Goal: Answer question/provide support: Share knowledge or assist other users

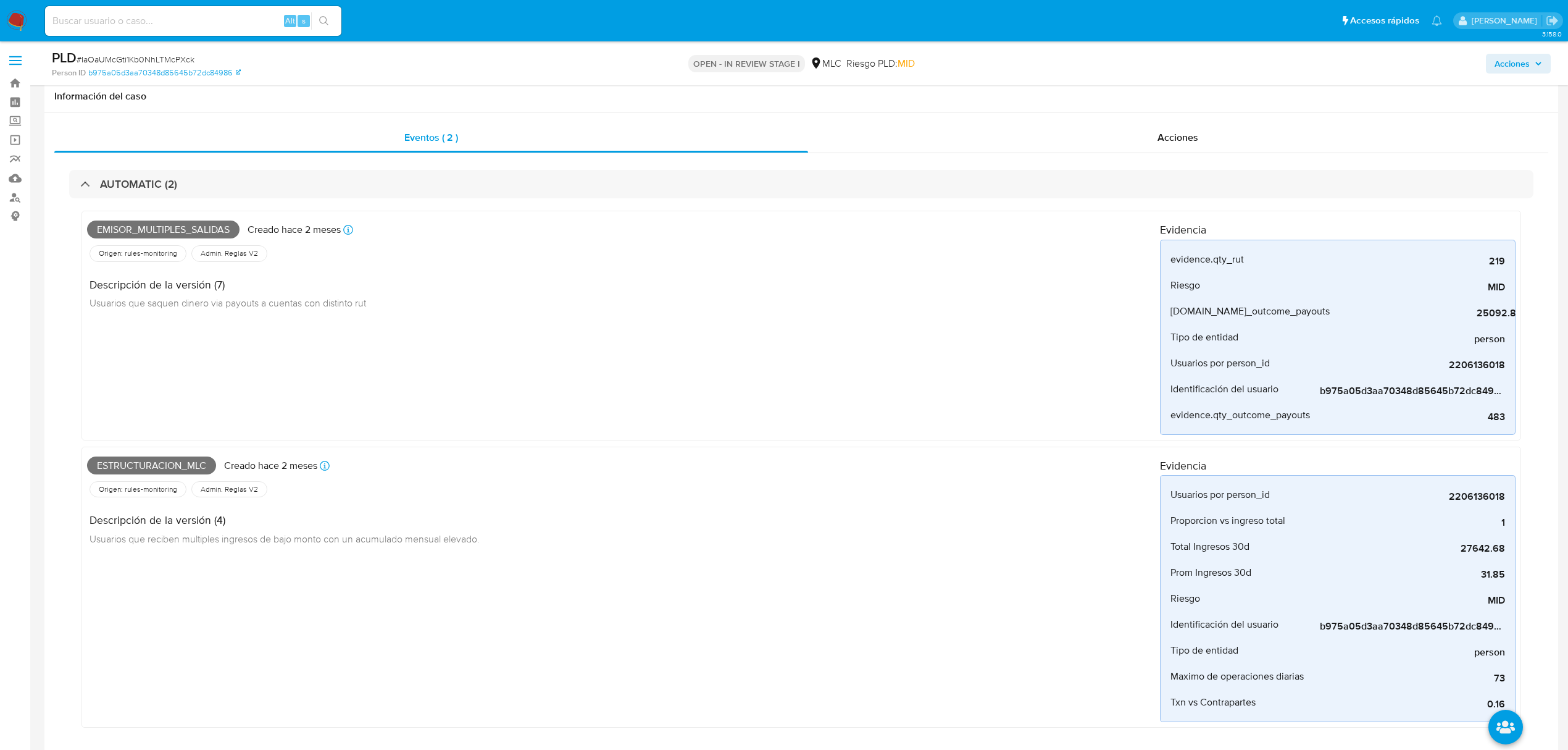
select select "10"
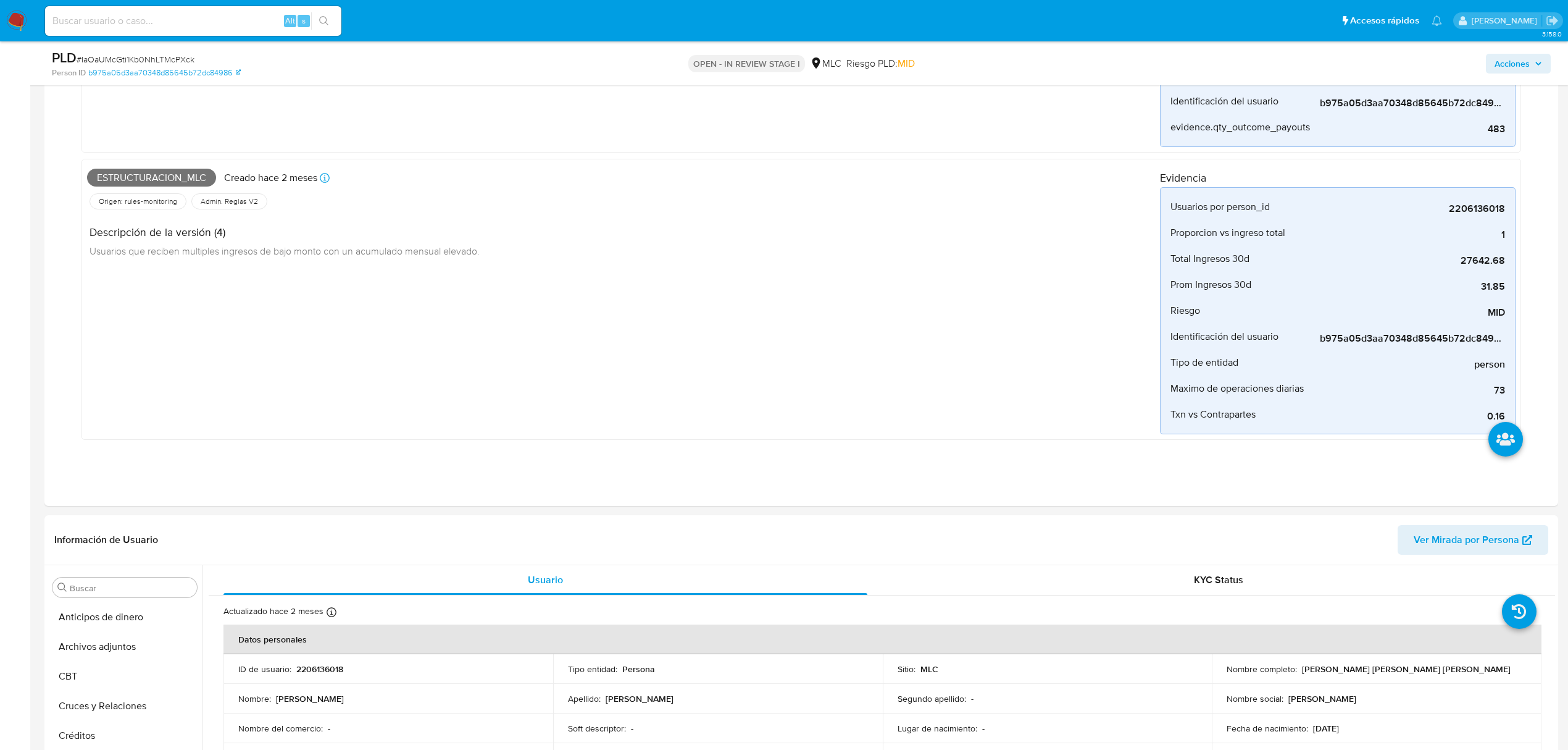
scroll to position [522, 0]
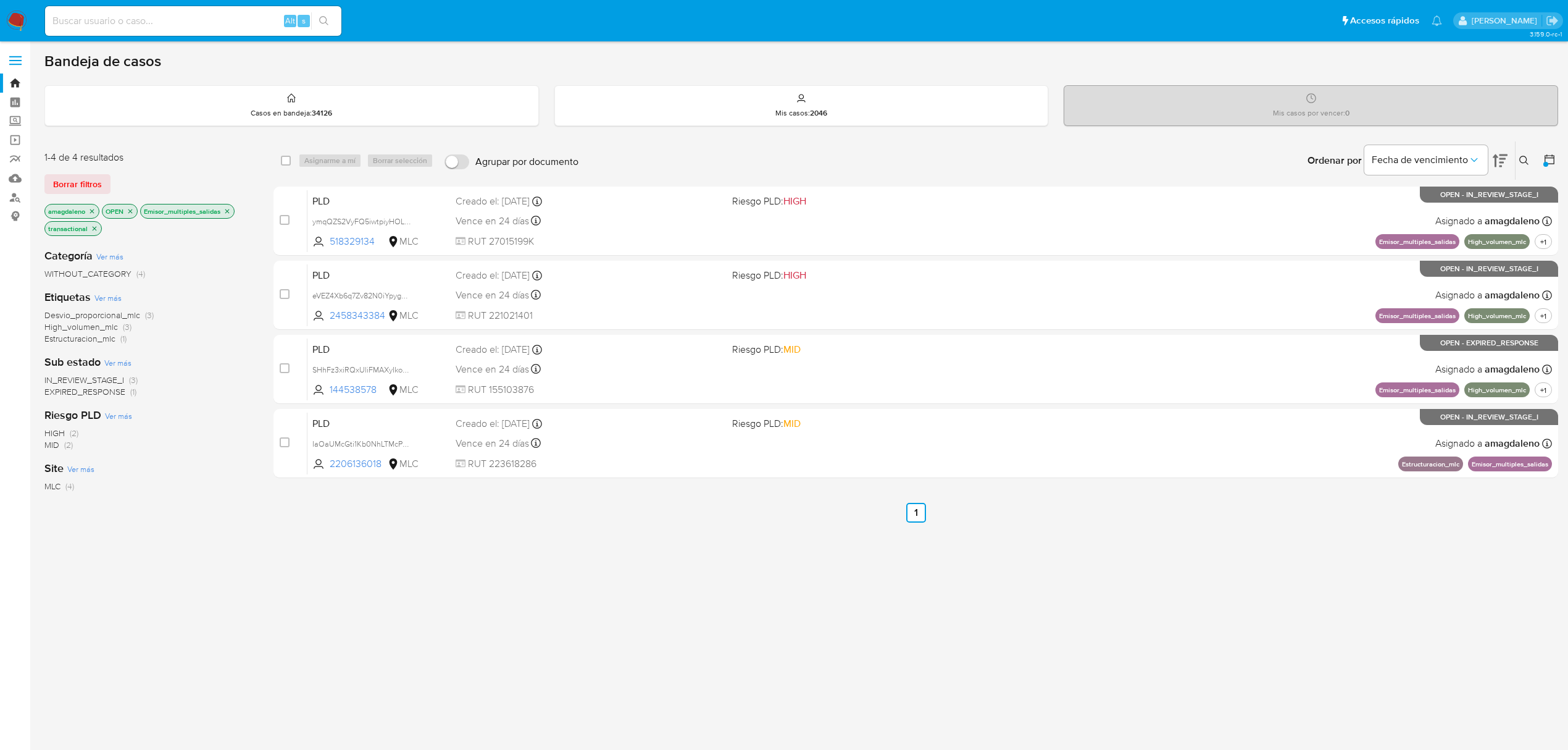
click at [225, 211] on icon "close-filter" at bounding box center [228, 211] width 8 height 8
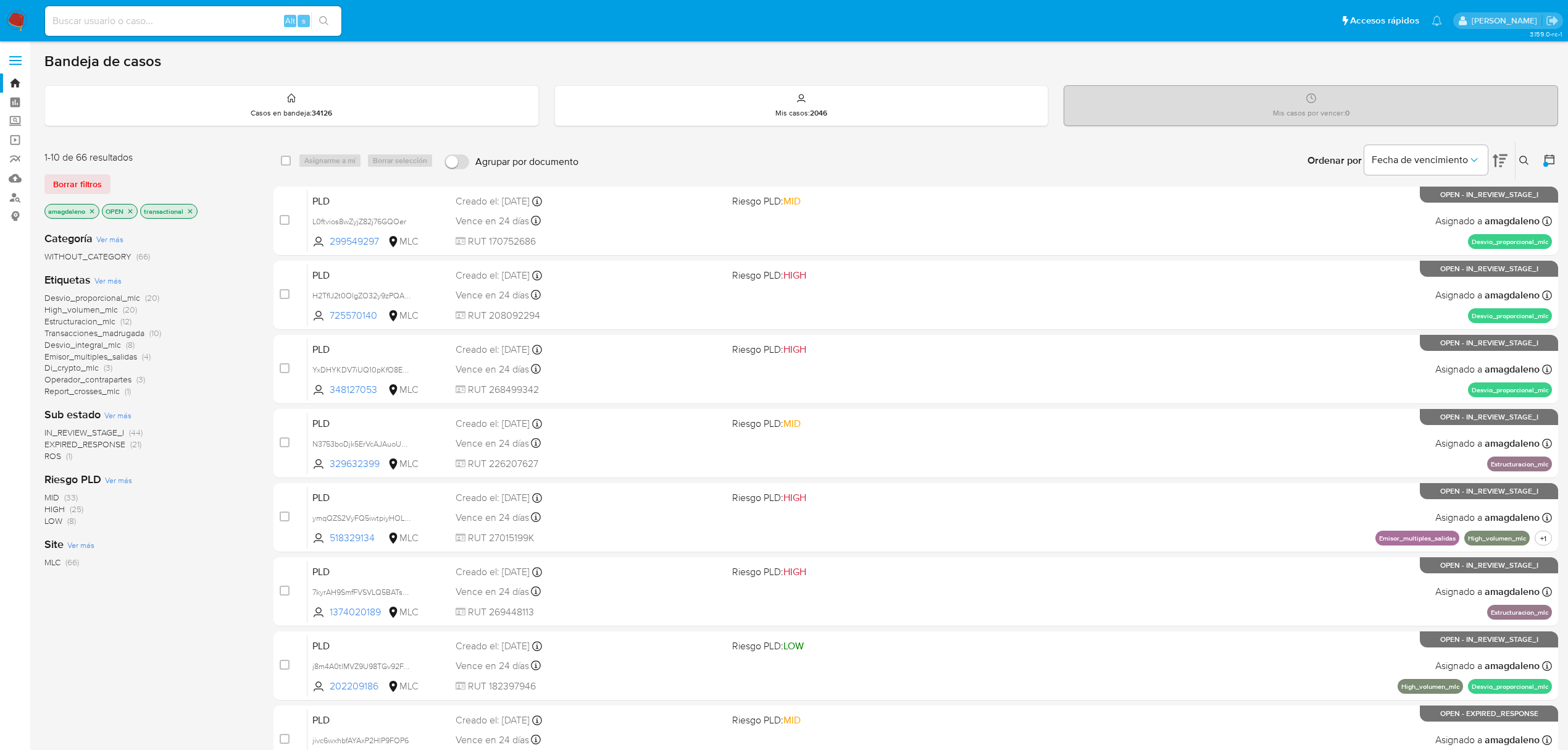
click at [121, 356] on span "Emisor_multiples_salidas" at bounding box center [91, 356] width 93 height 13
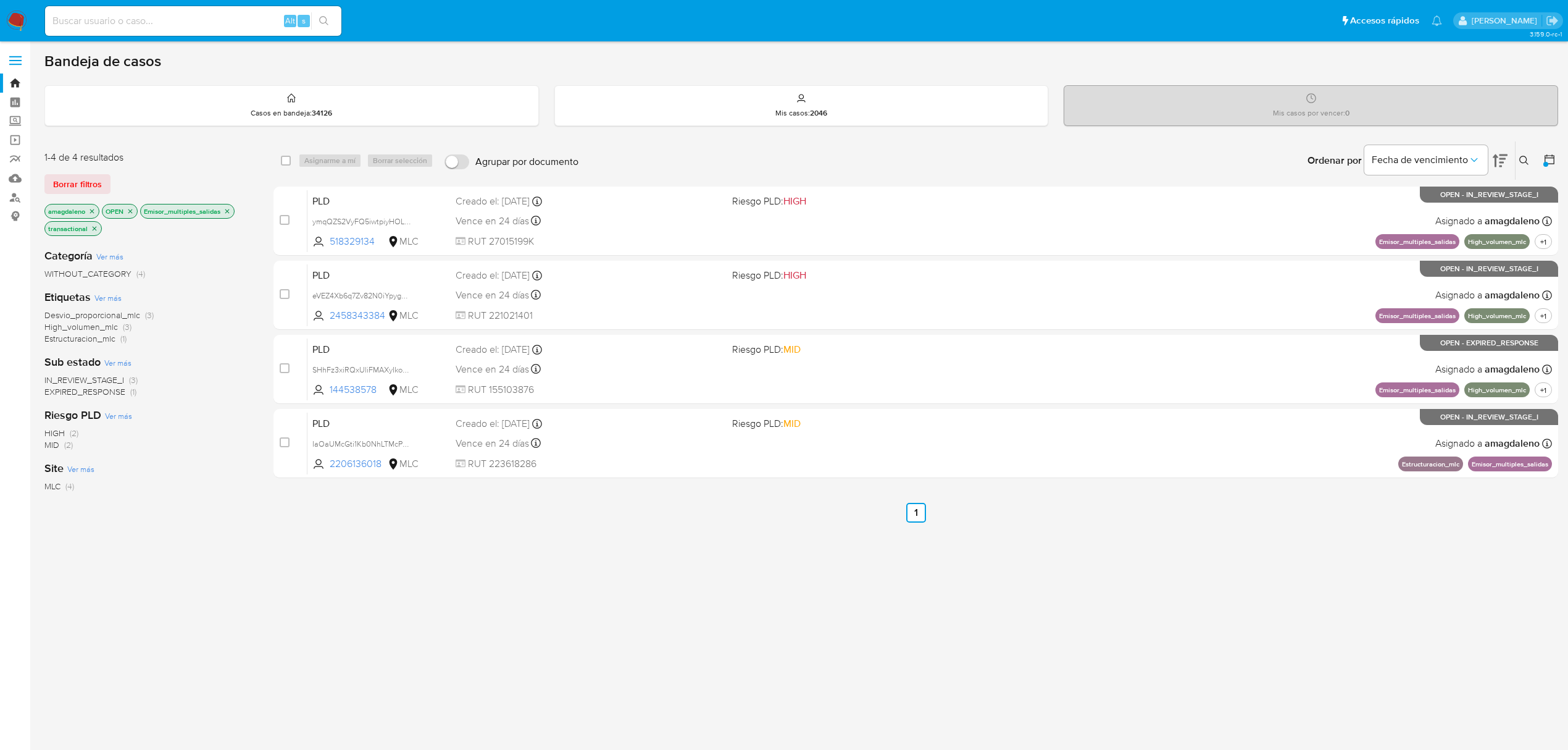
click at [231, 210] on icon "close-filter" at bounding box center [228, 211] width 8 height 8
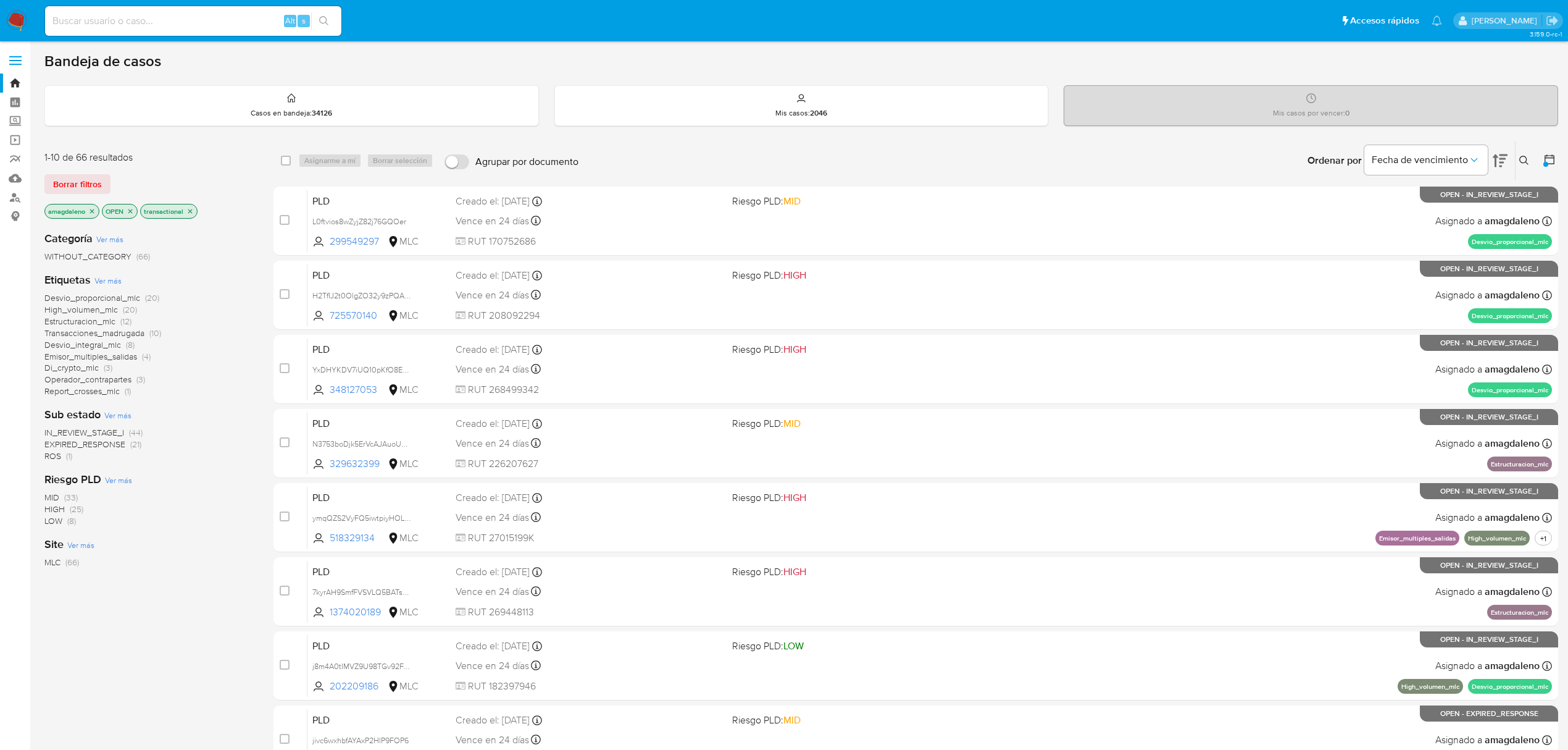
click at [90, 323] on span "Estructuracion_mlc" at bounding box center [80, 321] width 71 height 13
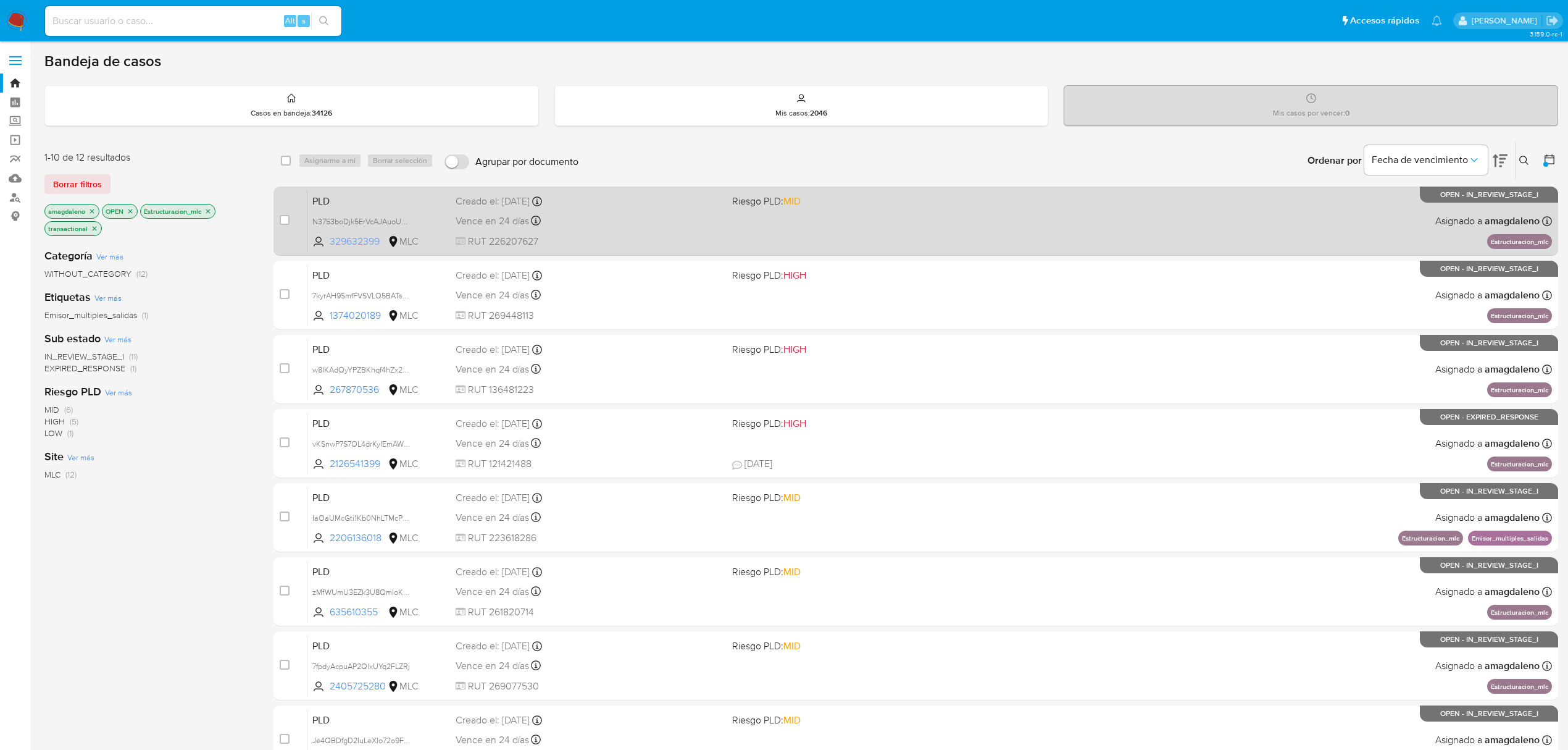
click at [346, 243] on span "329632399" at bounding box center [357, 242] width 55 height 14
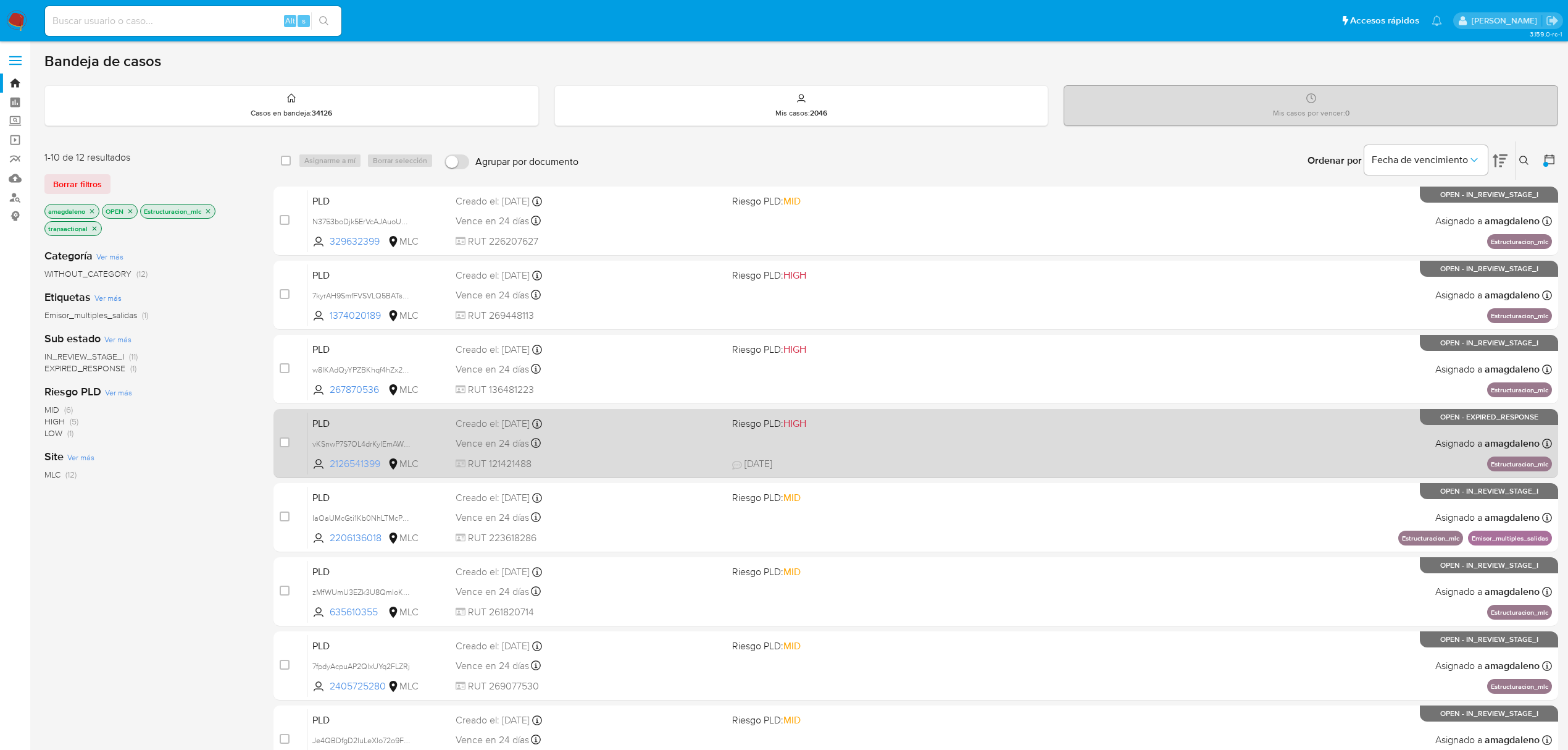
click at [345, 457] on span "2126541399" at bounding box center [357, 464] width 55 height 14
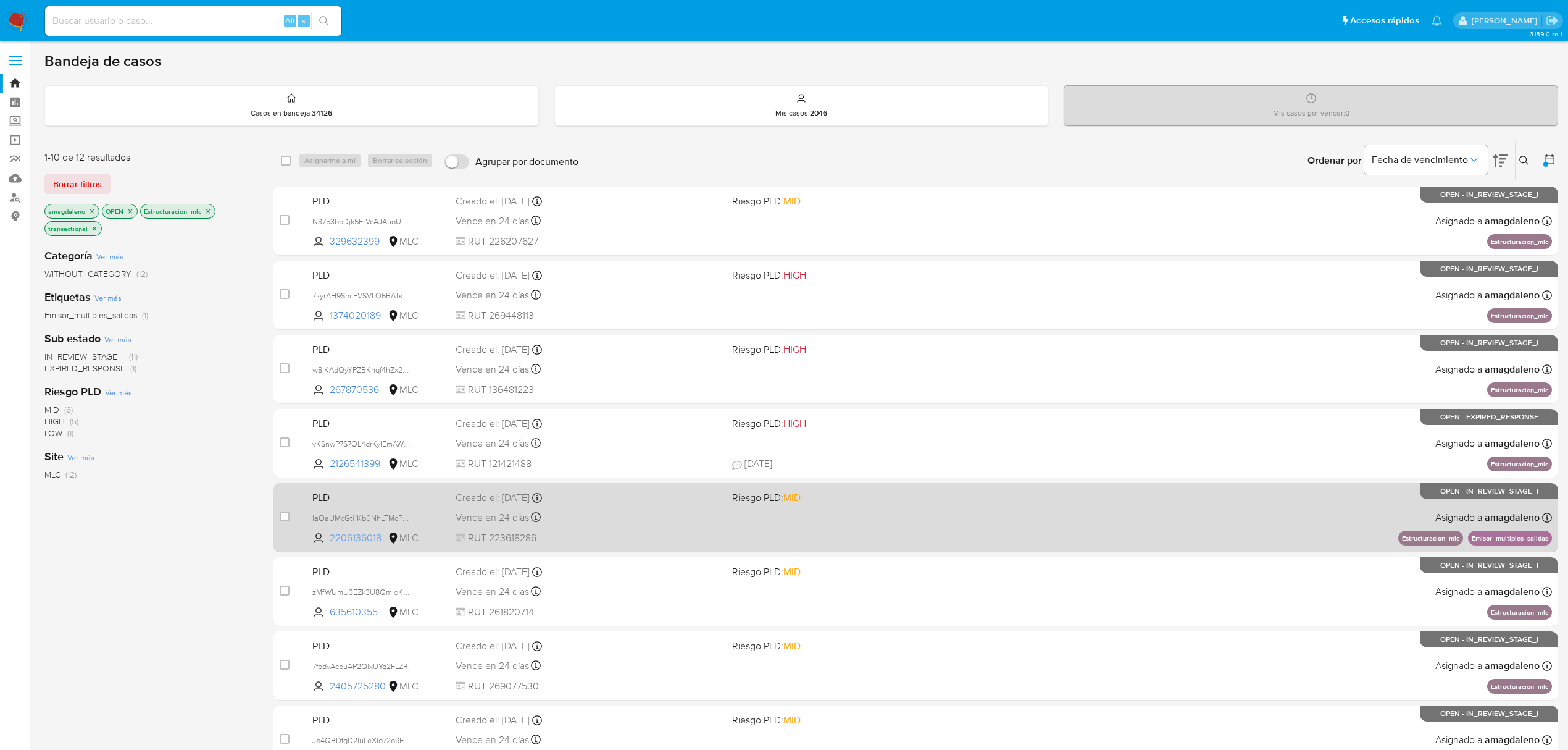
click at [348, 532] on span "2206136018" at bounding box center [357, 538] width 55 height 14
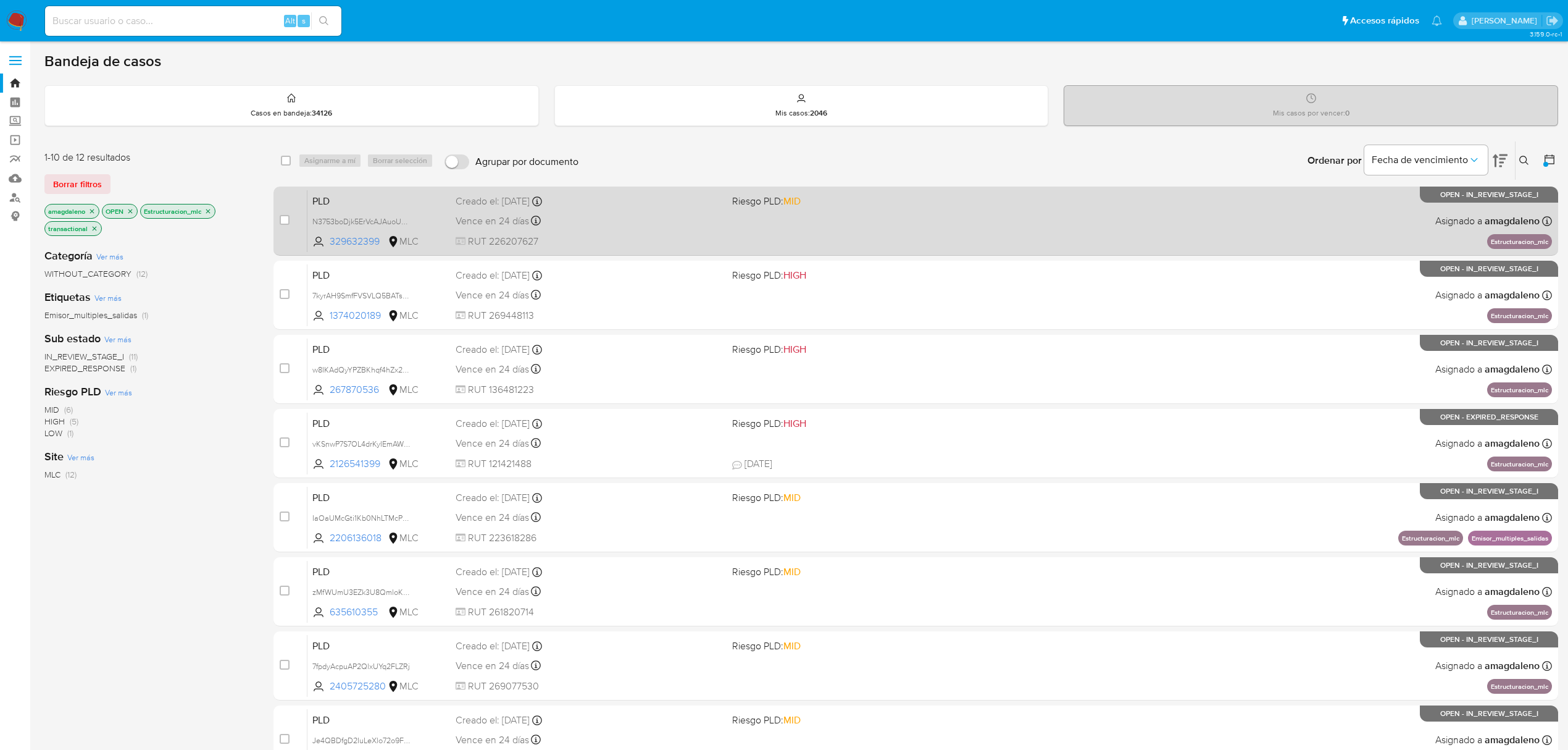
click at [565, 225] on div "Vence en 24 días Vence el 10/10/2025 16:05:45" at bounding box center [589, 220] width 266 height 17
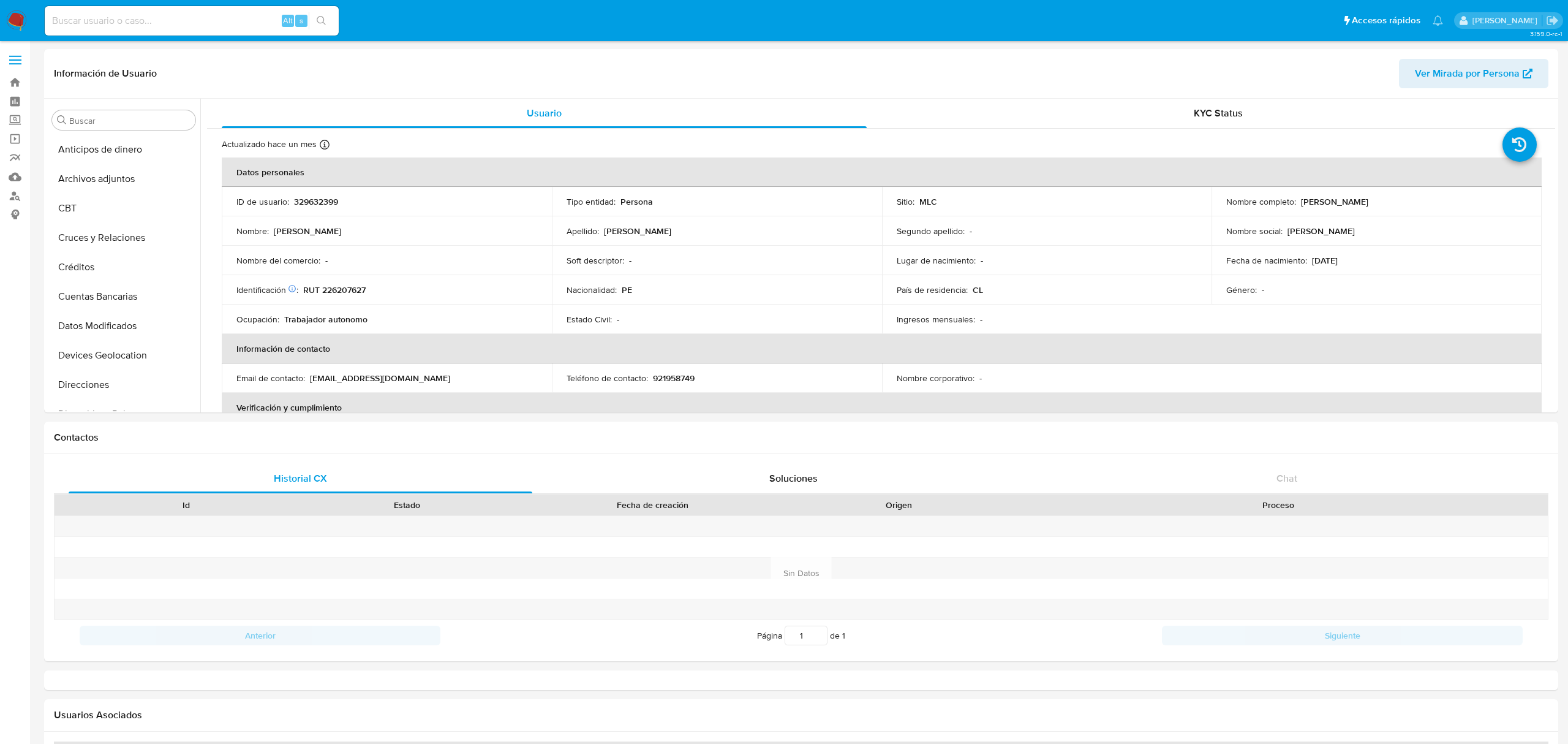
select select "10"
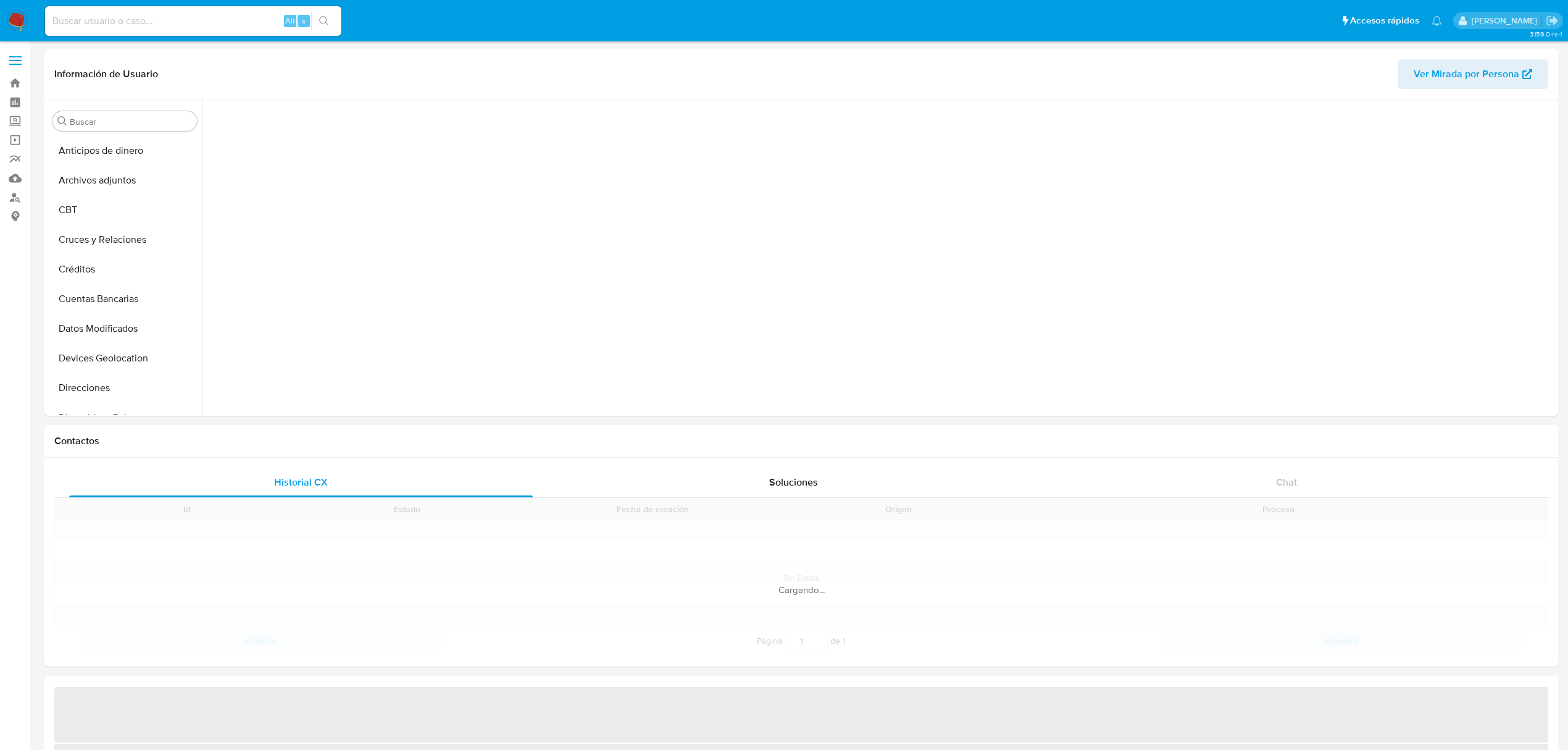
scroll to position [481, 0]
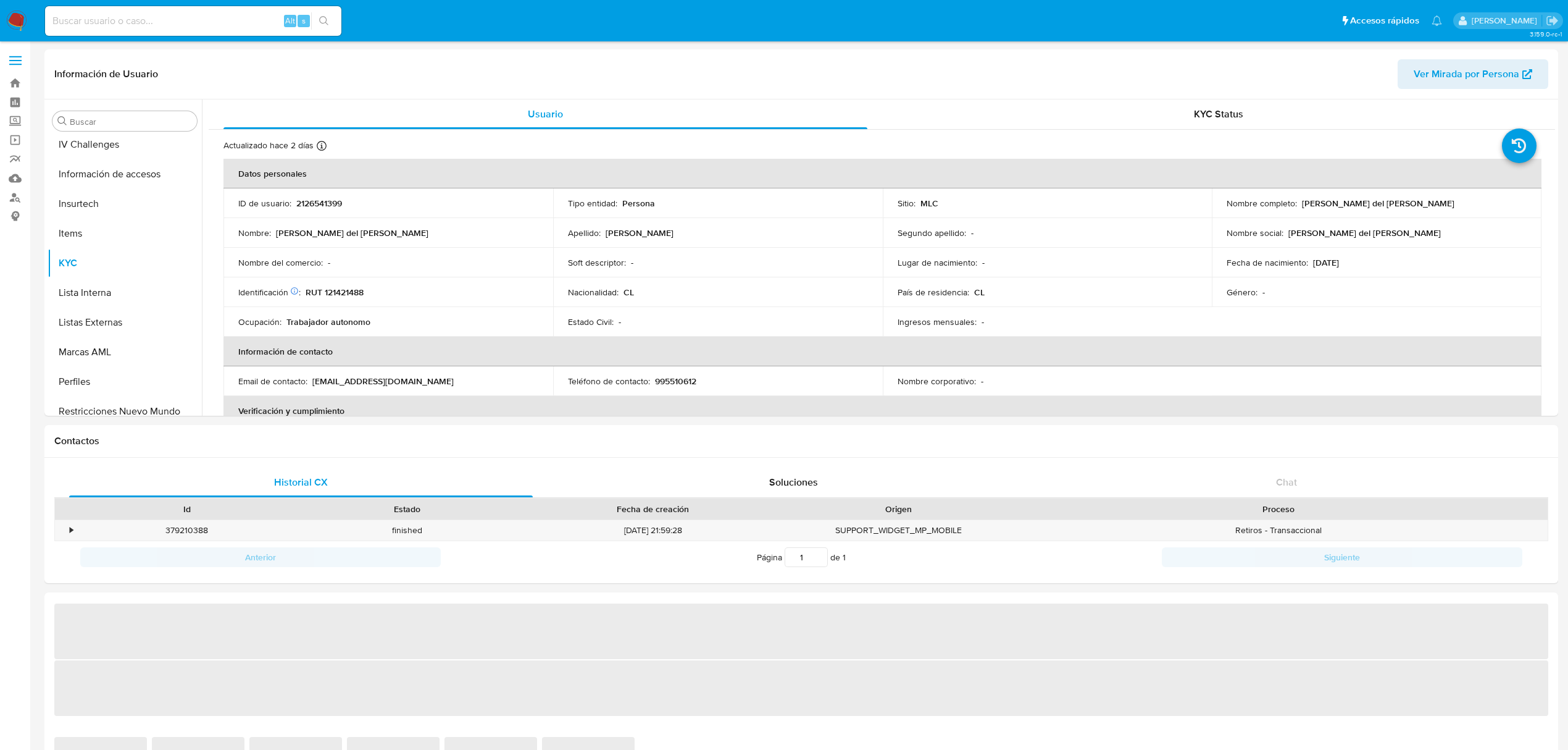
select select "10"
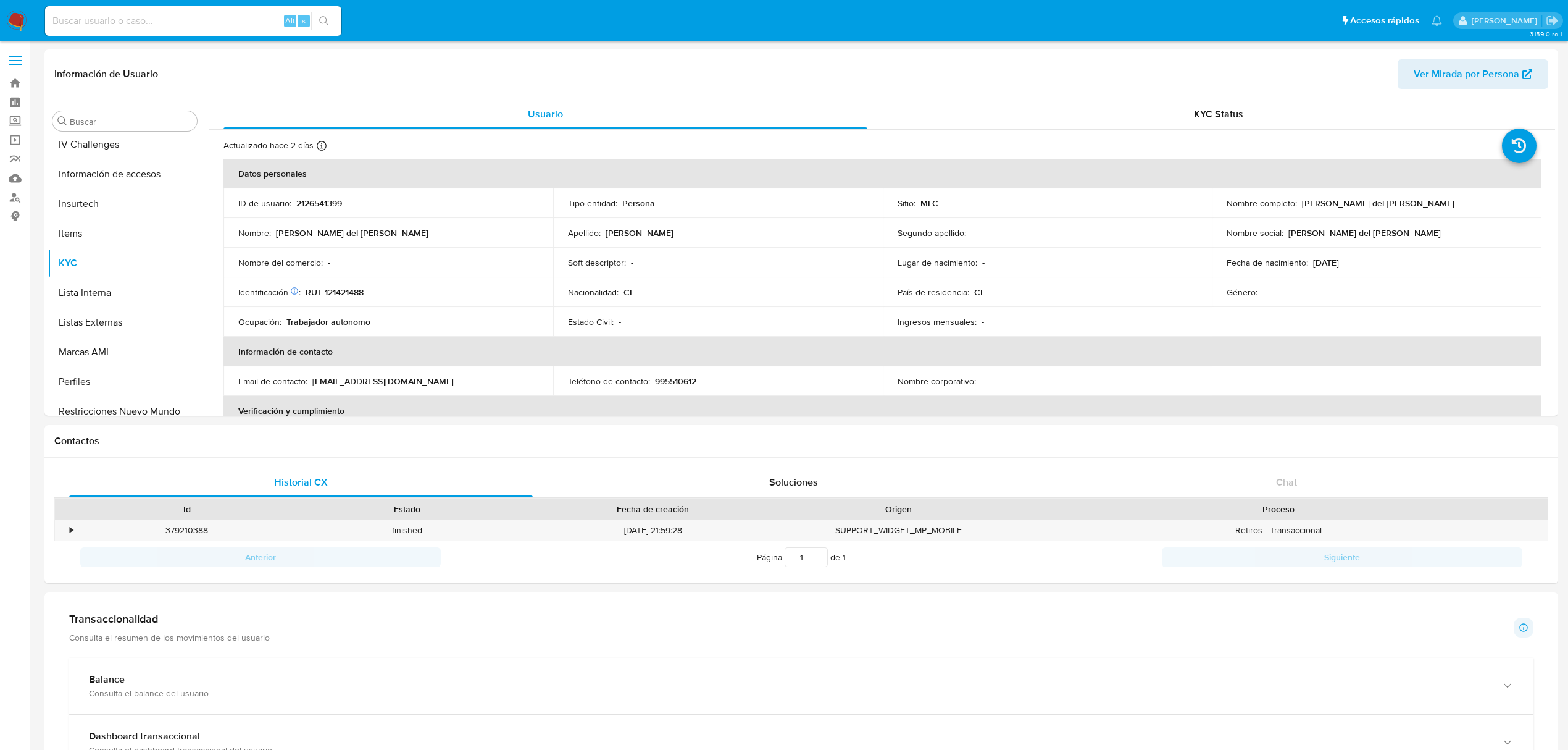
scroll to position [521, 0]
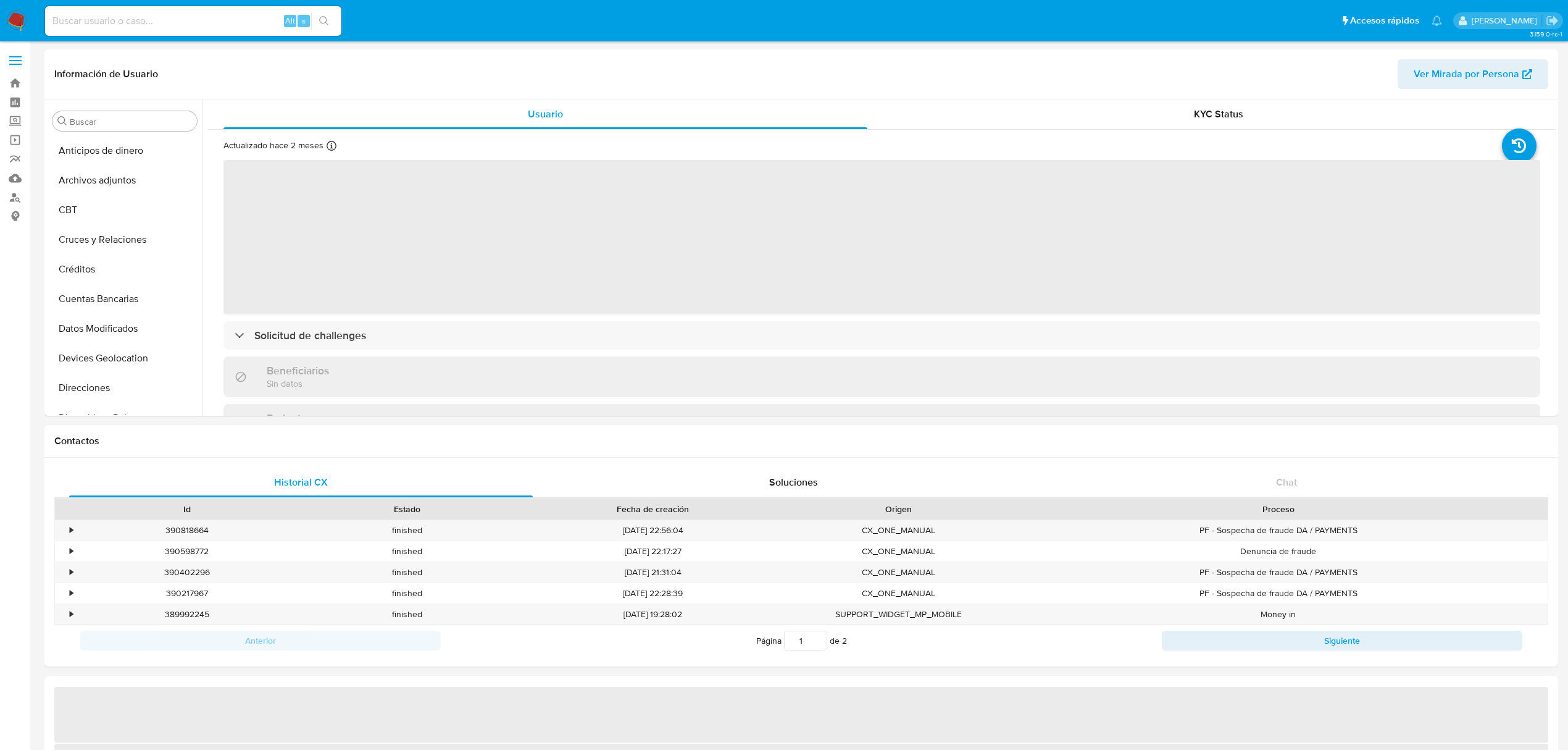
select select "10"
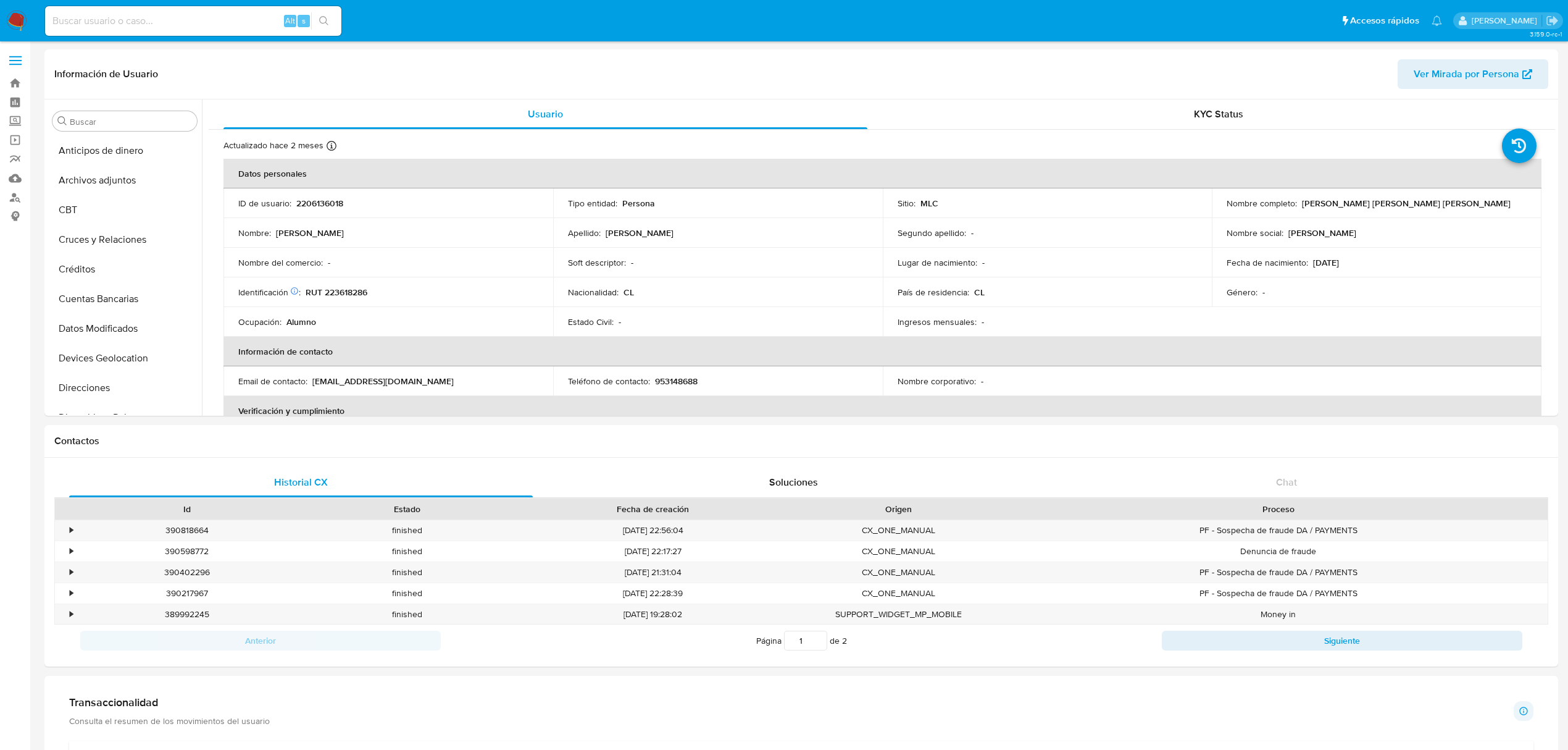
scroll to position [521, 0]
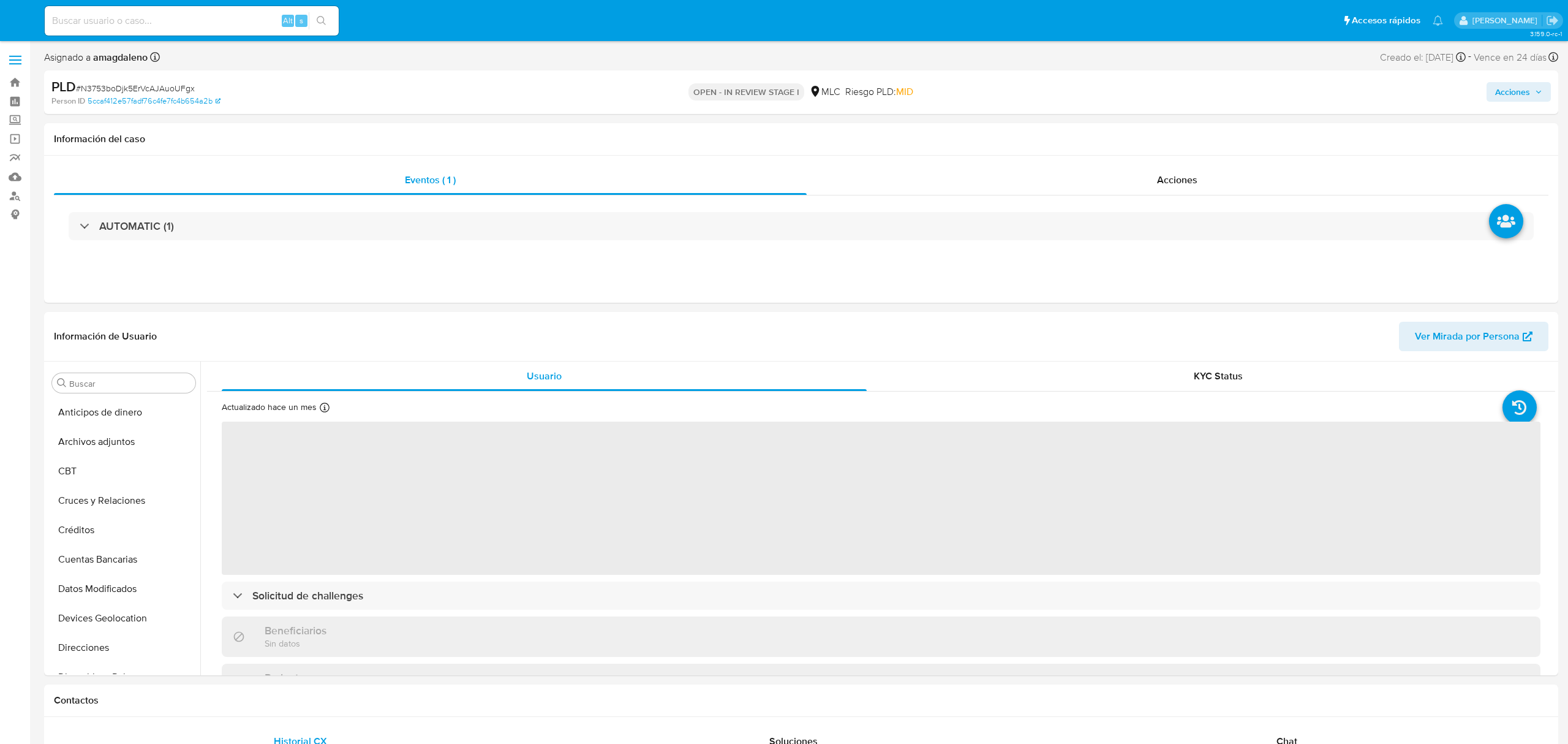
select select "10"
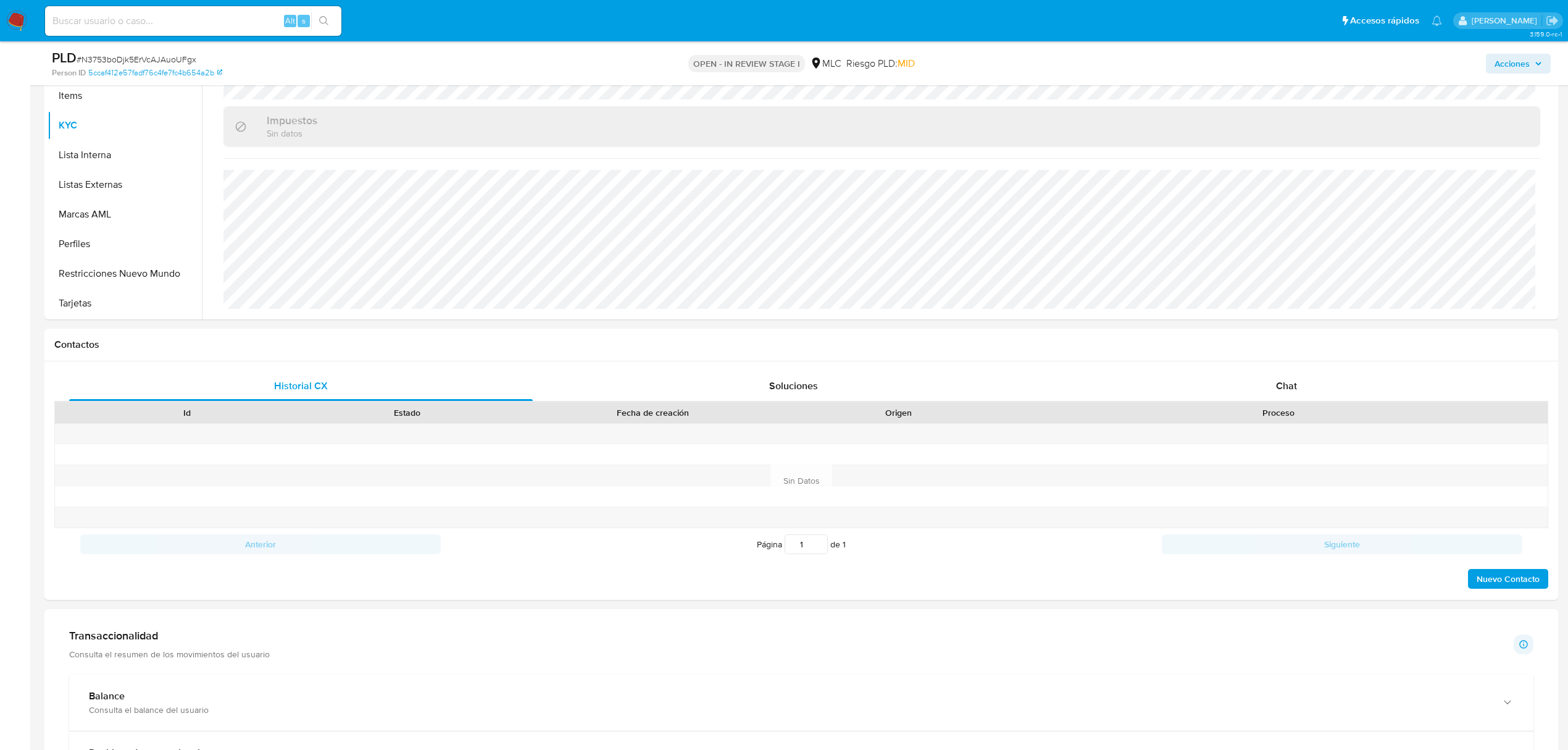
scroll to position [412, 0]
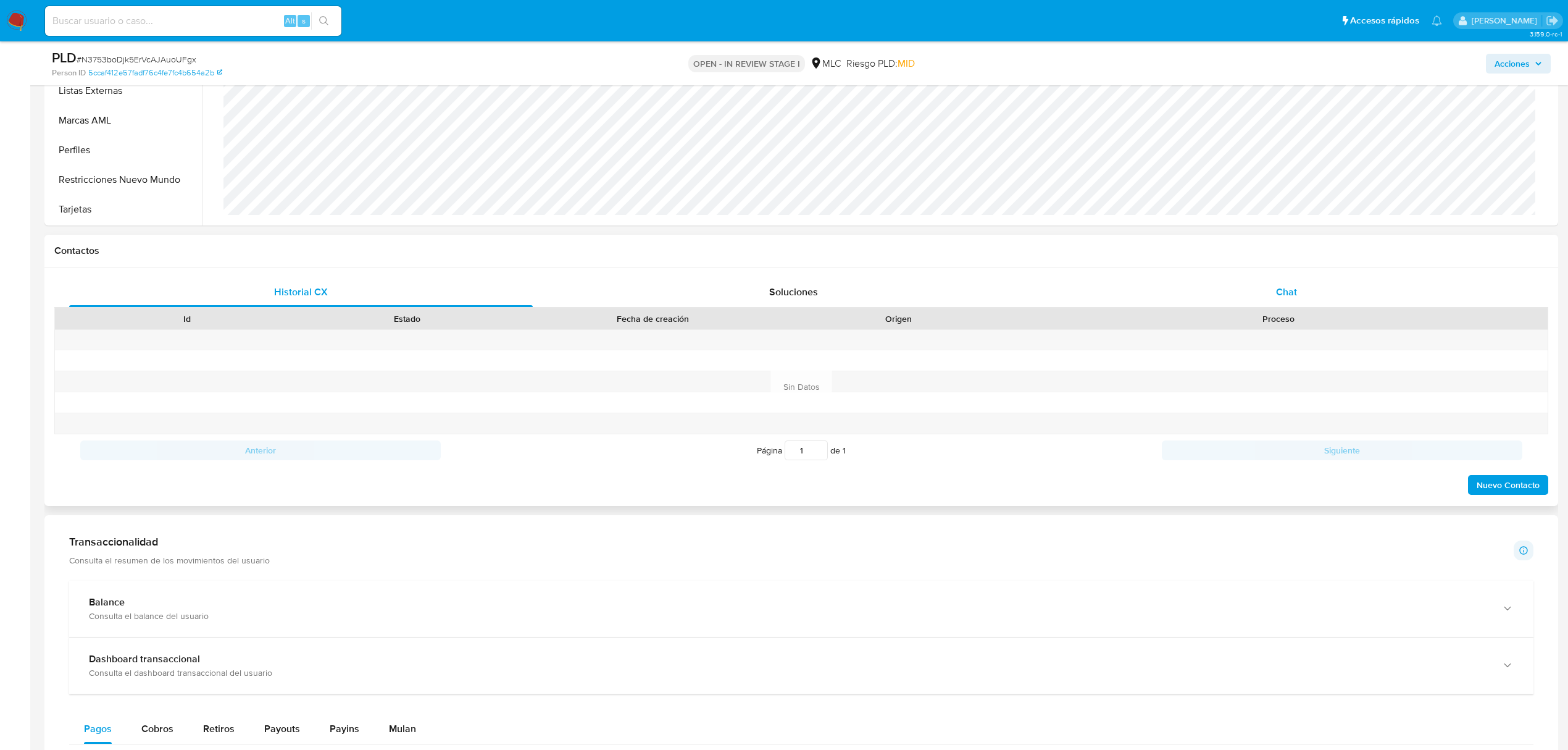
click at [1290, 289] on span "Chat" at bounding box center [1286, 291] width 21 height 14
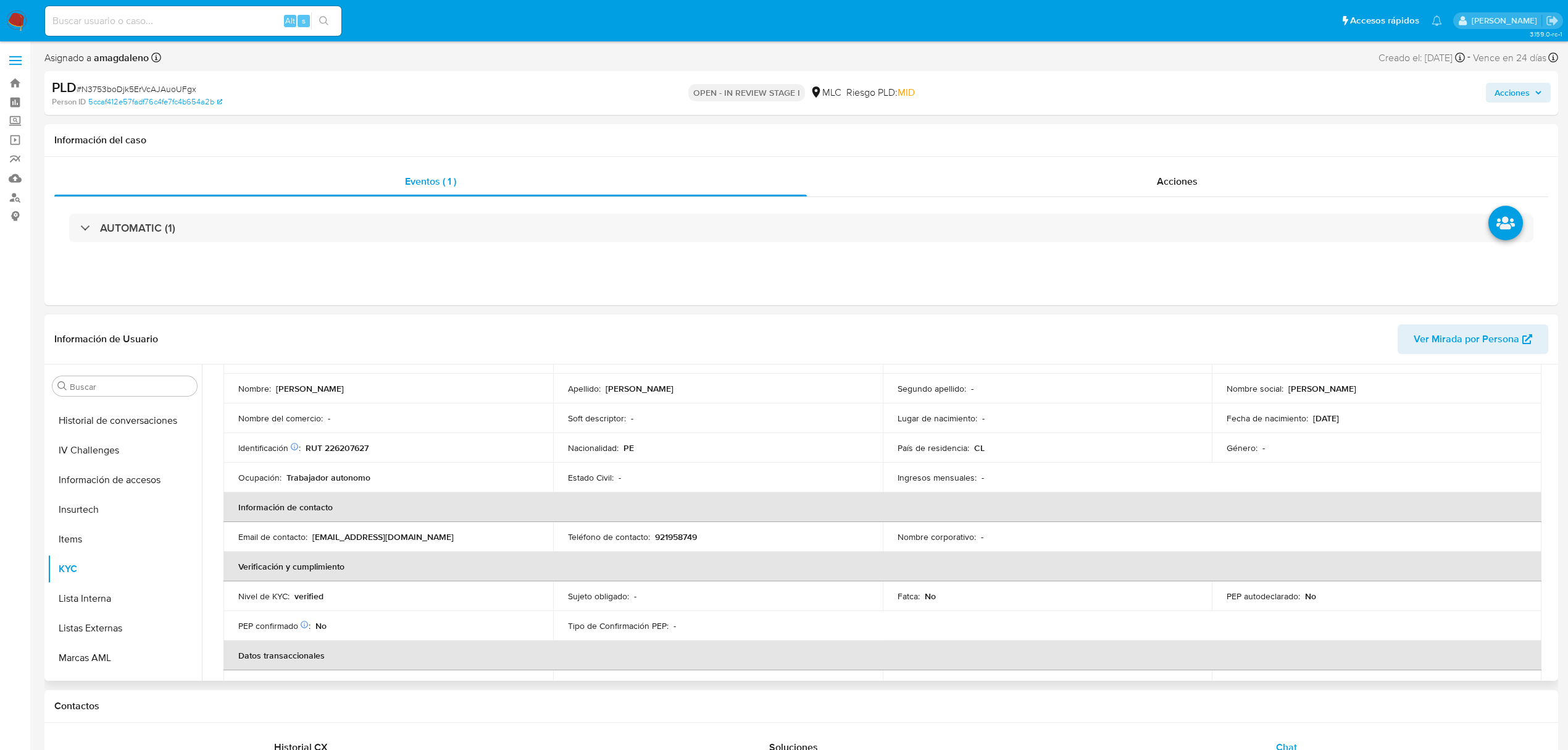
scroll to position [0, 0]
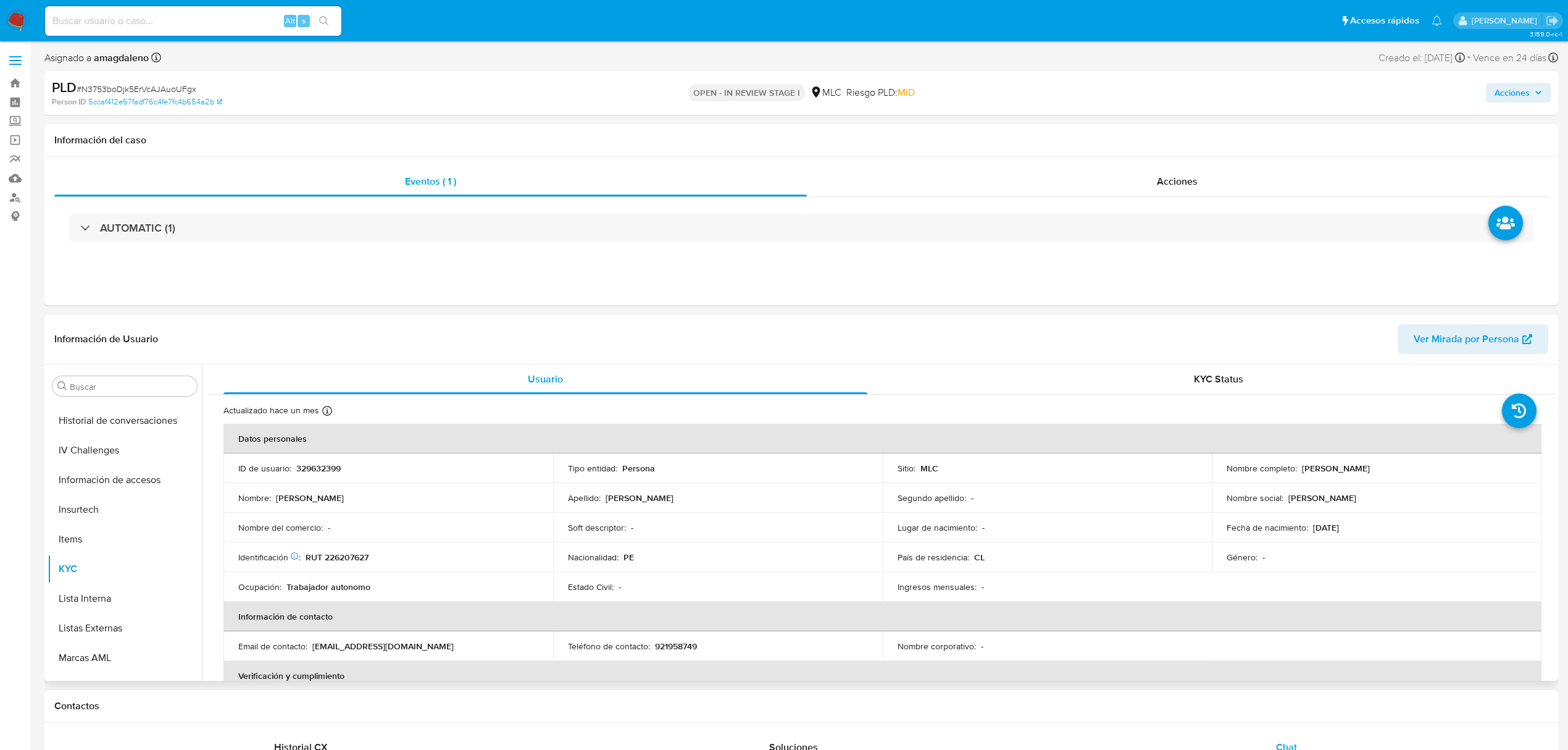
drag, startPoint x: 1298, startPoint y: 470, endPoint x: 1428, endPoint y: 470, distance: 130.0
click at [1428, 470] on div "Nombre completo : Jhair Wilfredo Delgado Chacon" at bounding box center [1377, 468] width 300 height 11
copy p "Jhair Wilfredo Delgado Chacon"
click at [100, 598] on button "Documentación" at bounding box center [119, 602] width 144 height 30
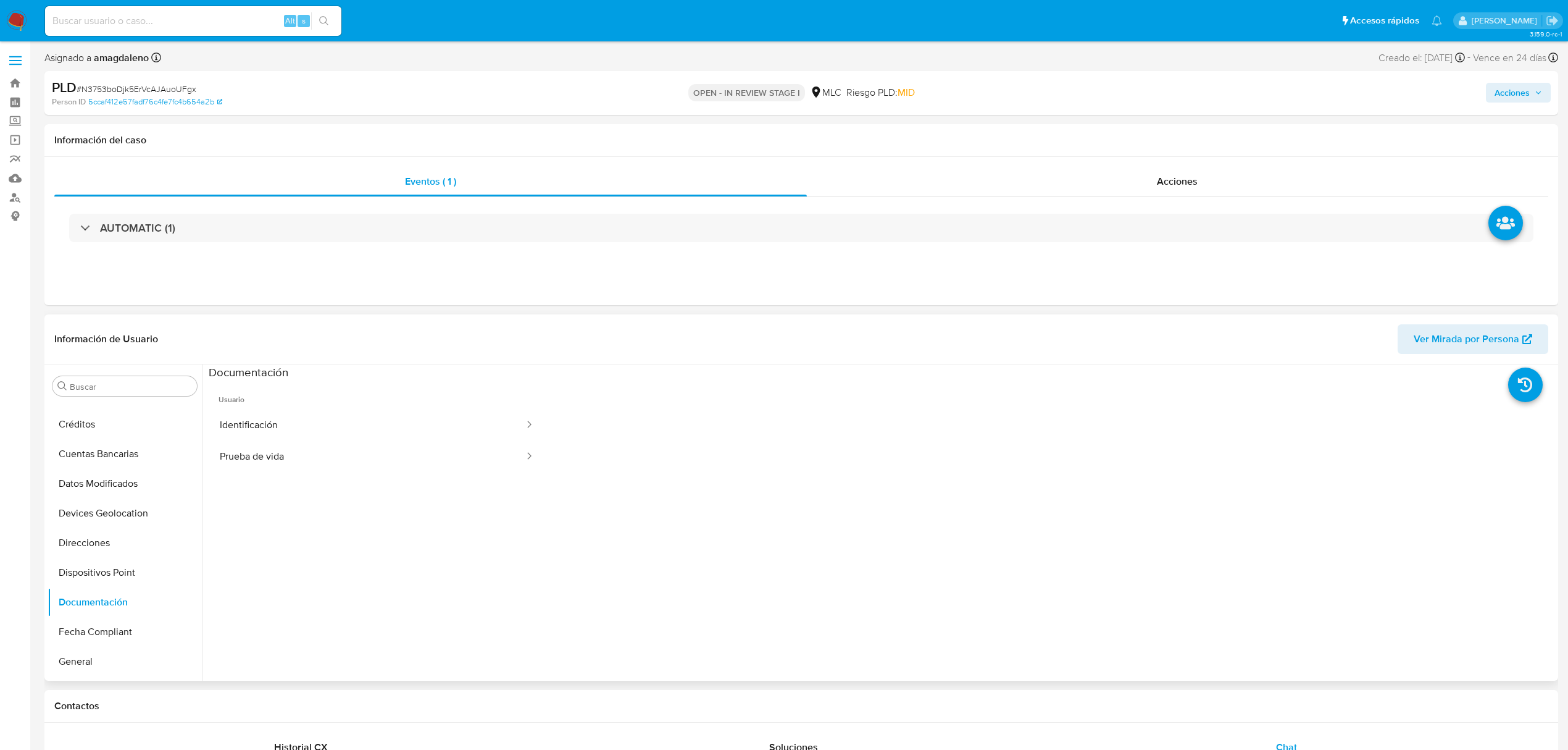
click at [269, 404] on span "Usuario" at bounding box center [377, 395] width 336 height 30
click at [274, 422] on button "Identificación" at bounding box center [367, 425] width 317 height 32
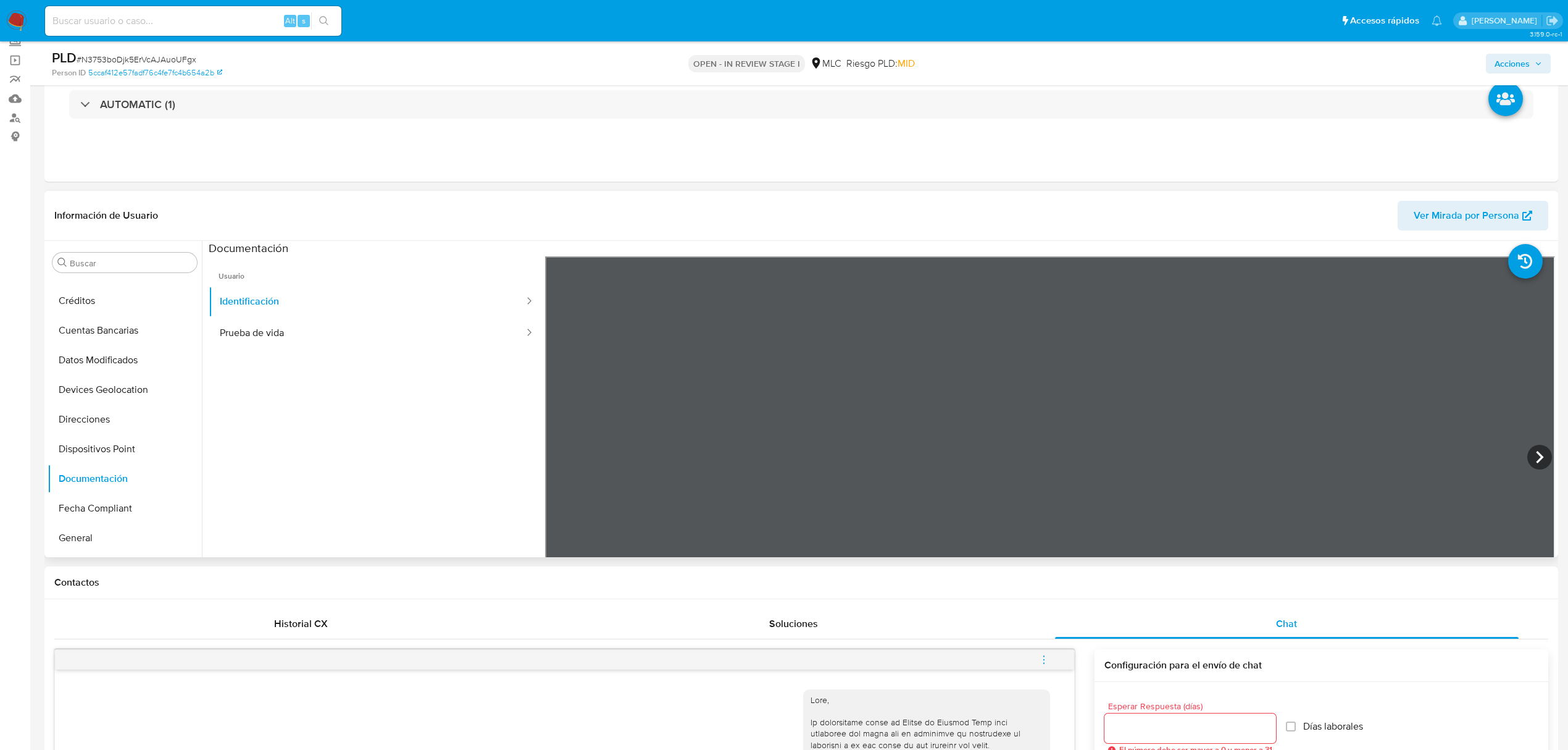
scroll to position [95, 0]
click at [228, 335] on button "Prueba de vida" at bounding box center [367, 334] width 317 height 32
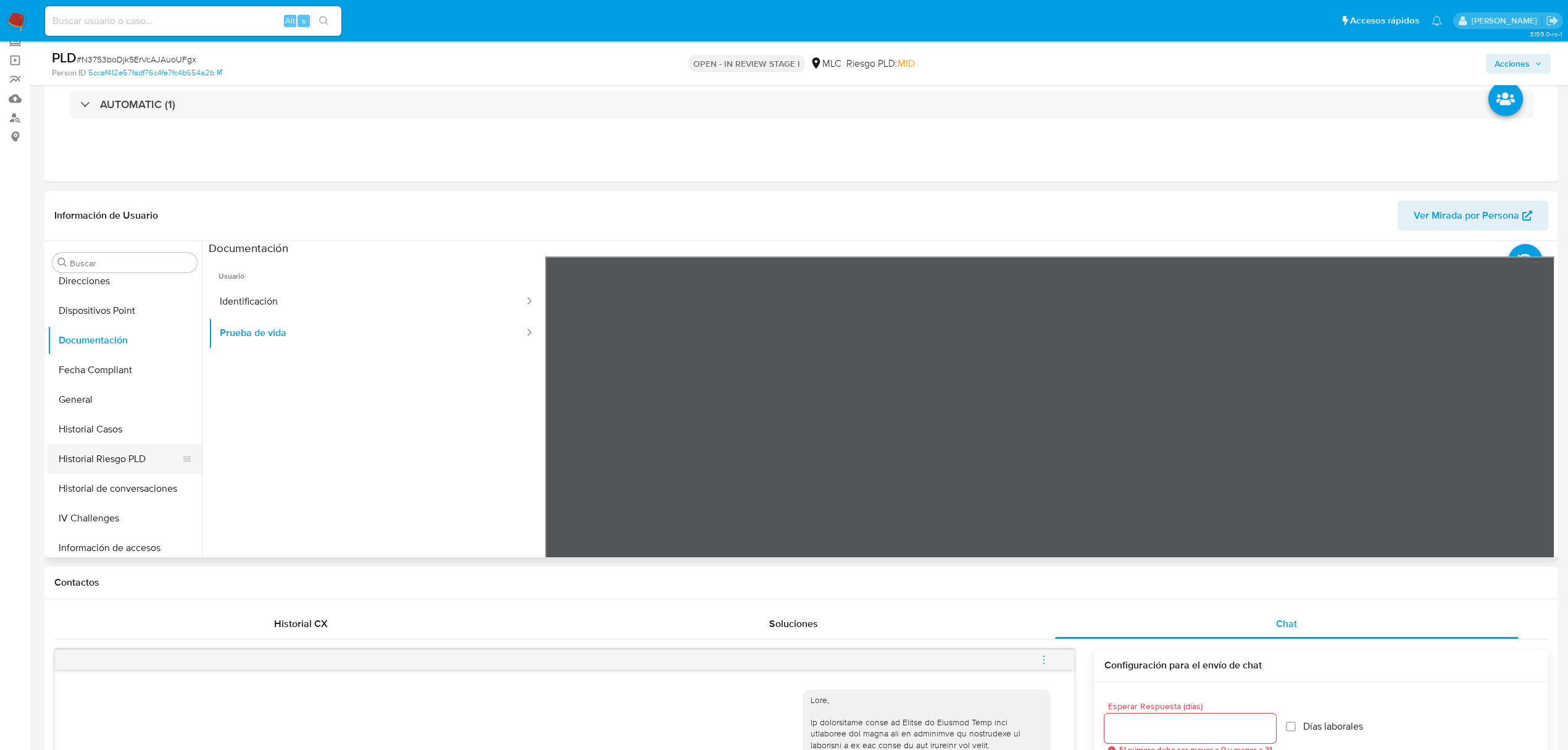
scroll to position [274, 0]
click at [121, 404] on button "Historial Casos" at bounding box center [119, 403] width 144 height 30
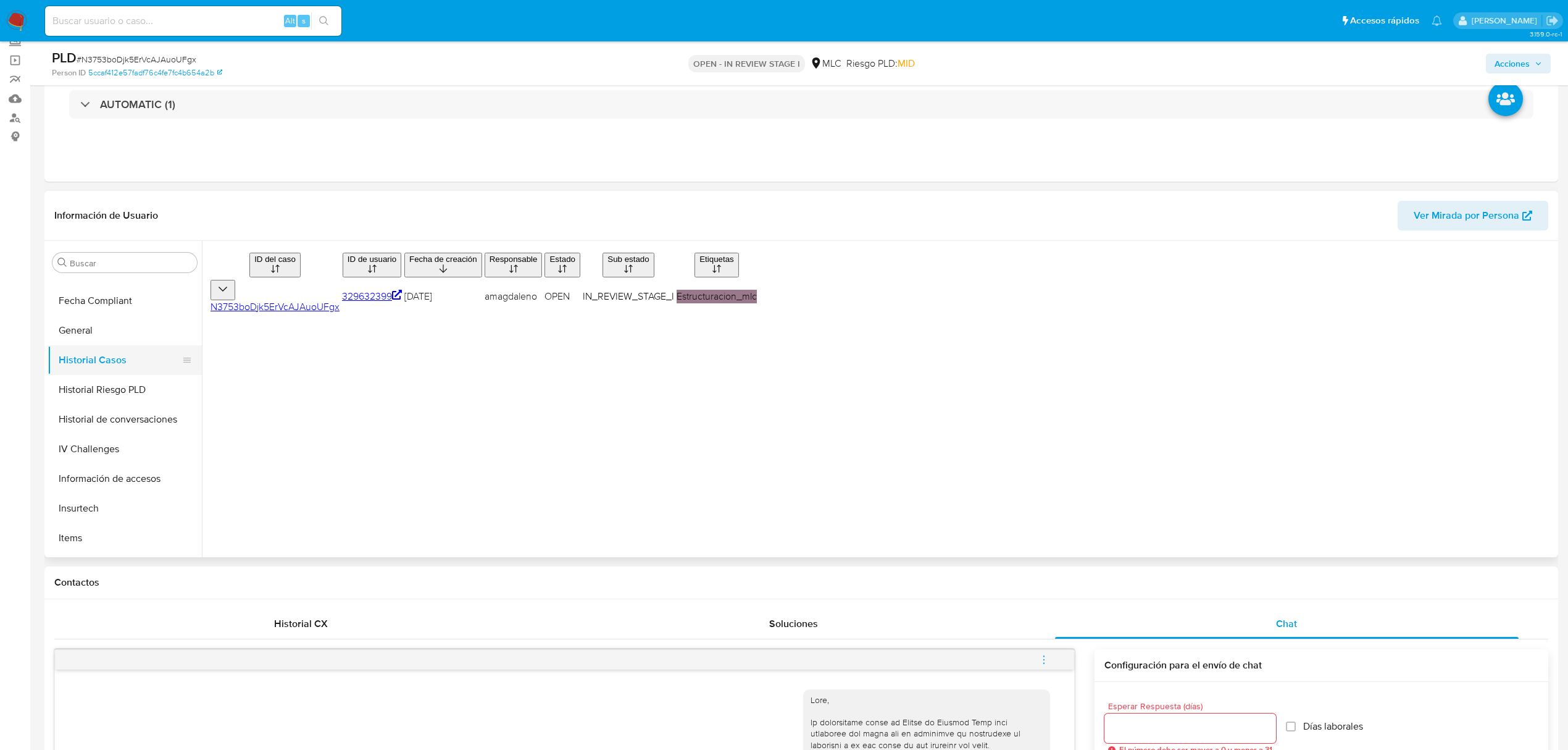
scroll to position [357, 0]
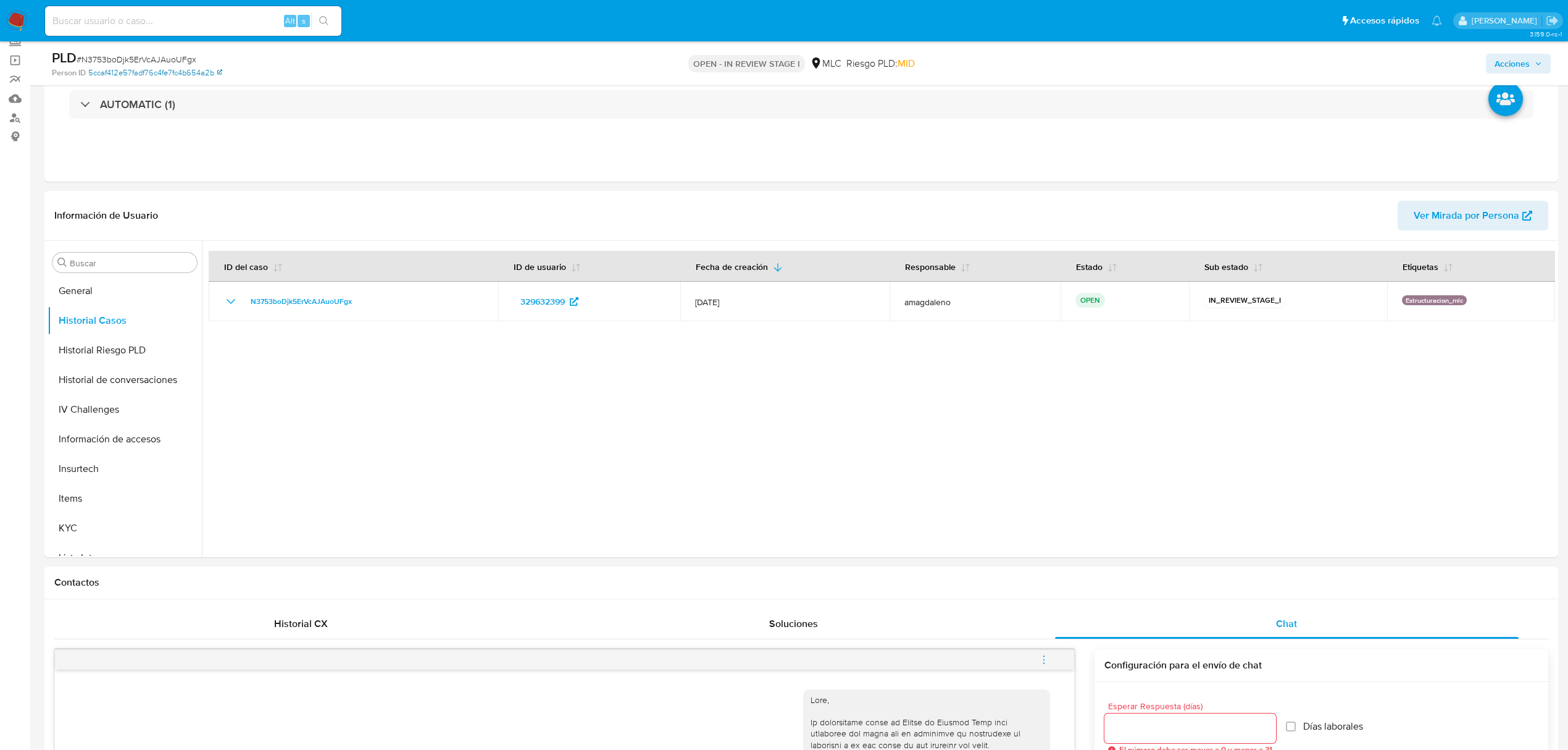
click at [159, 77] on link "5ccaf412e57fadf76c4fe7fc4b654a2b" at bounding box center [155, 72] width 134 height 11
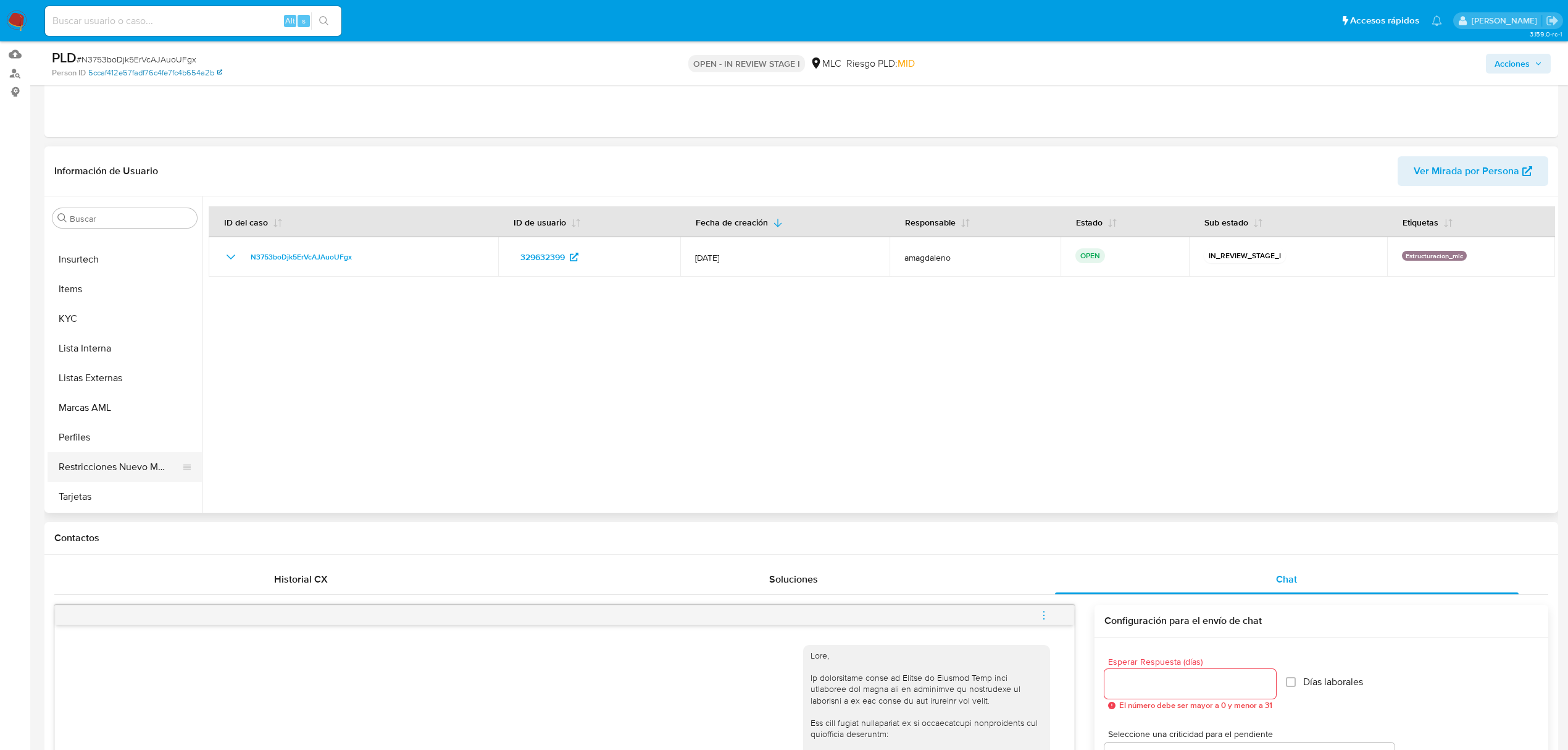
scroll to position [162, 0]
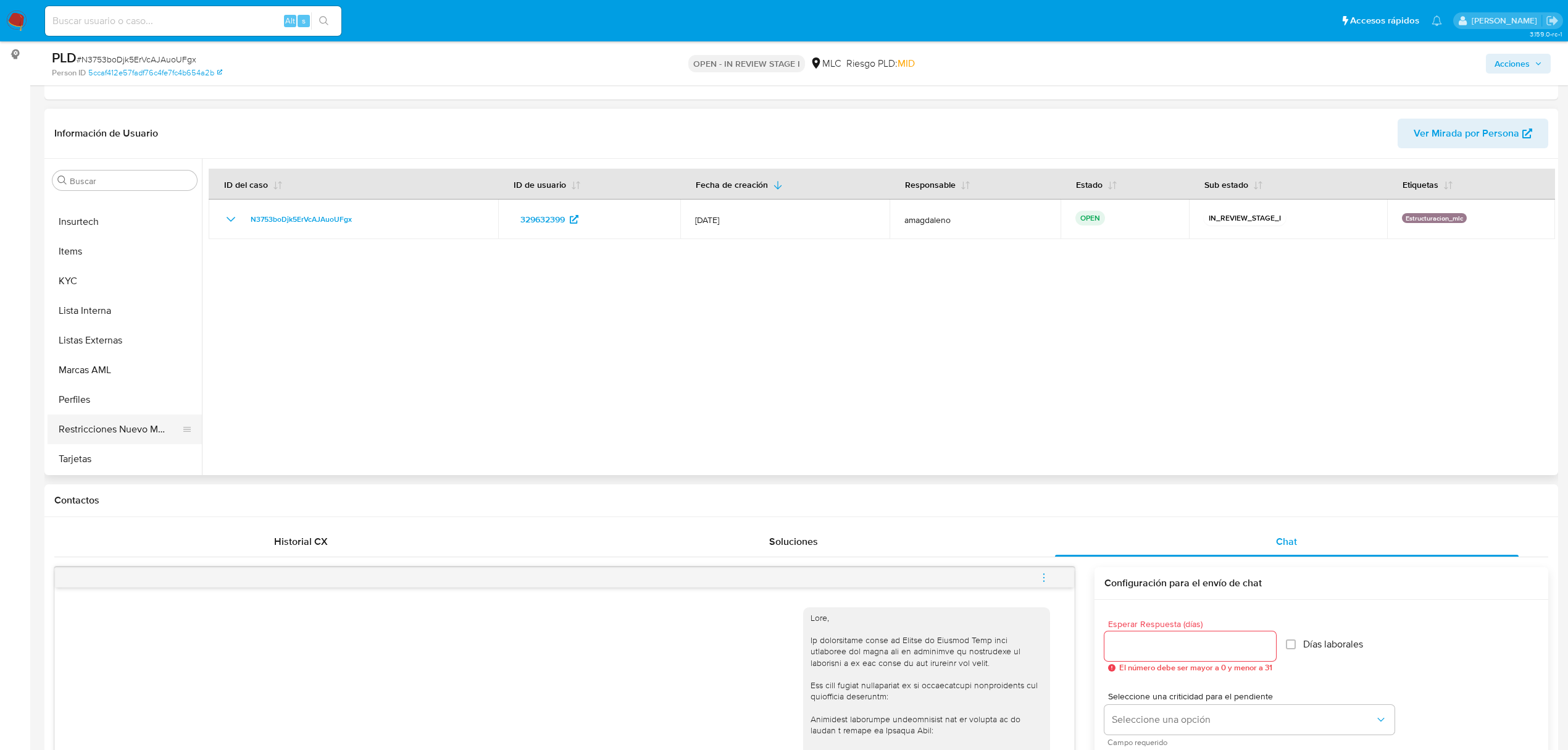
click at [128, 426] on button "Restricciones Nuevo Mundo" at bounding box center [119, 429] width 144 height 30
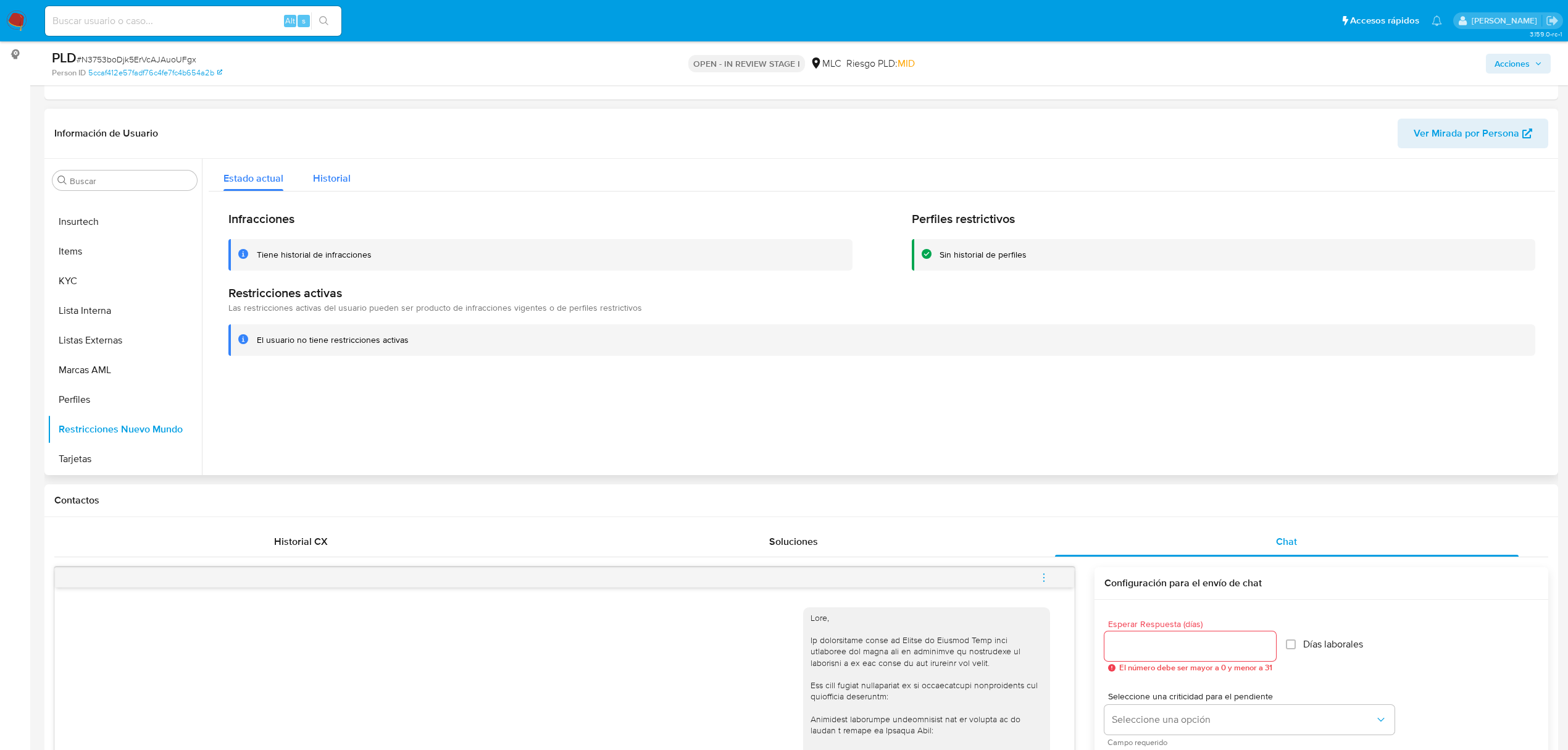
click at [322, 176] on span "Historial" at bounding box center [332, 178] width 37 height 14
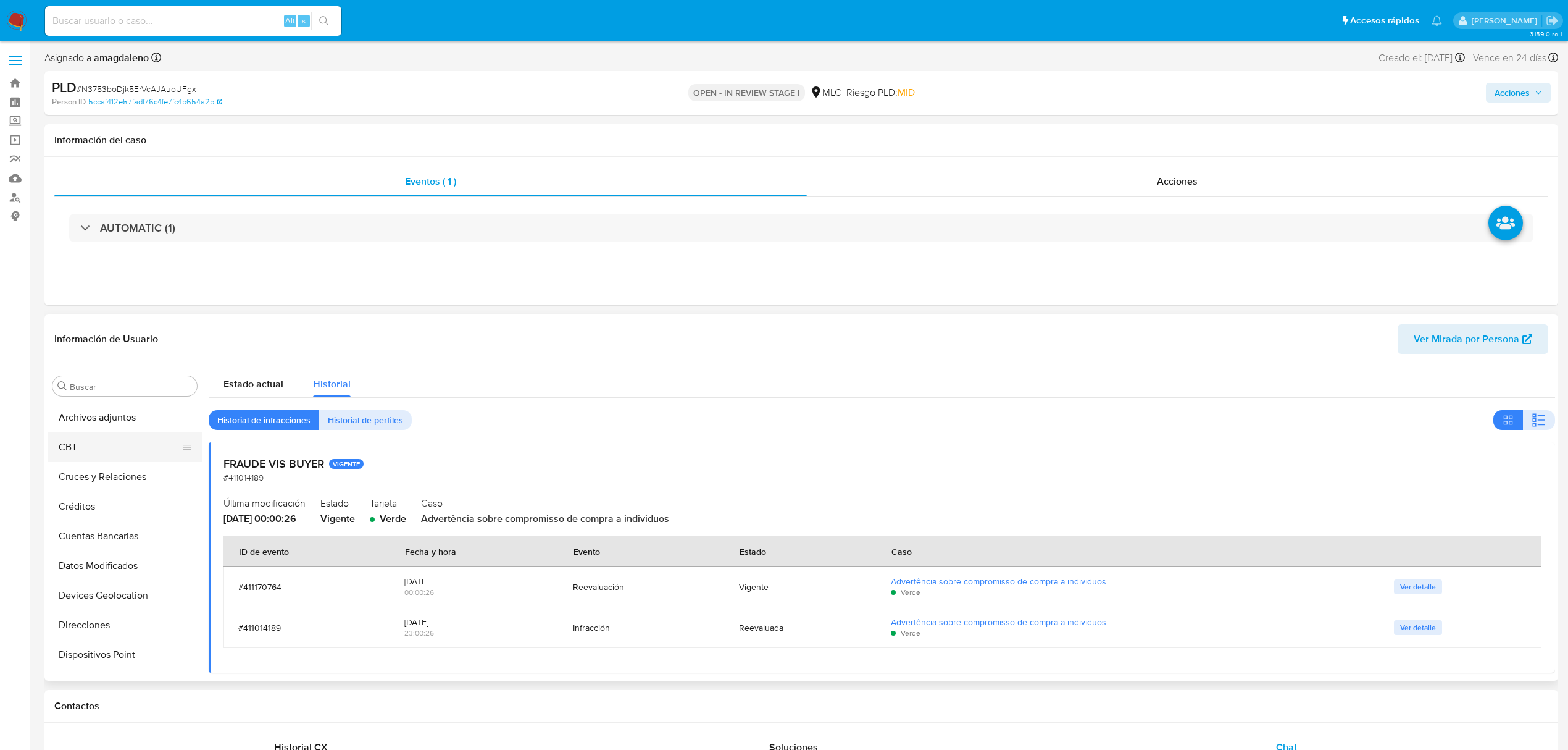
scroll to position [0, 0]
click at [112, 505] on button "Cruces y Relaciones" at bounding box center [119, 504] width 144 height 30
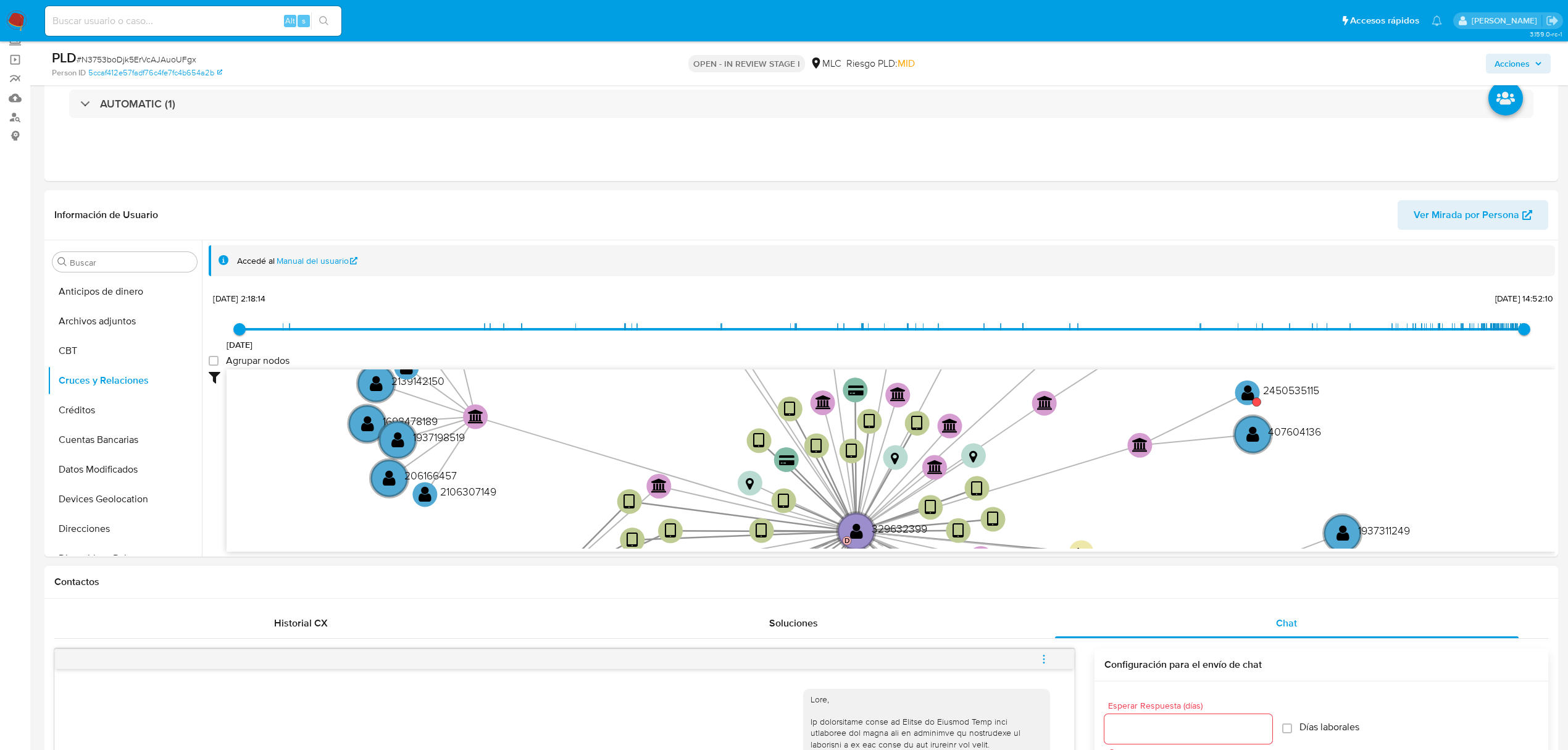
scroll to position [164, 0]
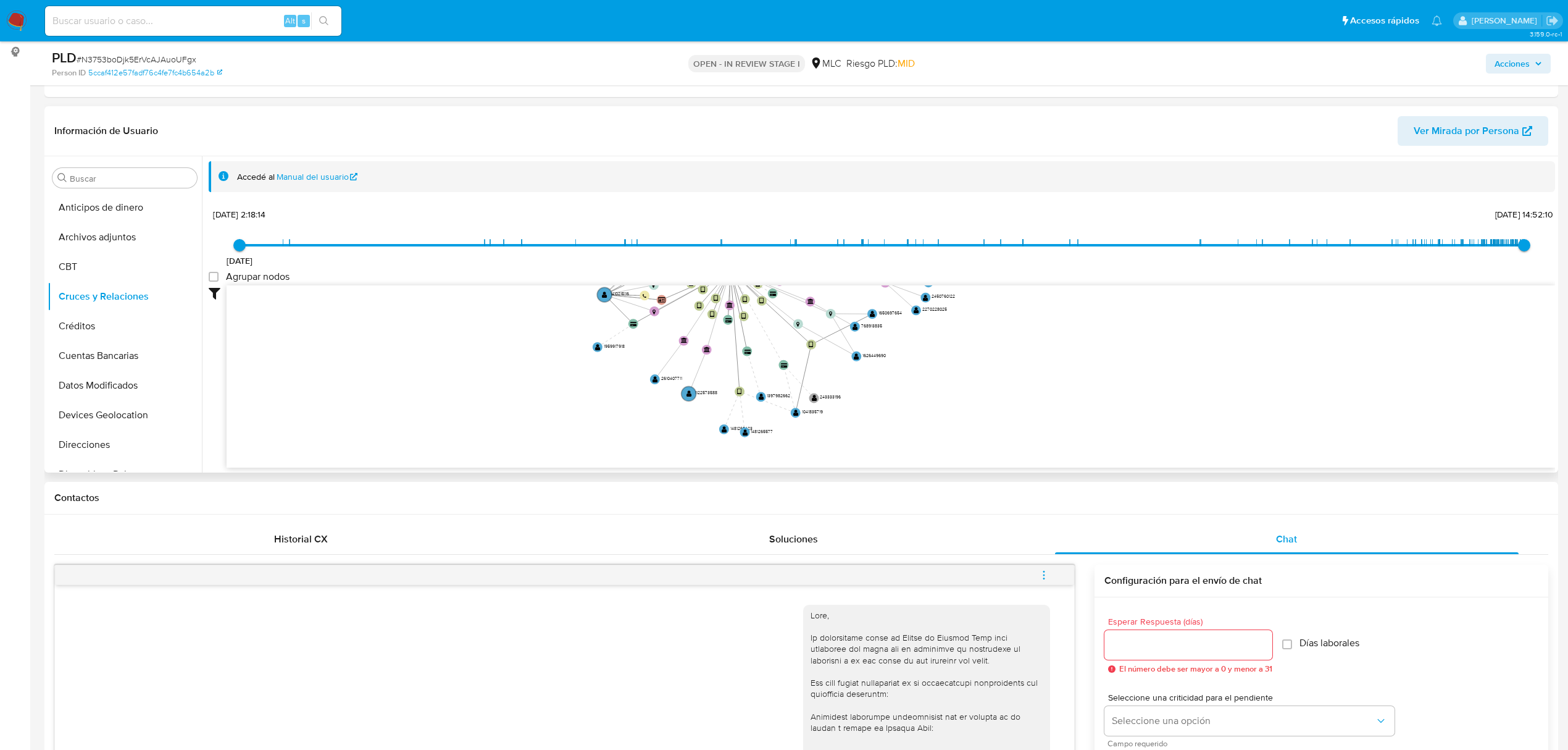
drag, startPoint x: 700, startPoint y: 330, endPoint x: 657, endPoint y: 203, distance: 134.1
click at [657, 203] on div "Accedé al Manual del usuario 29/6/2021 29/6/2021, 2:18:14 13/9/2025, 14:52:10 A…" at bounding box center [882, 337] width 1347 height 351
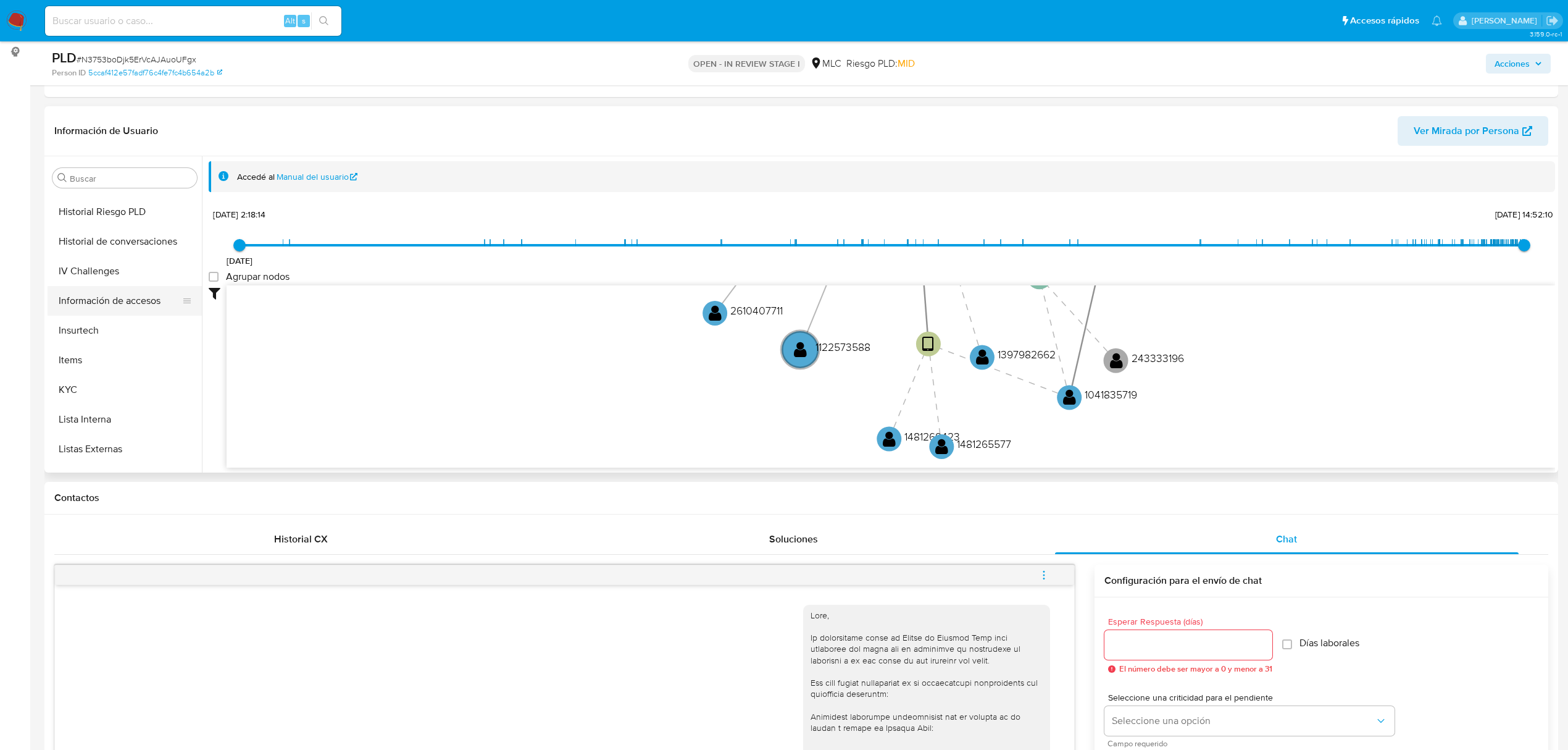
scroll to position [522, 0]
click at [103, 278] on button "KYC" at bounding box center [119, 278] width 144 height 30
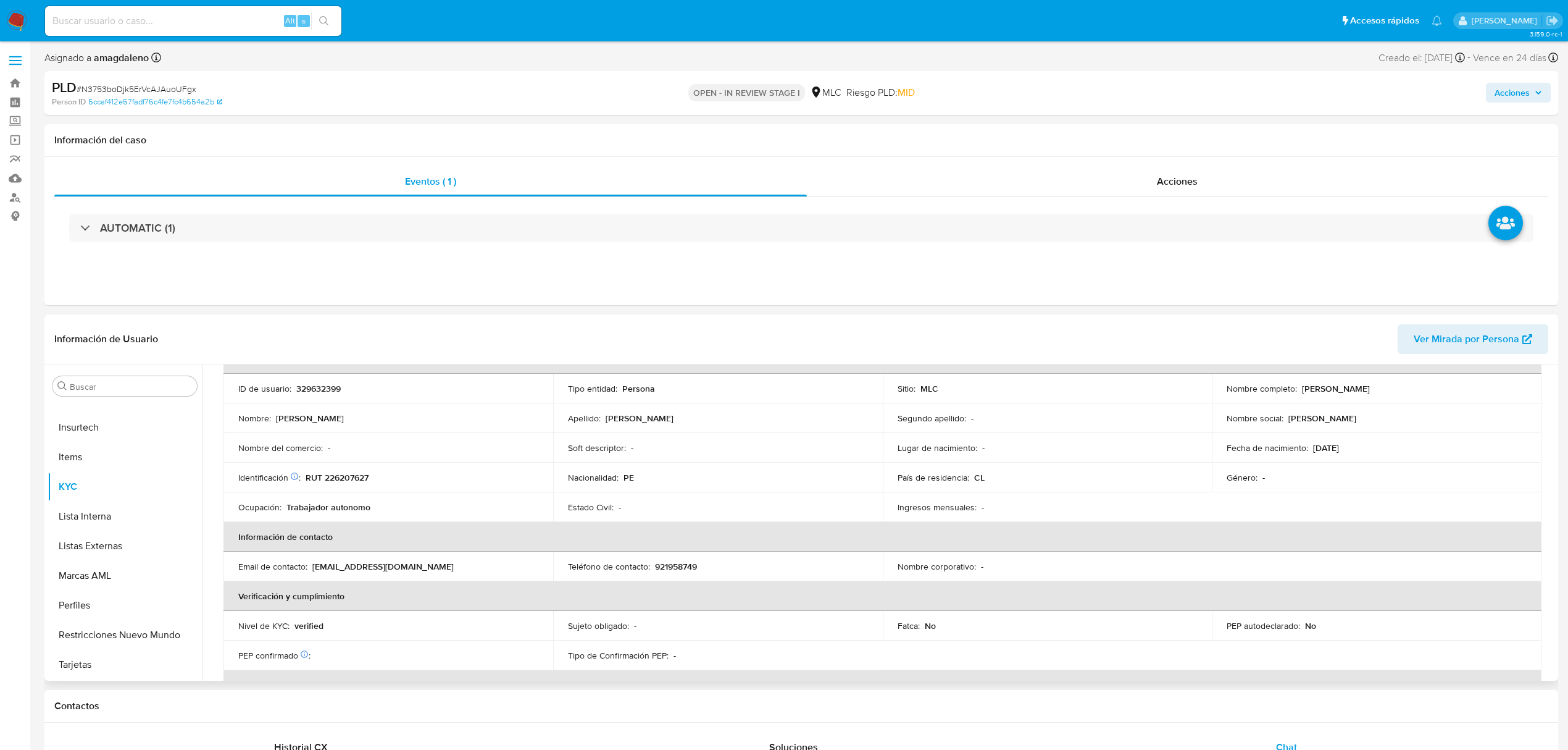
scroll to position [82, 0]
click at [364, 473] on p "RUT 226207627" at bounding box center [337, 475] width 63 height 11
copy p "226207627"
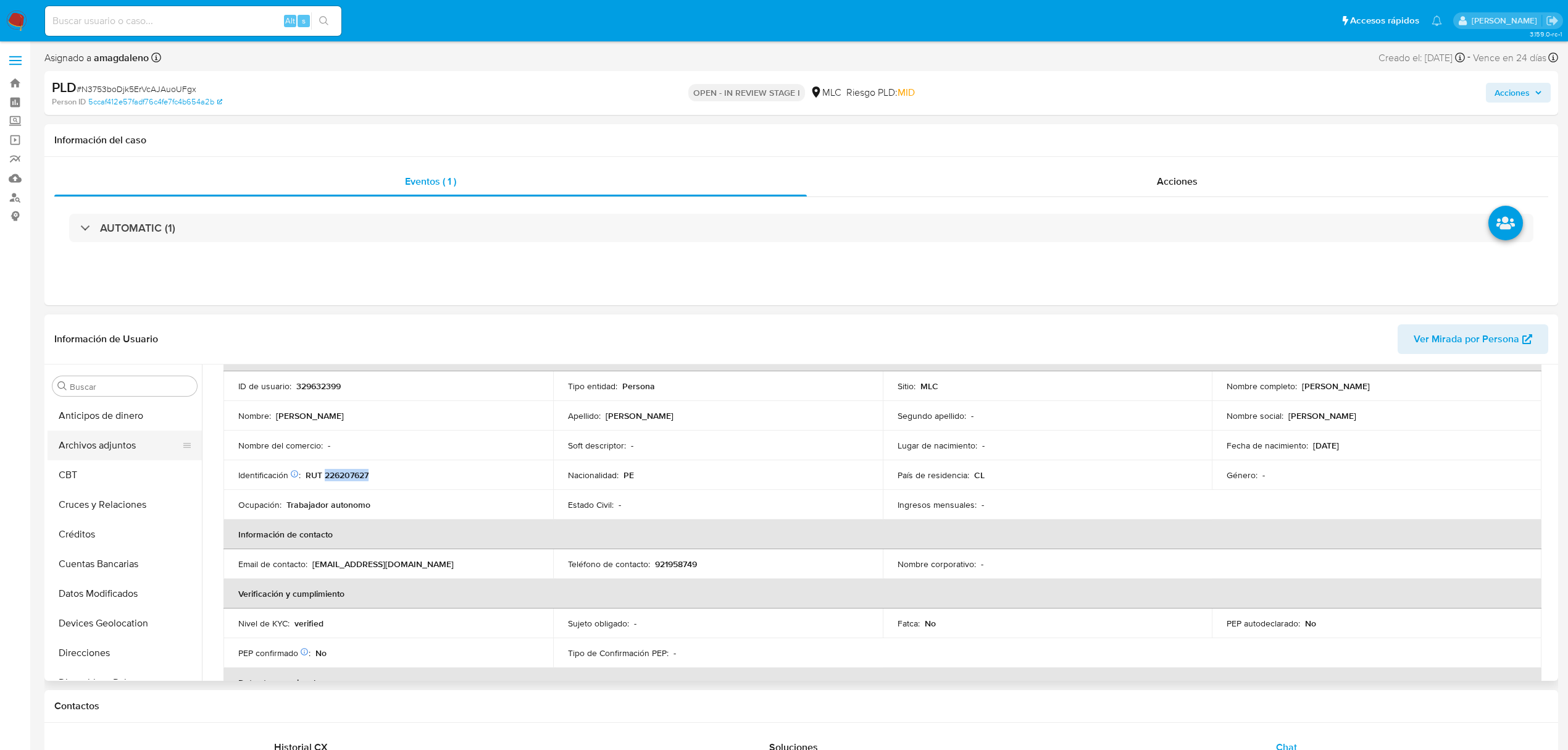
click at [112, 442] on button "Archivos adjuntos" at bounding box center [119, 445] width 144 height 30
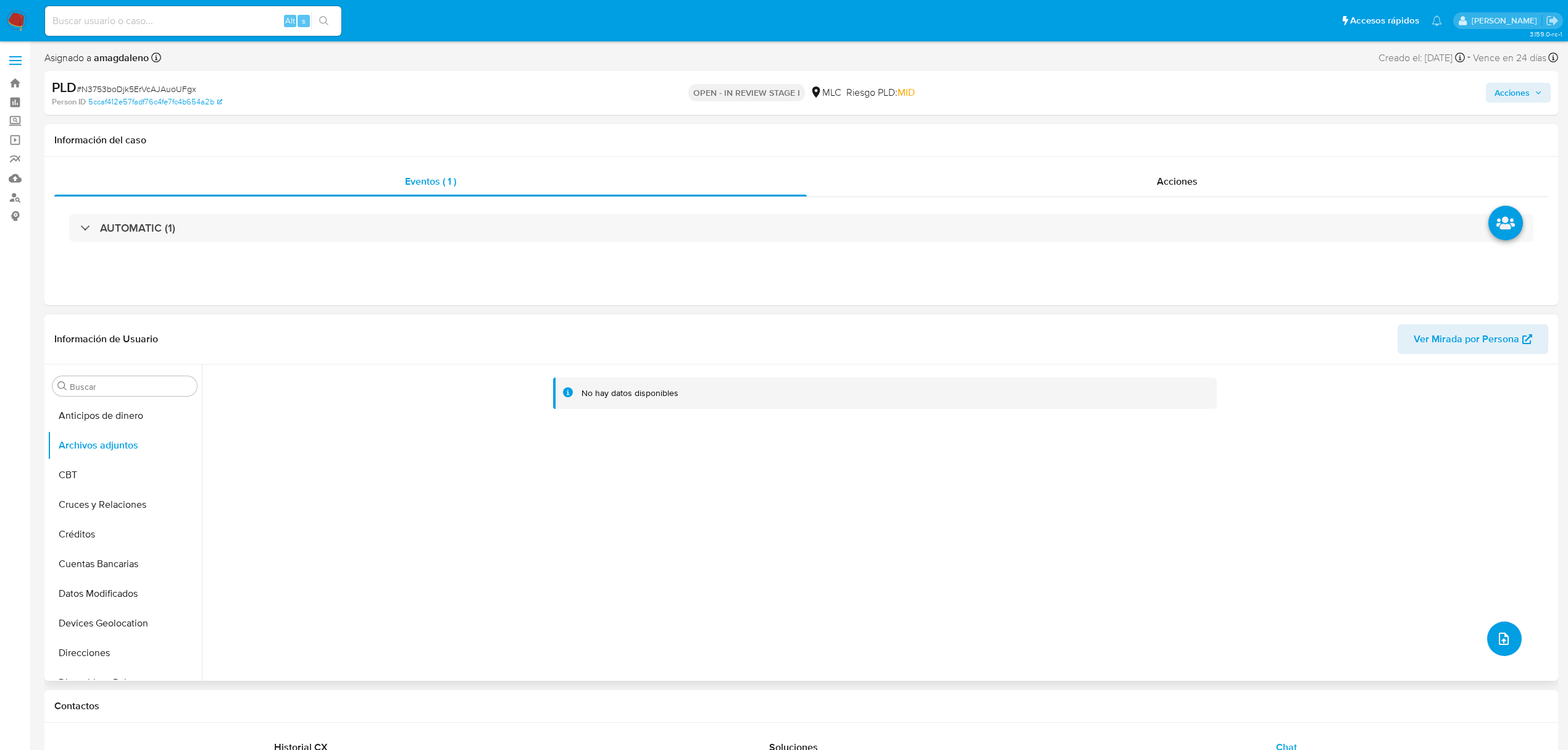
click at [1507, 639] on icon "upload-file" at bounding box center [1504, 638] width 15 height 15
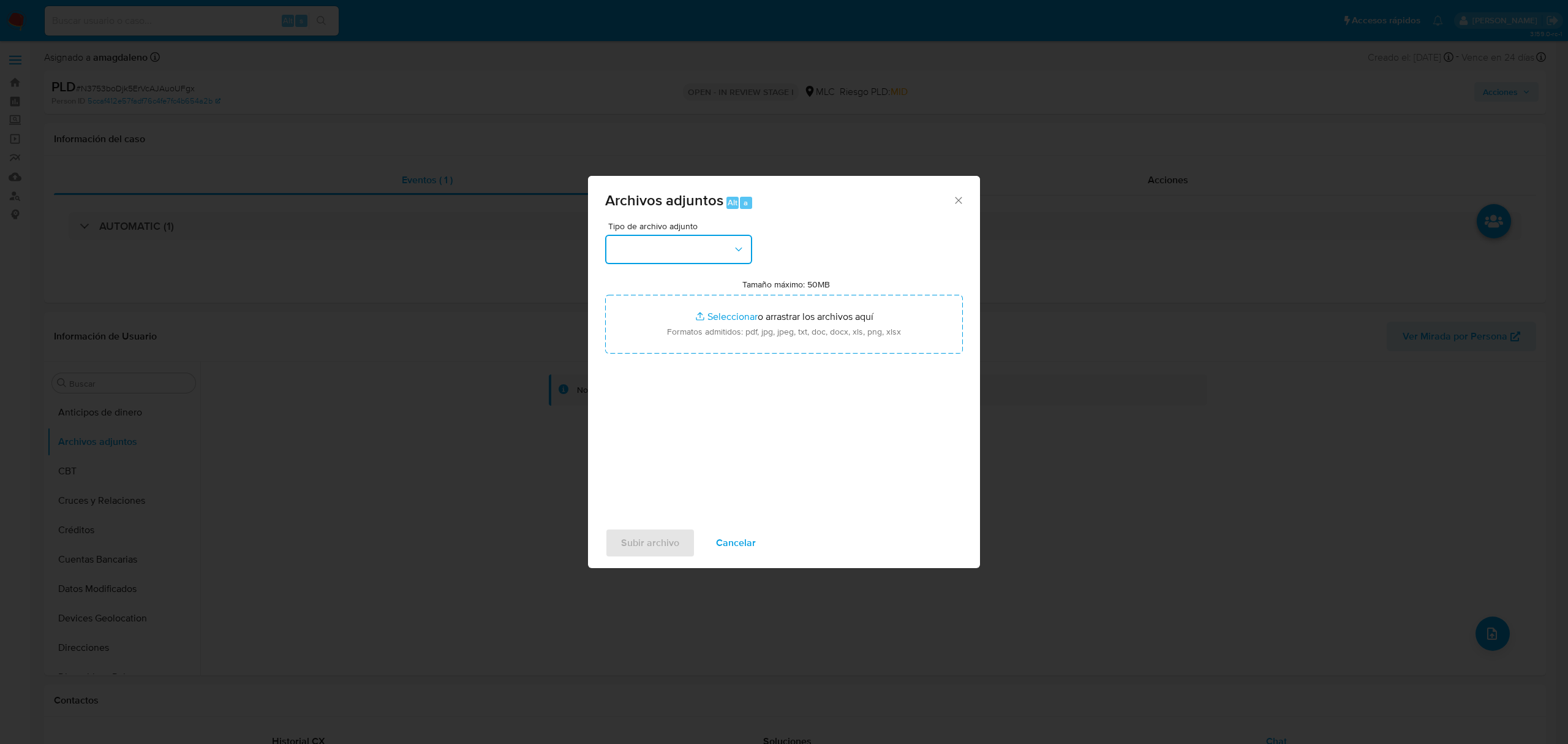
click at [669, 253] on button "button" at bounding box center [678, 250] width 147 height 29
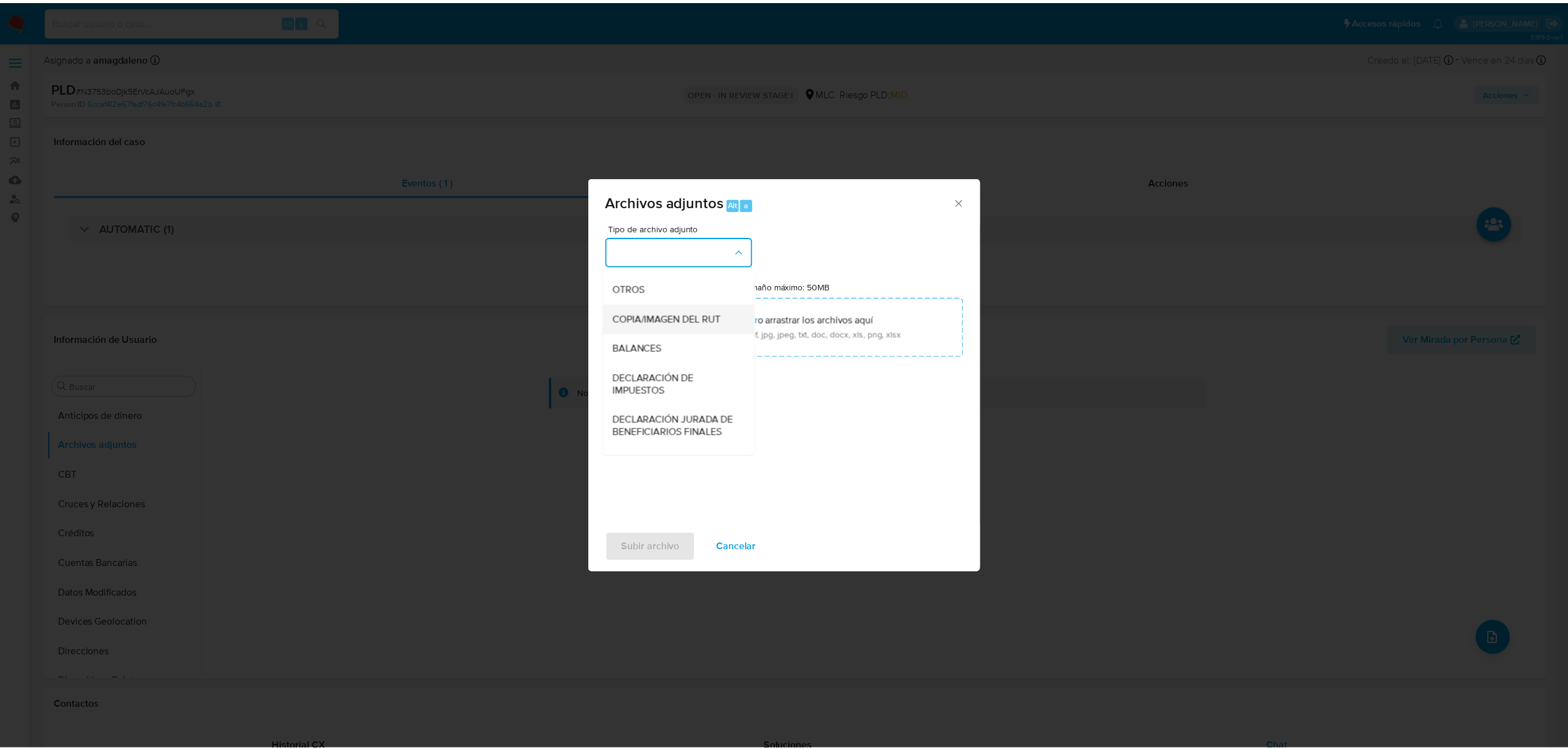
scroll to position [164, 0]
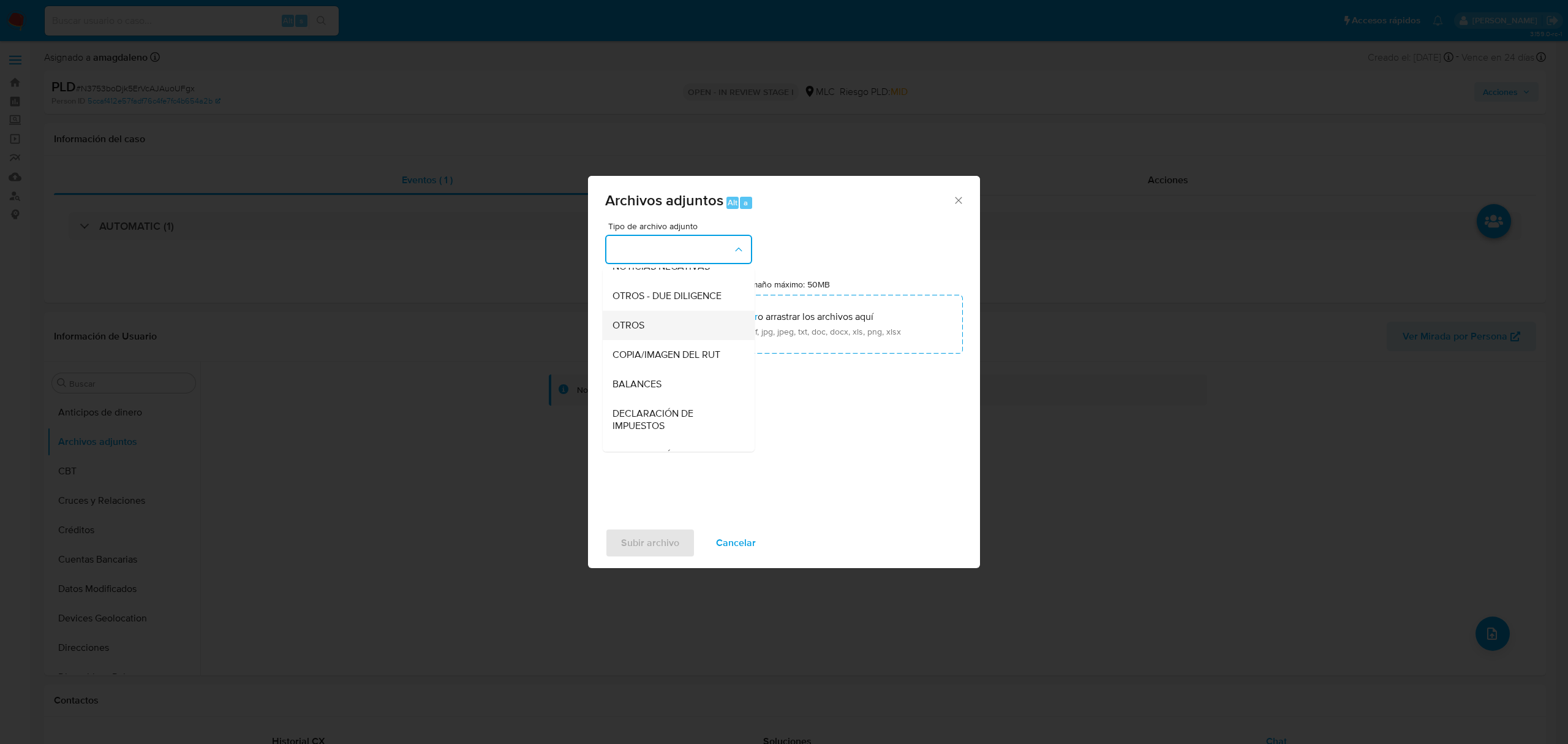
click at [652, 332] on div "OTROS" at bounding box center [675, 325] width 125 height 29
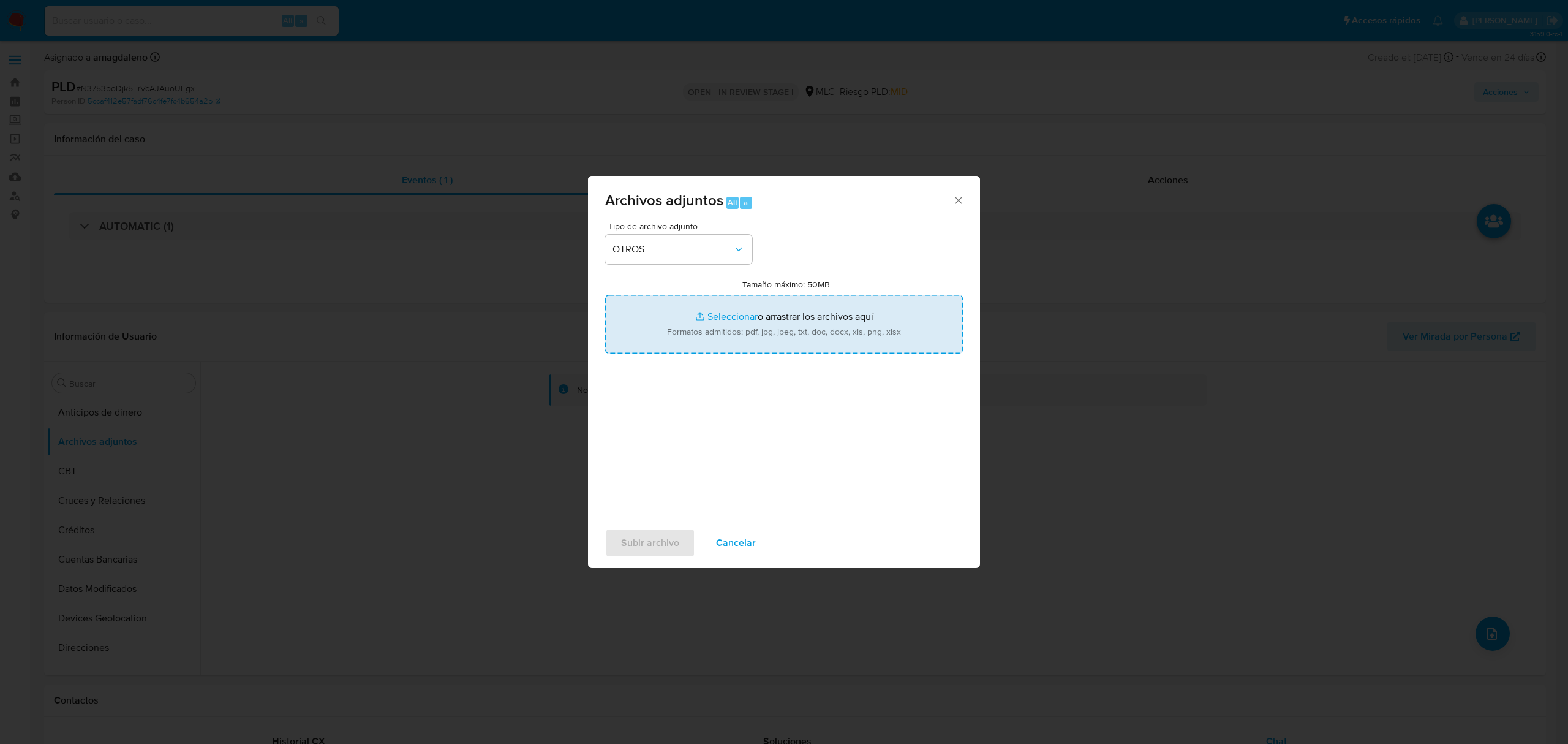
click at [718, 317] on input "Tamaño máximo: 50MB Seleccionar archivos" at bounding box center [783, 324] width 357 height 59
type input "C:\fakepath\329632399 - 12_09_2025 (1).pdf"
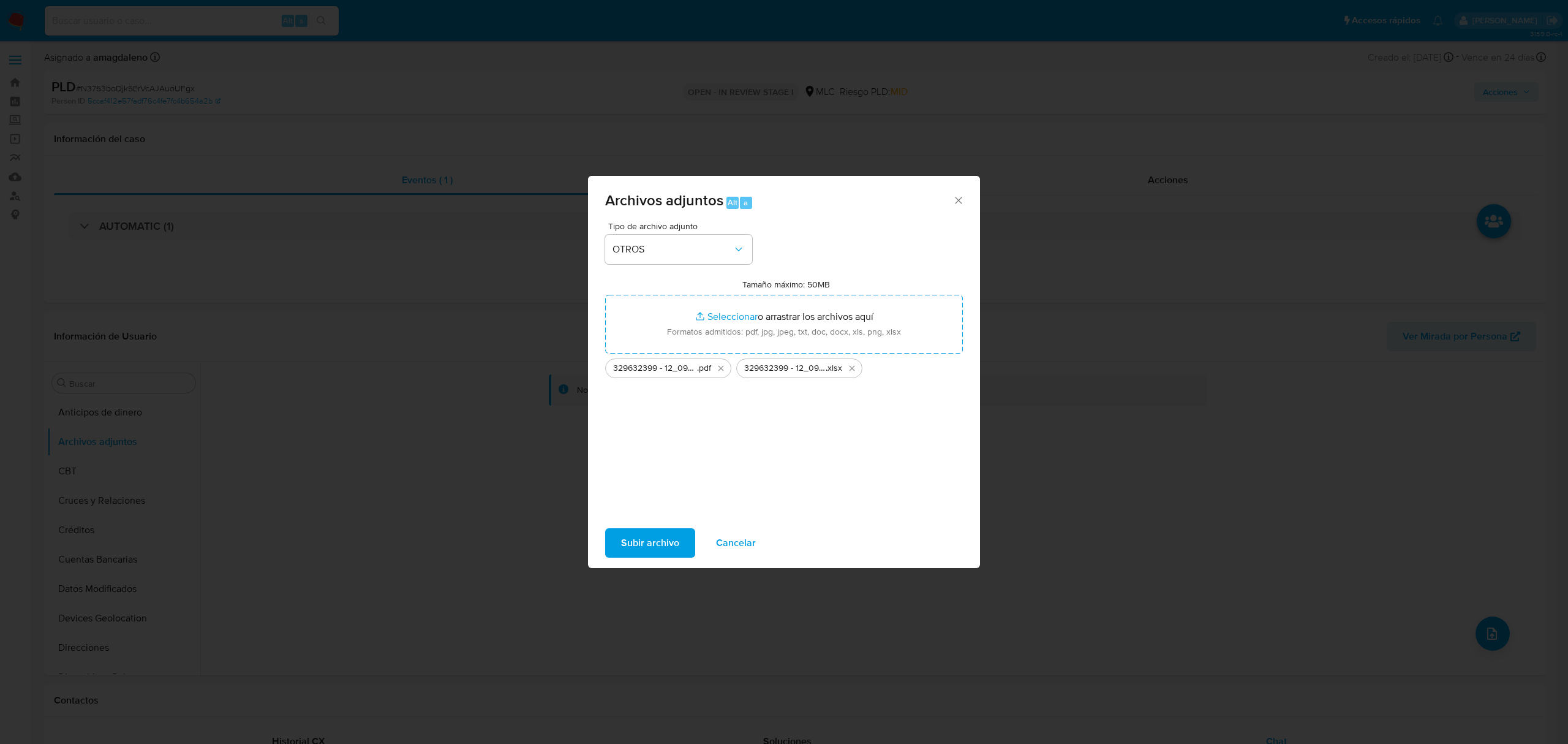
click at [670, 546] on span "Subir archivo" at bounding box center [650, 543] width 58 height 27
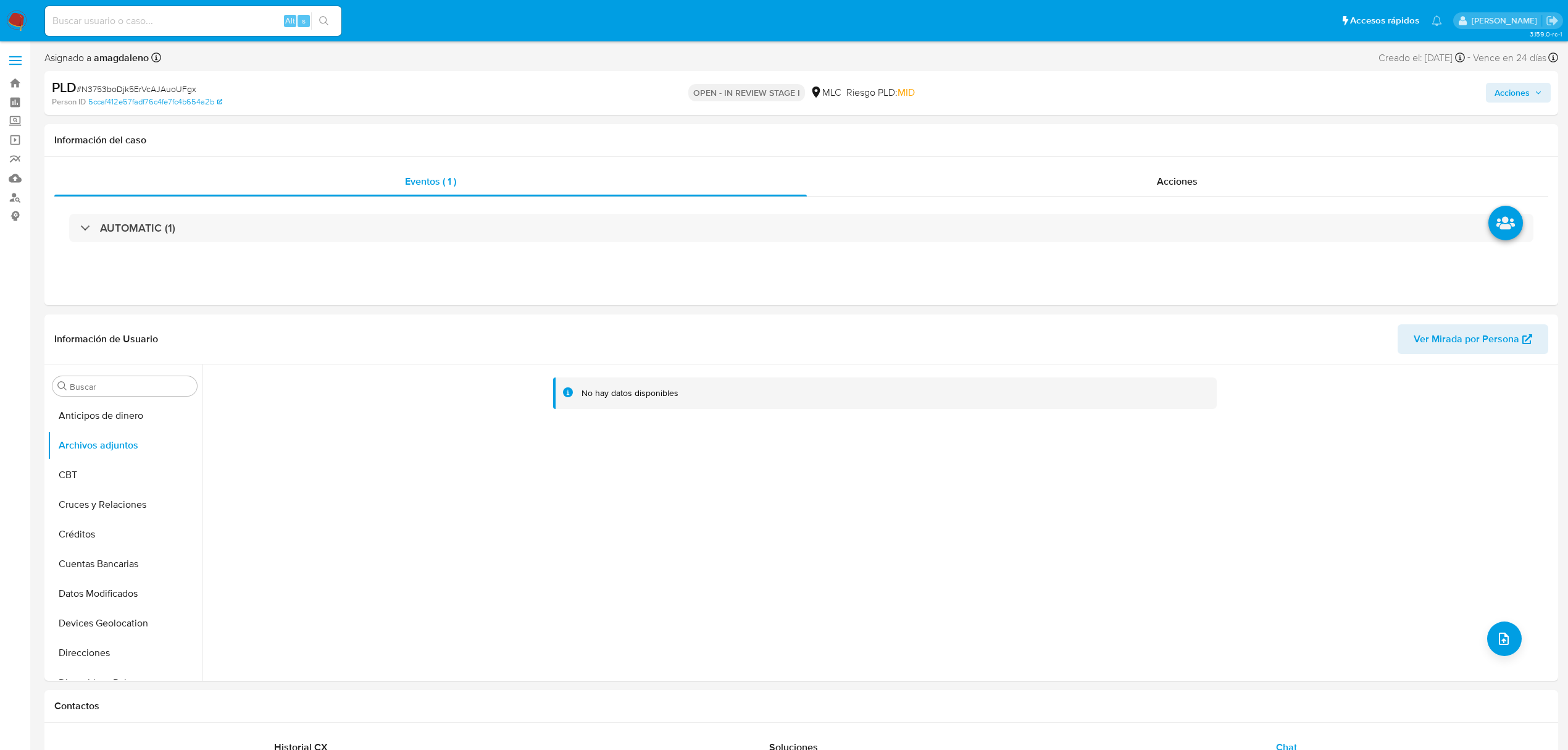
click at [1531, 94] on span "Acciones" at bounding box center [1519, 93] width 47 height 18
click at [1130, 124] on span "Resolución del caso" at bounding box center [1167, 131] width 88 height 14
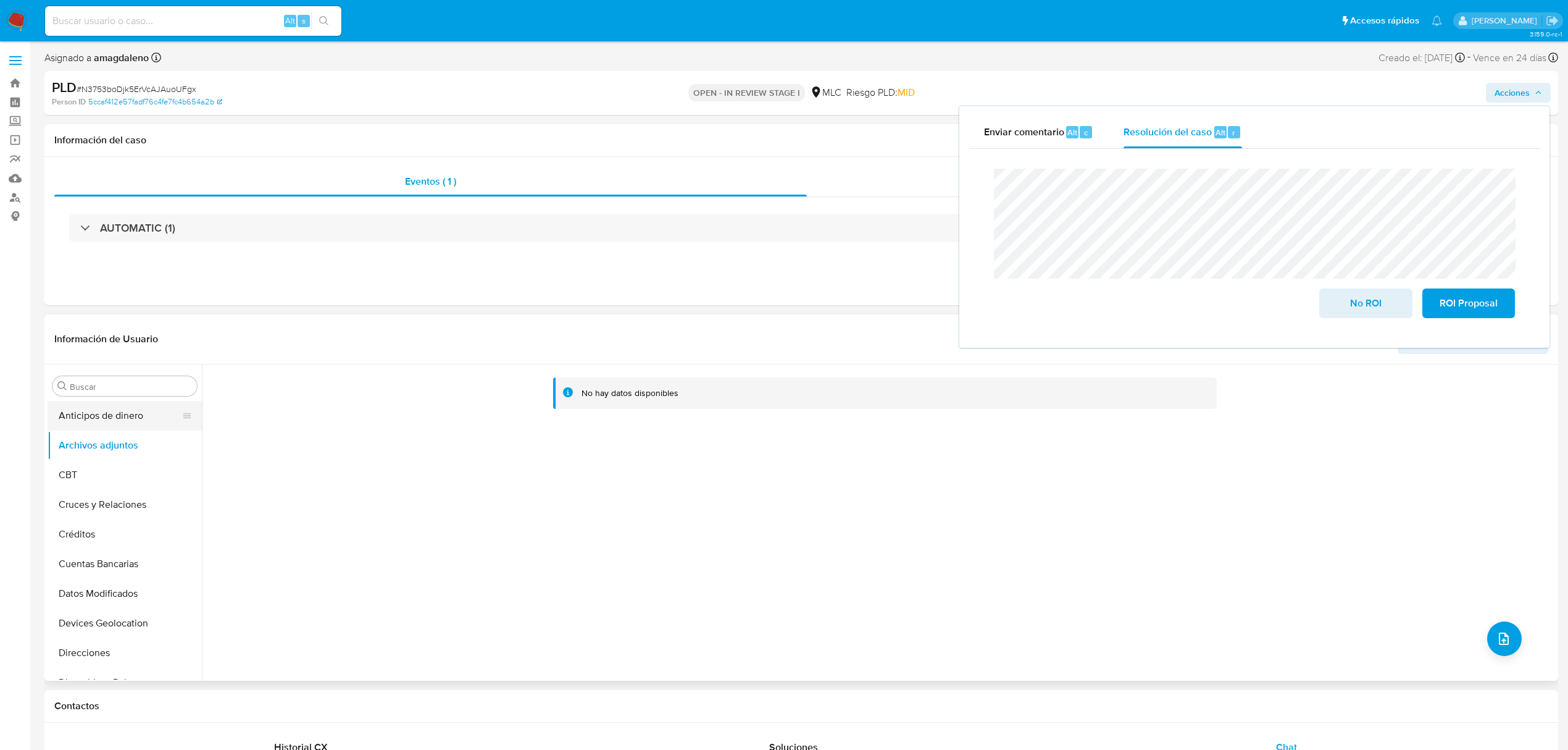
click at [78, 423] on button "Anticipos de dinero" at bounding box center [119, 415] width 144 height 30
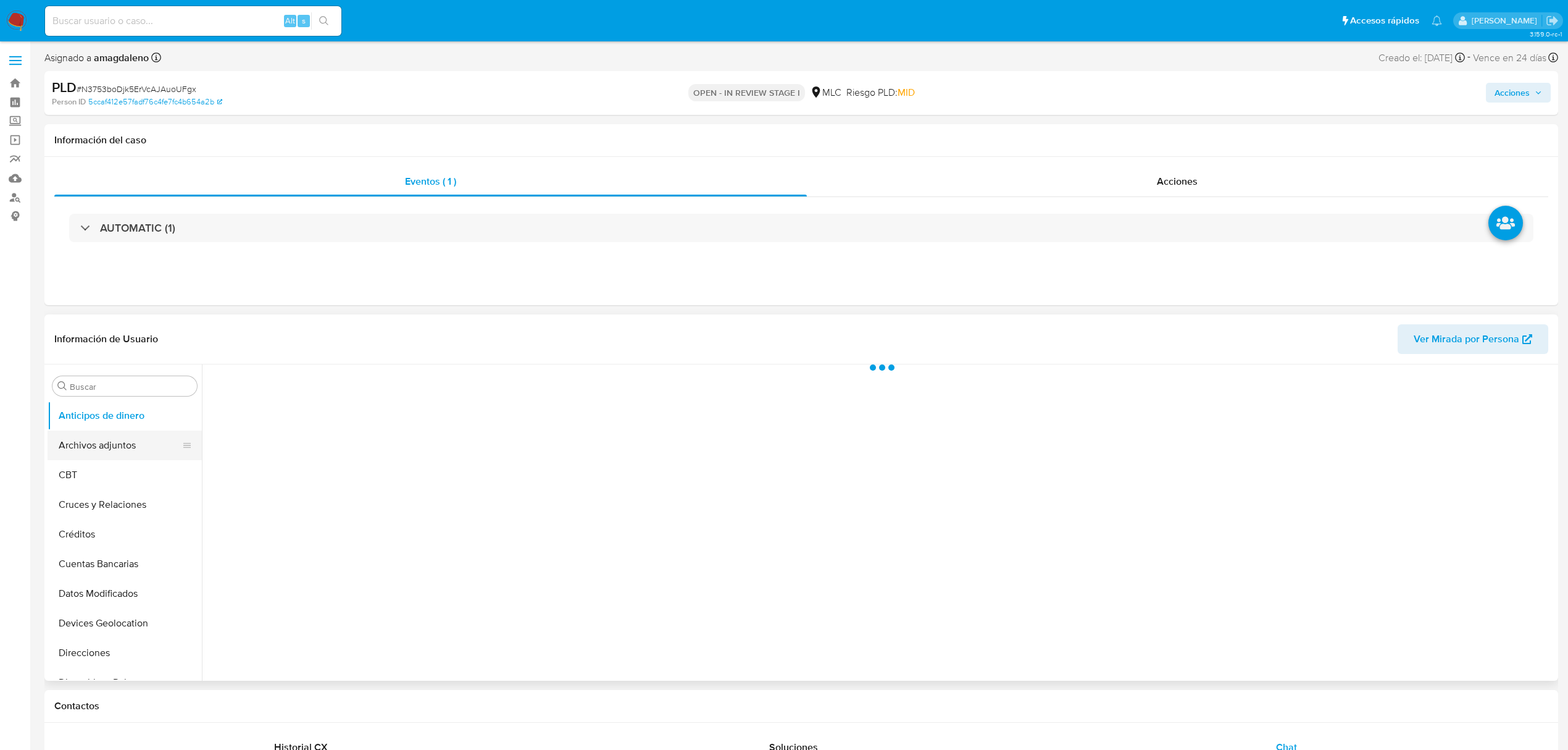
click at [87, 435] on button "Archivos adjuntos" at bounding box center [119, 445] width 144 height 30
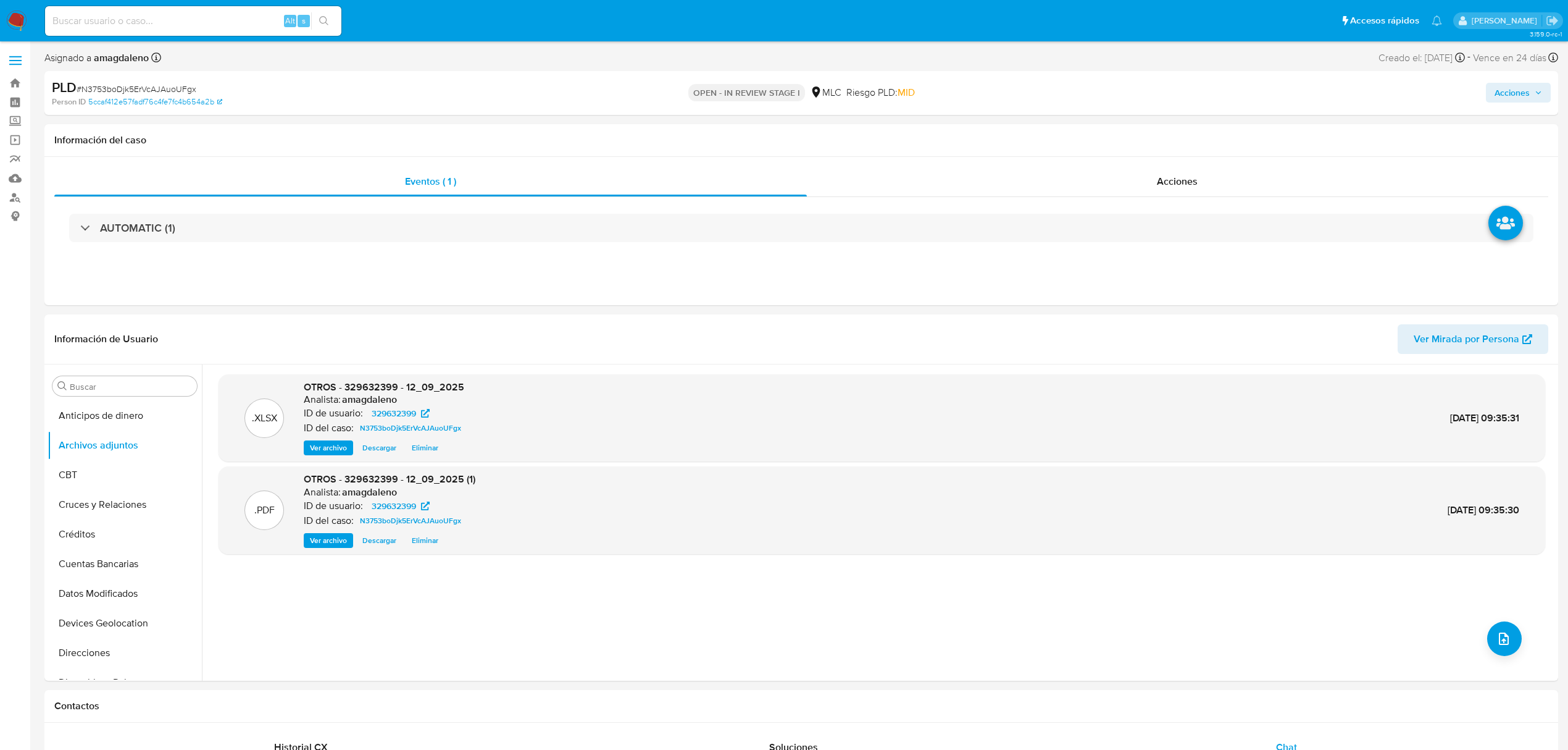
click at [1524, 92] on span "Acciones" at bounding box center [1513, 93] width 36 height 20
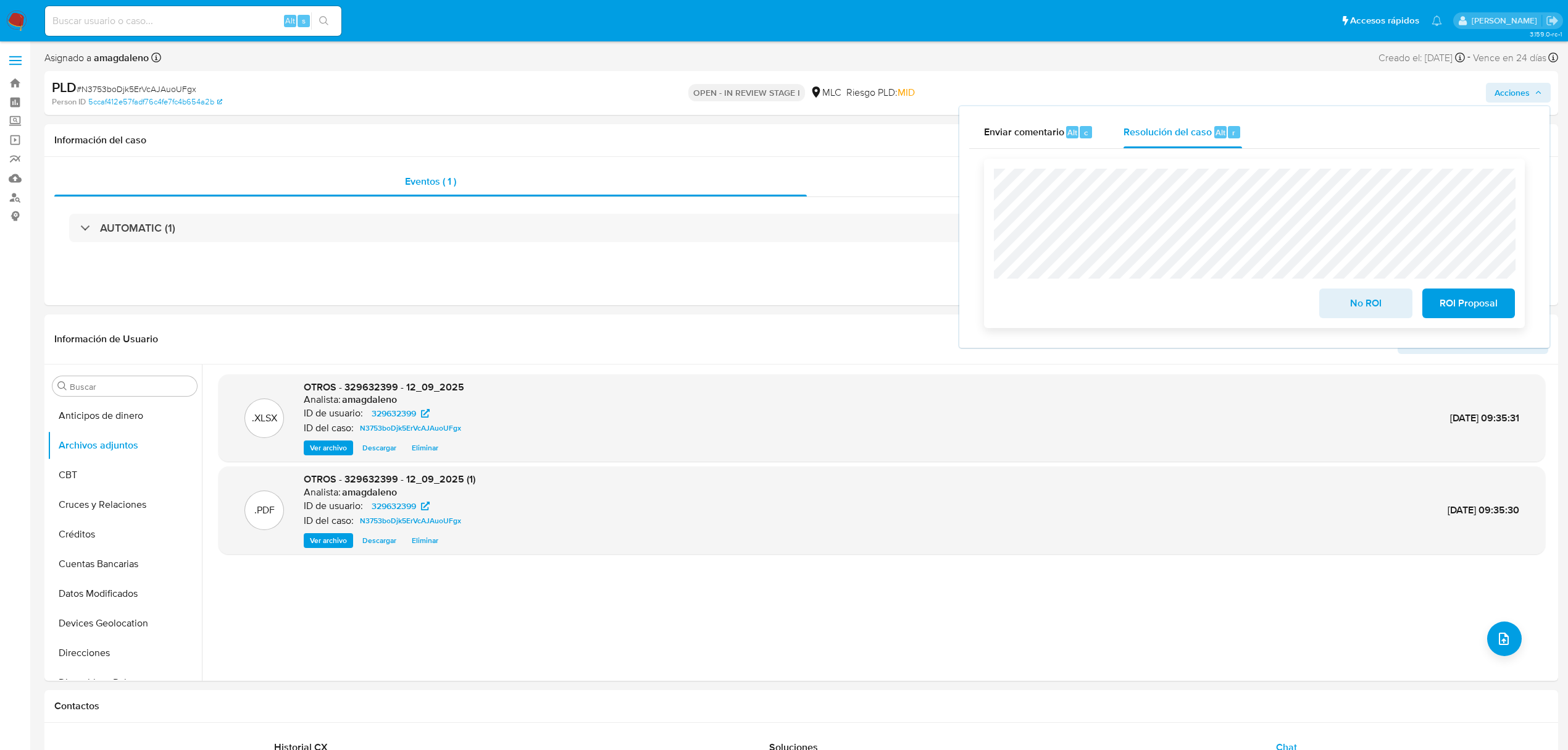
click at [1367, 300] on span "No ROI" at bounding box center [1365, 303] width 60 height 28
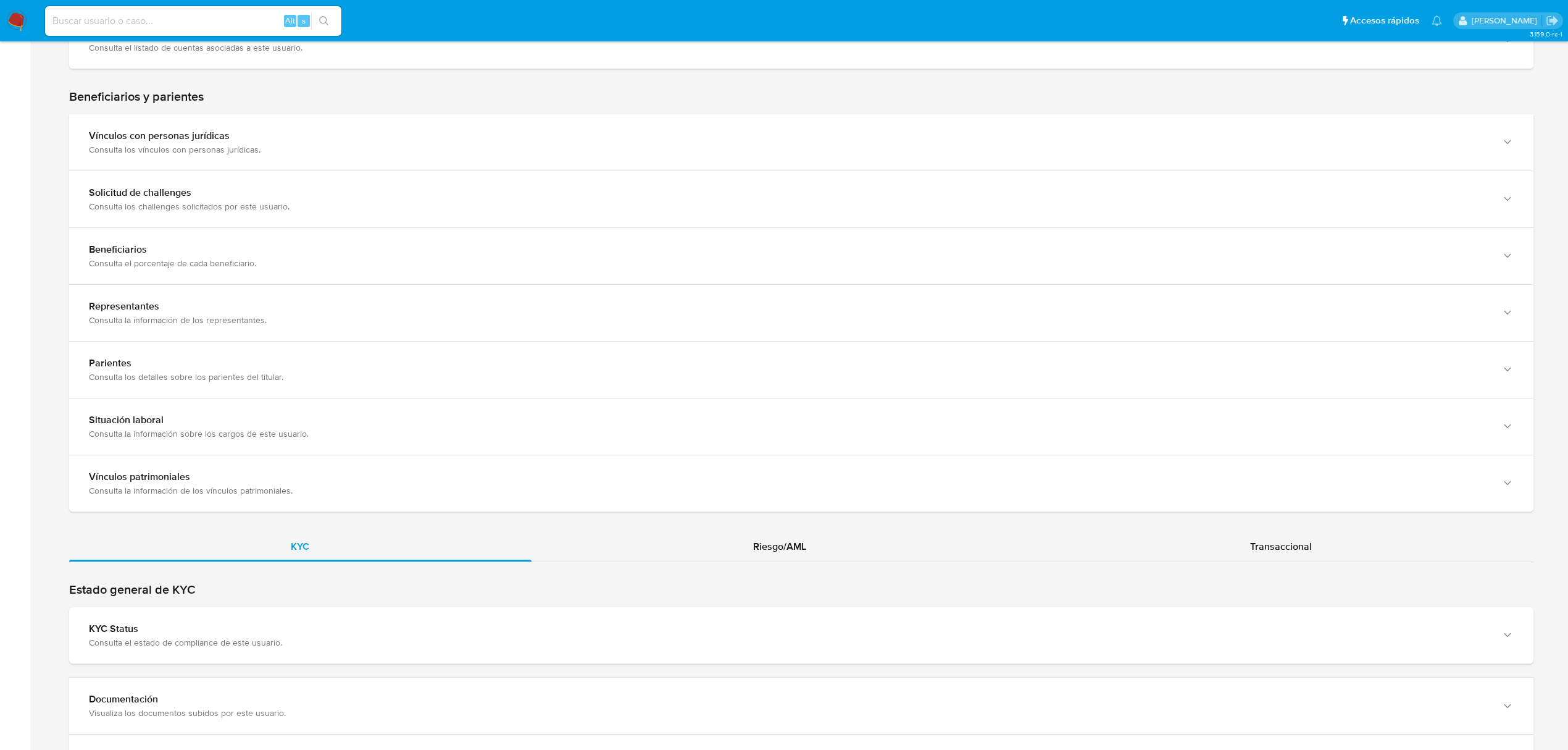
scroll to position [658, 0]
click at [763, 557] on div "Riesgo/AML" at bounding box center [781, 546] width 497 height 30
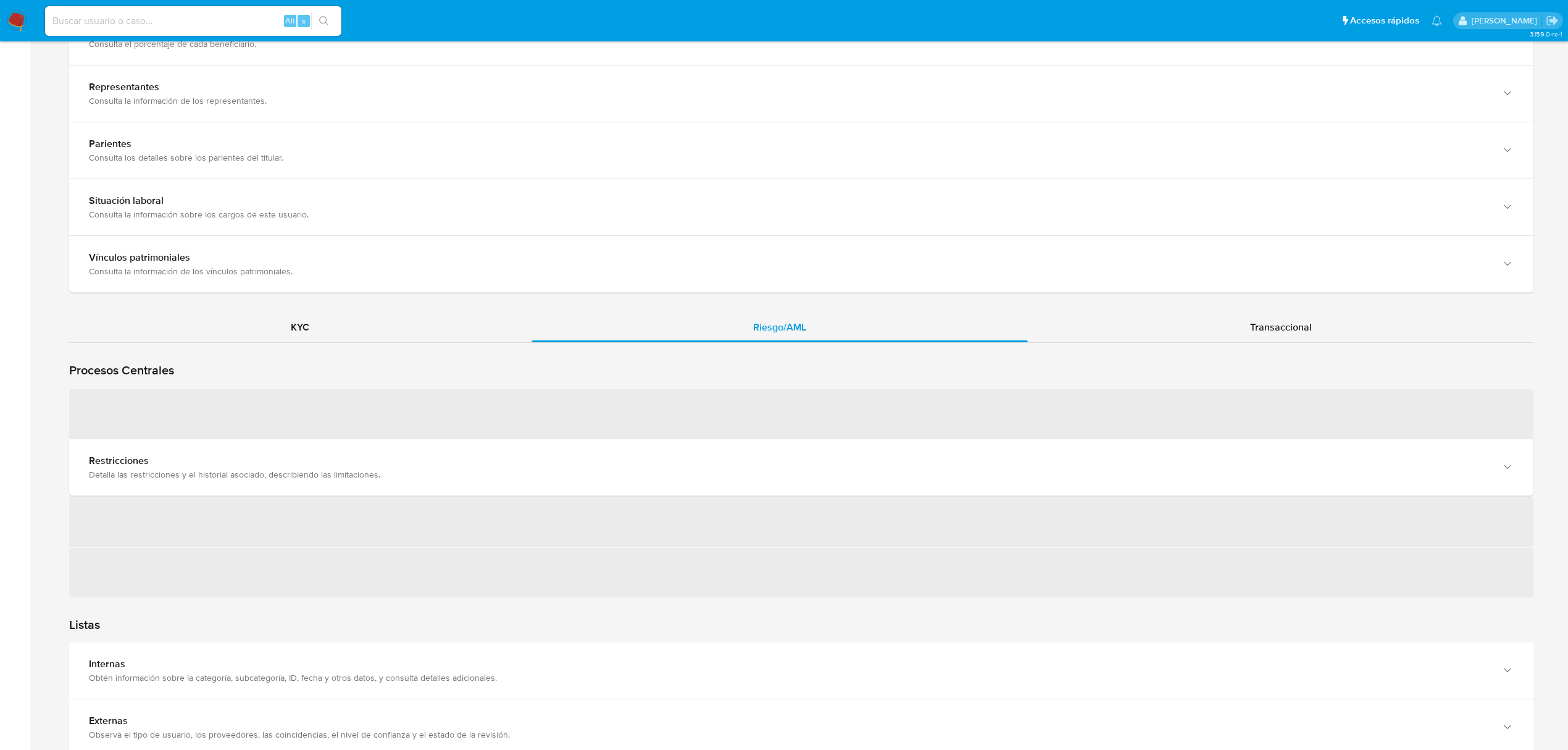
scroll to position [905, 0]
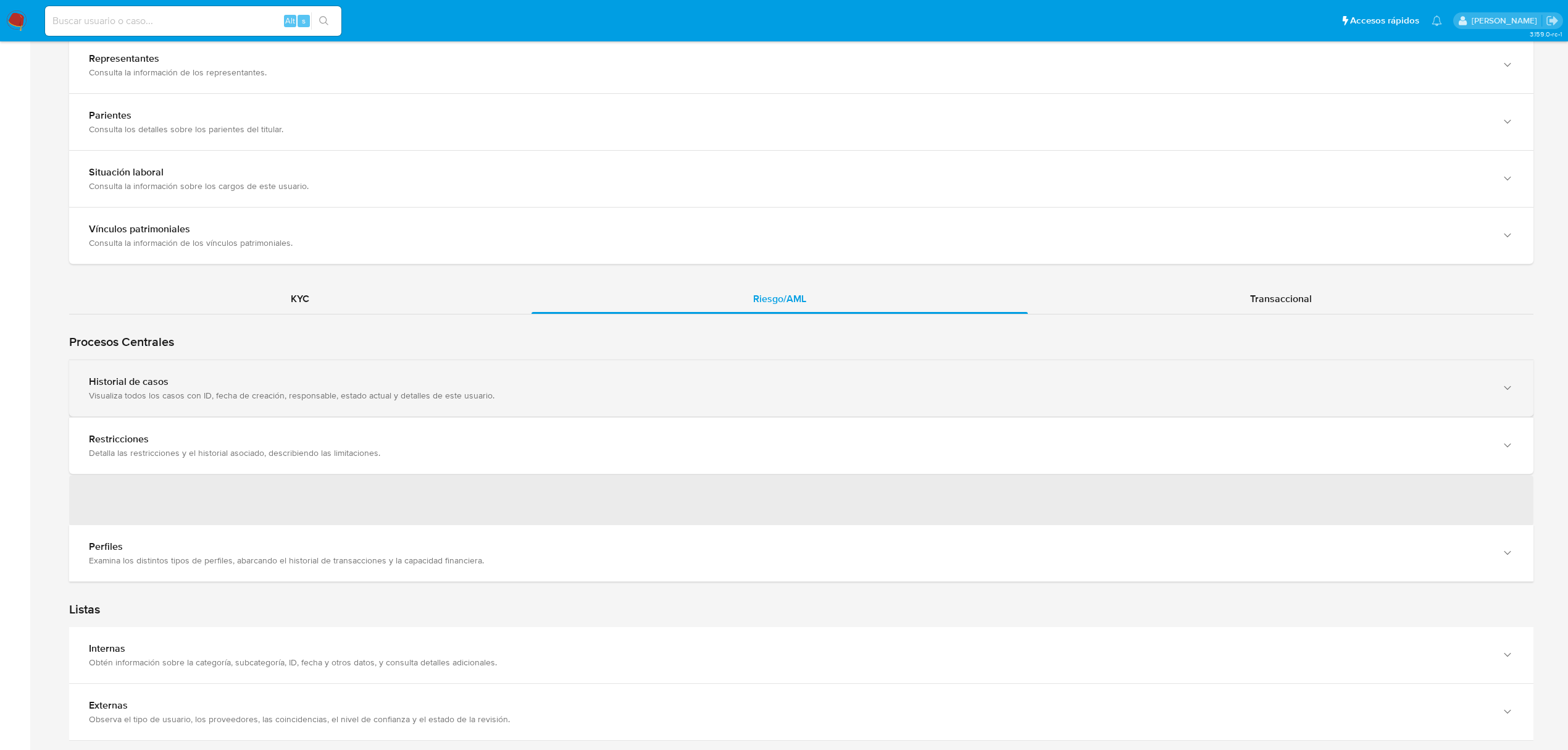
click at [219, 398] on div "Visualiza todos los casos con ID, fecha de creación, responsable, estado actual…" at bounding box center [788, 395] width 1400 height 11
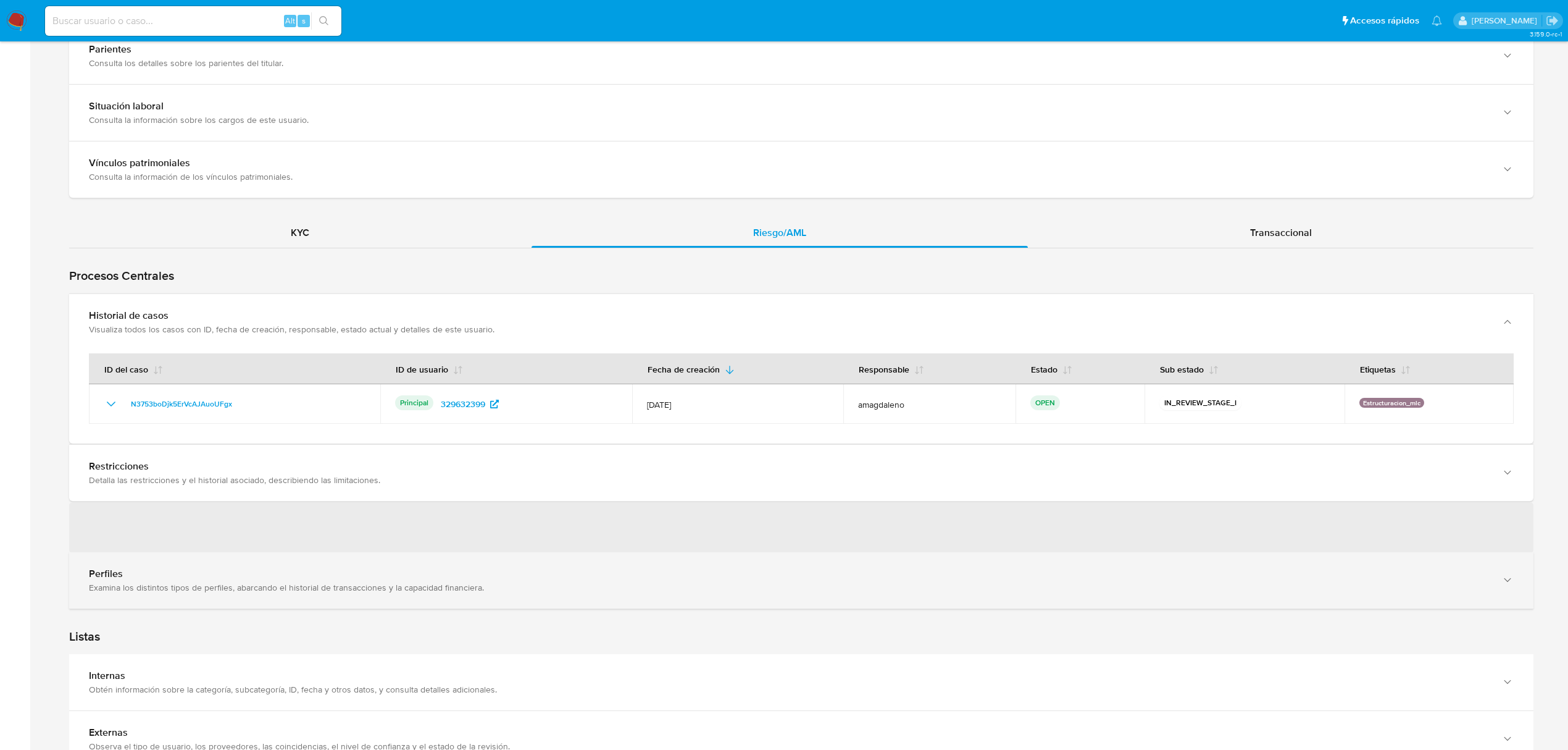
scroll to position [1070, 0]
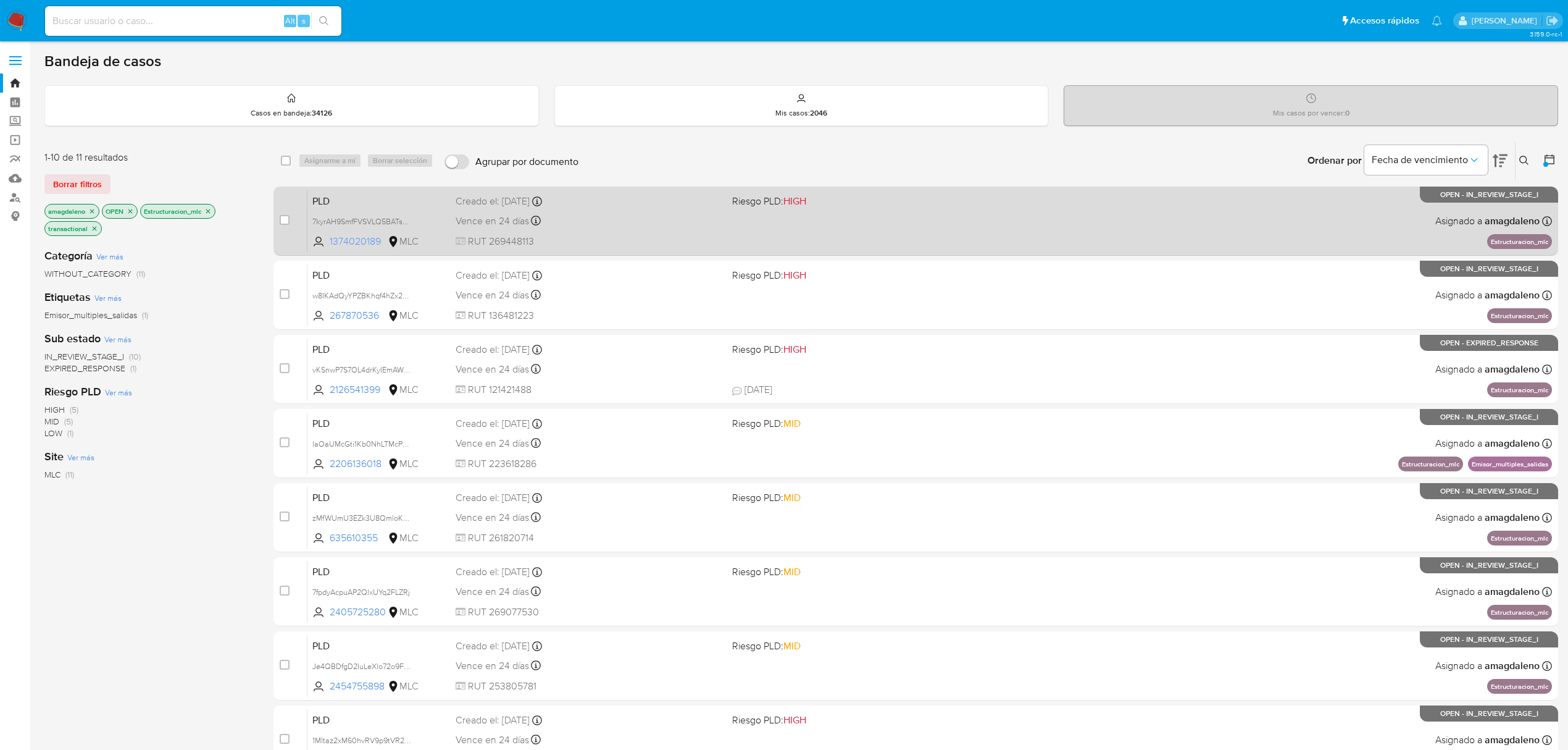
click at [355, 245] on span "1374020189" at bounding box center [357, 242] width 55 height 14
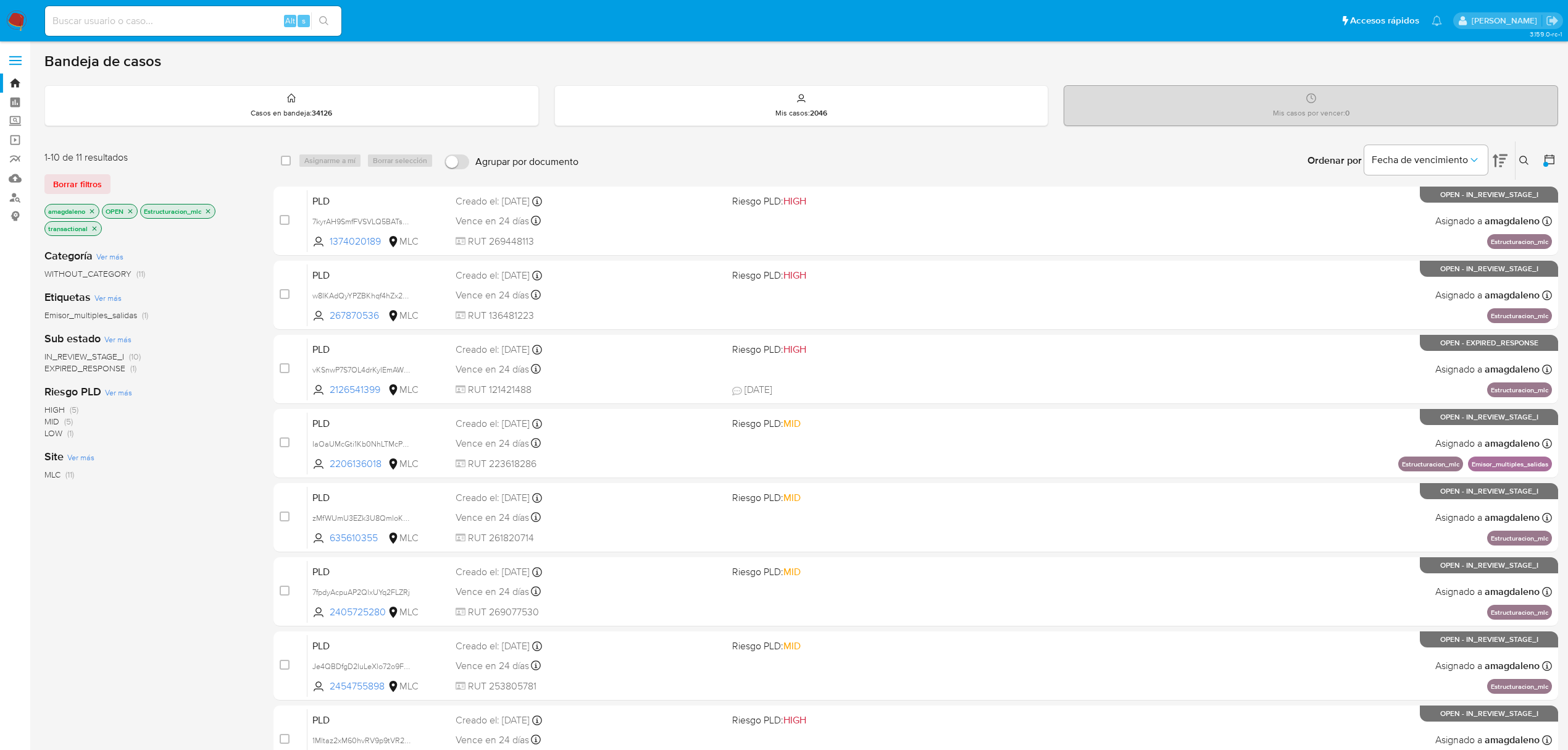
click at [212, 211] on icon "close-filter" at bounding box center [208, 211] width 8 height 8
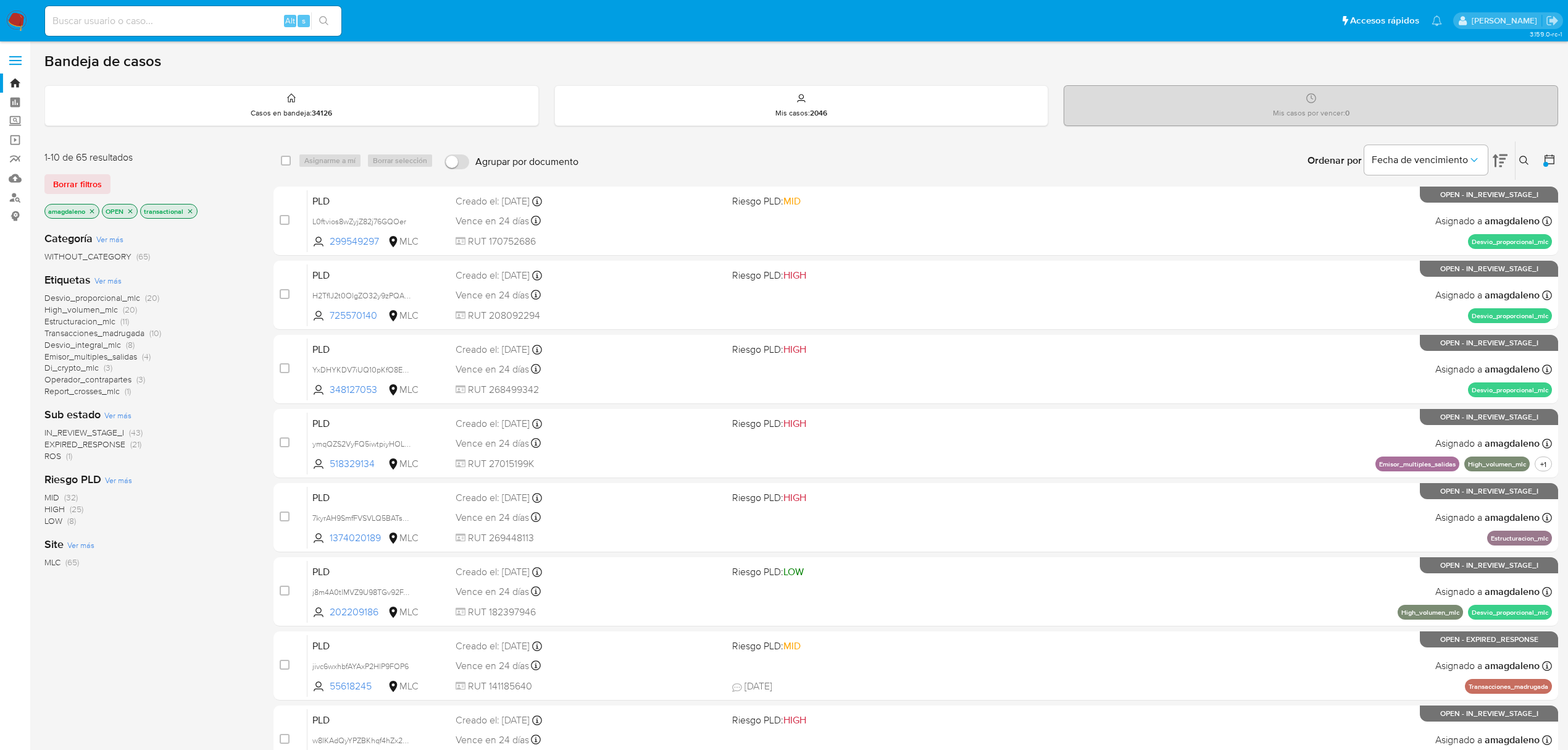
click at [83, 370] on span "Di_crypto_mlc" at bounding box center [71, 367] width 54 height 13
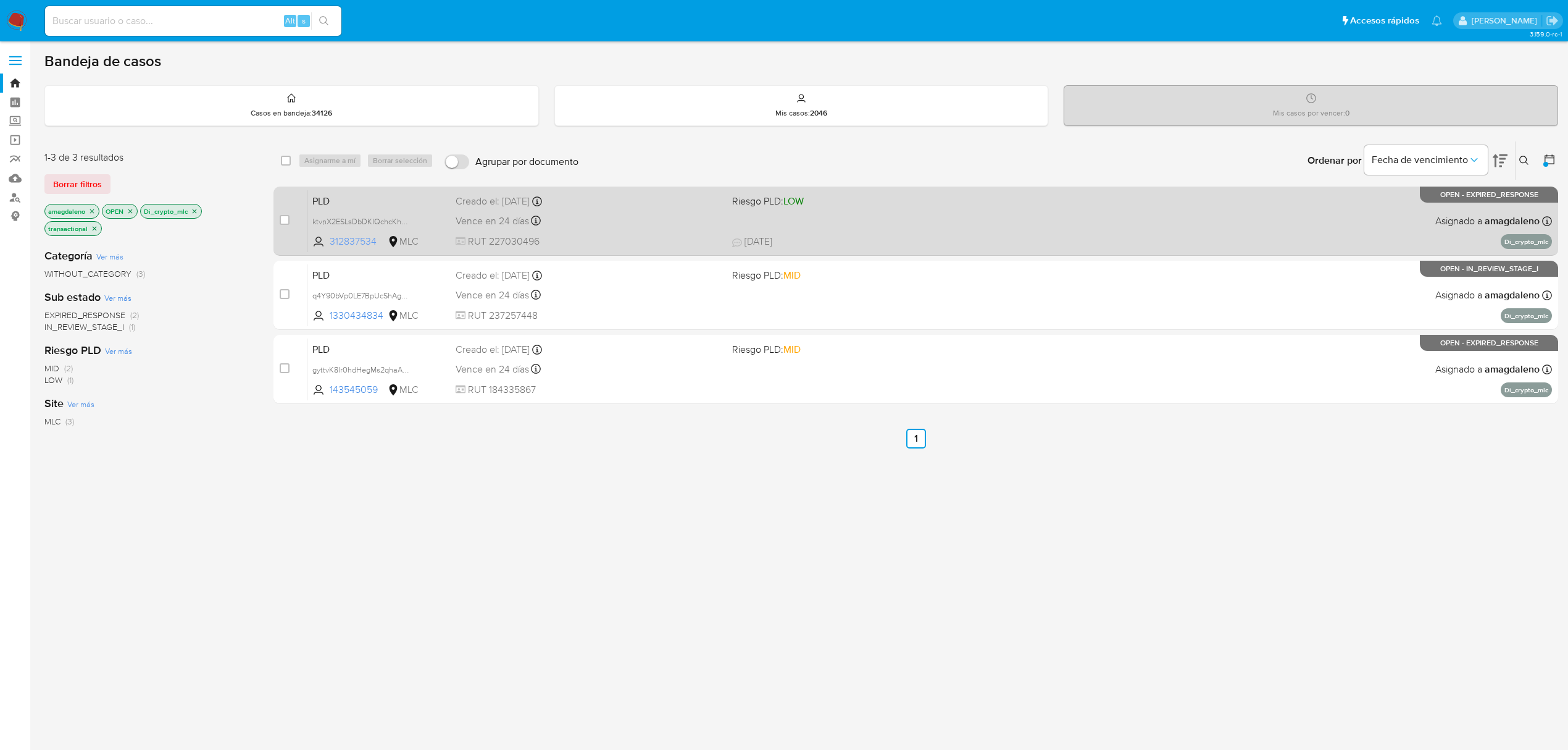
drag, startPoint x: 378, startPoint y: 242, endPoint x: 362, endPoint y: 245, distance: 16.3
click at [362, 245] on span "312837534" at bounding box center [357, 242] width 55 height 14
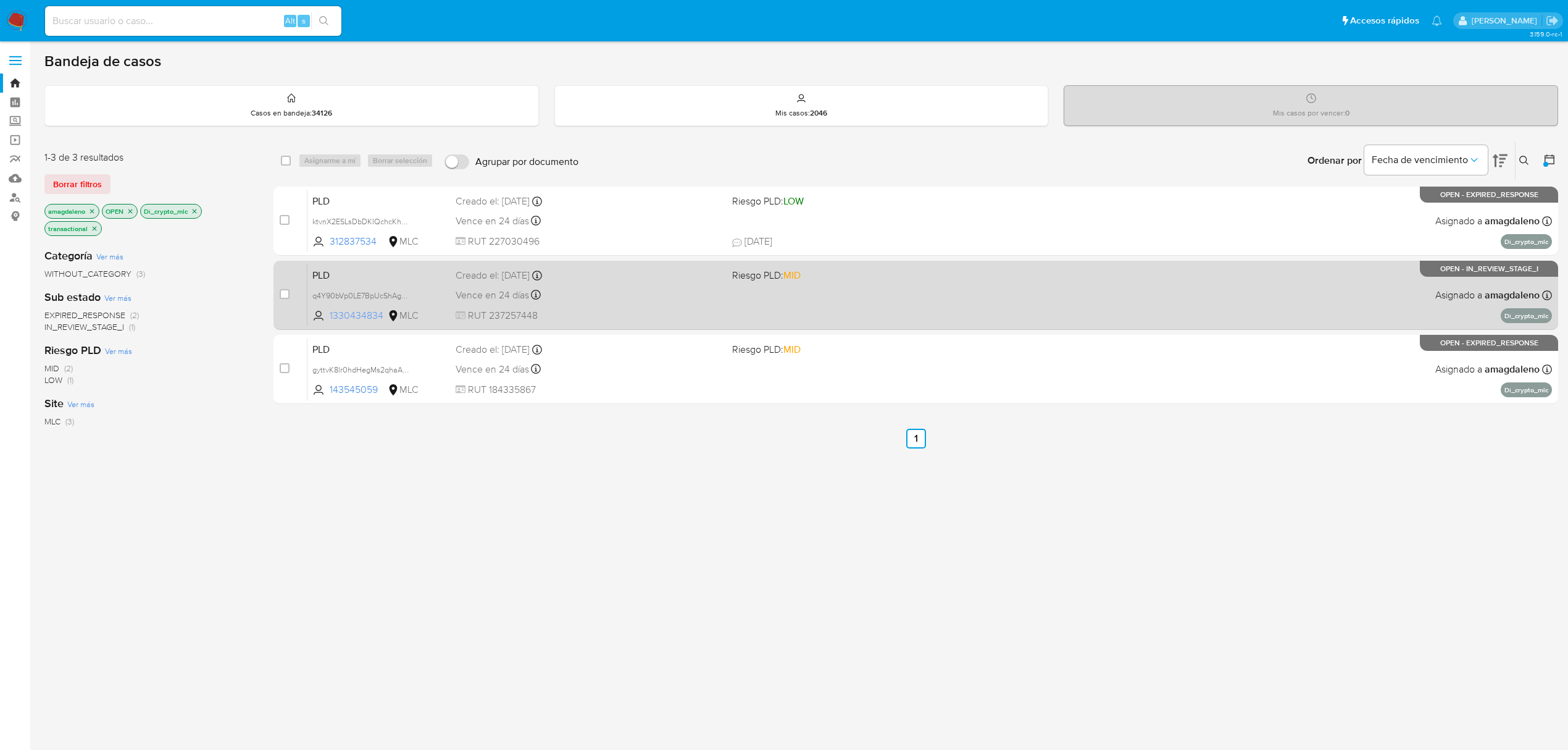
click at [345, 317] on span "1330434834" at bounding box center [357, 316] width 55 height 14
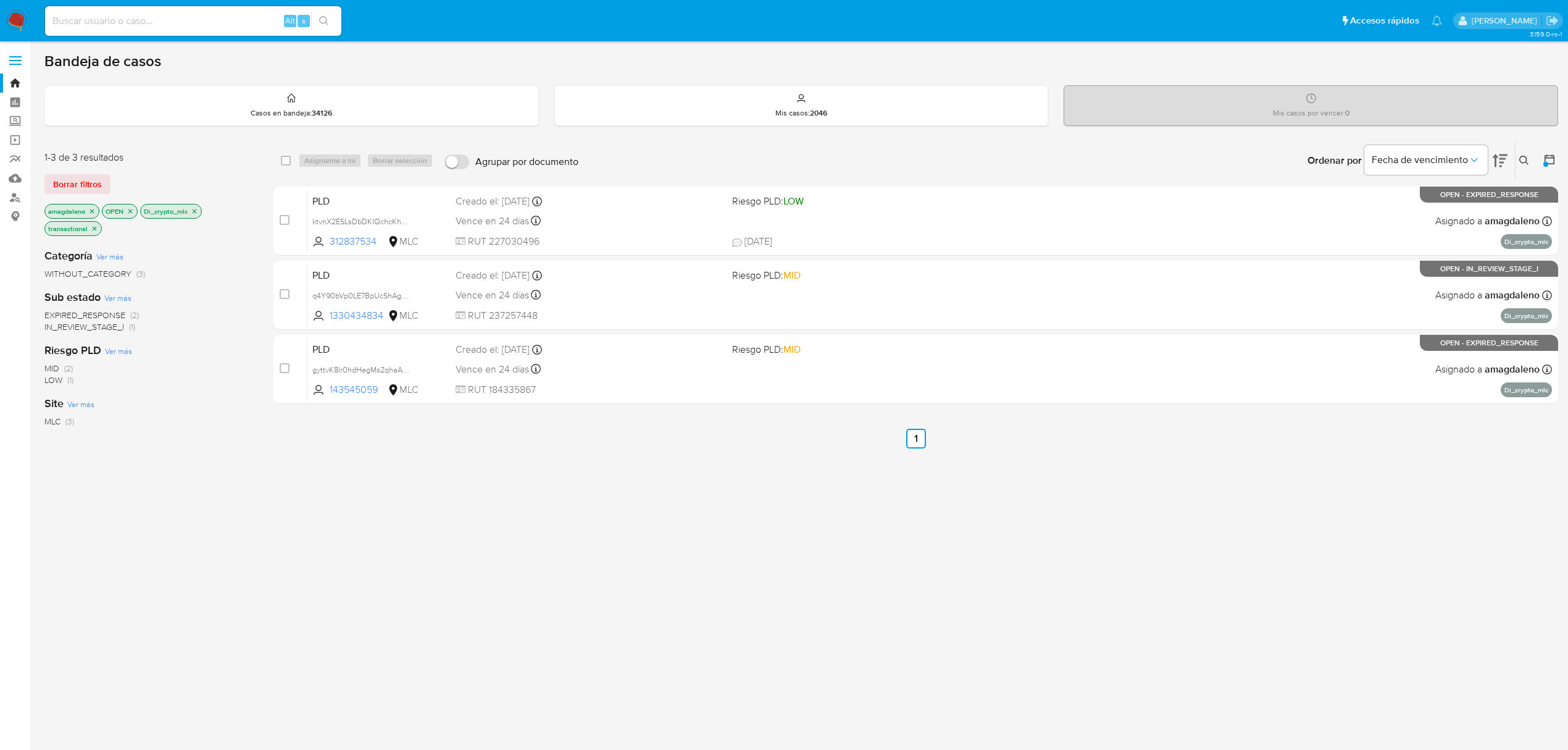
click at [203, 208] on div "amagdaleno OPEN Di_crypto_mlc transactional" at bounding box center [143, 220] width 197 height 35
click at [198, 208] on icon "close-filter" at bounding box center [194, 211] width 8 height 8
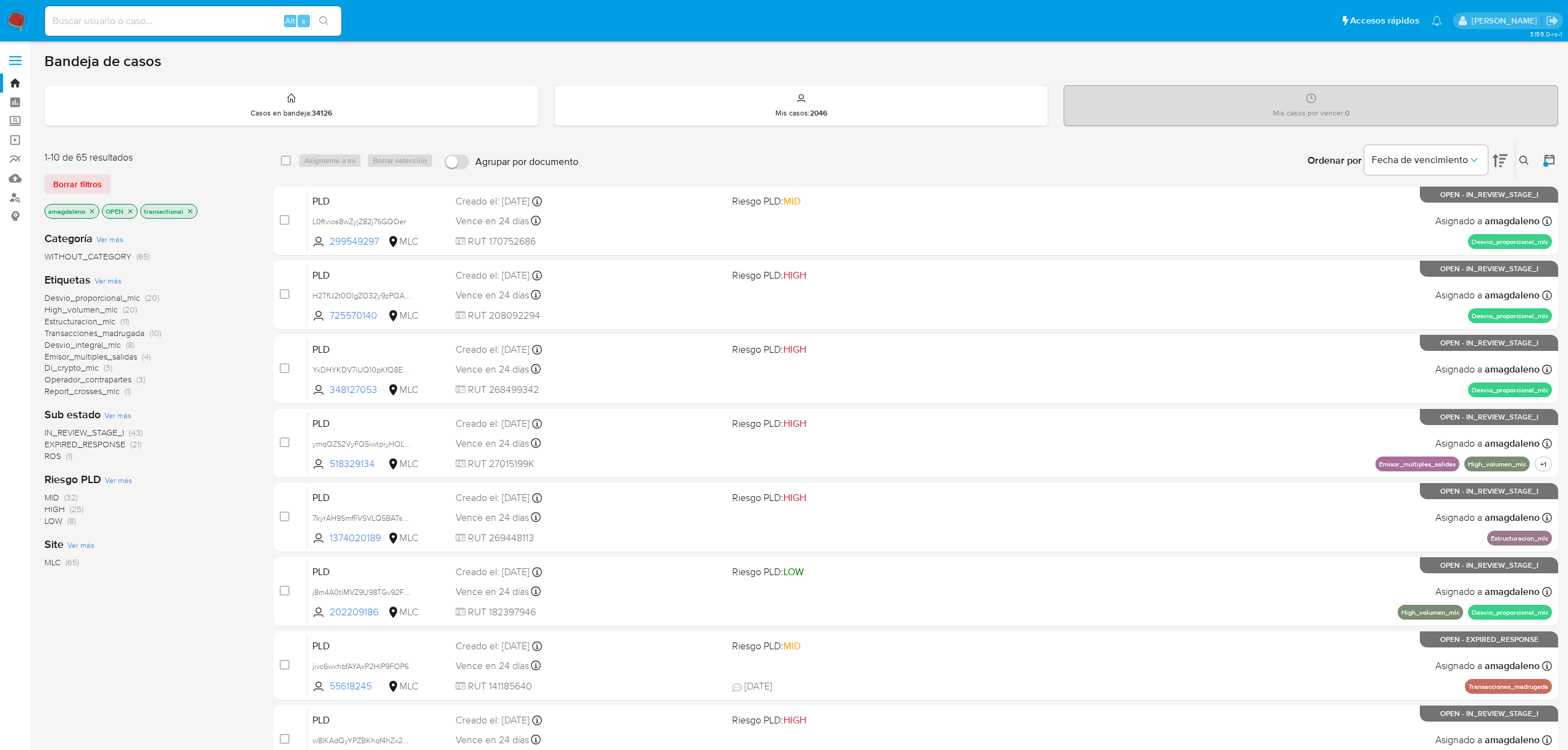
click at [77, 322] on span "Estructuracion_mlc" at bounding box center [80, 321] width 71 height 13
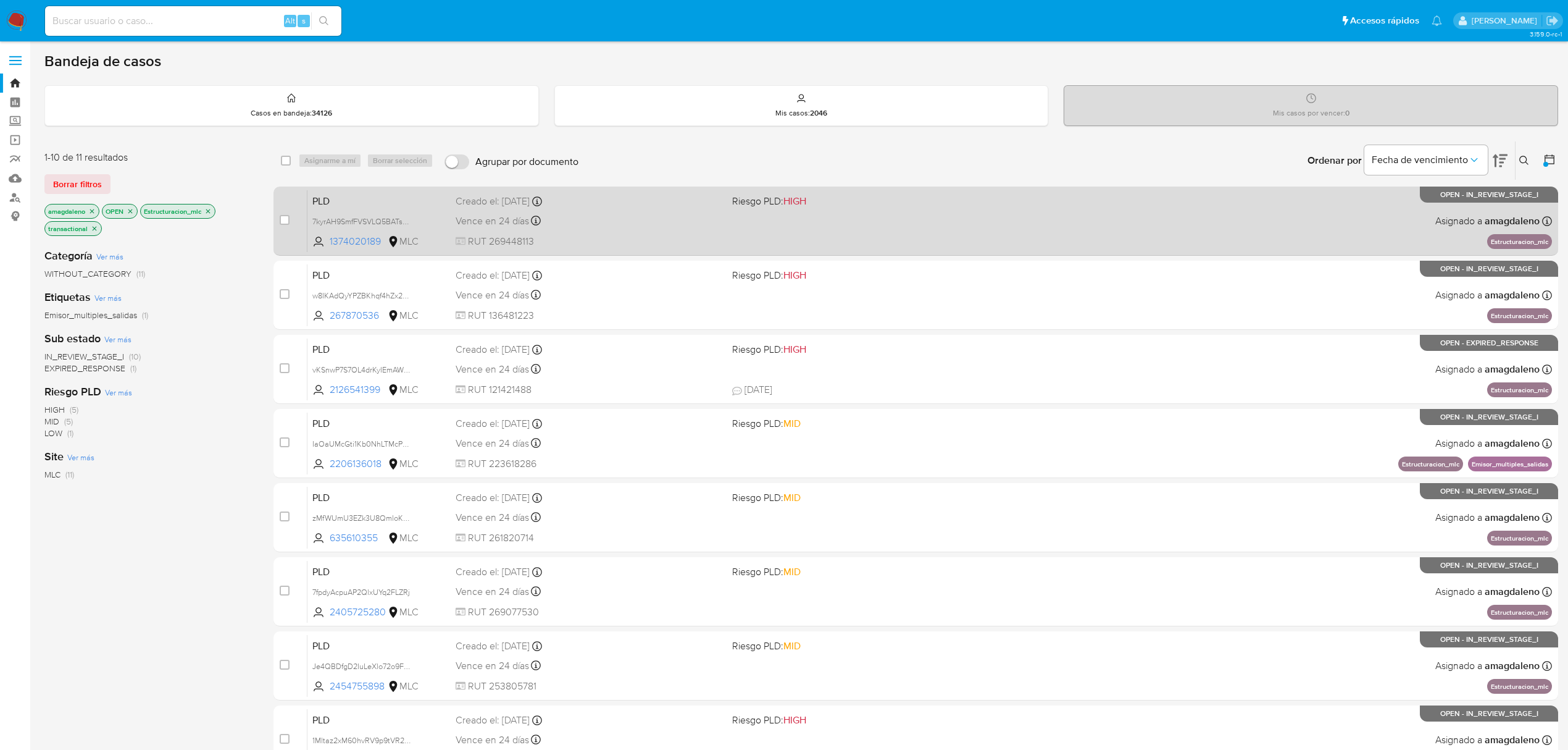
click at [370, 252] on div "case-item-checkbox No es posible asignar el caso PLD 7kyrAH9SmfFVSVLQ5BATs9J1 1…" at bounding box center [916, 221] width 1285 height 69
click at [370, 243] on span "1374020189" at bounding box center [357, 242] width 55 height 14
drag, startPoint x: 637, startPoint y: 210, endPoint x: 637, endPoint y: 197, distance: 13.0
click at [637, 209] on div "PLD 7kyrAH9SmfFVSVLQ5BATs9J1 1374020189 MLC Riesgo PLD: HIGH Creado el: 12/07/2…" at bounding box center [930, 220] width 1244 height 62
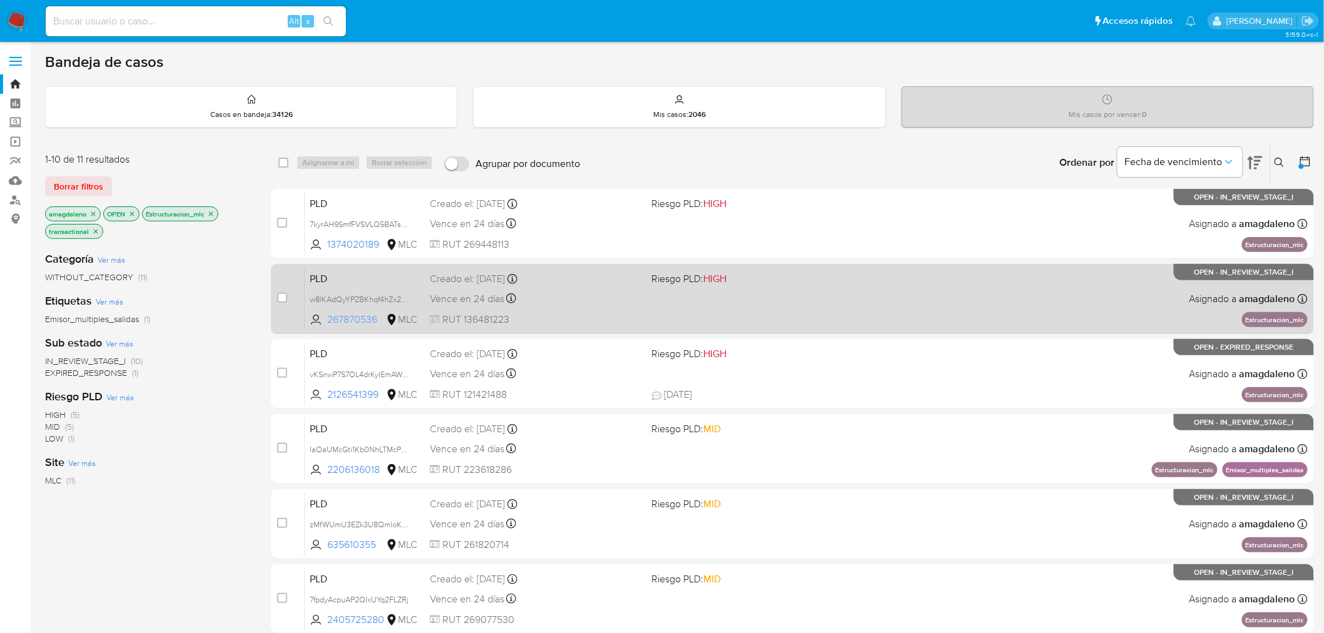
click at [342, 317] on span "267870536" at bounding box center [355, 320] width 56 height 14
click at [367, 322] on span "267870536" at bounding box center [355, 320] width 56 height 14
click at [601, 305] on div "Vence en 24 días Vence el 10/10/2025 16:06:06" at bounding box center [536, 298] width 212 height 17
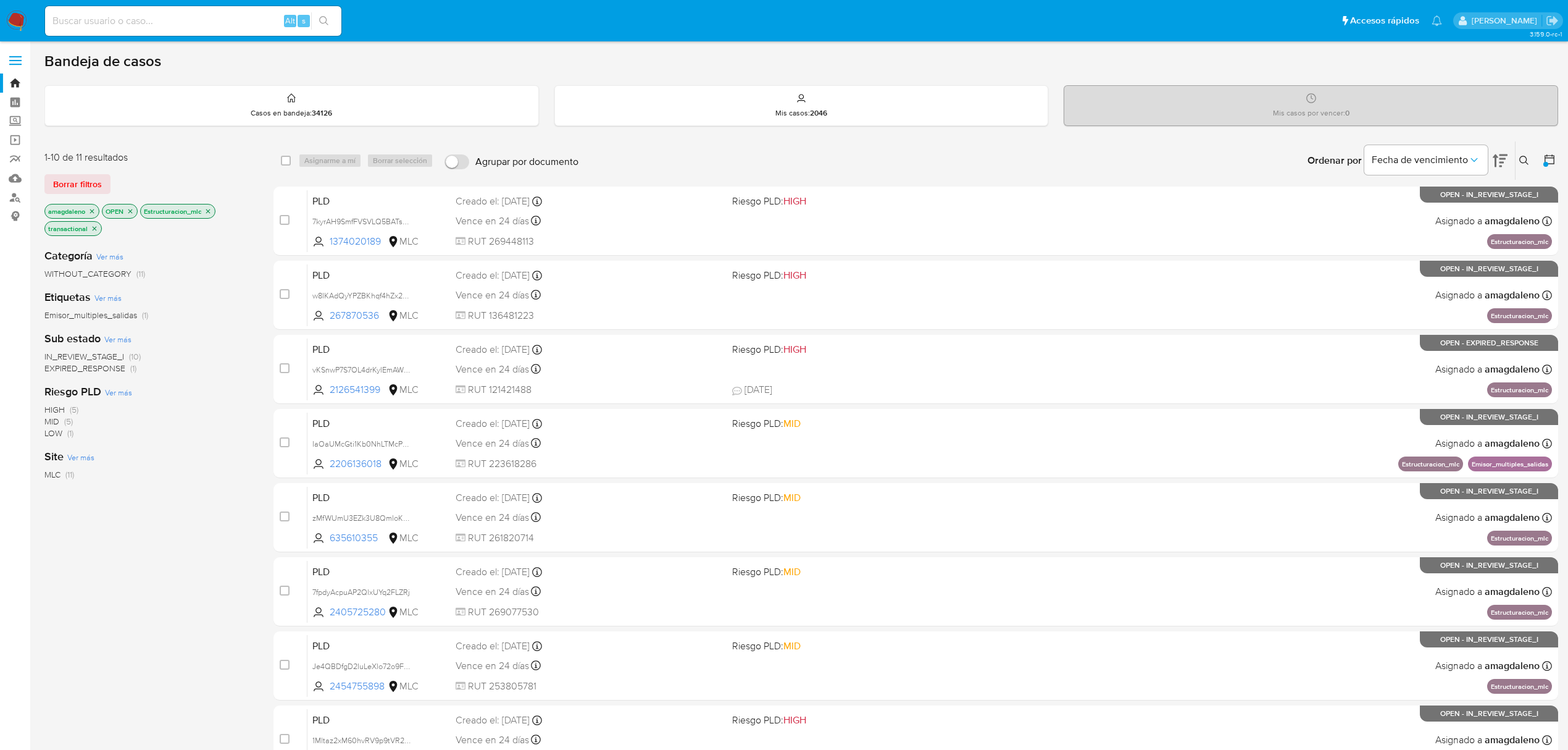
click at [209, 210] on icon "close-filter" at bounding box center [208, 211] width 8 height 8
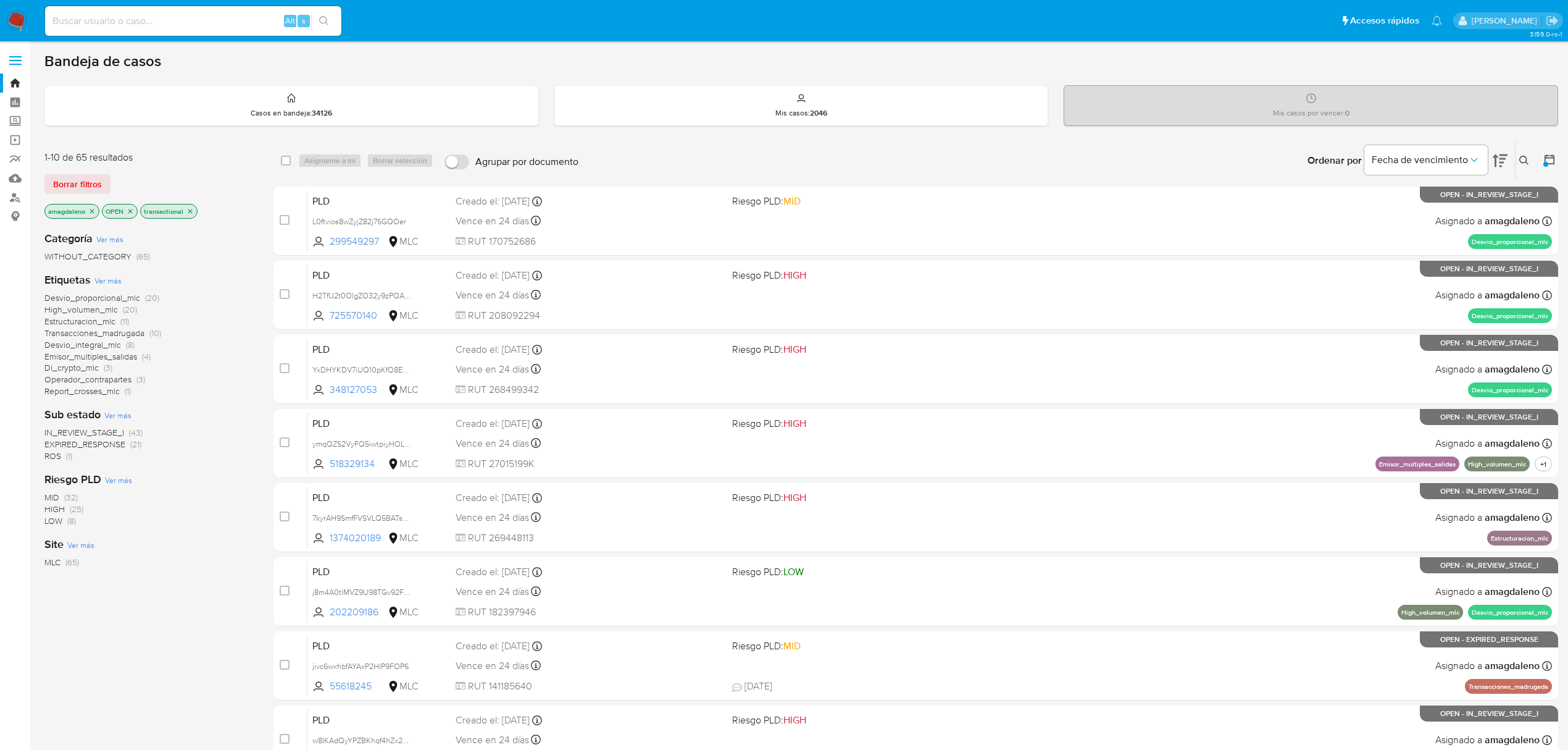
click at [119, 352] on span "Emisor_multiples_salidas" at bounding box center [91, 356] width 93 height 13
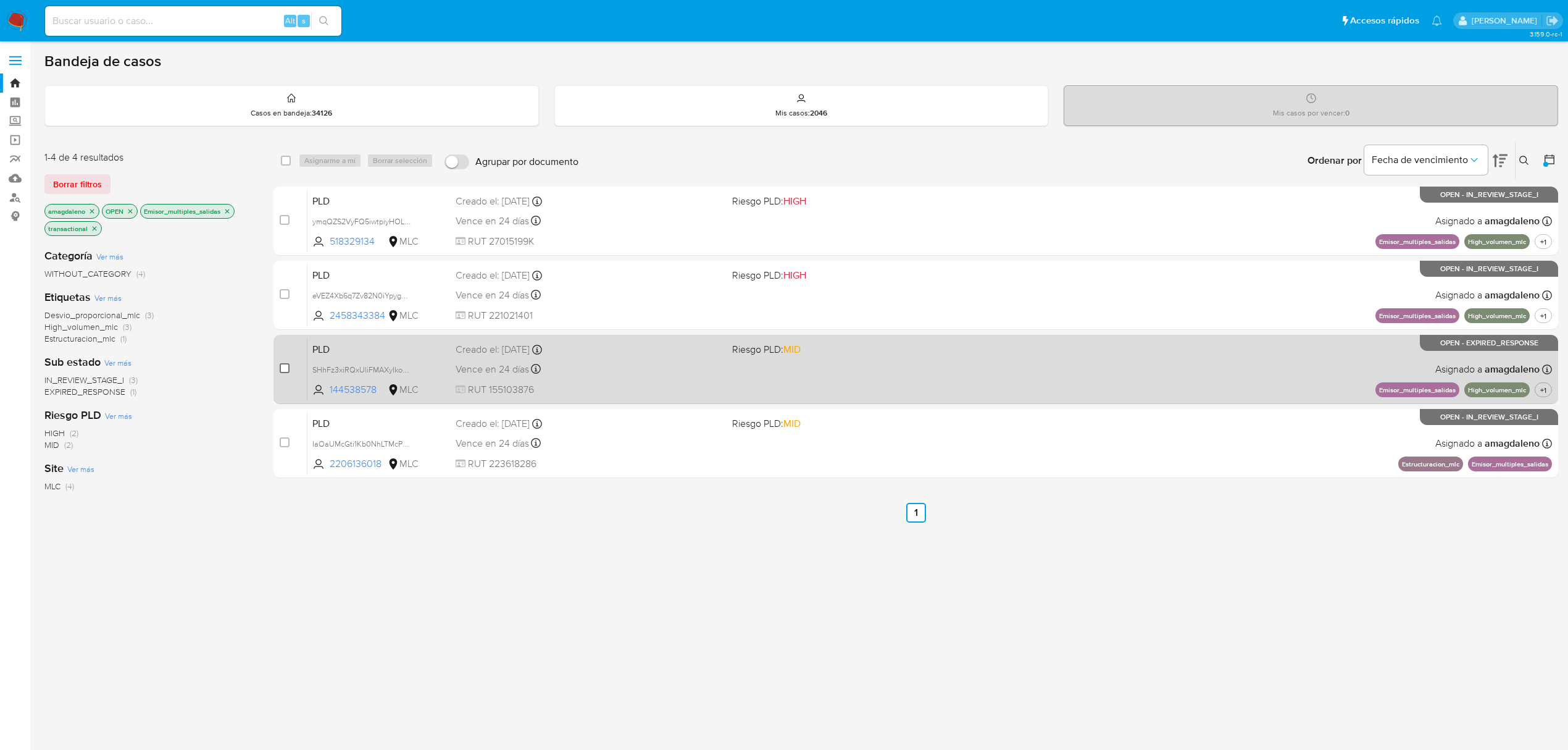
click at [287, 368] on input "checkbox" at bounding box center [284, 368] width 10 height 10
checkbox input "true"
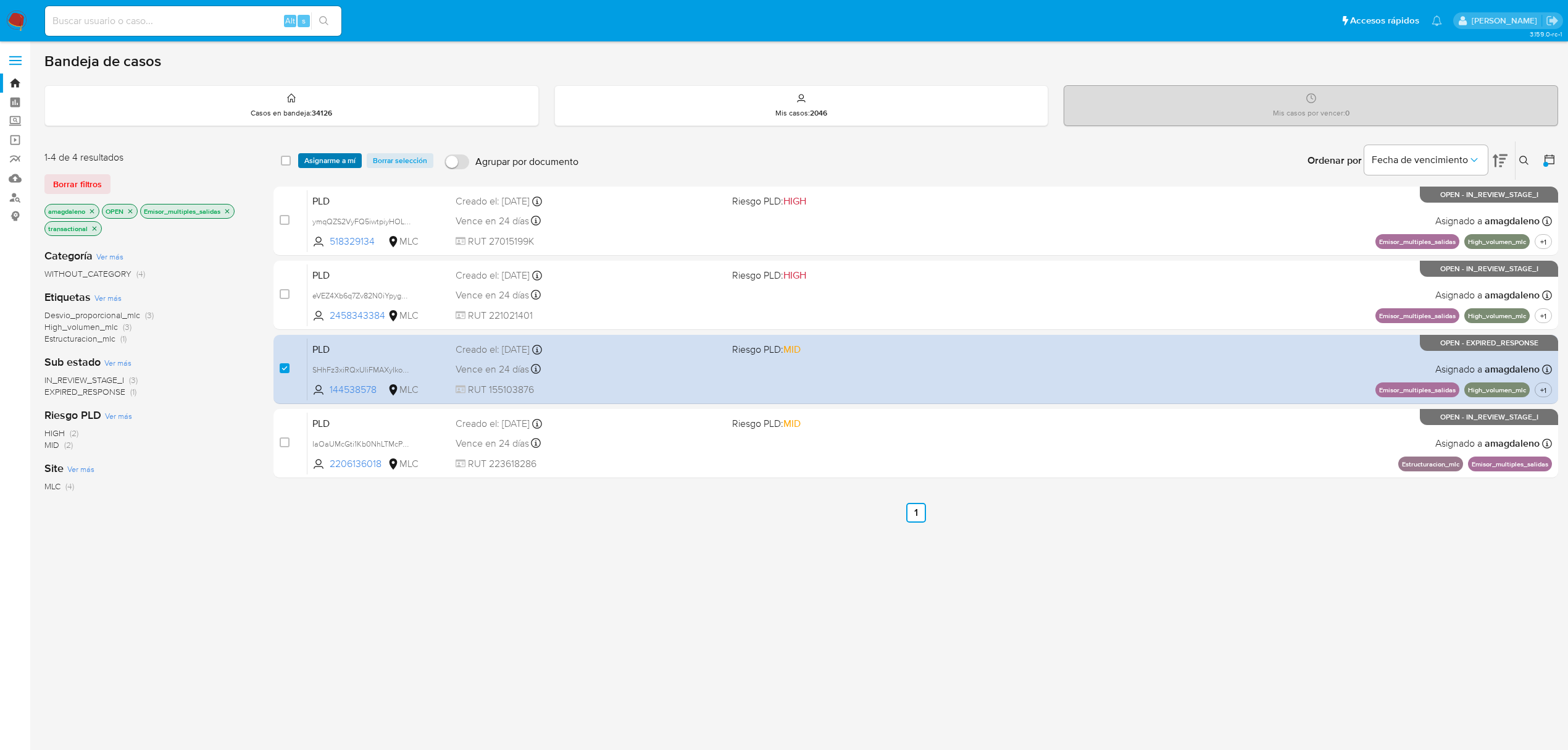
click at [335, 159] on span "Asignarme a mí" at bounding box center [330, 160] width 51 height 13
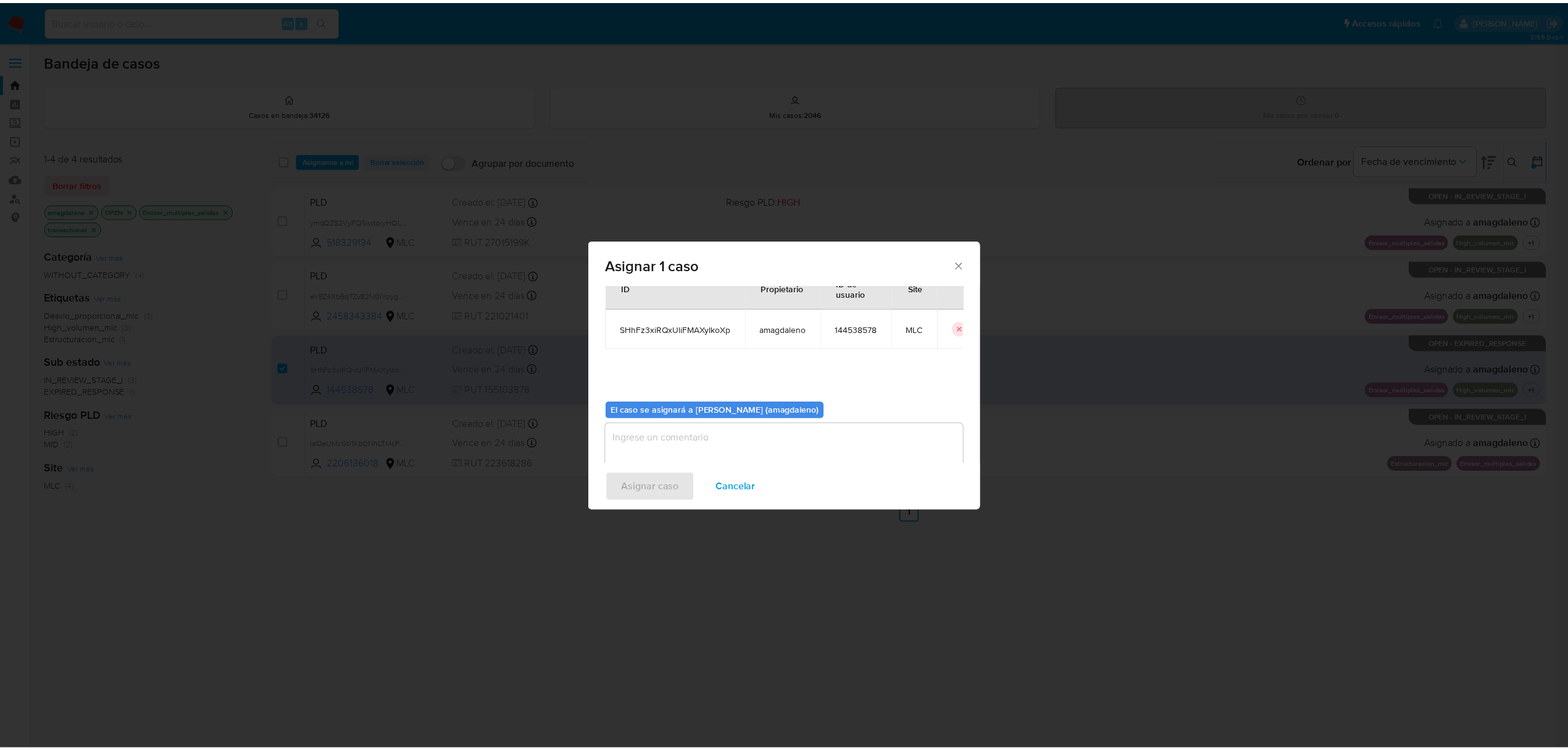
scroll to position [63, 0]
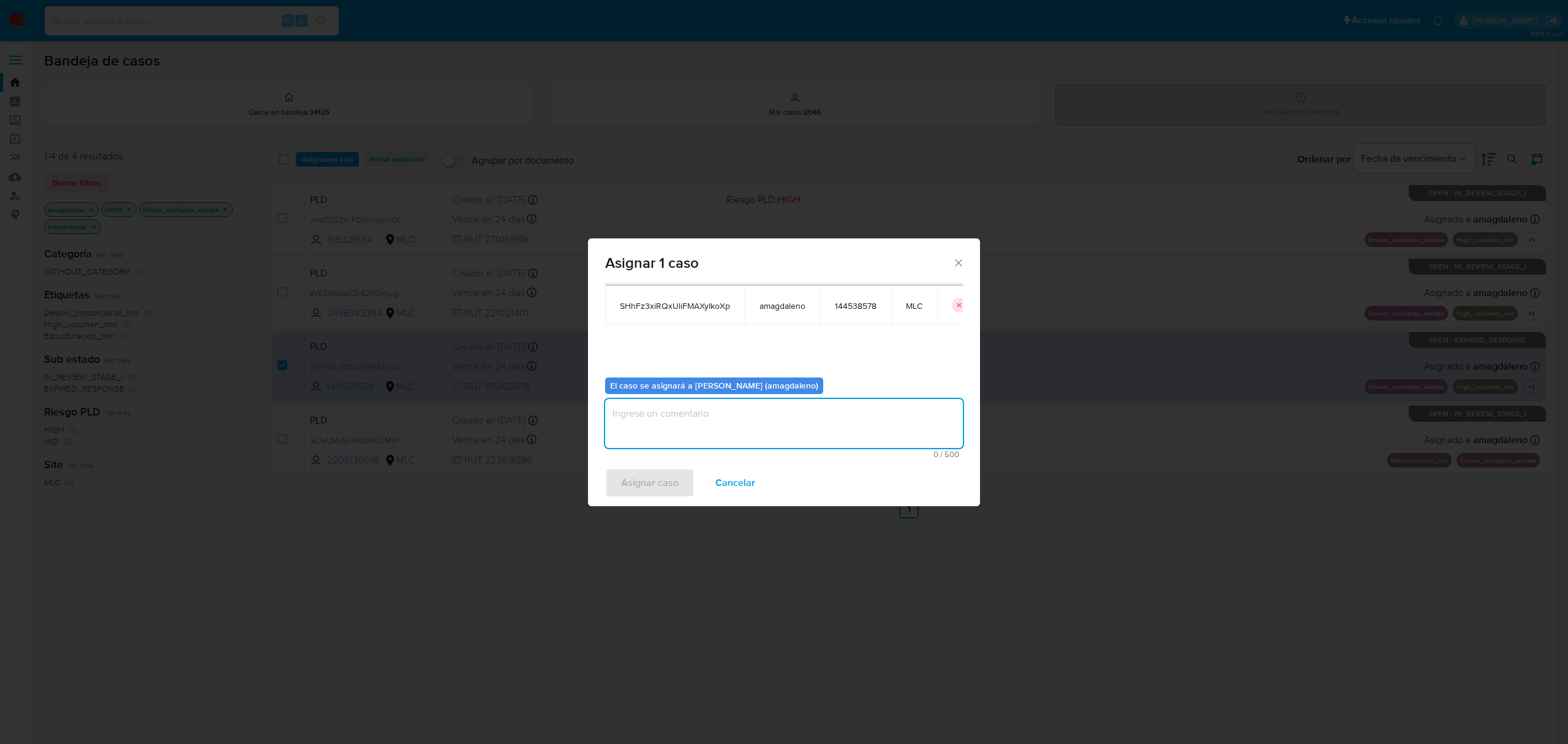
click at [734, 424] on textarea "assign-modal" at bounding box center [783, 423] width 357 height 49
type textarea "."
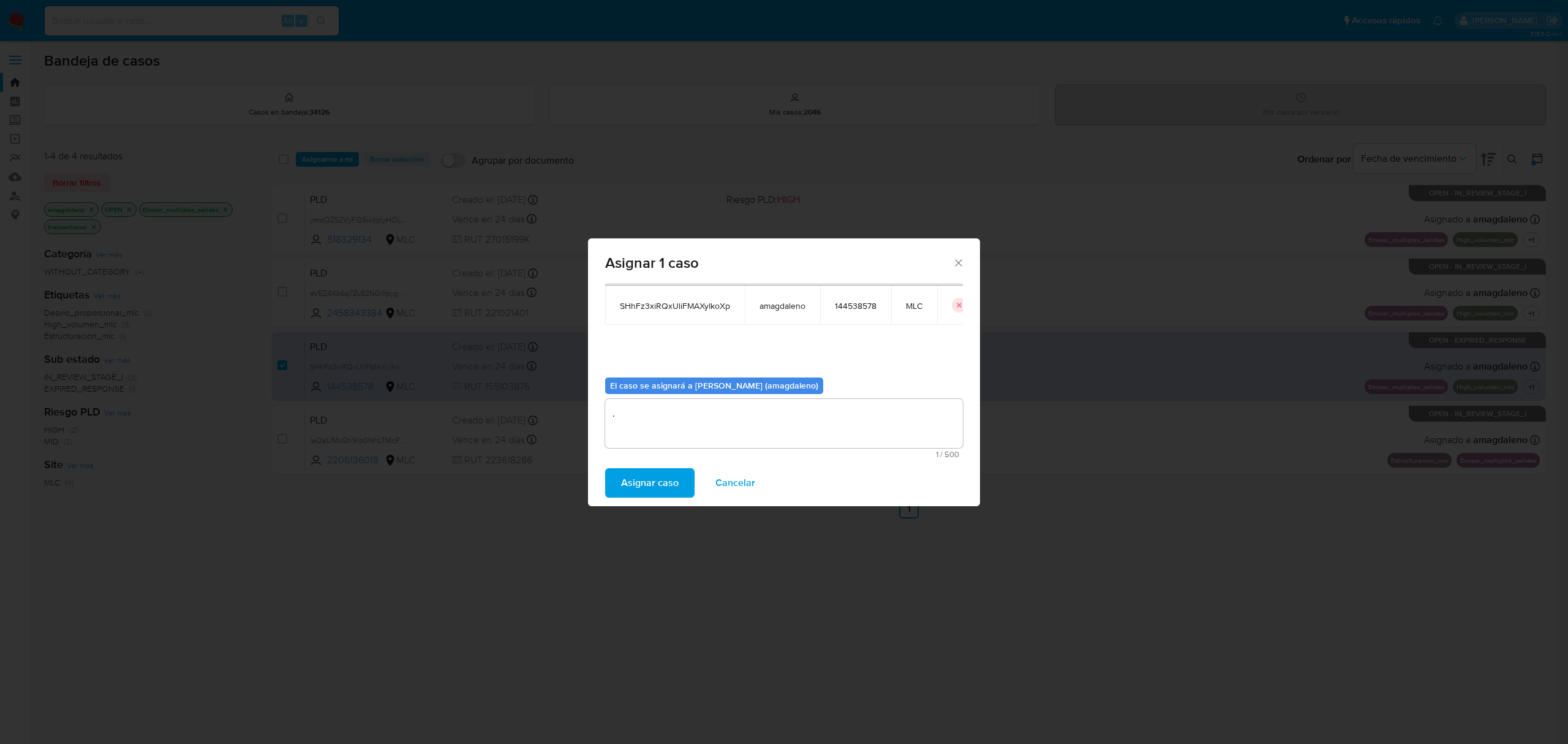
click at [659, 482] on span "Asignar caso" at bounding box center [650, 483] width 58 height 27
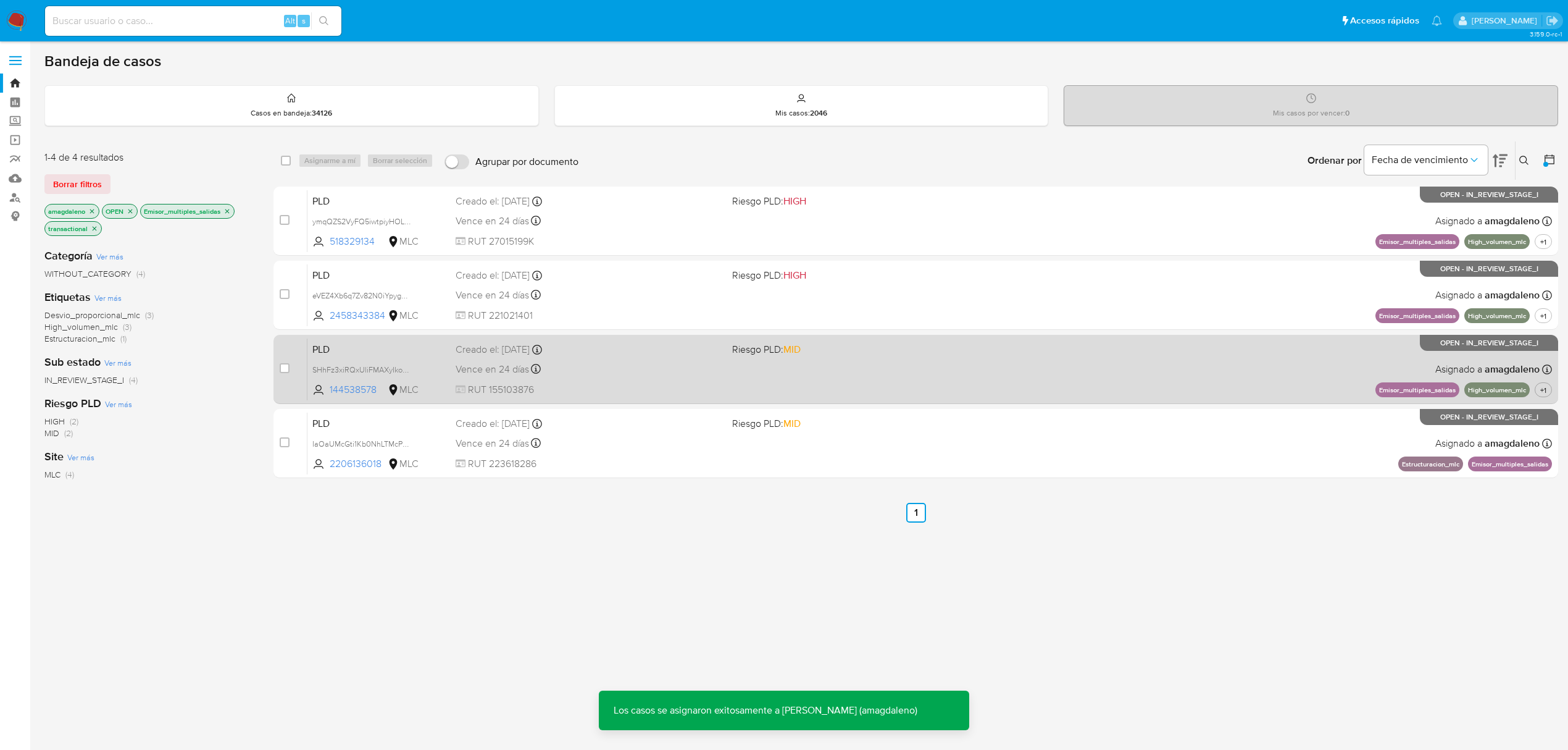
click at [642, 388] on span "RUT 155103876" at bounding box center [589, 390] width 266 height 14
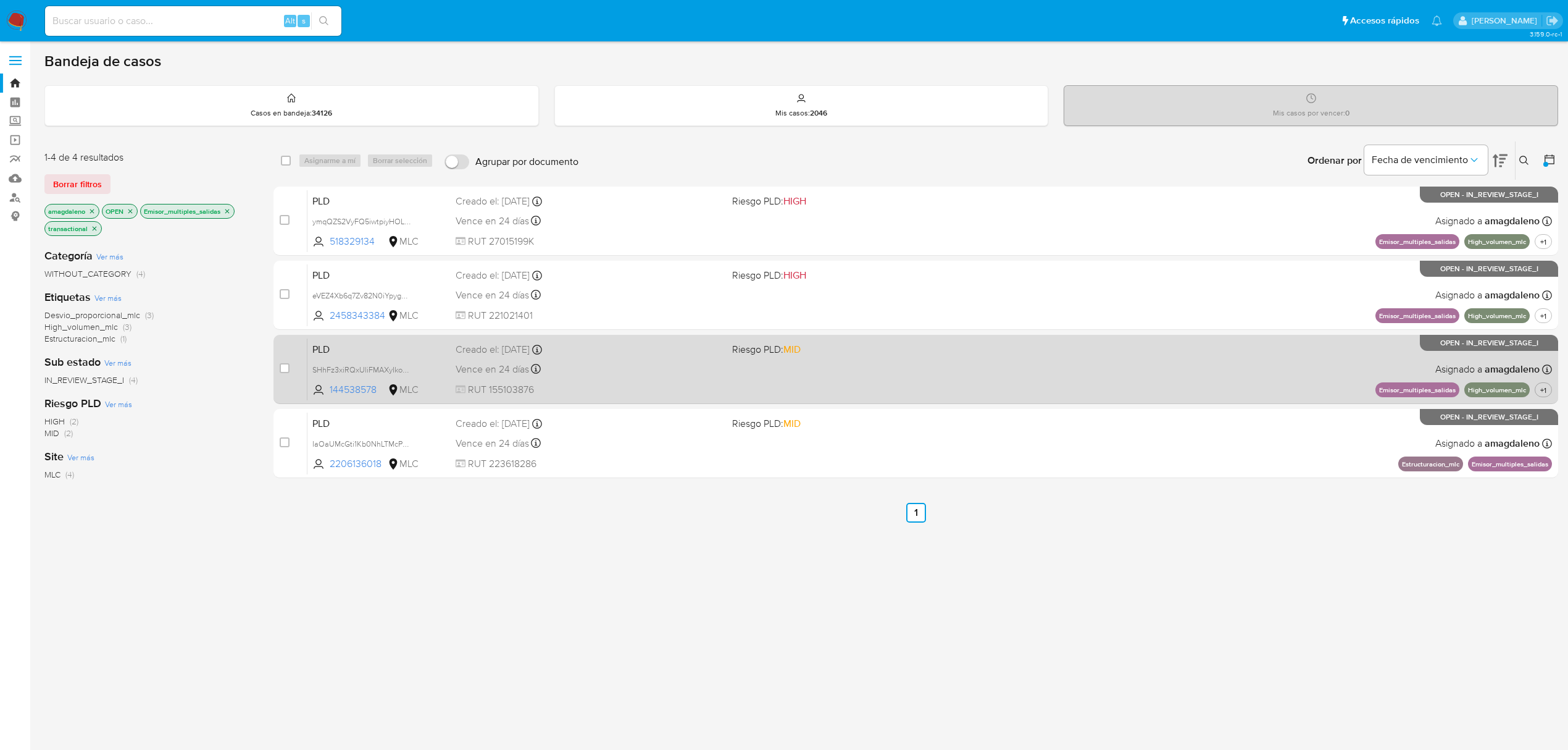
click at [621, 386] on span "RUT 155103876" at bounding box center [589, 390] width 266 height 14
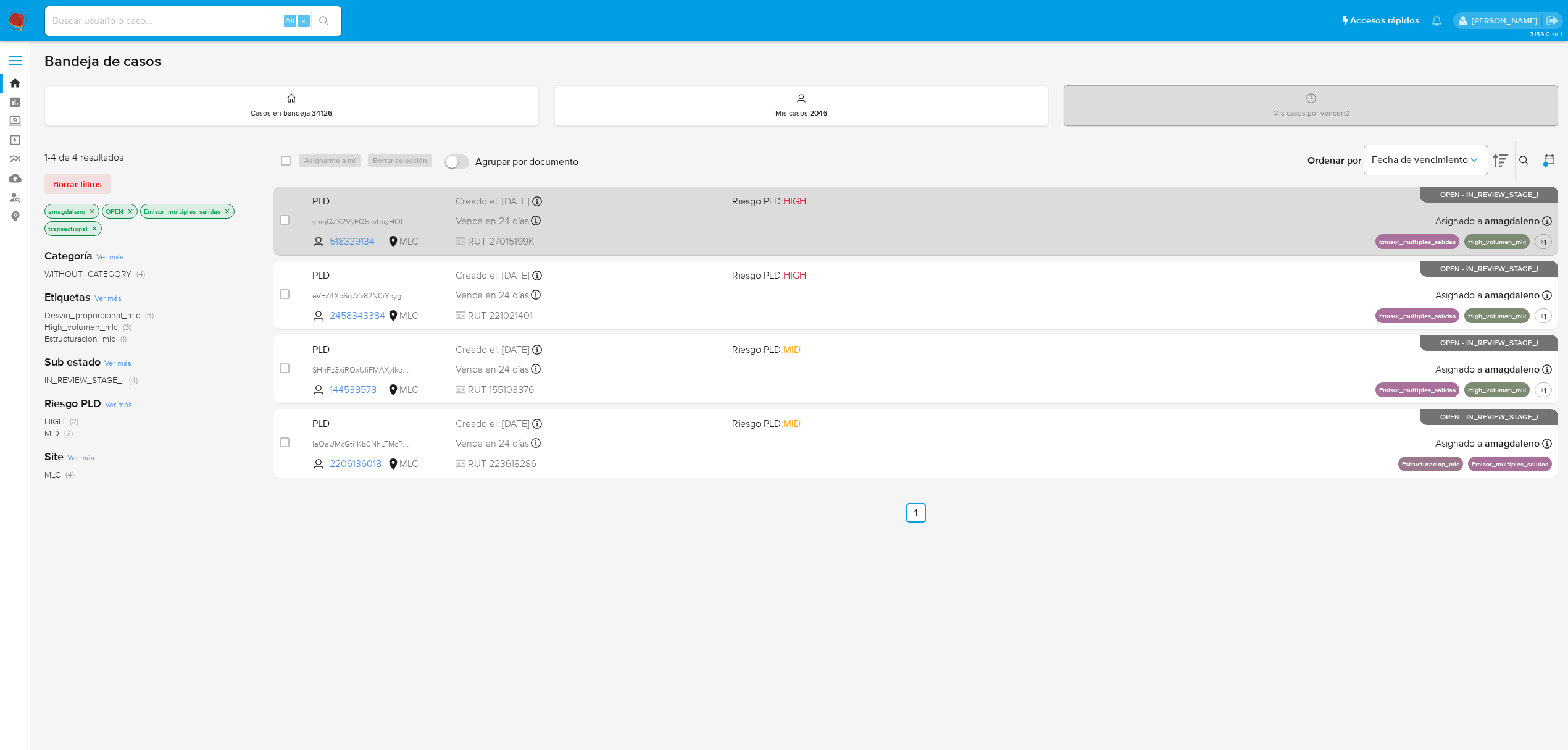
click at [350, 251] on div "PLD ymqQZS2VyFQ5iwtpiyHOLXRE 518329134 MLC Riesgo PLD: HIGH Creado el: 12/07/20…" at bounding box center [930, 220] width 1244 height 62
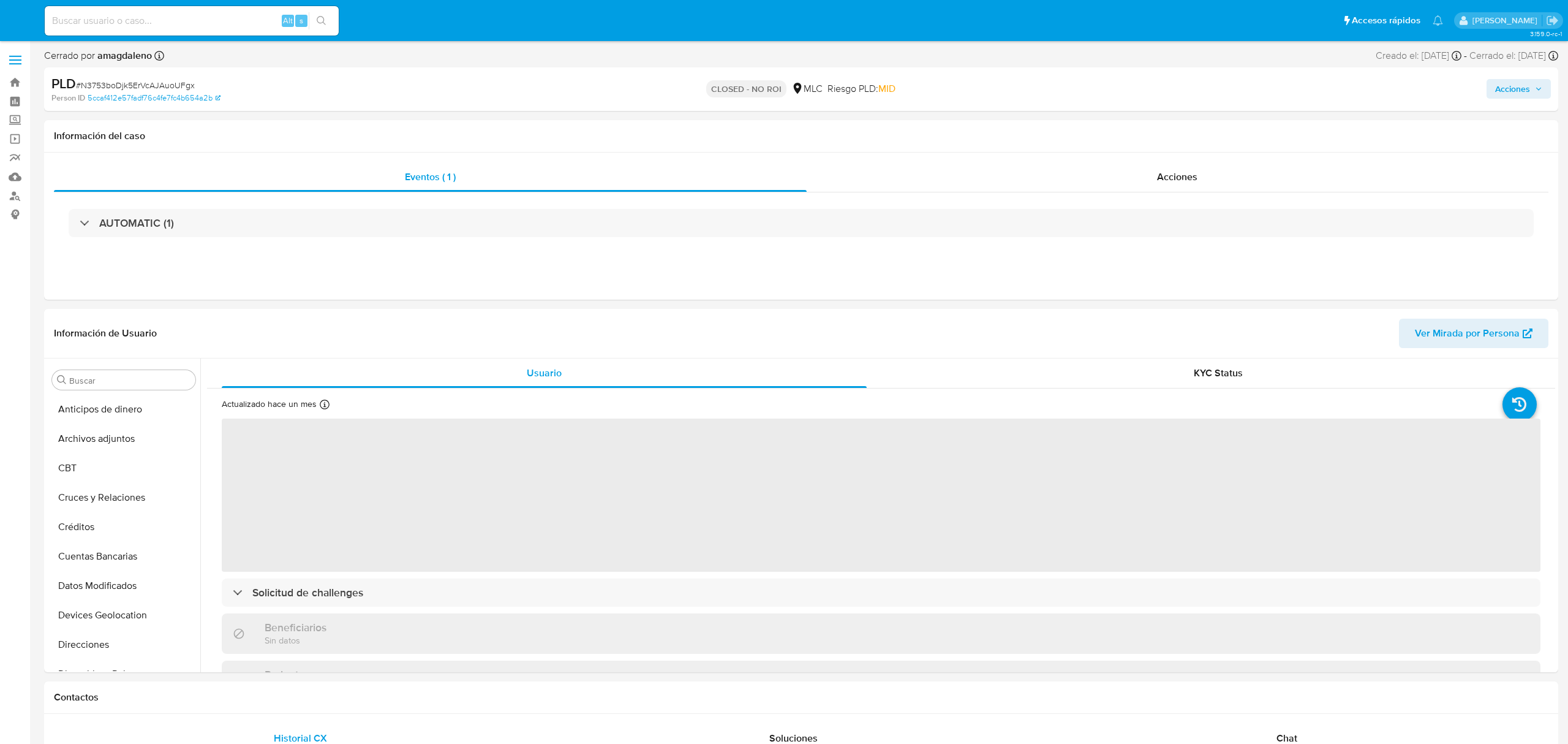
select select "10"
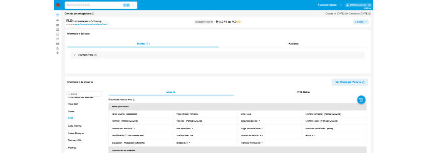
scroll to position [528, 0]
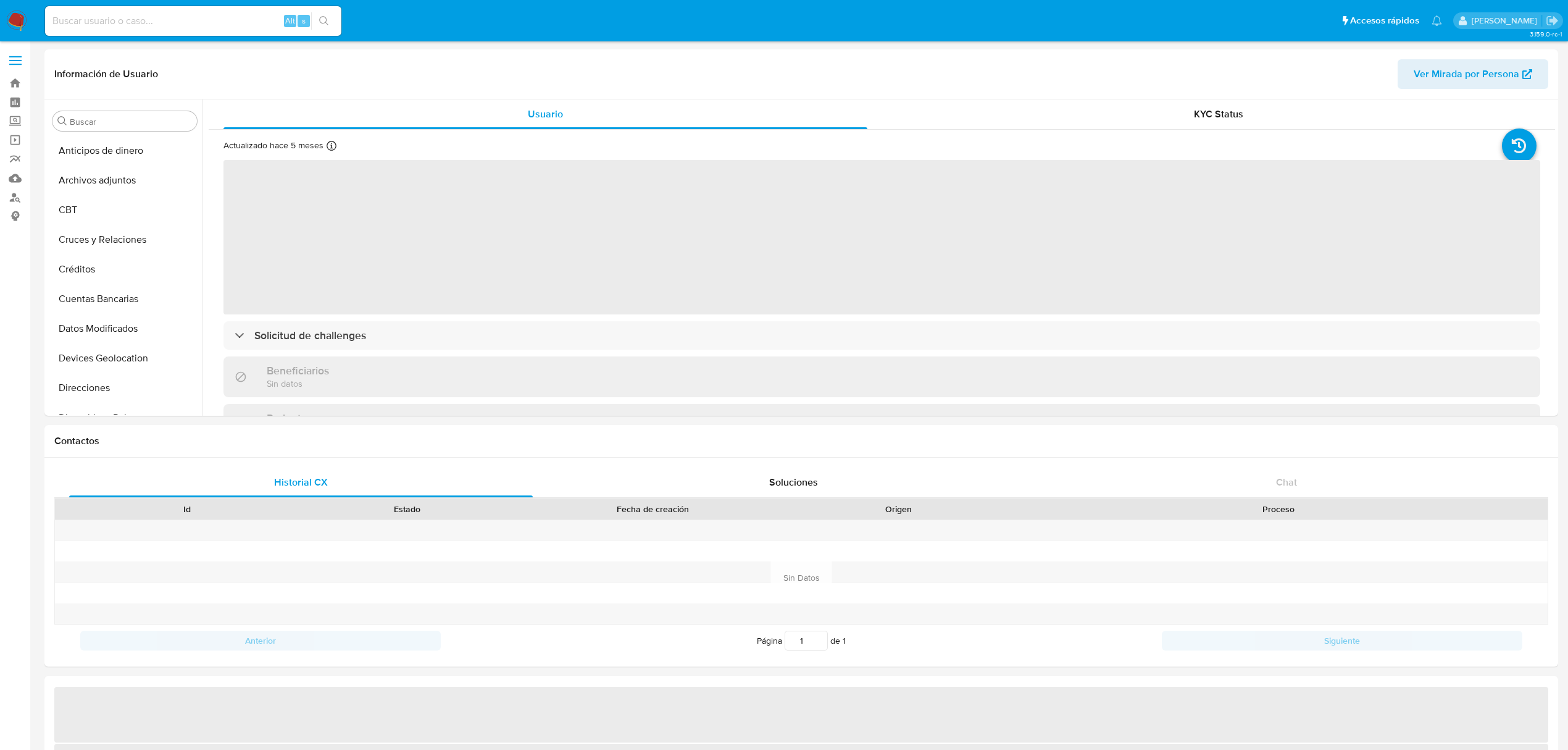
select select "10"
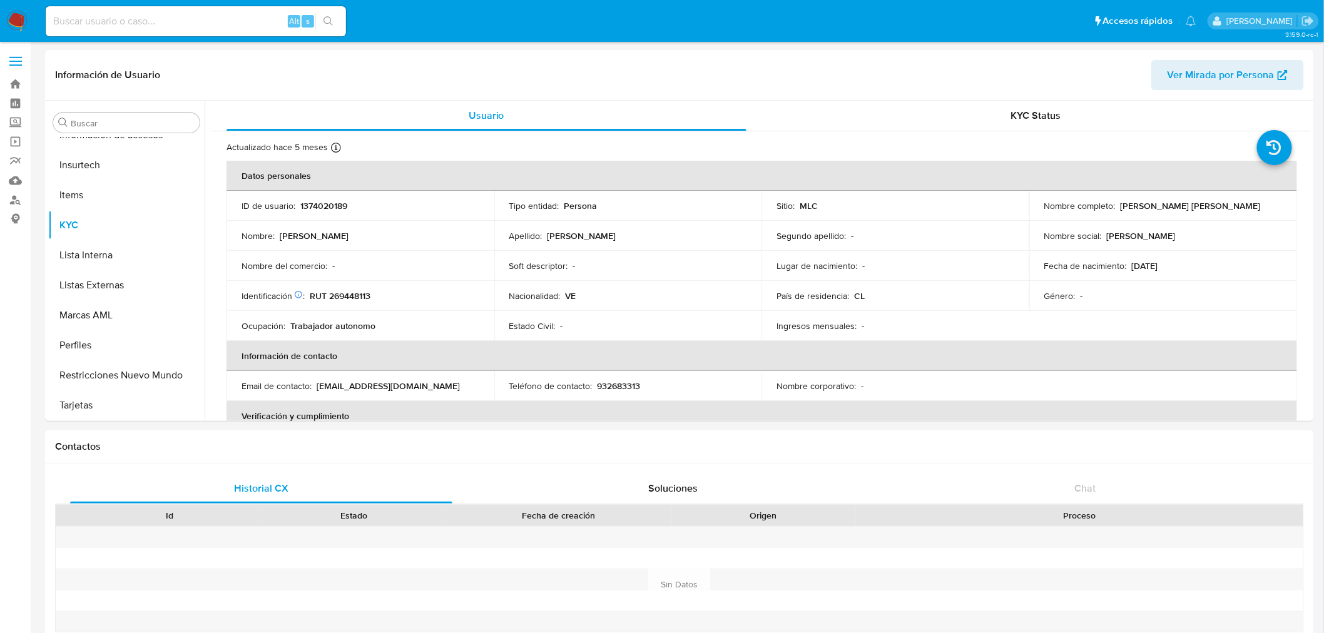
scroll to position [528, 0]
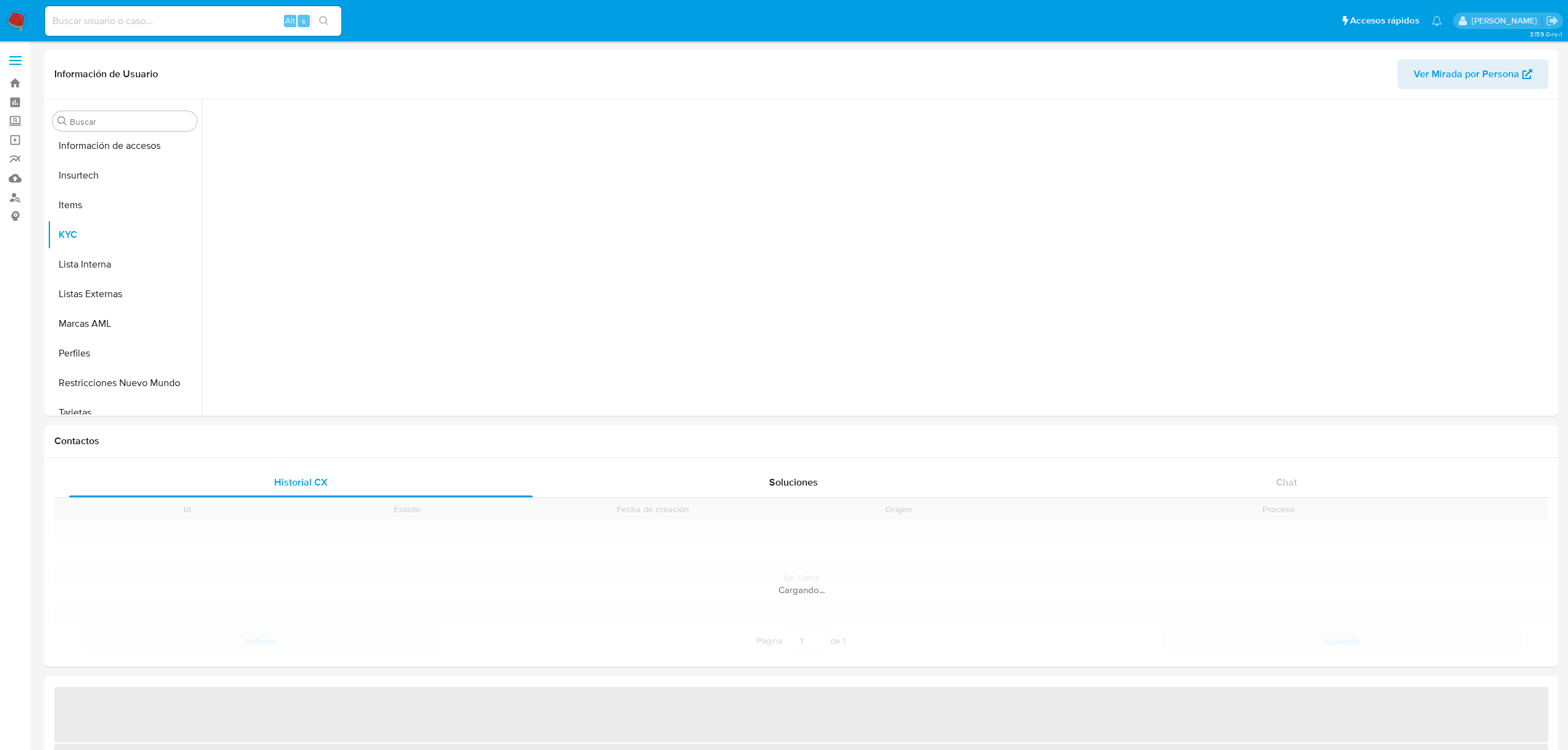
scroll to position [521, 0]
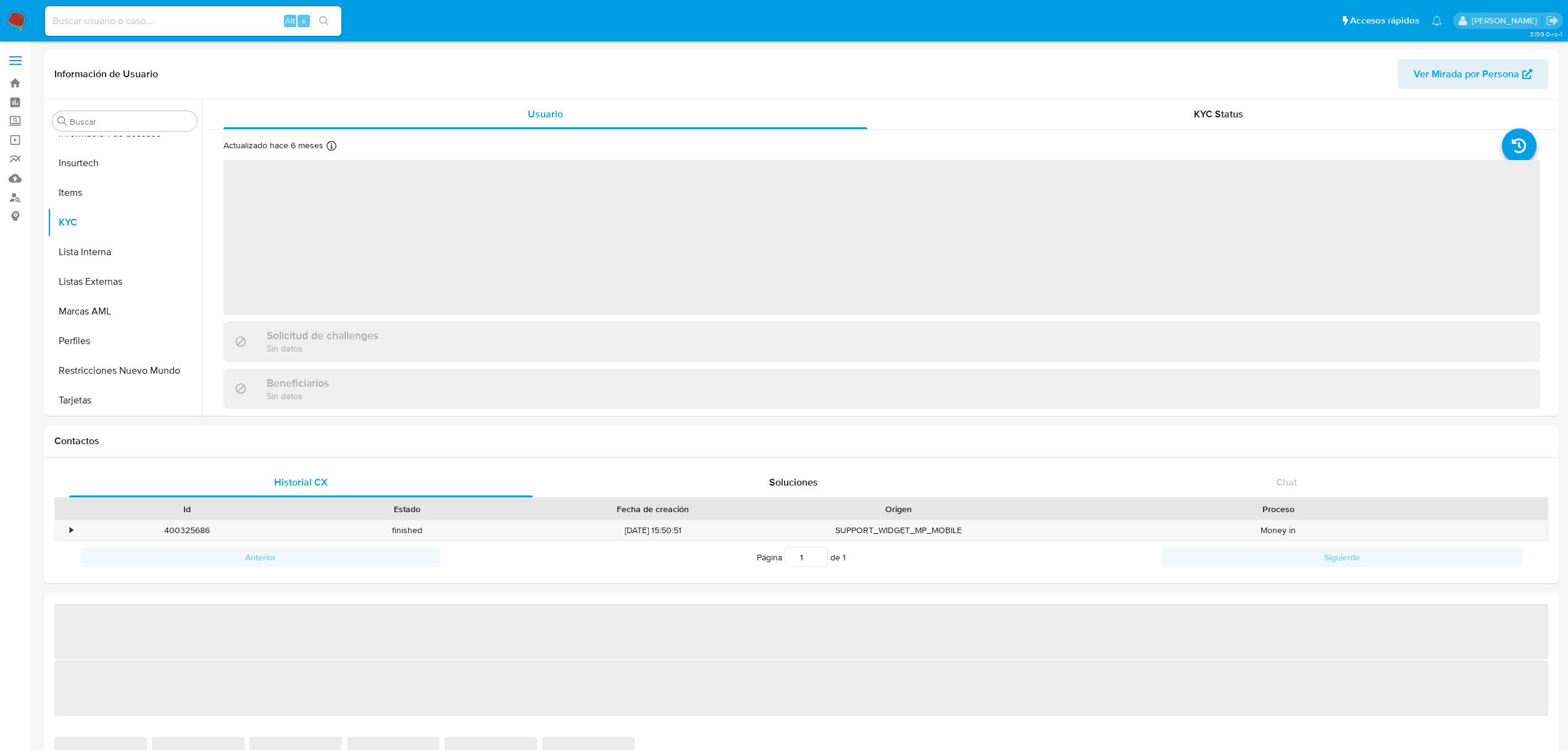
select select "10"
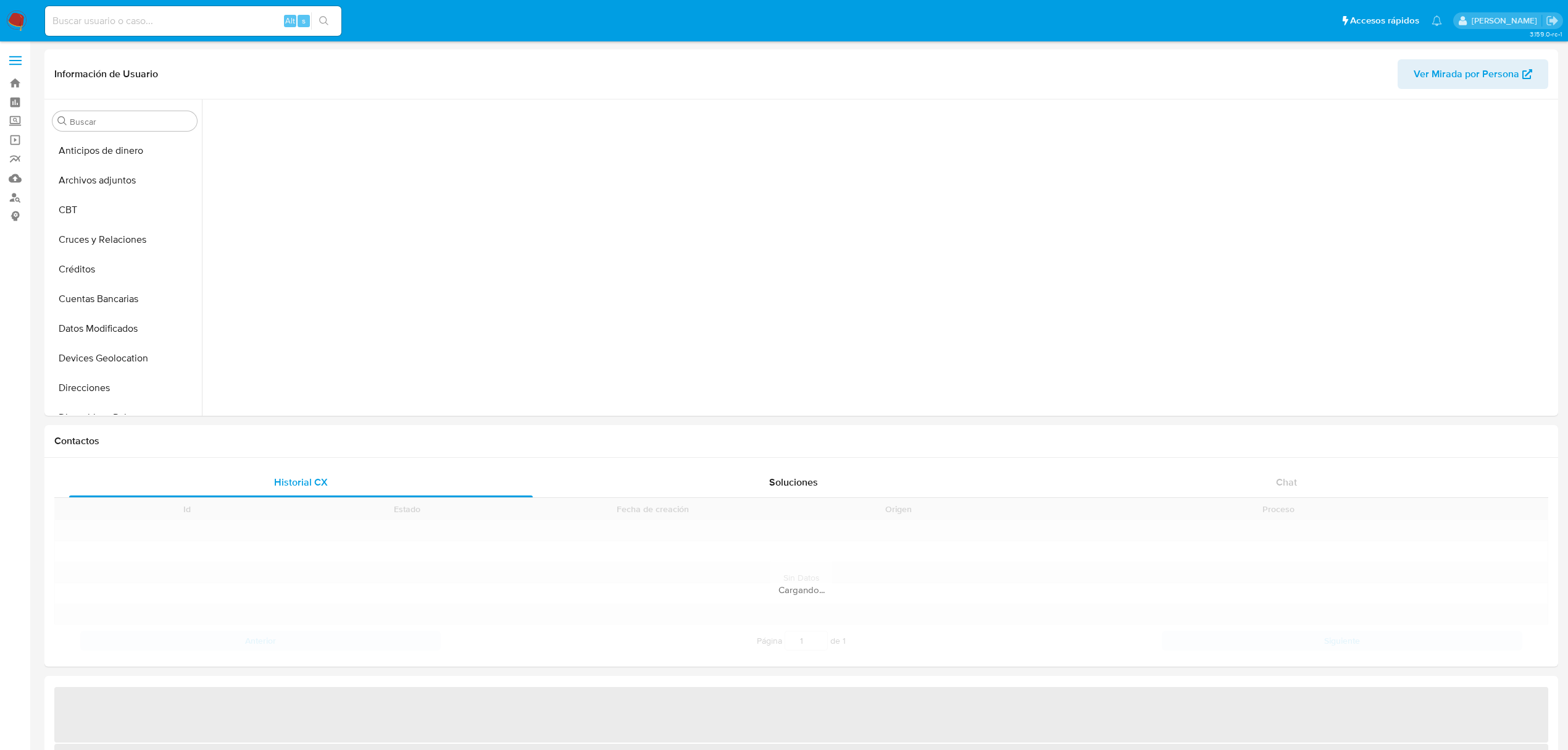
scroll to position [266, 0]
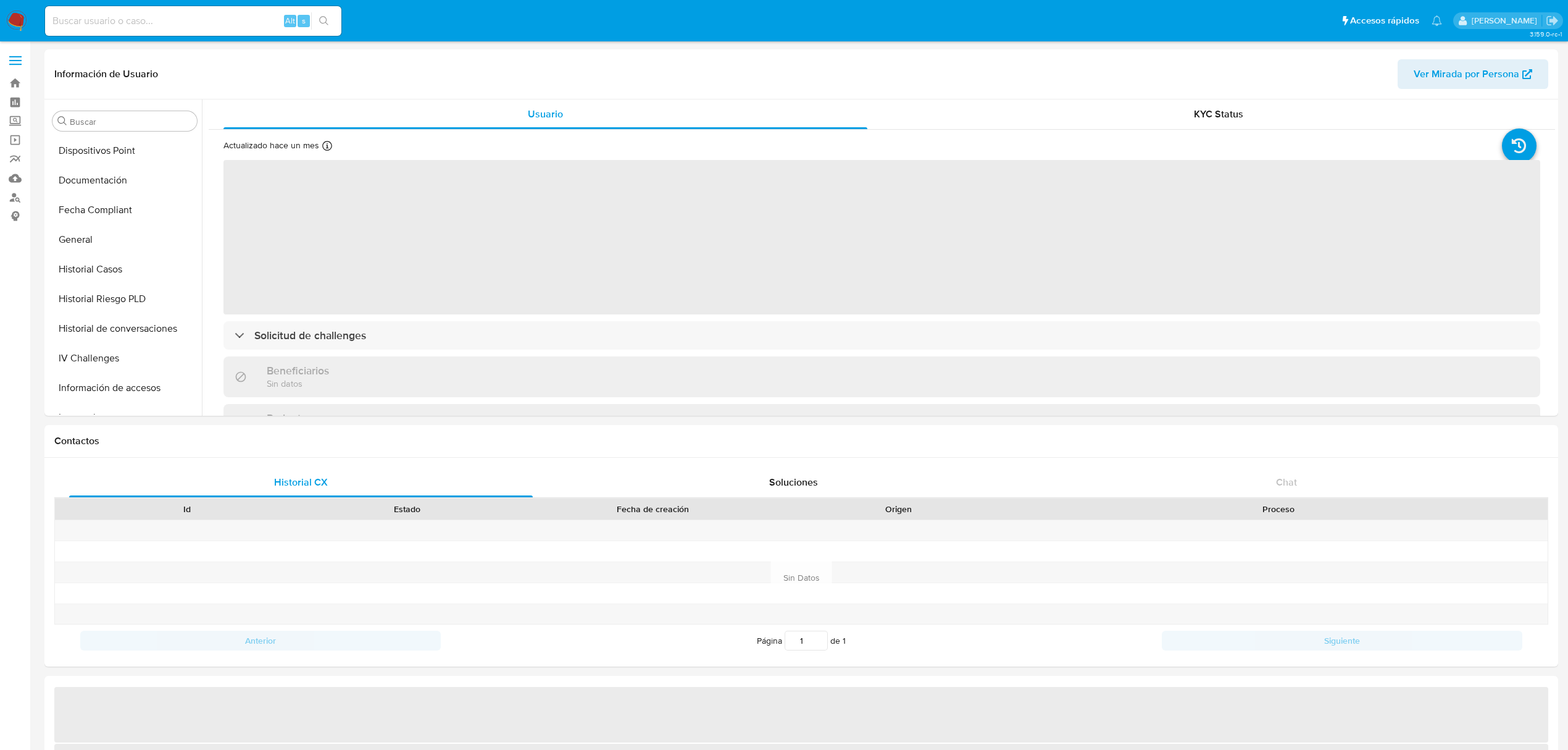
select select "10"
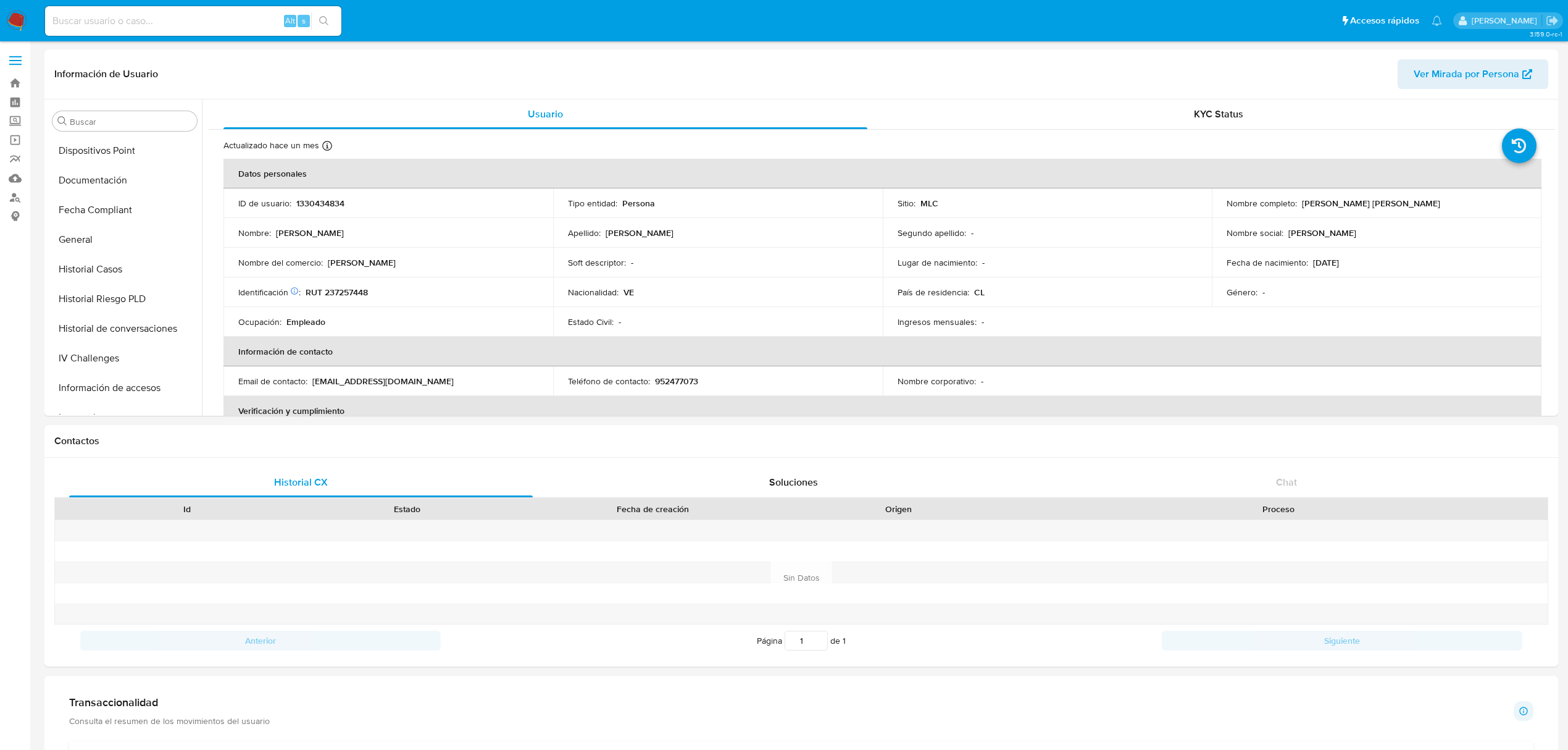
scroll to position [521, 0]
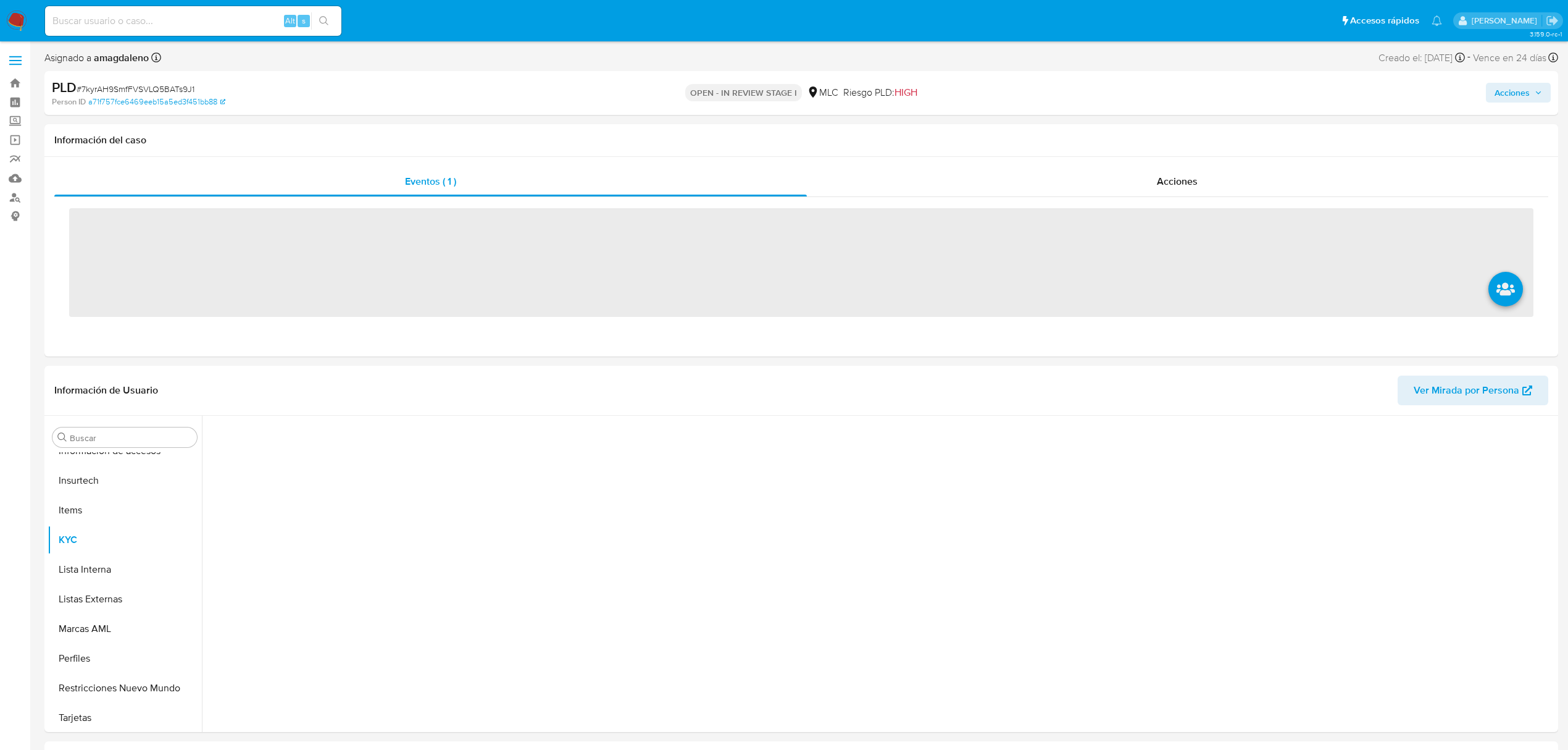
scroll to position [522, 0]
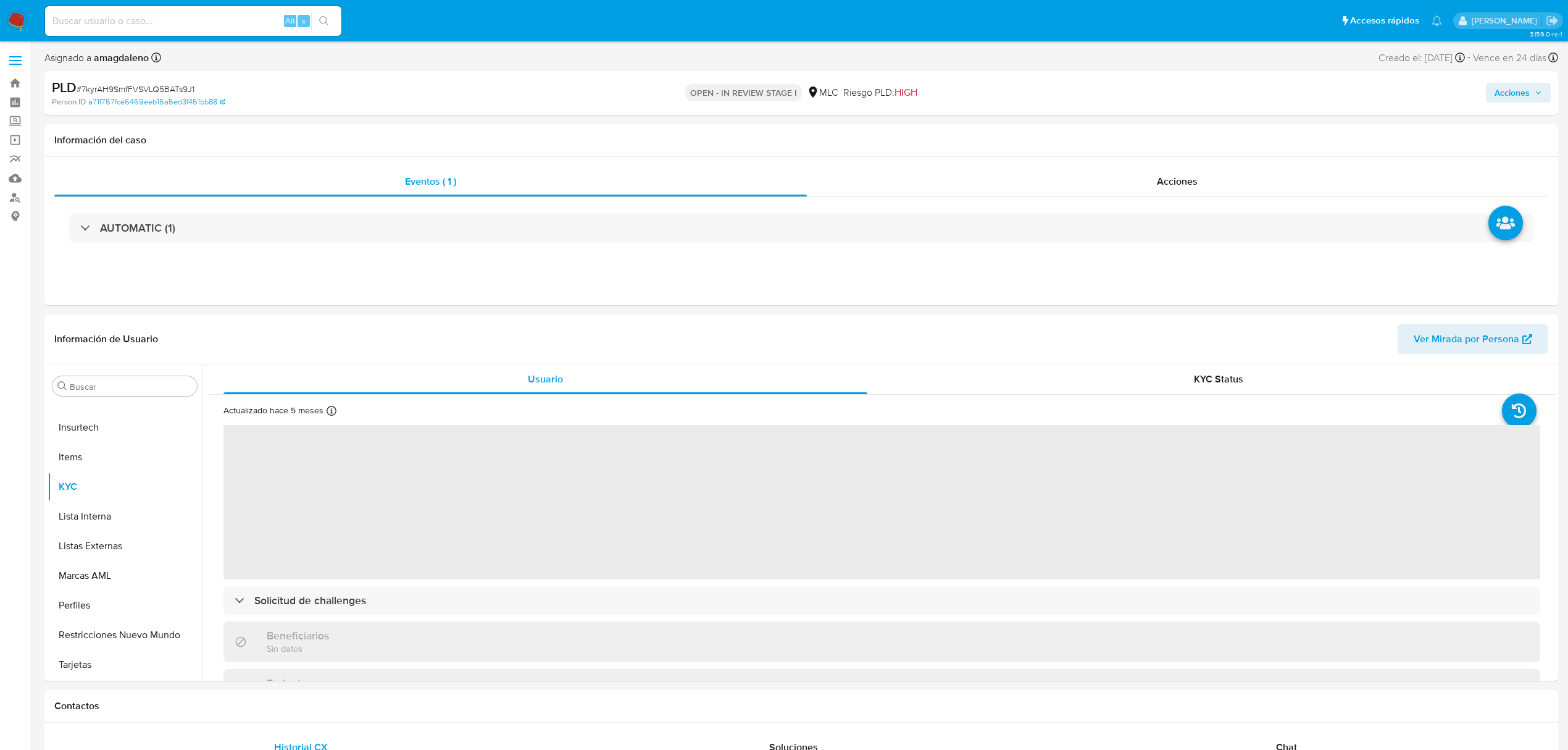
select select "10"
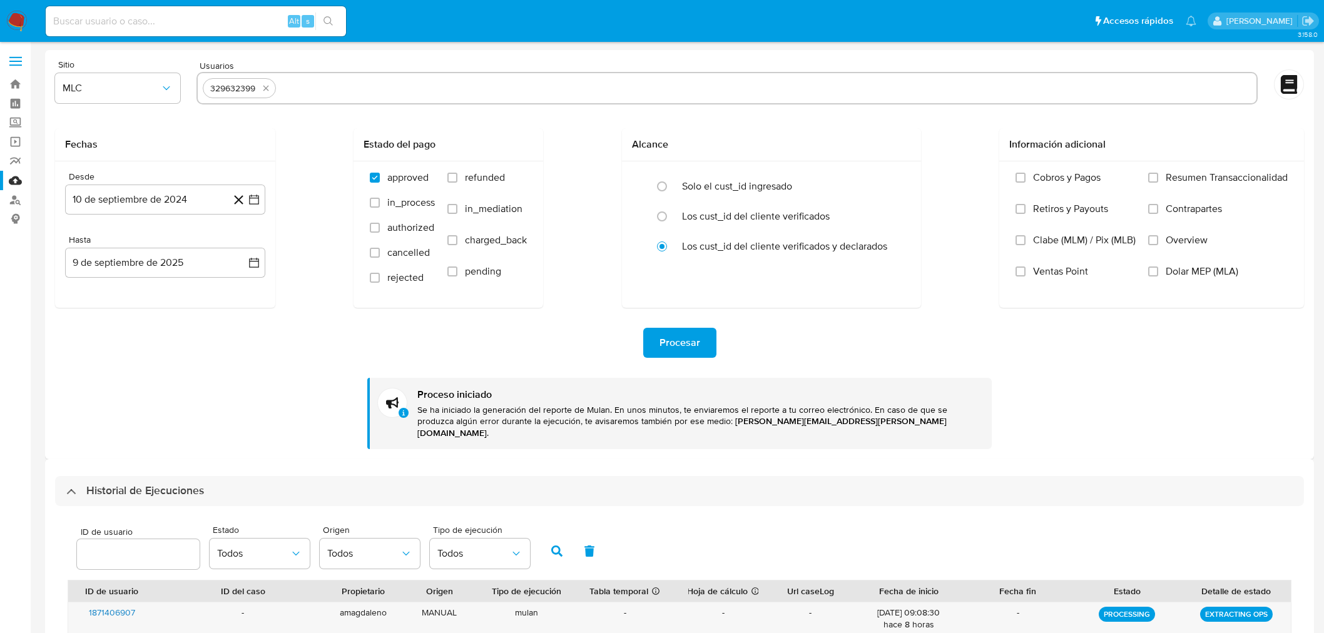
select select "10"
click at [276, 86] on div "329632399" at bounding box center [240, 88] width 74 height 20
click at [266, 86] on icon "quitar 329632399" at bounding box center [266, 88] width 10 height 10
click at [272, 93] on input "text" at bounding box center [727, 88] width 1049 height 20
paste input "1374020189"
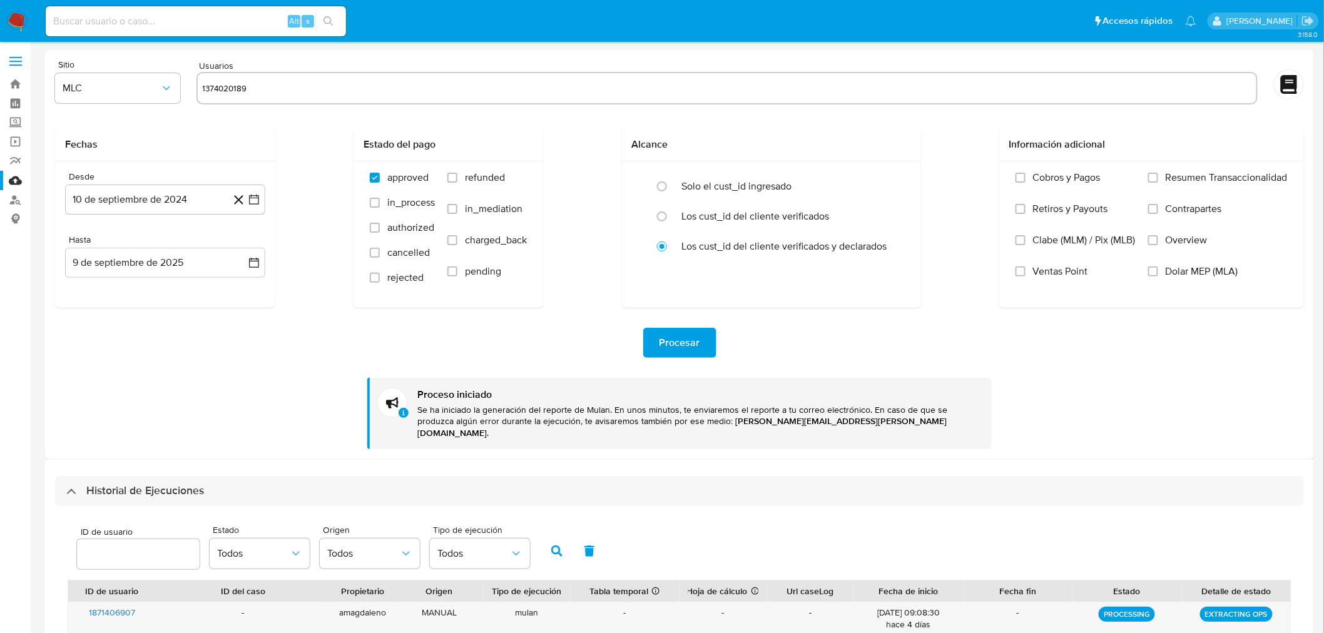
click at [333, 91] on input "1374020189" at bounding box center [727, 88] width 1049 height 20
type input "1374020189"
click at [682, 332] on span "Procesar" at bounding box center [680, 343] width 41 height 28
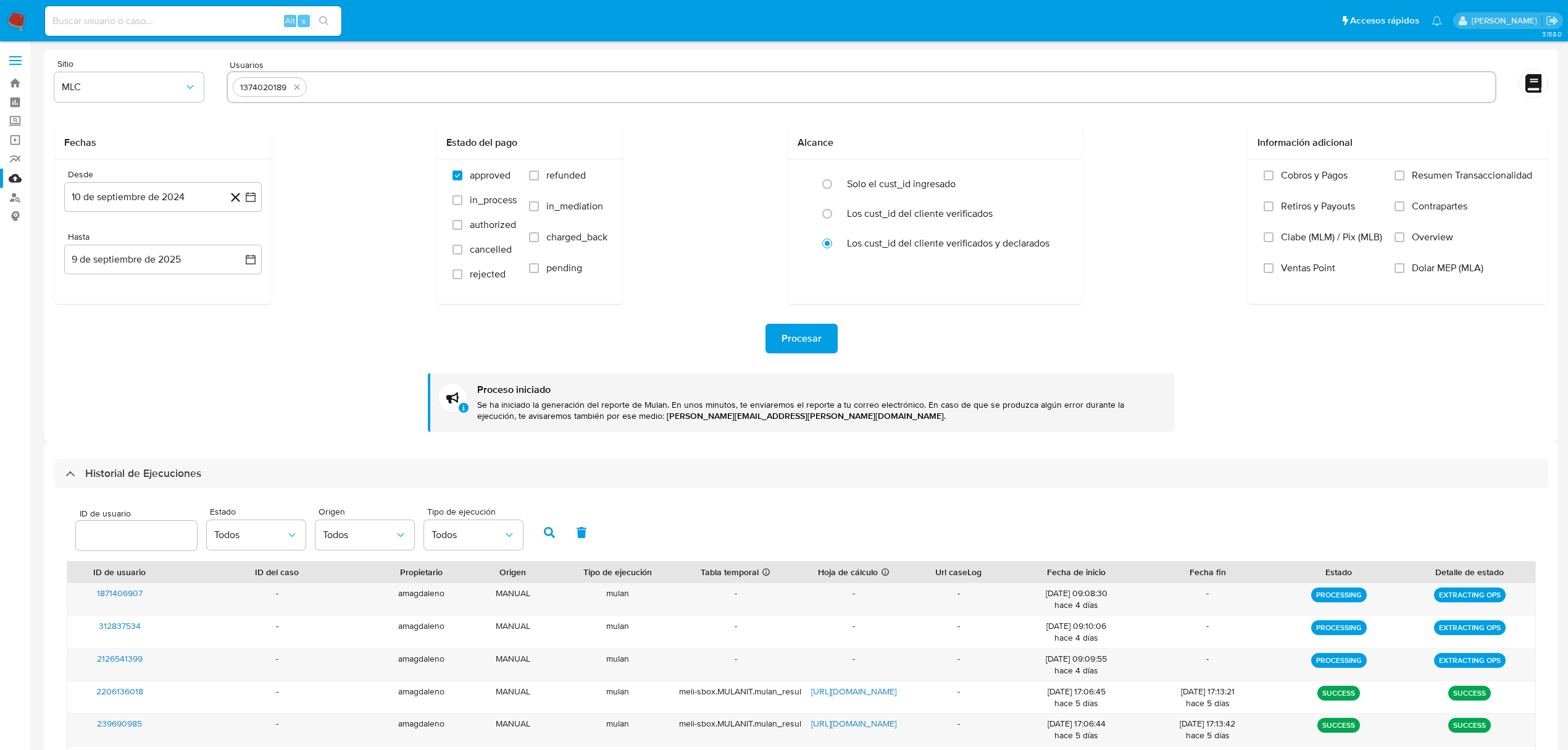
click at [354, 88] on input "text" at bounding box center [901, 87] width 1178 height 20
type input "267870536"
click at [293, 87] on icon "quitar 1374020189" at bounding box center [297, 87] width 10 height 10
click at [803, 341] on span "Procesar" at bounding box center [801, 338] width 40 height 28
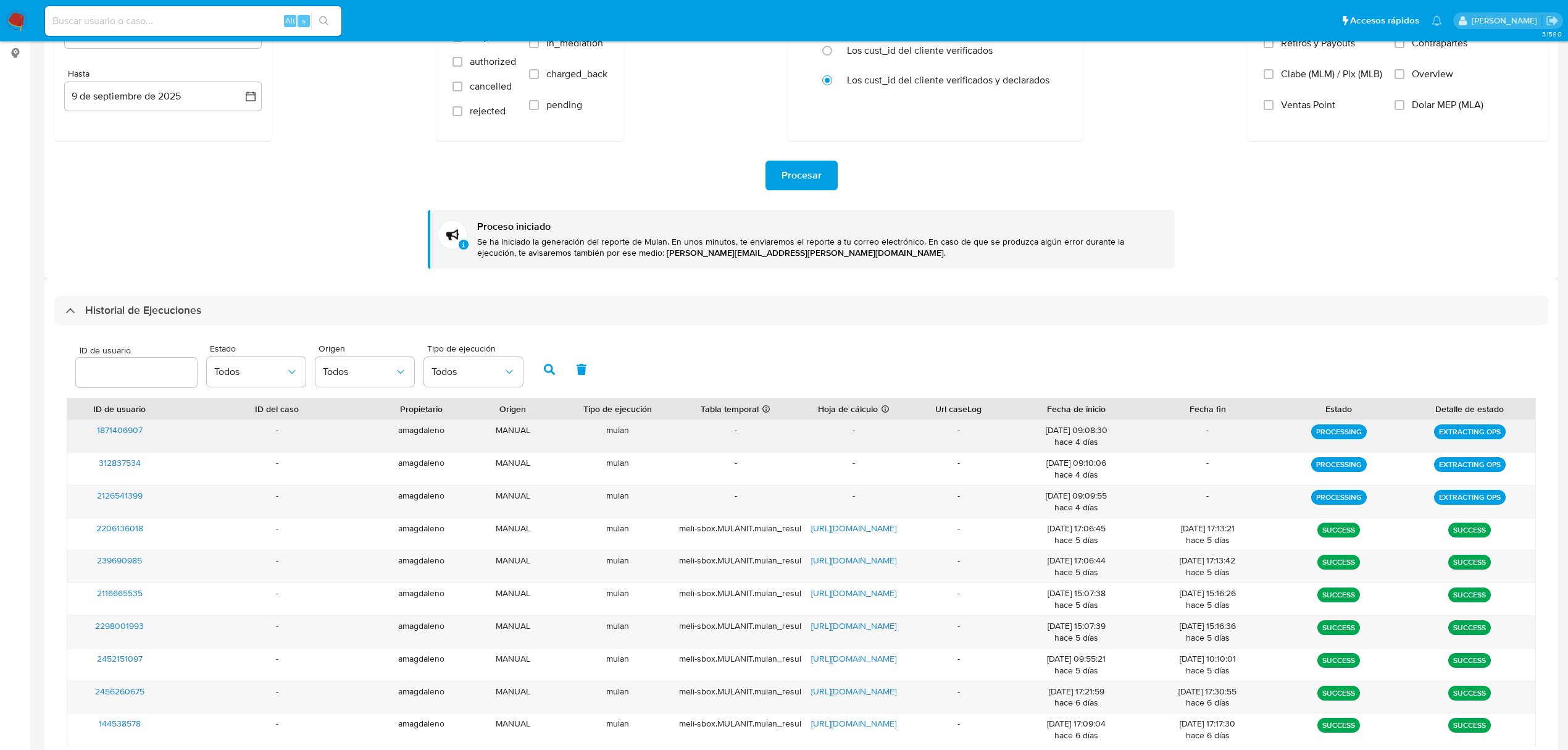
scroll to position [164, 0]
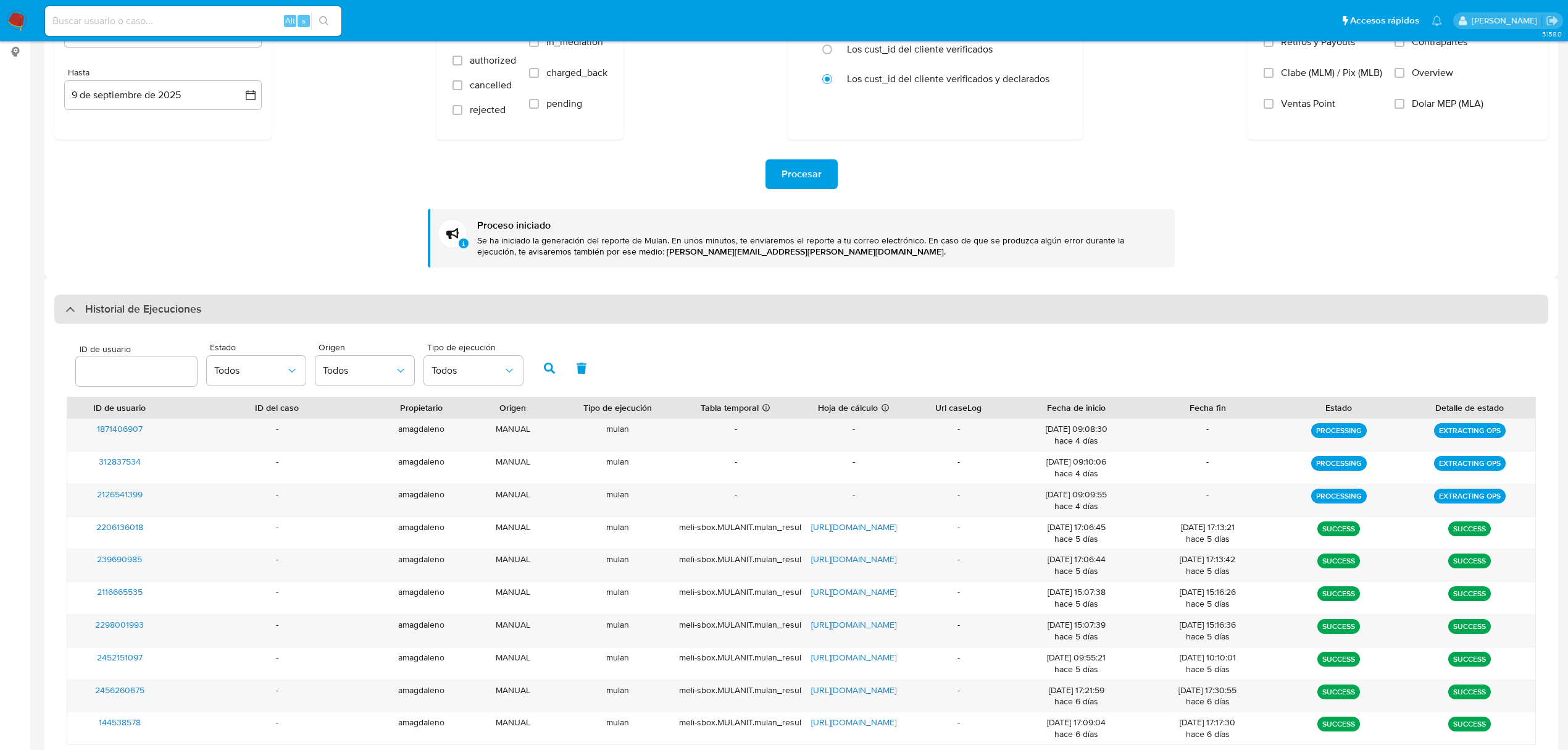
click at [65, 309] on div at bounding box center [65, 309] width 0 height 0
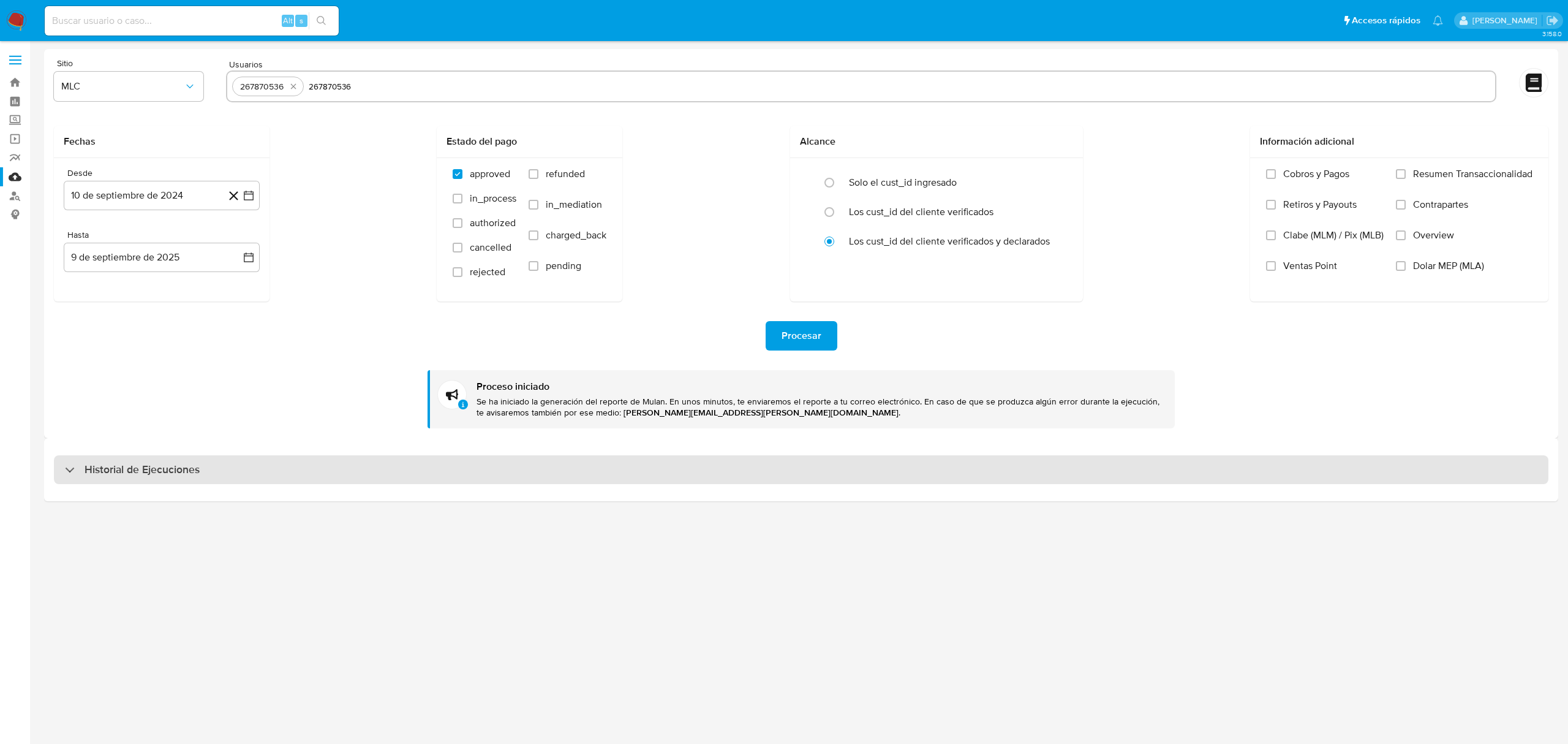
click at [65, 469] on div at bounding box center [65, 469] width 0 height 0
select select "10"
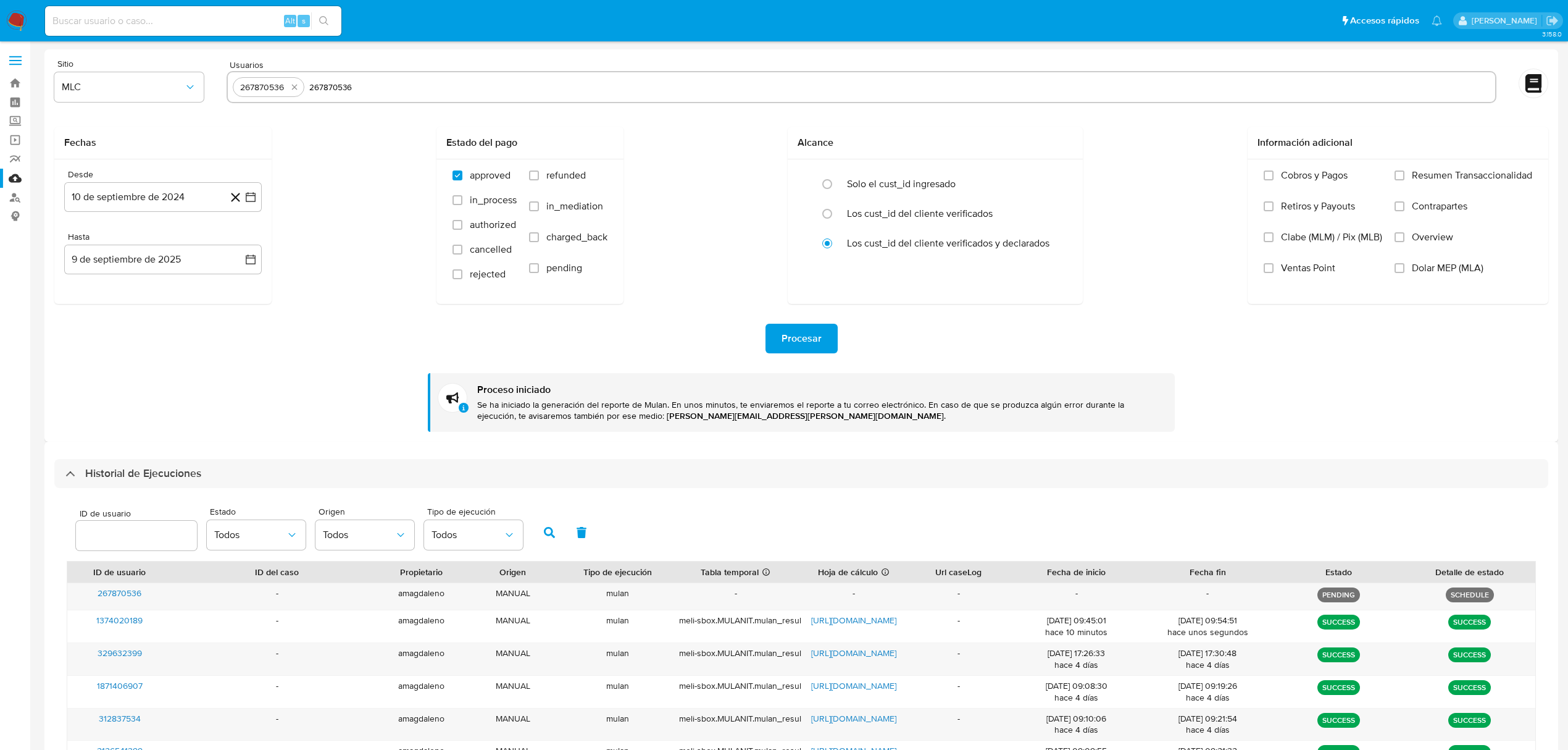
scroll to position [82, 0]
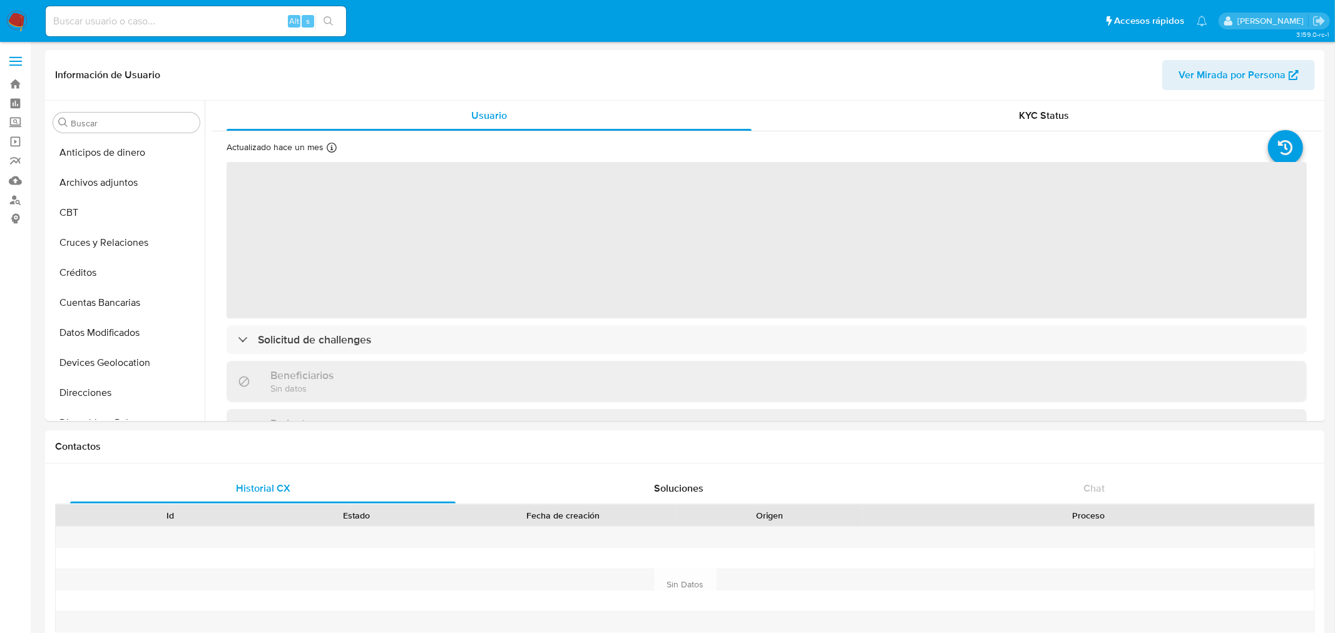
select select "10"
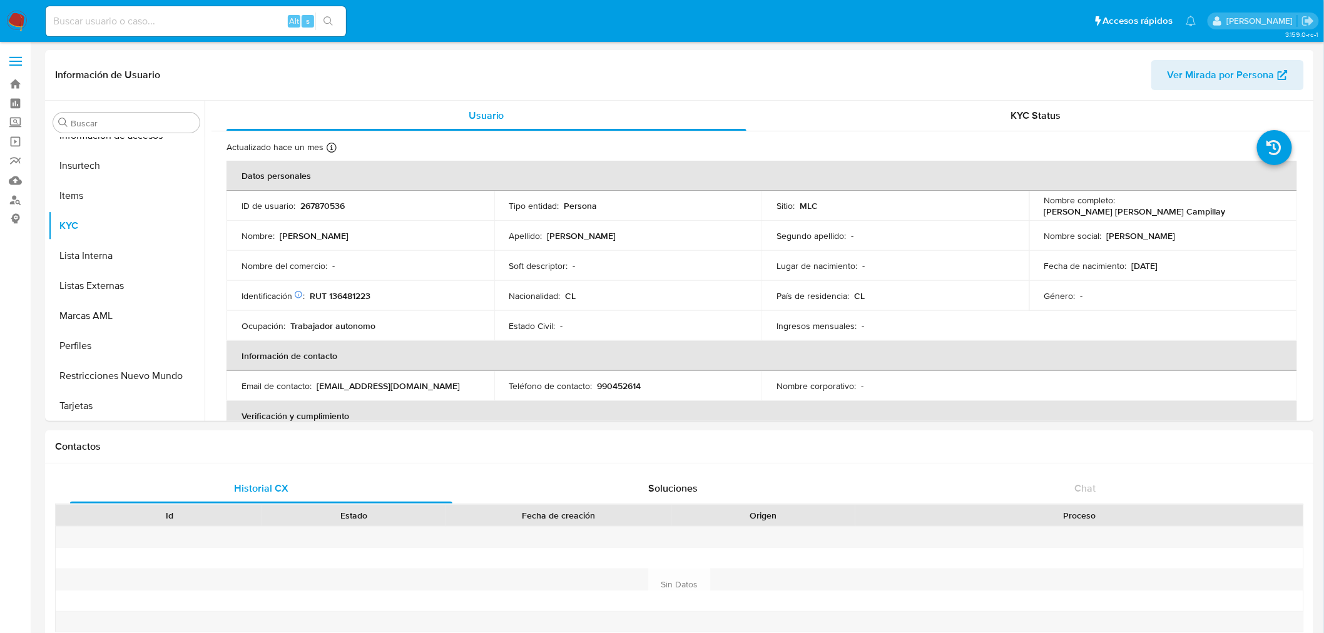
scroll to position [528, 0]
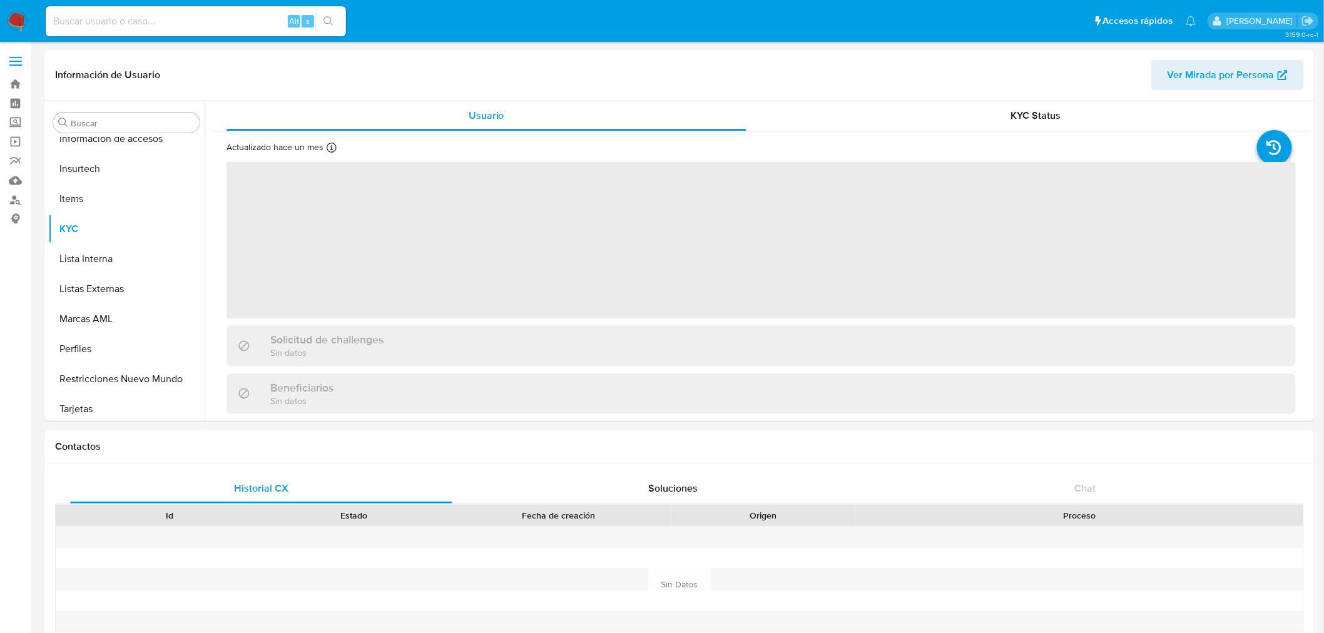
scroll to position [528, 0]
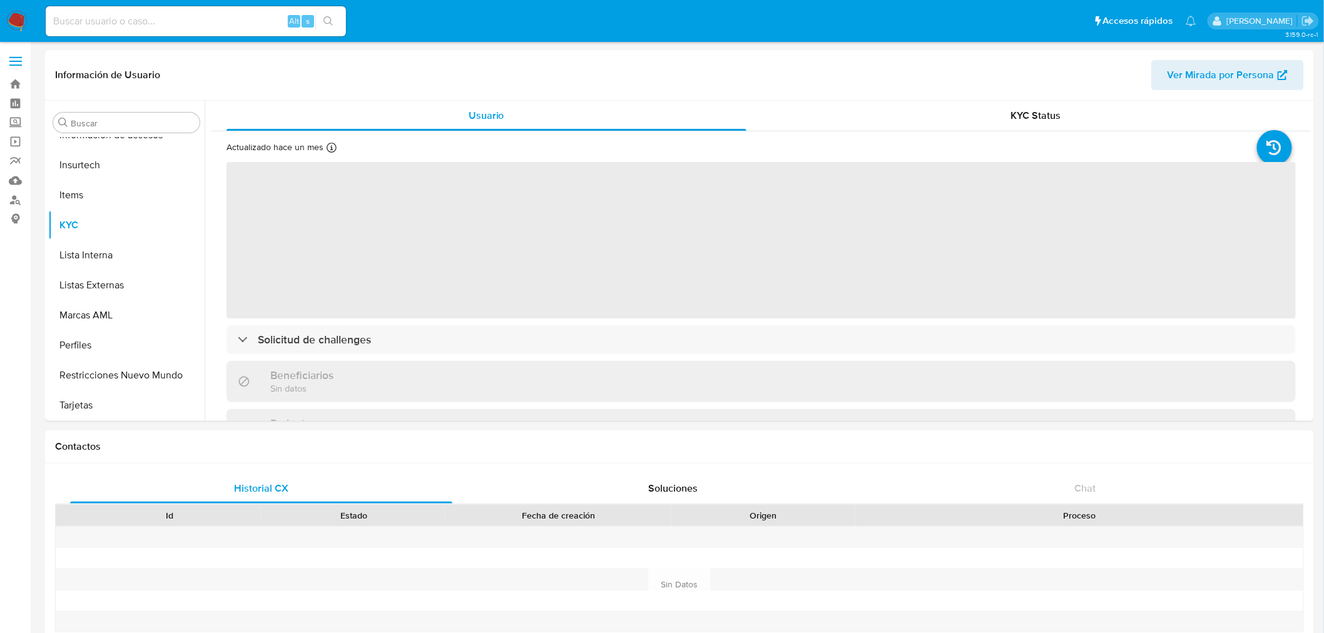
select select "10"
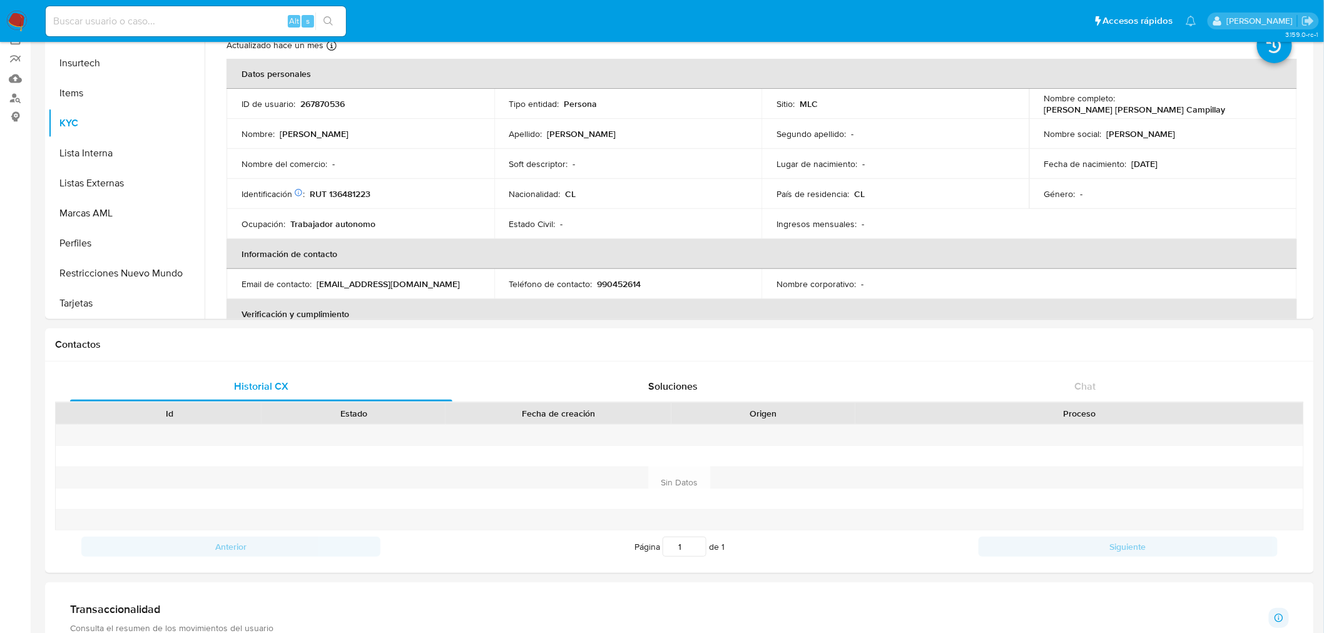
scroll to position [0, 0]
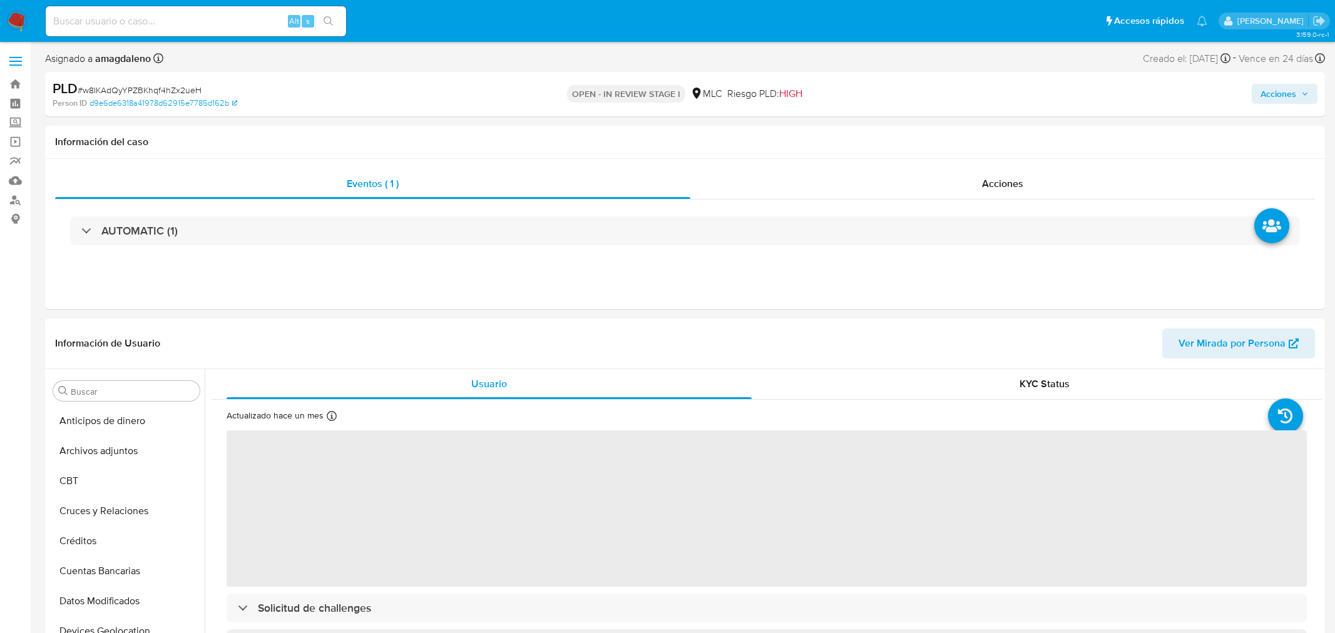
select select "10"
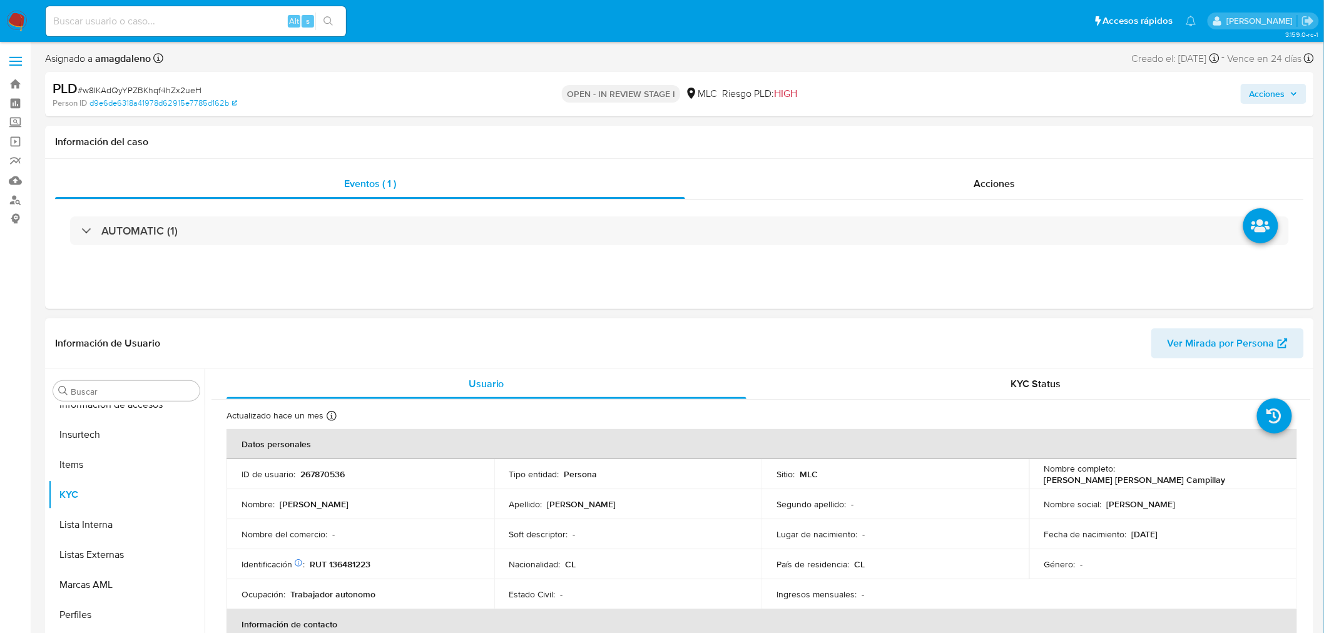
scroll to position [528, 0]
click at [354, 565] on p "RUT 136481223" at bounding box center [340, 564] width 61 height 11
click at [354, 564] on p "RUT 136481223" at bounding box center [340, 564] width 61 height 11
click at [354, 563] on p "RUT 136481223" at bounding box center [340, 564] width 61 height 11
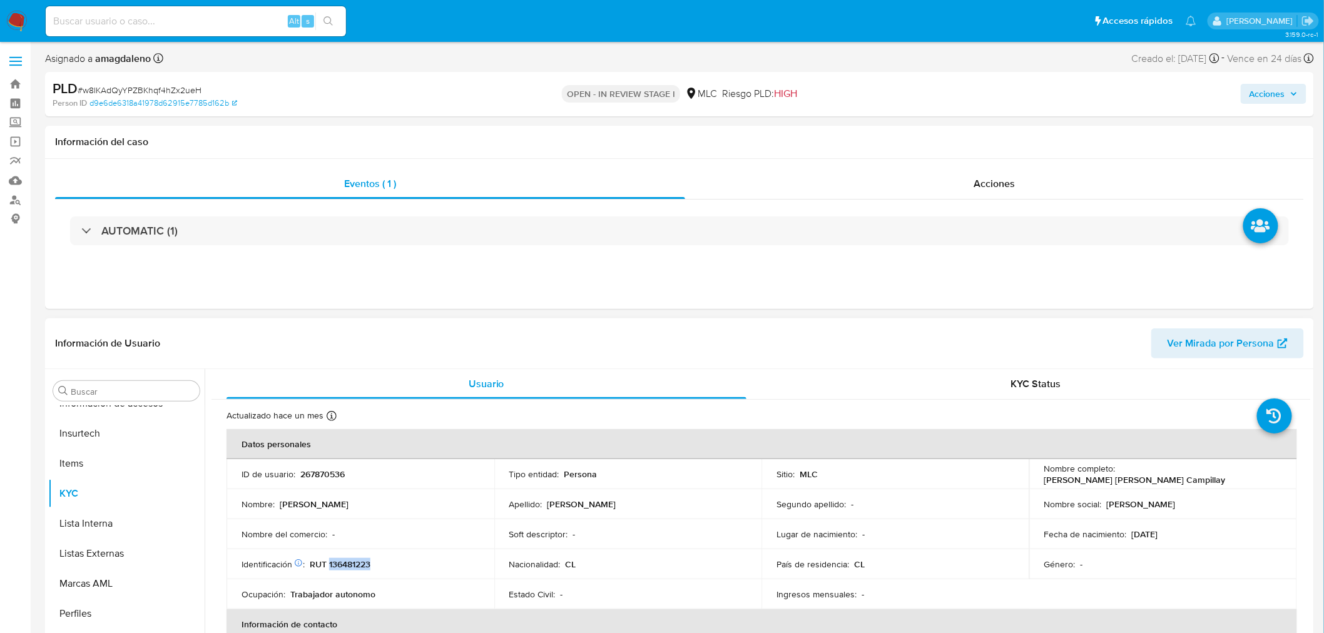
click at [354, 563] on p "RUT 136481223" at bounding box center [340, 564] width 61 height 11
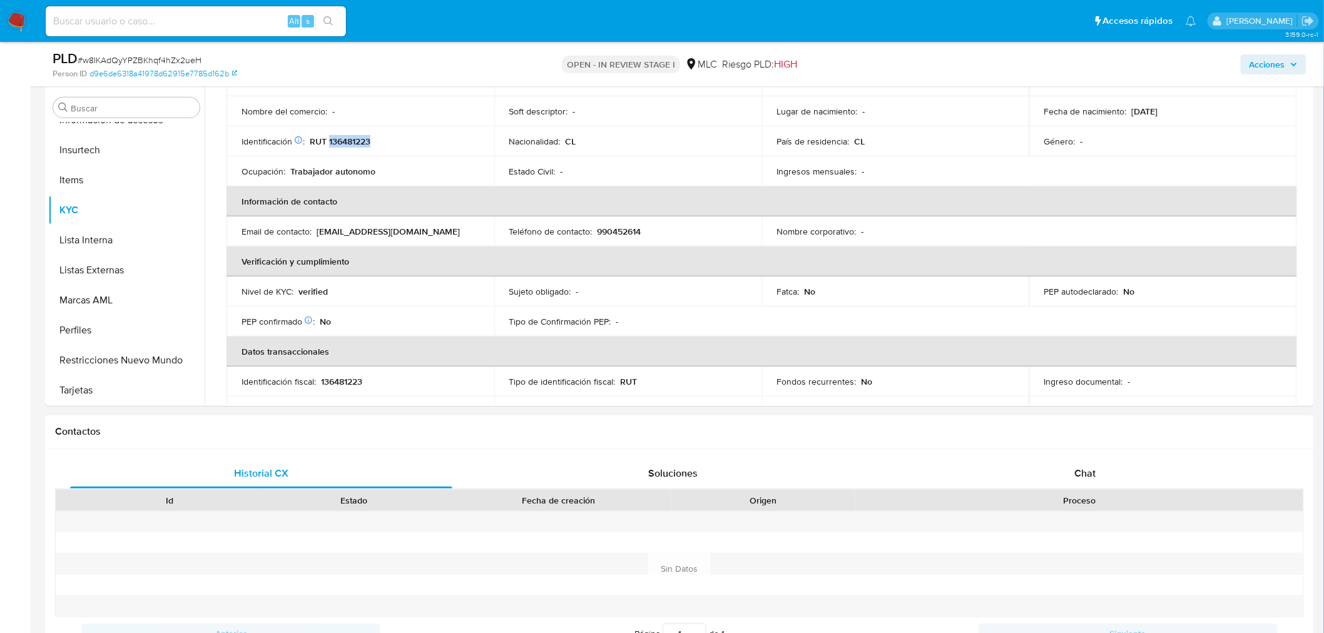
scroll to position [347, 0]
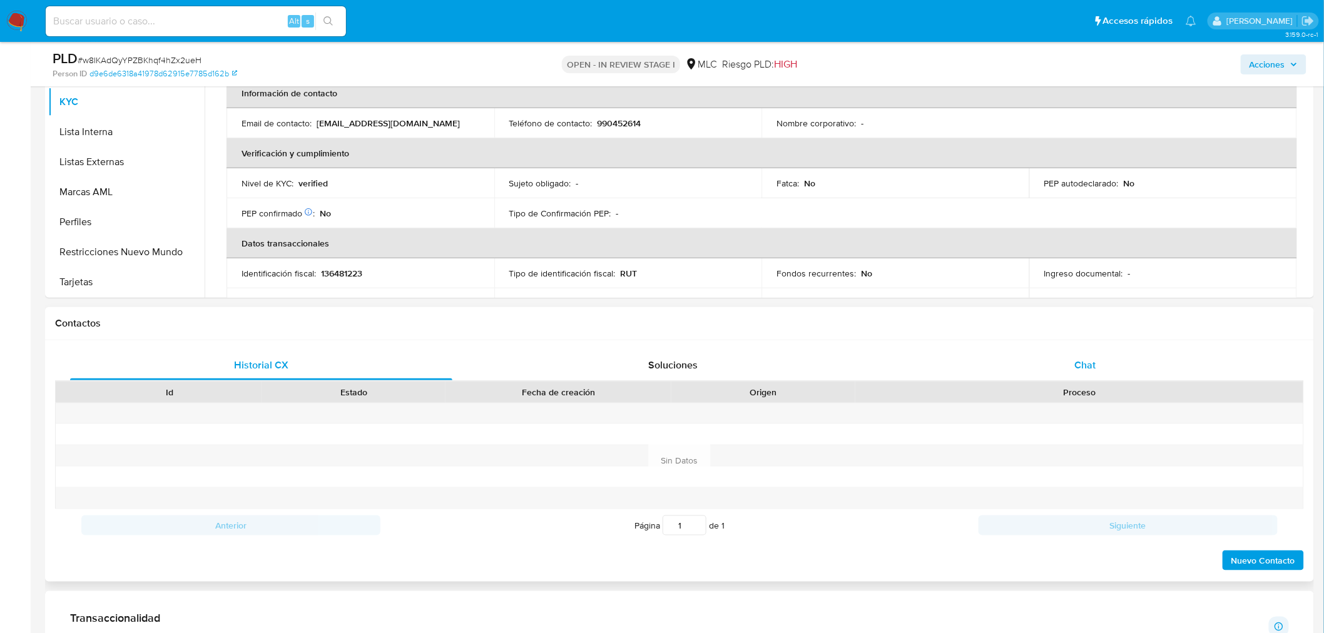
click at [1068, 359] on div "Chat" at bounding box center [1085, 365] width 382 height 30
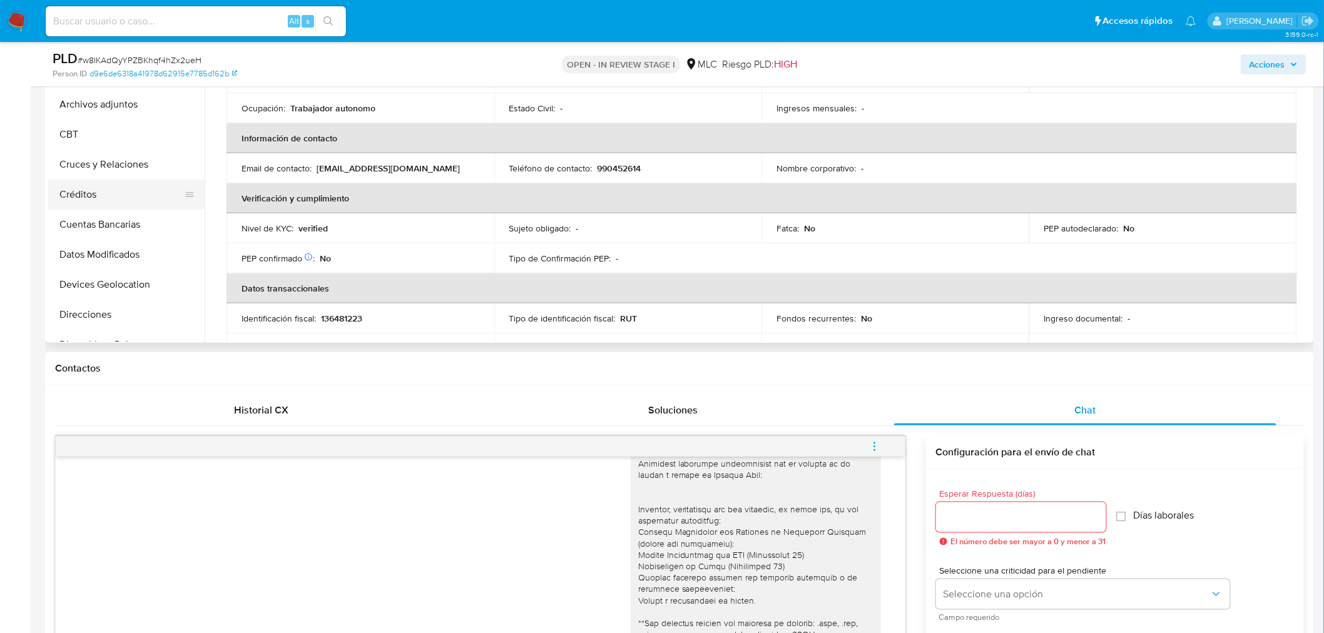
scroll to position [278, 0]
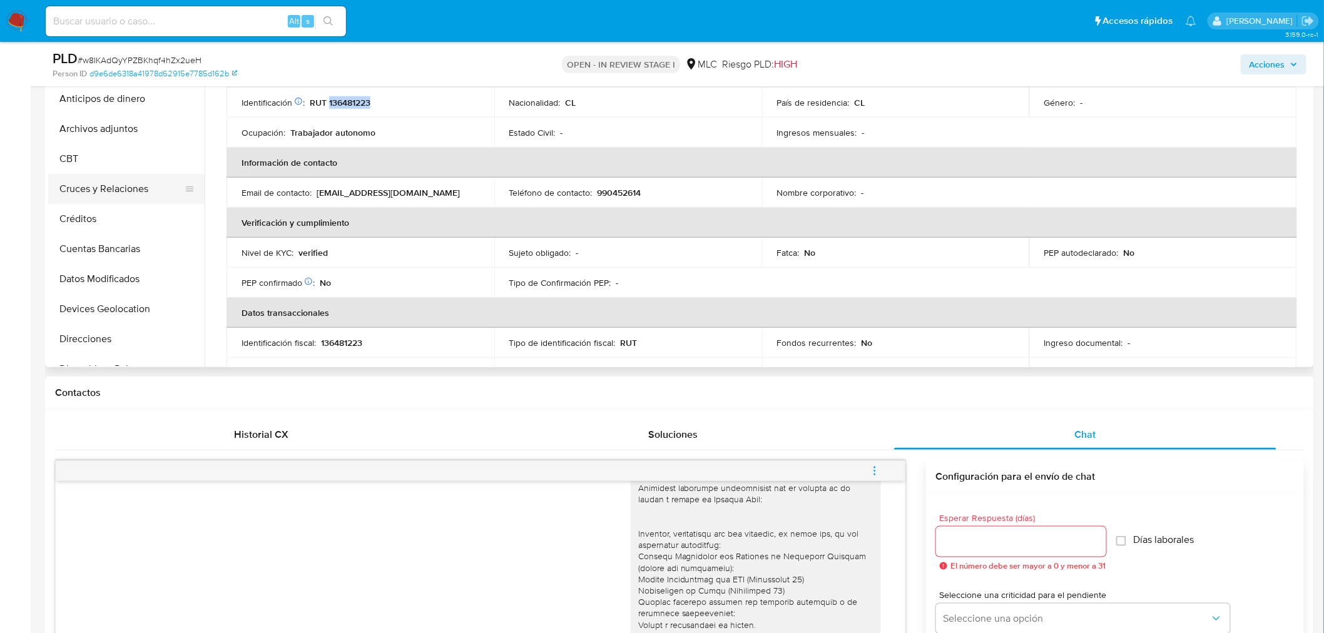
click at [110, 176] on button "Cruces y Relaciones" at bounding box center [121, 189] width 146 height 30
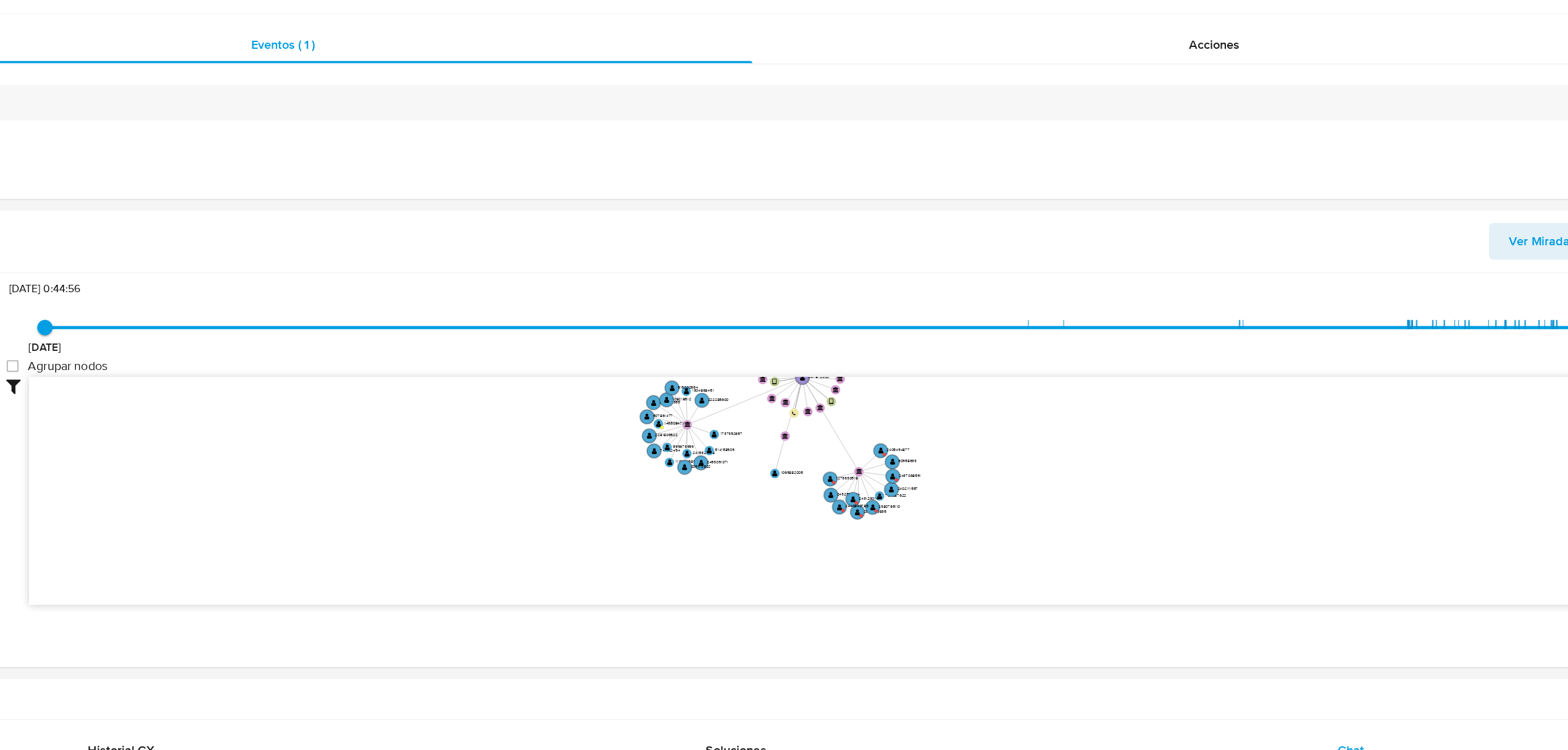
scroll to position [4, 0]
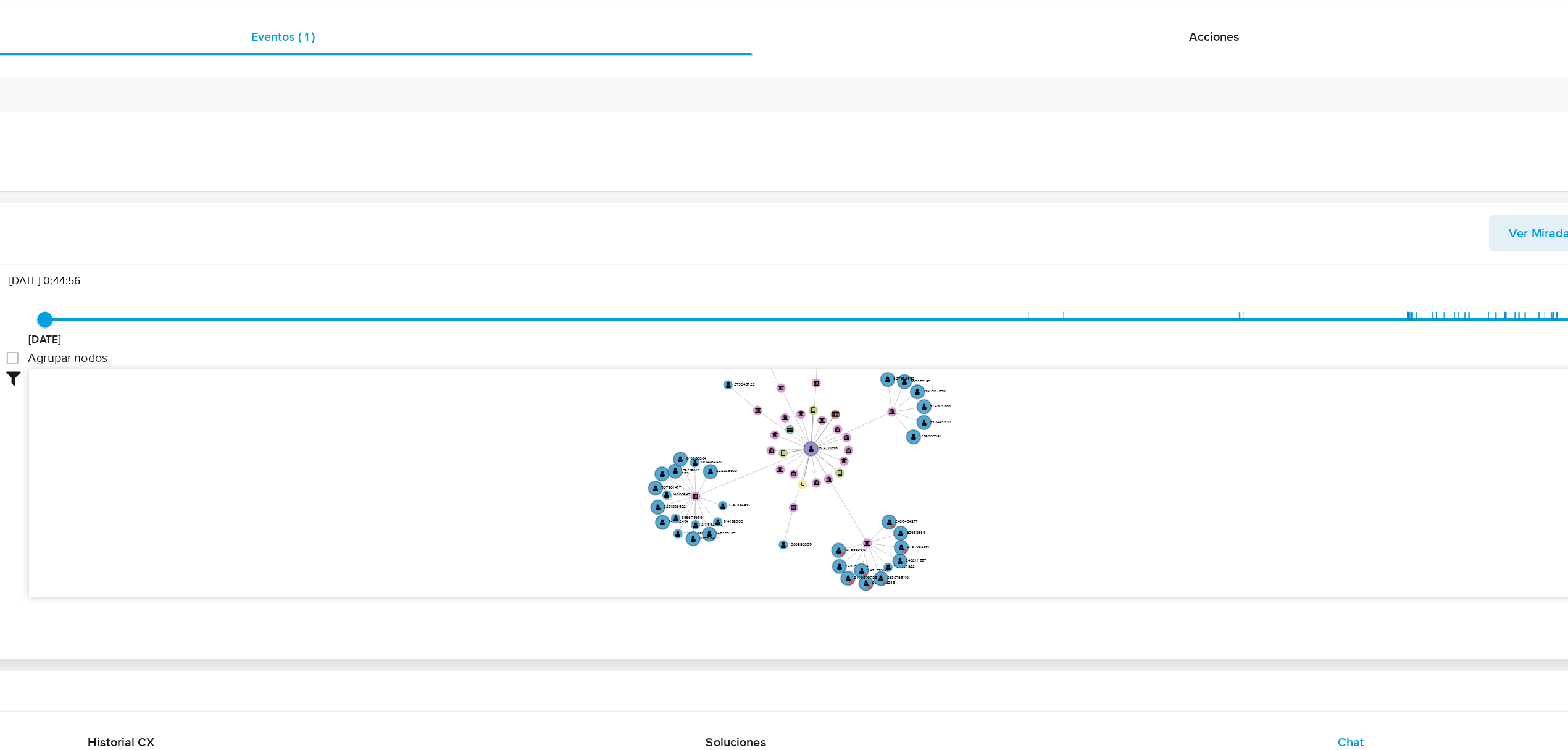
drag, startPoint x: 1027, startPoint y: 456, endPoint x: 1033, endPoint y: 514, distance: 58.3
click at [1033, 514] on icon "user-267870536  267870536 device-67bd343daccb5abc609978f4  device-6732f51dfdf…" at bounding box center [891, 532] width 1329 height 179
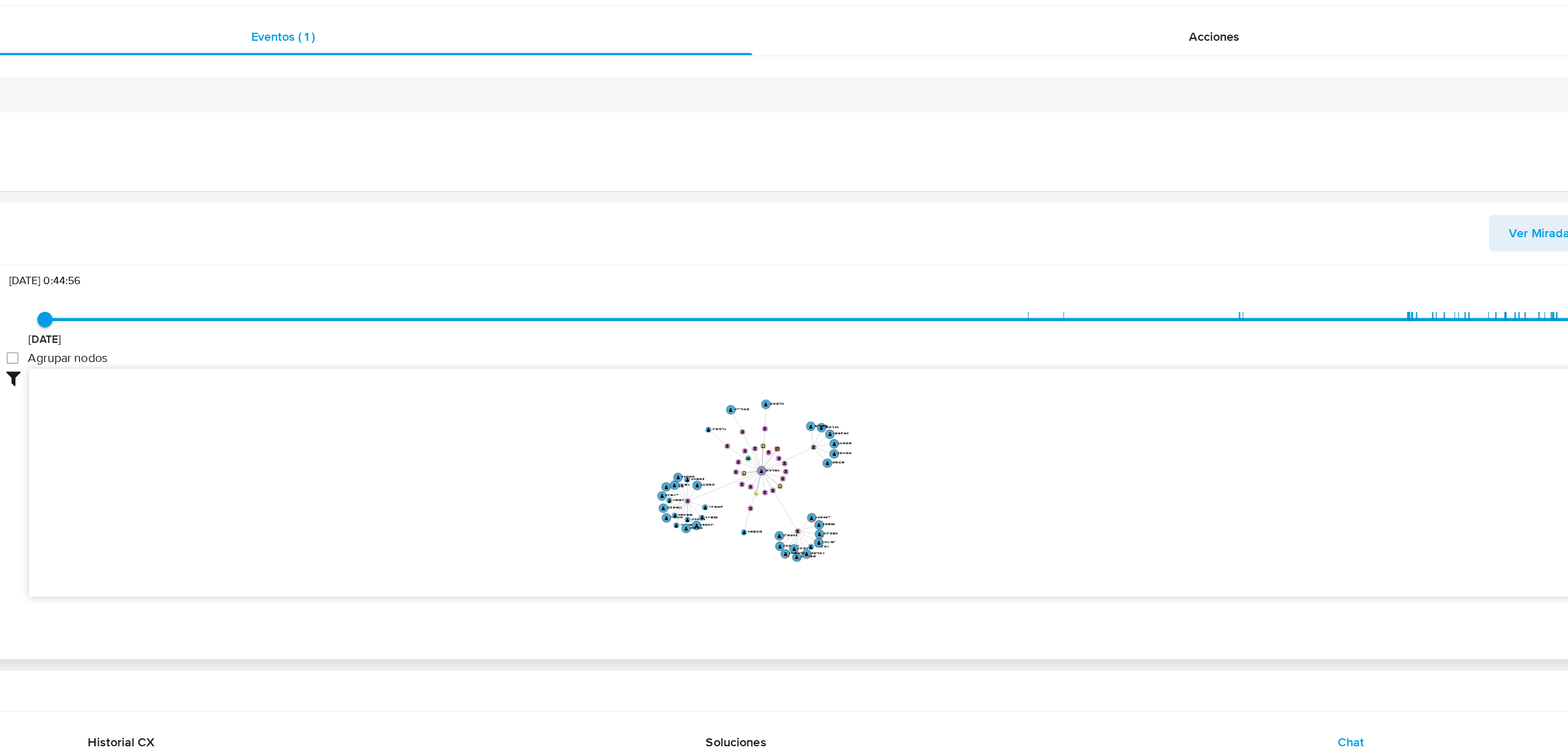
drag, startPoint x: 1025, startPoint y: 505, endPoint x: 925, endPoint y: 522, distance: 101.4
click at [925, 522] on icon "user-267870536  267870536 device-67bd343daccb5abc609978f4  device-6732f51dfdf…" at bounding box center [891, 532] width 1329 height 179
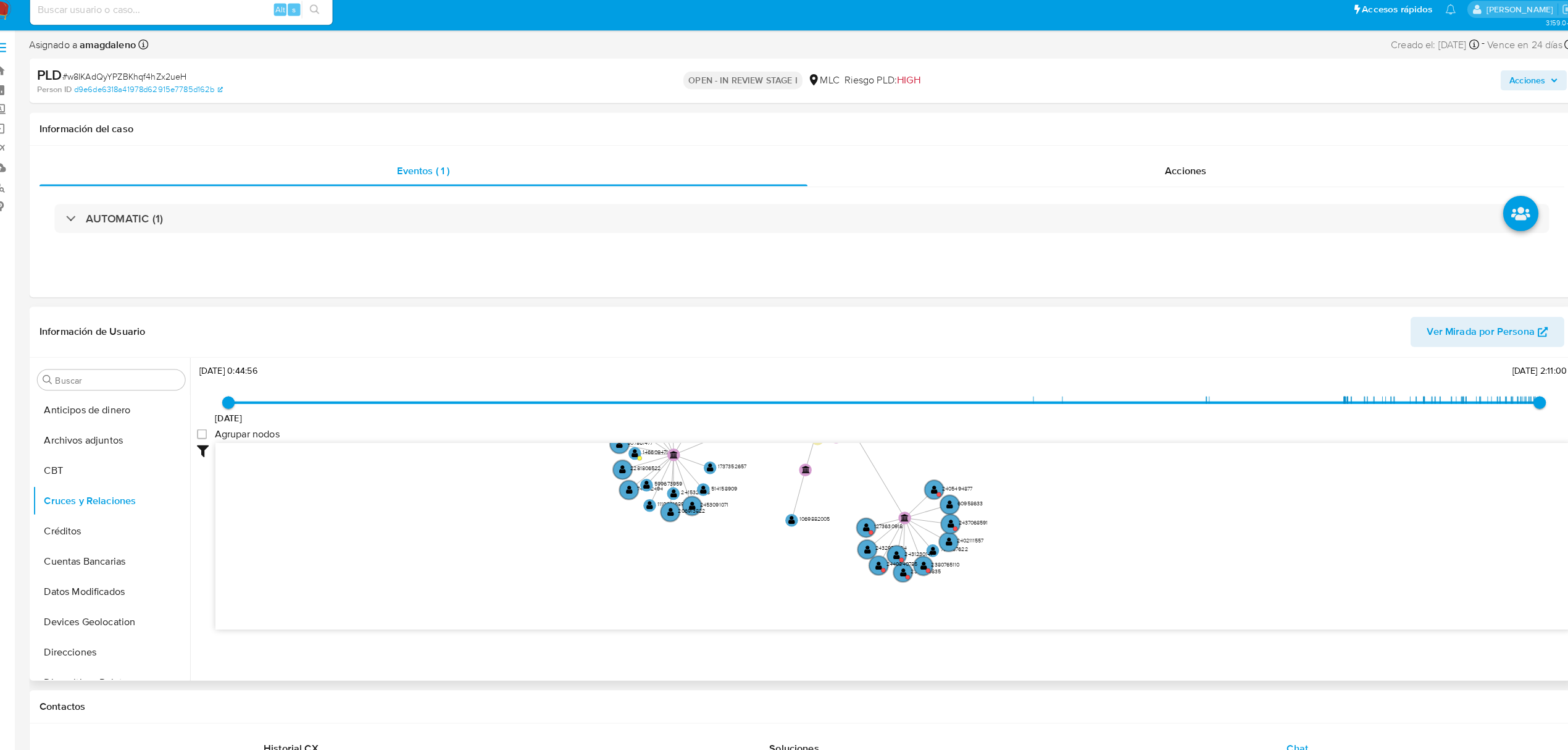
scroll to position [1, 0]
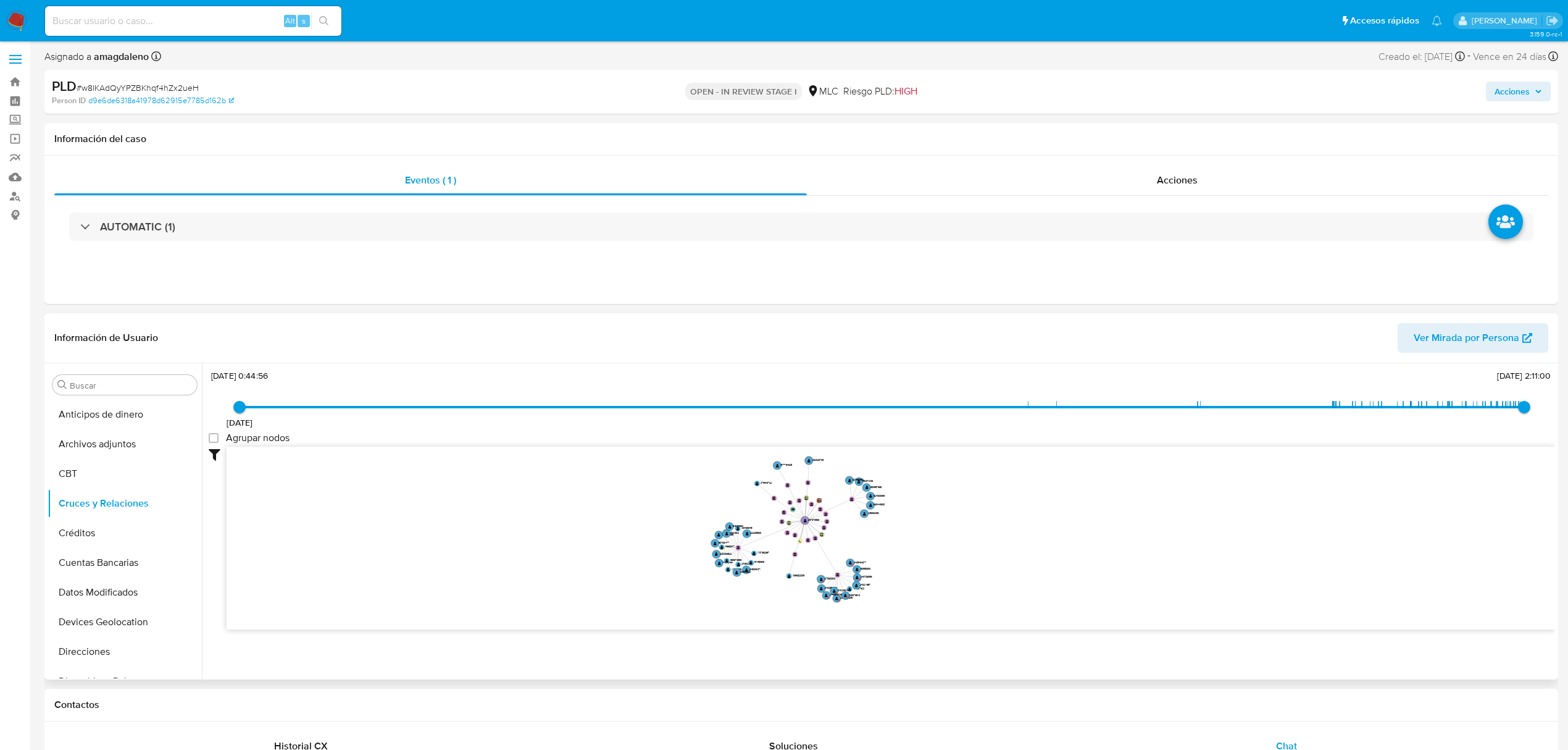
drag, startPoint x: 920, startPoint y: 537, endPoint x: 925, endPoint y: 566, distance: 29.4
click at [925, 566] on icon "user-267870536  267870536 device-67bd343daccb5abc609978f4  device-6732f51dfdf…" at bounding box center [891, 535] width 1329 height 179
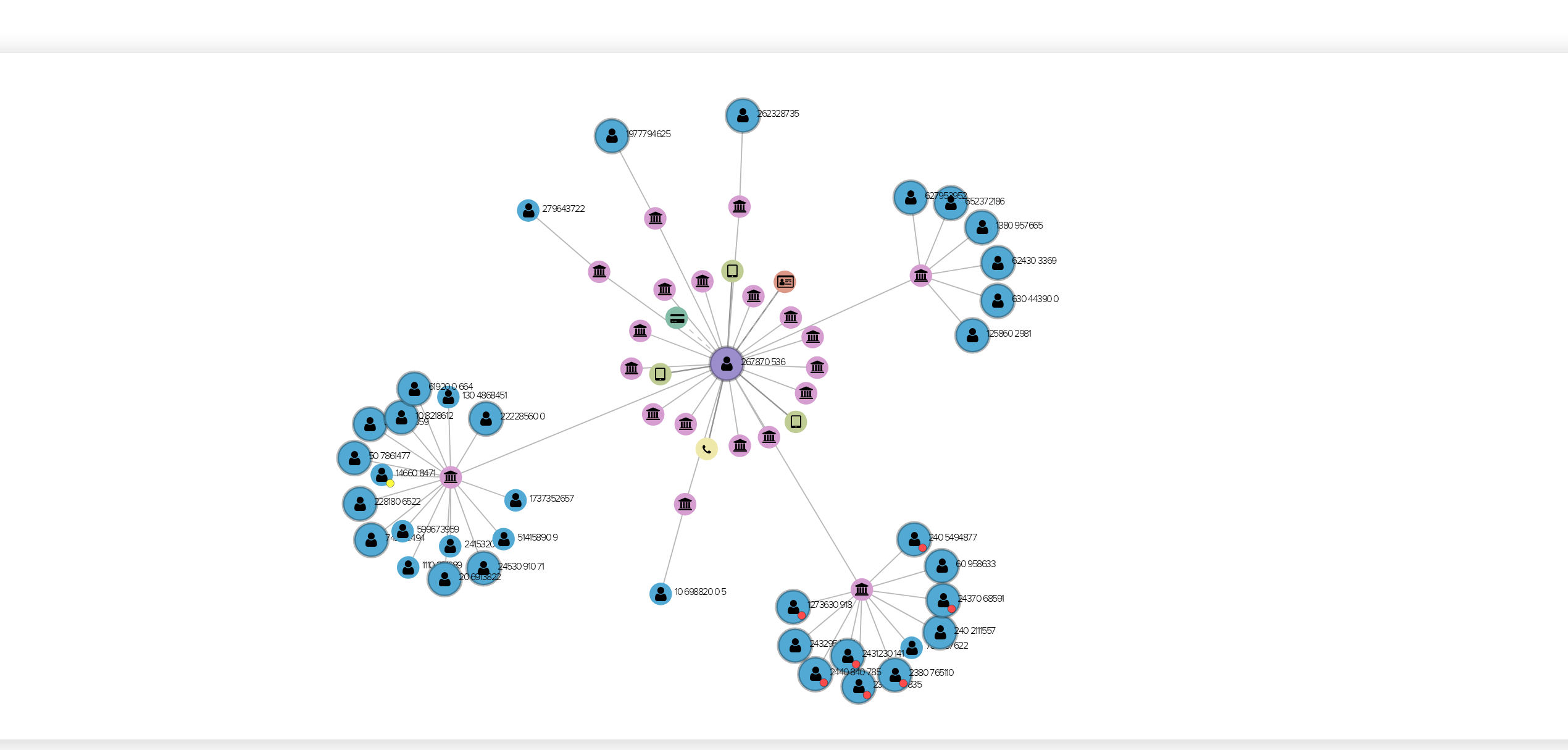
drag, startPoint x: 870, startPoint y: 529, endPoint x: 879, endPoint y: 536, distance: 11.4
click at [879, 536] on icon "user-267870536  267870536 device-67bd343daccb5abc609978f4  device-6732f51dfdf…" at bounding box center [891, 535] width 1329 height 179
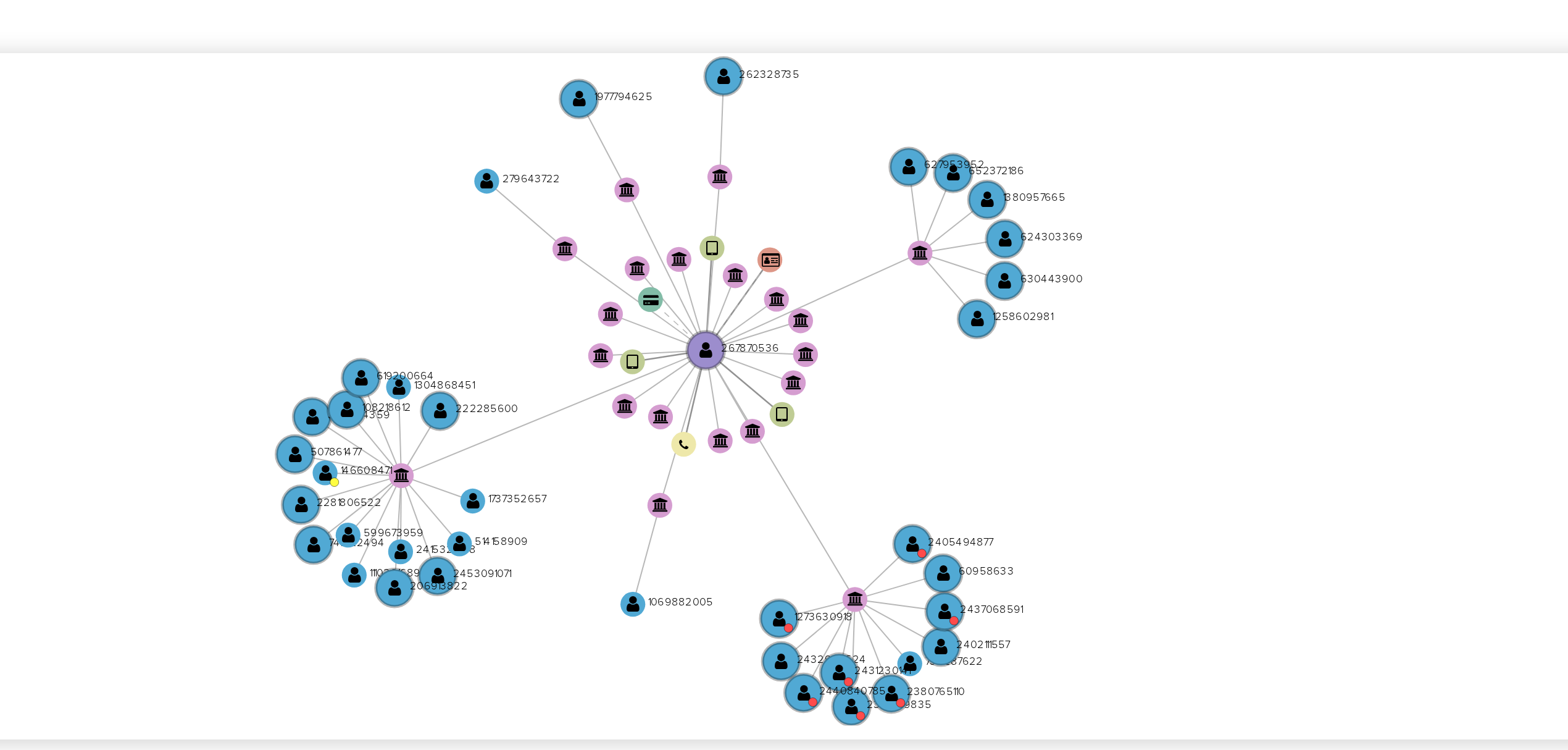
click at [879, 531] on icon "user-267870536  267870536 device-67bd343daccb5abc609978f4  device-6732f51dfdf…" at bounding box center [891, 535] width 1329 height 179
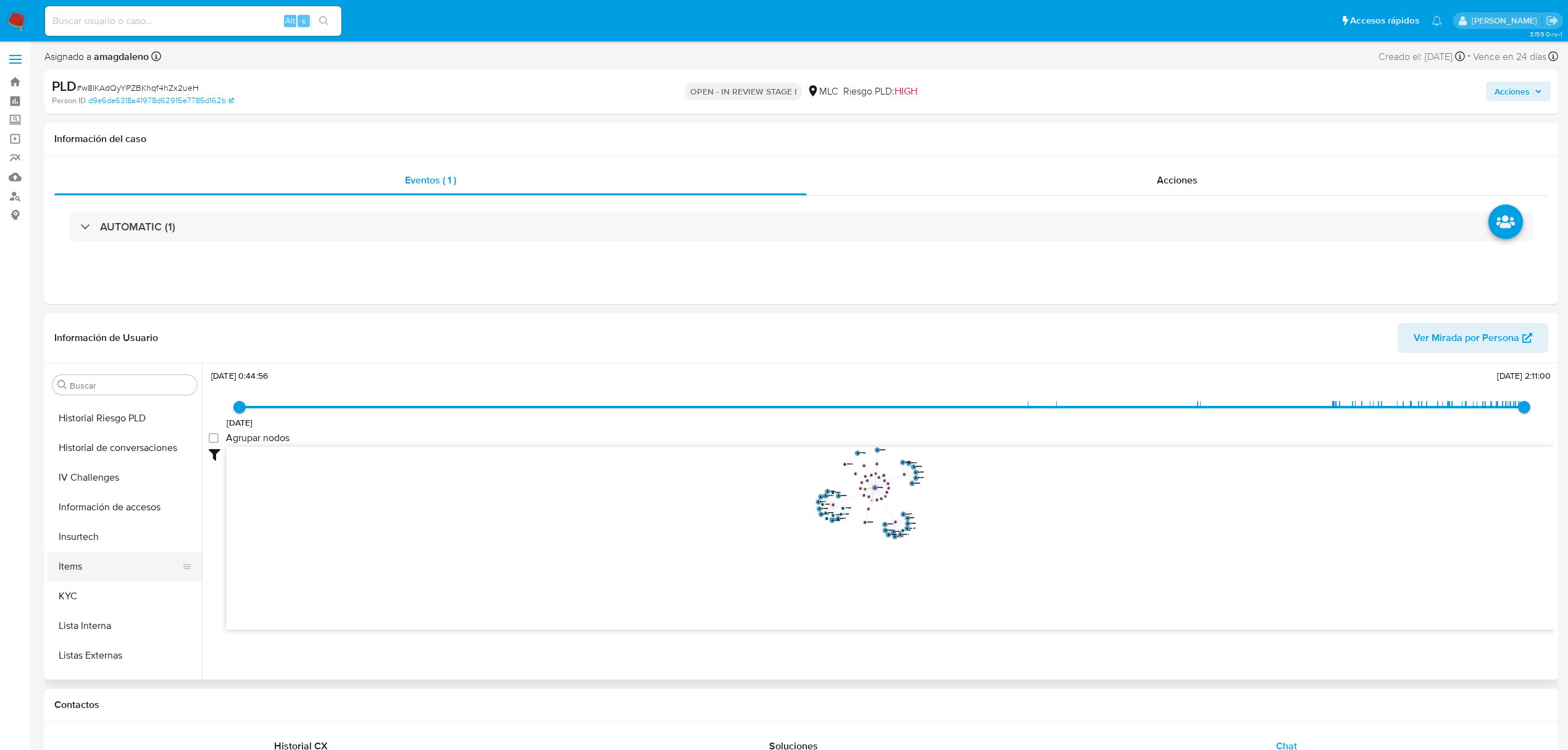
scroll to position [494, 0]
click at [107, 509] on button "KYC" at bounding box center [119, 513] width 144 height 30
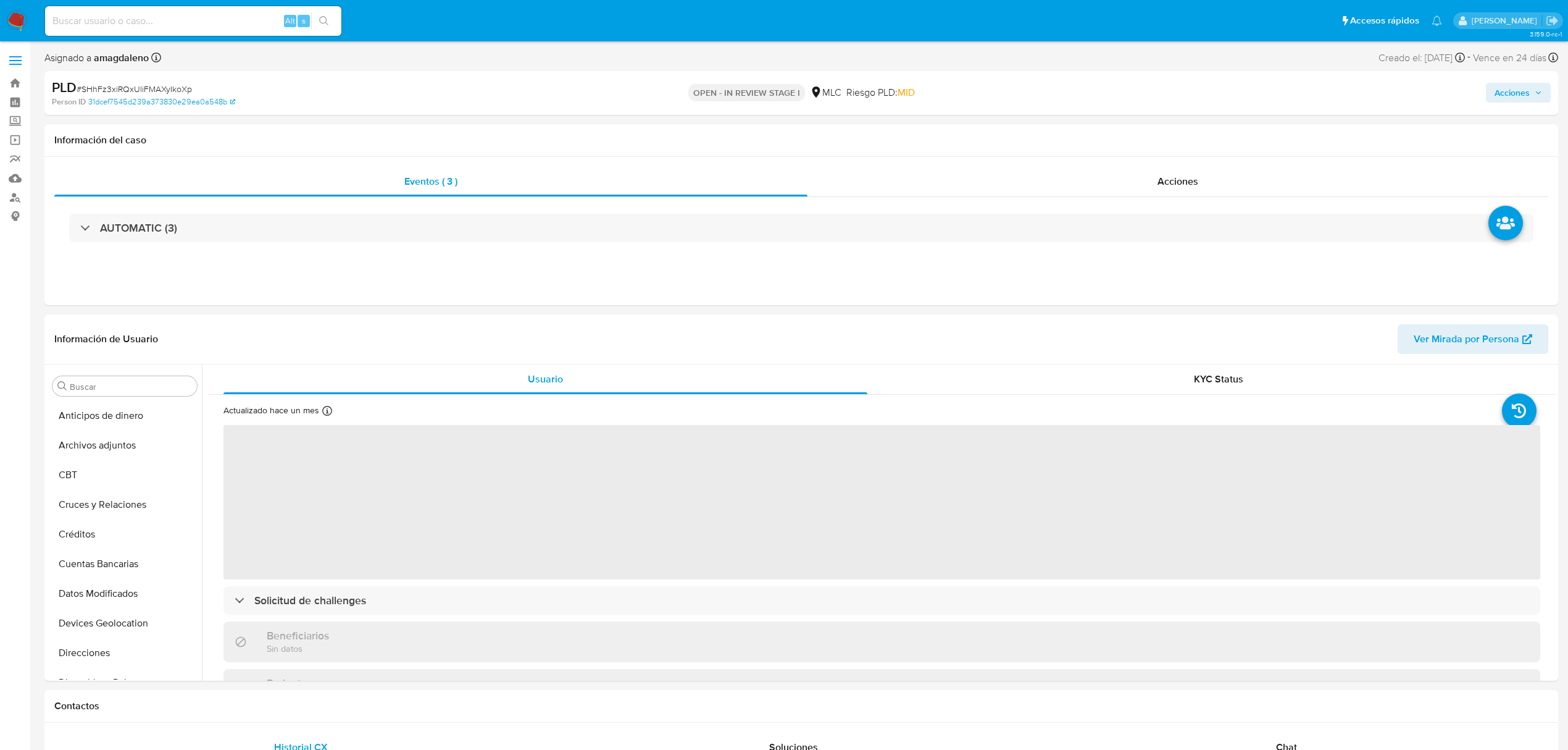
select select "10"
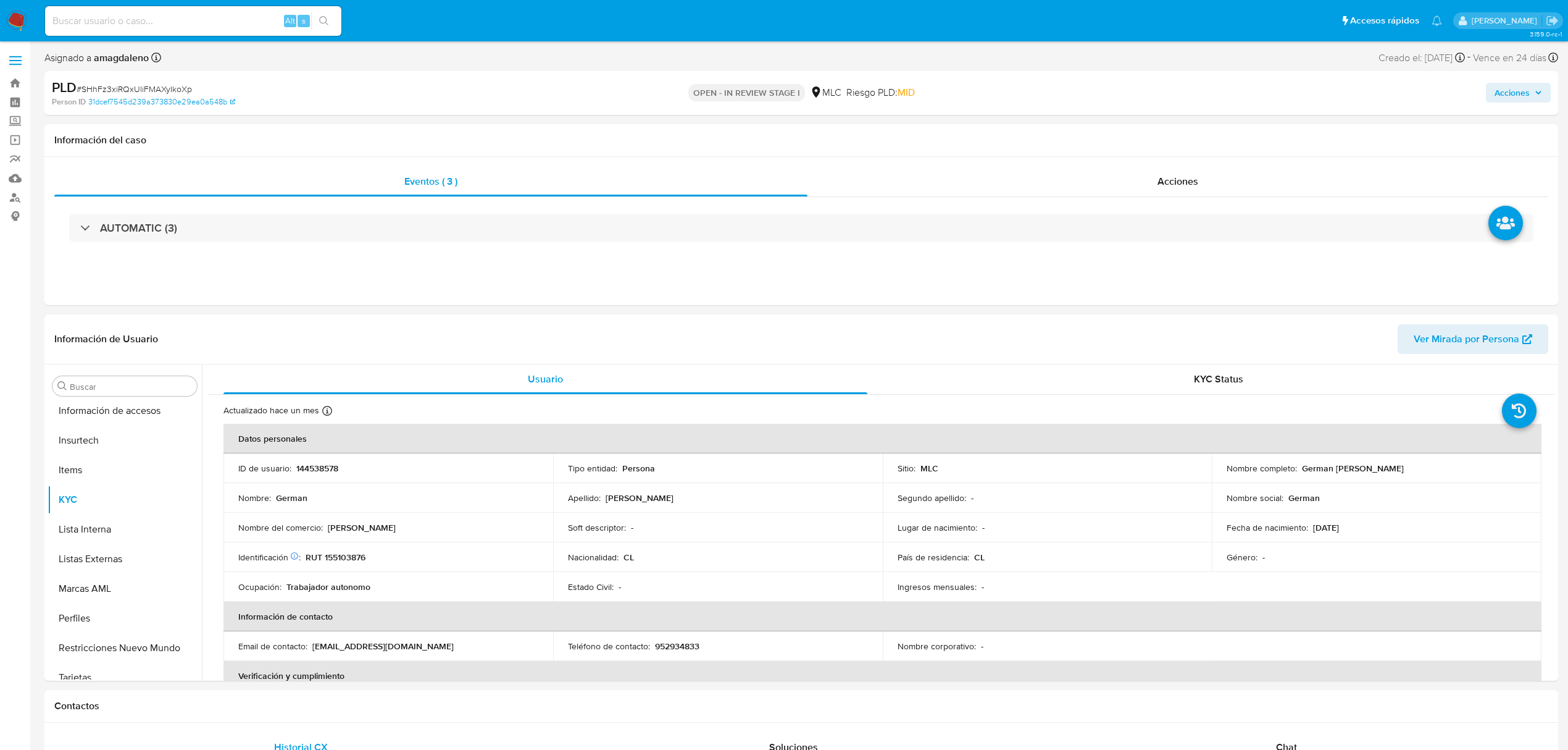
scroll to position [522, 0]
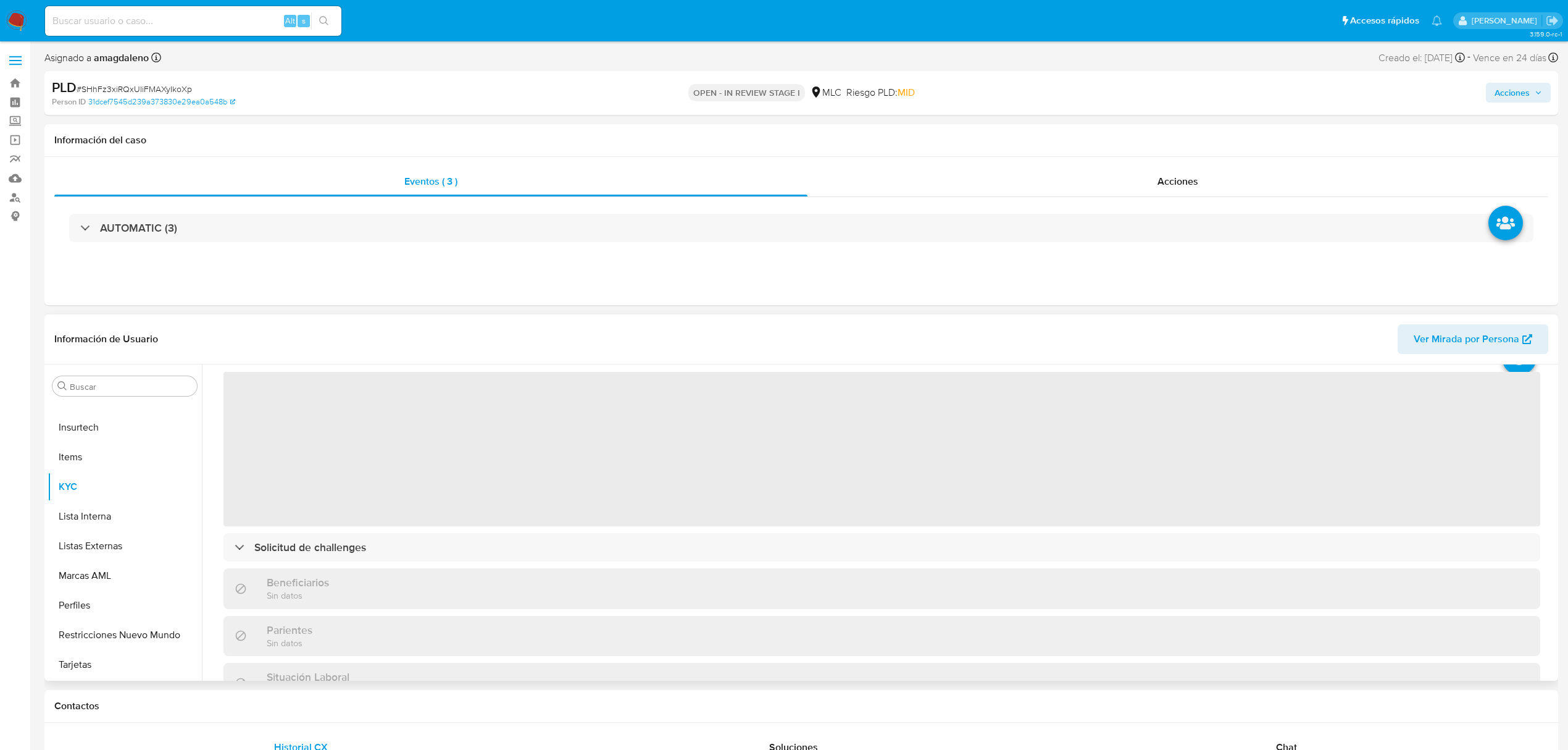
scroll to position [82, 0]
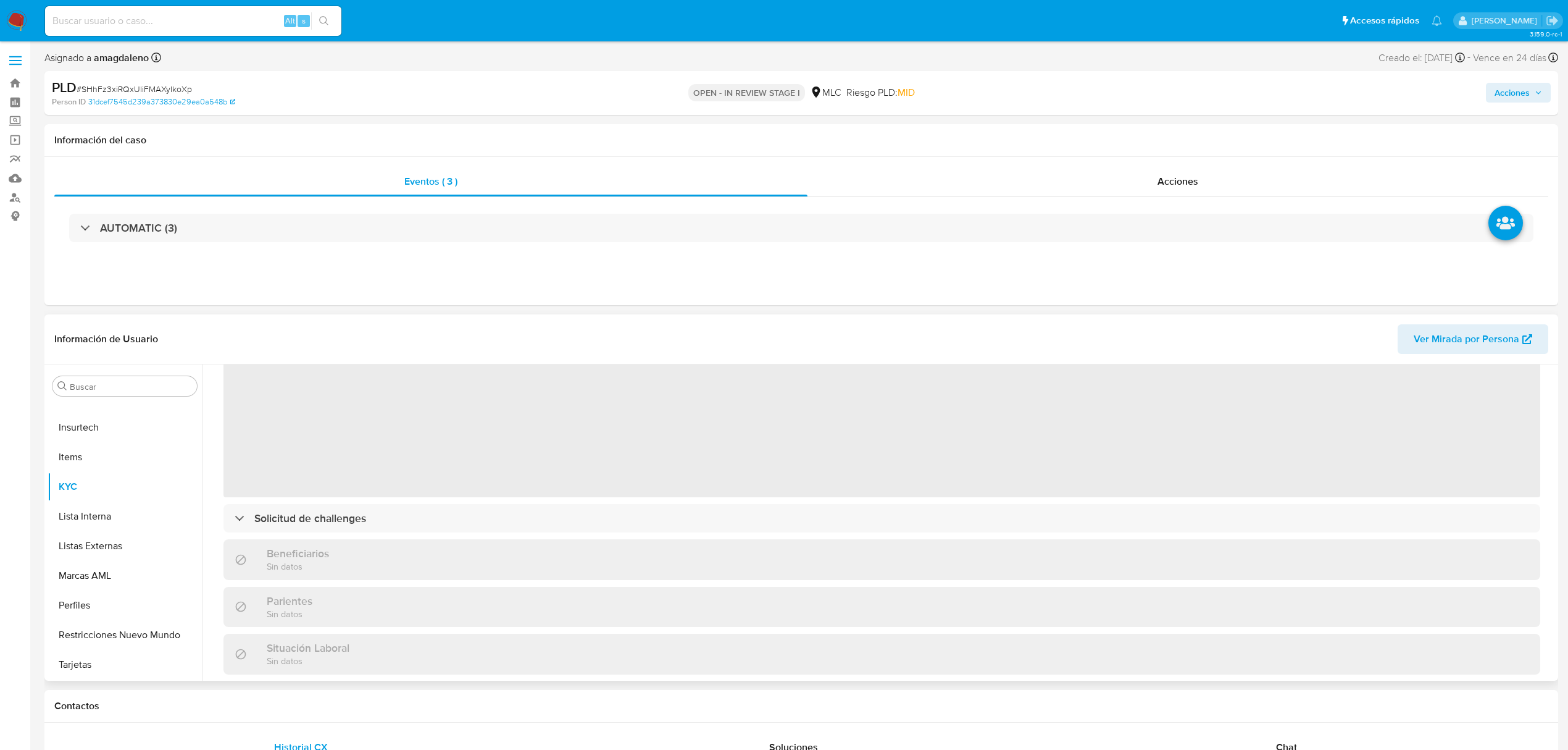
select select "10"
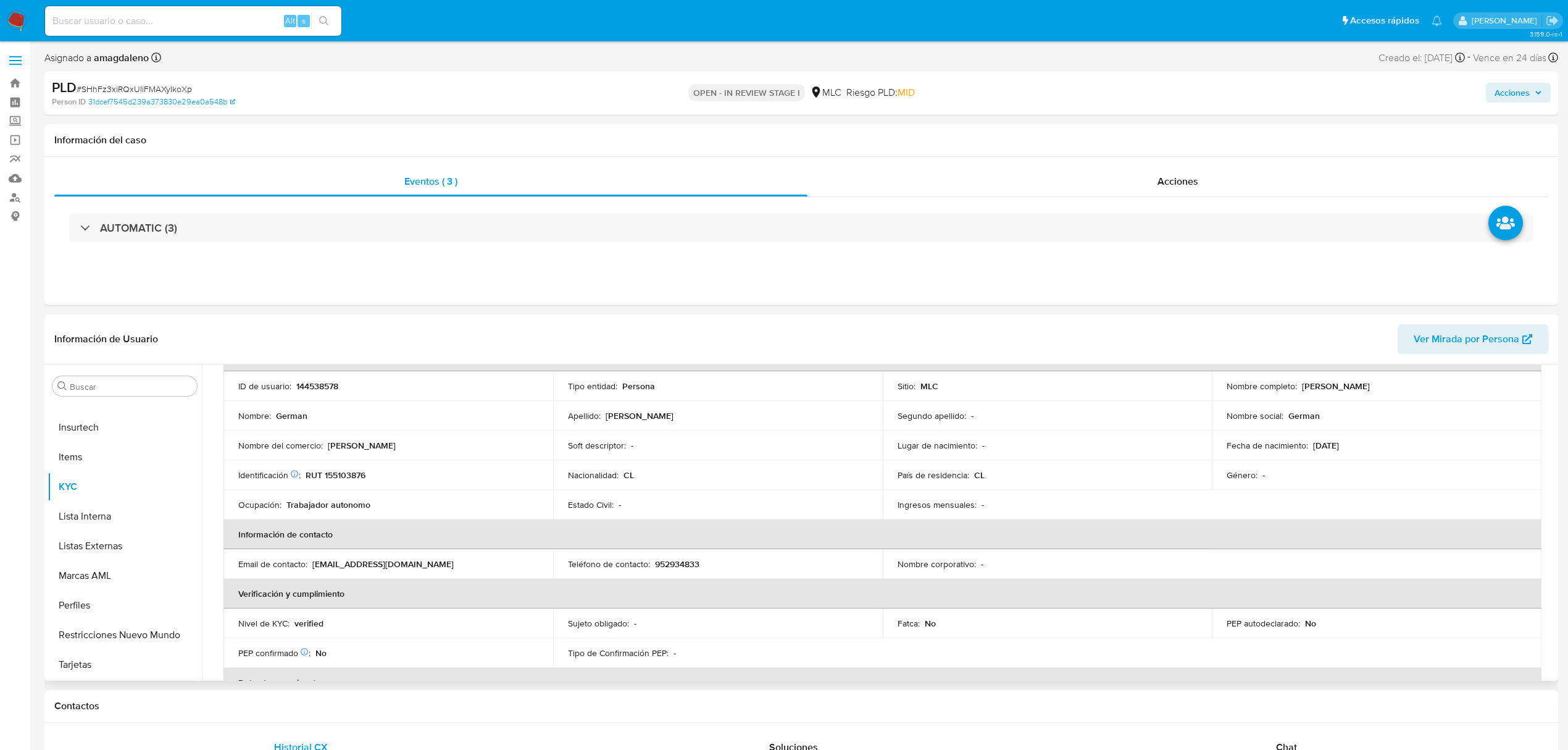
click at [328, 382] on p "144538578" at bounding box center [317, 385] width 42 height 11
copy p "144538578"
click at [203, 28] on input at bounding box center [193, 21] width 296 height 16
paste input "2456260675"
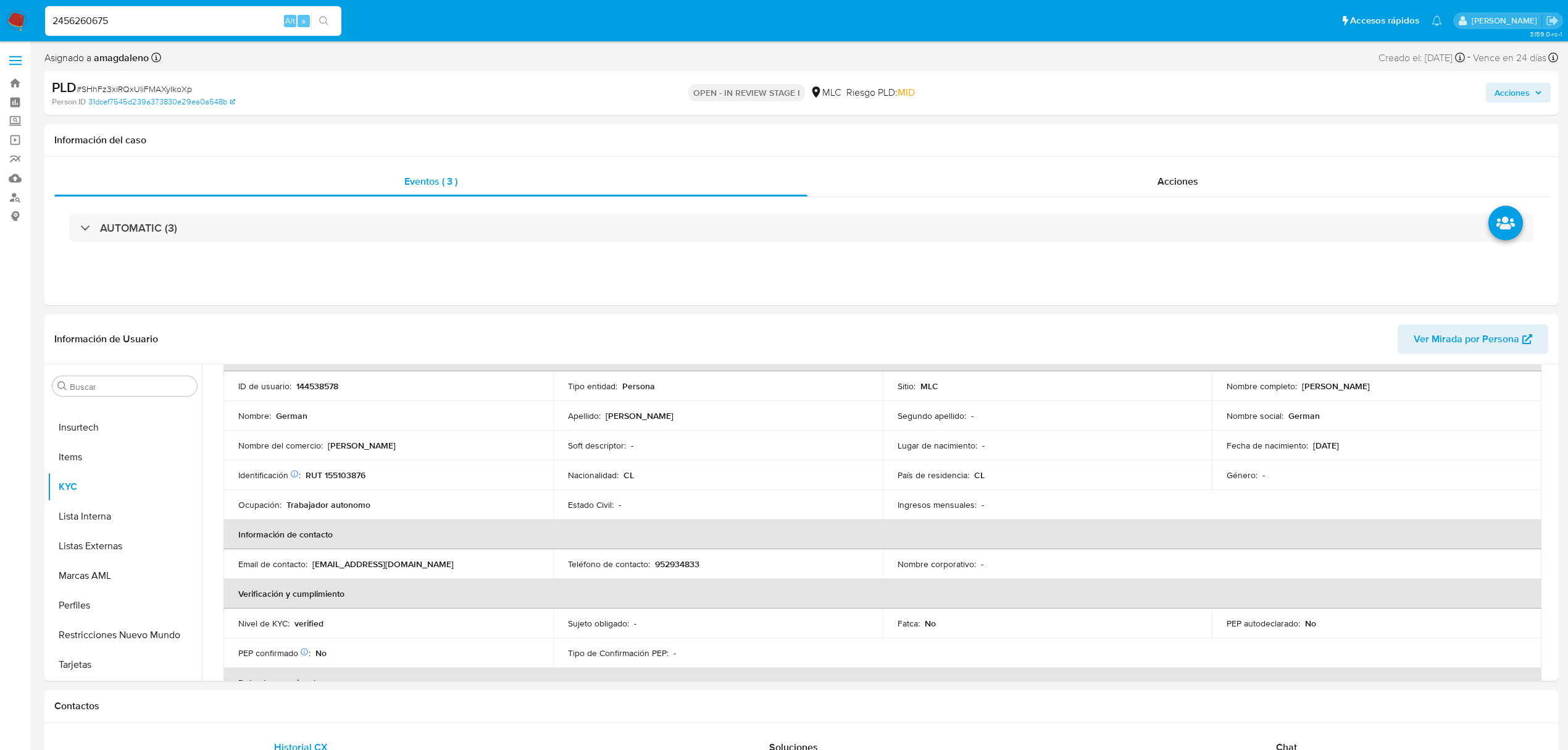
type input "2456260675"
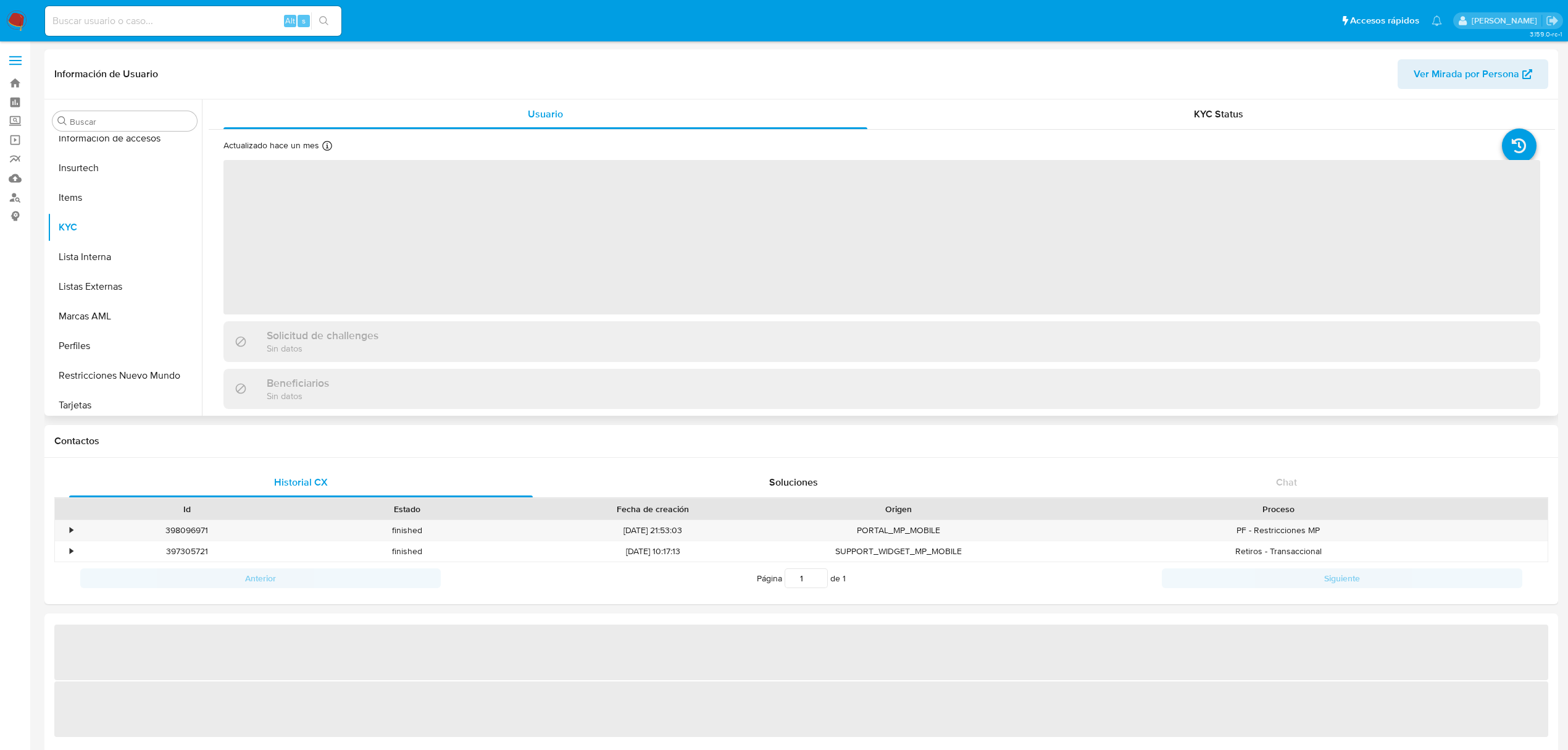
scroll to position [521, 0]
select select "10"
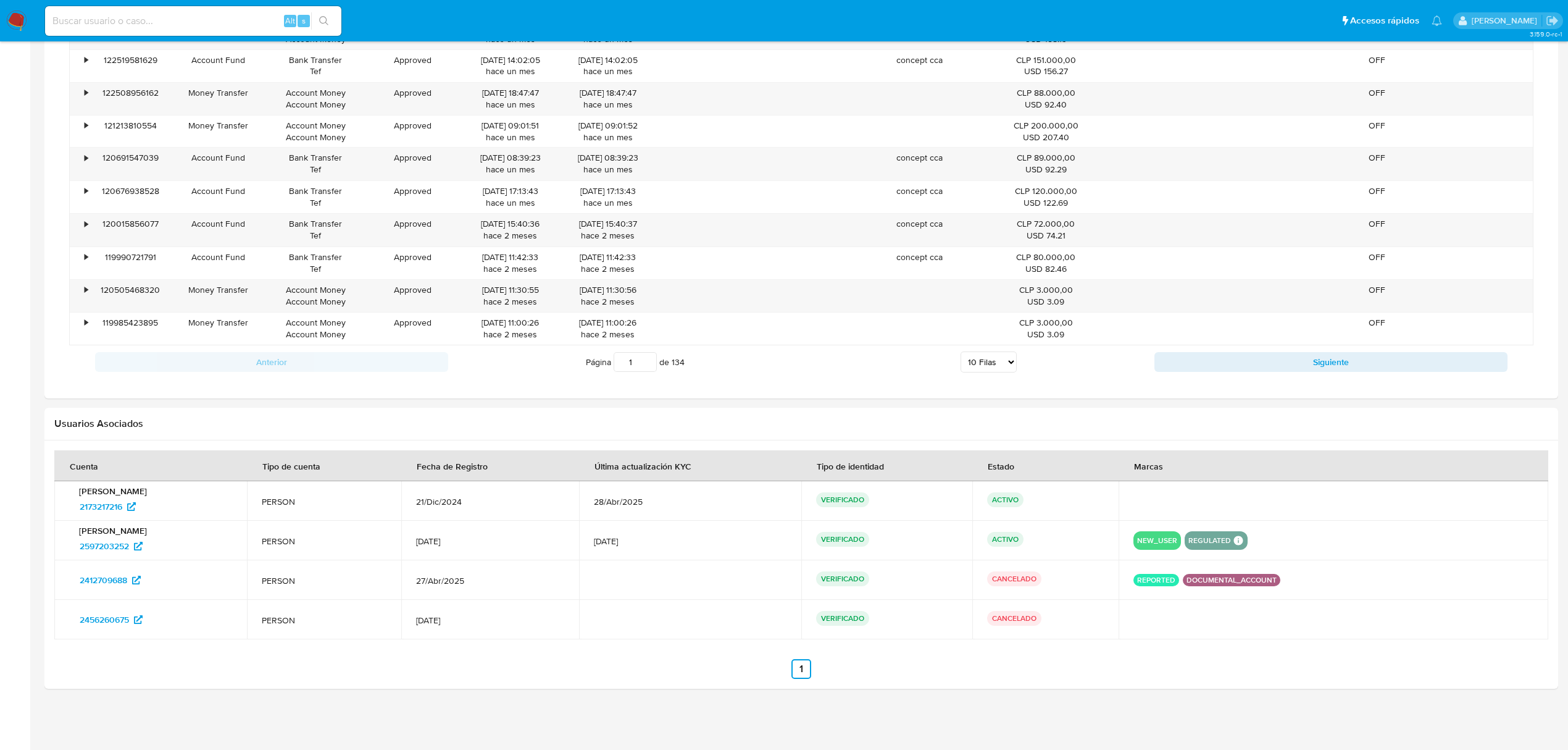
scroll to position [920, 0]
click at [1151, 571] on td at bounding box center [1334, 580] width 430 height 39
click at [547, 540] on span "31/Jul/2025" at bounding box center [490, 541] width 148 height 11
drag, startPoint x: 667, startPoint y: 539, endPoint x: 722, endPoint y: 535, distance: 55.1
click at [722, 536] on span "7/Sep/2025" at bounding box center [690, 541] width 192 height 11
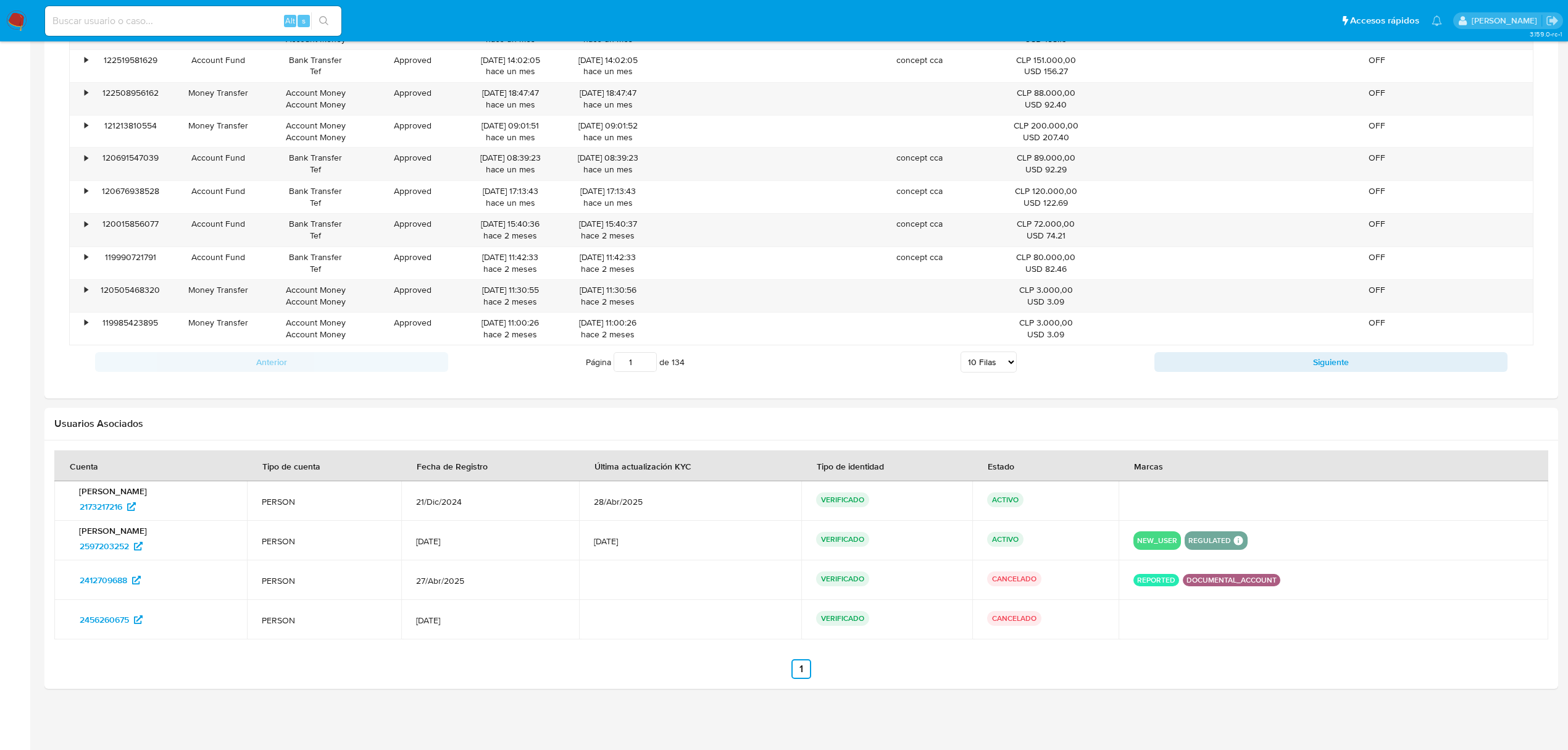
click at [1119, 550] on td "ACTIVO" at bounding box center [1046, 541] width 146 height 39
click at [1179, 594] on td at bounding box center [1334, 580] width 430 height 39
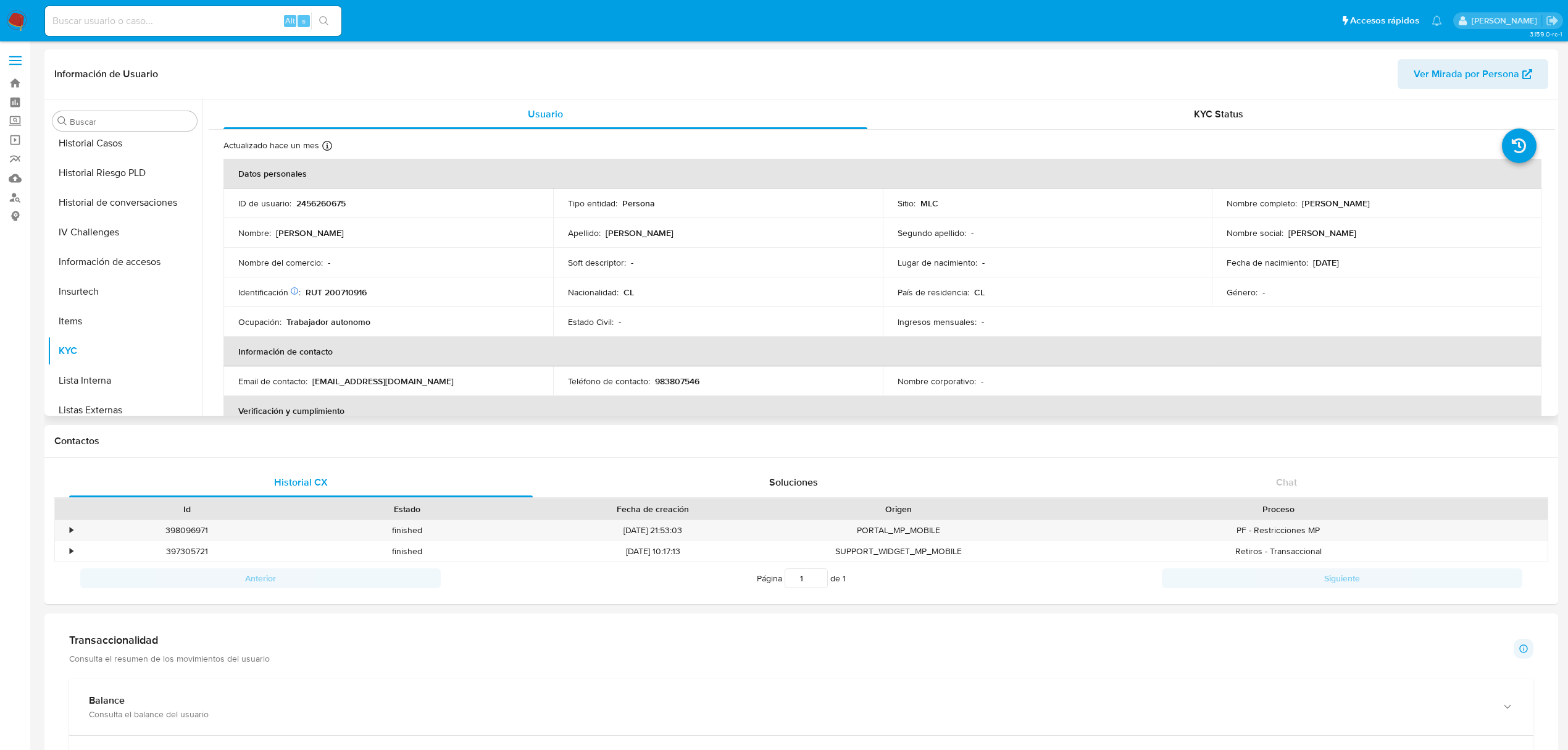
scroll to position [191, 0]
click at [107, 344] on button "Historial Casos" at bounding box center [119, 344] width 144 height 30
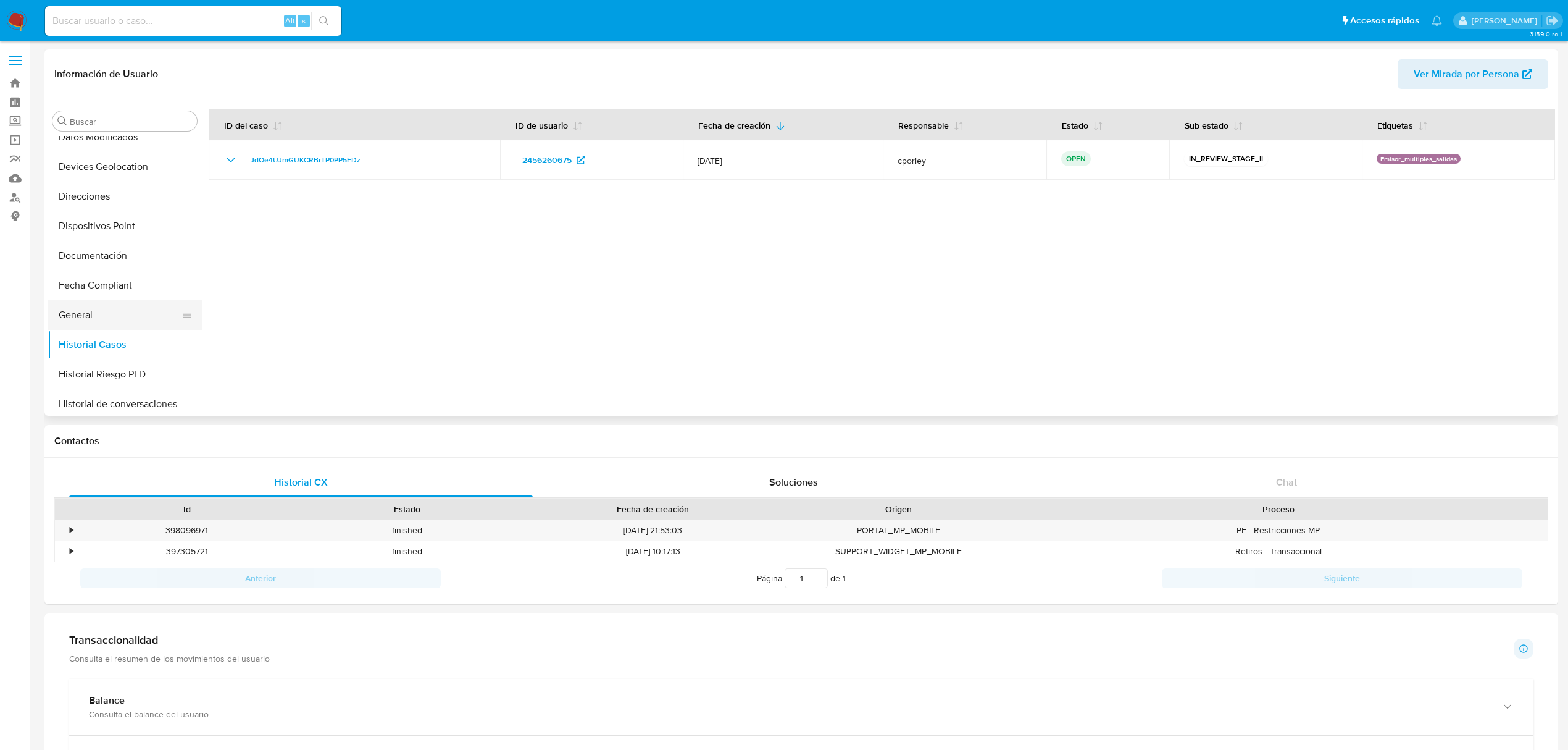
click at [102, 310] on button "General" at bounding box center [119, 315] width 144 height 30
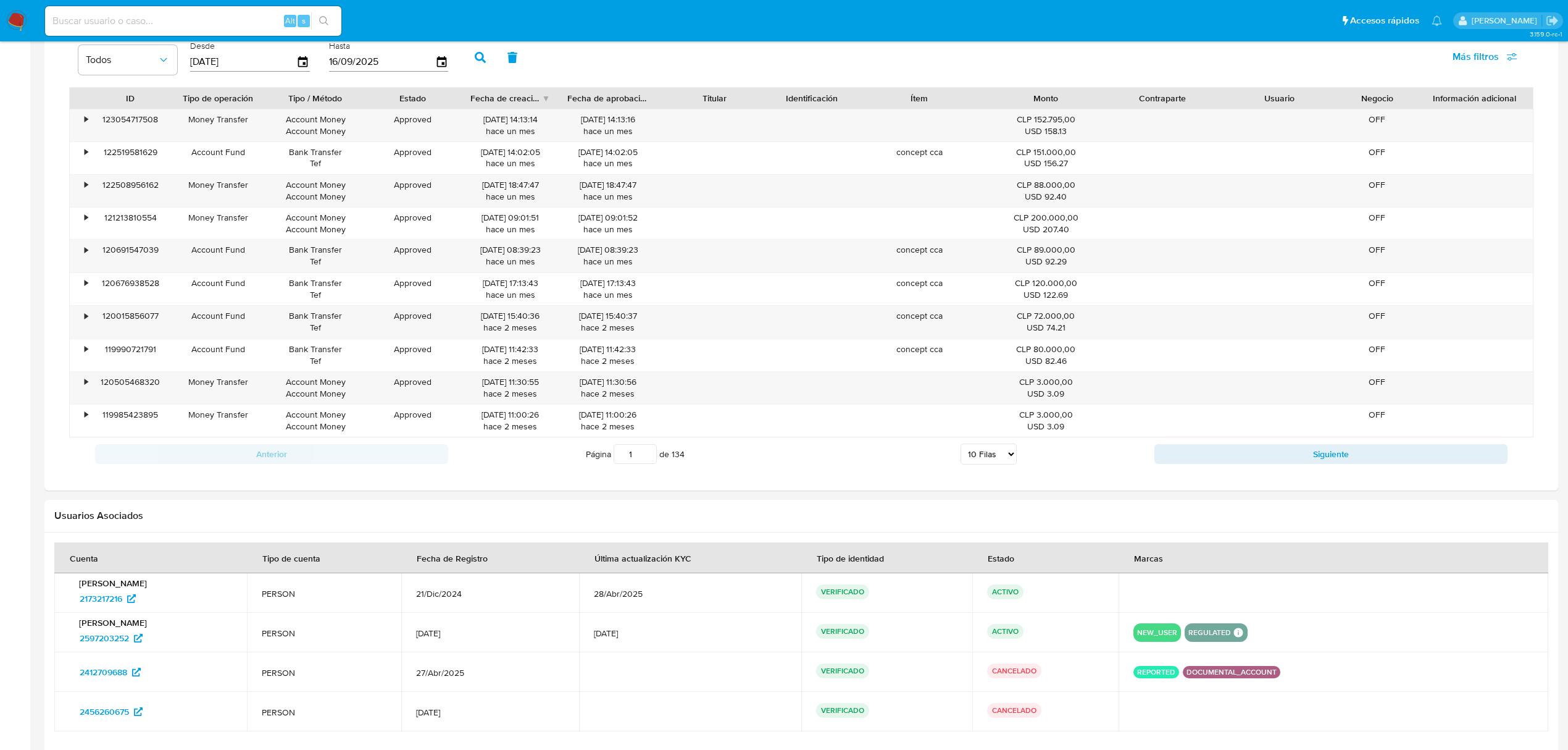
scroll to position [920, 0]
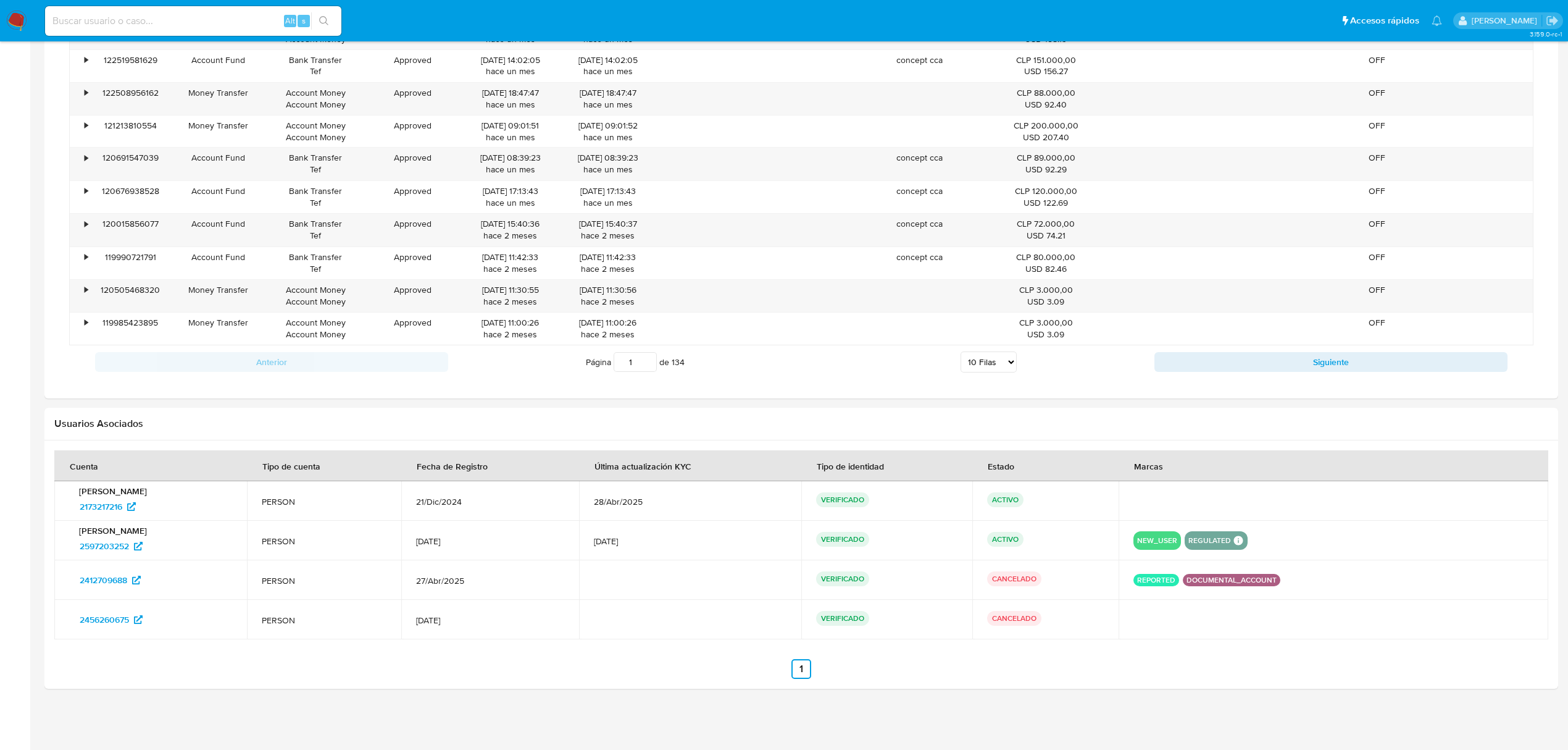
click at [1042, 578] on p "CANCELADO" at bounding box center [1014, 578] width 54 height 15
drag, startPoint x: 1080, startPoint y: 578, endPoint x: 986, endPoint y: 576, distance: 94.0
click at [986, 576] on tr "2412709688 PERSON 27/Abr/2025 VERIFICADO CANCELADO" at bounding box center [801, 580] width 1494 height 39
click at [1104, 576] on div "CANCELADO" at bounding box center [1046, 580] width 116 height 18
click at [1096, 580] on div "CANCELADO" at bounding box center [1046, 580] width 116 height 18
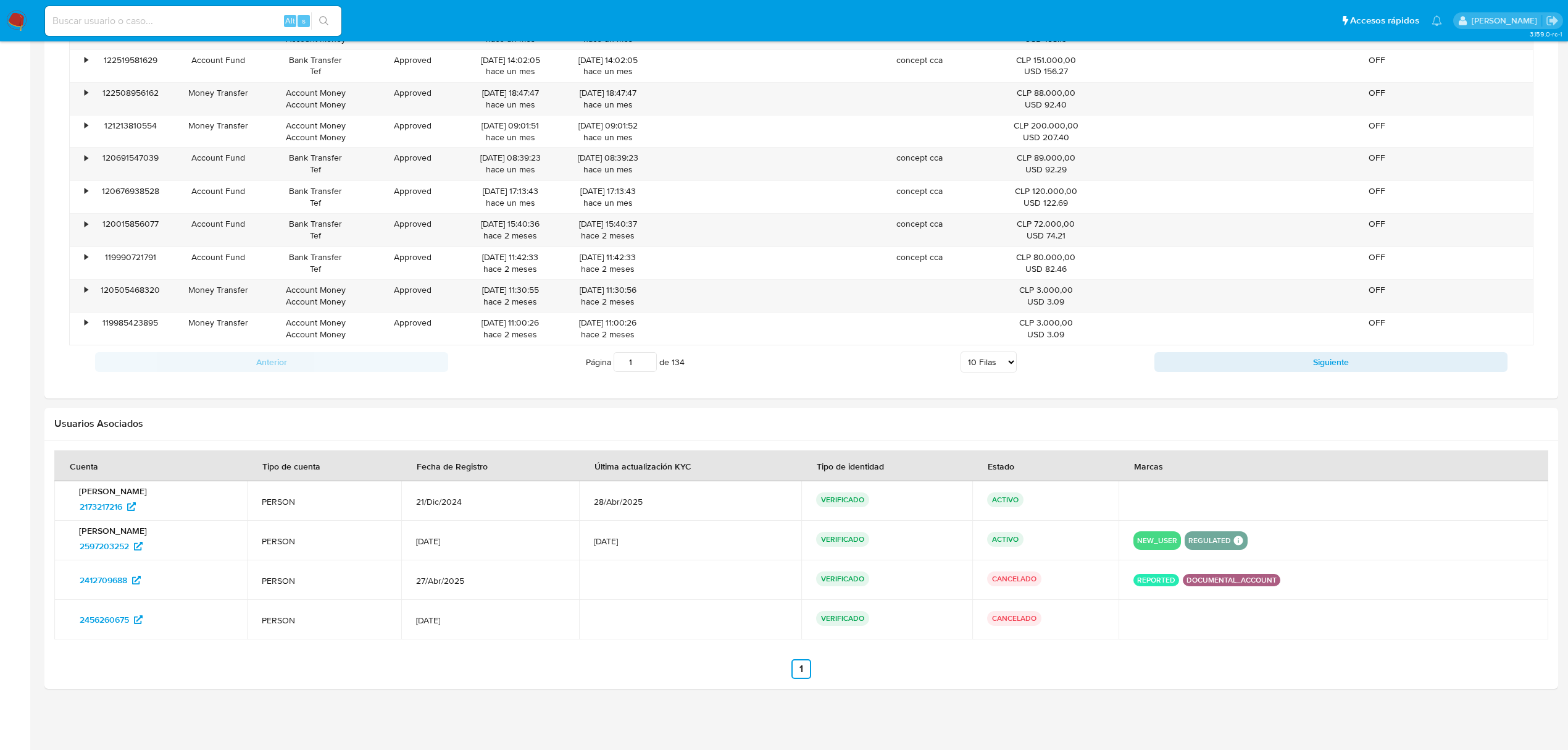
click at [1096, 580] on div "CANCELADO" at bounding box center [1046, 580] width 116 height 18
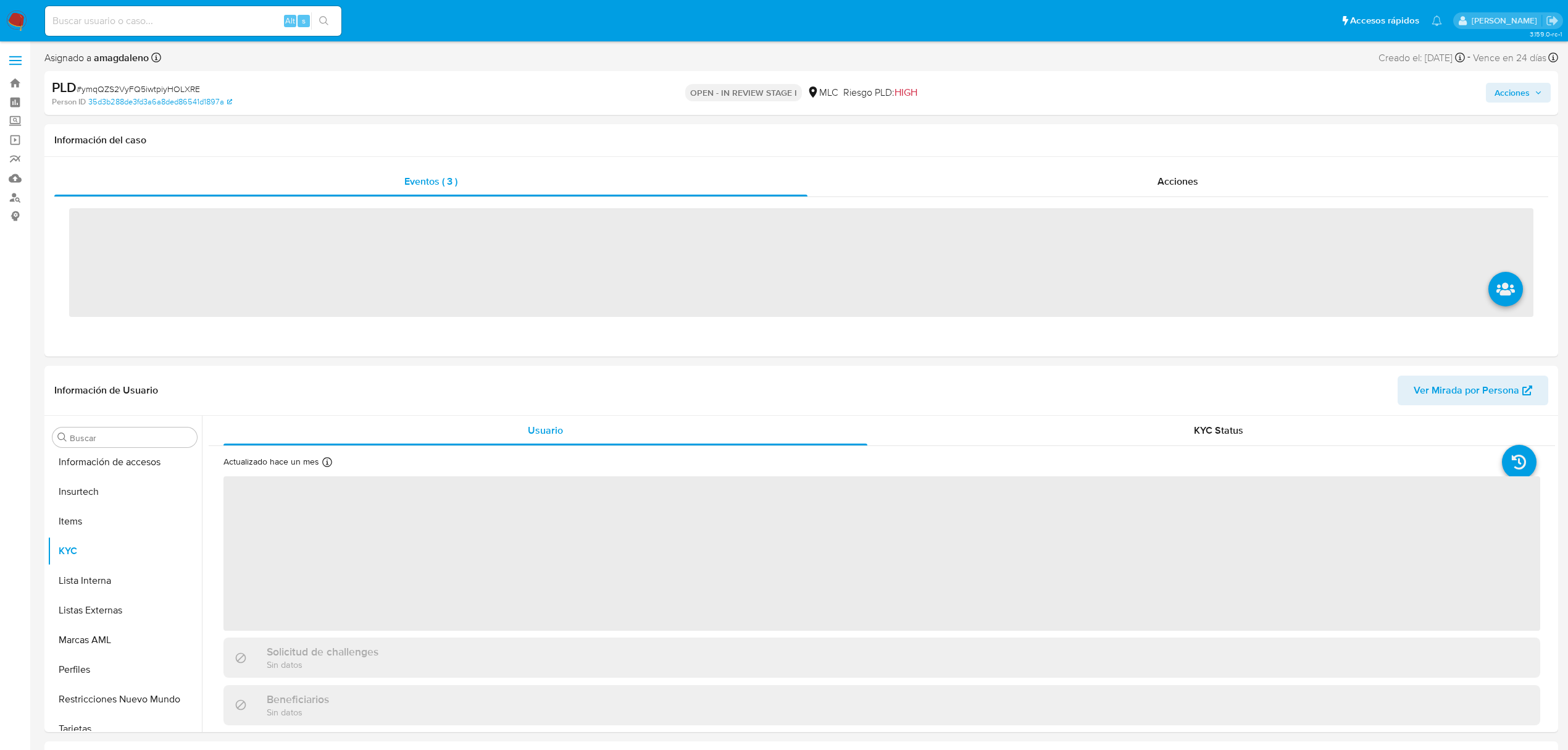
scroll to position [522, 0]
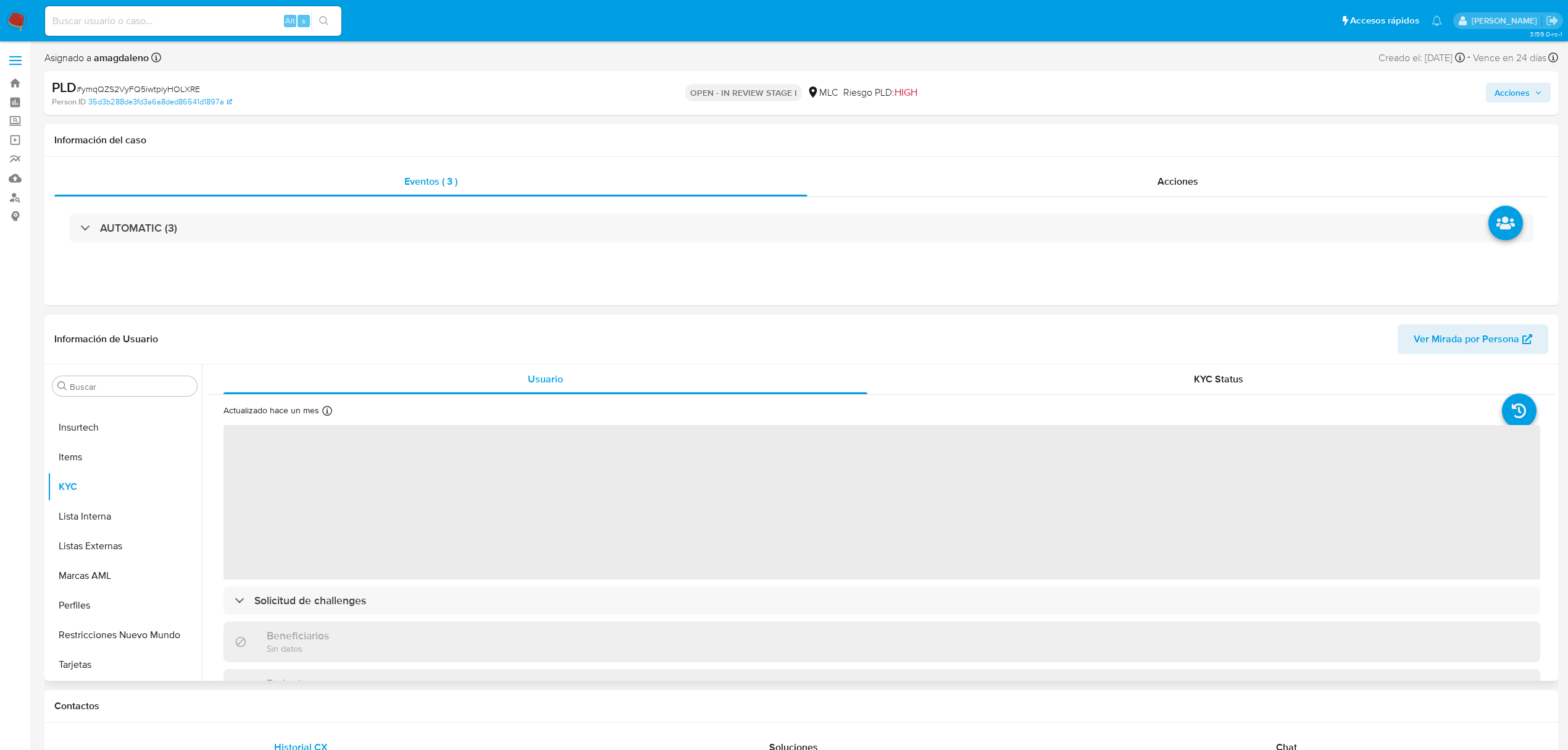
select select "10"
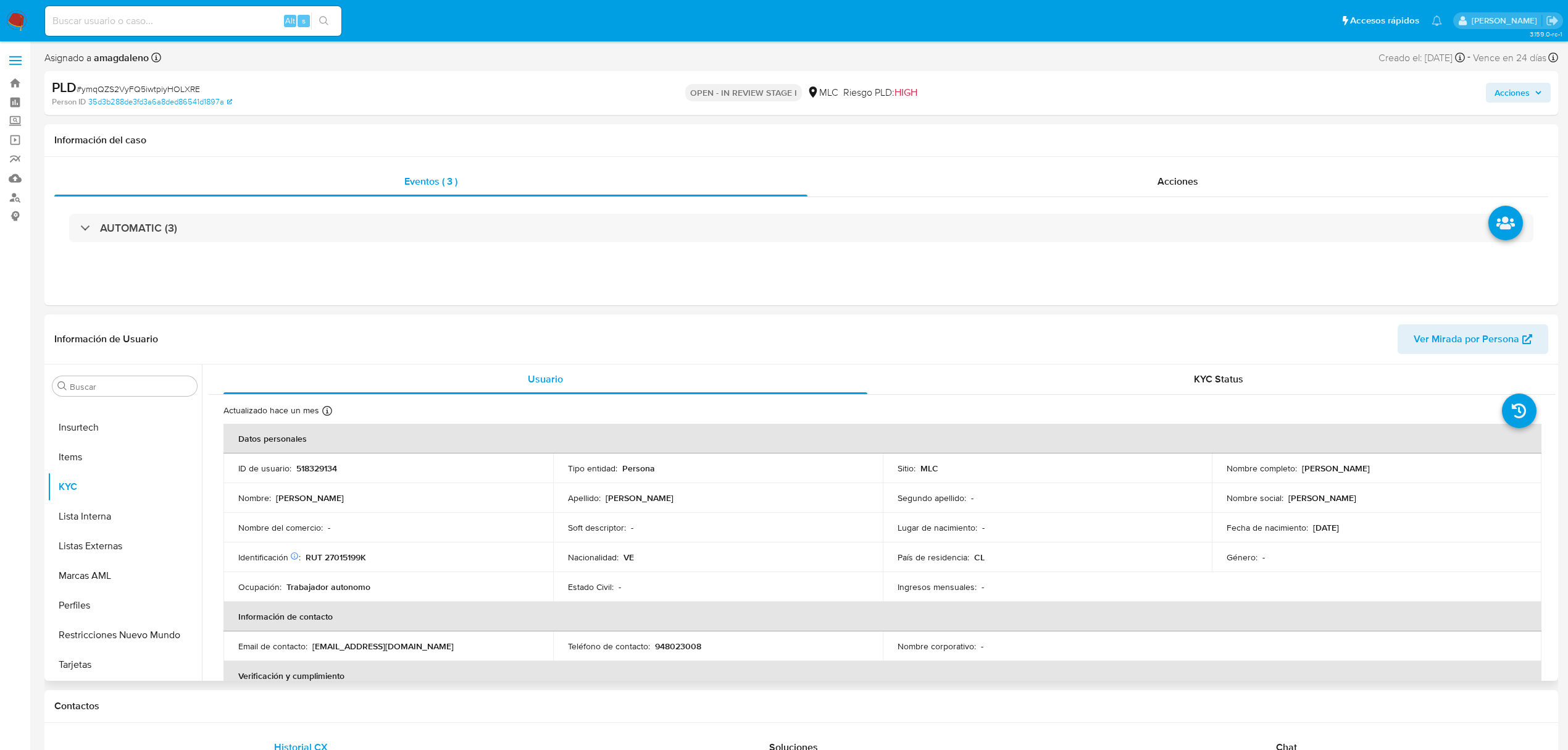
click at [321, 470] on p "518329134" at bounding box center [316, 468] width 40 height 11
copy p "518329134"
click at [337, 561] on p "RUT 27015199K" at bounding box center [336, 557] width 60 height 11
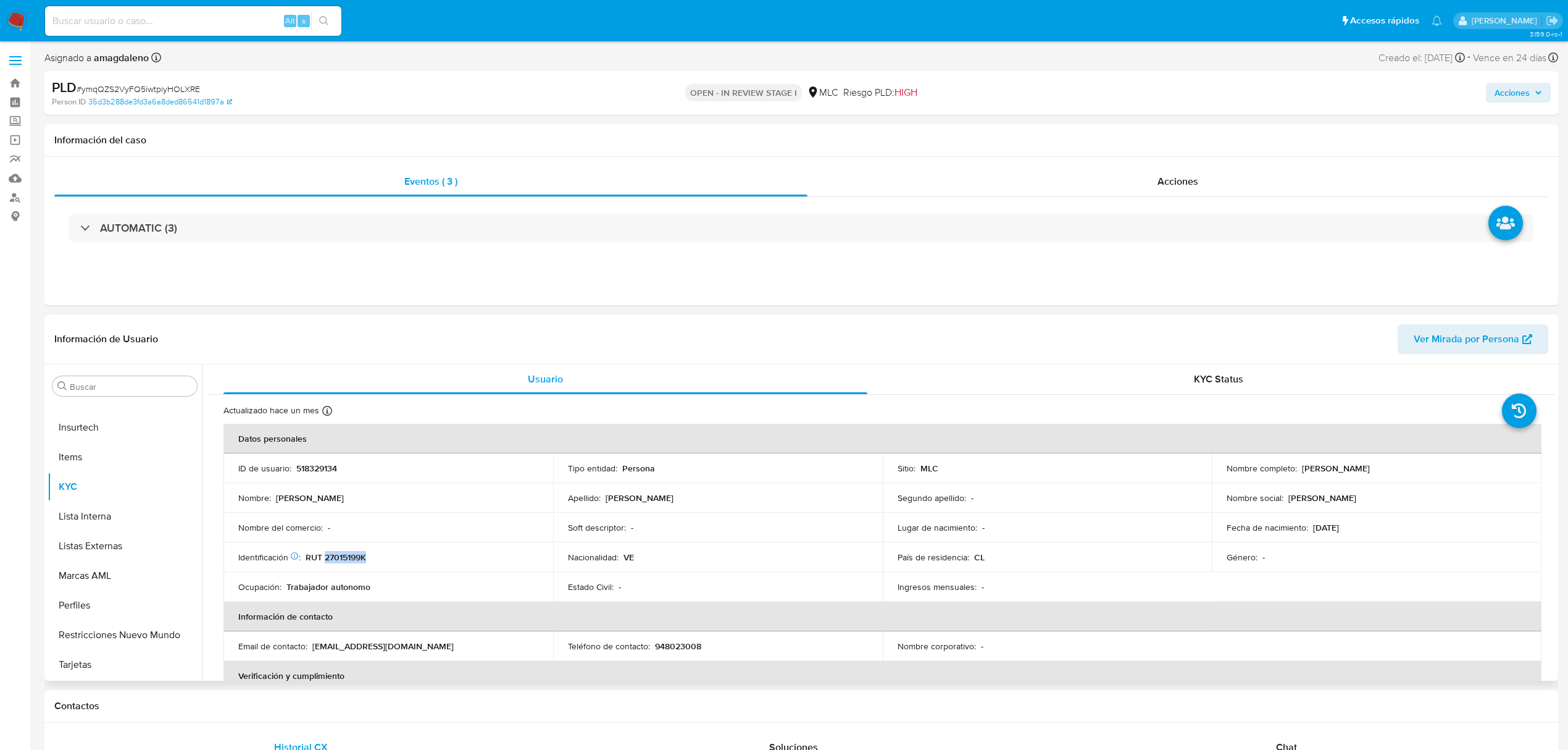
copy p "27015199K"
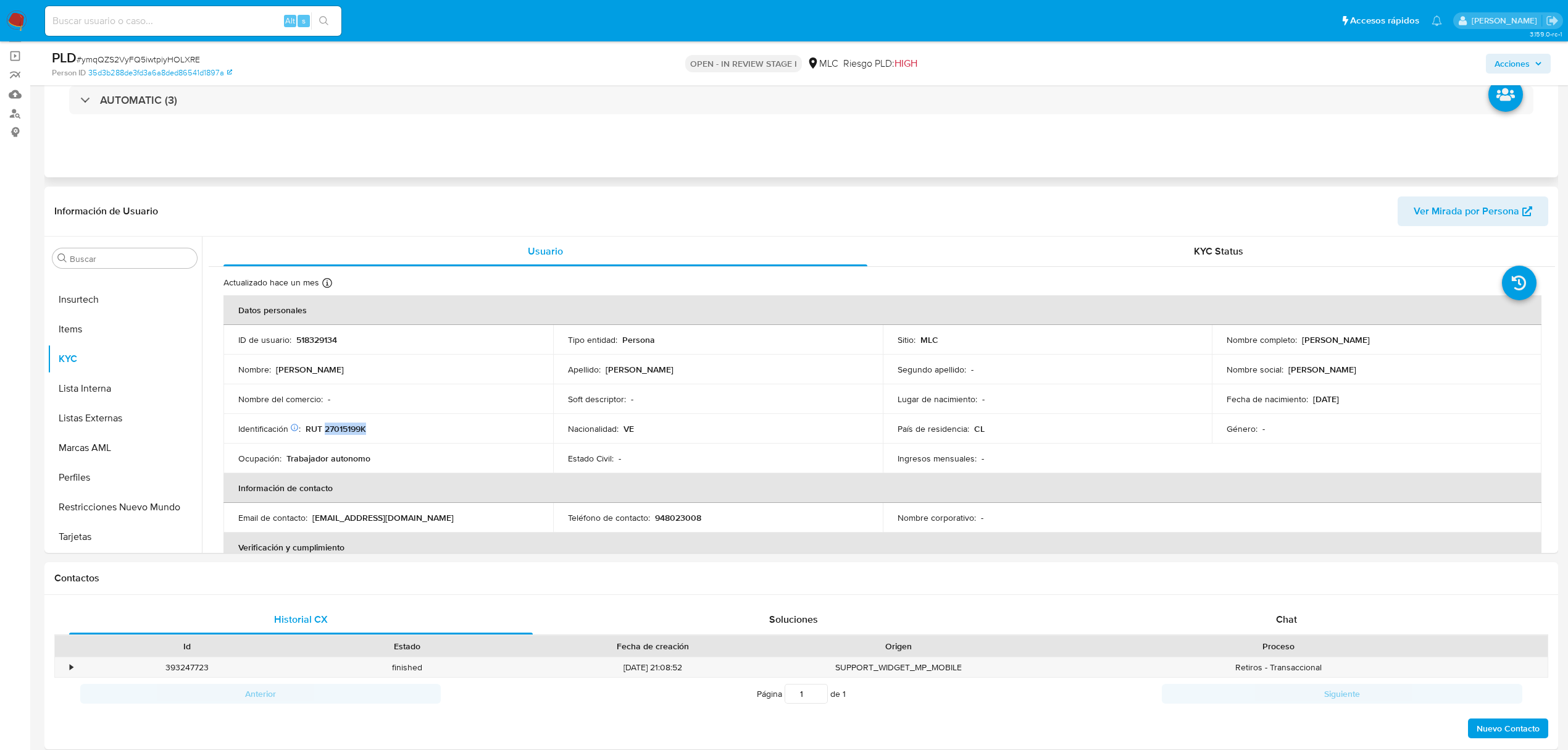
scroll to position [0, 0]
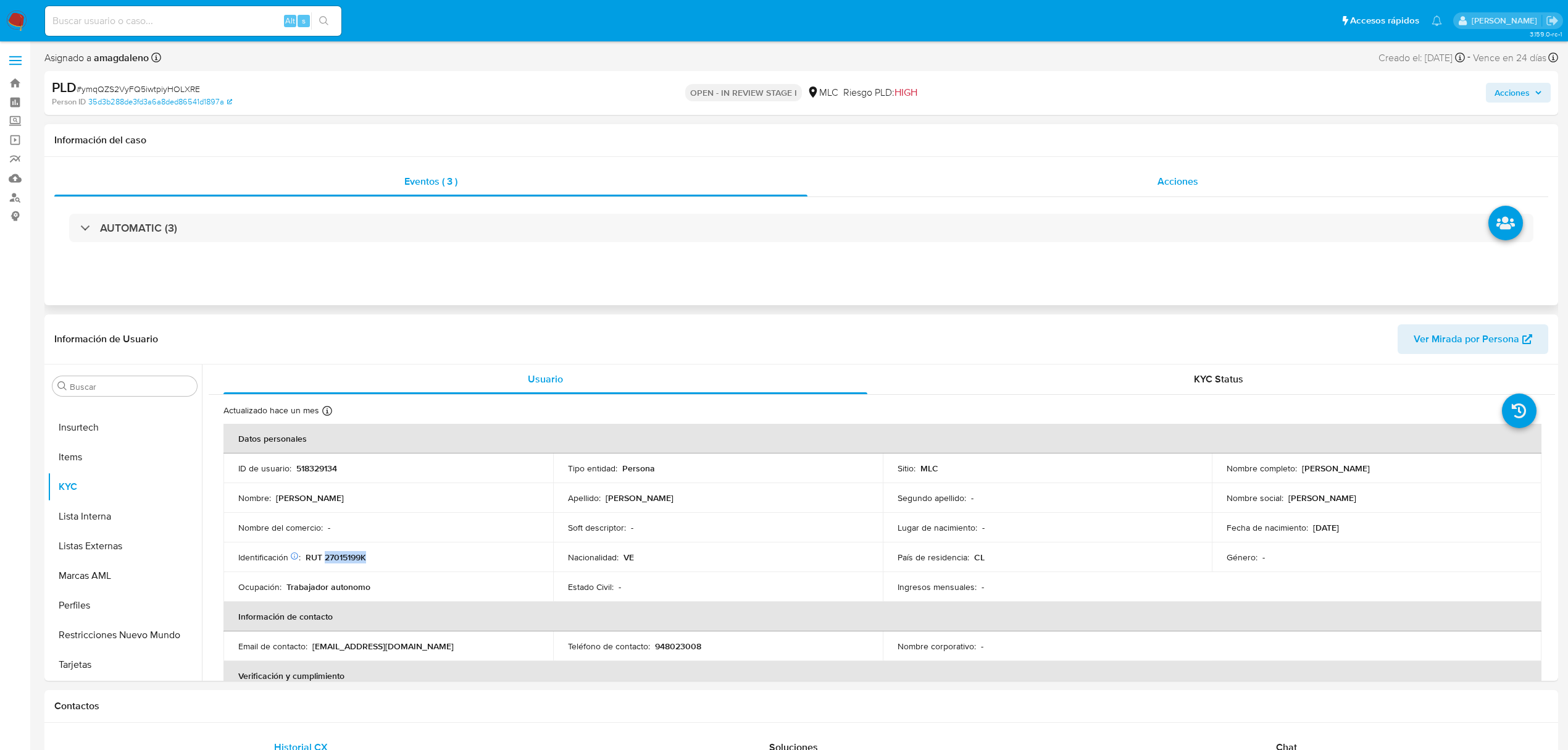
click at [1090, 186] on div "Acciones" at bounding box center [1177, 182] width 741 height 30
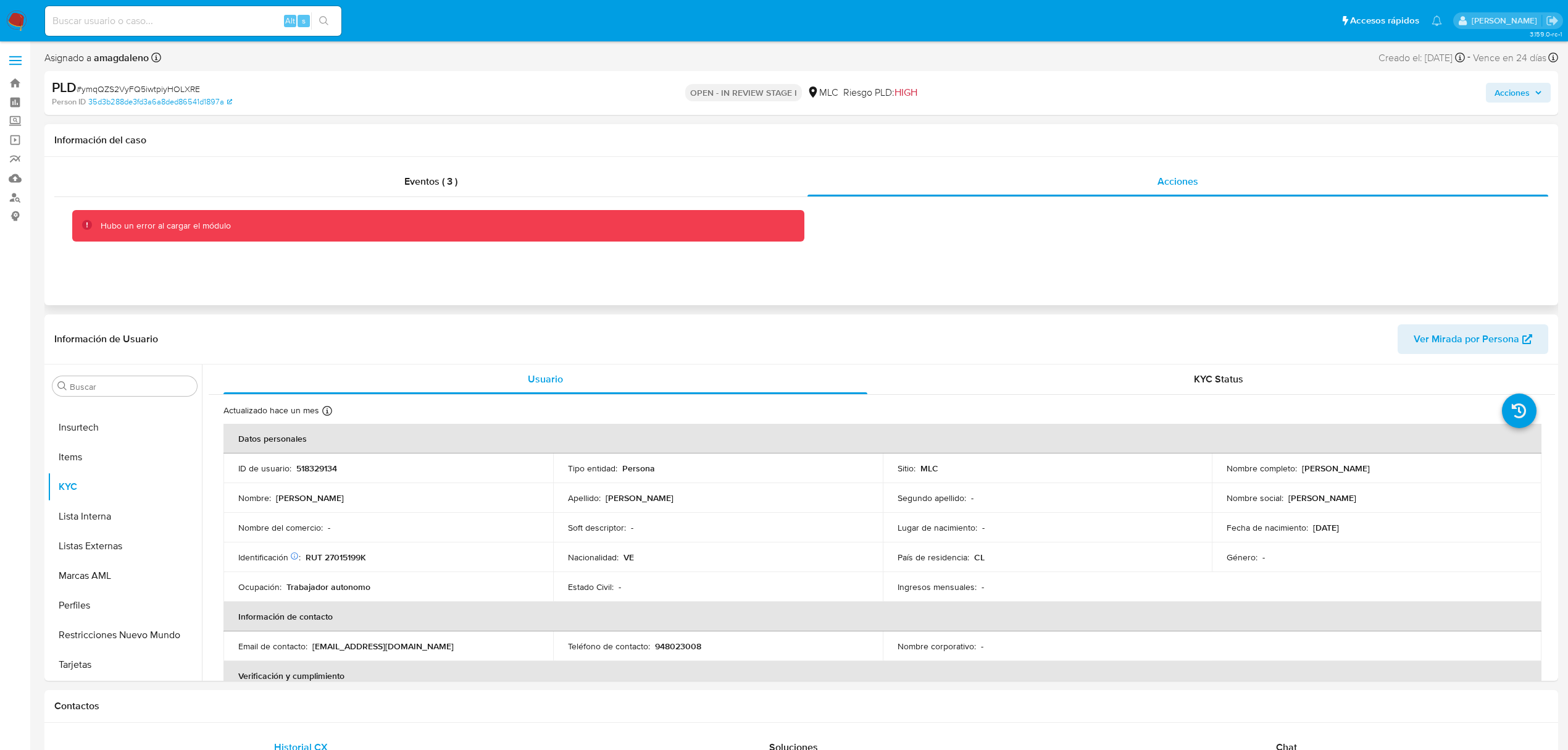
click at [298, 224] on div "Hubo un error al cargar el módulo" at bounding box center [447, 226] width 694 height 12
click at [472, 156] on div "Información del caso" at bounding box center [801, 140] width 1514 height 33
click at [489, 183] on div "Eventos ( 3 )" at bounding box center [430, 182] width 753 height 30
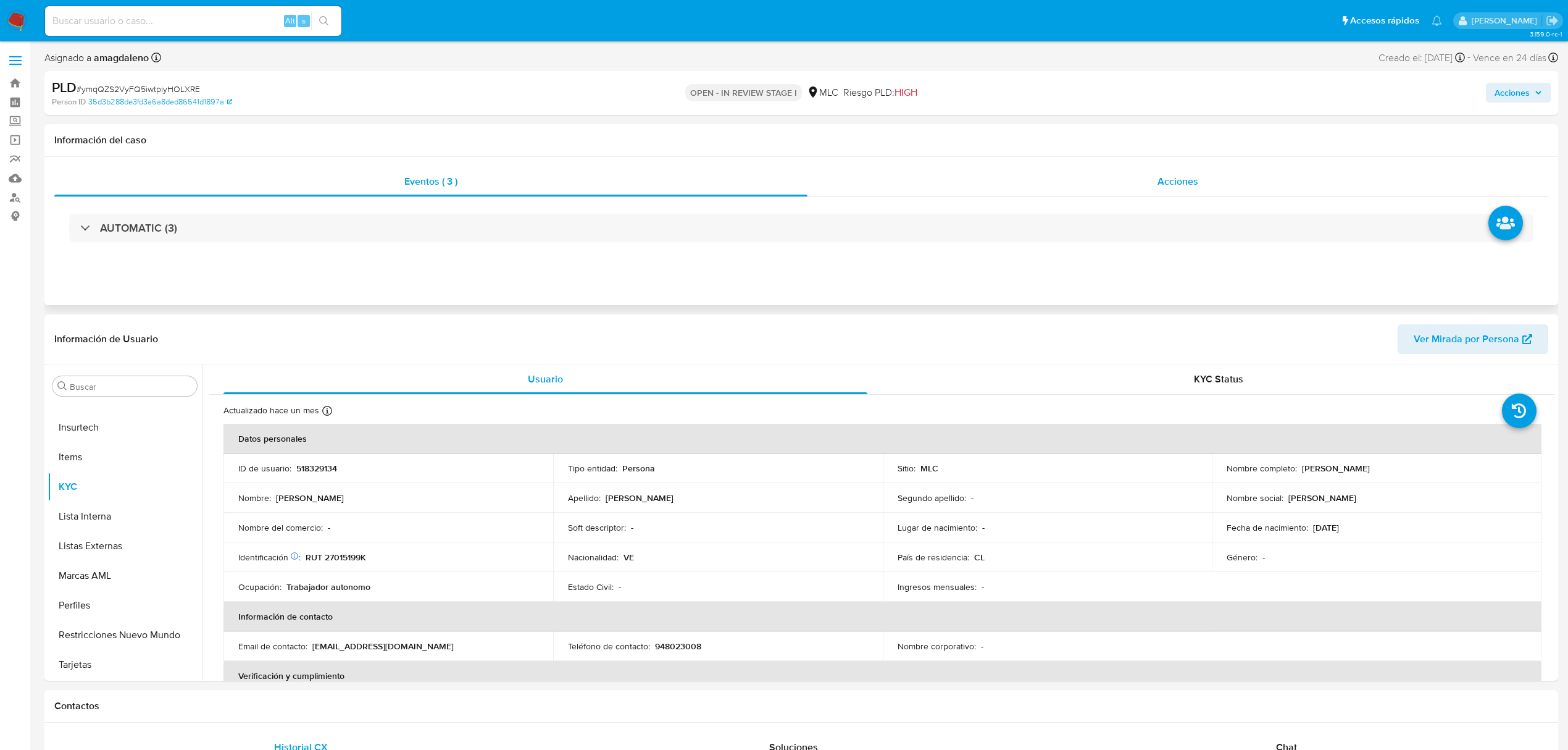
click at [884, 167] on div "Acciones" at bounding box center [1177, 182] width 741 height 30
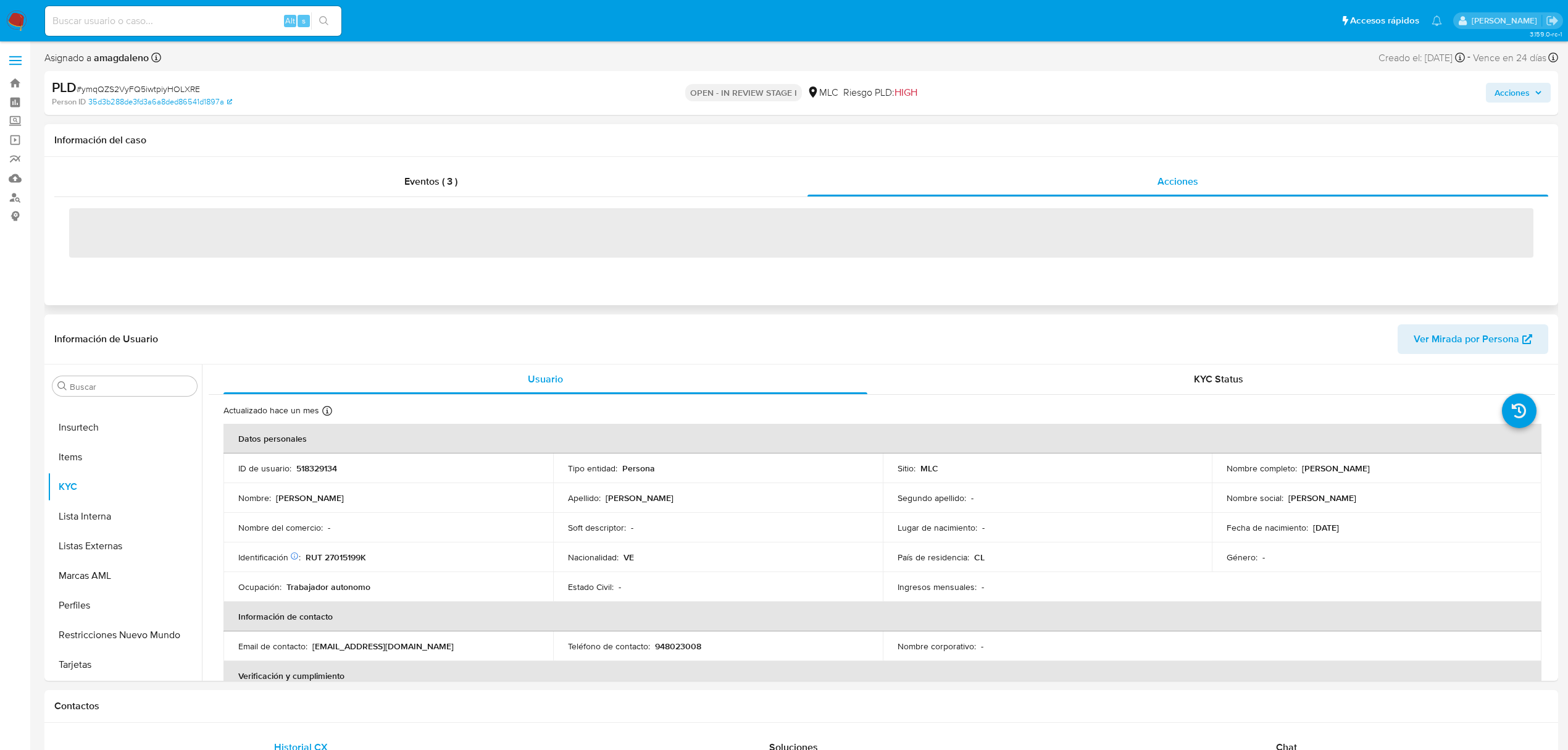
click at [1187, 228] on span "‌" at bounding box center [801, 233] width 1464 height 49
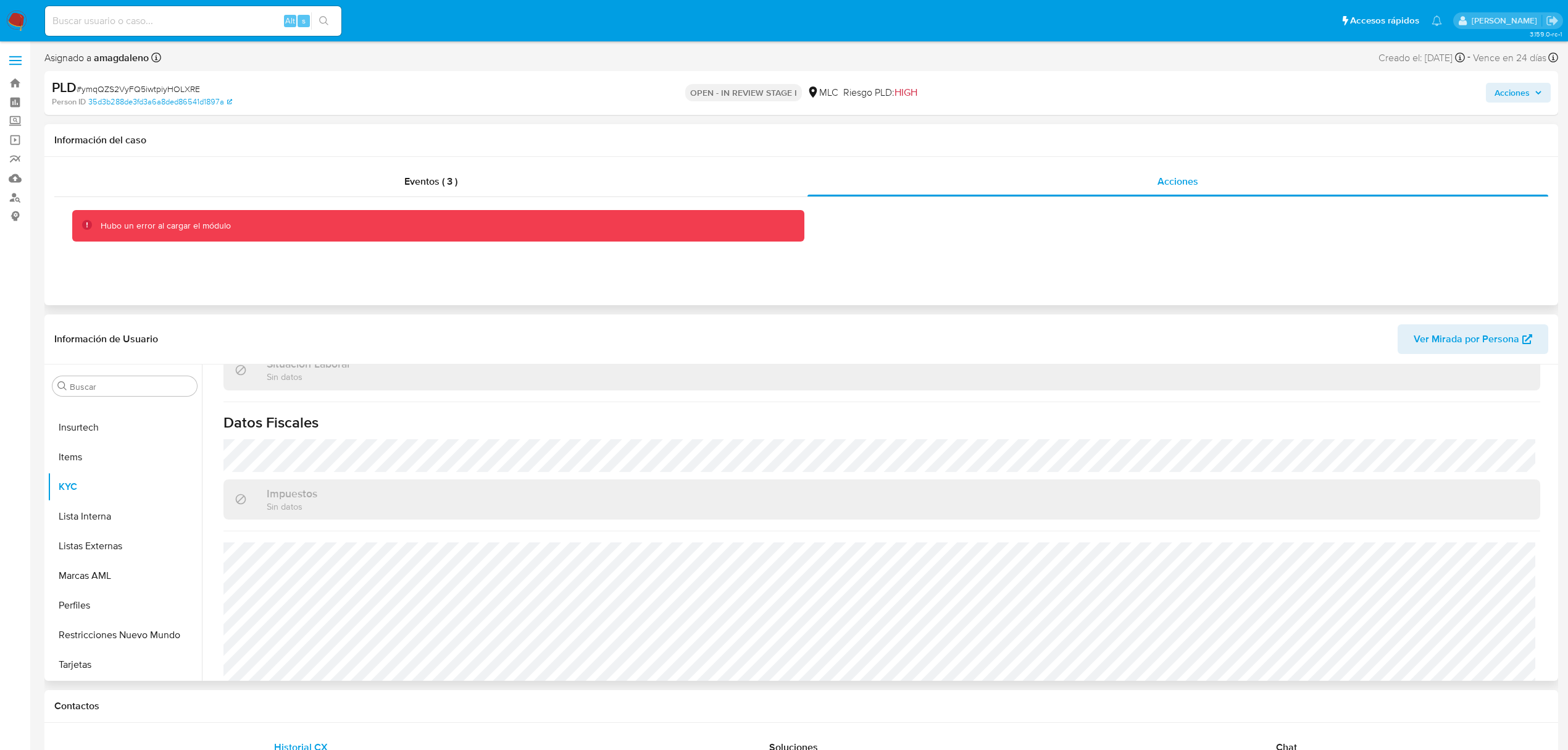
scroll to position [669, 0]
click at [1258, 747] on div "Chat" at bounding box center [1287, 747] width 464 height 30
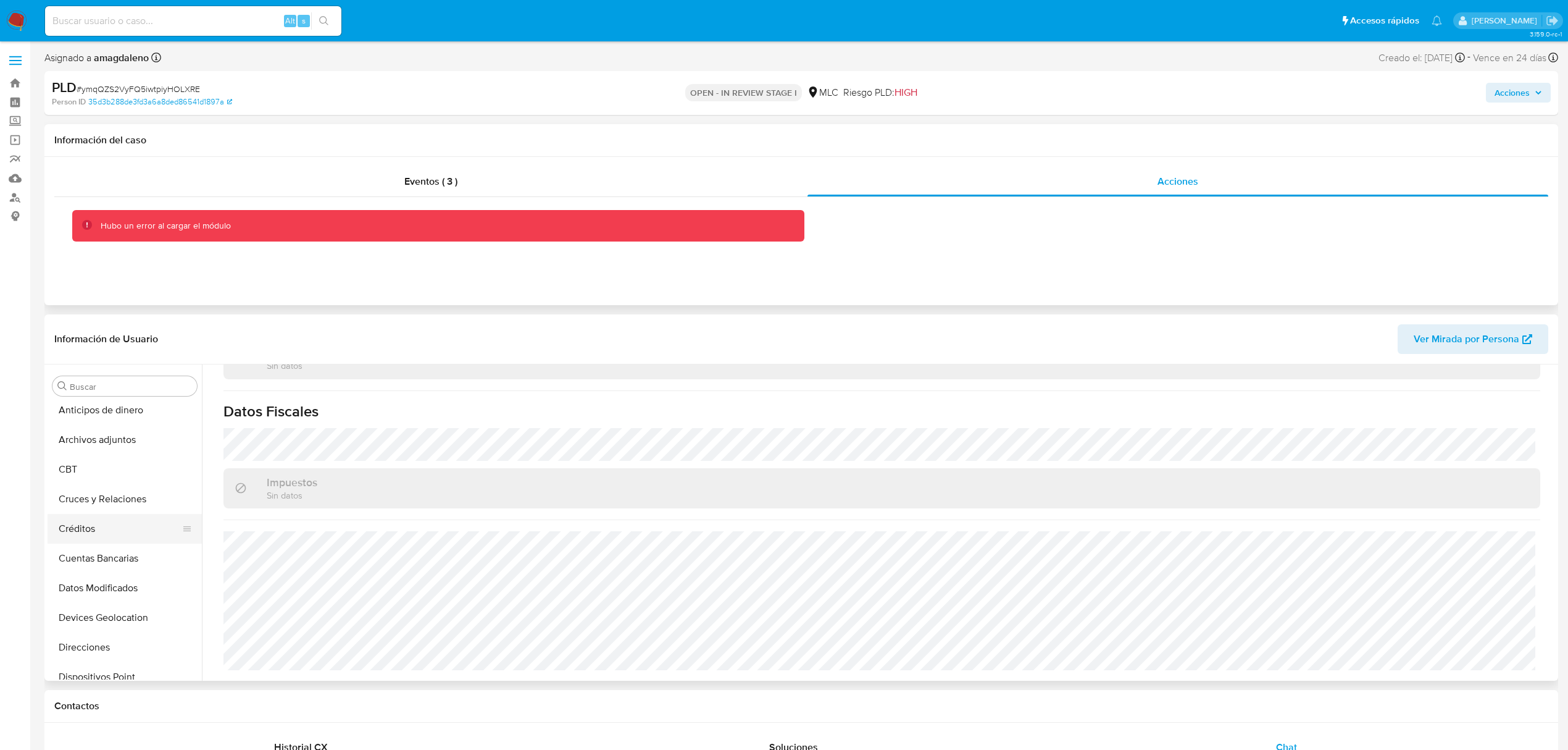
scroll to position [0, 0]
click at [122, 507] on button "Cruces y Relaciones" at bounding box center [119, 504] width 144 height 30
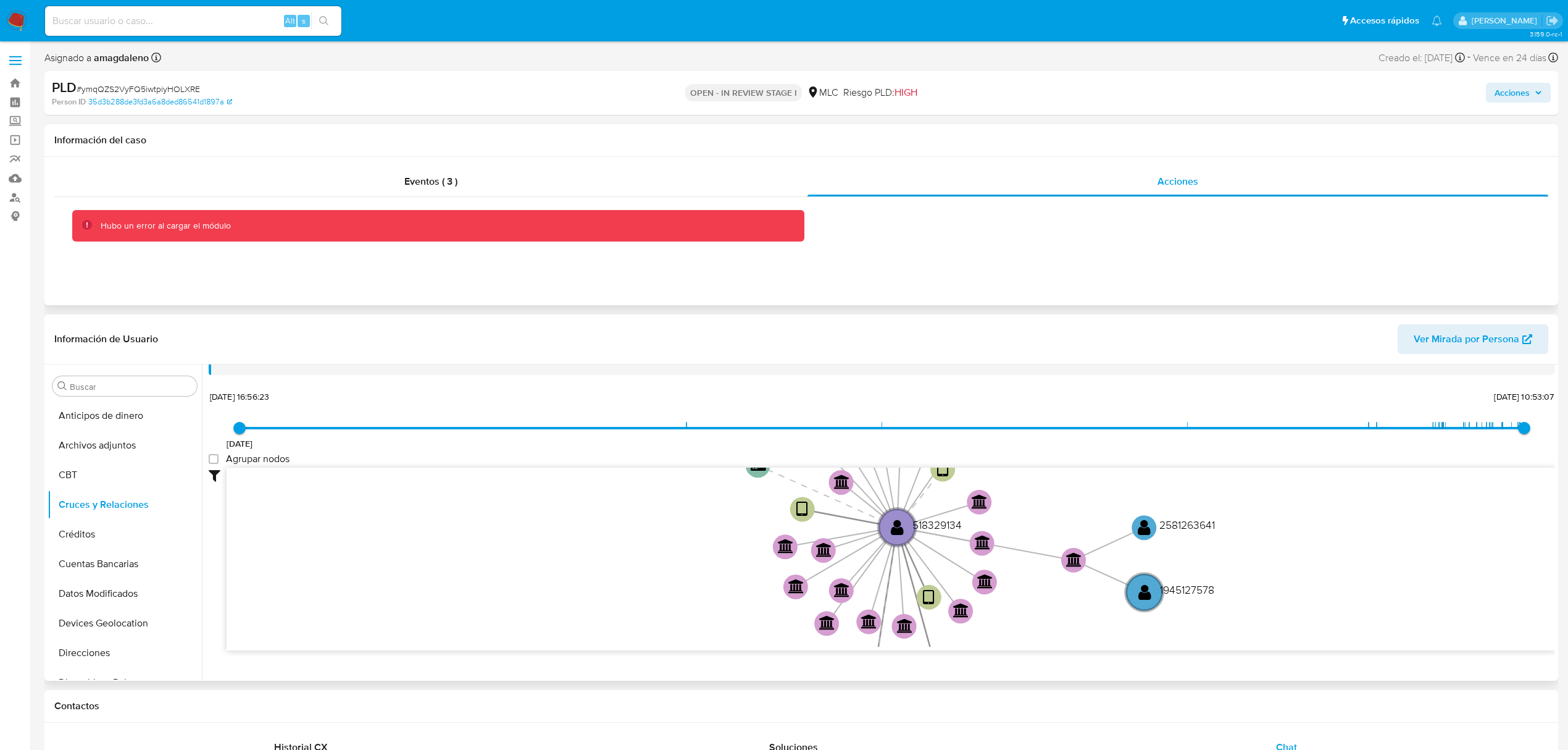
scroll to position [45, 0]
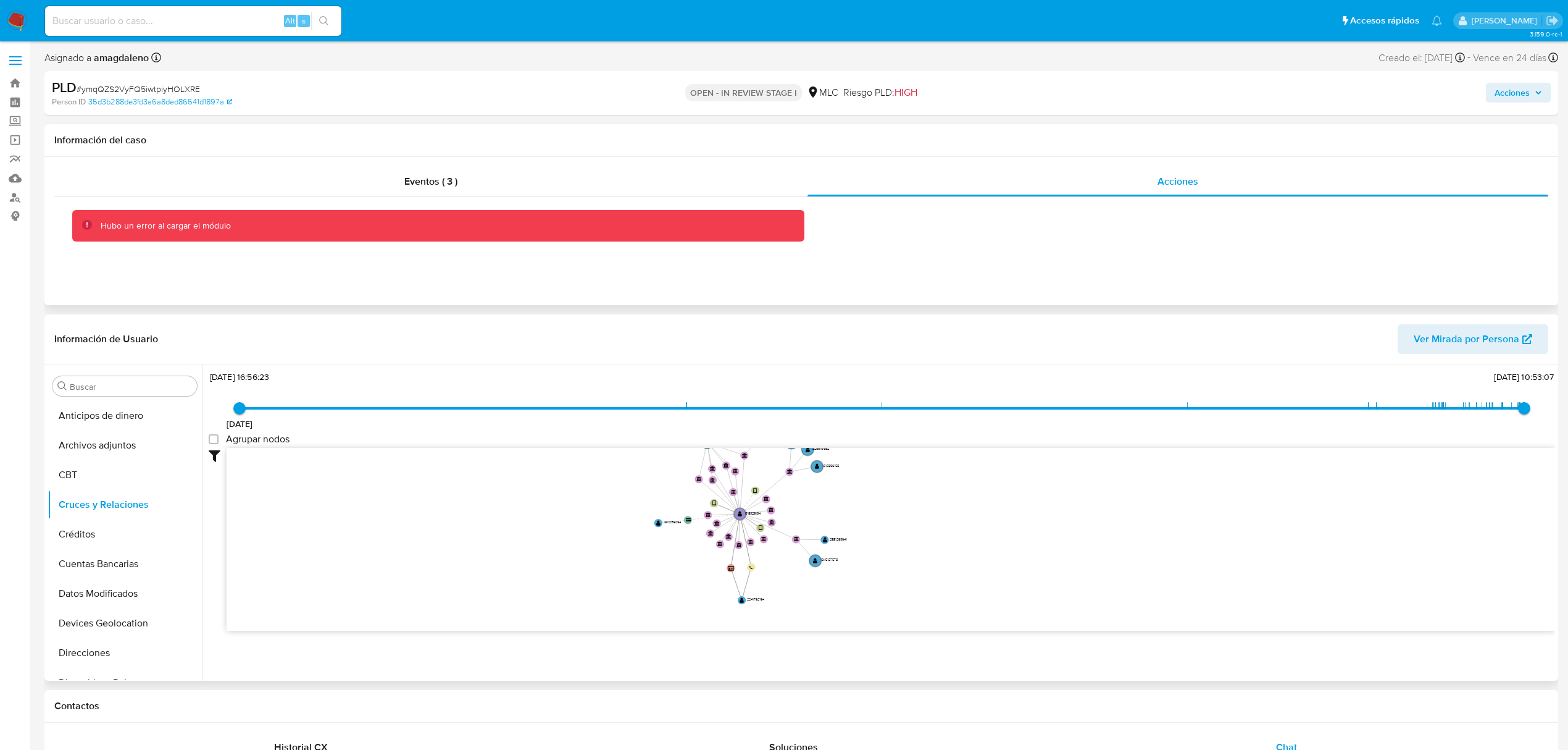
drag, startPoint x: 654, startPoint y: 521, endPoint x: 659, endPoint y: 497, distance: 24.5
click at [659, 497] on icon "device-6498998e0aebd15dd3b034c7  user-518329134  518329134 device-6831c50423b…" at bounding box center [891, 537] width 1329 height 179
click at [486, 181] on div "Eventos ( 3 )" at bounding box center [430, 182] width 753 height 30
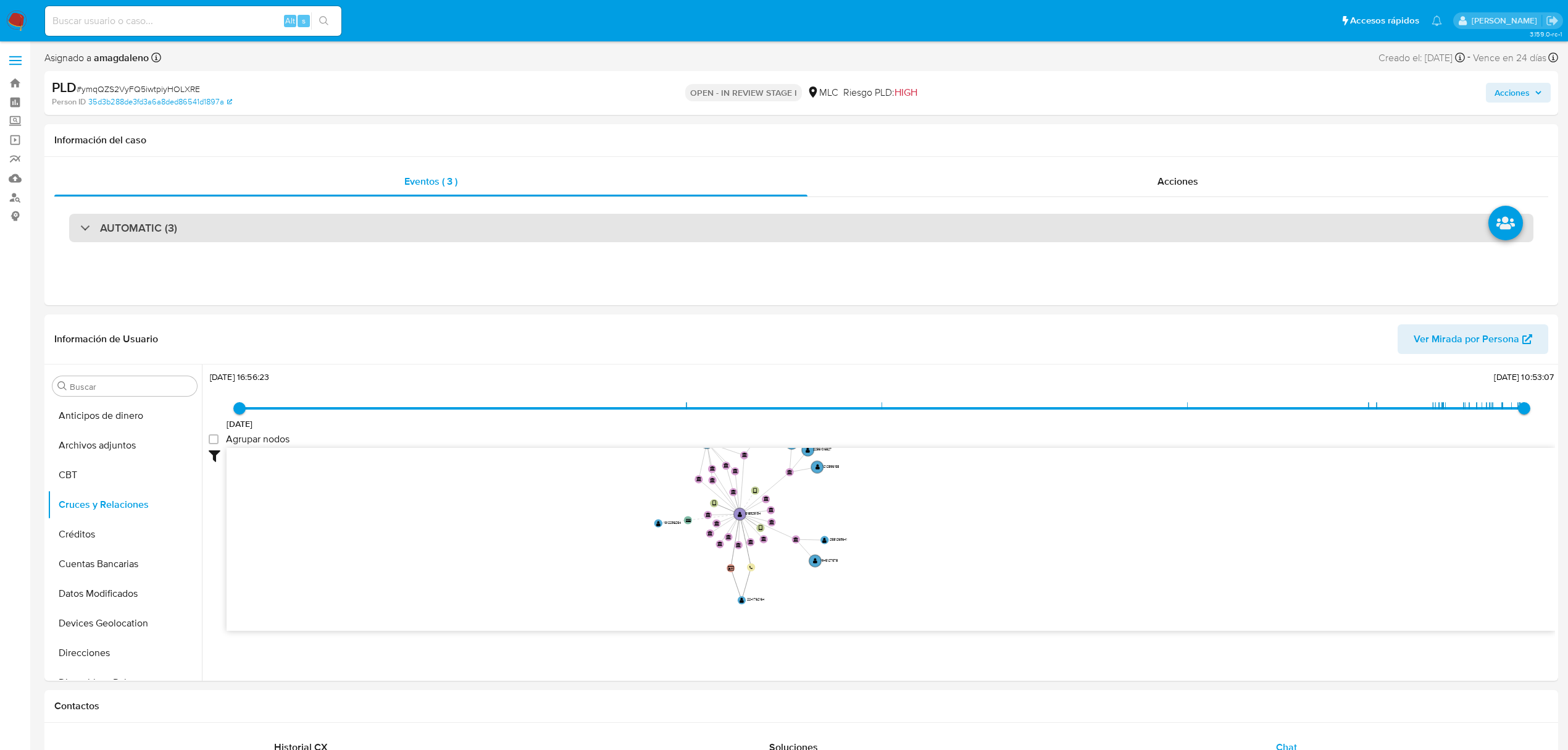
click at [433, 220] on div "AUTOMATIC (3)" at bounding box center [801, 228] width 1464 height 29
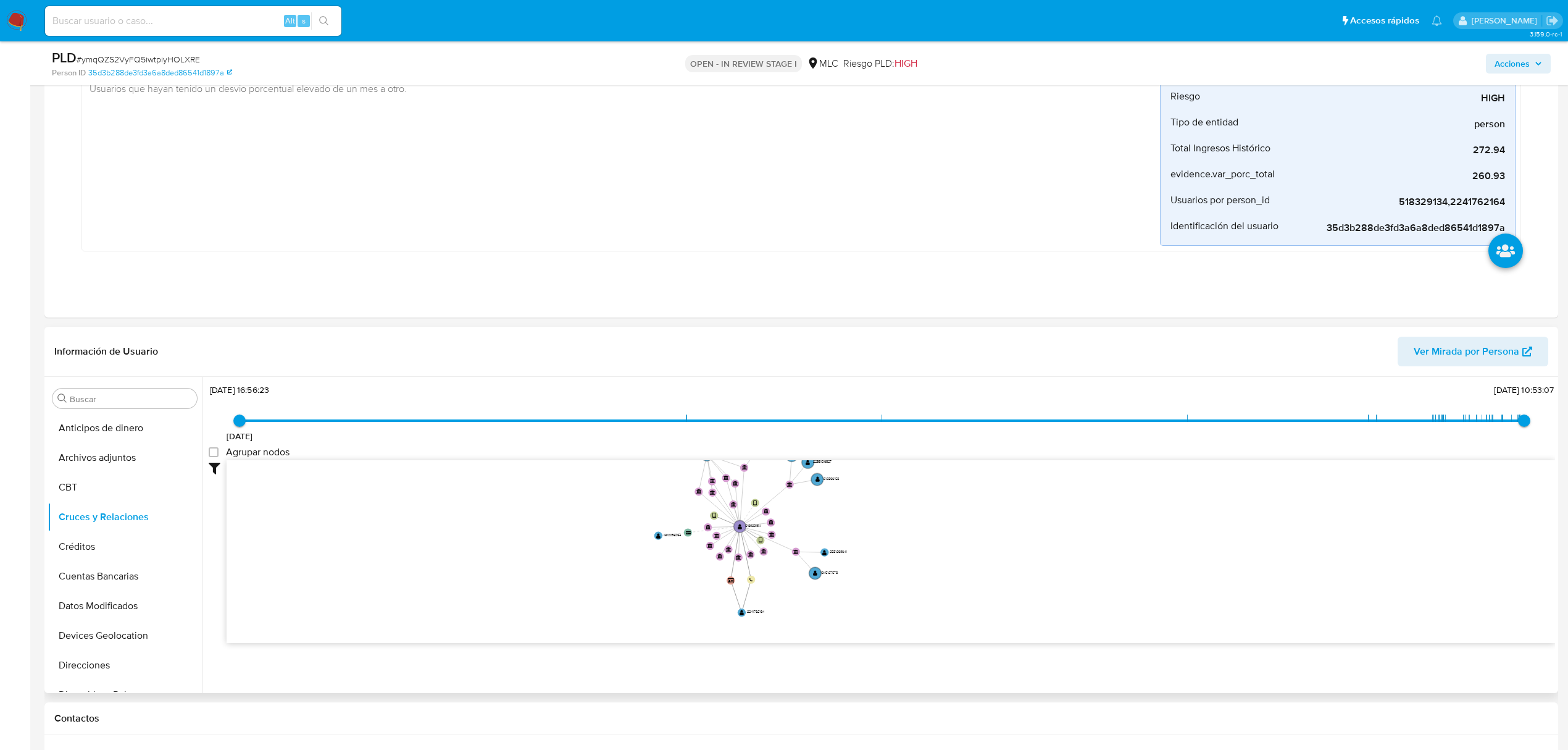
scroll to position [741, 0]
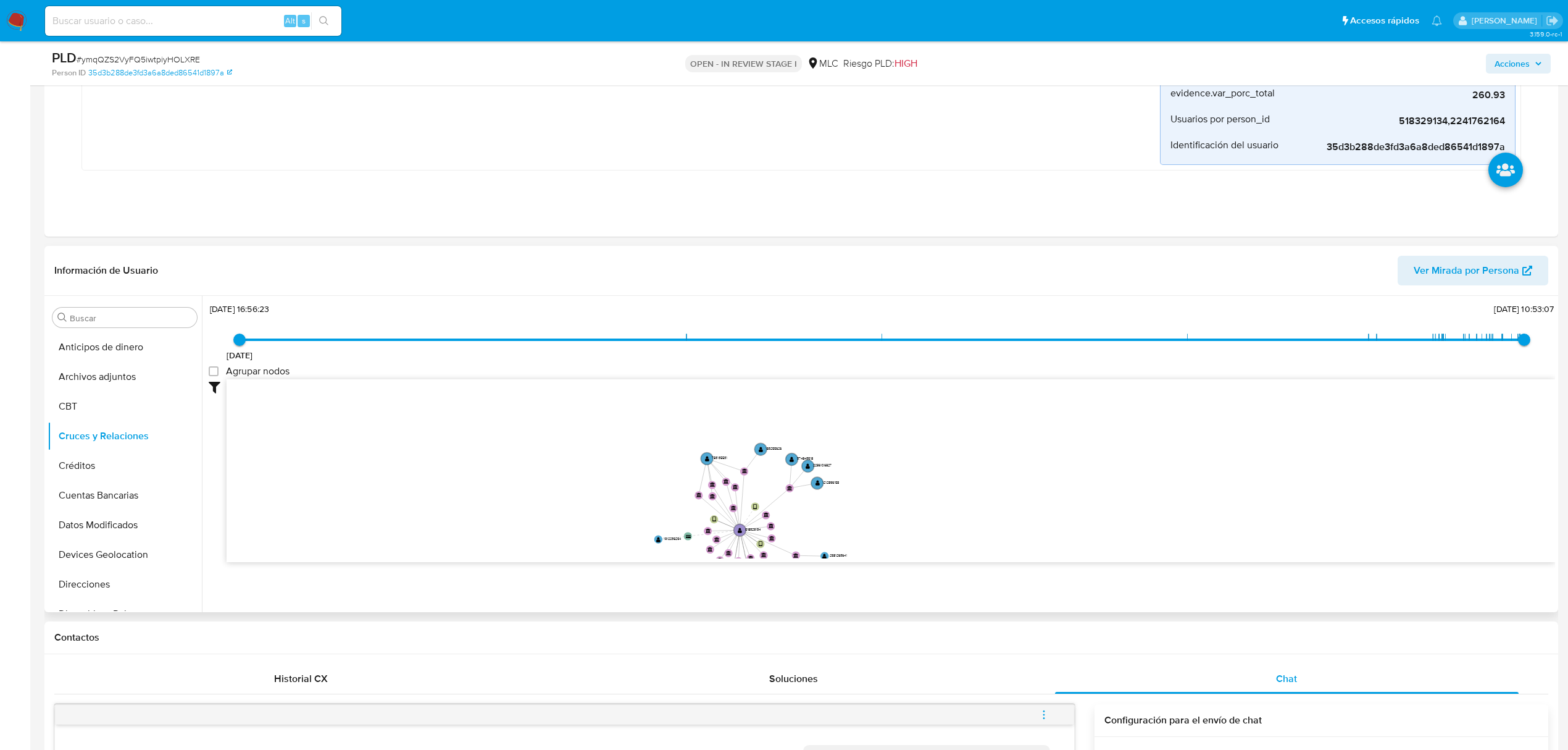
drag, startPoint x: 569, startPoint y: 447, endPoint x: 570, endPoint y: 527, distance: 80.0
click at [570, 527] on icon "device-6498998e0aebd15dd3b034c7  user-518329134  518329134 device-6831c50423b…" at bounding box center [891, 468] width 1329 height 179
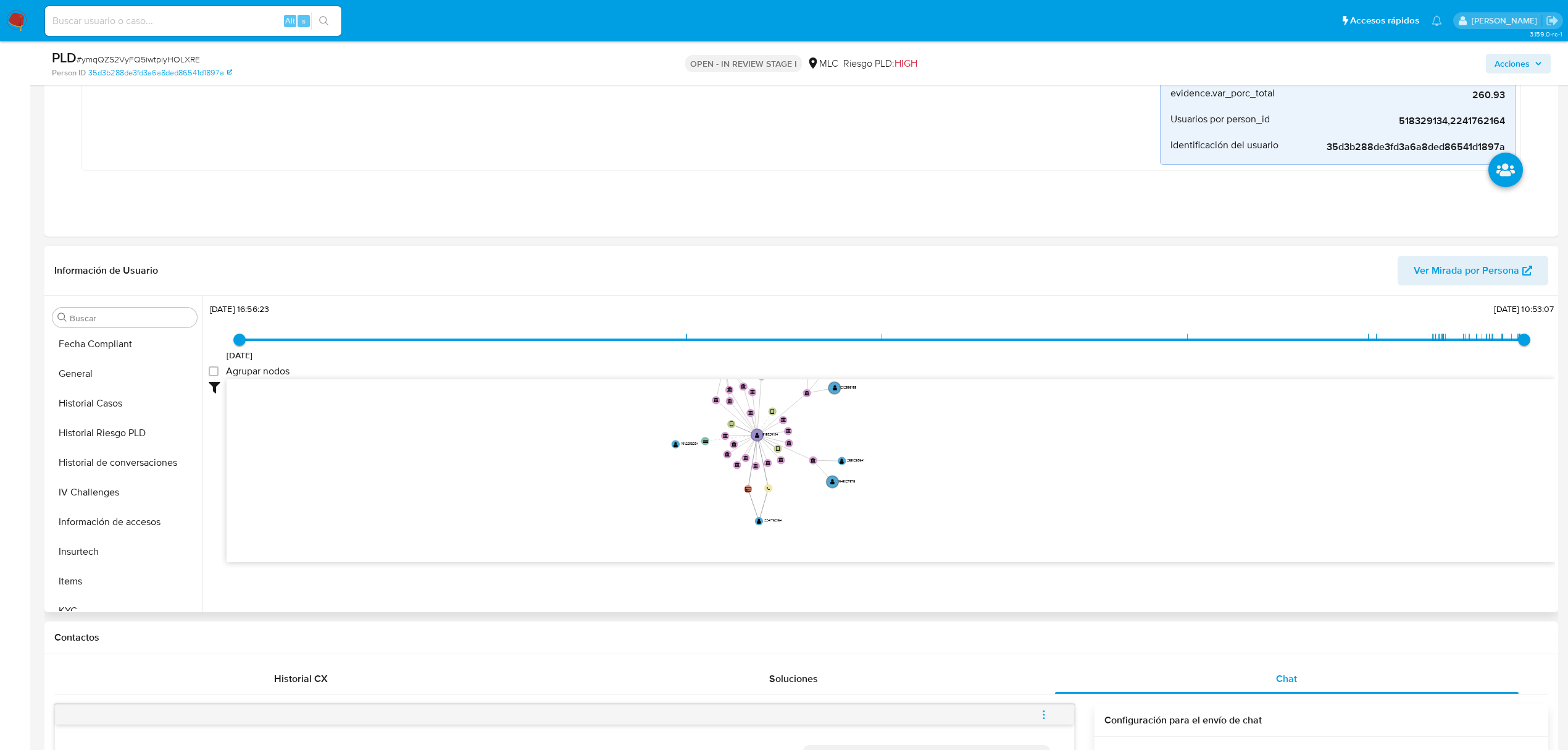
drag, startPoint x: 438, startPoint y: 470, endPoint x: 455, endPoint y: 369, distance: 102.4
click at [455, 369] on div "[DATE] [DATE] 16:56:23 [DATE] 10:53:07 Agrupar nodos Filtros Confianza alta Dev…" at bounding box center [882, 452] width 1347 height 307
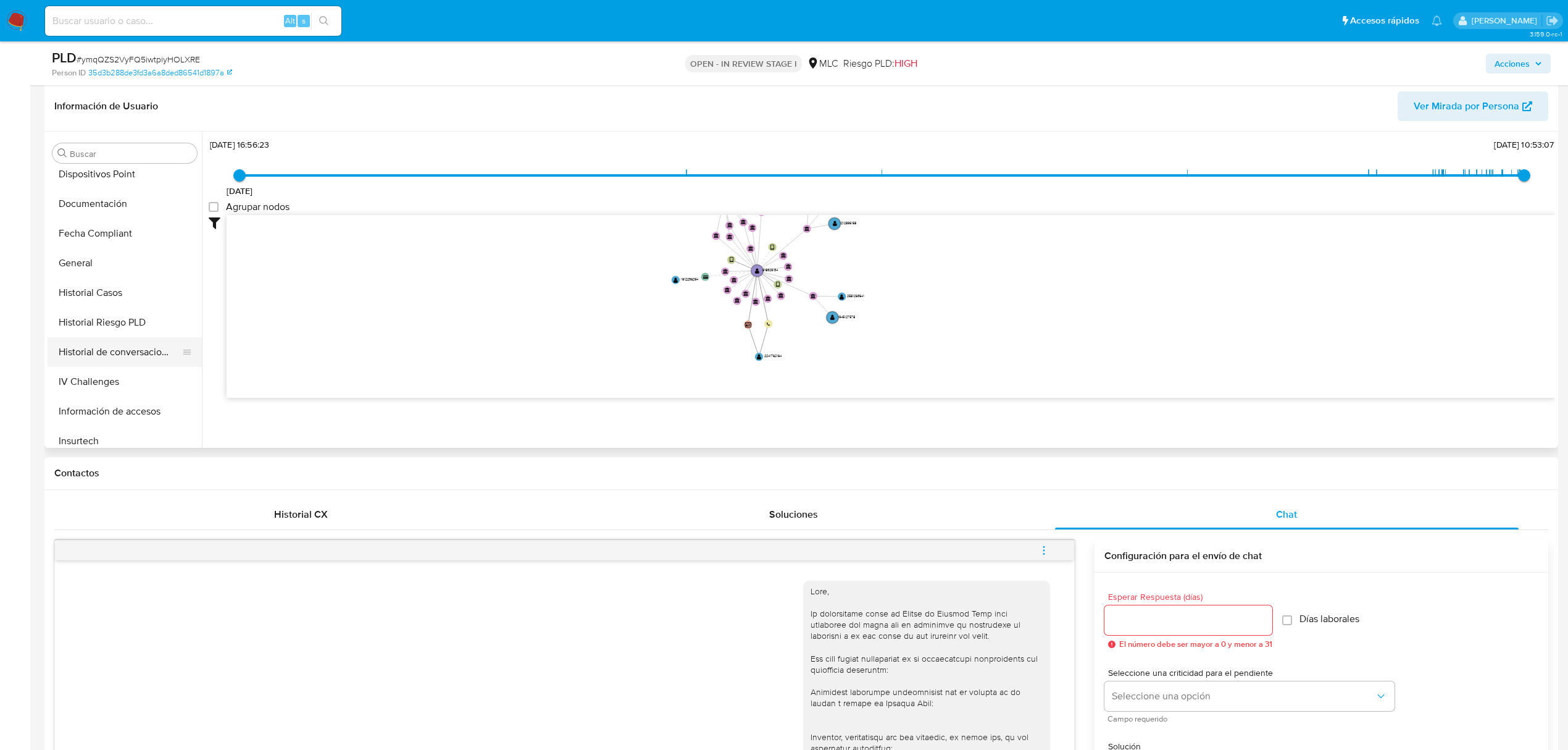
scroll to position [247, 0]
click at [121, 322] on button "Historial Casos" at bounding box center [119, 321] width 144 height 30
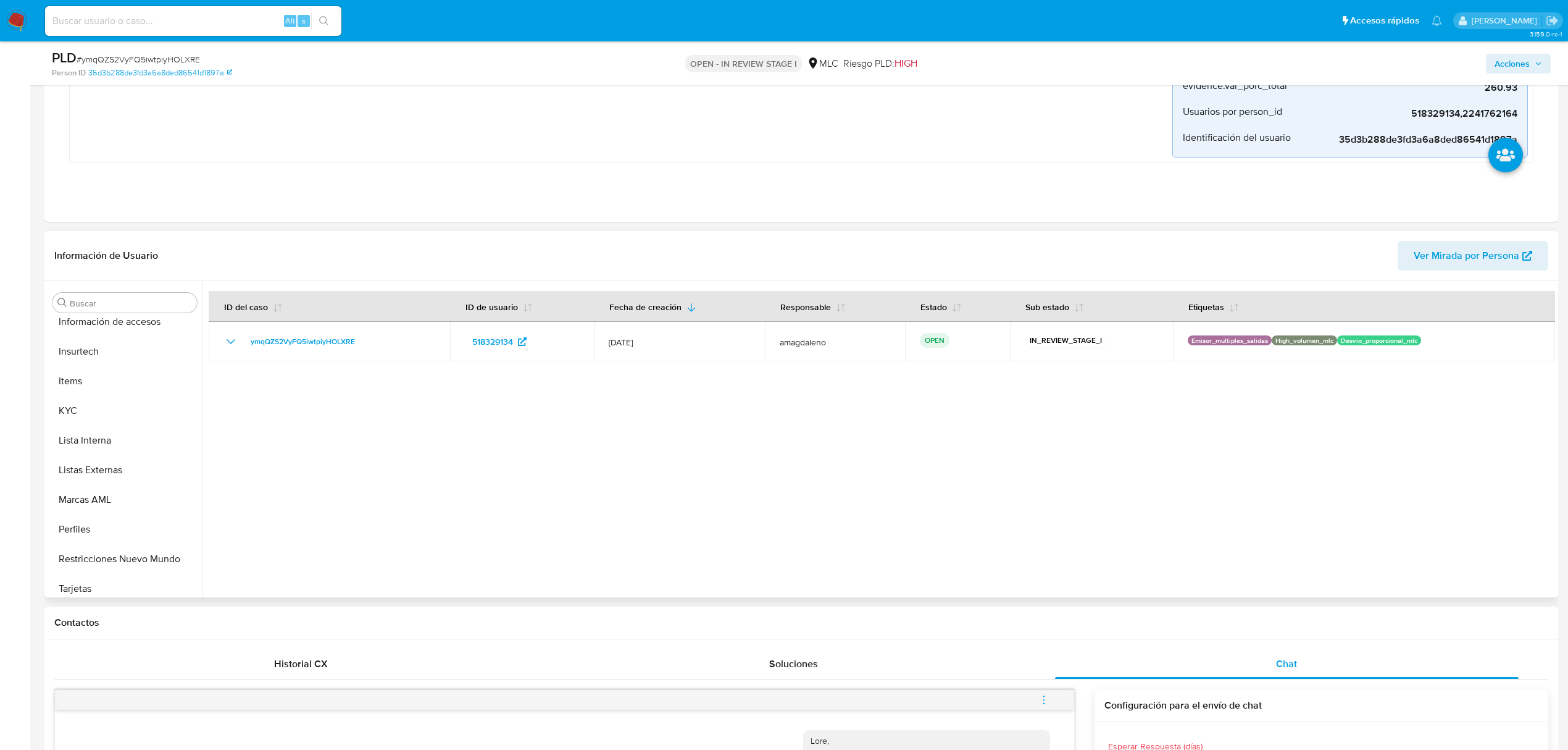
scroll to position [522, 0]
click at [104, 409] on button "KYC" at bounding box center [119, 404] width 144 height 30
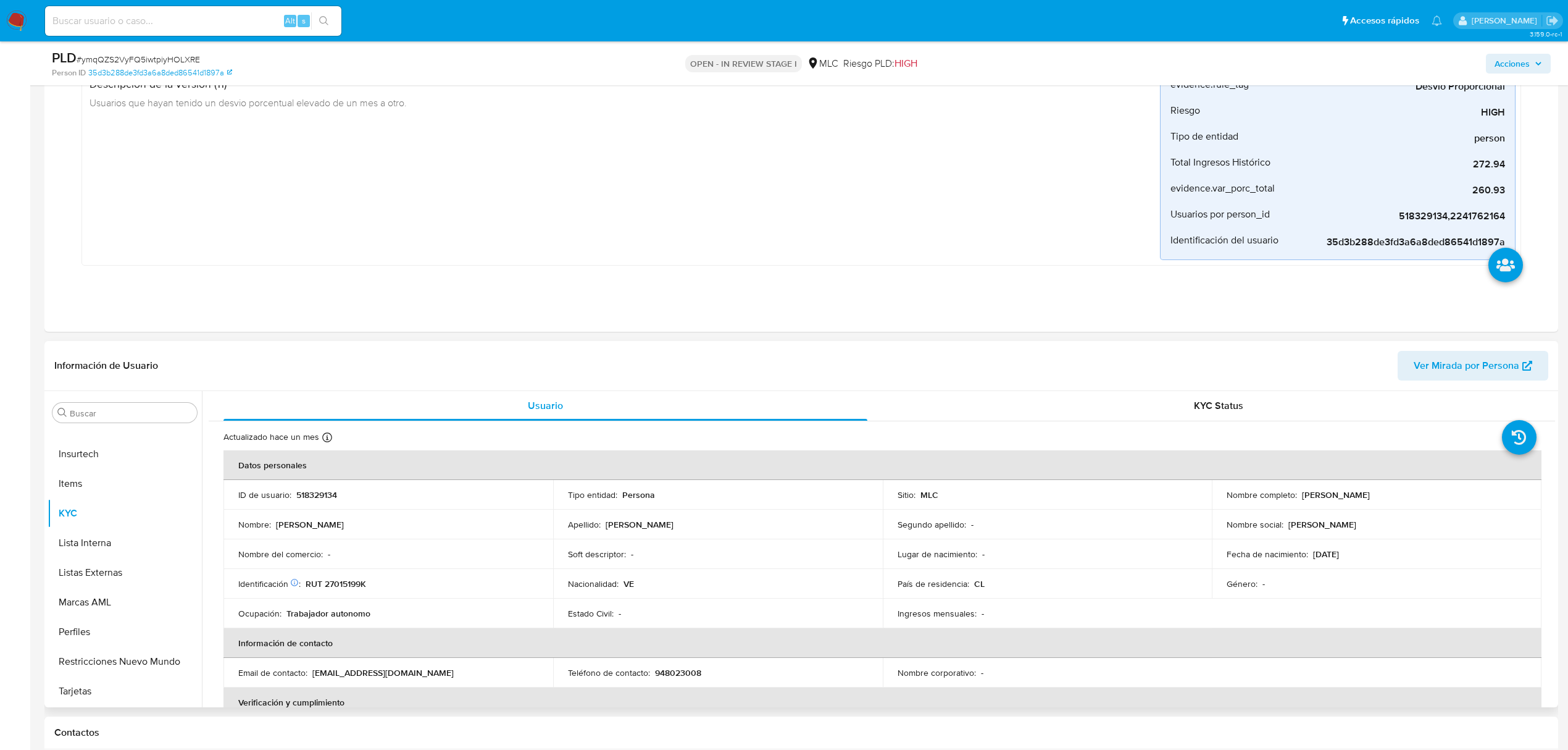
scroll to position [741, 0]
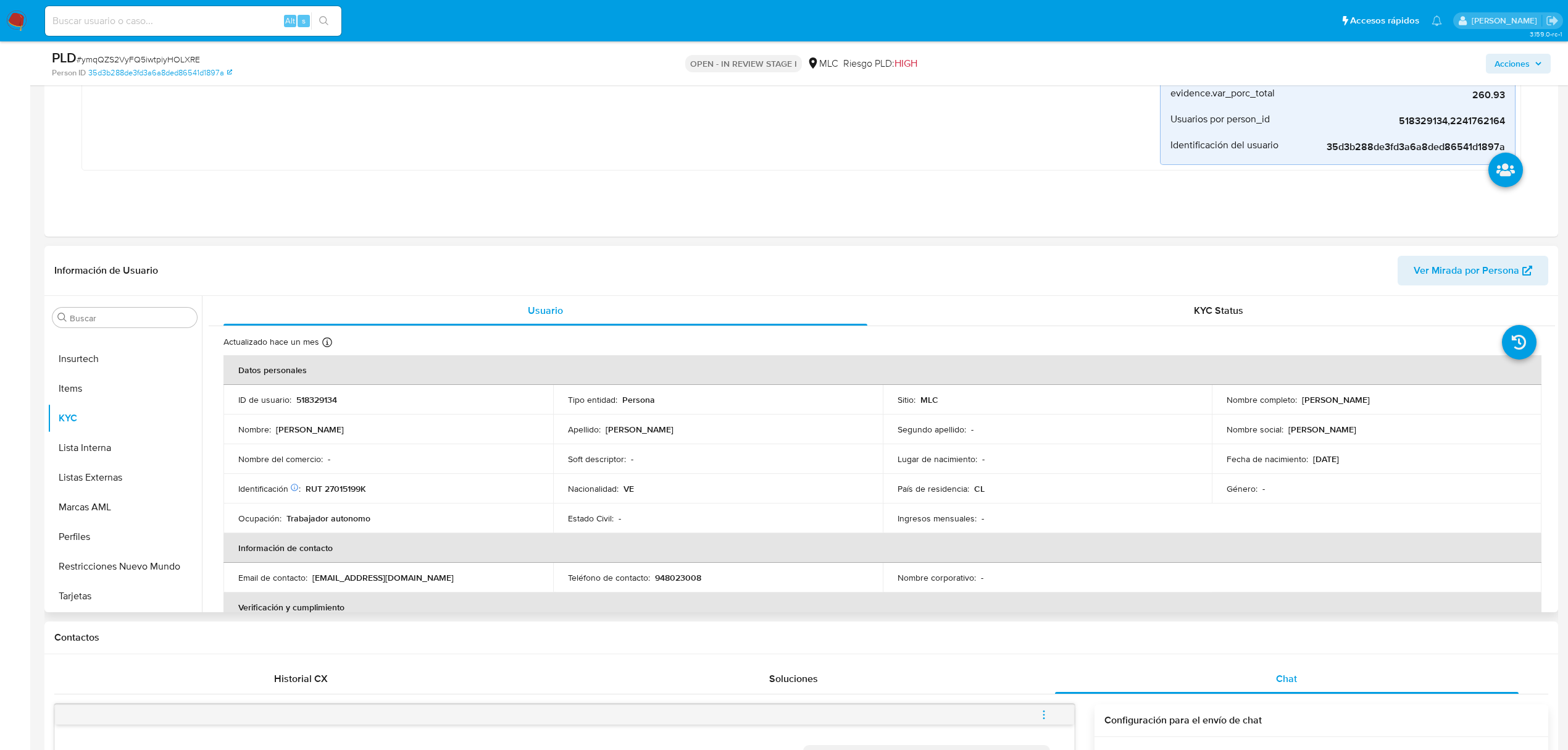
drag, startPoint x: 1298, startPoint y: 402, endPoint x: 1430, endPoint y: 400, distance: 132.0
click at [1430, 400] on div "Nombre completo : [PERSON_NAME]" at bounding box center [1377, 399] width 300 height 11
copy p "[PERSON_NAME]"
click at [113, 542] on button "Documentación" at bounding box center [124, 534] width 154 height 30
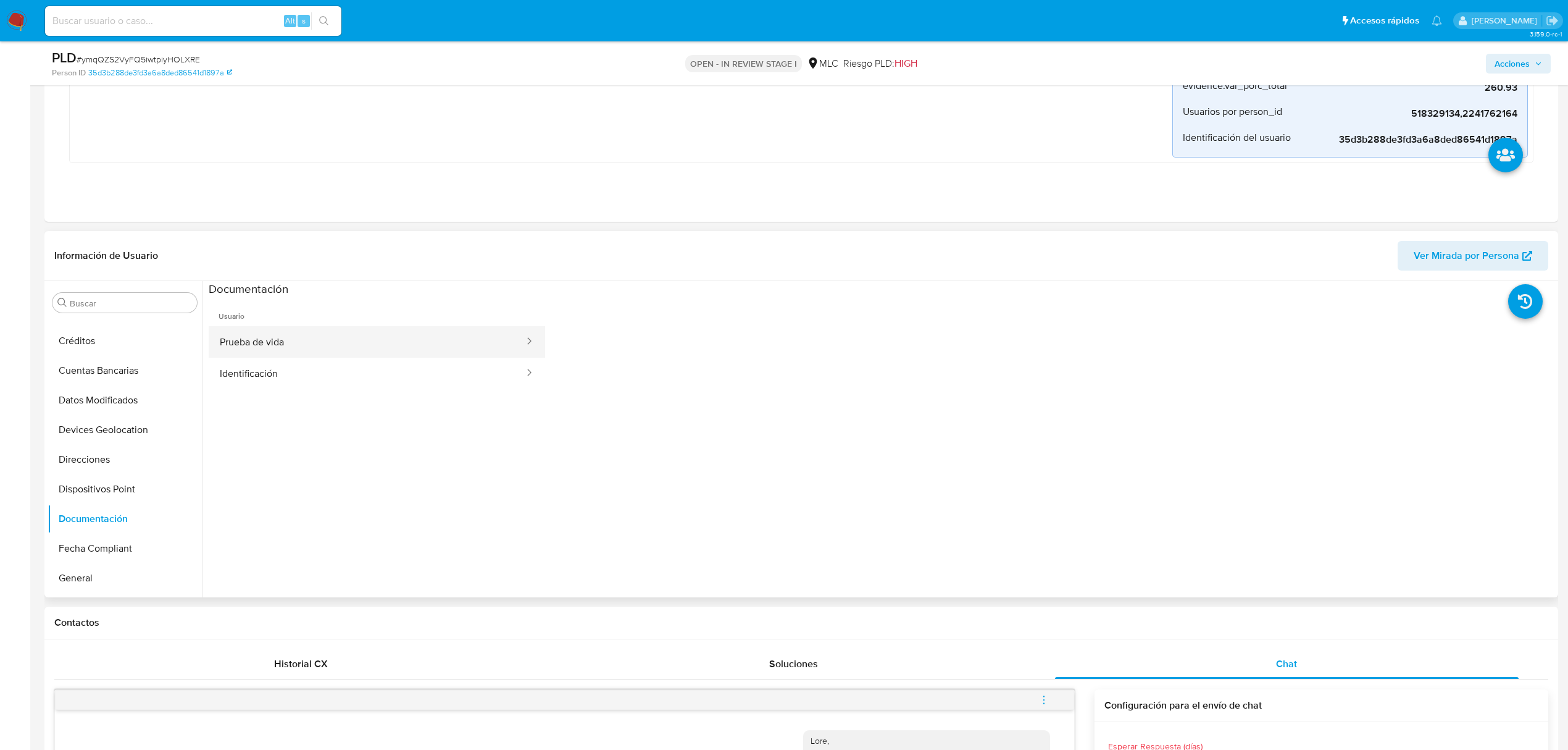
click at [308, 346] on button "Prueba de vida" at bounding box center [367, 341] width 317 height 32
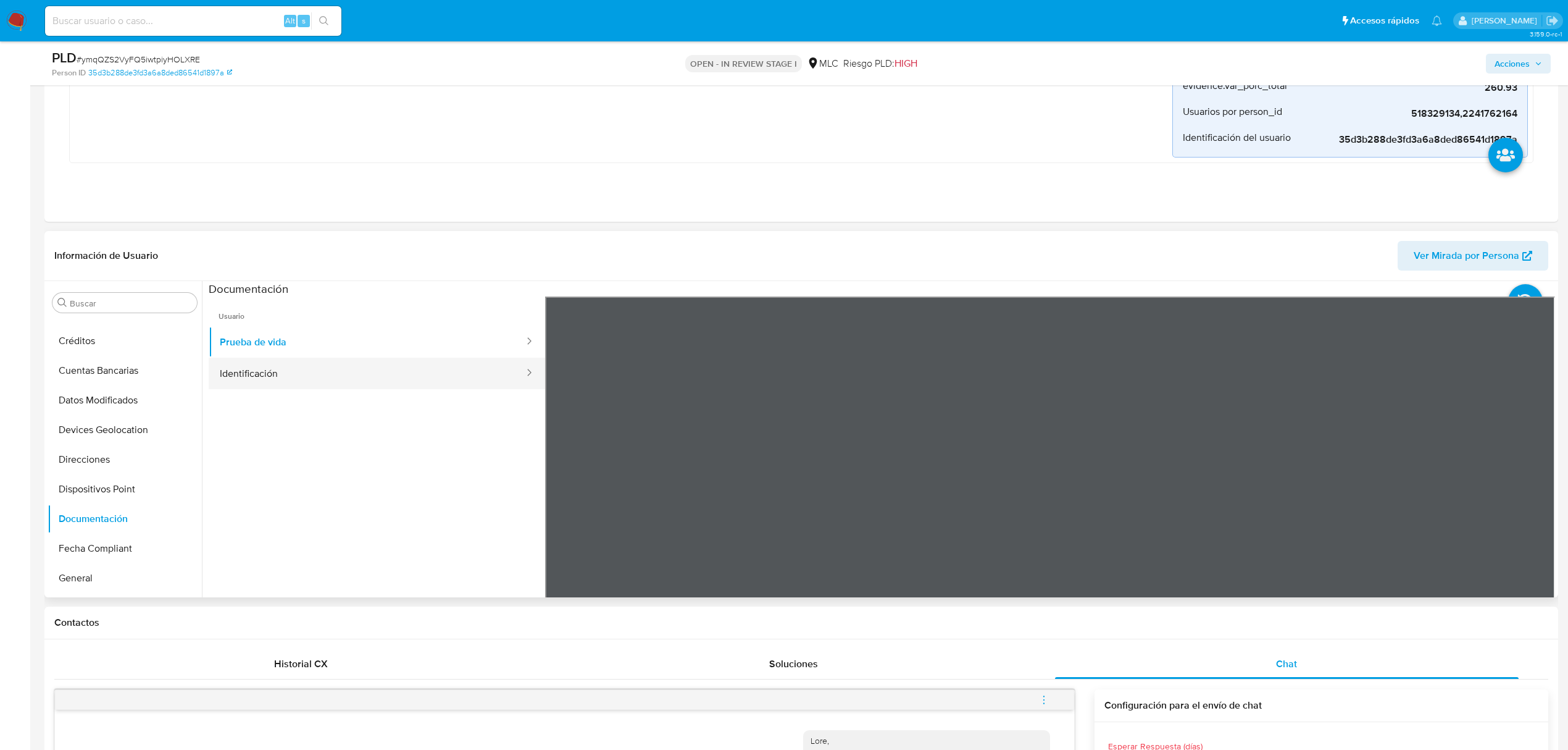
click at [273, 369] on button "Identificación" at bounding box center [367, 373] width 317 height 32
click at [1528, 491] on icon at bounding box center [1539, 496] width 25 height 25
click at [294, 354] on button "Prueba de vida" at bounding box center [367, 341] width 317 height 32
click at [259, 379] on button "Identificación" at bounding box center [367, 373] width 317 height 32
click at [1531, 497] on icon at bounding box center [1539, 496] width 25 height 25
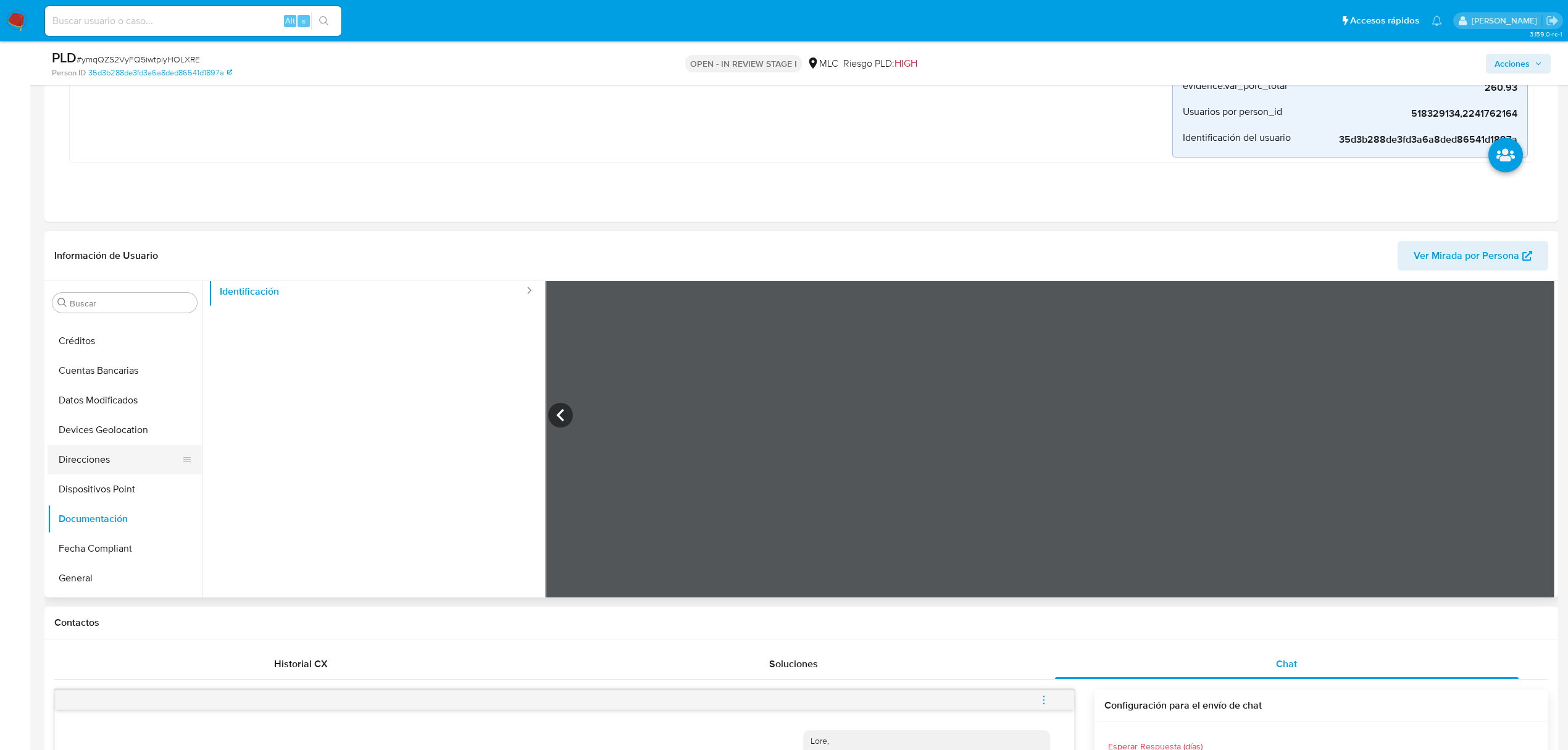
click at [100, 468] on button "Direcciones" at bounding box center [119, 460] width 144 height 30
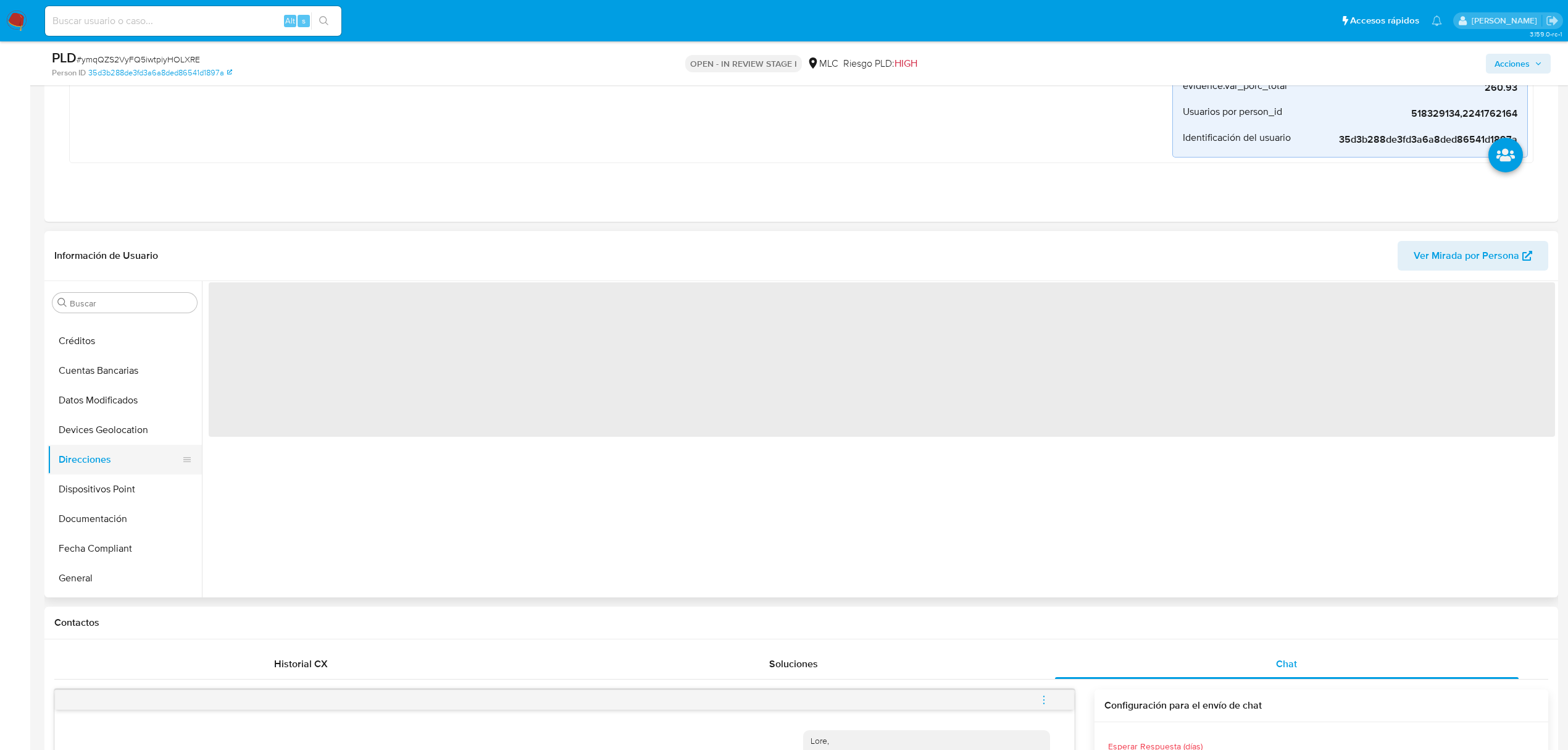
scroll to position [0, 0]
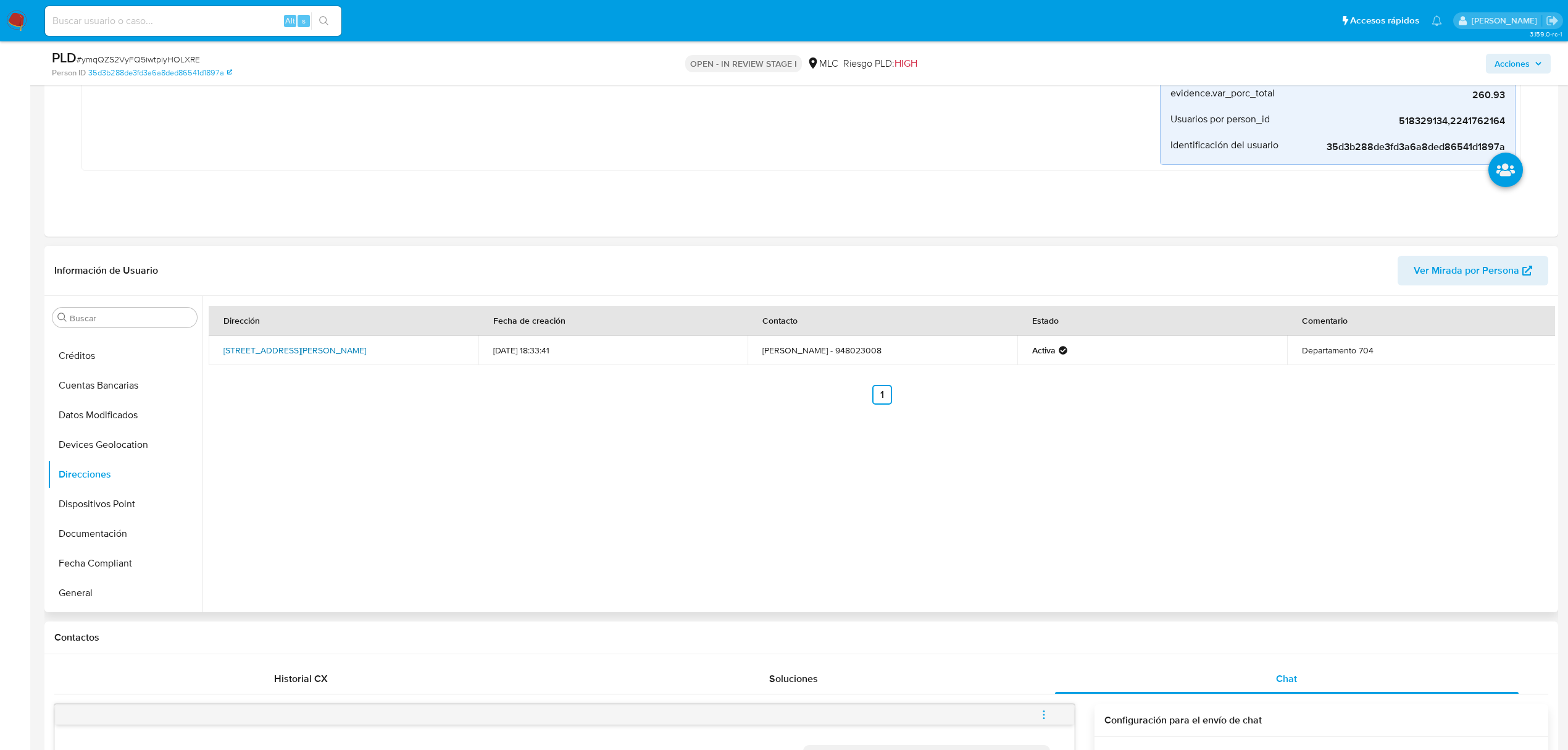
click at [366, 351] on link "[STREET_ADDRESS][PERSON_NAME]" at bounding box center [295, 350] width 143 height 13
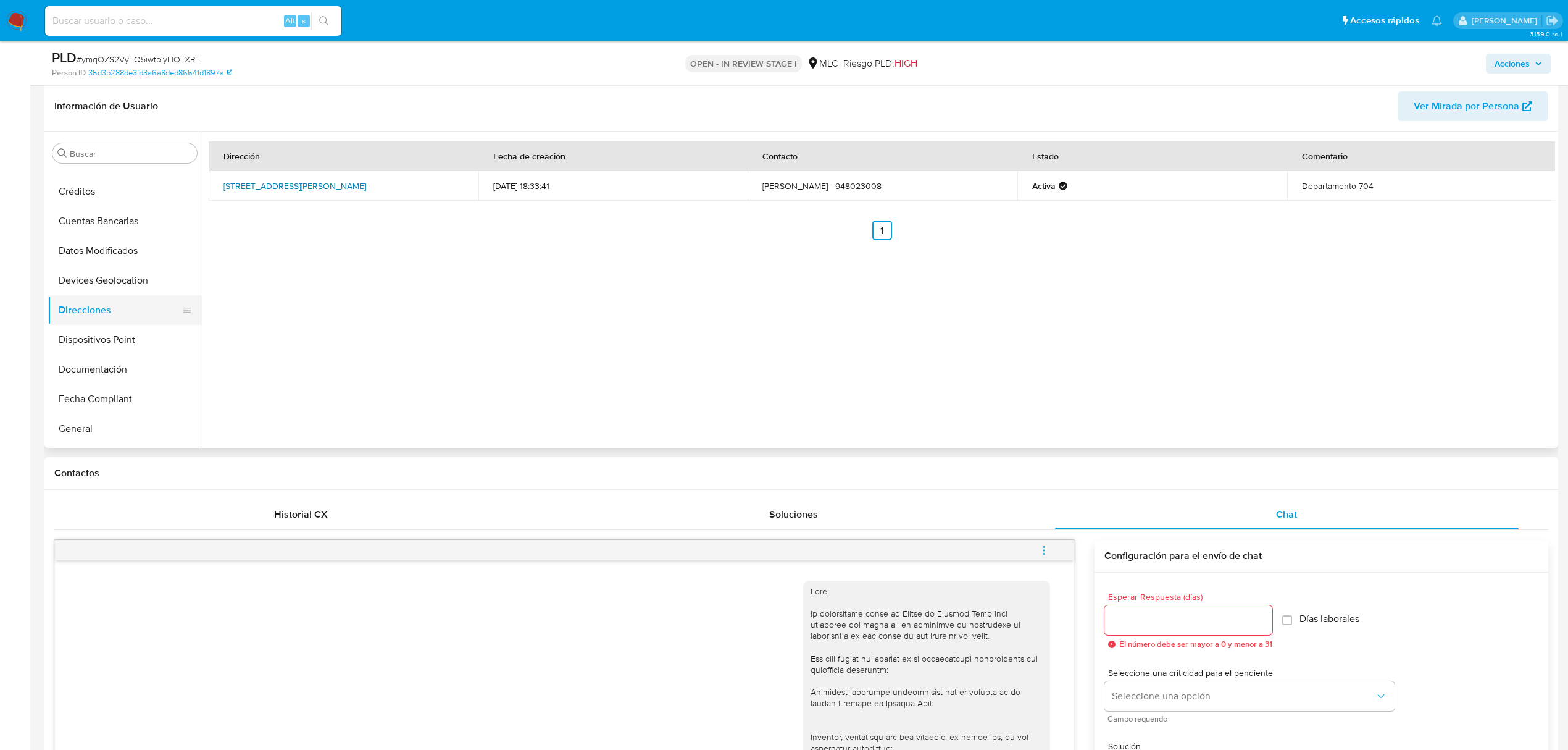
scroll to position [28, 0]
click at [132, 312] on button "Cuentas Bancarias" at bounding box center [119, 303] width 144 height 30
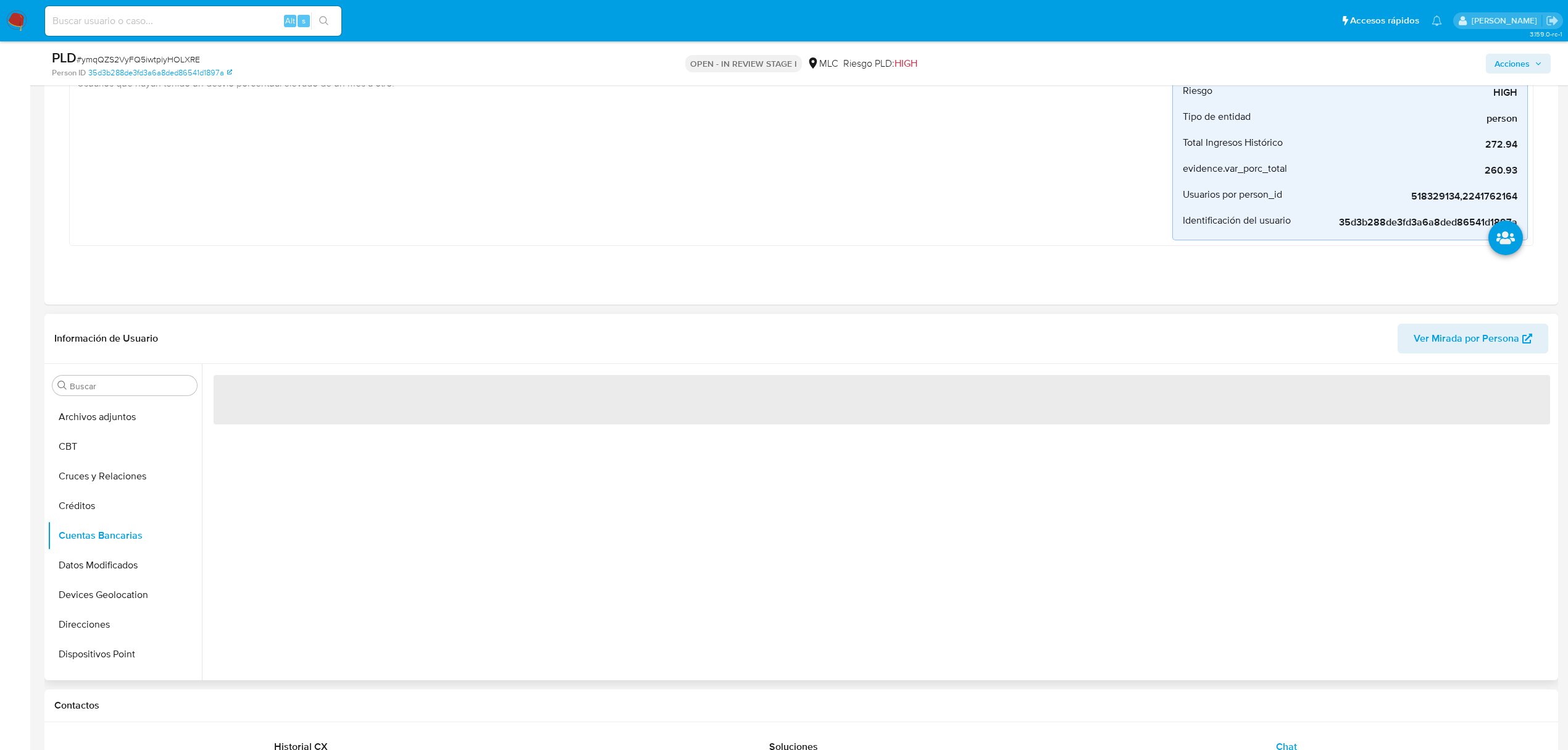
scroll to position [741, 0]
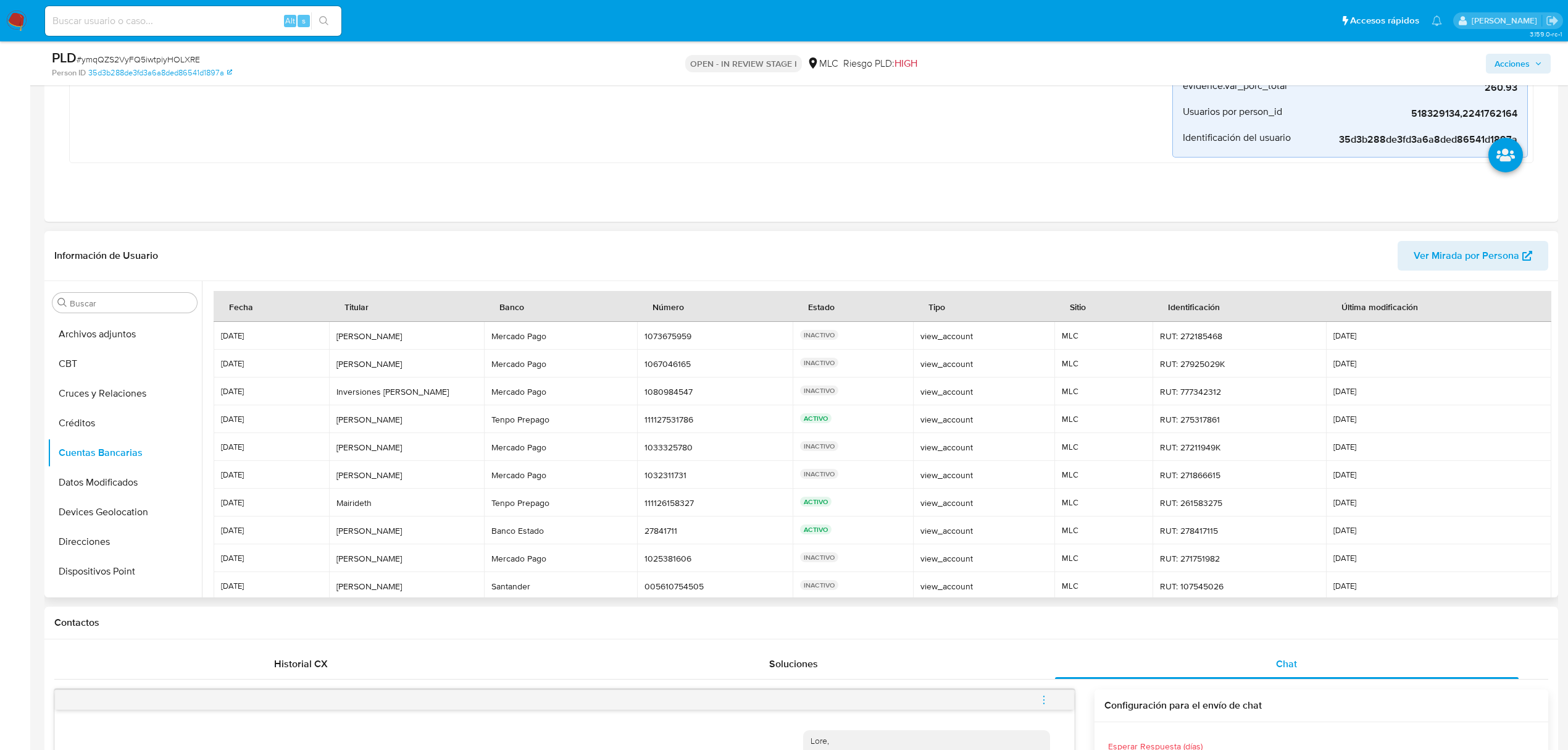
drag, startPoint x: 229, startPoint y: 421, endPoint x: 868, endPoint y: 428, distance: 639.0
click at [868, 428] on tr "[DATE] [PERSON_NAME] [PERSON_NAME] Tenpo Prepago Tenpo Prepago 111127531786 111…" at bounding box center [883, 418] width 1338 height 28
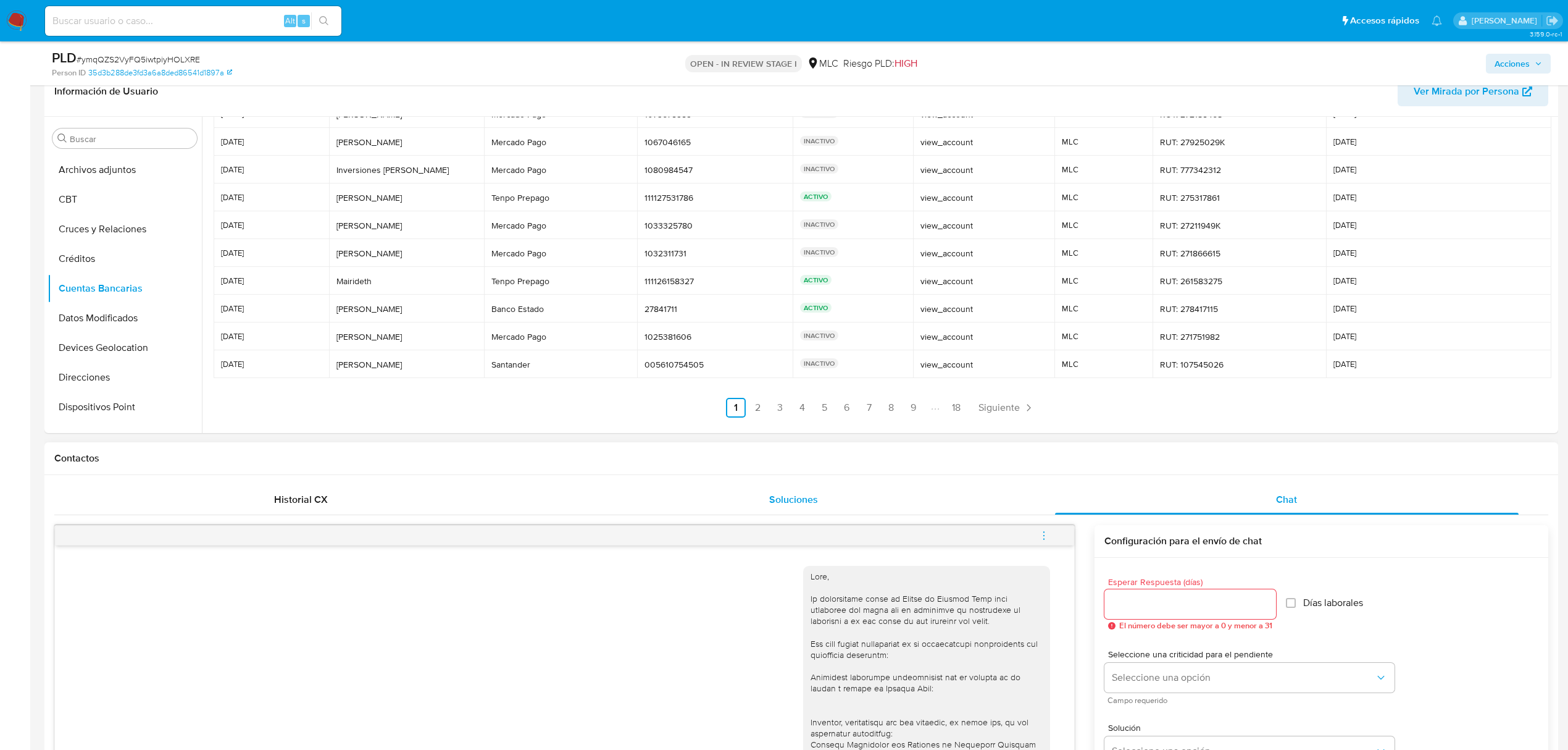
scroll to position [823, 0]
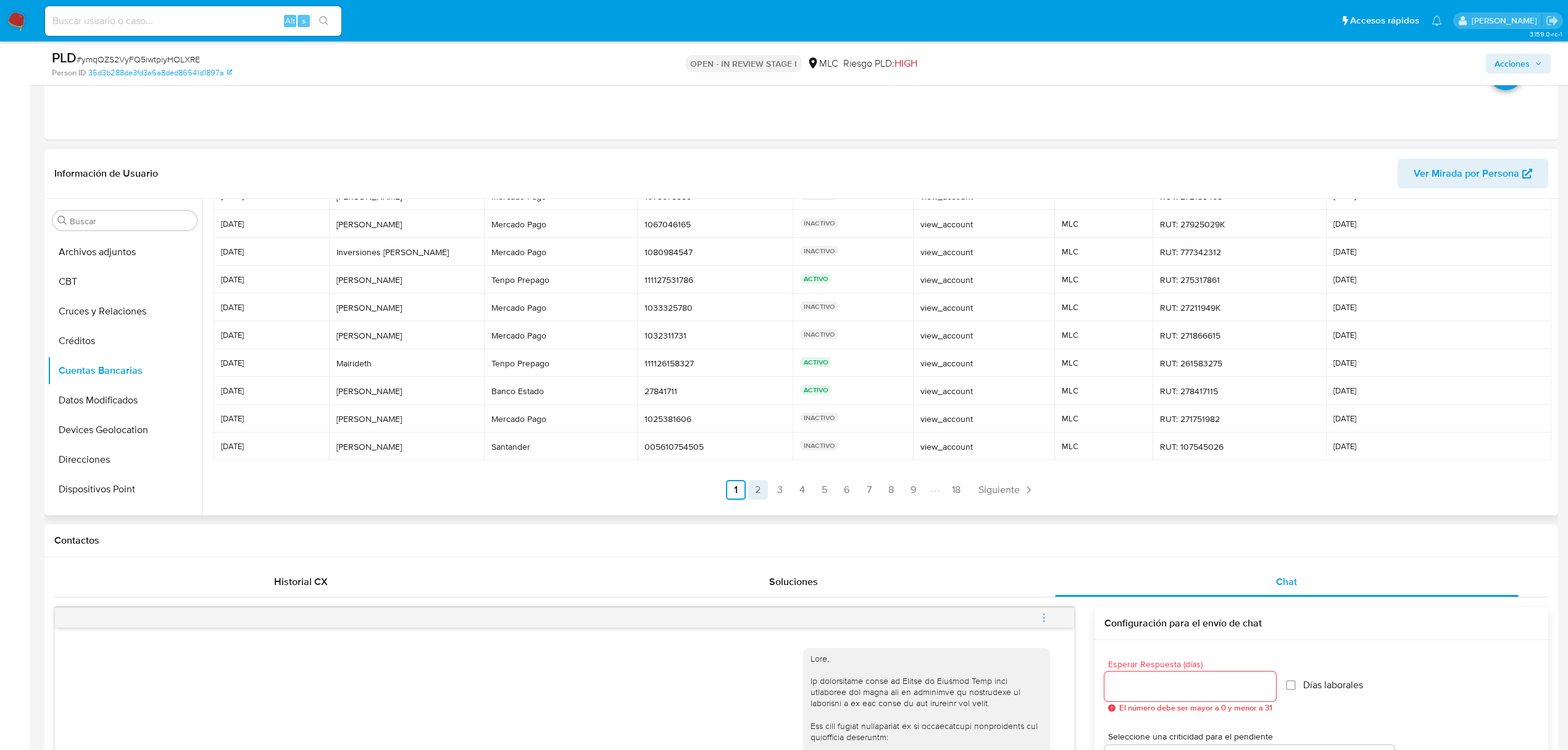
click at [758, 492] on link "2" at bounding box center [758, 489] width 20 height 20
drag, startPoint x: 389, startPoint y: 217, endPoint x: 409, endPoint y: 463, distance: 246.8
click at [409, 463] on div "Fecha Titular Banco Número Estado Tipo Sitio Identificación Última modificación…" at bounding box center [882, 325] width 1337 height 348
click at [800, 492] on ul "Anterior 1 2 3 4 5 6 7 8 9 18 Siguiente" at bounding box center [882, 489] width 1337 height 20
click at [804, 494] on link "3" at bounding box center [813, 489] width 20 height 20
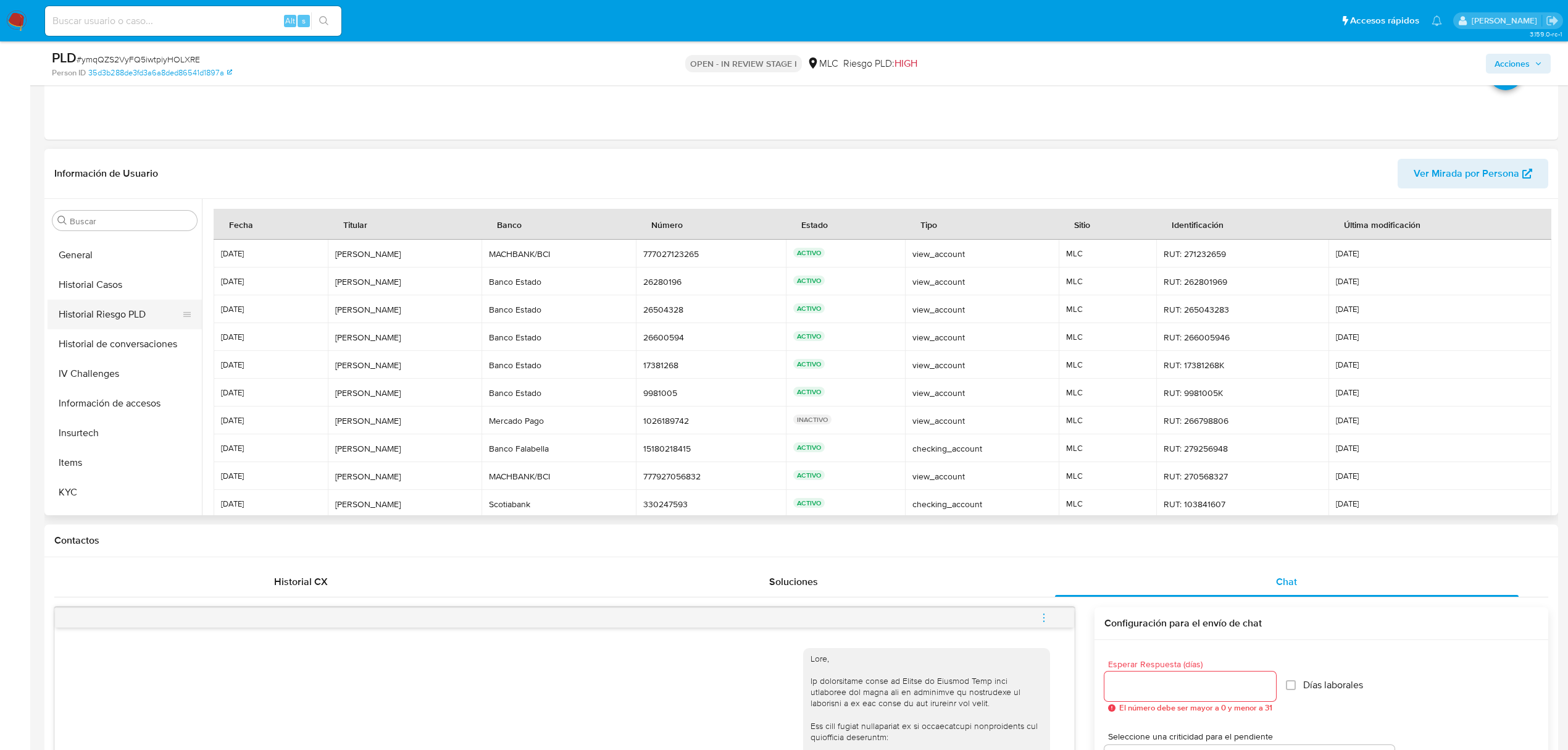
scroll to position [522, 0]
click at [95, 329] on button "KYC" at bounding box center [119, 321] width 144 height 30
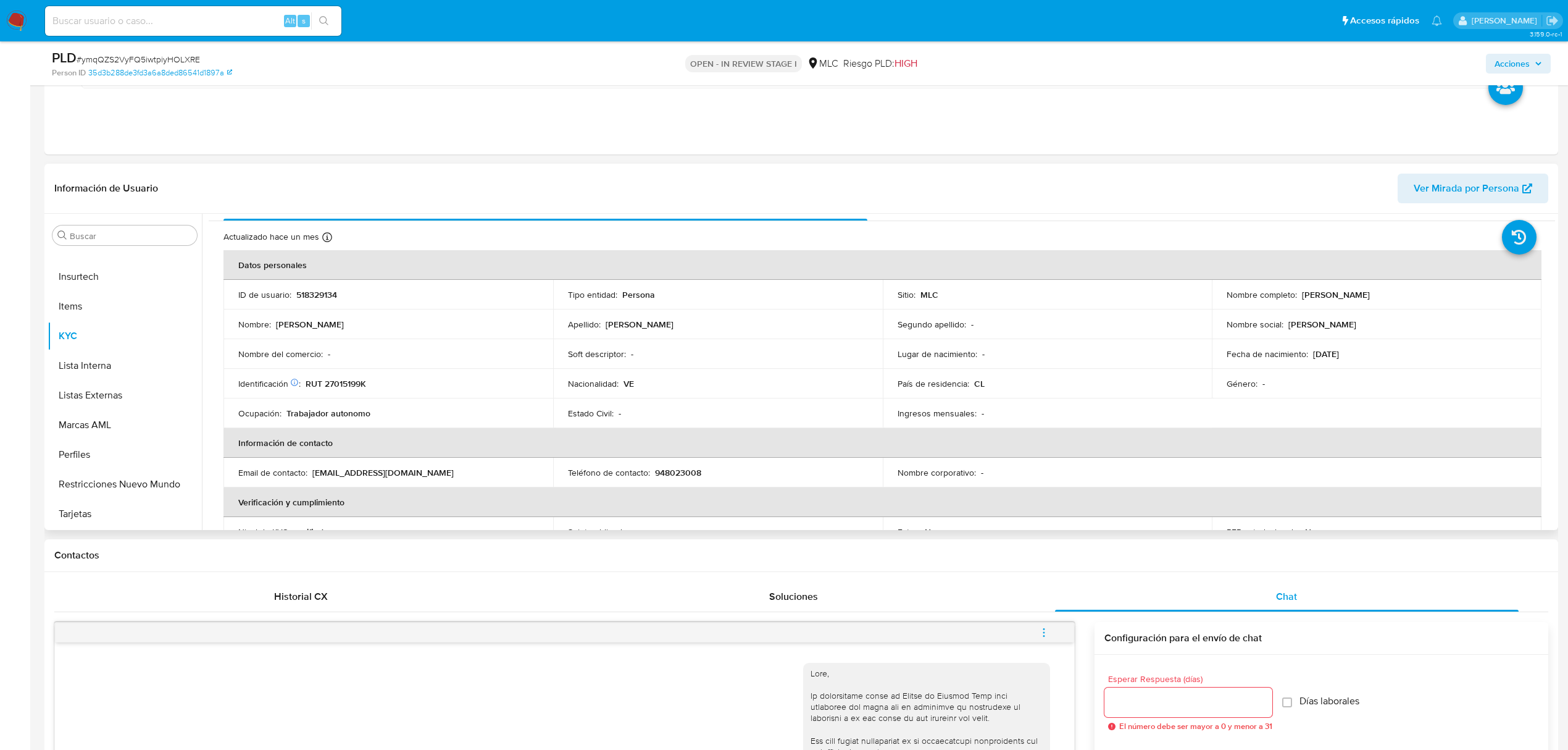
scroll to position [0, 0]
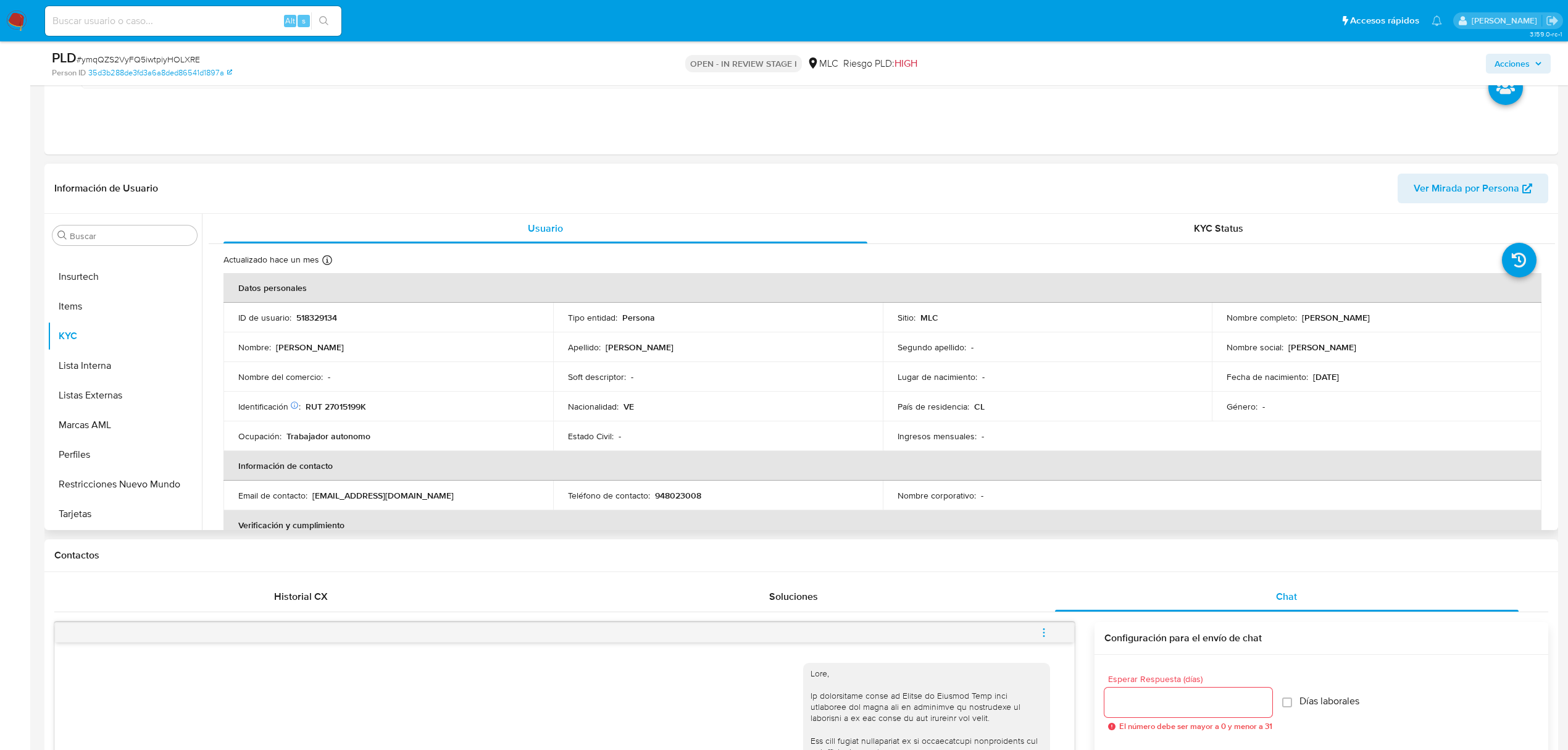
click at [402, 350] on div "Nombre : [PERSON_NAME]" at bounding box center [389, 346] width 300 height 11
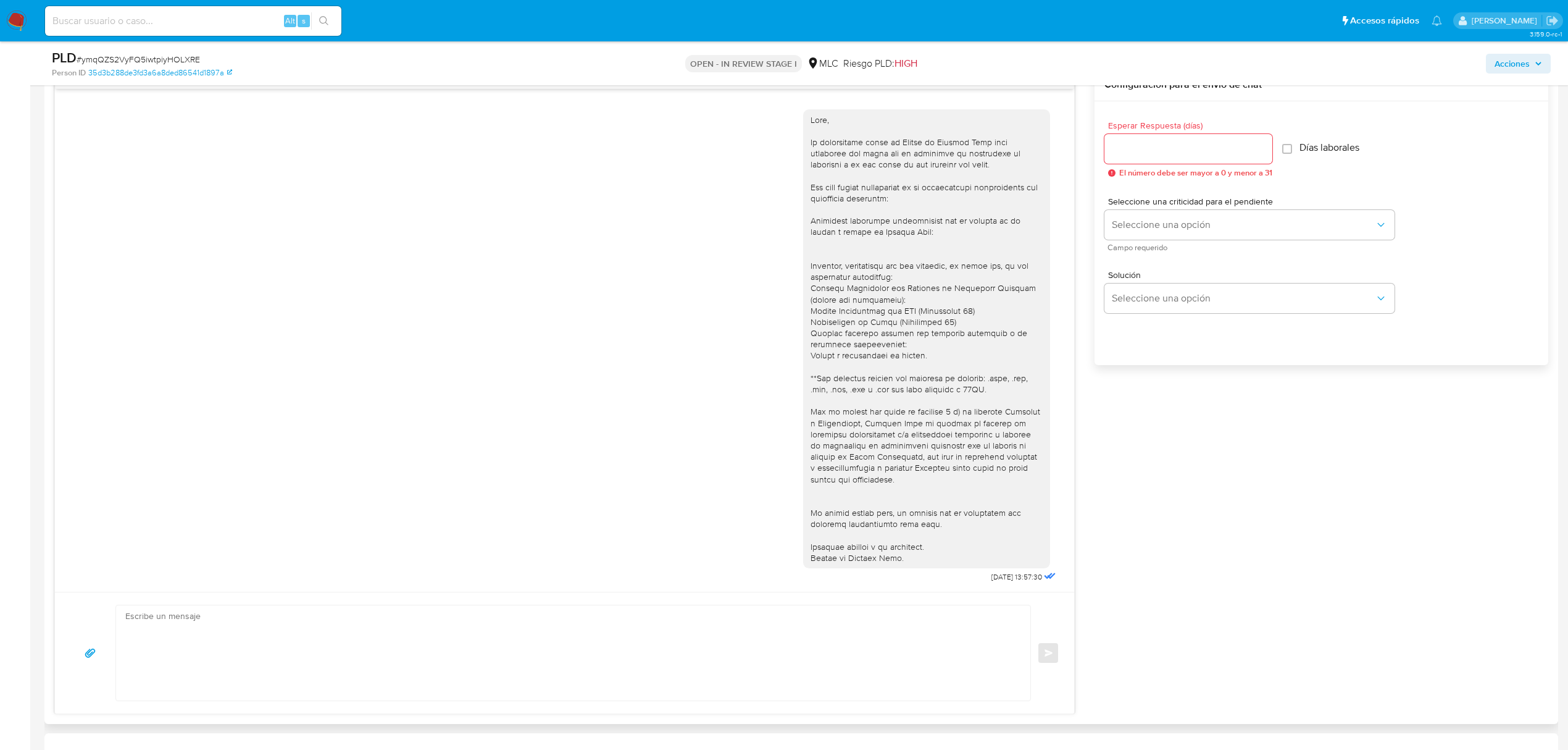
scroll to position [1403, 0]
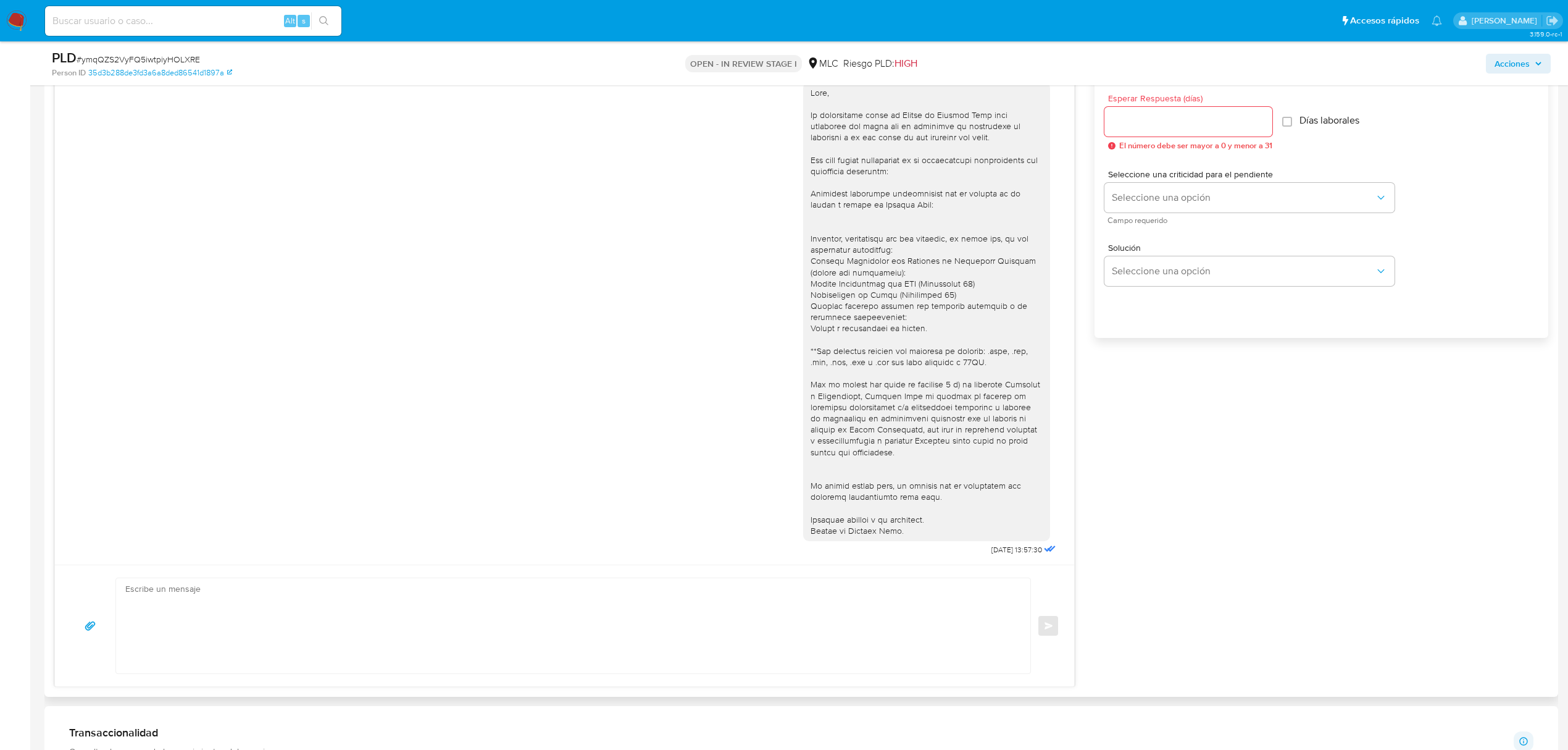
click at [656, 608] on textarea at bounding box center [570, 626] width 890 height 95
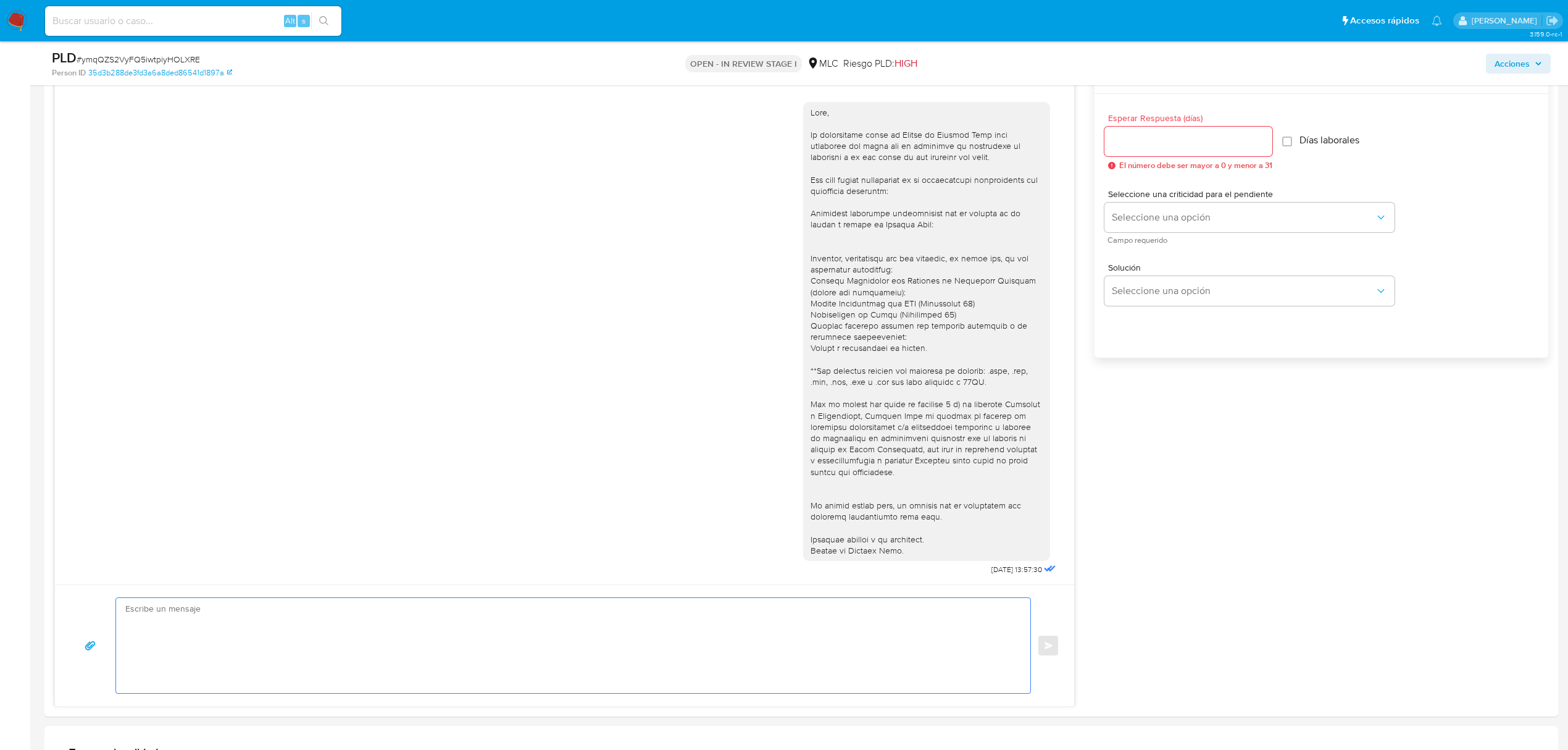
scroll to position [1651, 0]
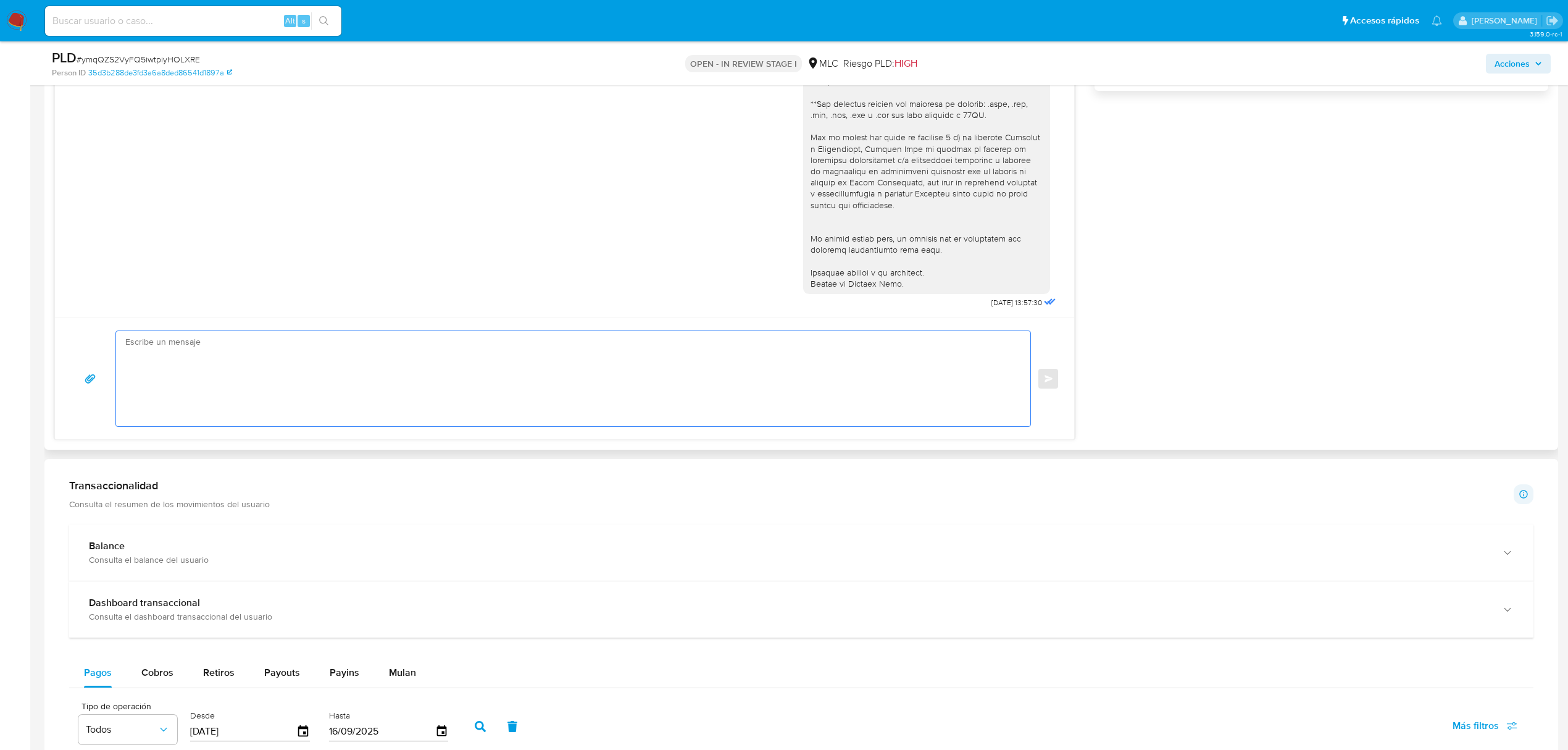
click at [398, 364] on textarea at bounding box center [570, 378] width 890 height 95
paste textarea "Lore IPS, Do sitametcons adipi el Seddoe te Incidid Utla etdo magnaaliq eni adm…"
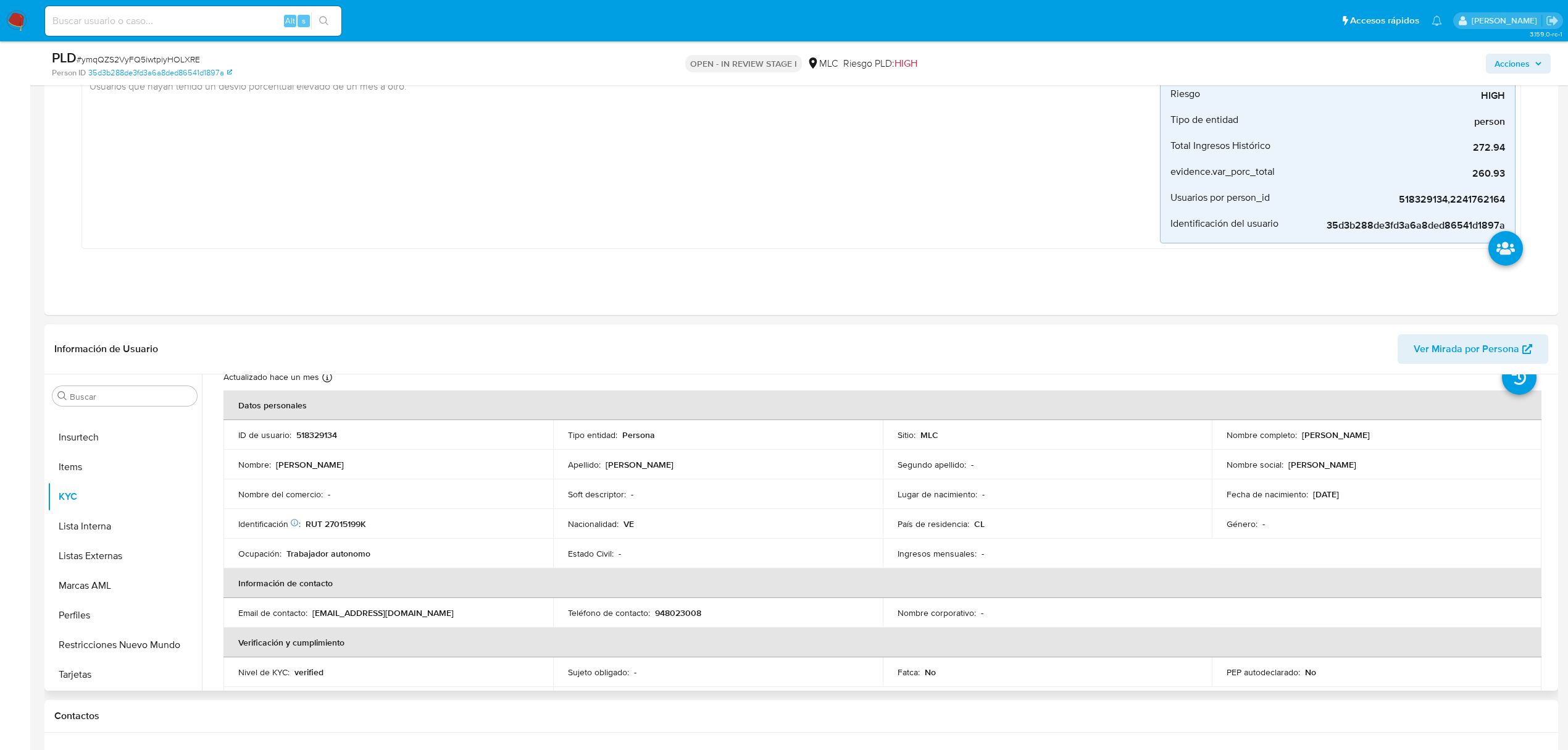
scroll to position [0, 0]
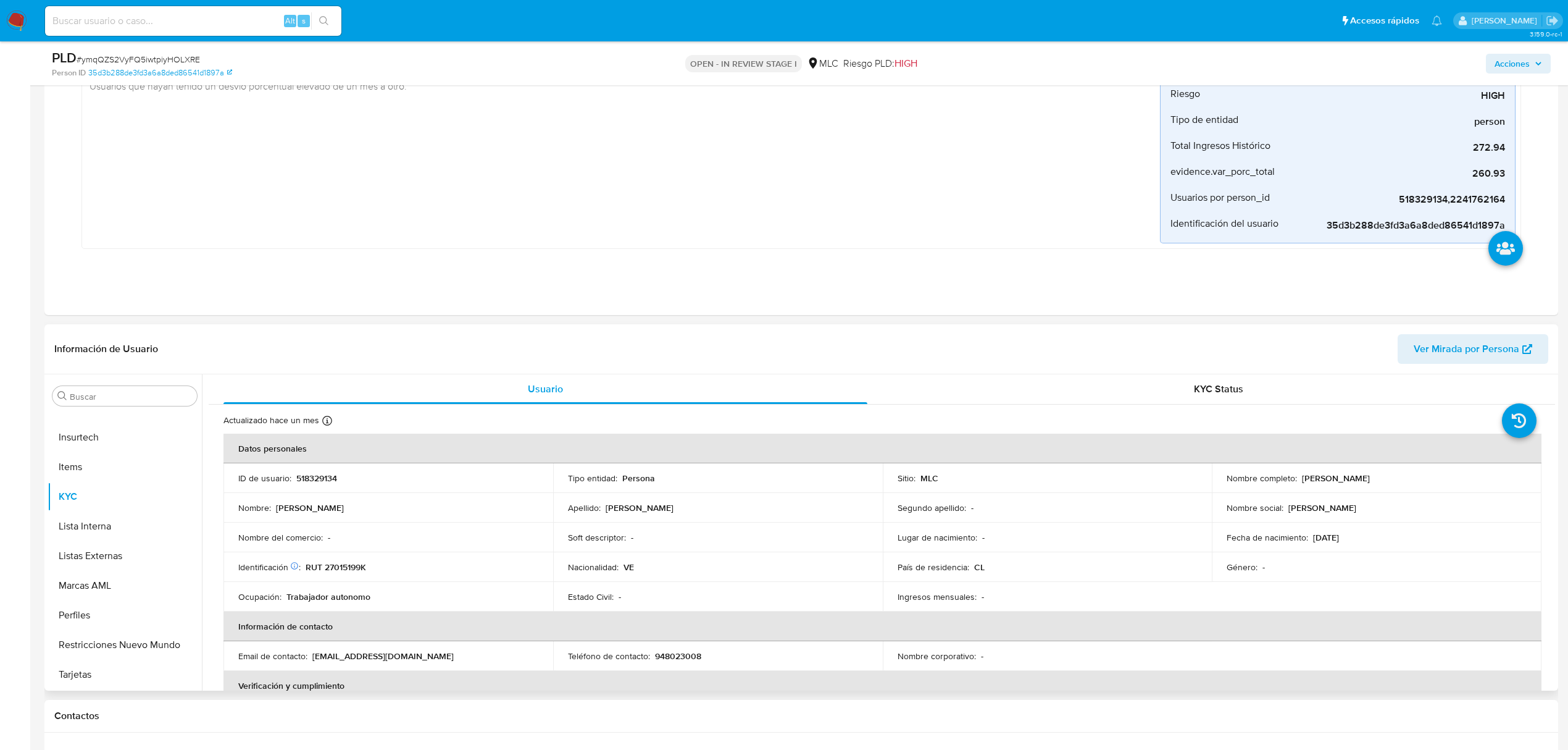
click at [1303, 478] on p "Ronaldy Alfonso Anzola Paredes" at bounding box center [1336, 478] width 68 height 11
copy p "Ronaldy"
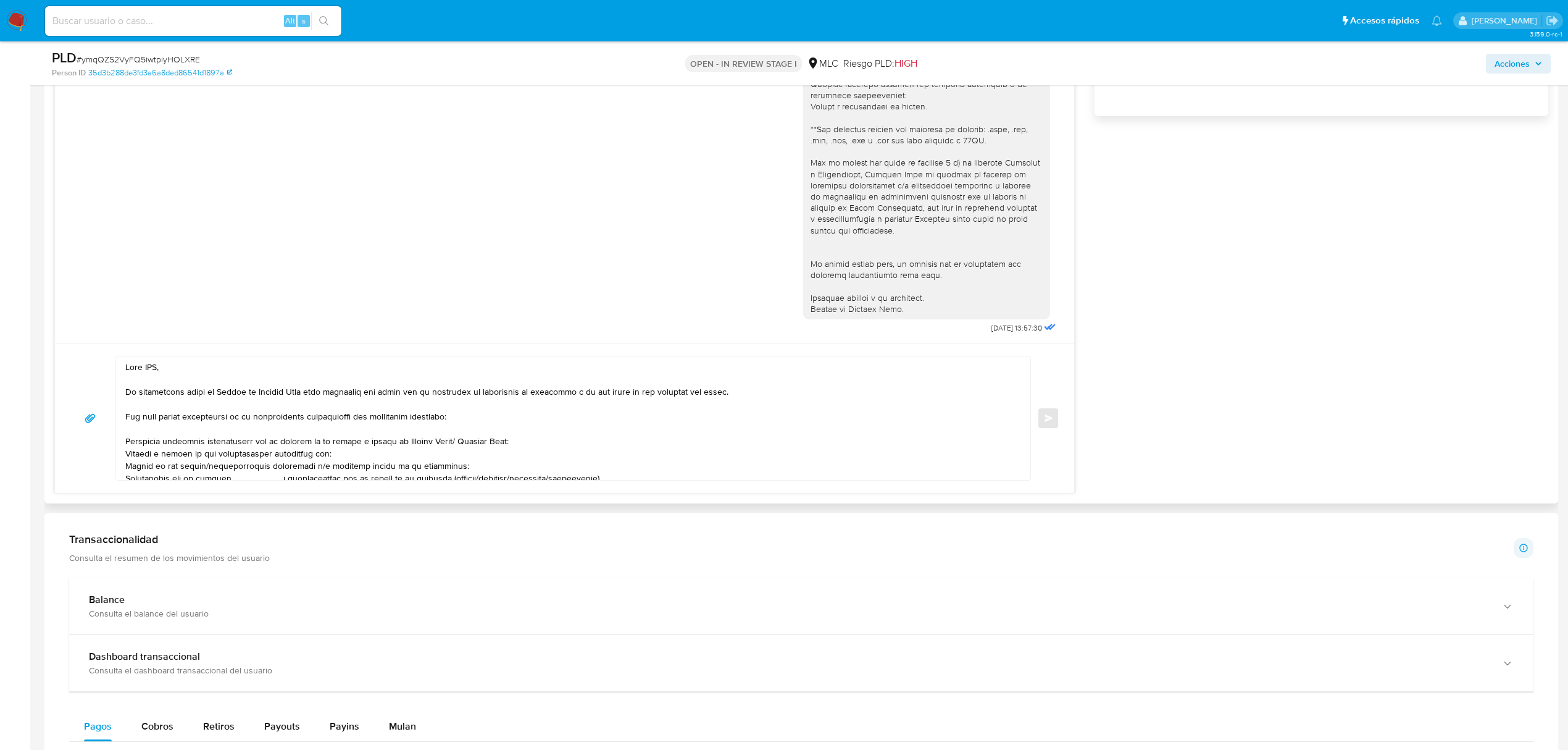
scroll to position [1651, 0]
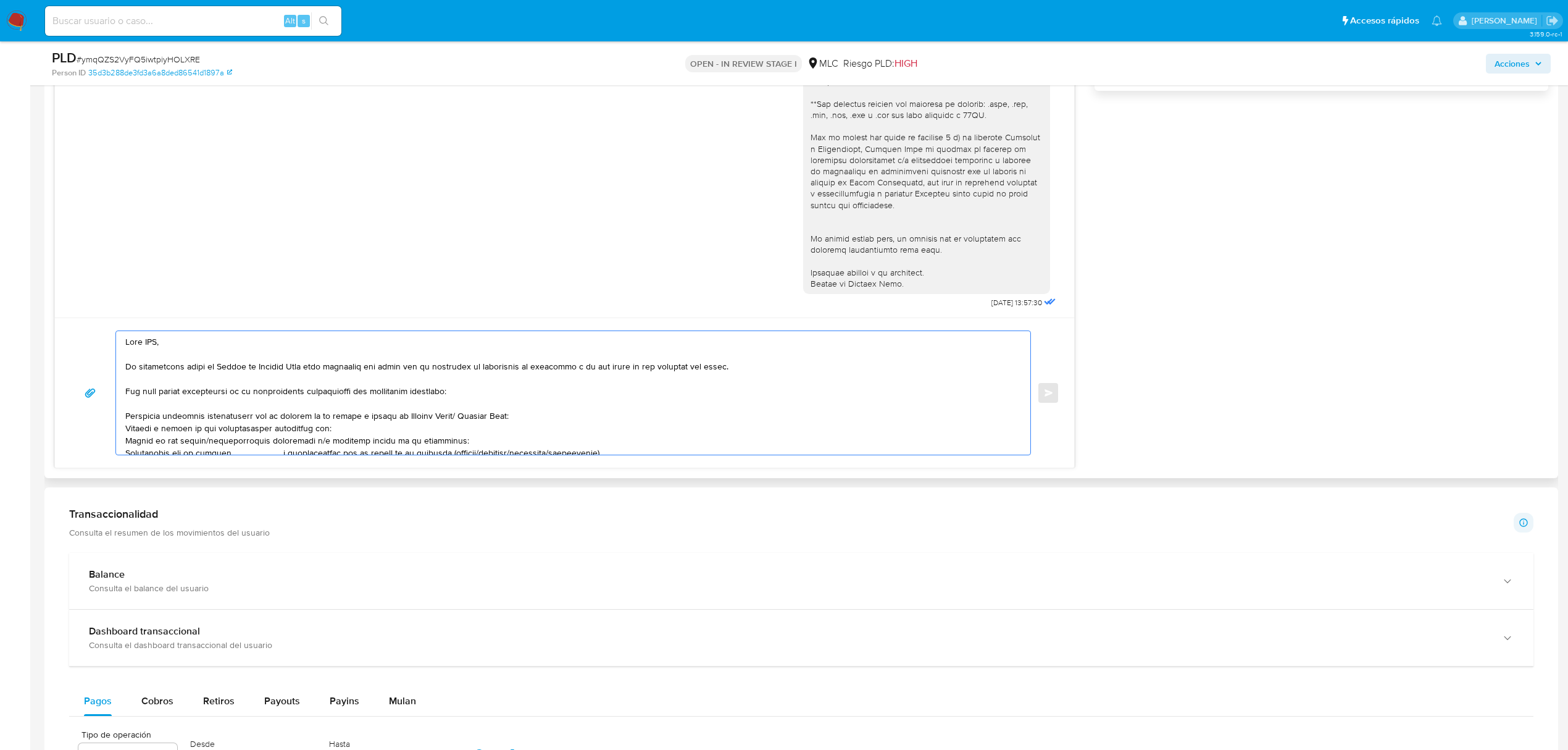
click at [151, 342] on textarea at bounding box center [570, 392] width 890 height 123
paste textarea "Ronaldy"
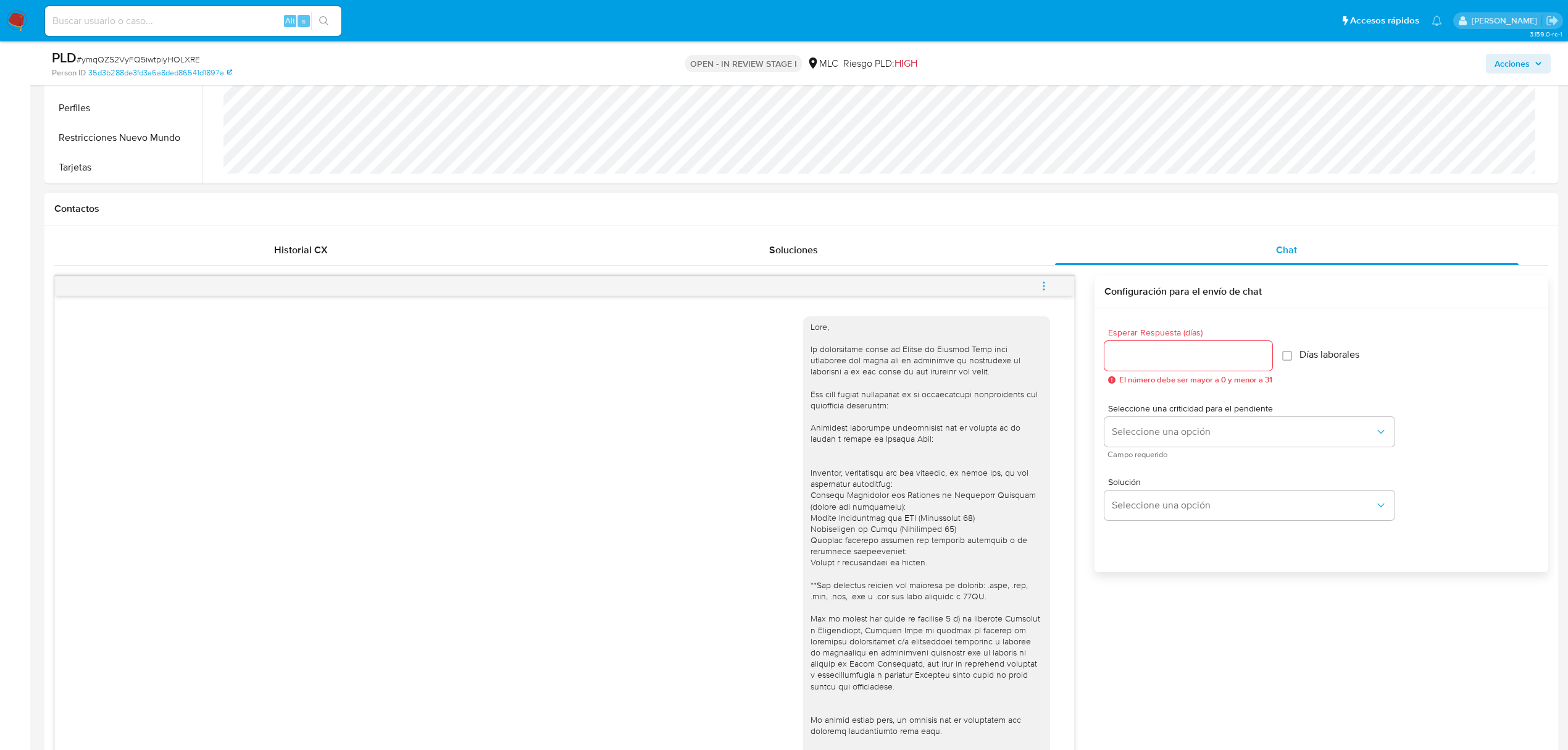
scroll to position [1157, 0]
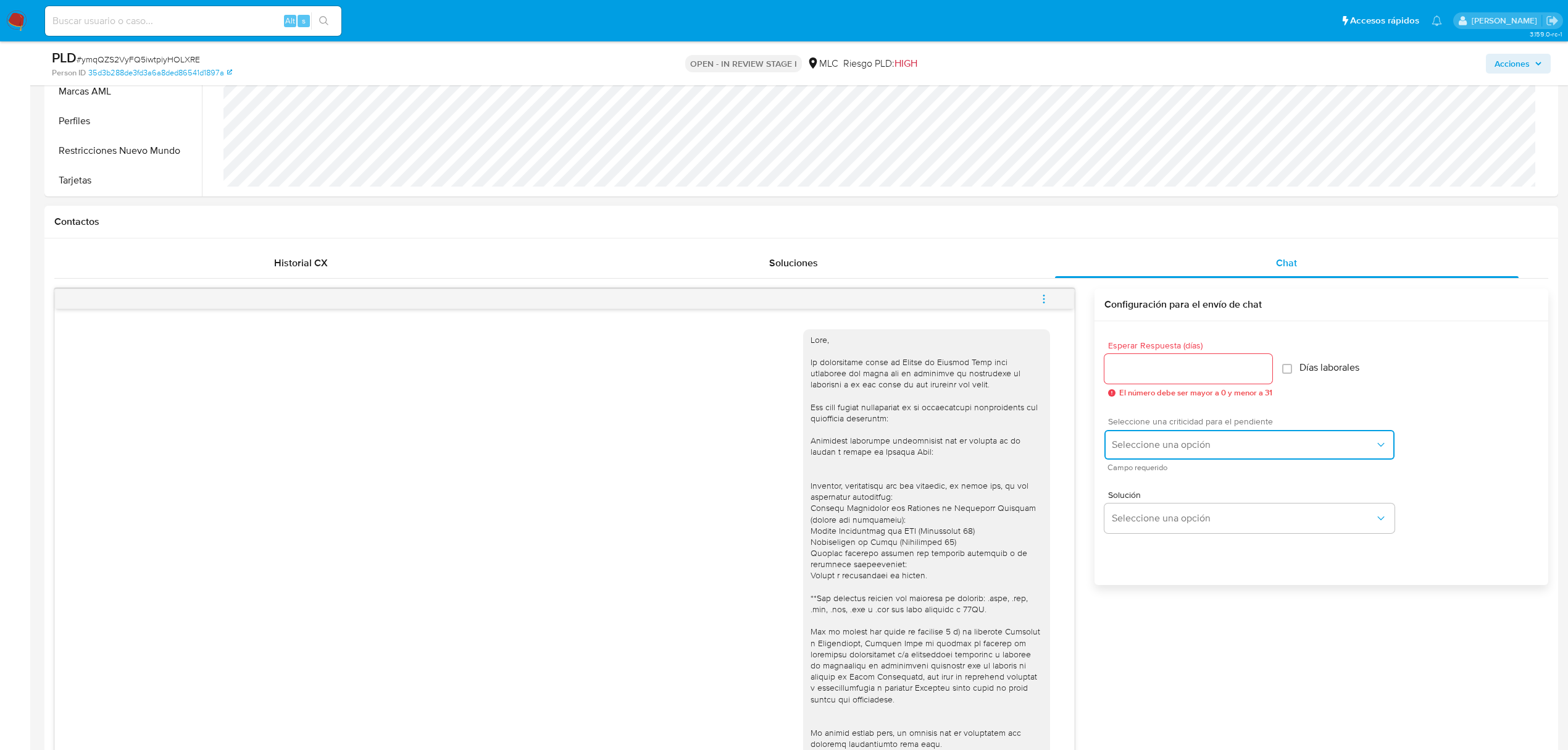
click at [1171, 451] on span "Seleccione una opción" at bounding box center [1243, 444] width 263 height 13
click at [1475, 423] on div "Seleccione una criticidad para el pendiente Seleccione una opción Campo requeri…" at bounding box center [1321, 443] width 434 height 73
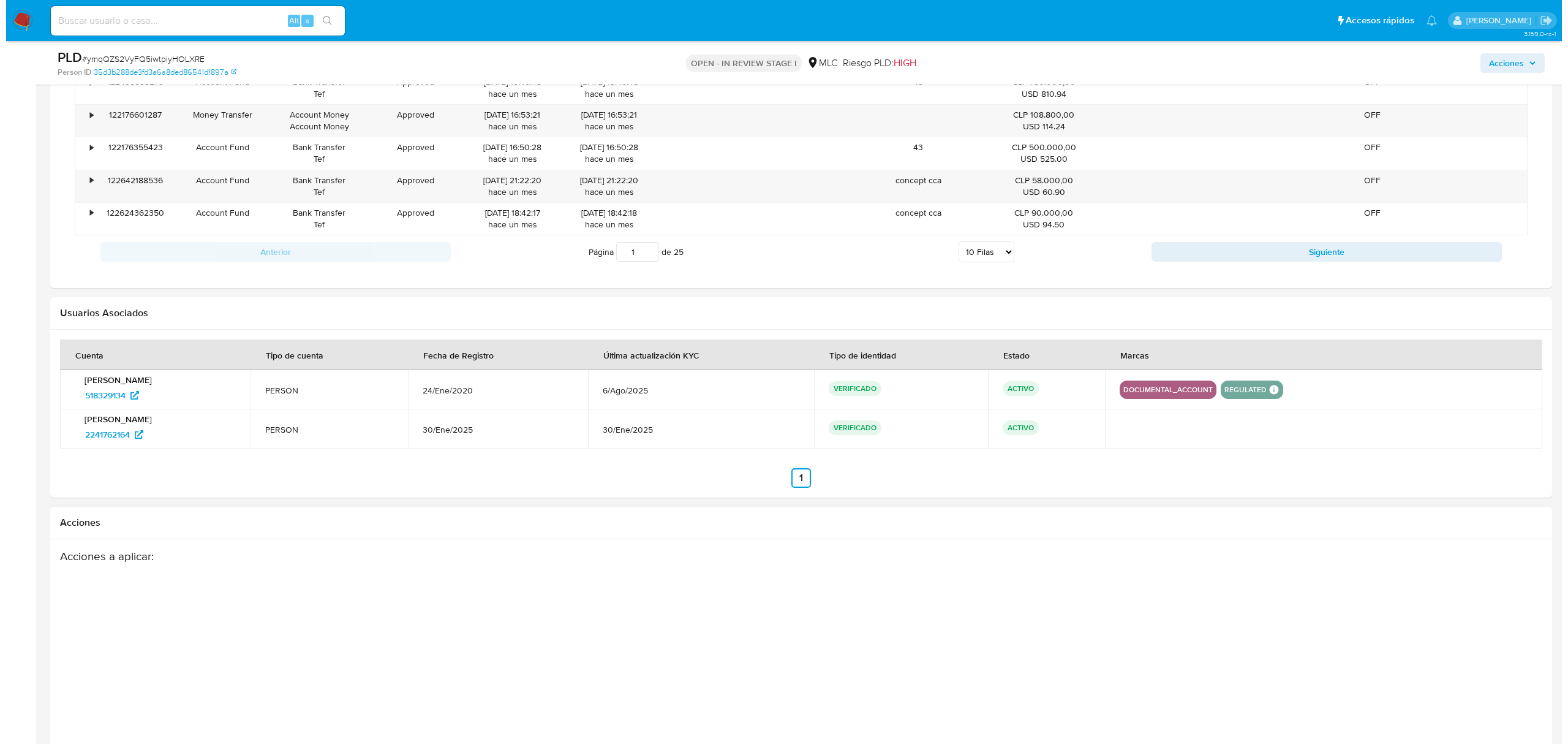
scroll to position [2665, 0]
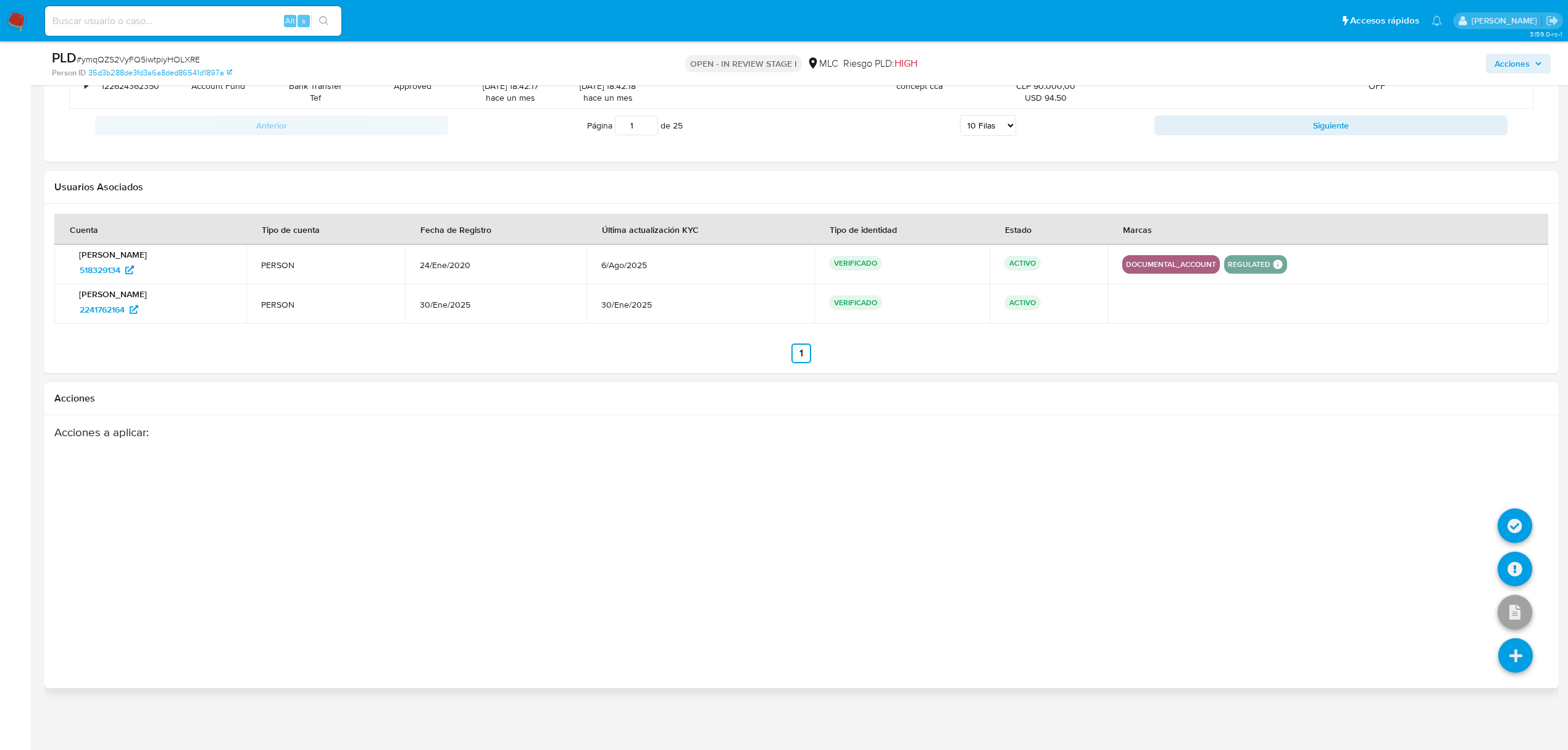
click at [1512, 660] on icon at bounding box center [1516, 654] width 35 height 35
click at [1512, 575] on icon at bounding box center [1515, 568] width 35 height 35
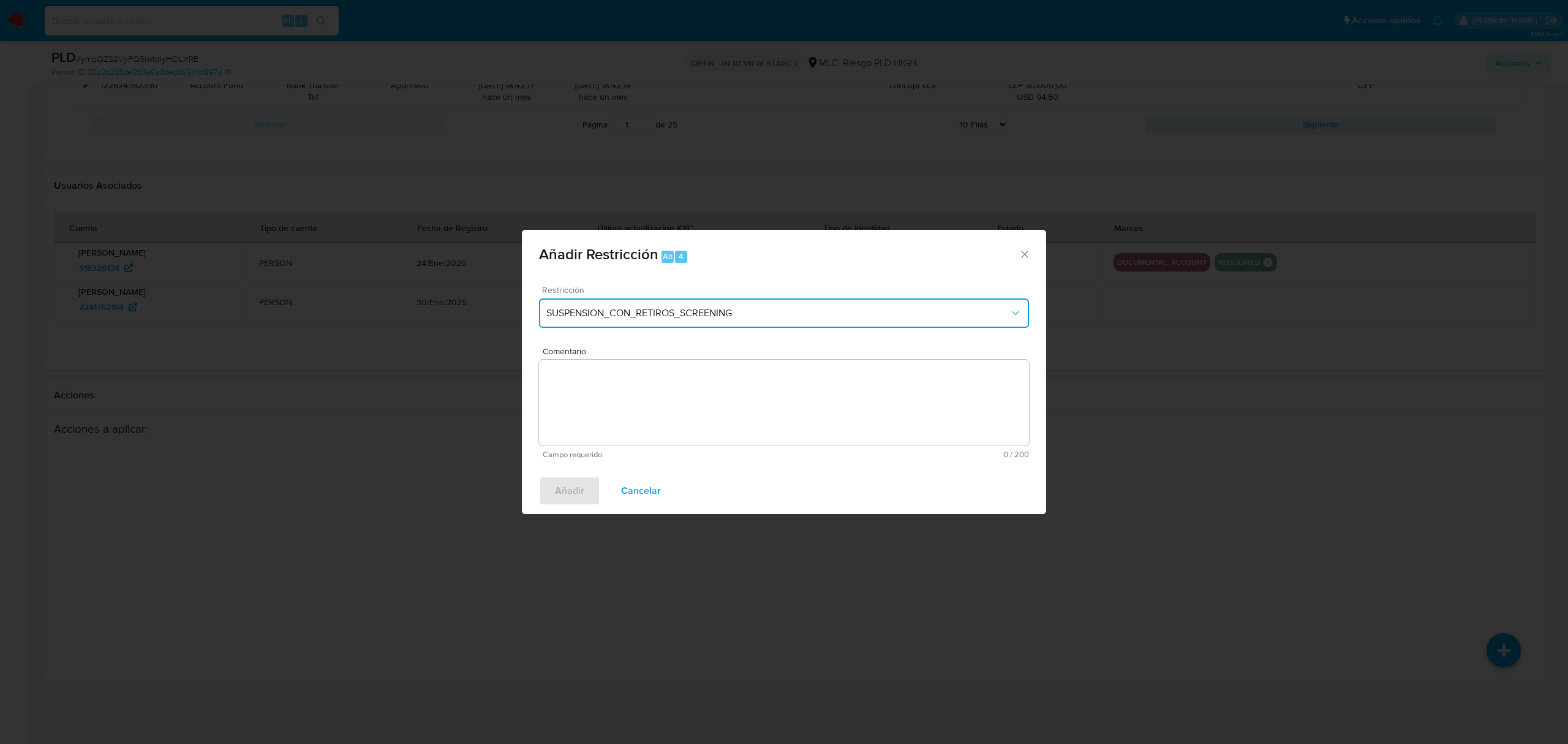
click at [761, 306] on span "SUSPENSION_CON_RETIROS_SCREENING" at bounding box center [777, 312] width 463 height 13
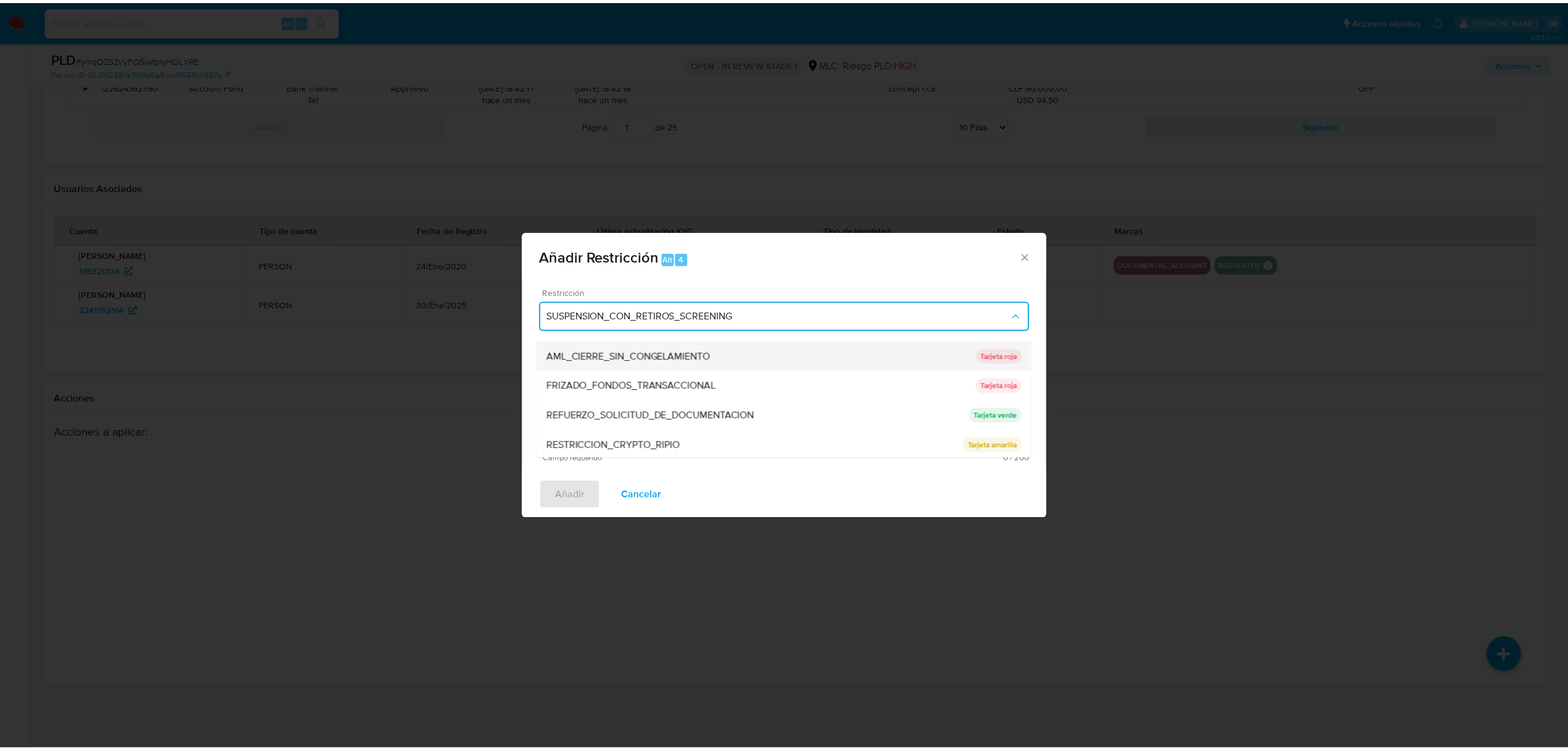
scroll to position [143, 0]
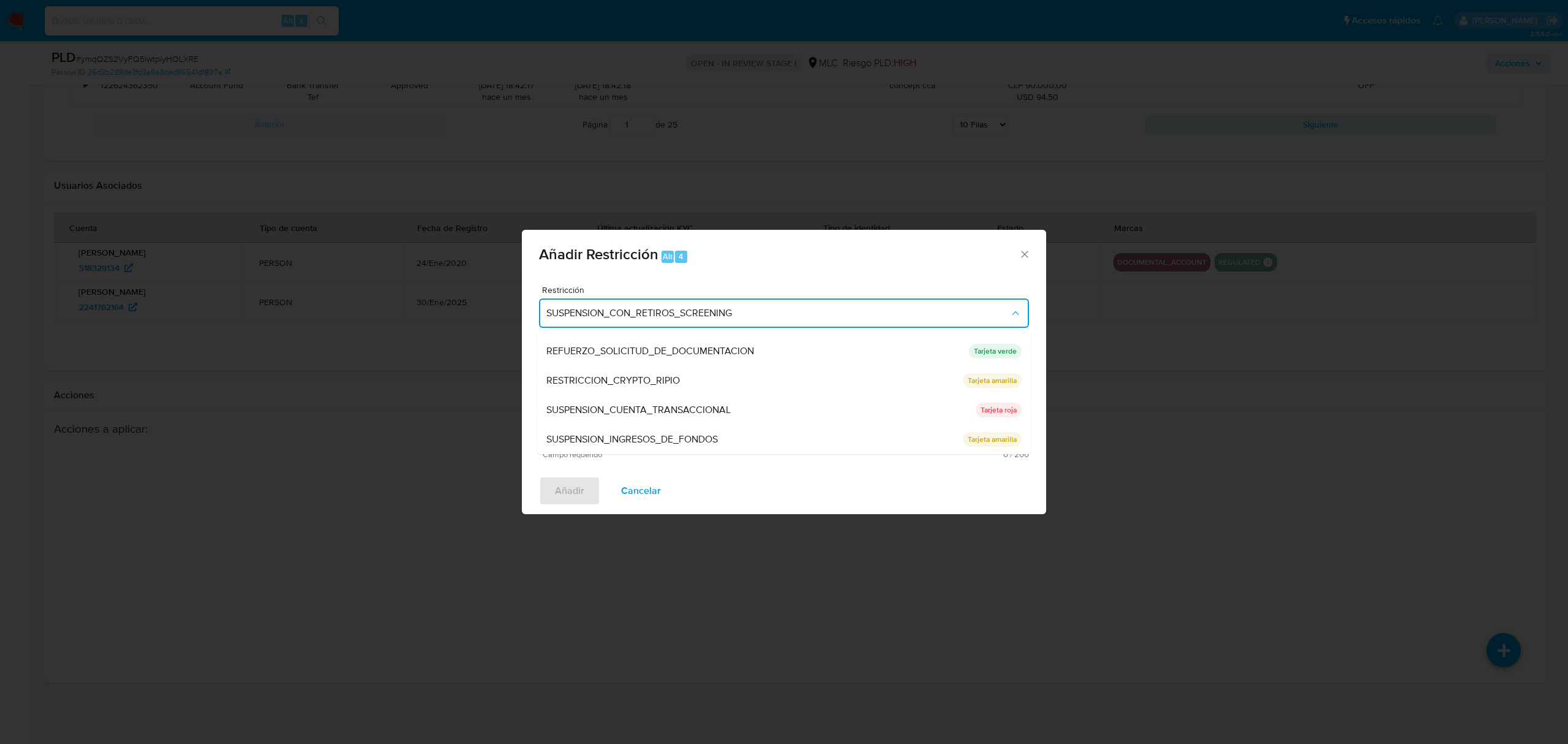
click at [1220, 442] on div "Añadir Restricción Alt 4 Restricción SUSPENSION_CON_RETIROS_SCREENING SUSPENSIO…" at bounding box center [784, 372] width 1568 height 744
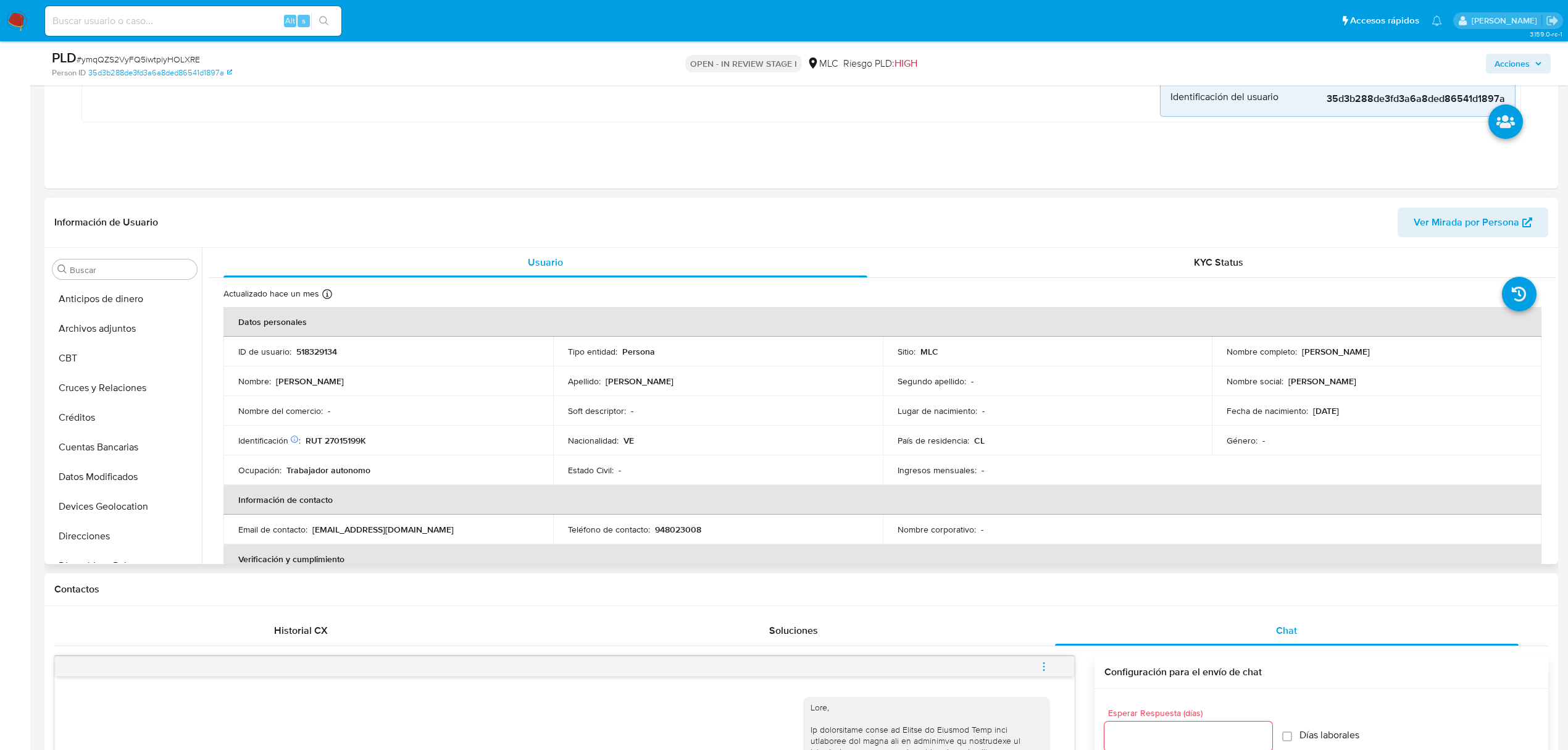
scroll to position [792, 0]
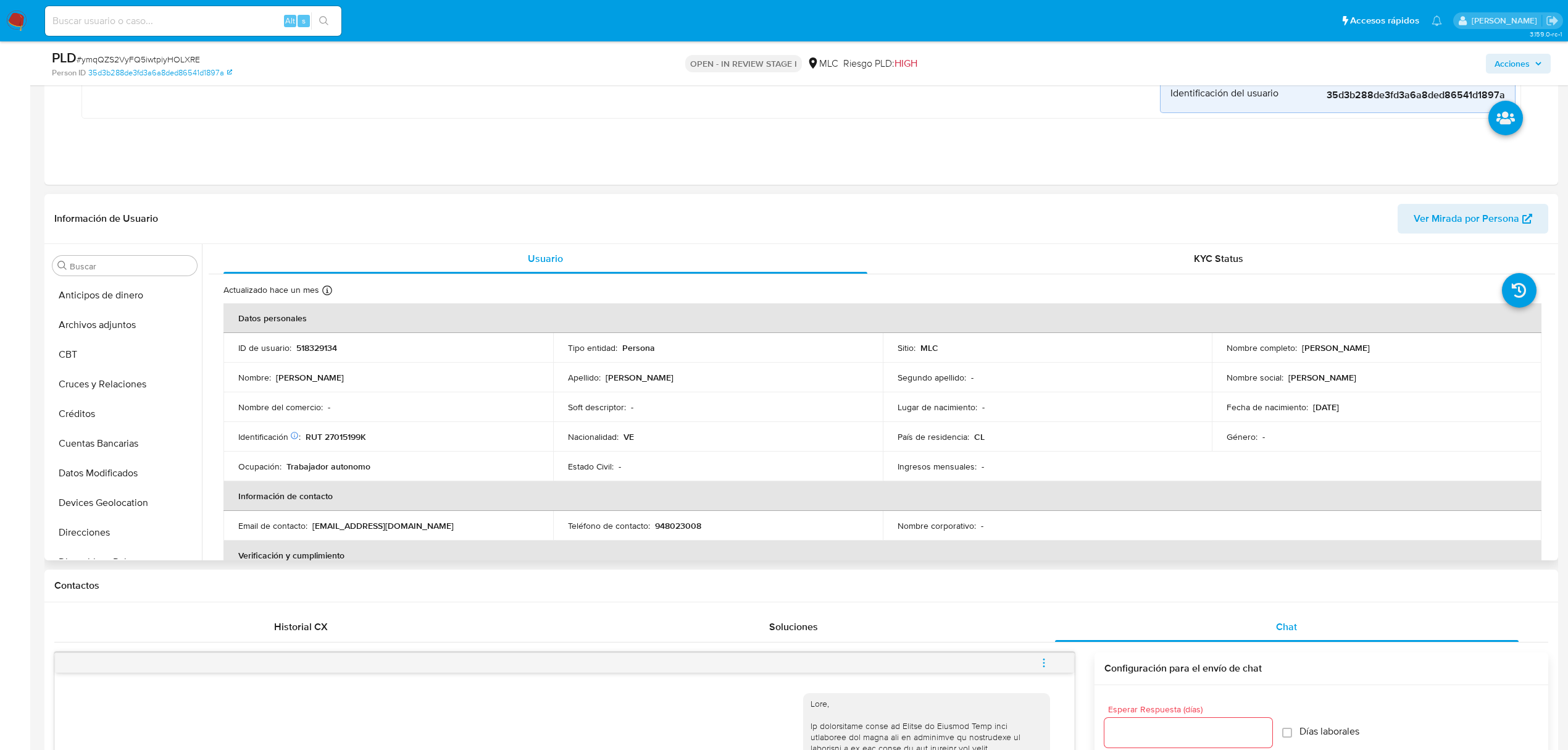
drag, startPoint x: 1298, startPoint y: 351, endPoint x: 1405, endPoint y: 354, distance: 107.0
click at [1405, 353] on div "Nombre completo : Ronaldy Alfonso Anzola Paredes" at bounding box center [1377, 347] width 300 height 11
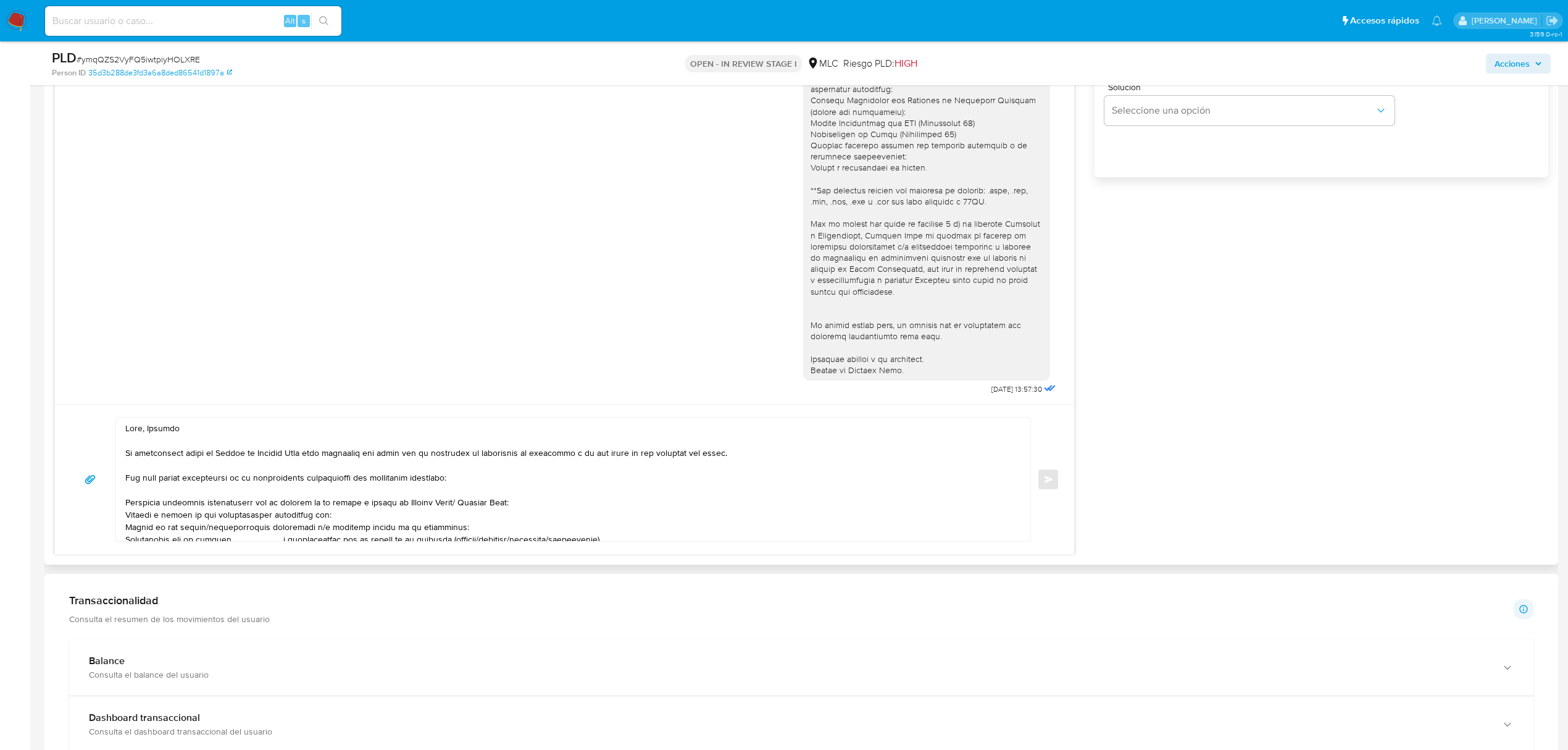
scroll to position [1534, 0]
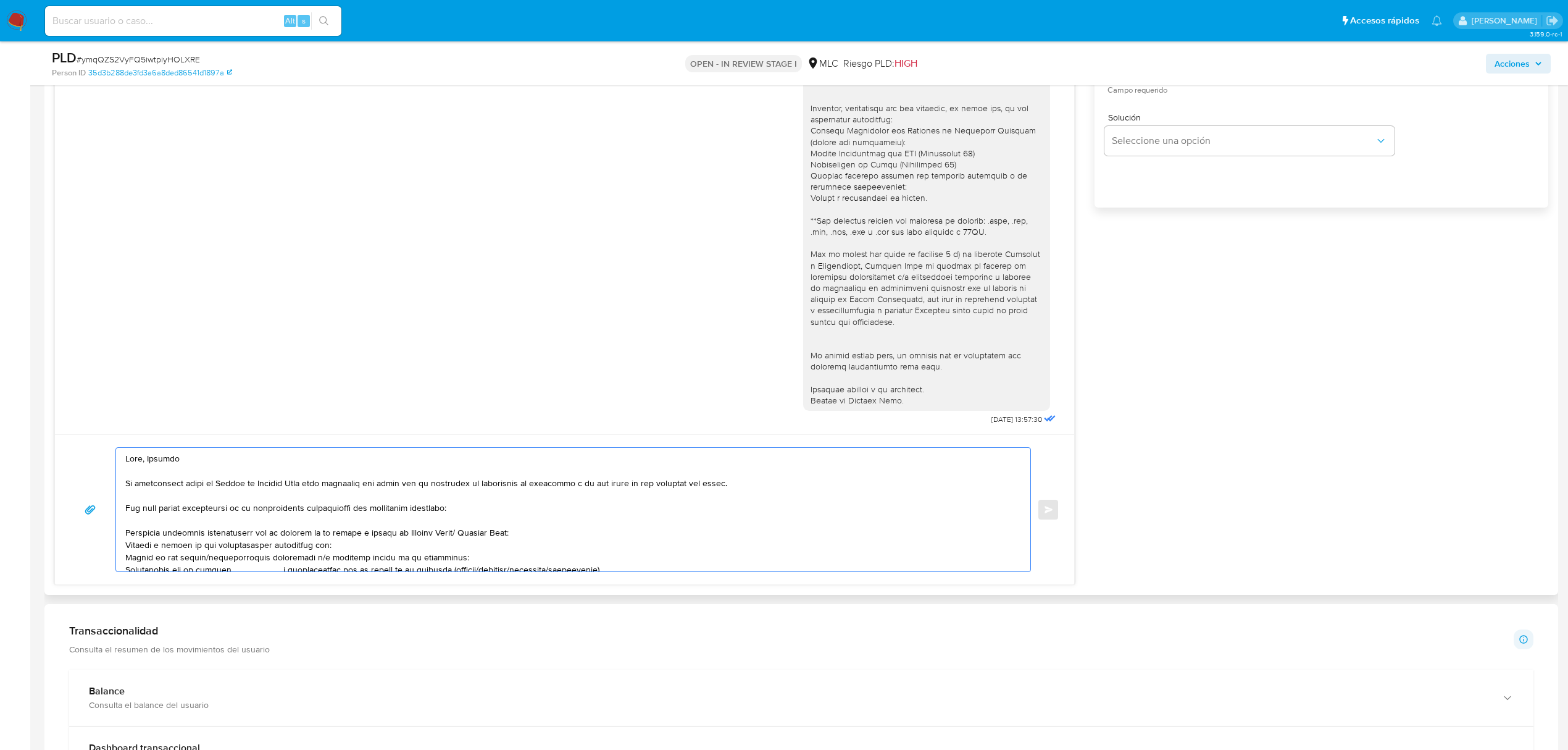
click at [203, 515] on textarea at bounding box center [570, 509] width 890 height 123
click at [188, 465] on textarea at bounding box center [570, 509] width 890 height 123
click at [235, 530] on textarea at bounding box center [570, 509] width 890 height 123
click at [341, 555] on textarea at bounding box center [570, 509] width 890 height 123
paste textarea "Resimex Sociedad Anónima y Reciclajes Maipo Spa"
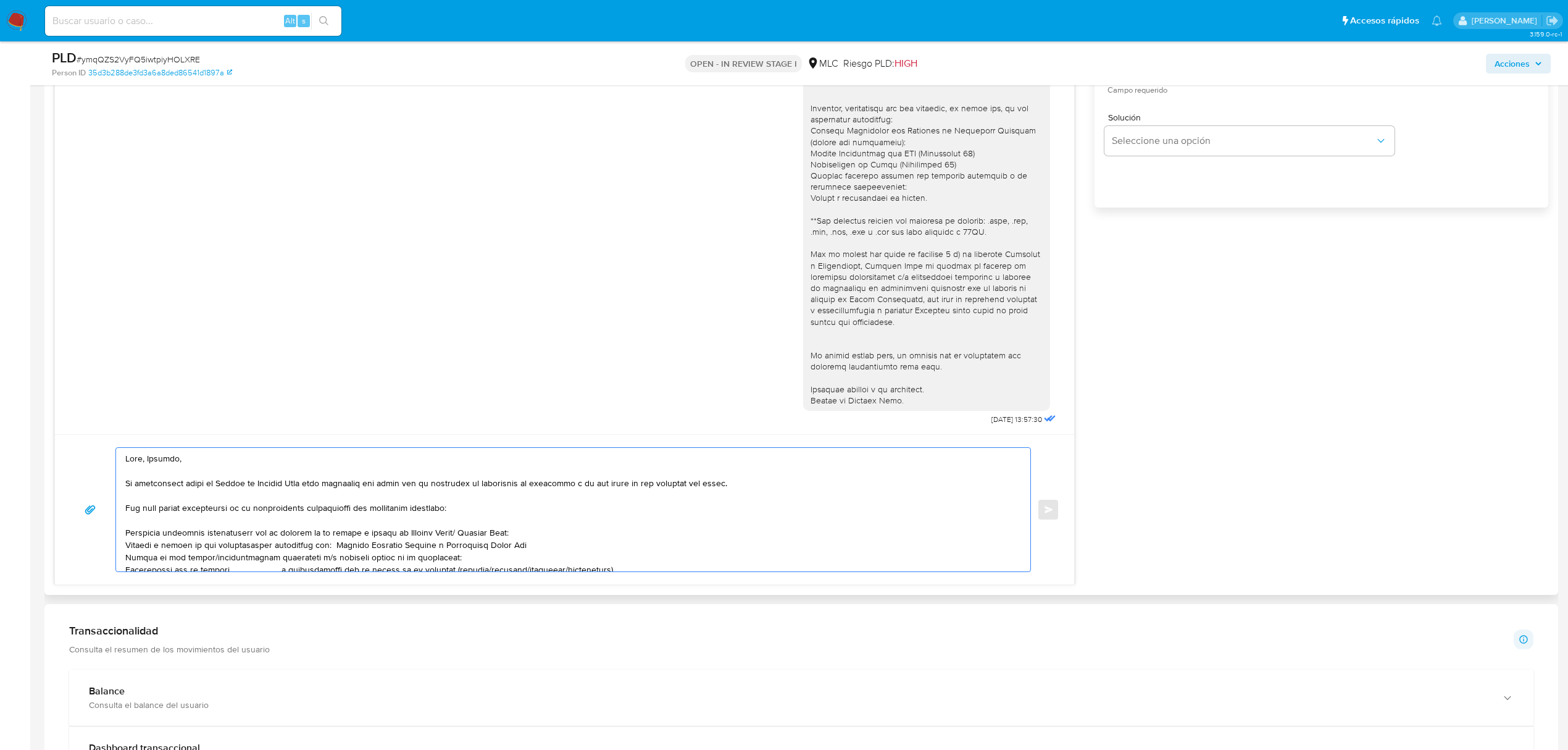
click at [544, 557] on textarea at bounding box center [570, 509] width 890 height 123
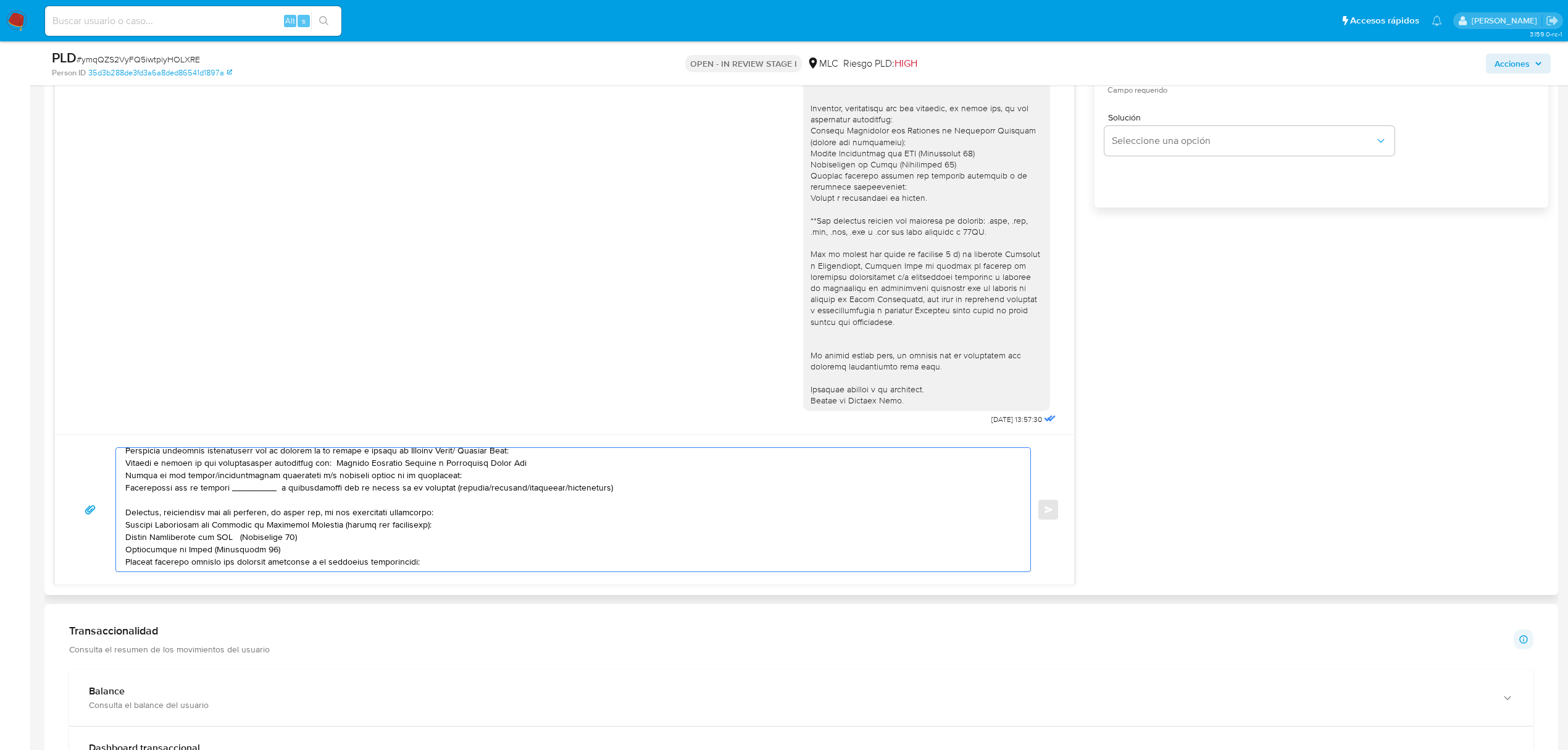
click at [542, 471] on textarea at bounding box center [570, 509] width 890 height 123
click at [253, 482] on textarea at bounding box center [570, 509] width 890 height 123
click at [201, 487] on textarea at bounding box center [570, 509] width 890 height 123
drag, startPoint x: 264, startPoint y: 481, endPoint x: 320, endPoint y: 480, distance: 56.0
click at [320, 480] on textarea at bounding box center [570, 509] width 890 height 123
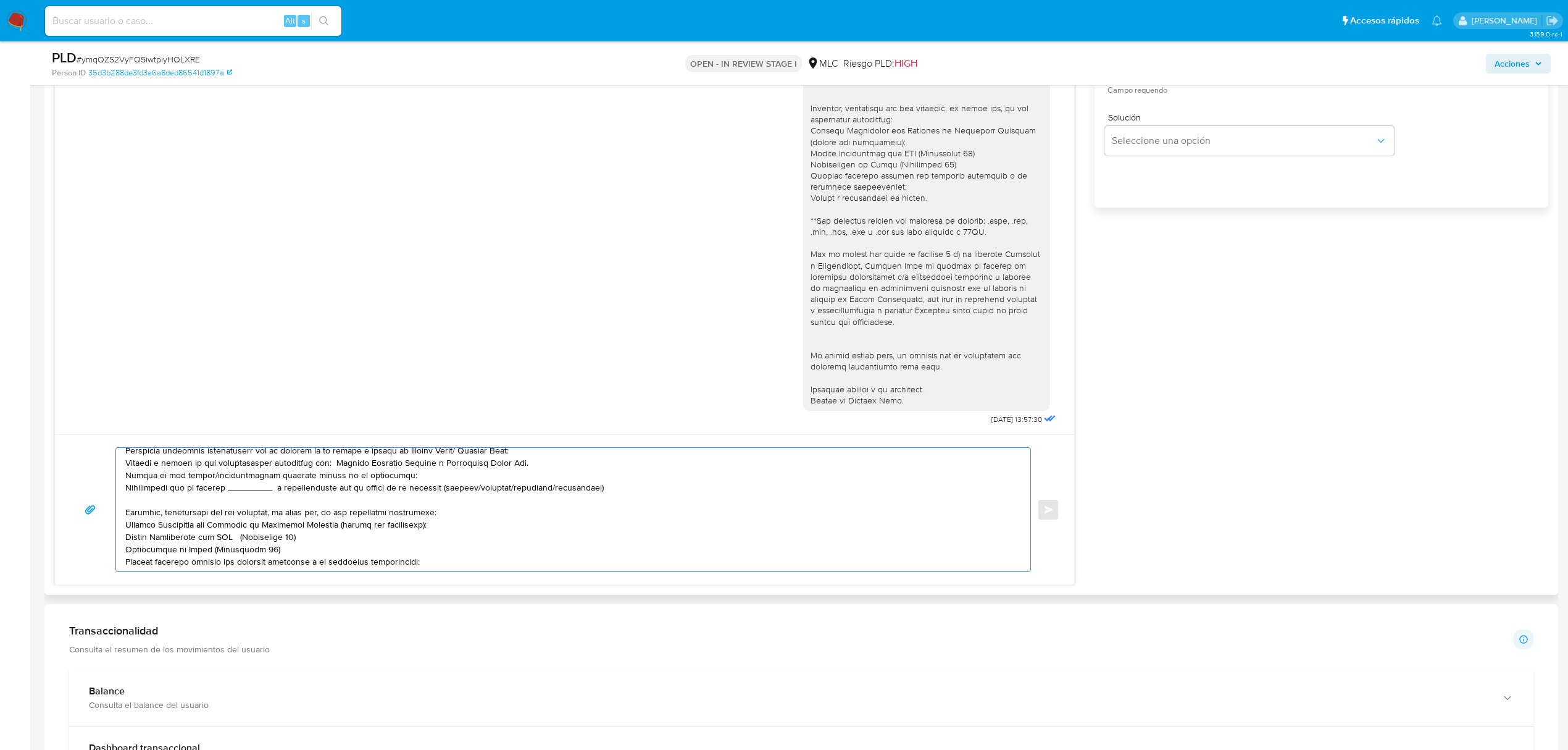
click at [303, 480] on textarea at bounding box center [570, 509] width 890 height 123
click at [304, 494] on textarea at bounding box center [570, 509] width 890 height 123
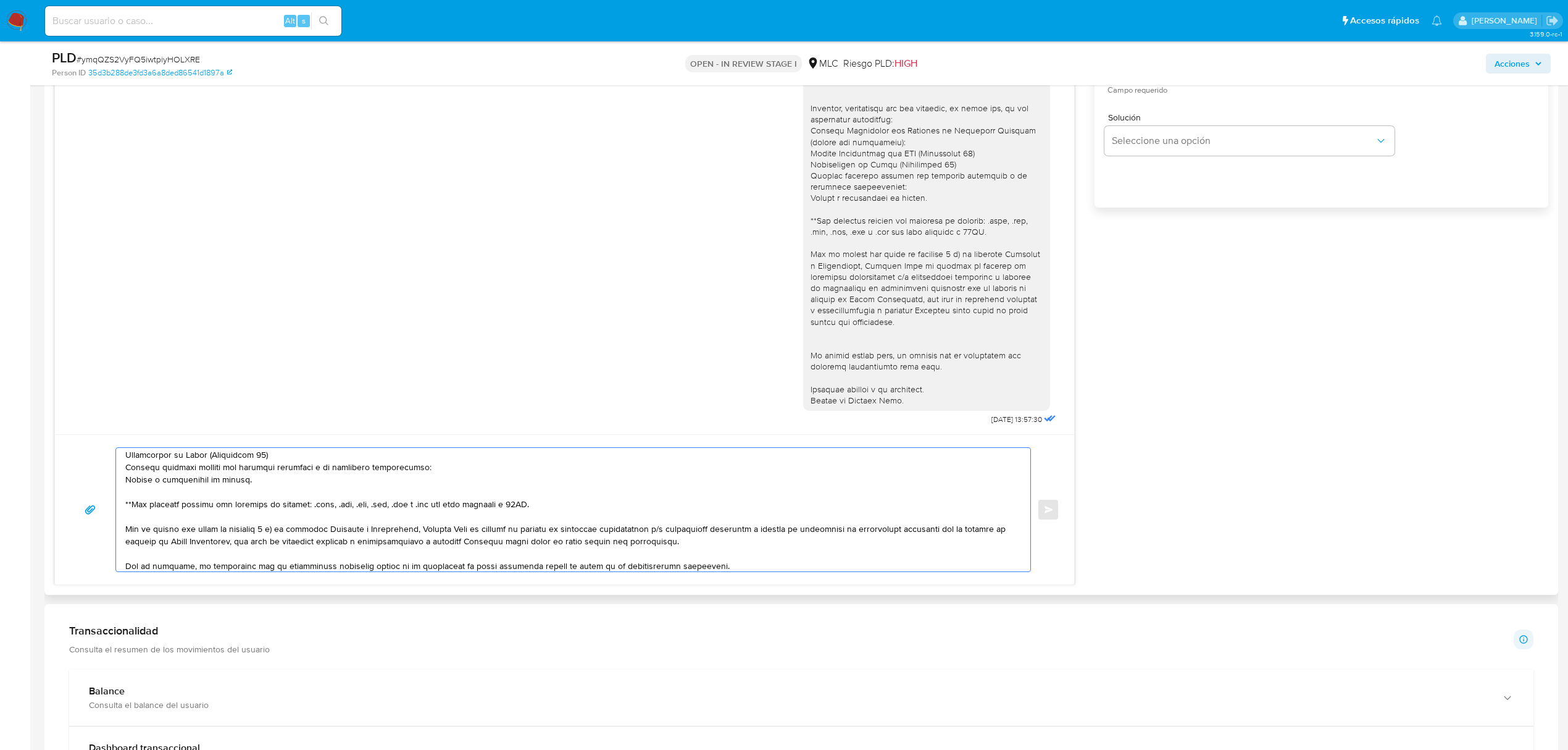
scroll to position [244, 0]
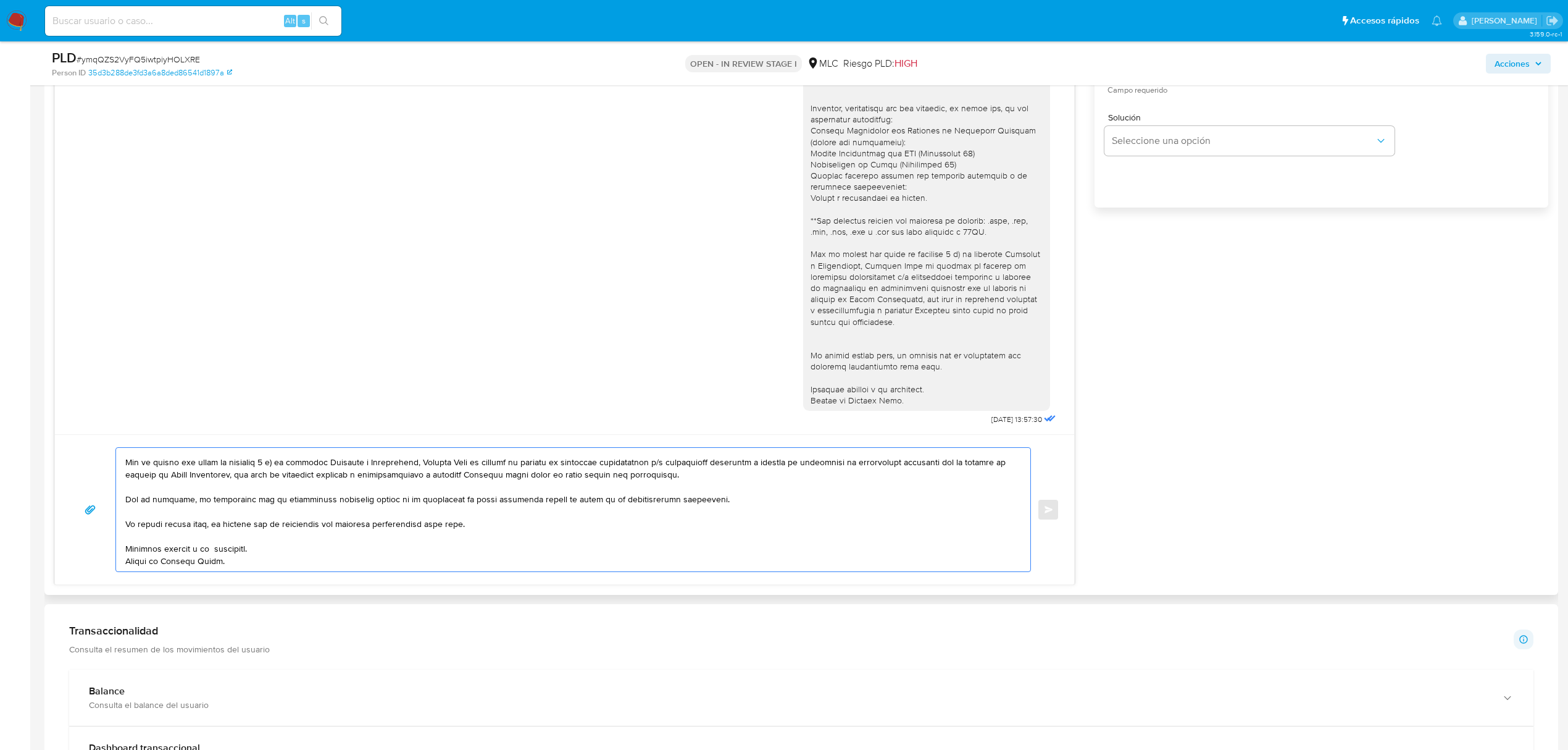
click at [218, 537] on textarea at bounding box center [570, 509] width 890 height 123
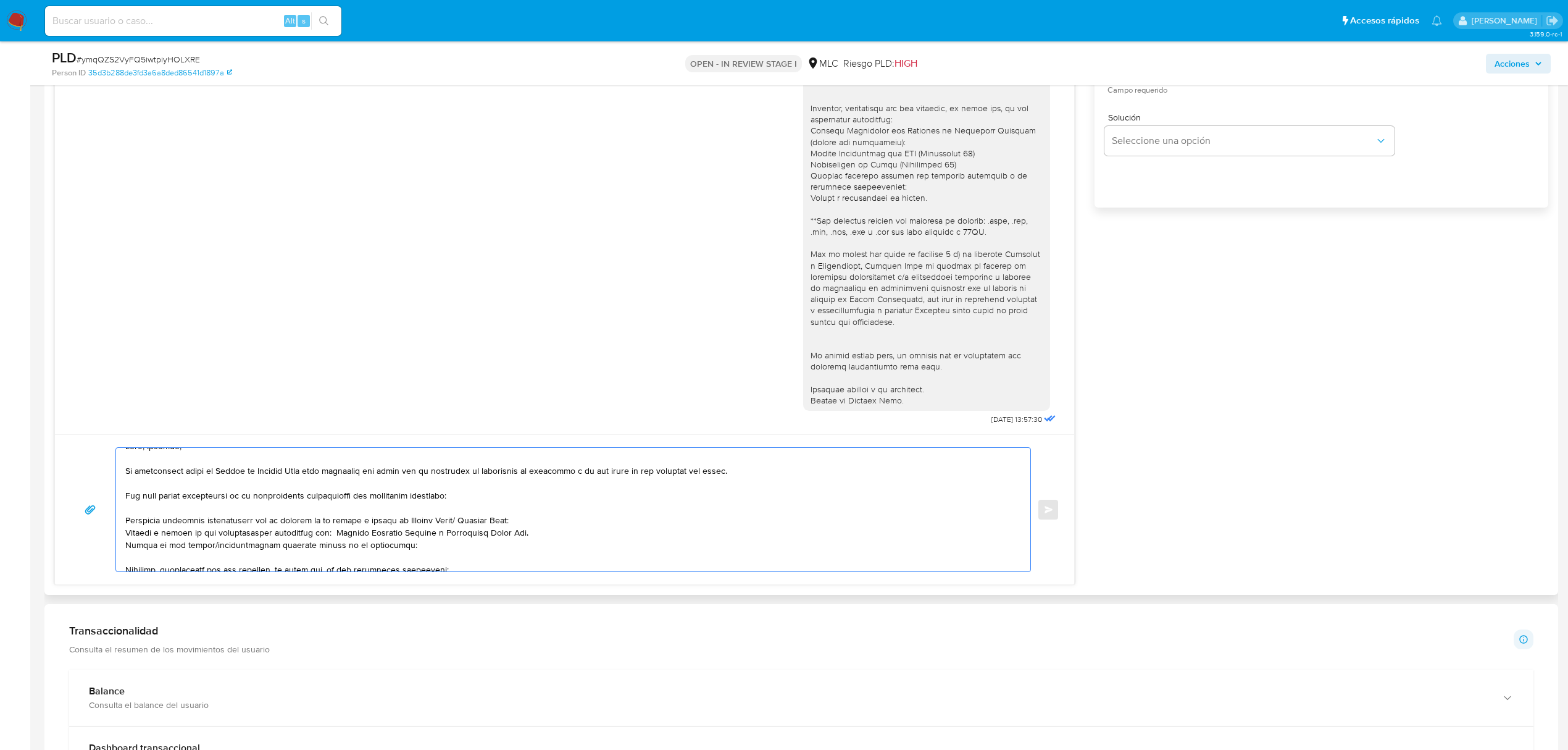
scroll to position [0, 0]
click at [206, 489] on textarea at bounding box center [570, 509] width 890 height 123
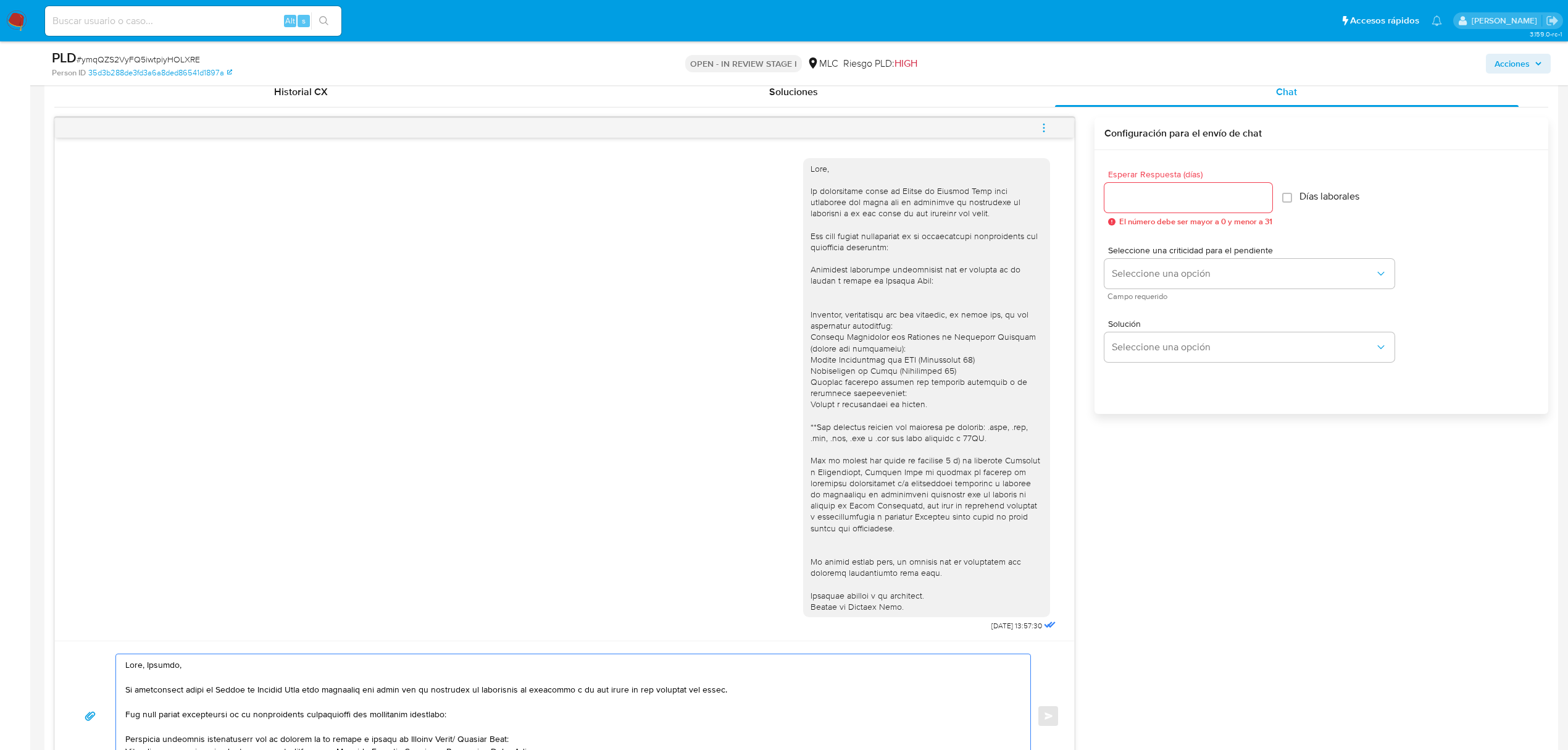
scroll to position [1287, 0]
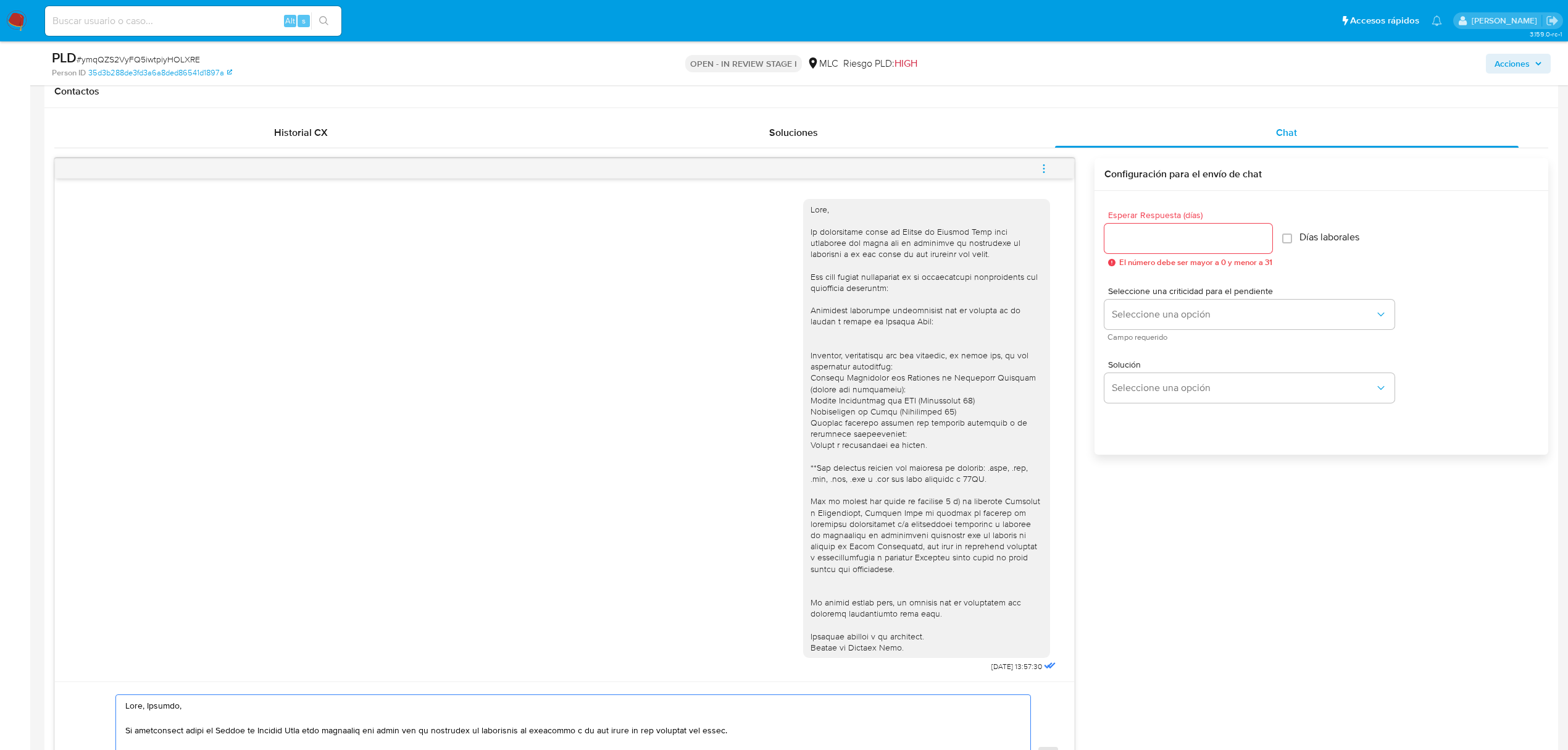
type textarea "Hola, Ronaldy, Te contactamos desde el Equipo de Mercado Pago para verificar tu…"
click at [1203, 242] on input "Esperar Respuesta (días)" at bounding box center [1188, 238] width 168 height 16
type input "1"
click at [1209, 316] on span "Seleccione una opción" at bounding box center [1243, 314] width 263 height 13
click at [1209, 316] on div "LOW" at bounding box center [1247, 316] width 270 height 25
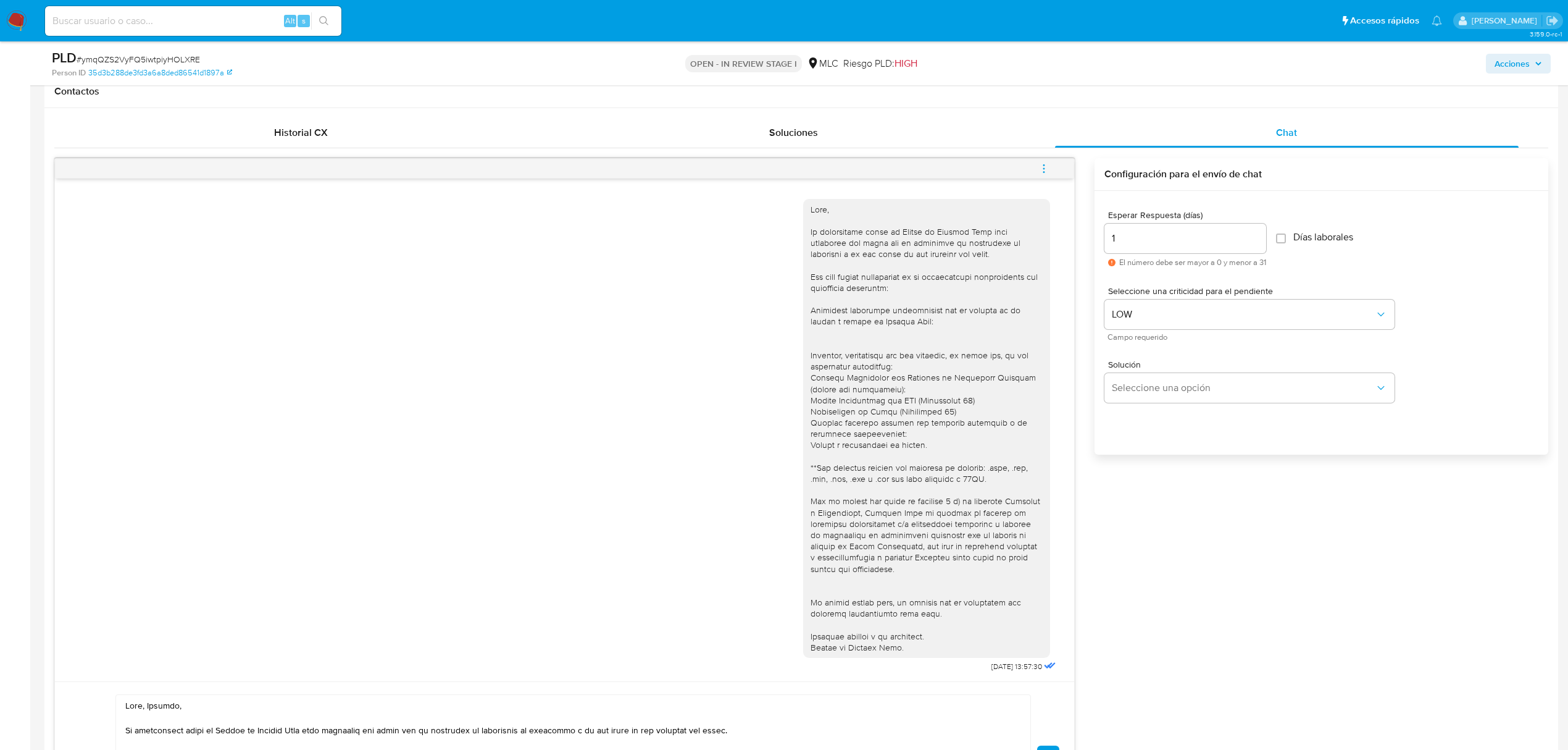
click at [1204, 447] on div "Esperar Respuesta (días) 1 El número debe ser mayor a 0 y menor a 31 Días labor…" at bounding box center [1321, 338] width 454 height 296
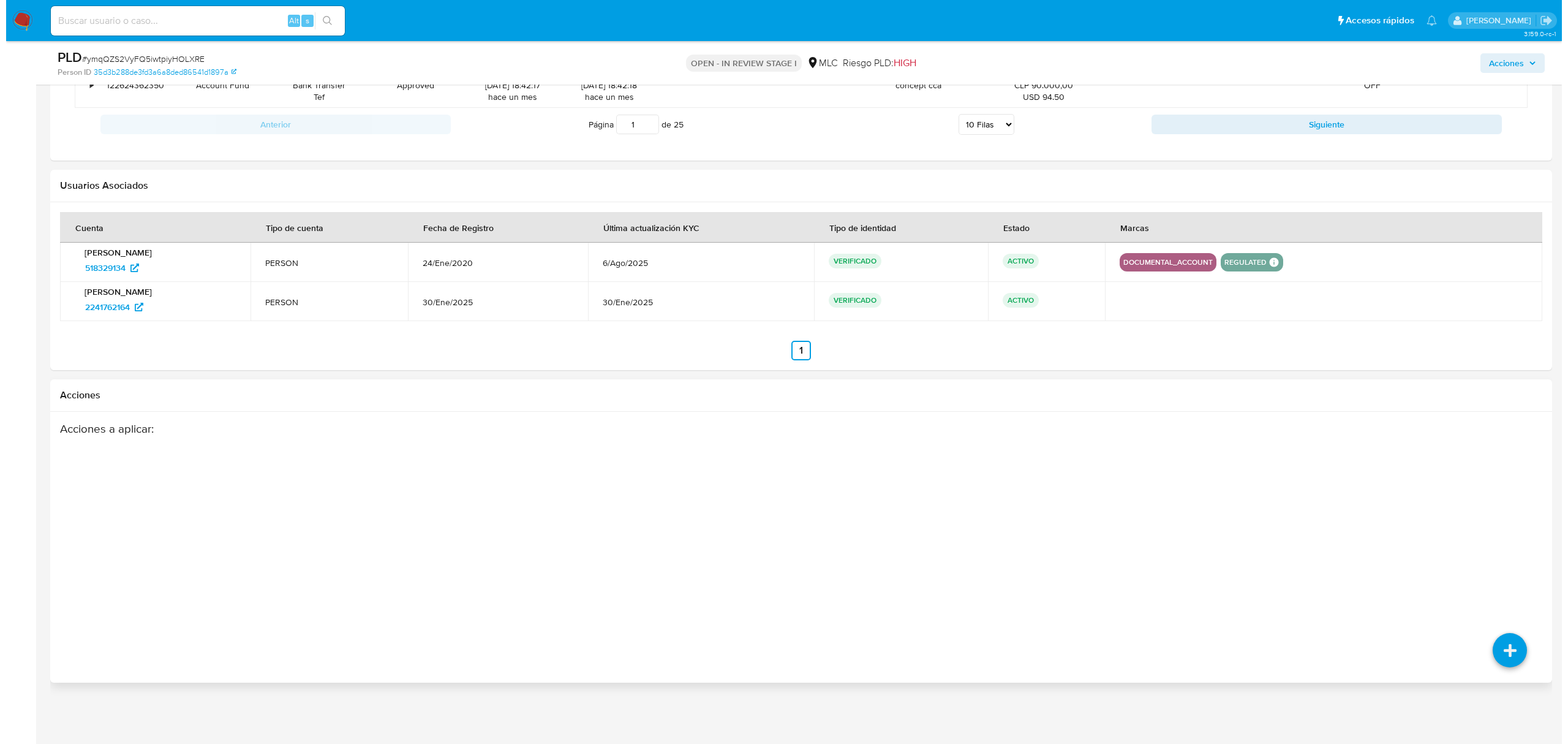
scroll to position [2665, 0]
click at [1492, 647] on icon at bounding box center [1503, 649] width 34 height 34
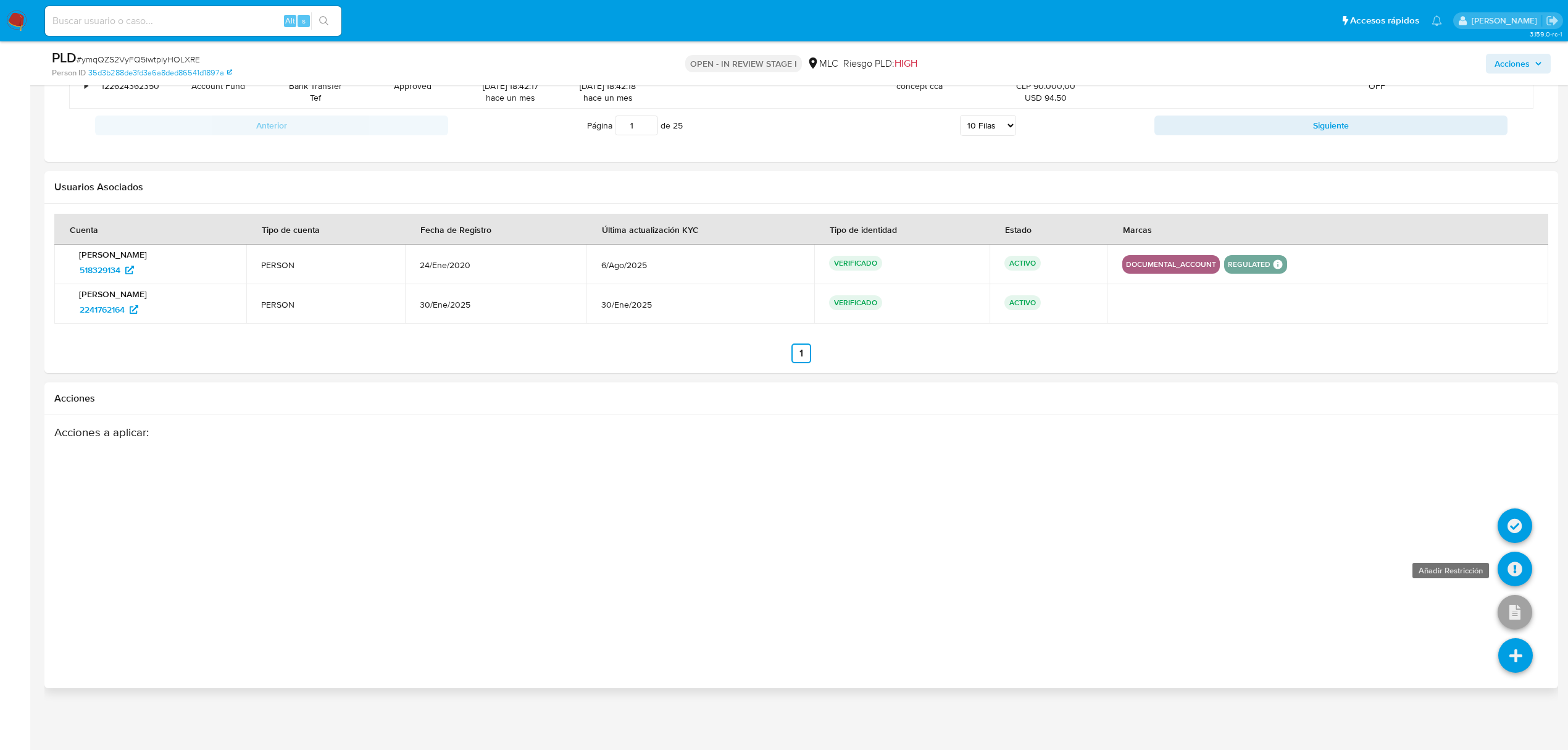
click at [1516, 571] on icon at bounding box center [1515, 568] width 35 height 35
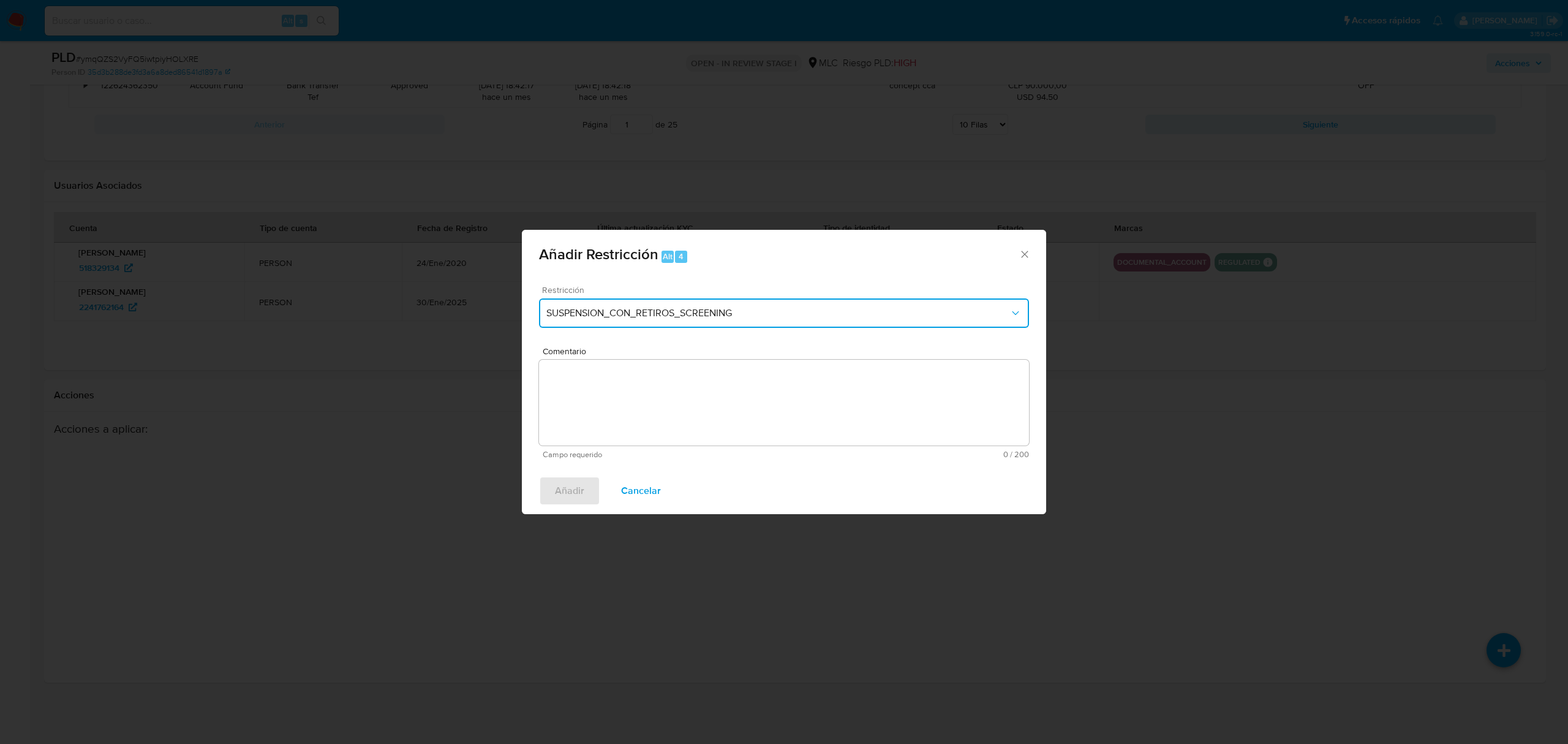
click at [648, 317] on span "SUSPENSION_CON_RETIROS_SCREENING" at bounding box center [777, 312] width 463 height 13
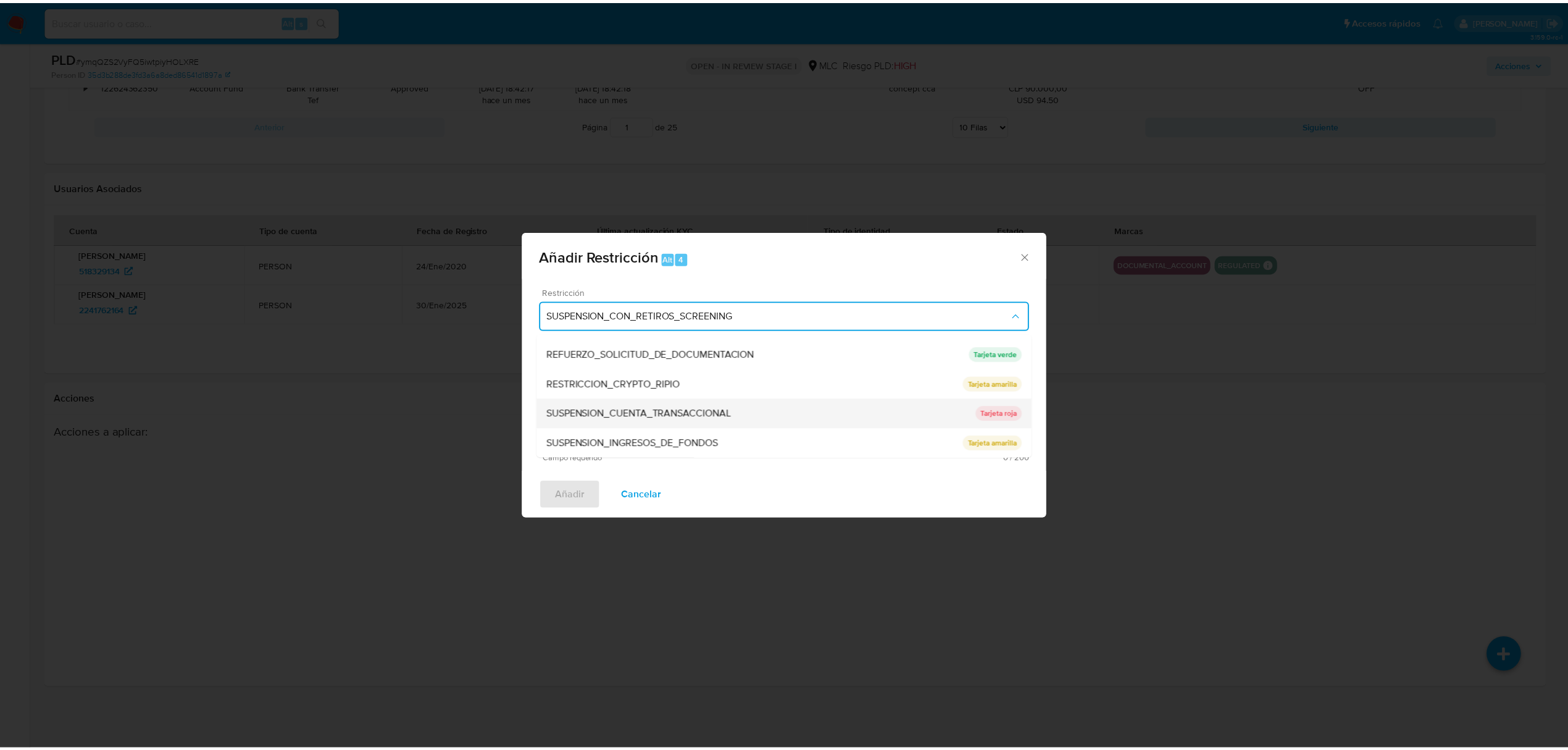
scroll to position [60, 0]
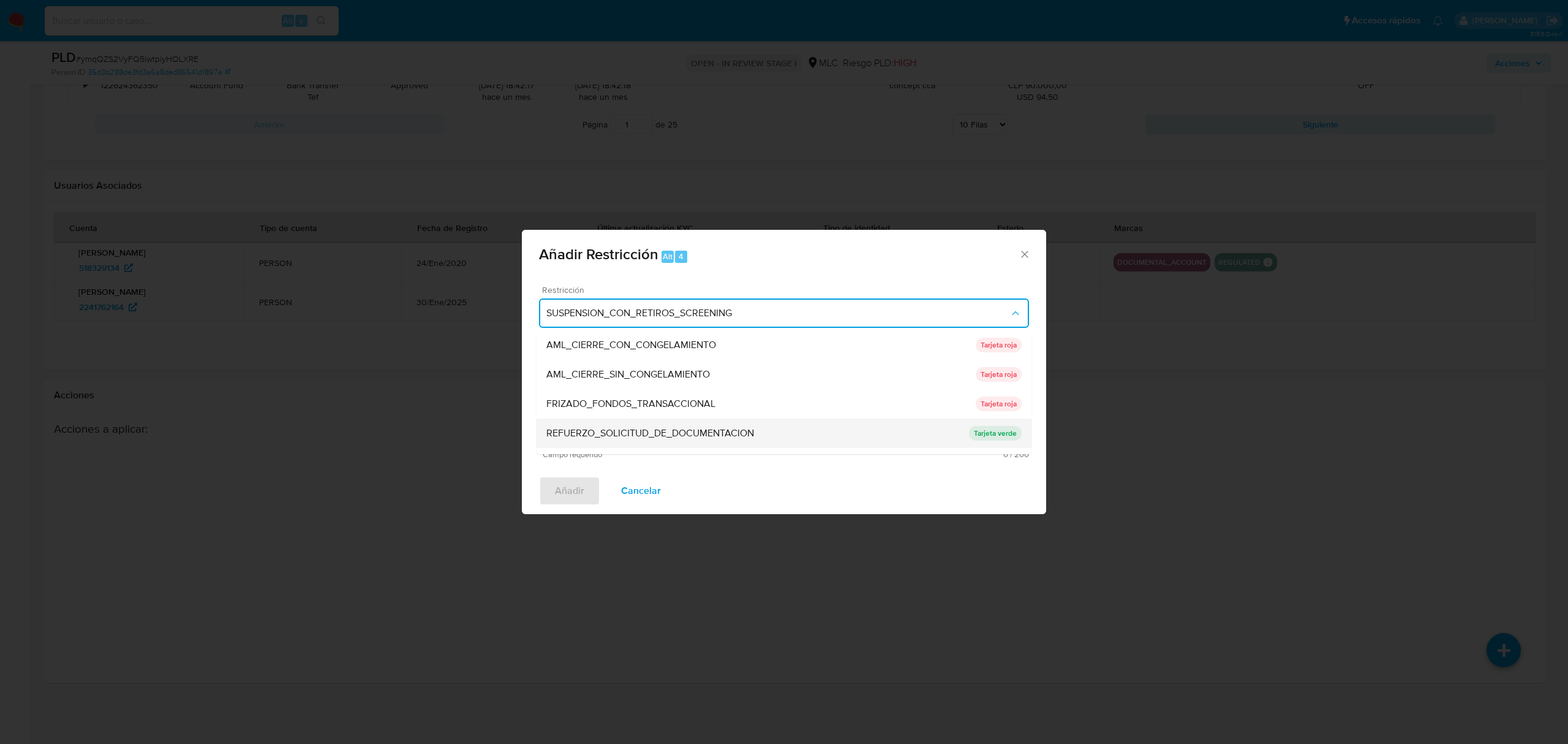
click at [774, 435] on div "REFUERZO_SOLICITUD_DE_DOCUMENTACION" at bounding box center [758, 433] width 423 height 29
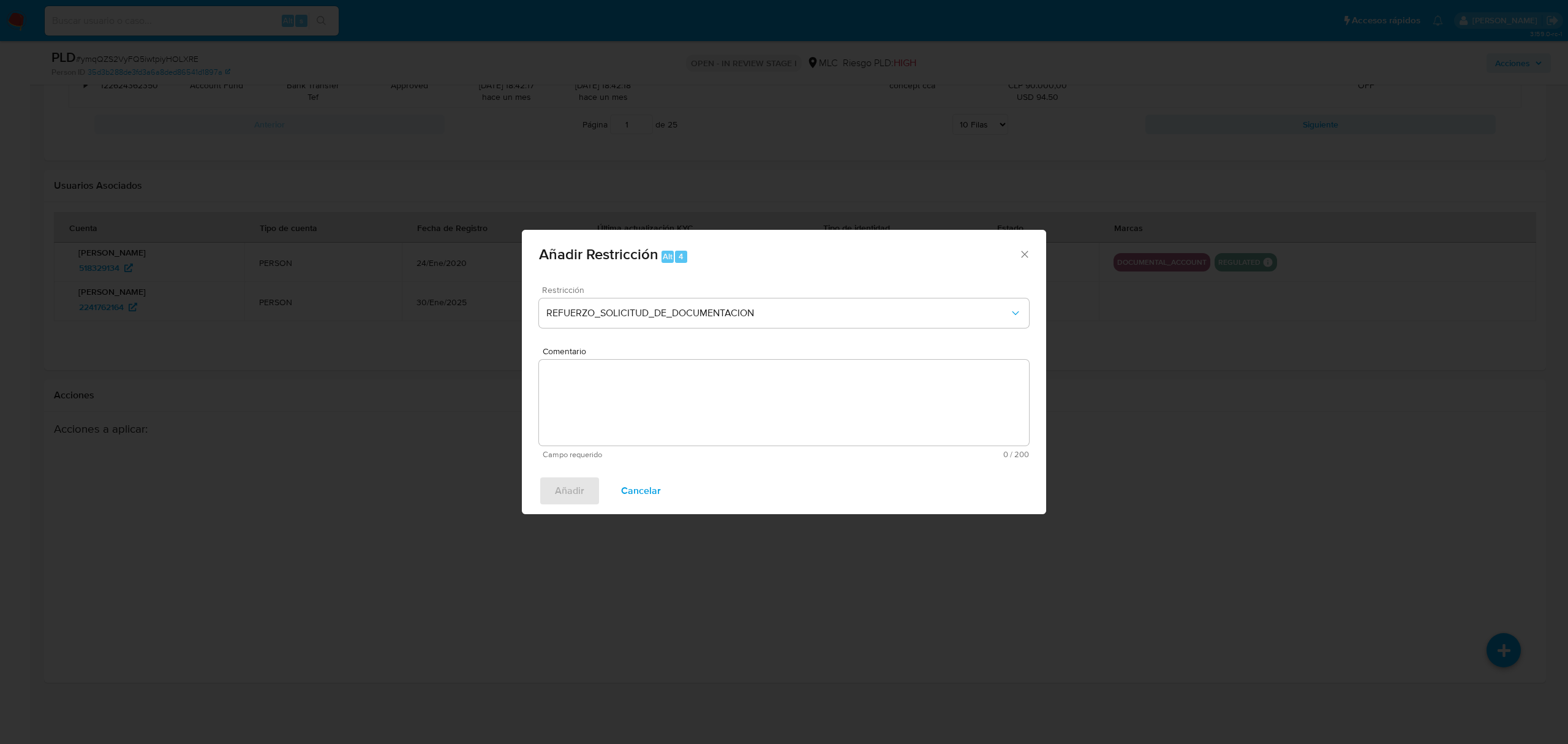
click at [598, 408] on textarea "Comentario" at bounding box center [784, 402] width 490 height 86
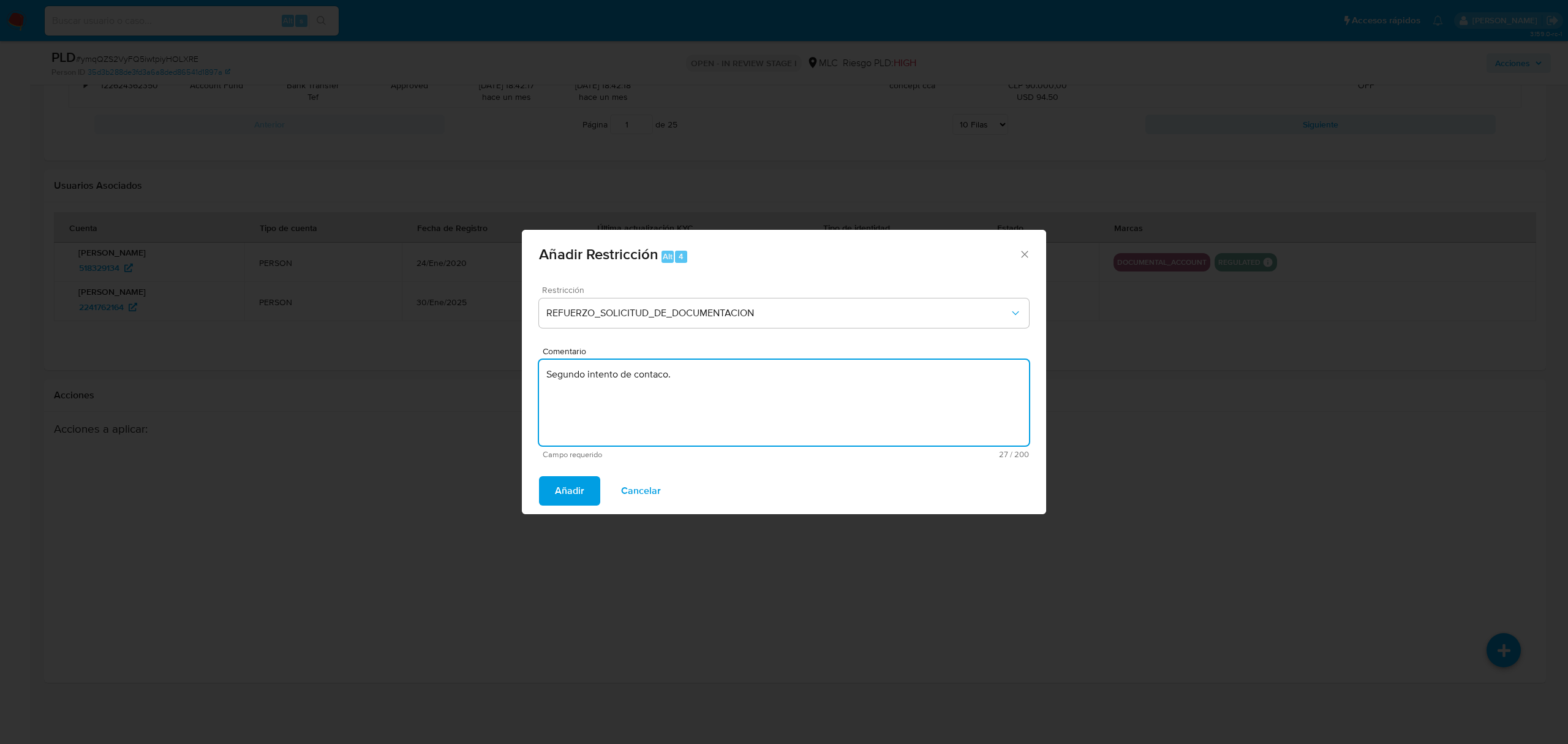
click at [600, 408] on textarea "Segundo intento de contaco." at bounding box center [784, 402] width 490 height 86
click at [647, 376] on textarea "Segundo intento de contaco." at bounding box center [784, 402] width 490 height 86
click at [0, 0] on lt-div "Se ha encontrado un posible error ortográfico. contacto contado contactó contal…" at bounding box center [0, 0] width 0 height 0
click at [0, 0] on lt-span "contacto" at bounding box center [0, 0] width 0 height 0
click at [652, 382] on textarea "Segundo intento de contacto." at bounding box center [784, 402] width 490 height 86
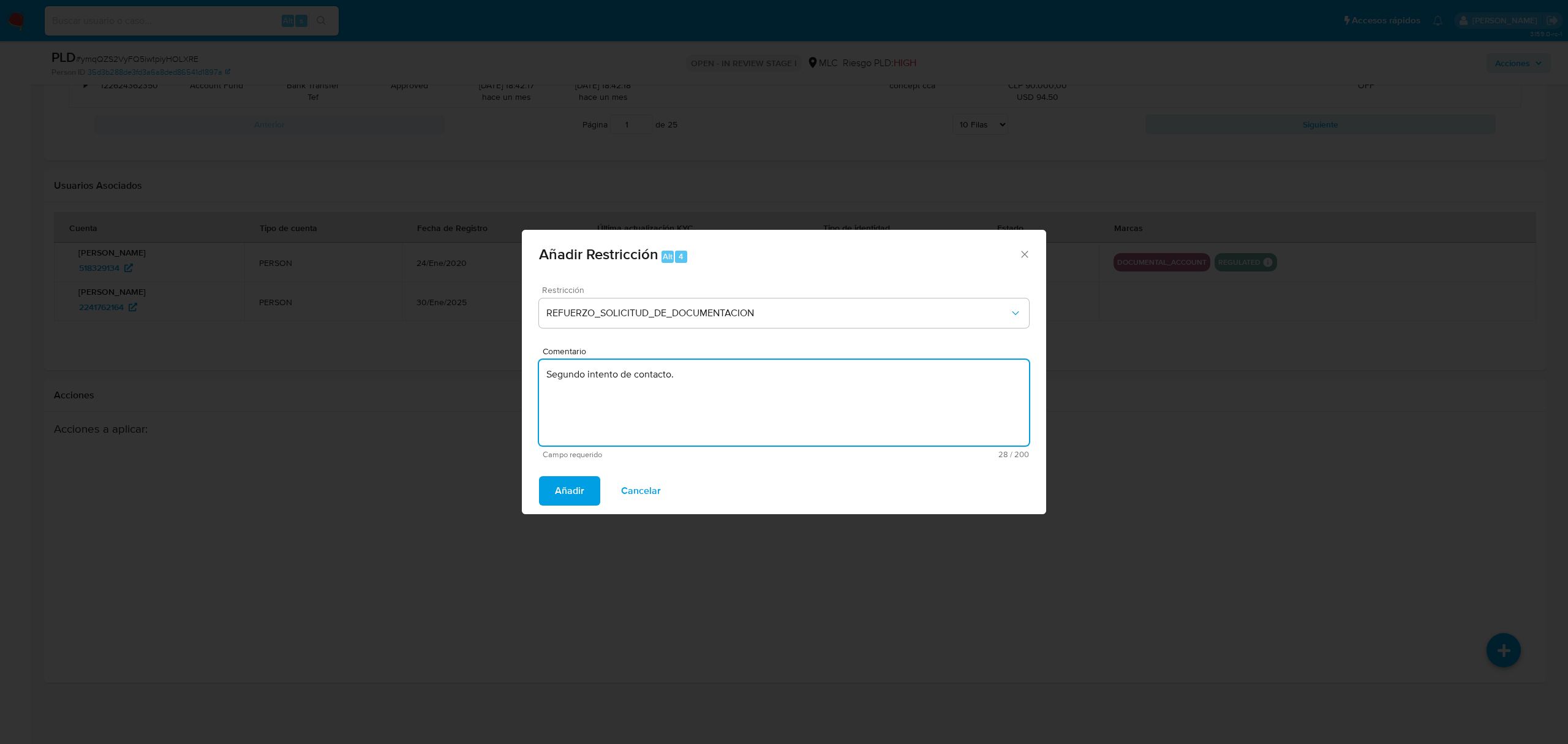
click at [671, 378] on textarea "Segundo intento de contacto." at bounding box center [784, 402] width 490 height 86
type textarea "Segundo intento de contacto."
click at [569, 490] on span "Añadir" at bounding box center [570, 490] width 29 height 27
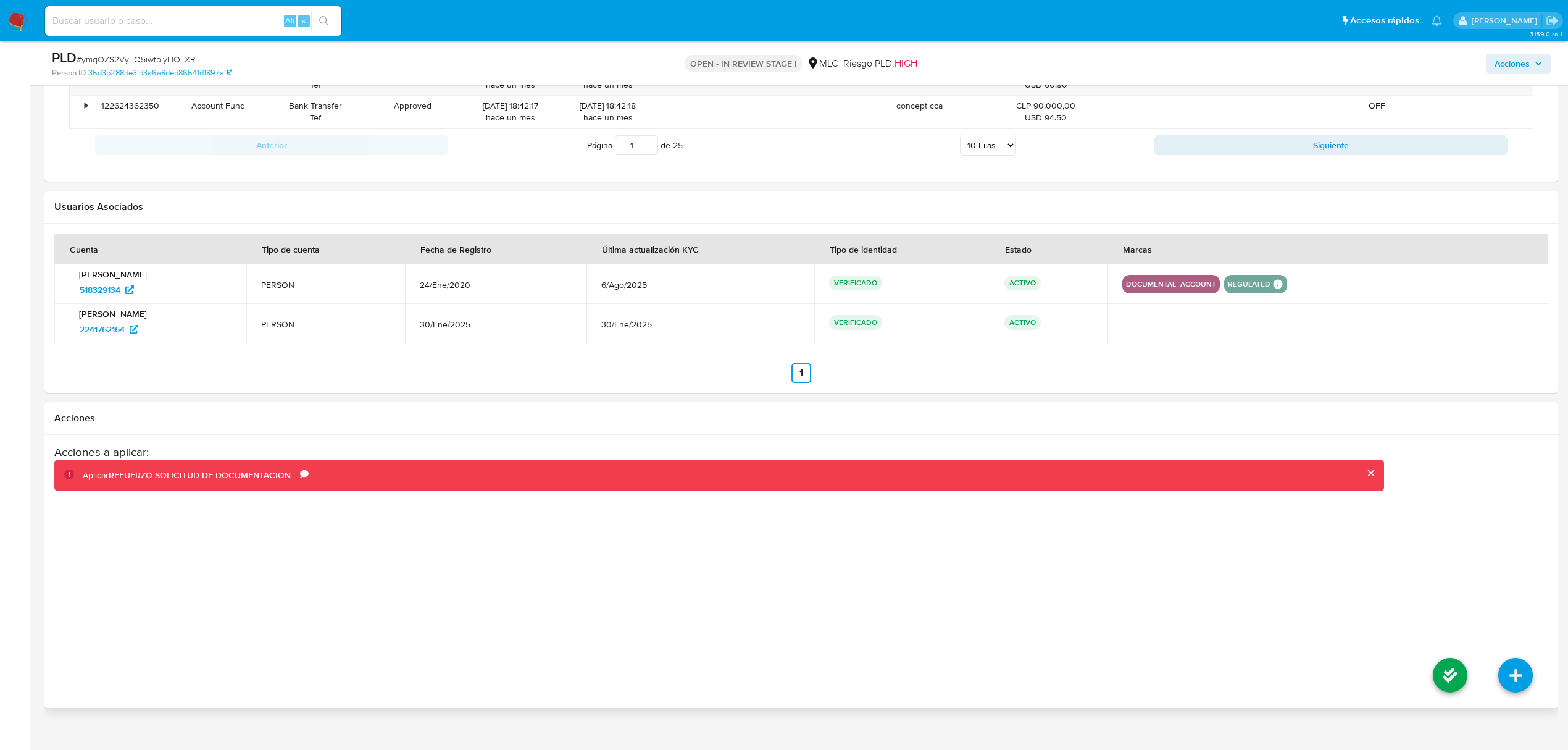
scroll to position [2686, 0]
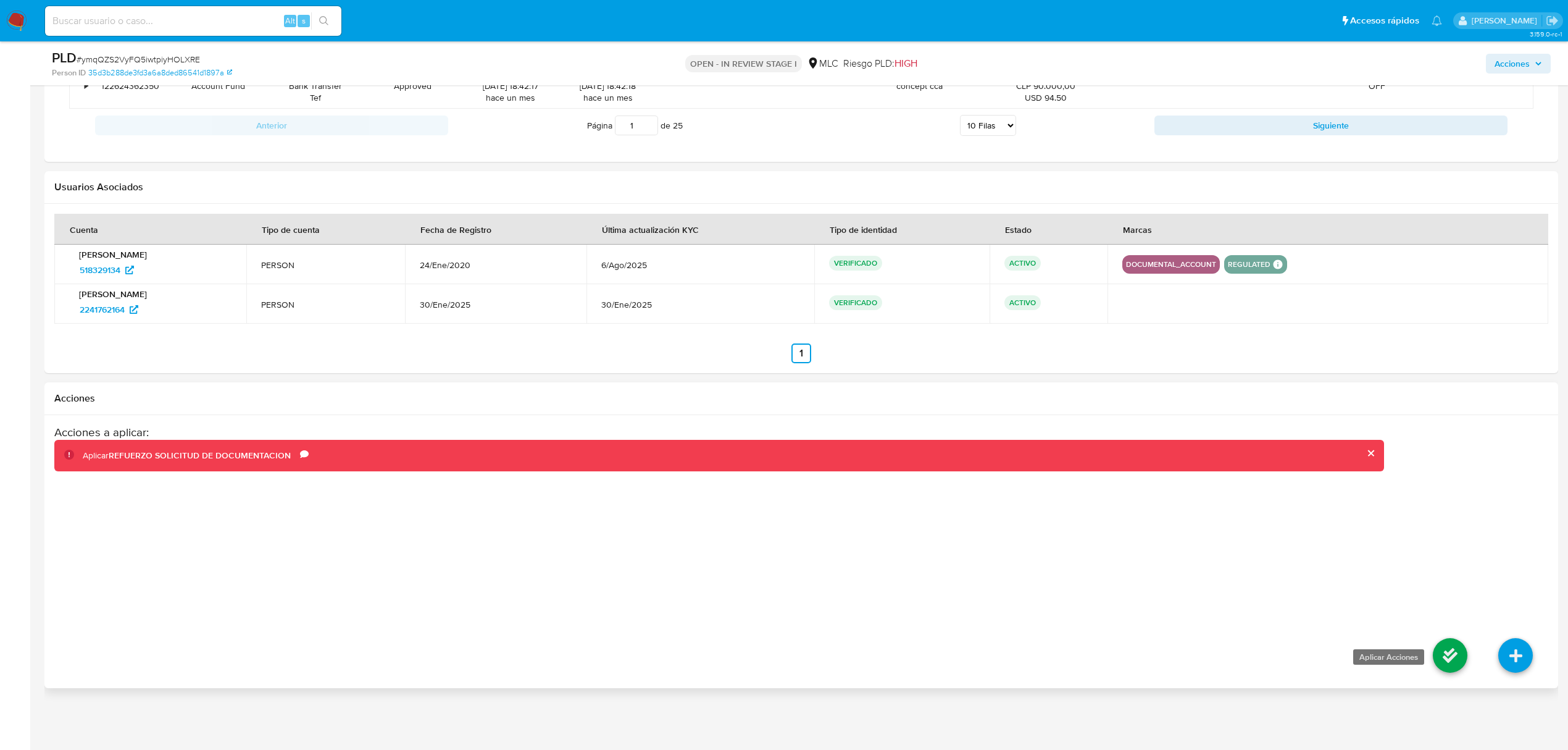
click at [1449, 667] on icon at bounding box center [1450, 654] width 35 height 35
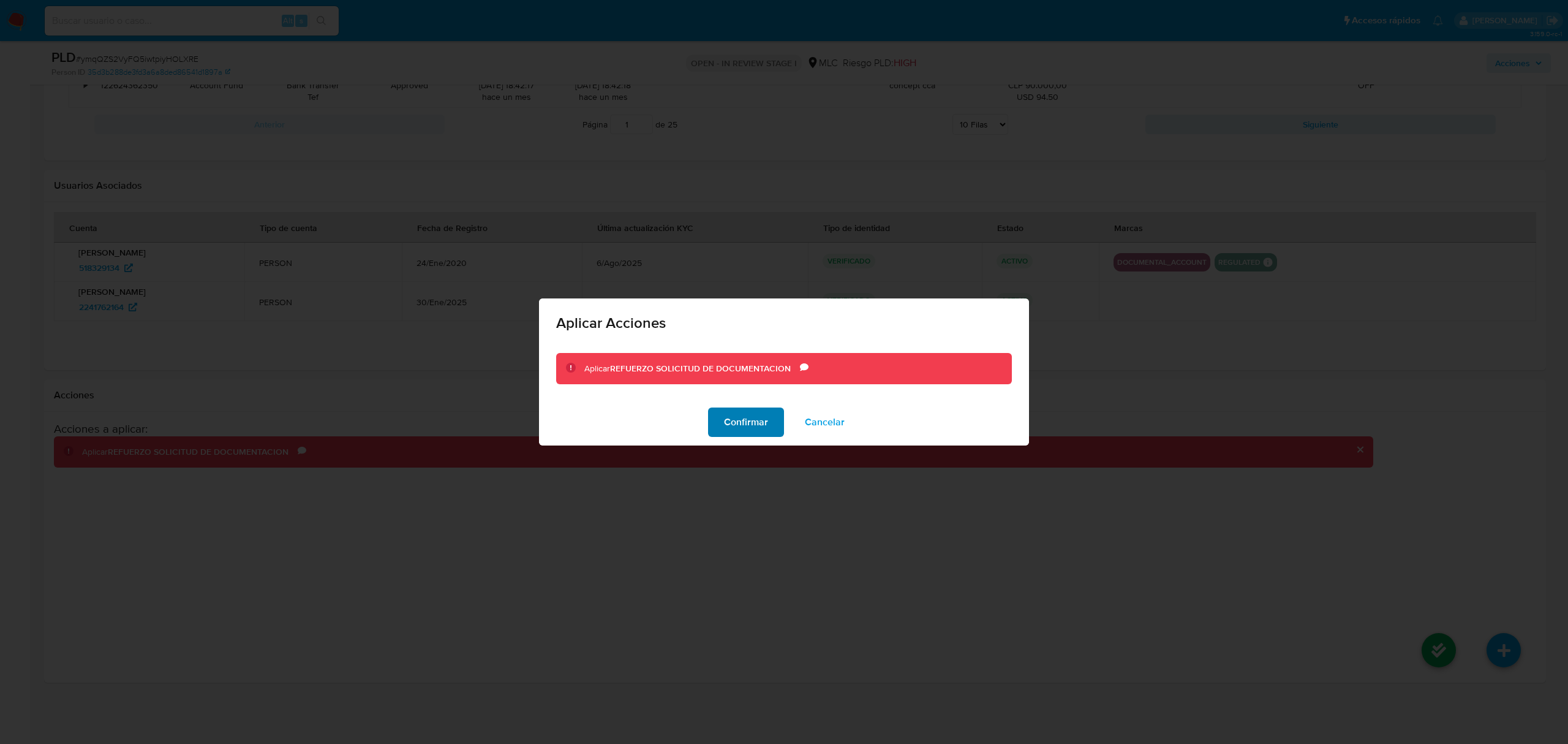
click at [748, 425] on span "Confirmar" at bounding box center [746, 422] width 44 height 27
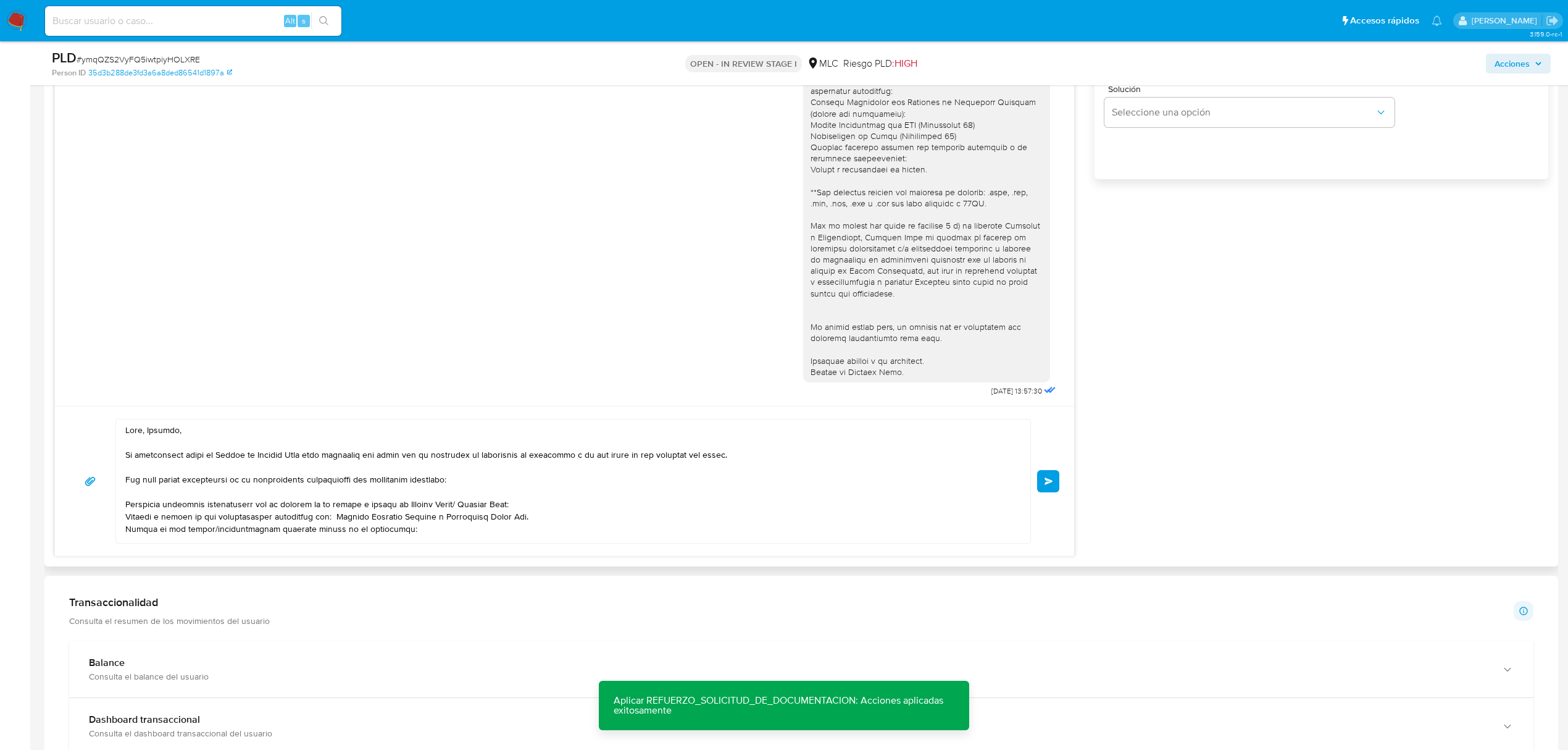
scroll to position [1534, 0]
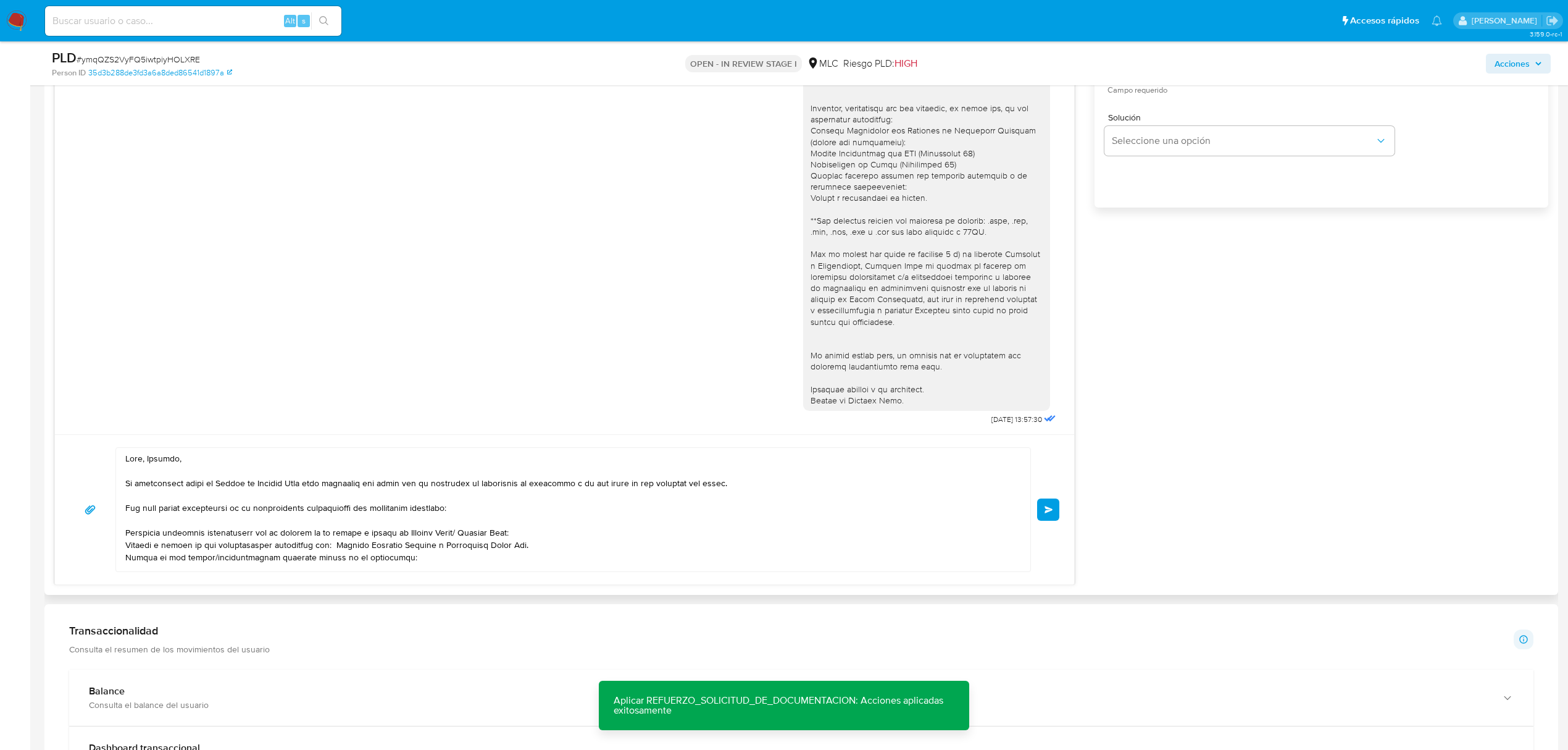
click at [380, 562] on textarea at bounding box center [570, 509] width 890 height 123
click at [335, 546] on textarea at bounding box center [570, 509] width 890 height 123
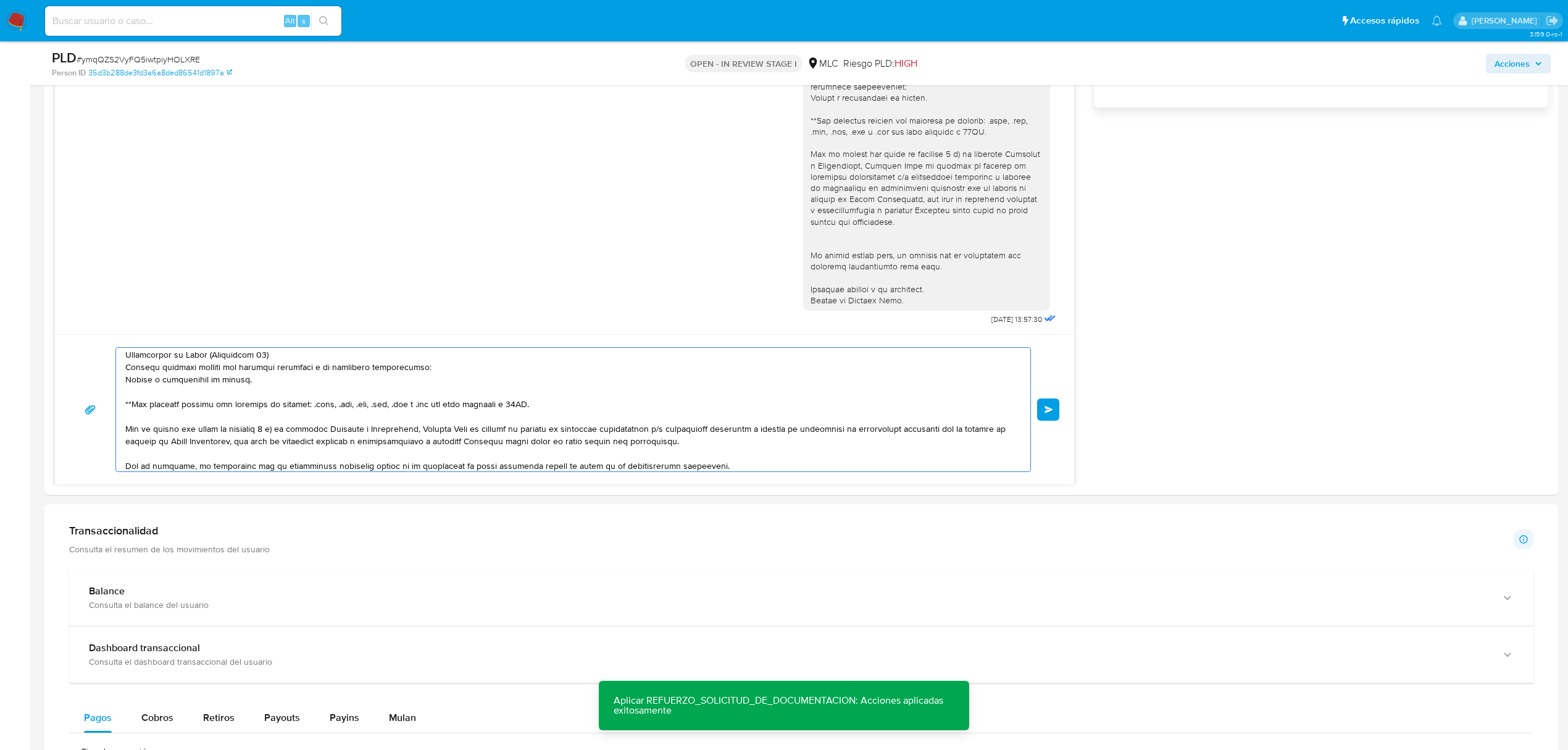
scroll to position [1863, 0]
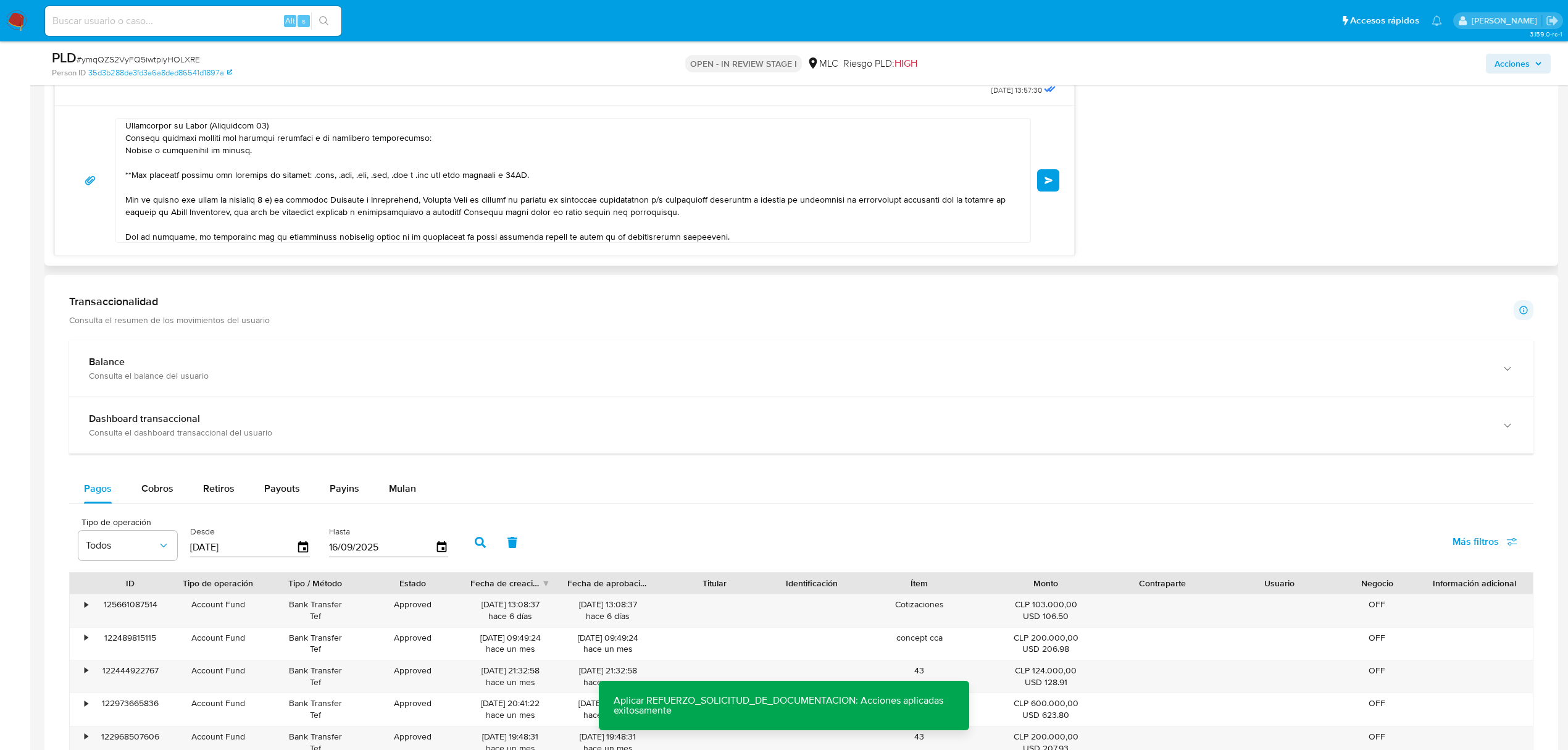
click at [1045, 190] on button "Enviar" at bounding box center [1048, 180] width 23 height 23
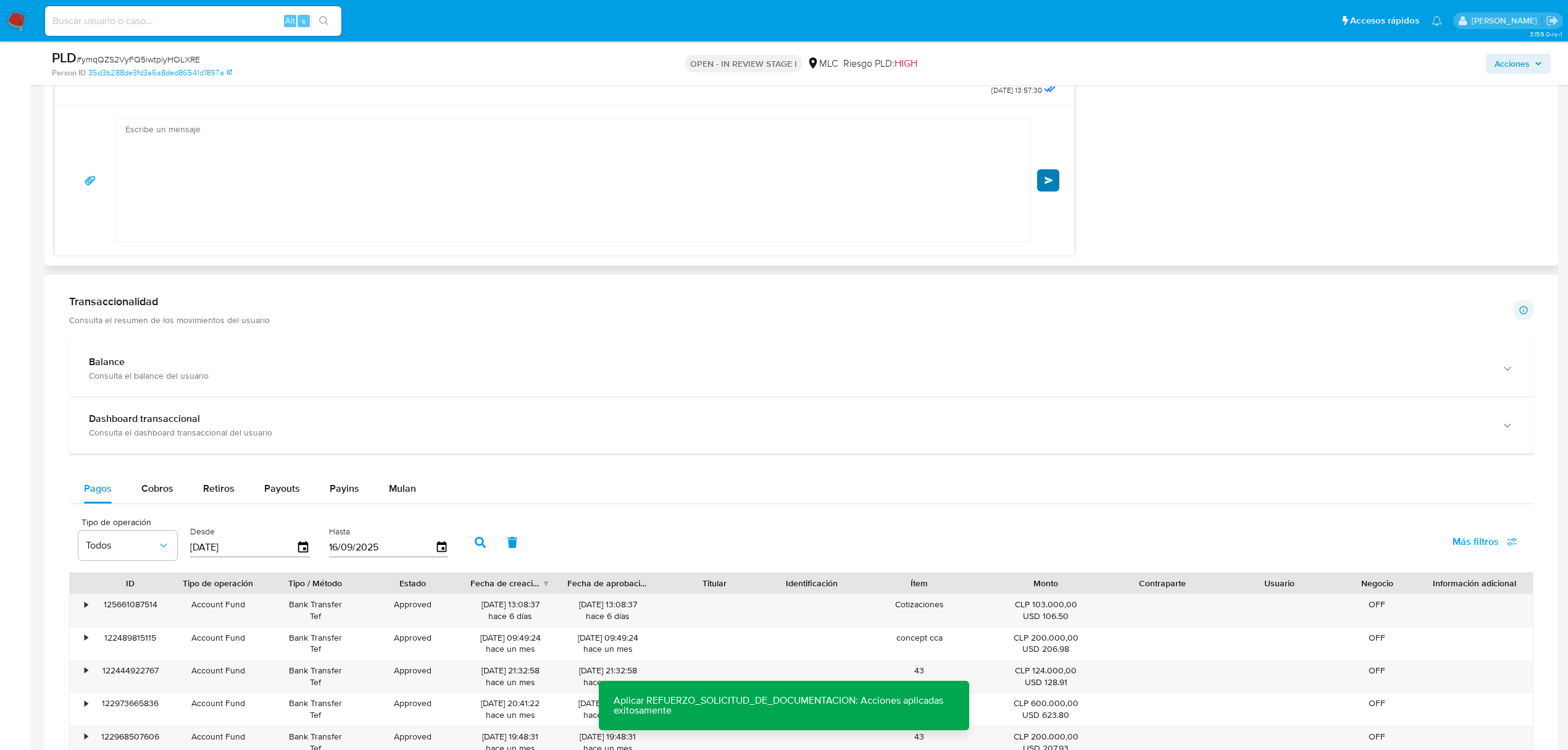
scroll to position [547, 0]
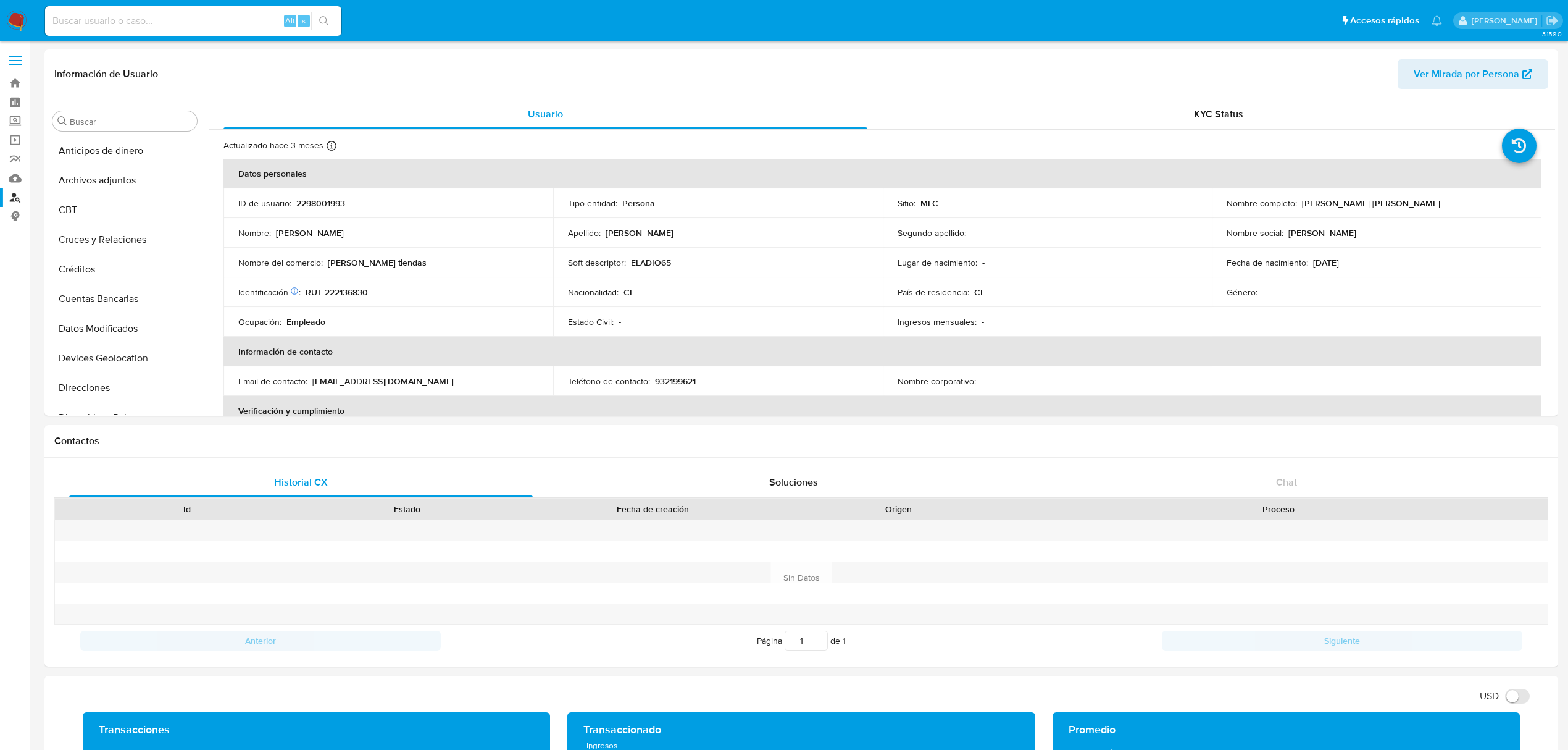
select select "100"
click at [9, 192] on link "Buscador de personas" at bounding box center [73, 196] width 147 height 19
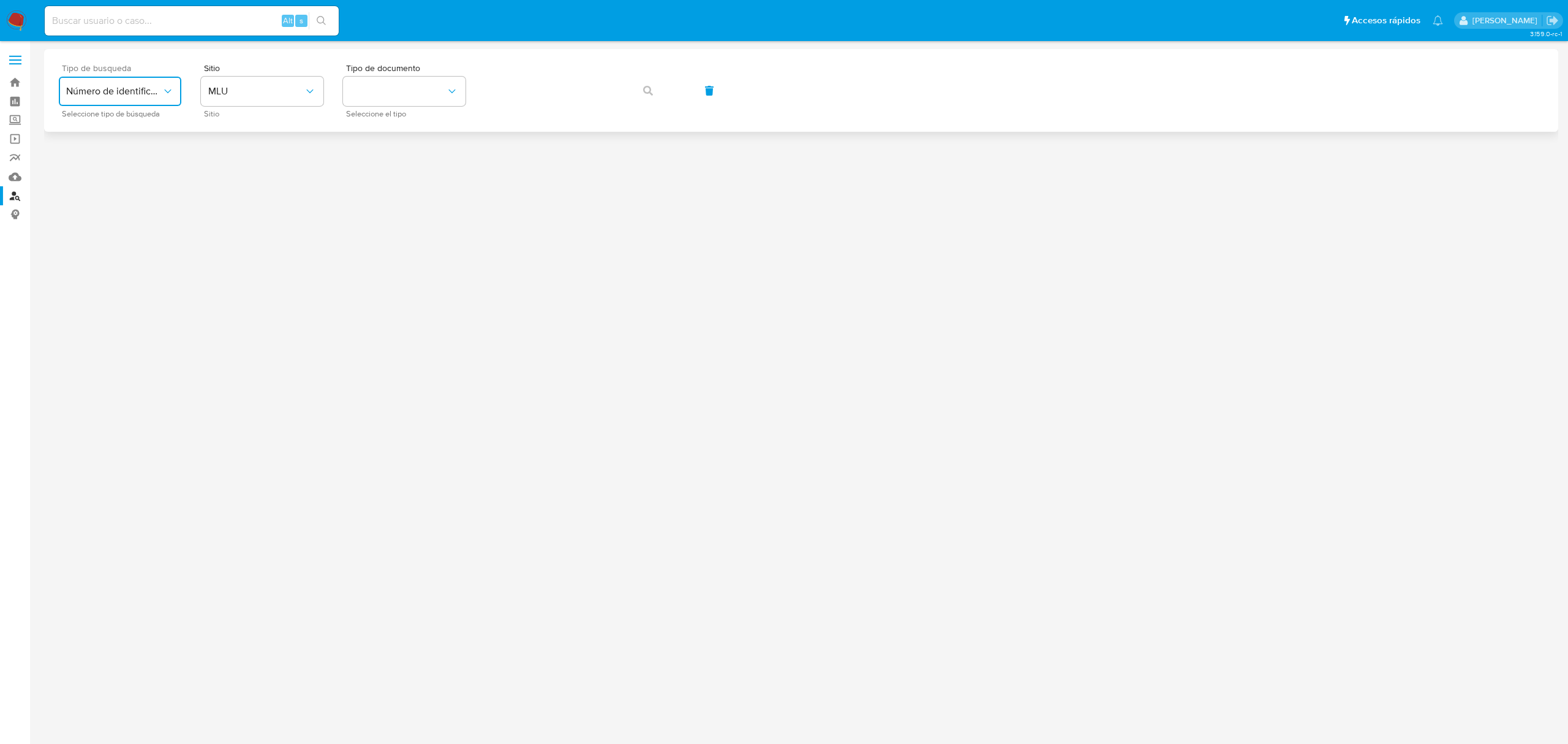
click at [137, 83] on button "Número de identificación" at bounding box center [119, 91] width 122 height 29
click at [238, 94] on span "MLU" at bounding box center [256, 91] width 96 height 13
click at [362, 79] on button "identificationType" at bounding box center [403, 91] width 122 height 29
click at [230, 99] on button "MLU" at bounding box center [261, 91] width 122 height 29
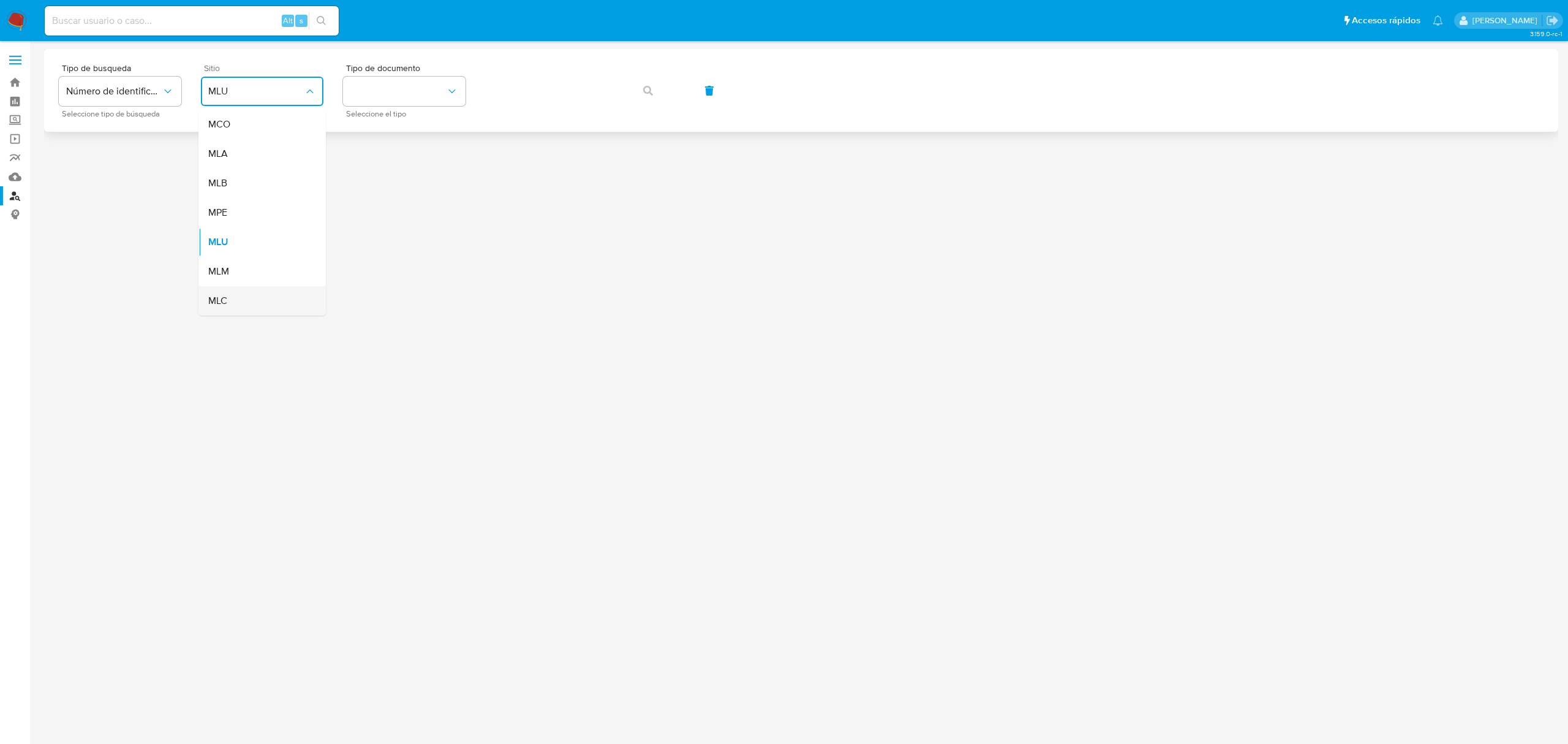
click at [242, 295] on div "MLC" at bounding box center [258, 301] width 101 height 29
click at [383, 55] on div "Tipo de busqueda Número de identificación Seleccione tipo de búsqueda Sitio MLC…" at bounding box center [801, 90] width 1514 height 82
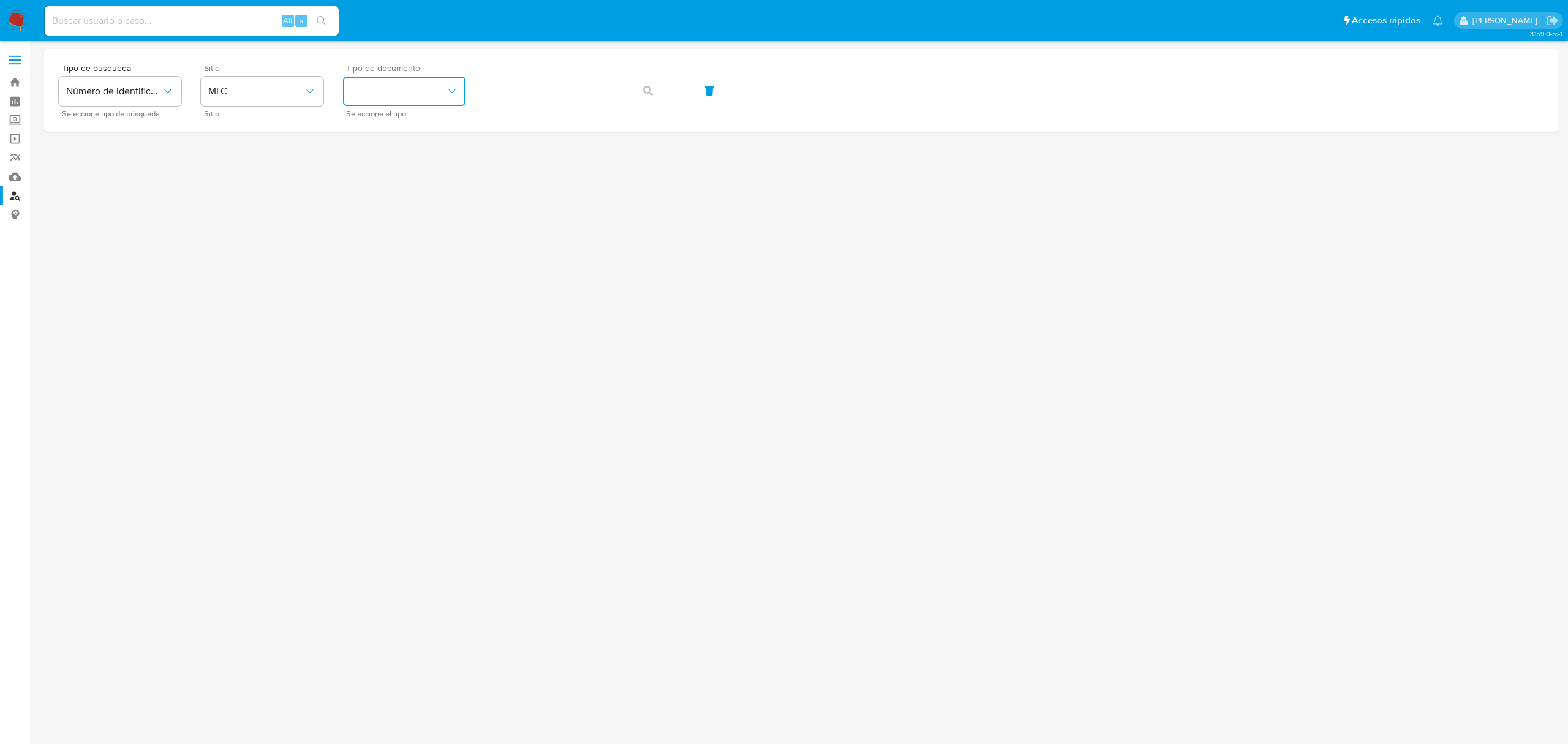
click at [371, 101] on button "identificationType" at bounding box center [403, 91] width 122 height 29
click at [384, 138] on div "RUT RUT" at bounding box center [400, 130] width 101 height 42
click at [652, 92] on icon "button" at bounding box center [648, 91] width 10 height 10
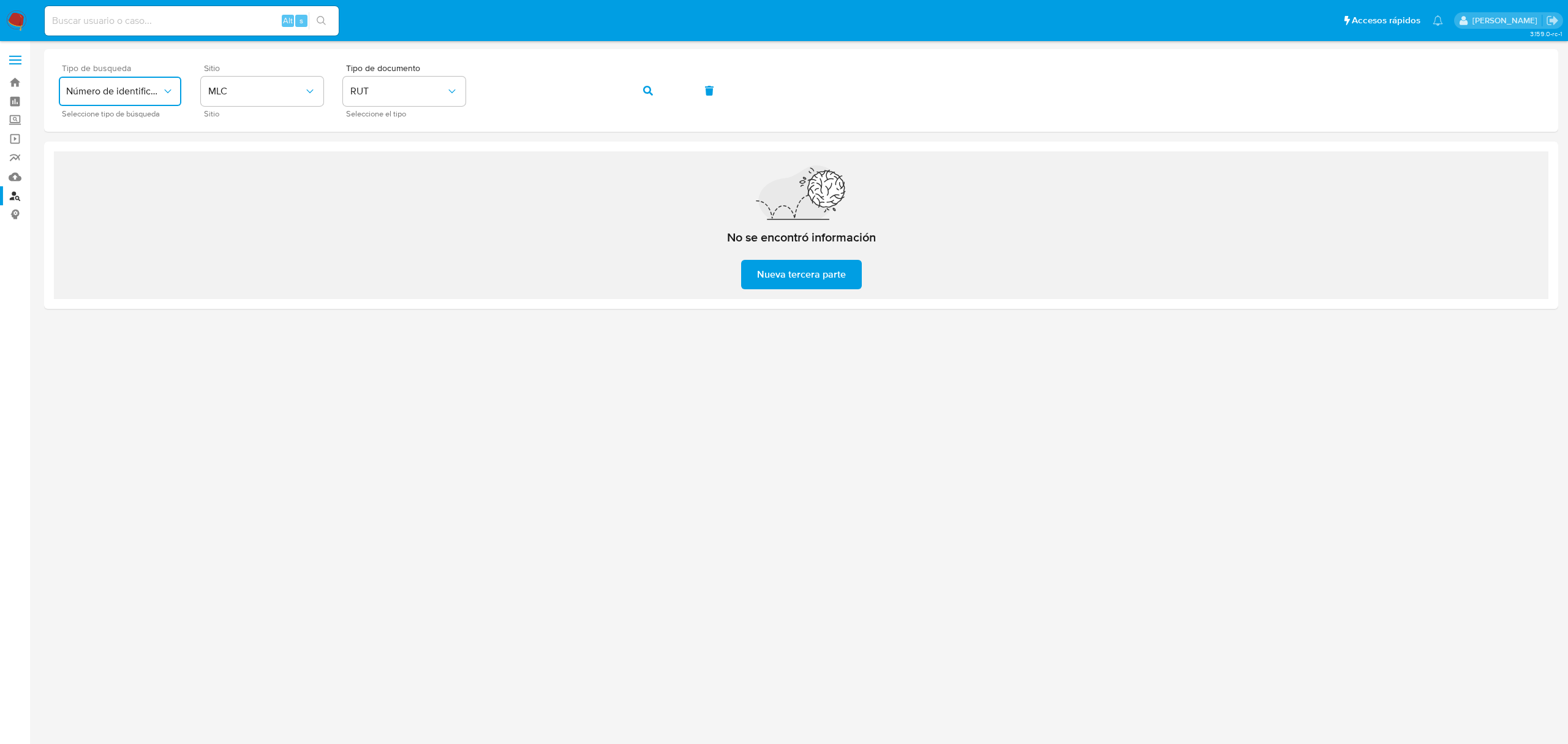
click at [123, 91] on span "Número de identificación" at bounding box center [115, 91] width 96 height 13
click at [125, 130] on span "Número de identificación" at bounding box center [116, 130] width 101 height 24
click at [262, 74] on div "Sitio Sitio" at bounding box center [261, 90] width 122 height 53
click at [252, 91] on button "site_id" at bounding box center [261, 91] width 122 height 29
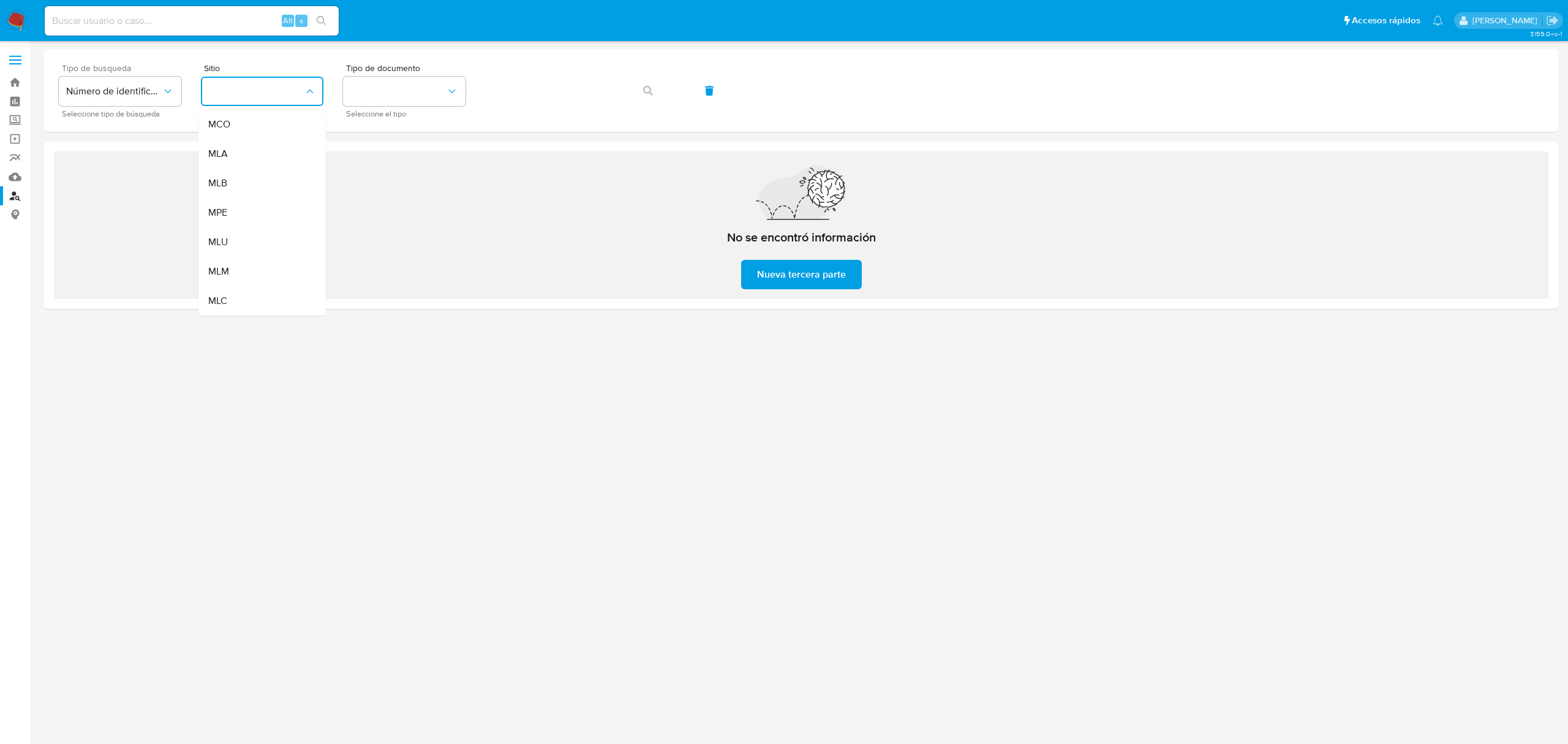
drag, startPoint x: 227, startPoint y: 300, endPoint x: 325, endPoint y: 123, distance: 202.3
click at [227, 299] on span "MLC" at bounding box center [217, 301] width 19 height 13
click at [364, 91] on button "identificationType" at bounding box center [403, 91] width 122 height 29
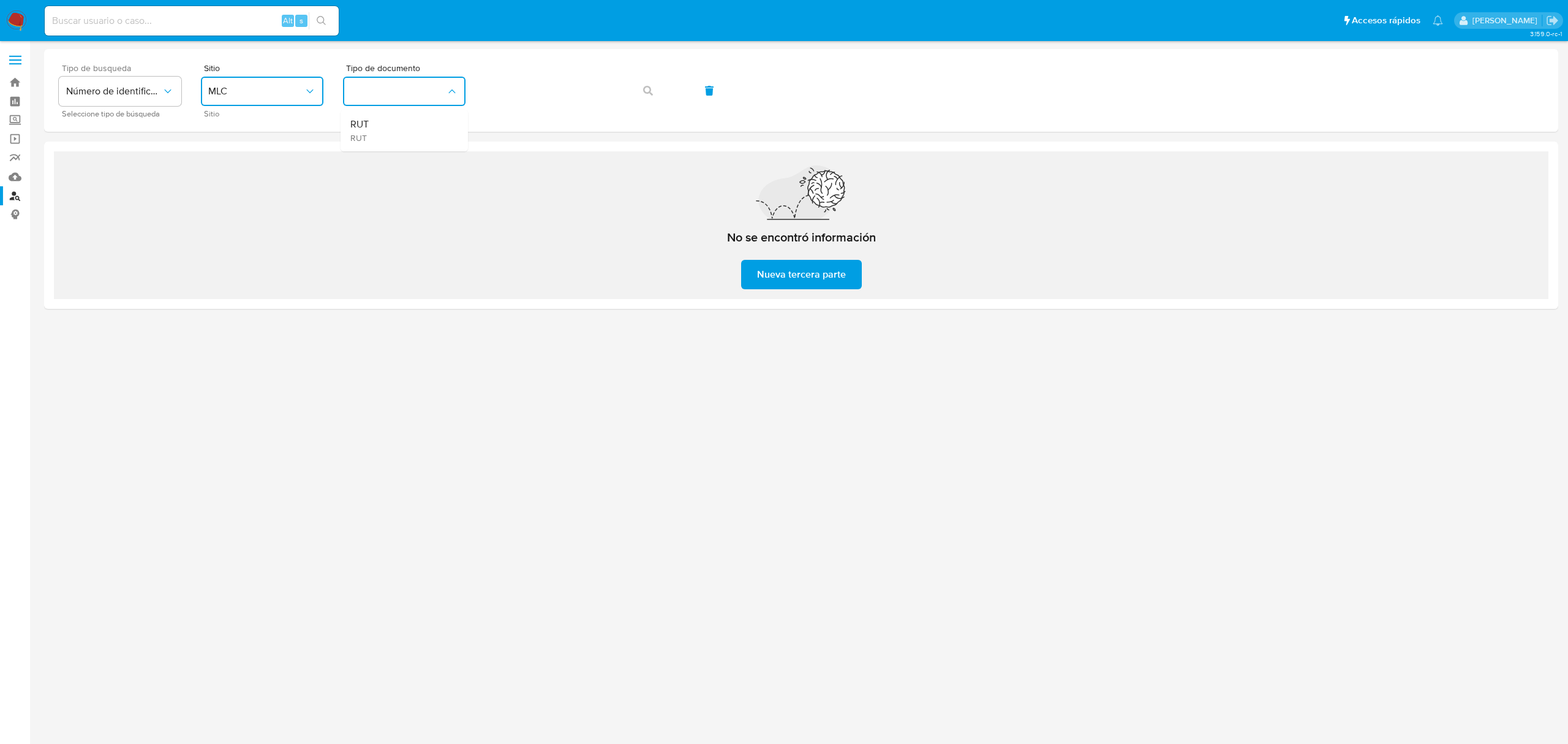
drag, startPoint x: 381, startPoint y: 128, endPoint x: 394, endPoint y: 121, distance: 14.8
click at [382, 128] on div "RUT RUT" at bounding box center [400, 130] width 101 height 42
click at [642, 93] on button "button" at bounding box center [648, 91] width 42 height 29
click at [648, 91] on icon "button" at bounding box center [648, 91] width 10 height 10
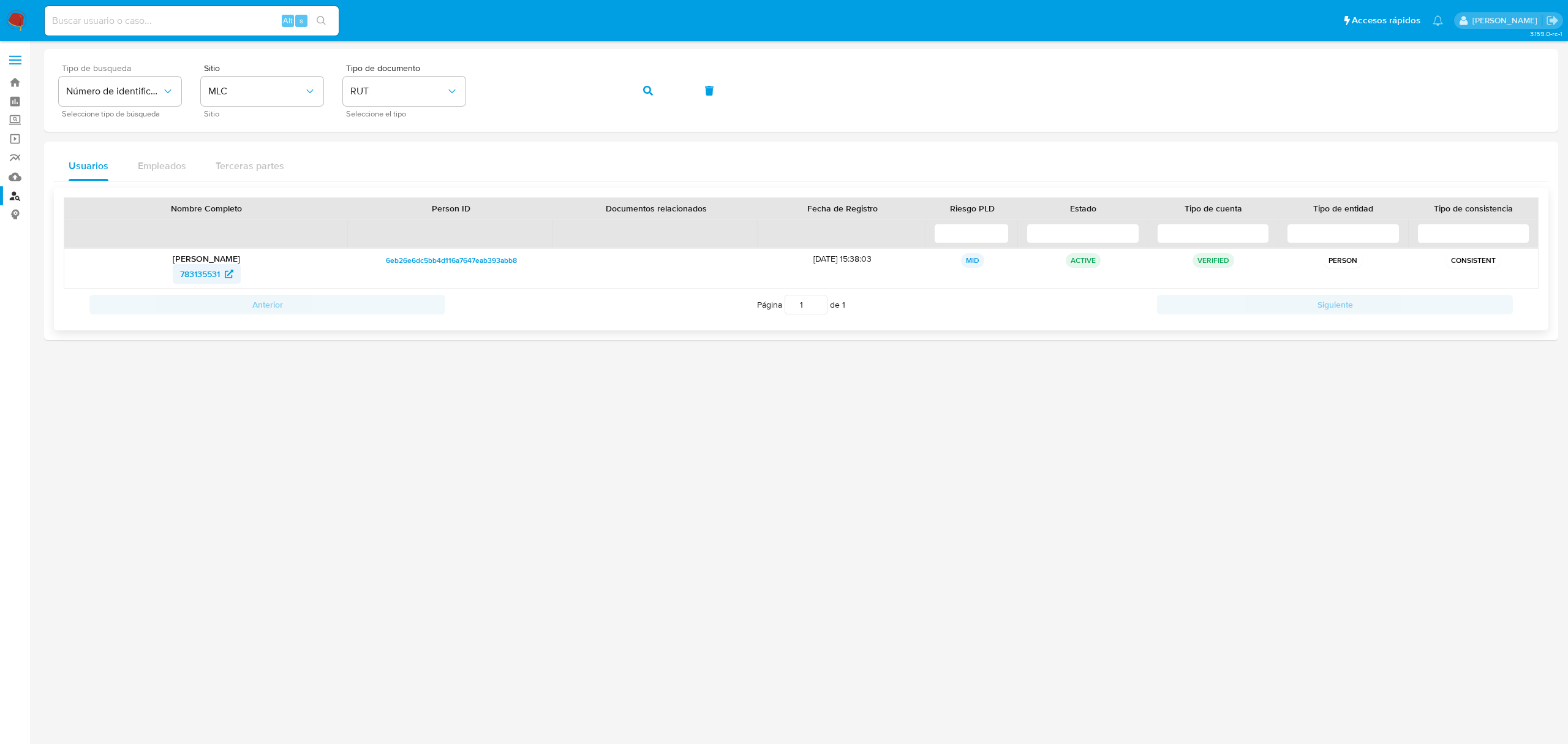
click at [197, 275] on span "783135531" at bounding box center [200, 274] width 40 height 20
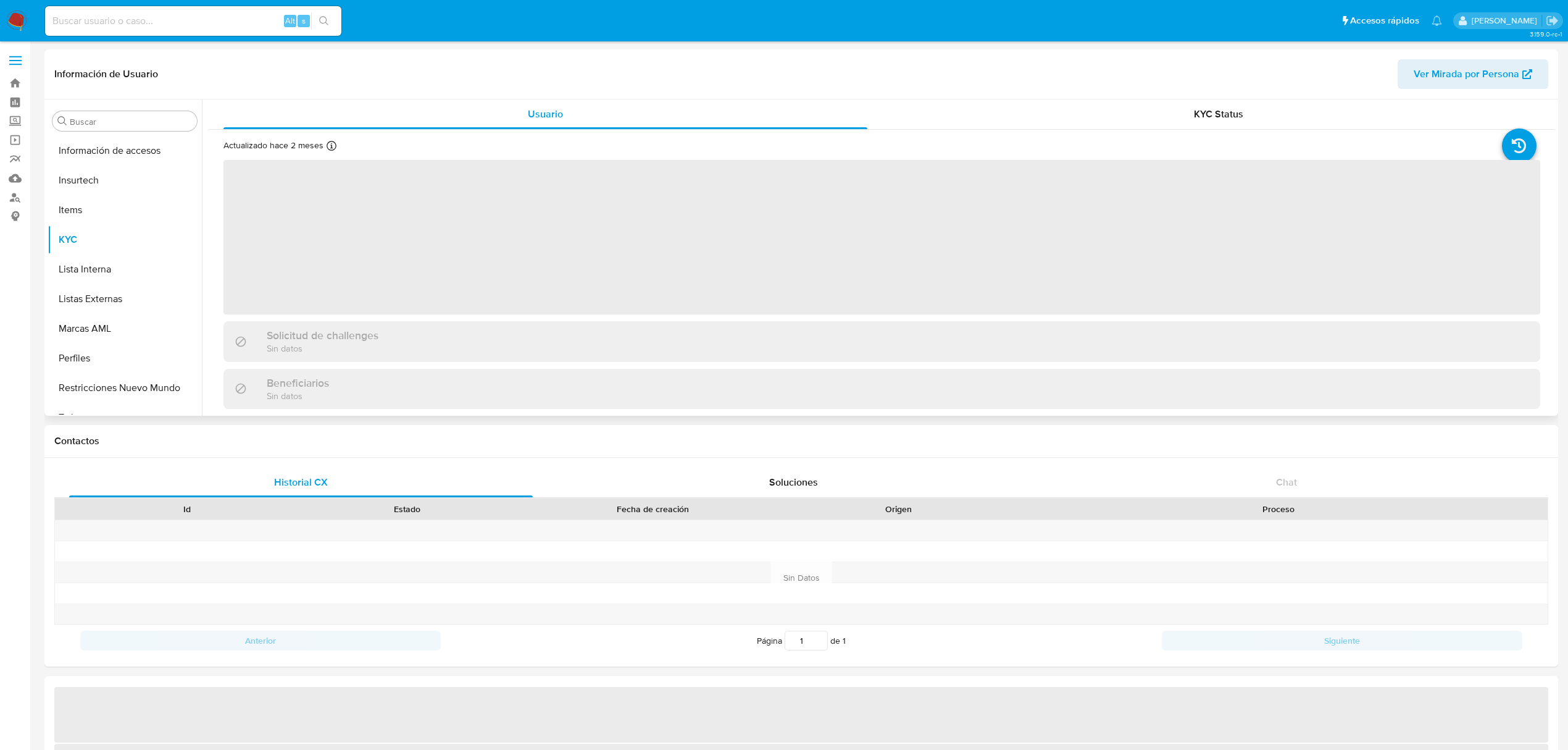
scroll to position [521, 0]
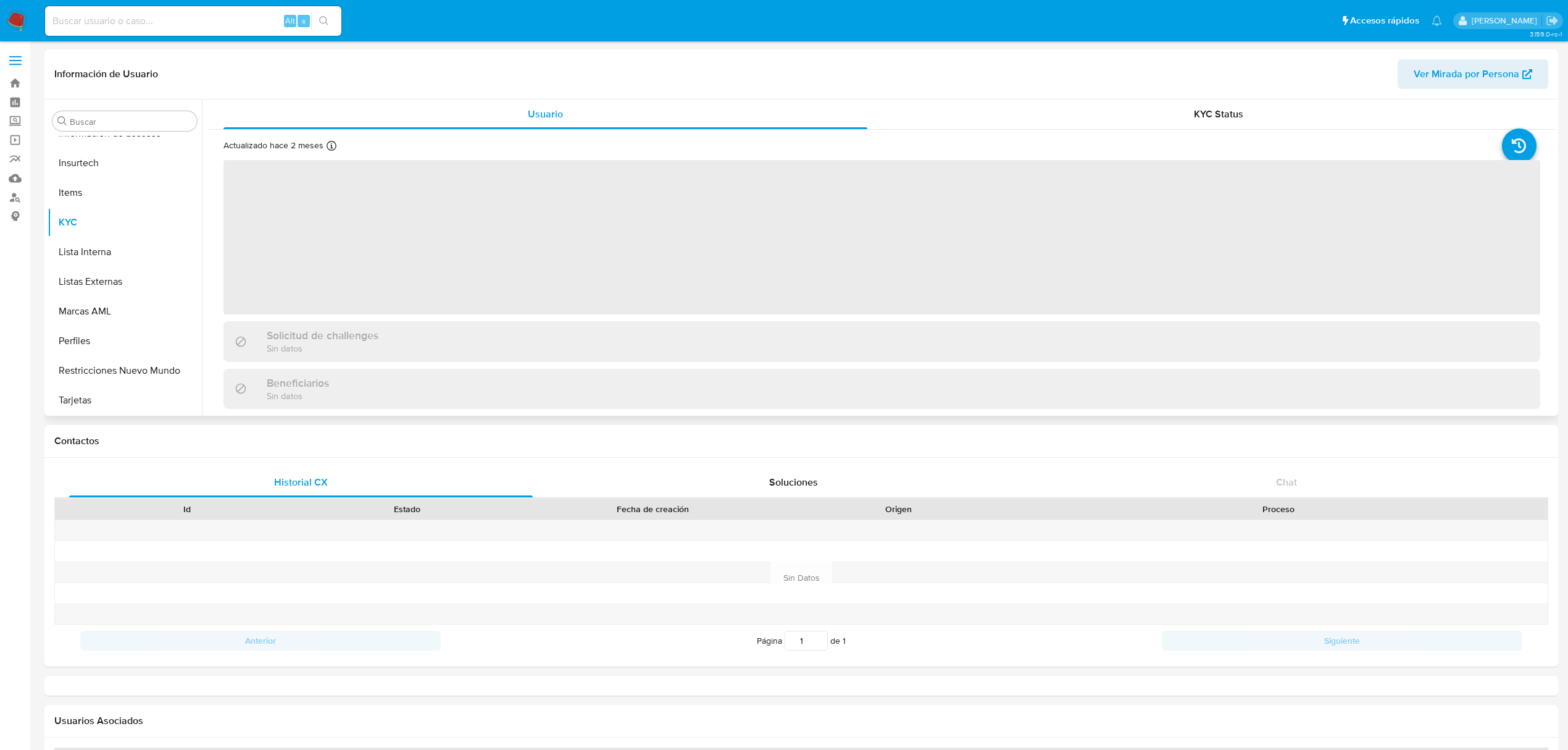
select select "10"
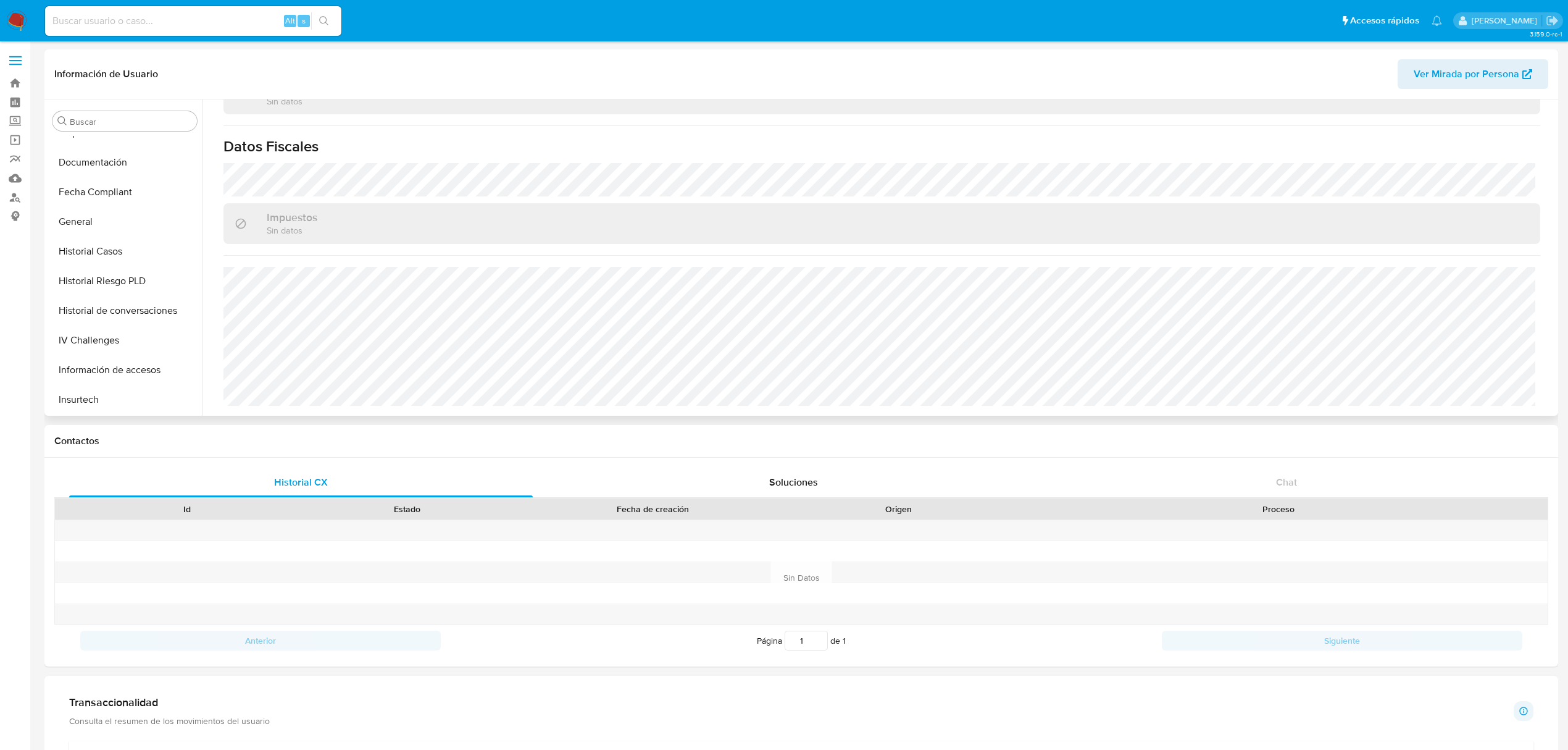
scroll to position [274, 0]
click at [127, 261] on button "Historial Casos" at bounding box center [119, 262] width 144 height 30
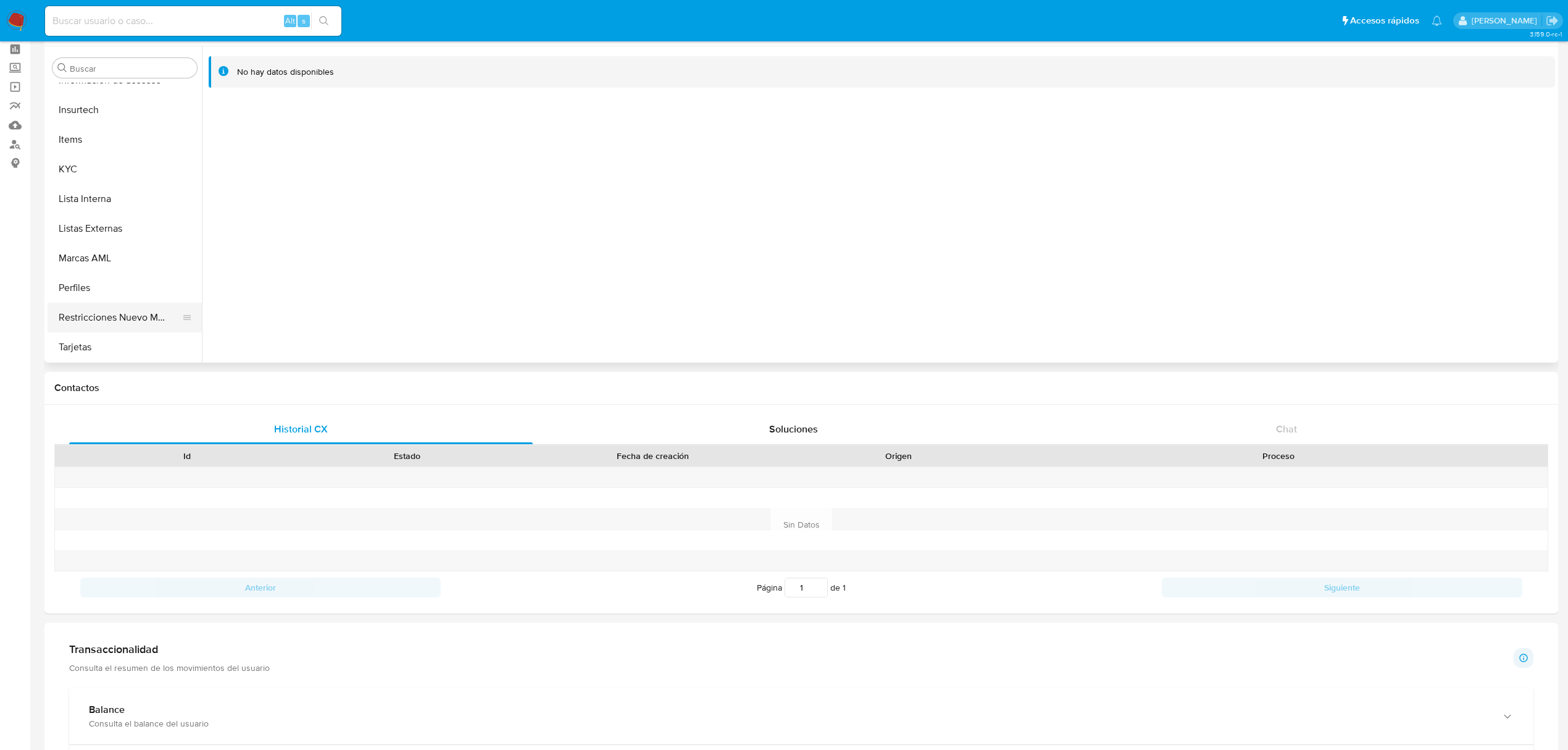
scroll to position [82, 0]
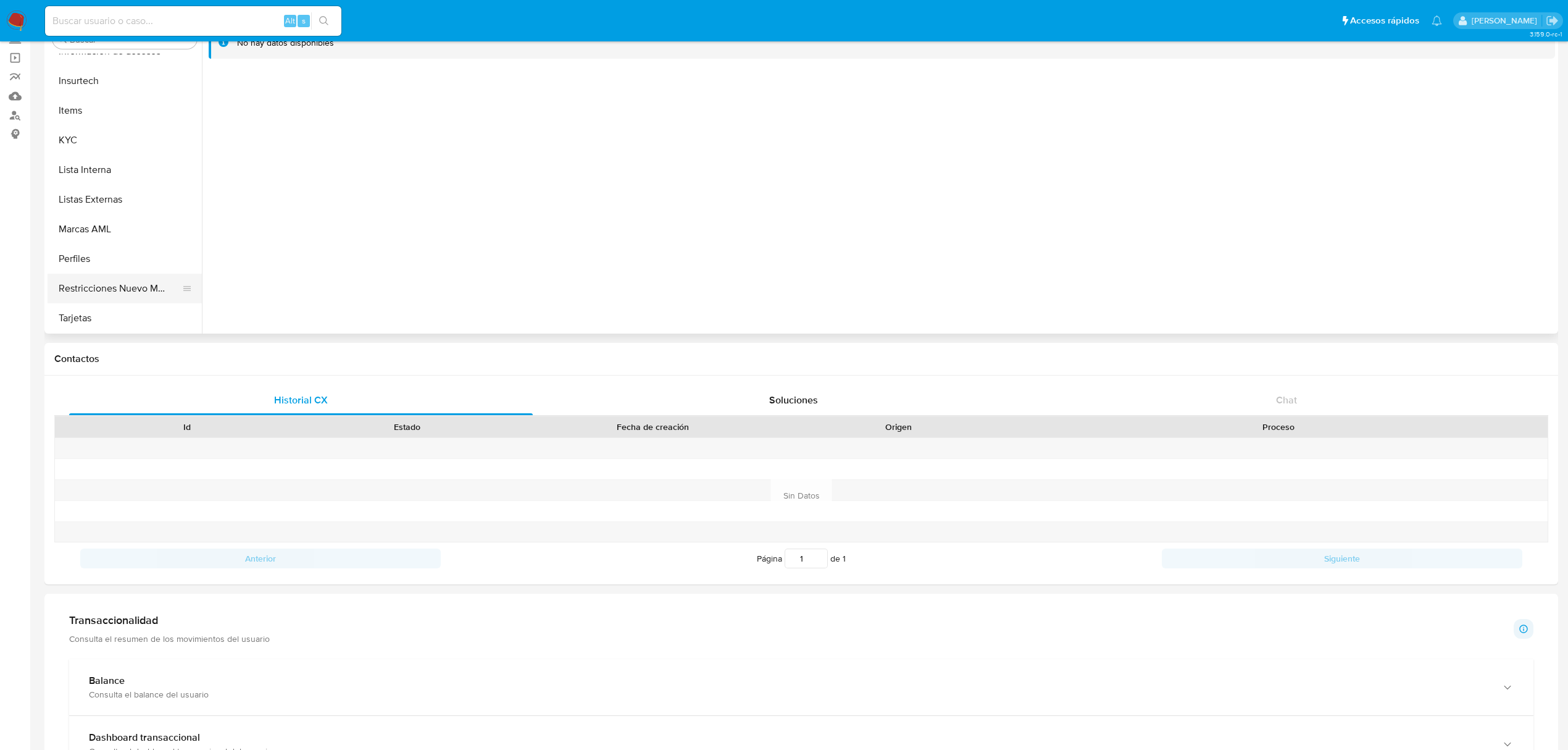
click at [122, 283] on button "Restricciones Nuevo Mundo" at bounding box center [119, 288] width 144 height 30
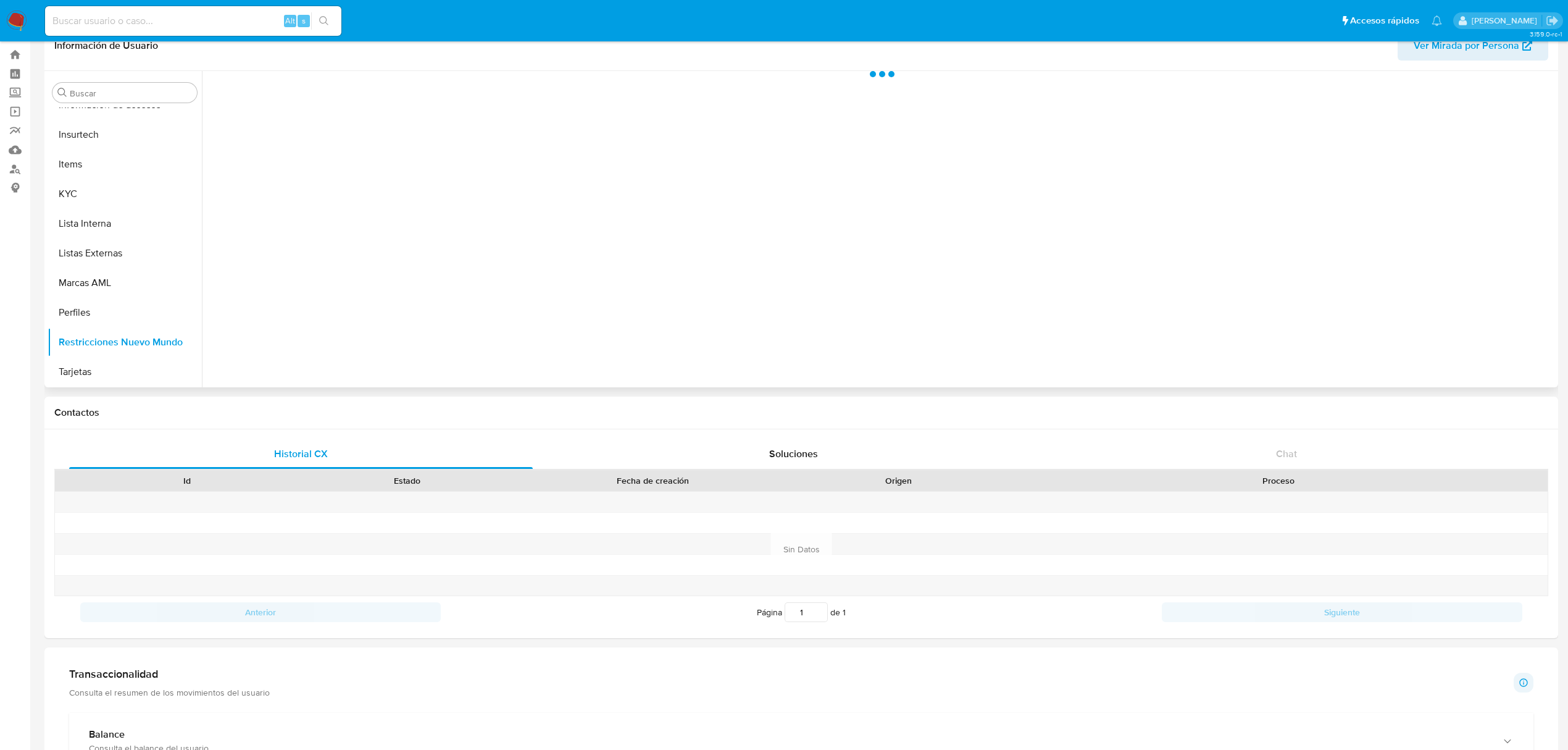
scroll to position [0, 0]
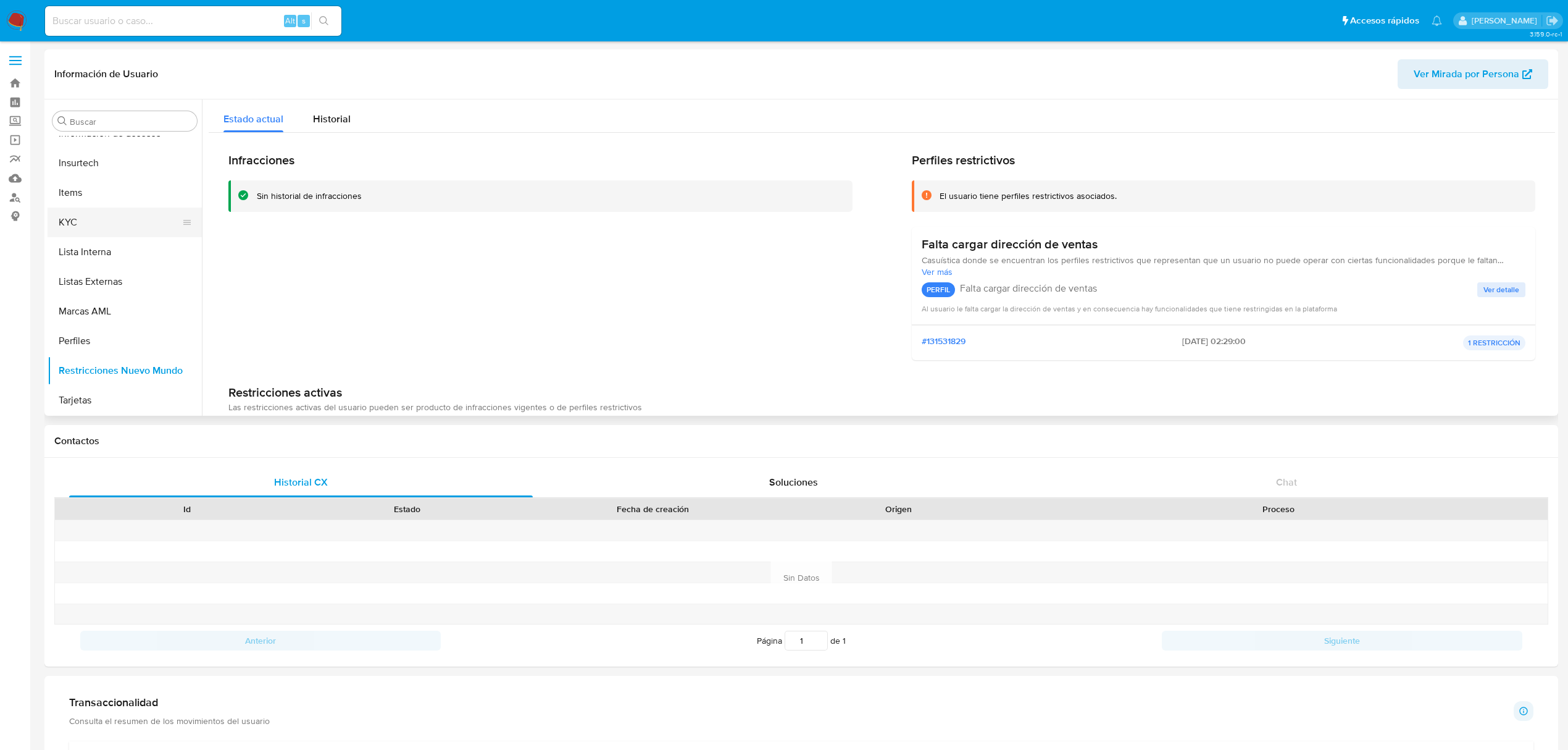
click at [95, 233] on button "KYC" at bounding box center [119, 222] width 144 height 30
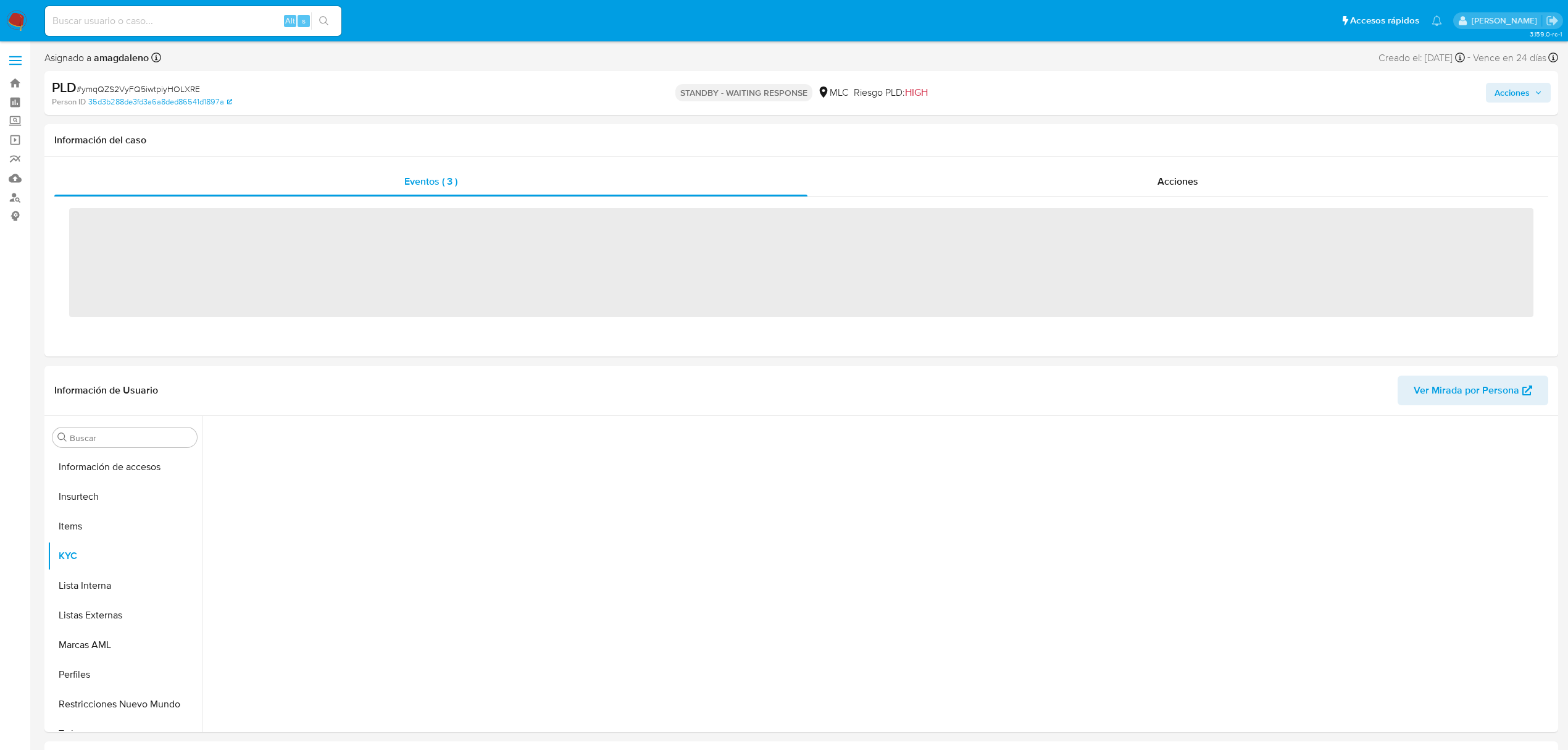
scroll to position [522, 0]
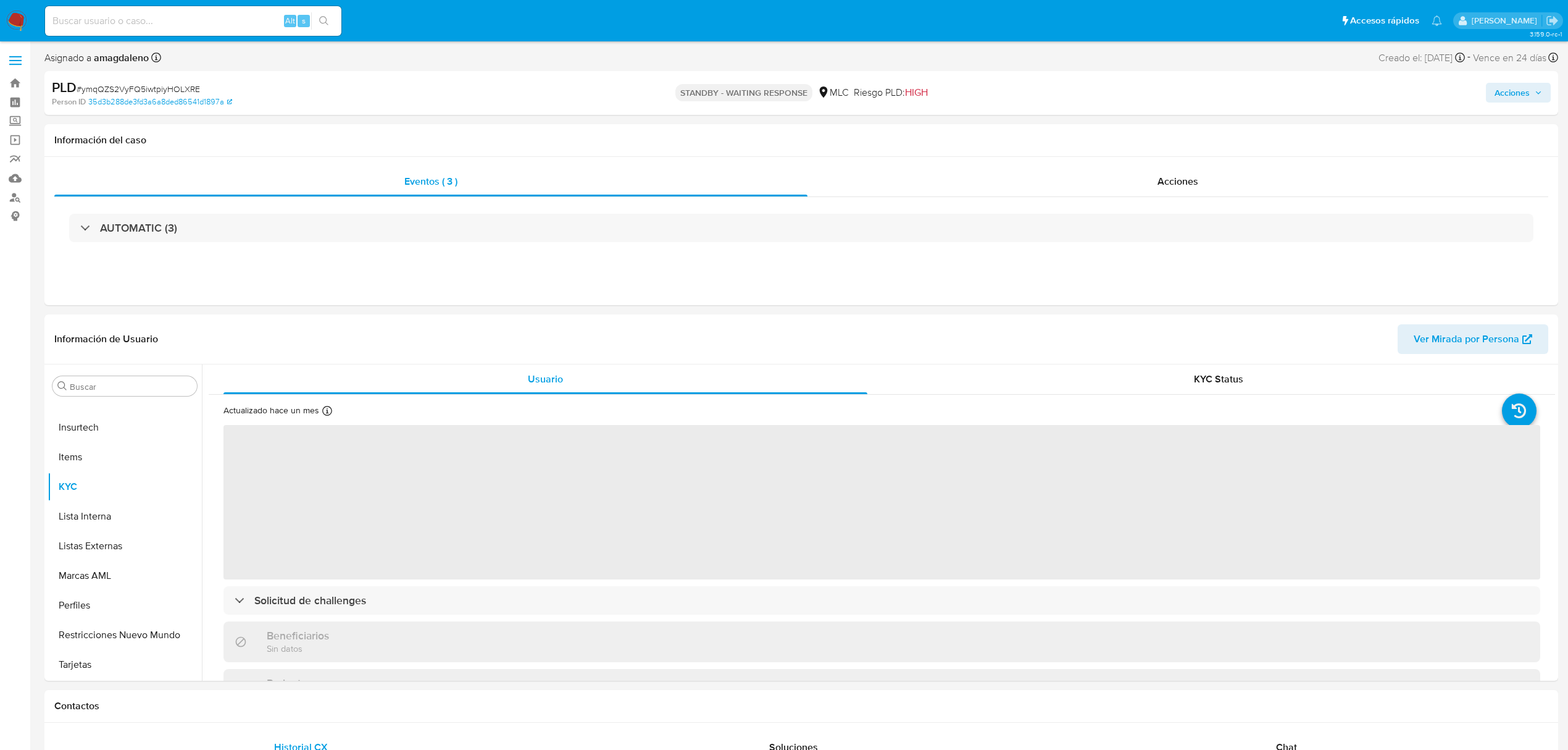
select select "10"
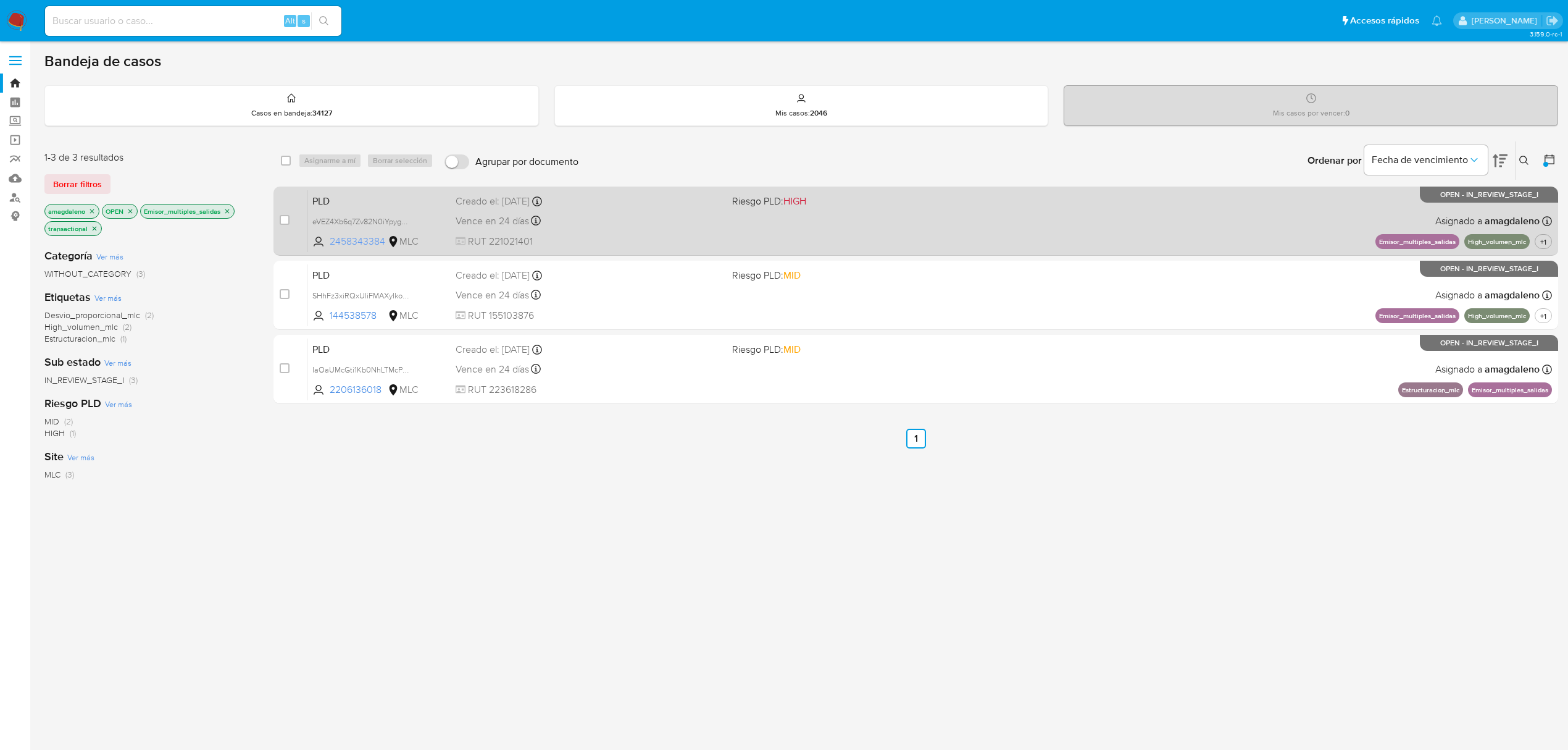
click at [361, 245] on span "2458343384" at bounding box center [357, 242] width 55 height 14
click at [655, 239] on span "RUT 221021401" at bounding box center [589, 242] width 266 height 14
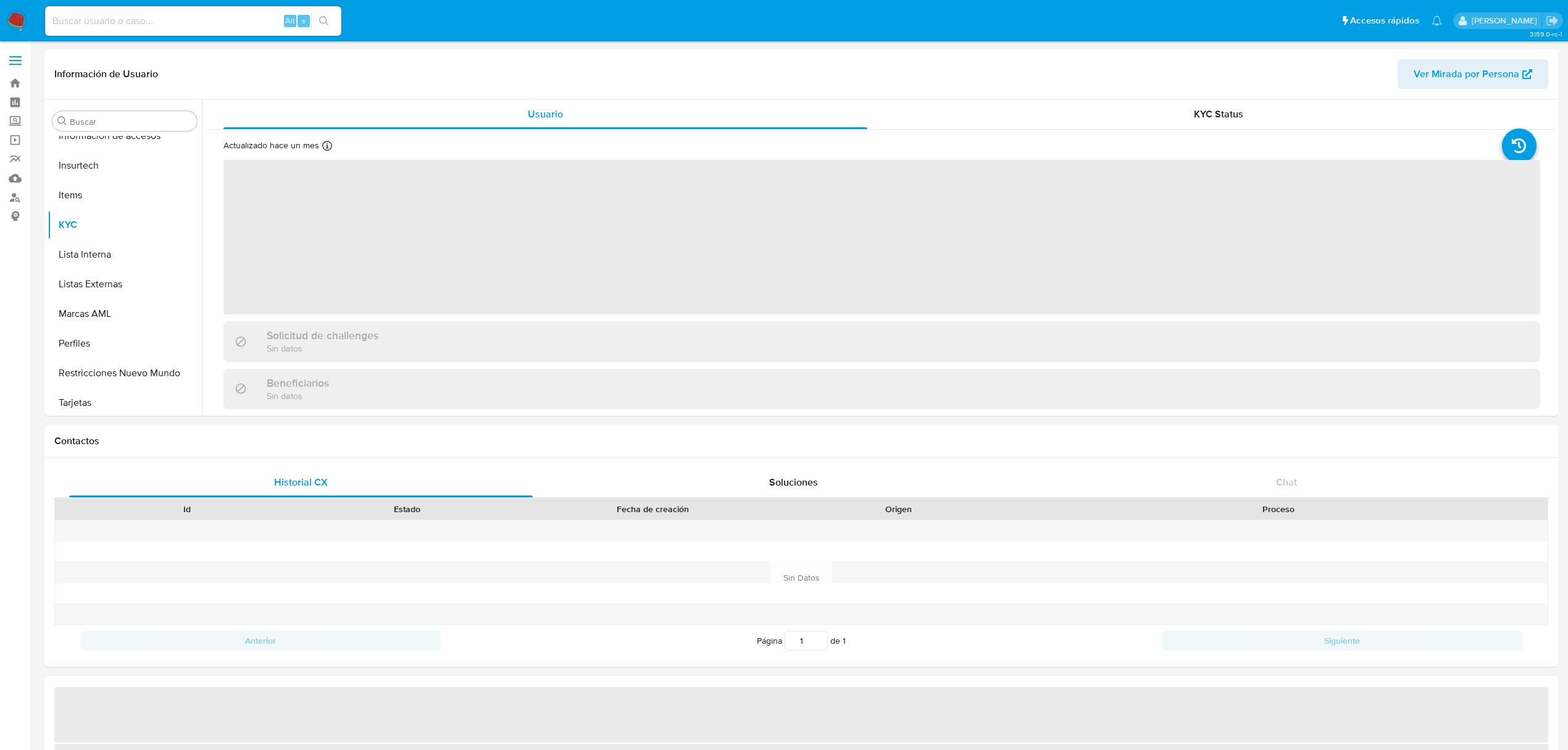
scroll to position [521, 0]
select select "10"
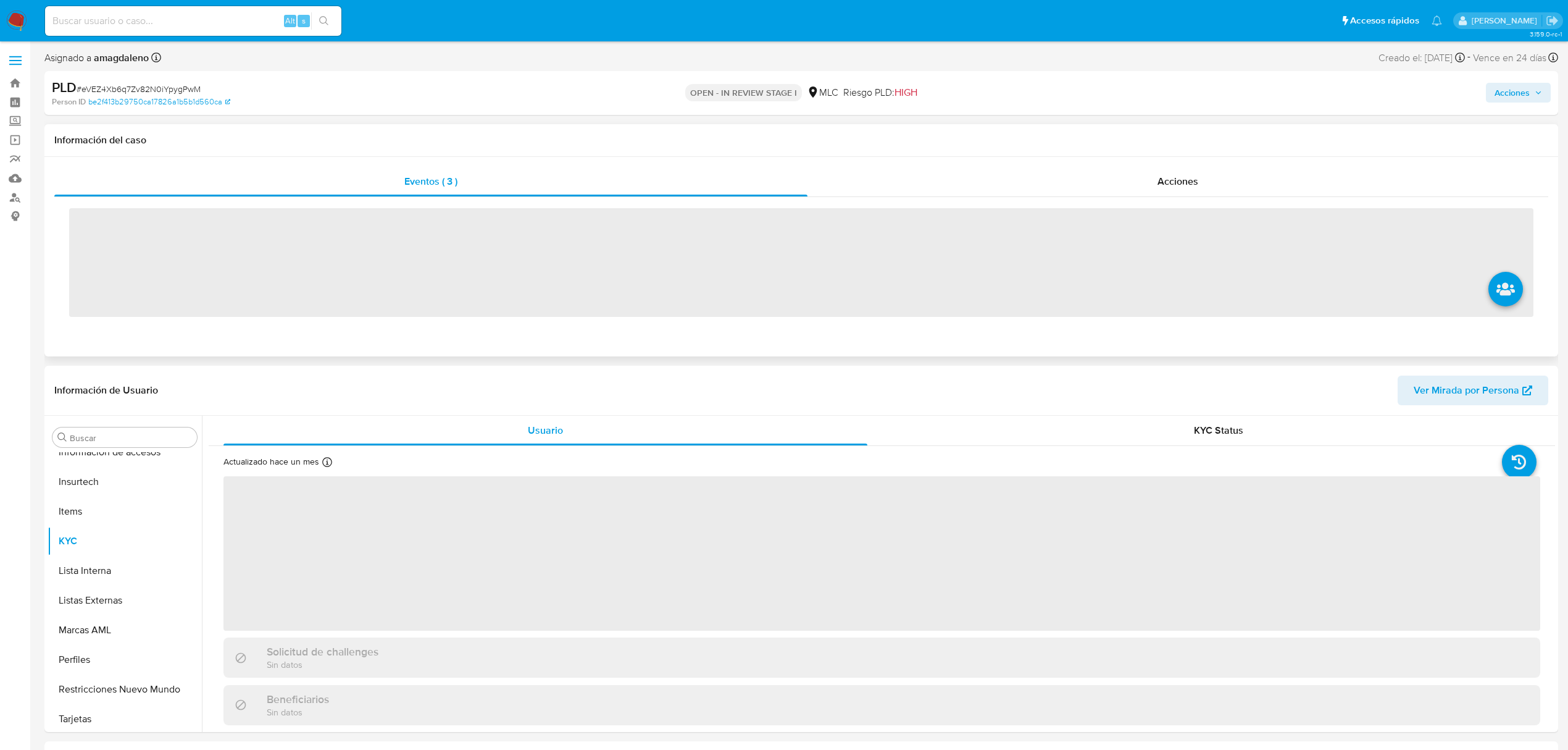
scroll to position [522, 0]
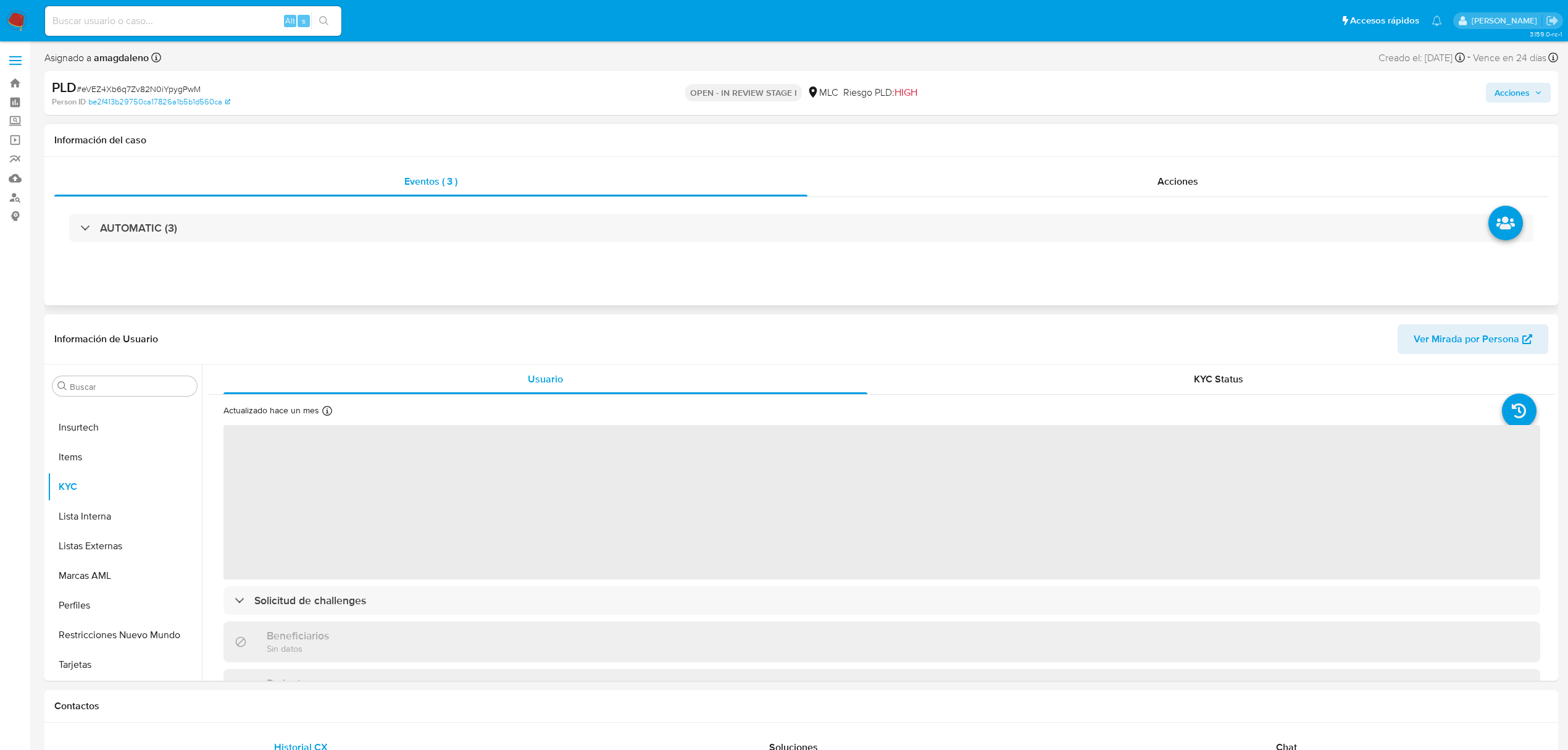
select select "10"
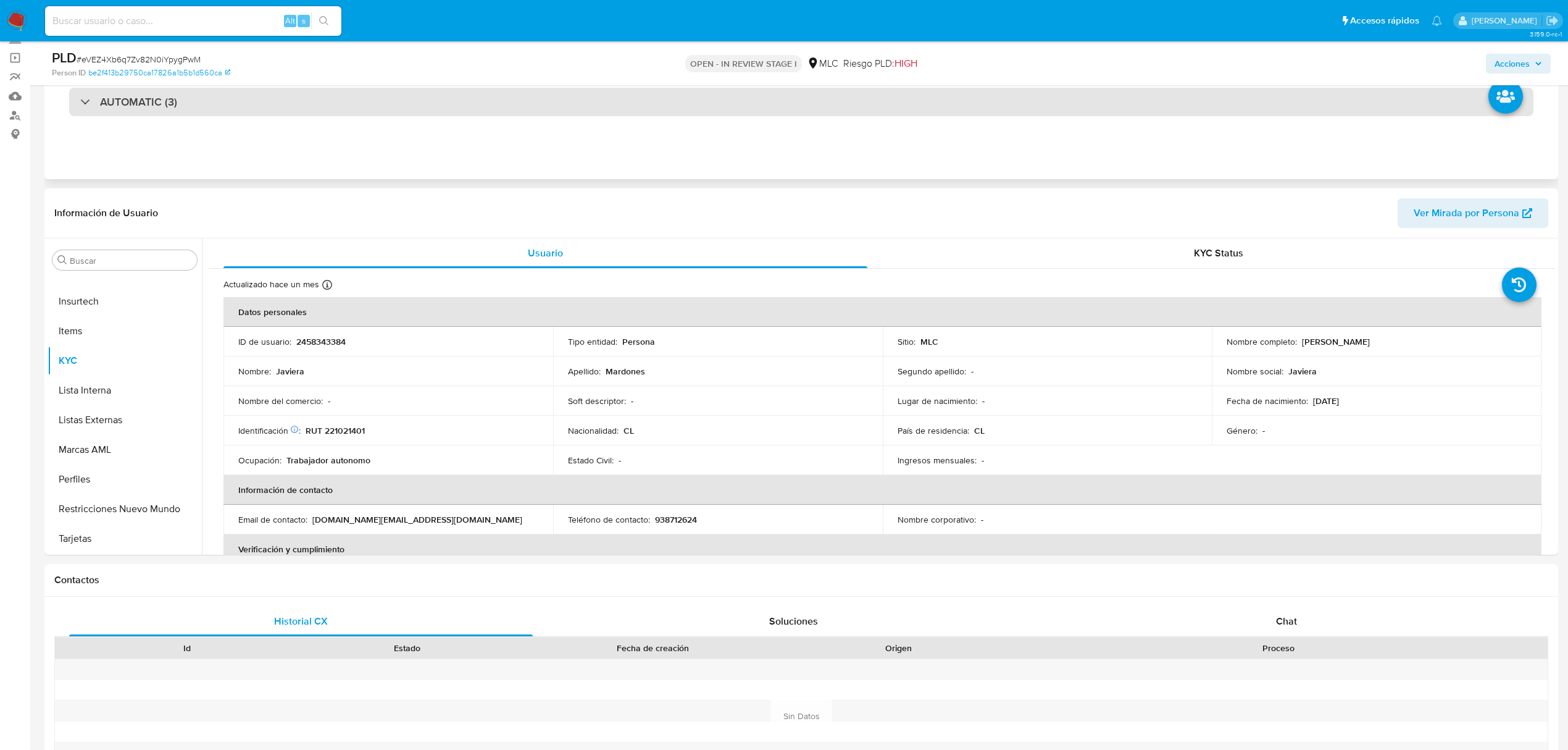
click at [475, 105] on div "AUTOMATIC (3)" at bounding box center [801, 102] width 1464 height 29
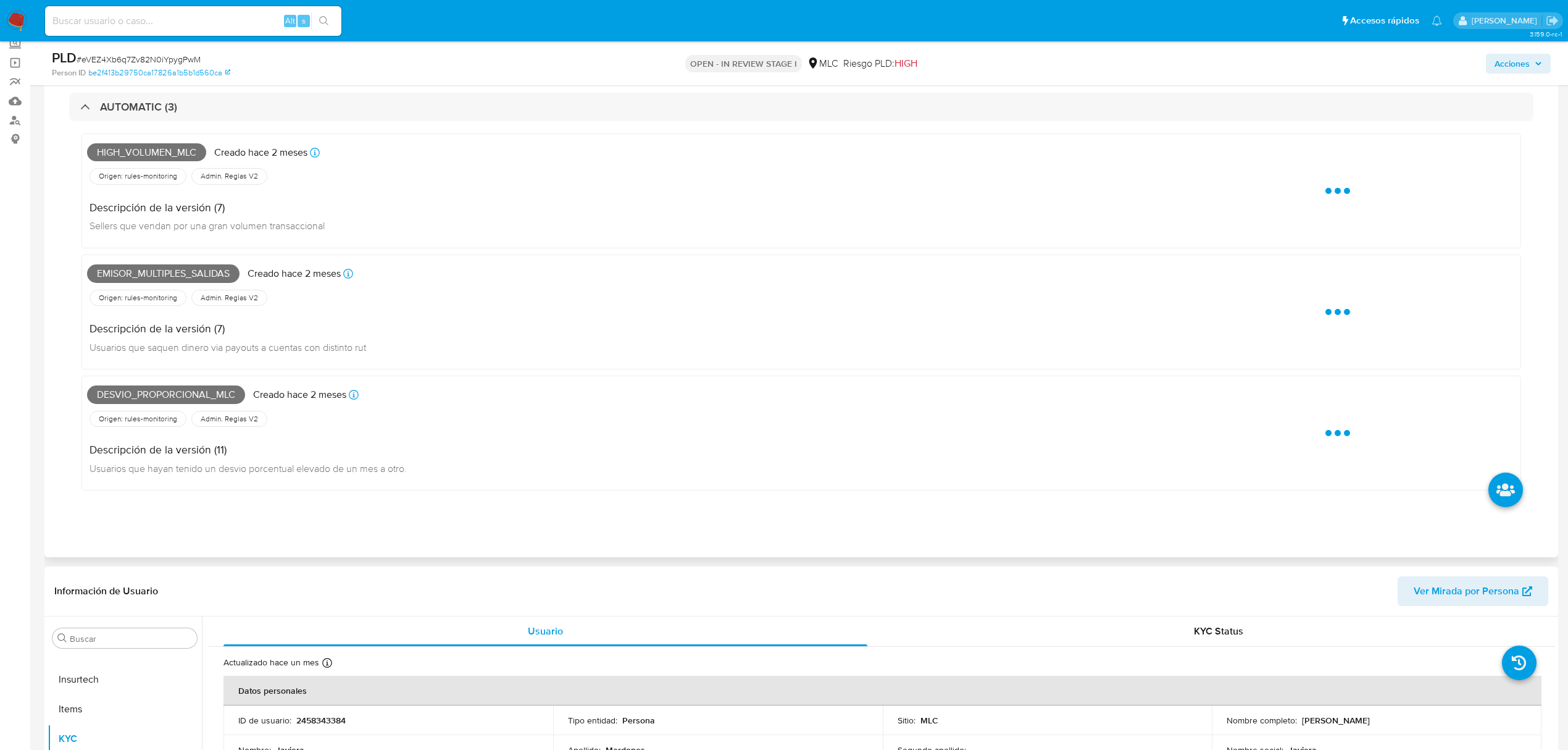
scroll to position [0, 0]
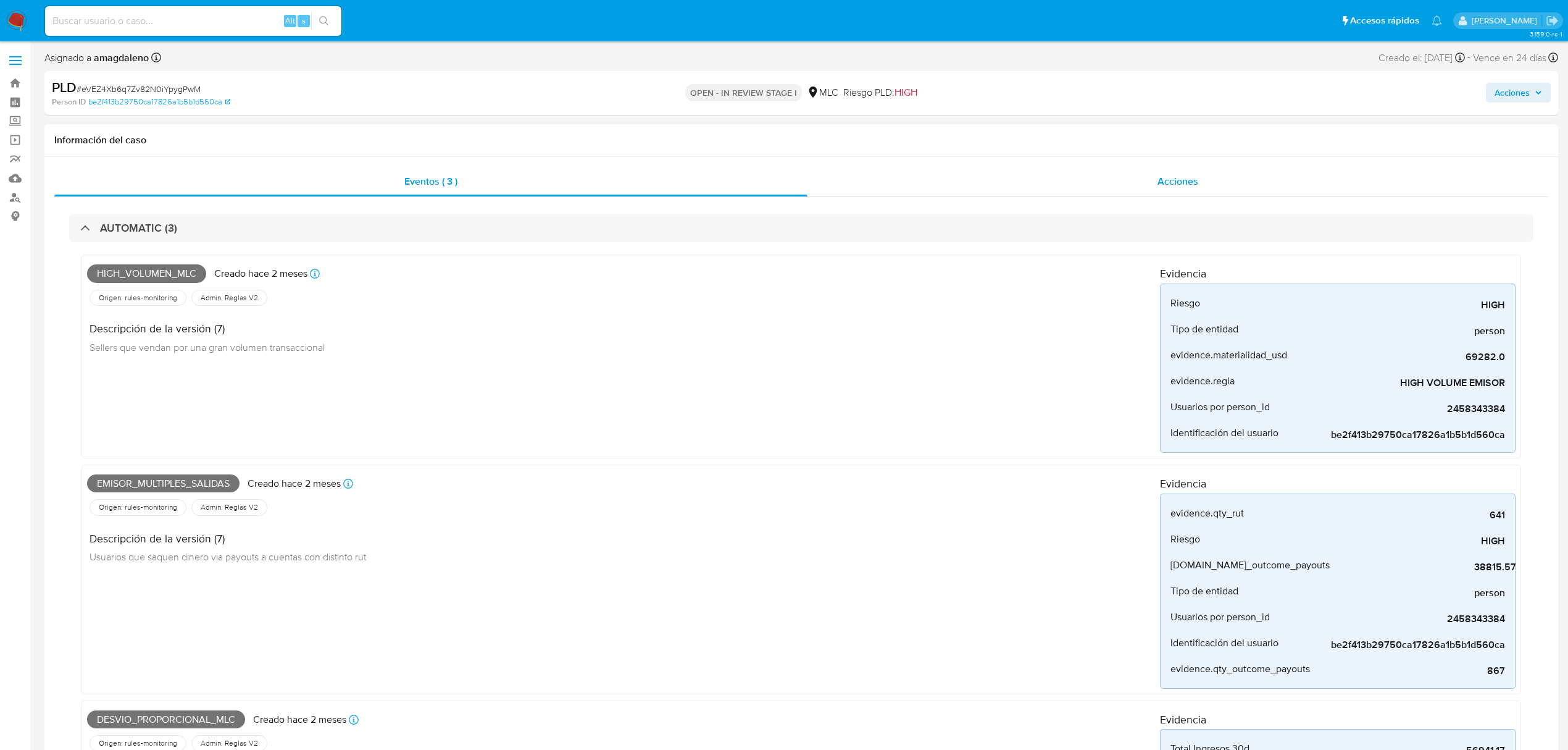
click at [899, 188] on div "Acciones" at bounding box center [1177, 182] width 741 height 30
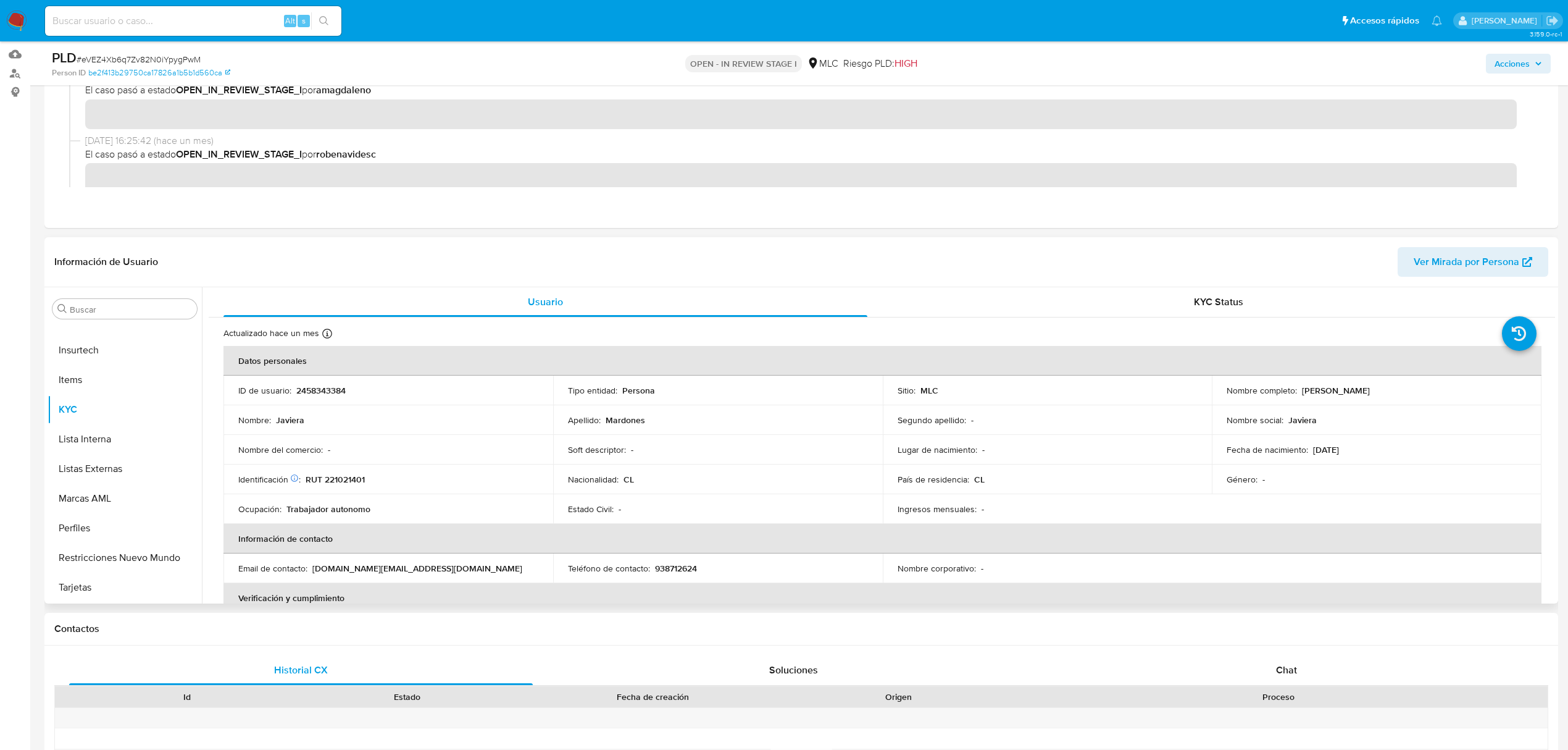
scroll to position [164, 0]
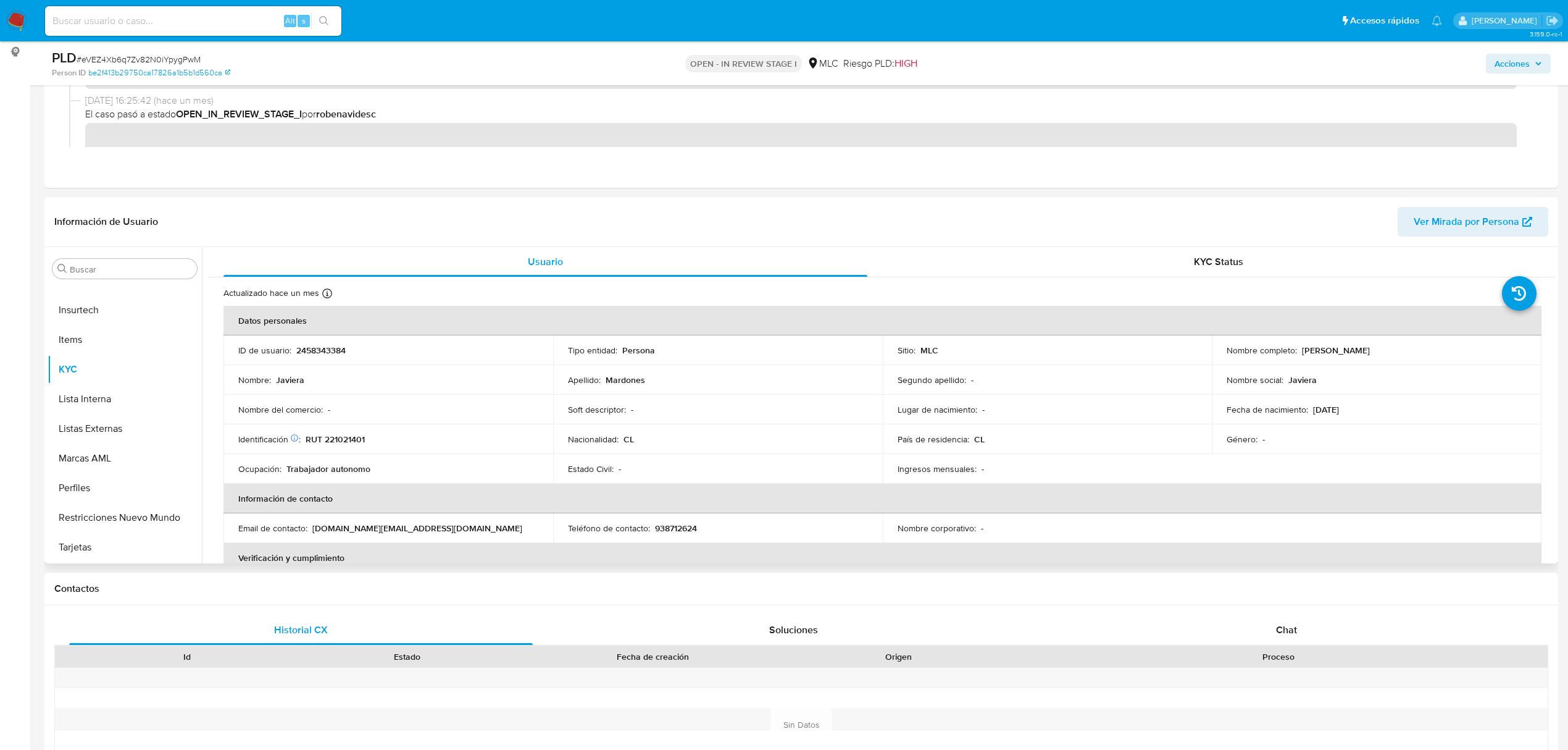
click at [350, 436] on p "RUT 221021401" at bounding box center [336, 438] width 59 height 11
click at [350, 435] on p "RUT 221021401" at bounding box center [336, 438] width 59 height 11
copy p "221021401"
click at [343, 433] on p "RUT 221021401" at bounding box center [336, 438] width 59 height 11
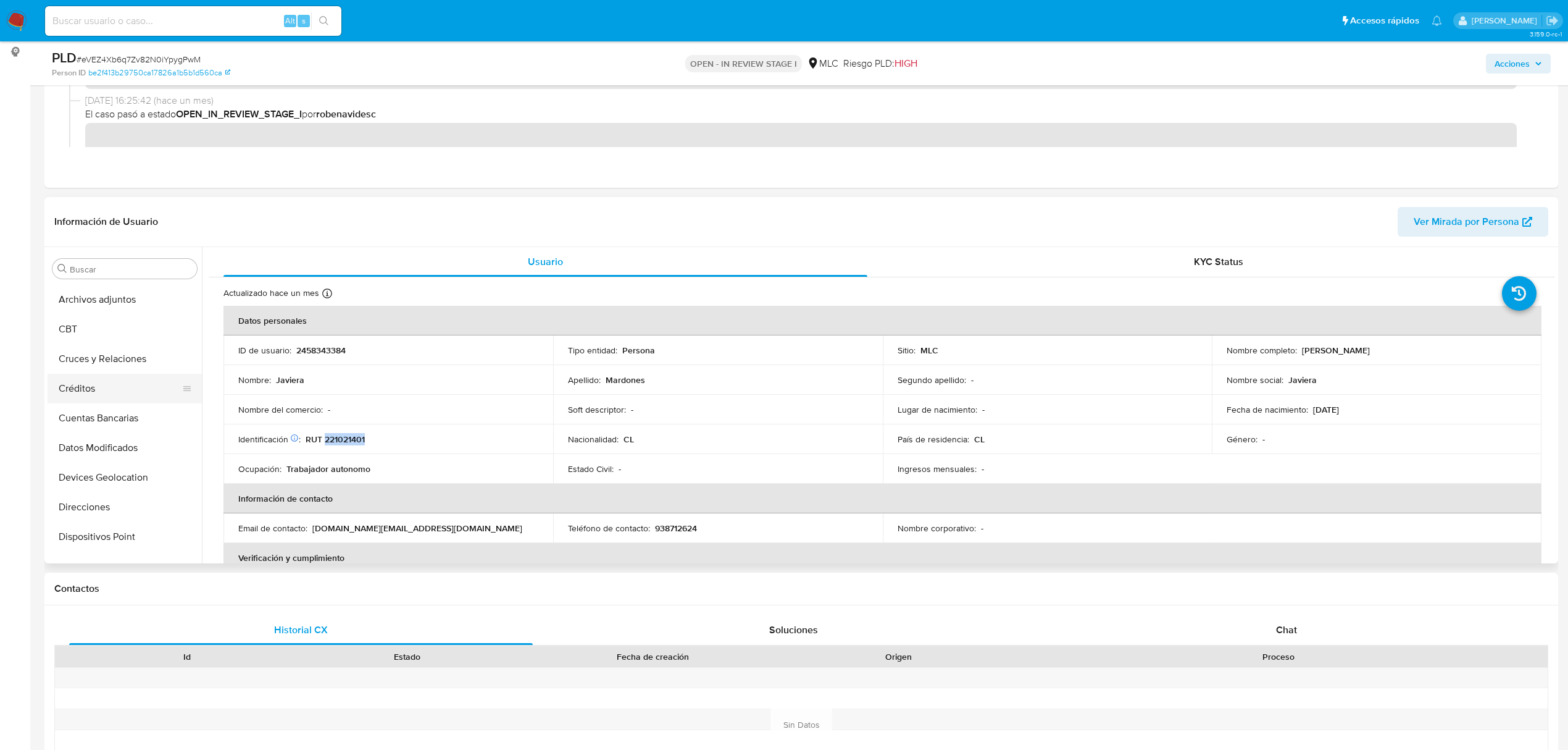
scroll to position [28, 0]
click at [134, 366] on button "Cruces y Relaciones" at bounding box center [119, 359] width 144 height 30
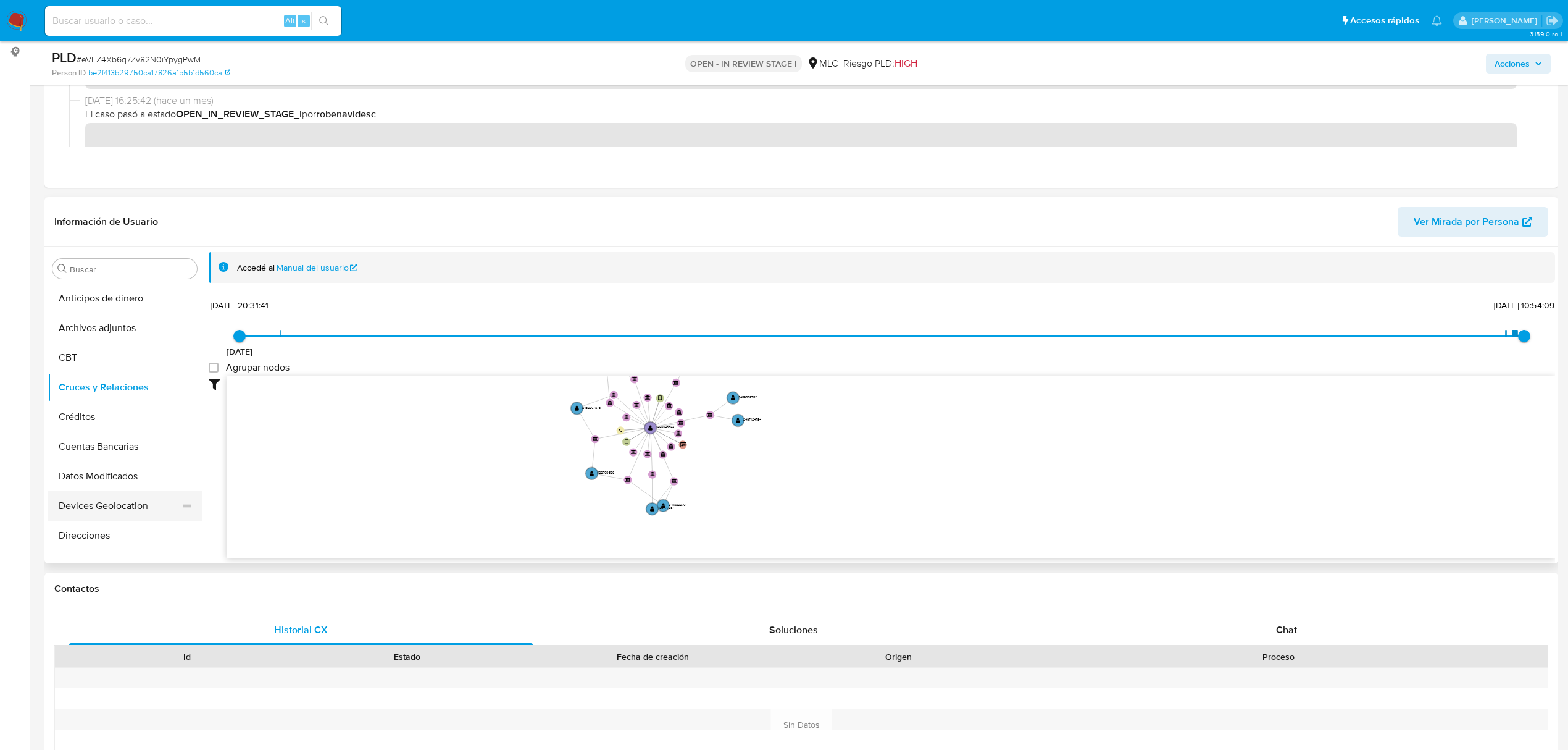
scroll to position [82, 0]
click at [114, 512] on button "Documentación" at bounding box center [119, 512] width 144 height 30
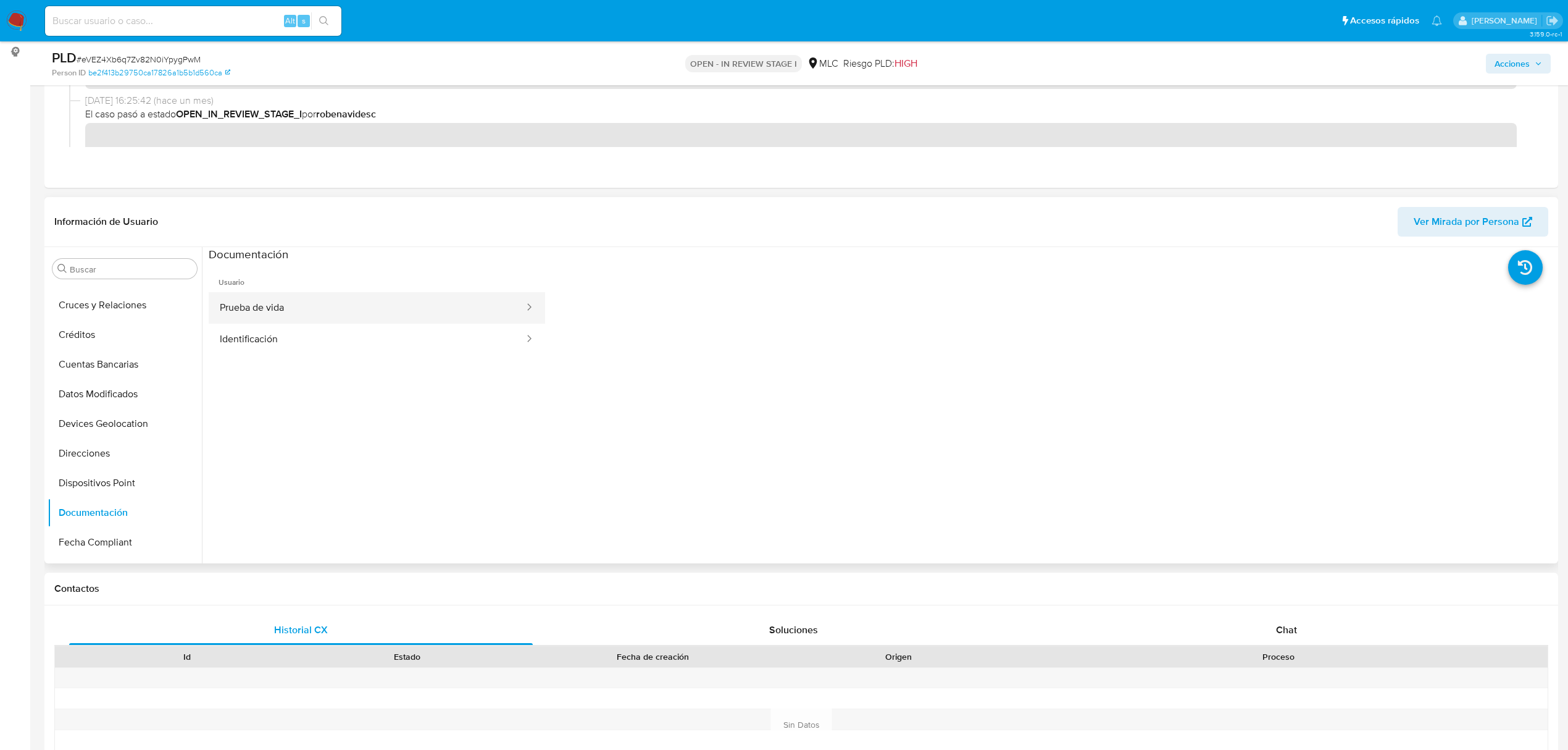
click at [295, 296] on button "Prueba de vida" at bounding box center [367, 308] width 317 height 32
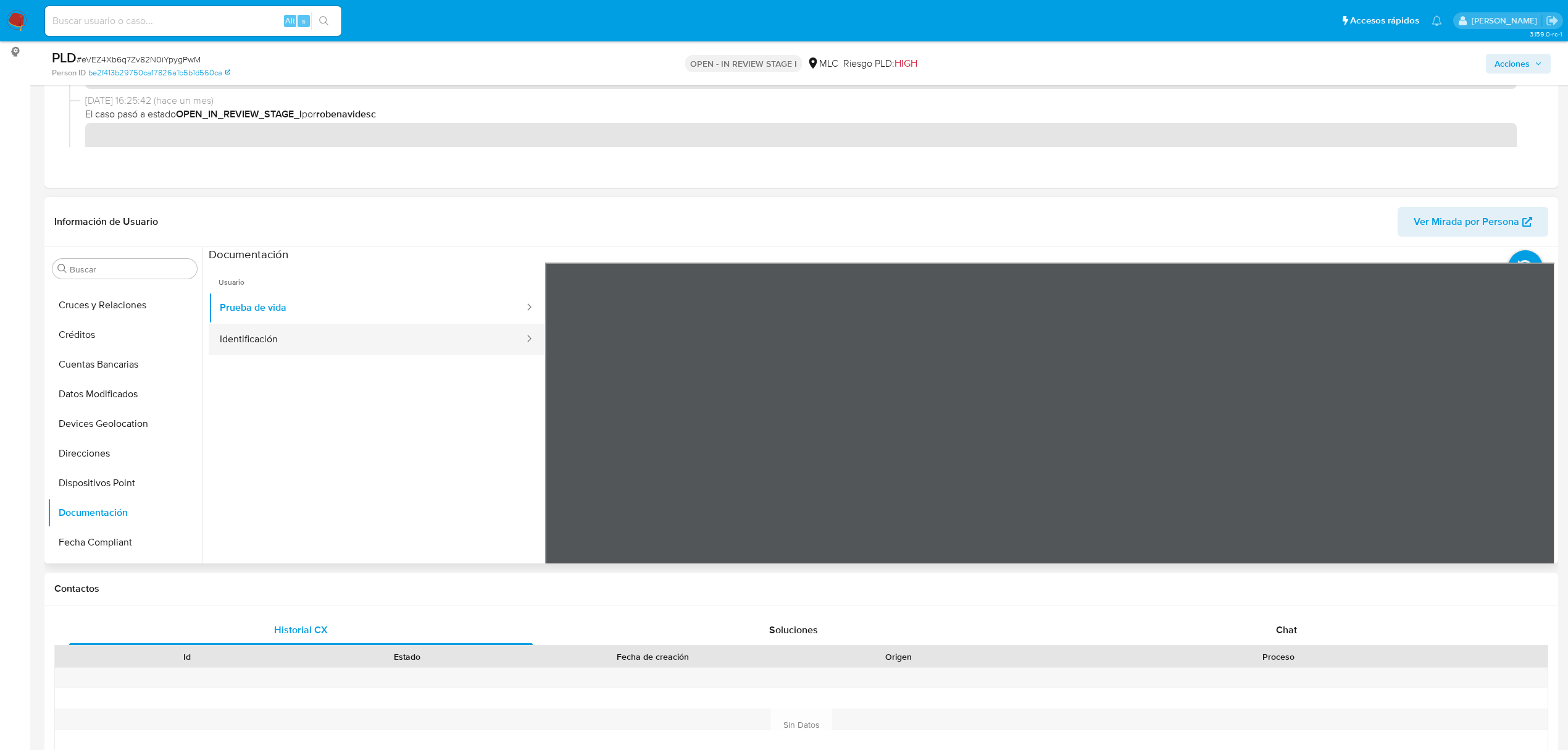
click at [312, 332] on button "Identificación" at bounding box center [367, 339] width 317 height 32
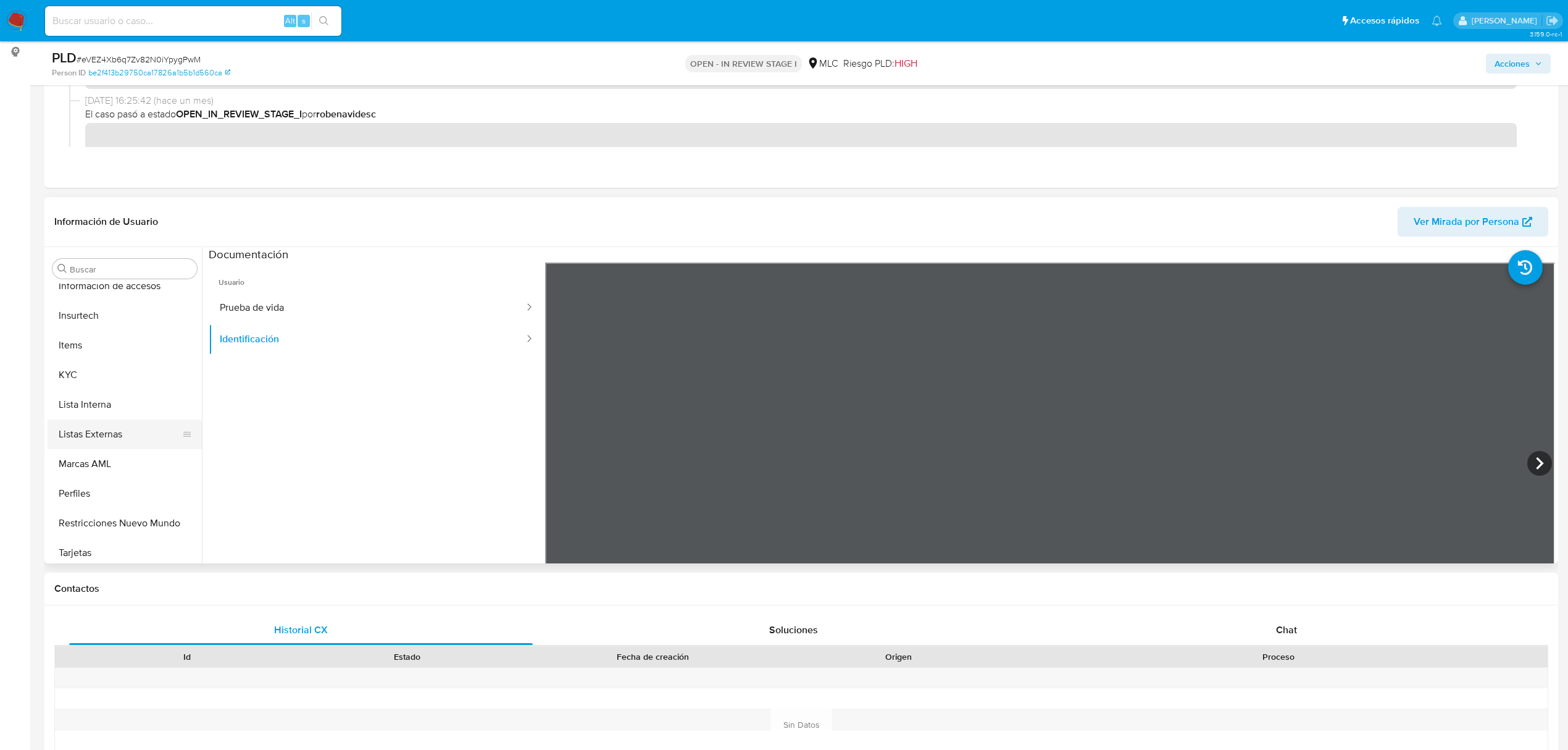
scroll to position [522, 0]
click at [85, 376] on button "KYC" at bounding box center [119, 369] width 144 height 30
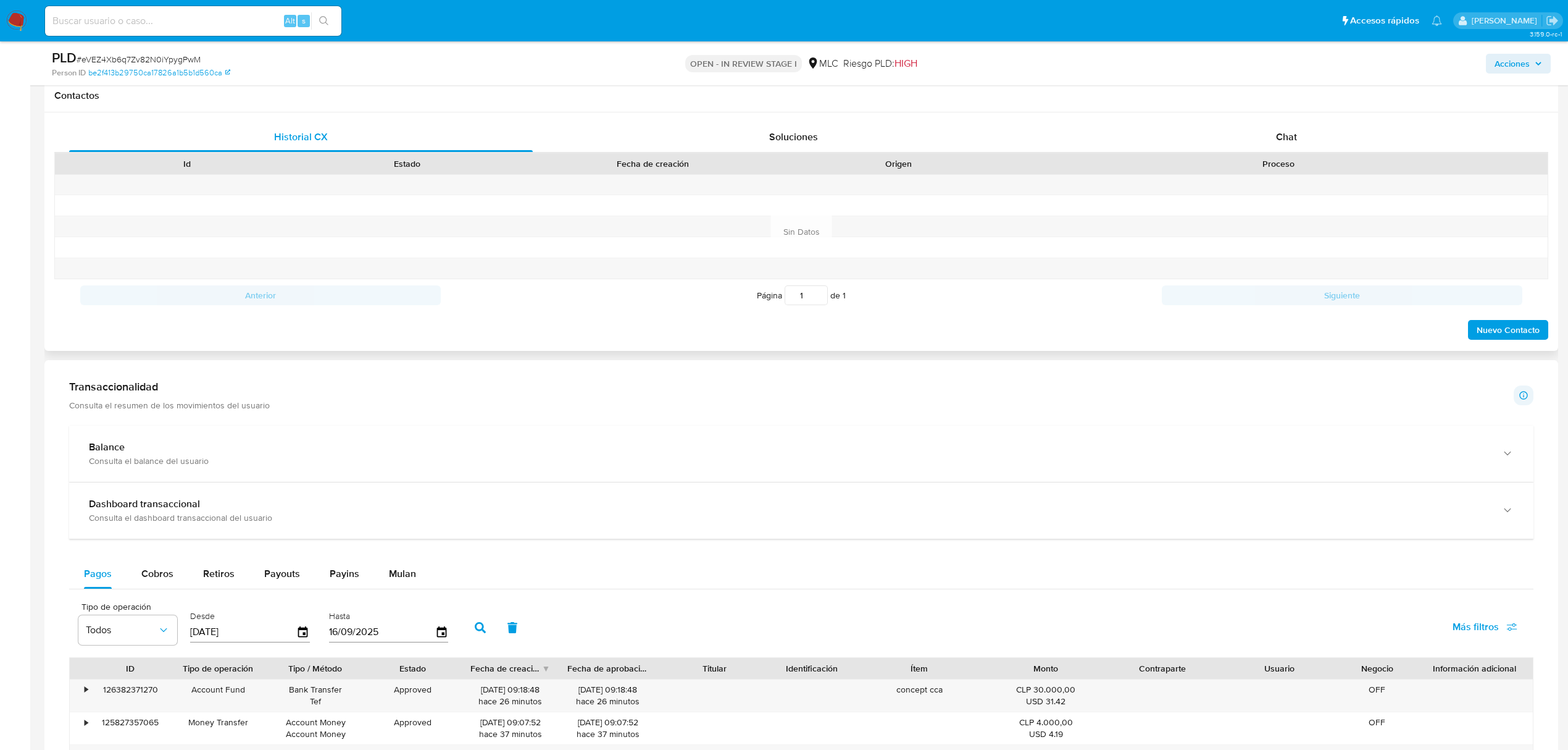
scroll to position [330, 0]
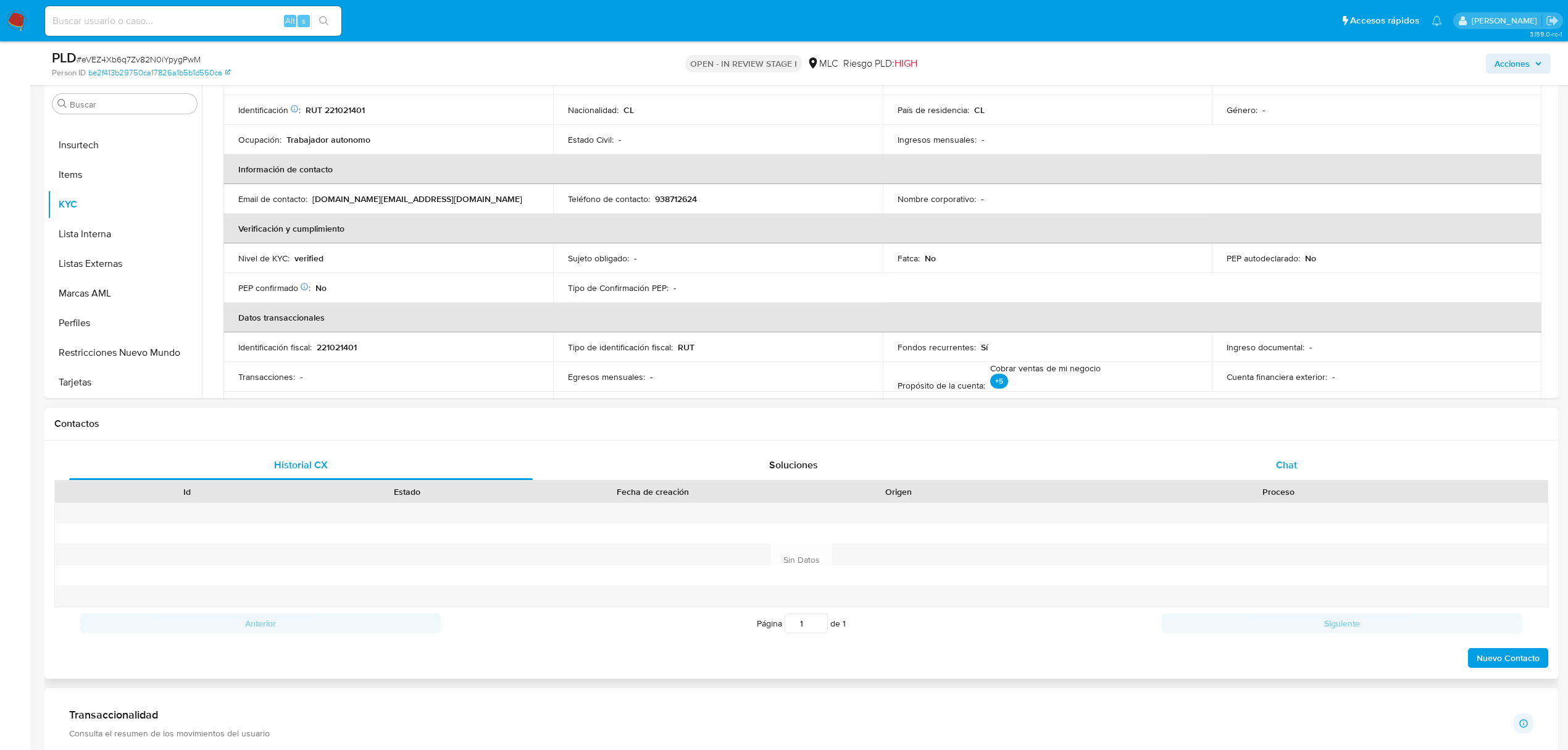
click at [1295, 465] on span "Chat" at bounding box center [1286, 465] width 21 height 14
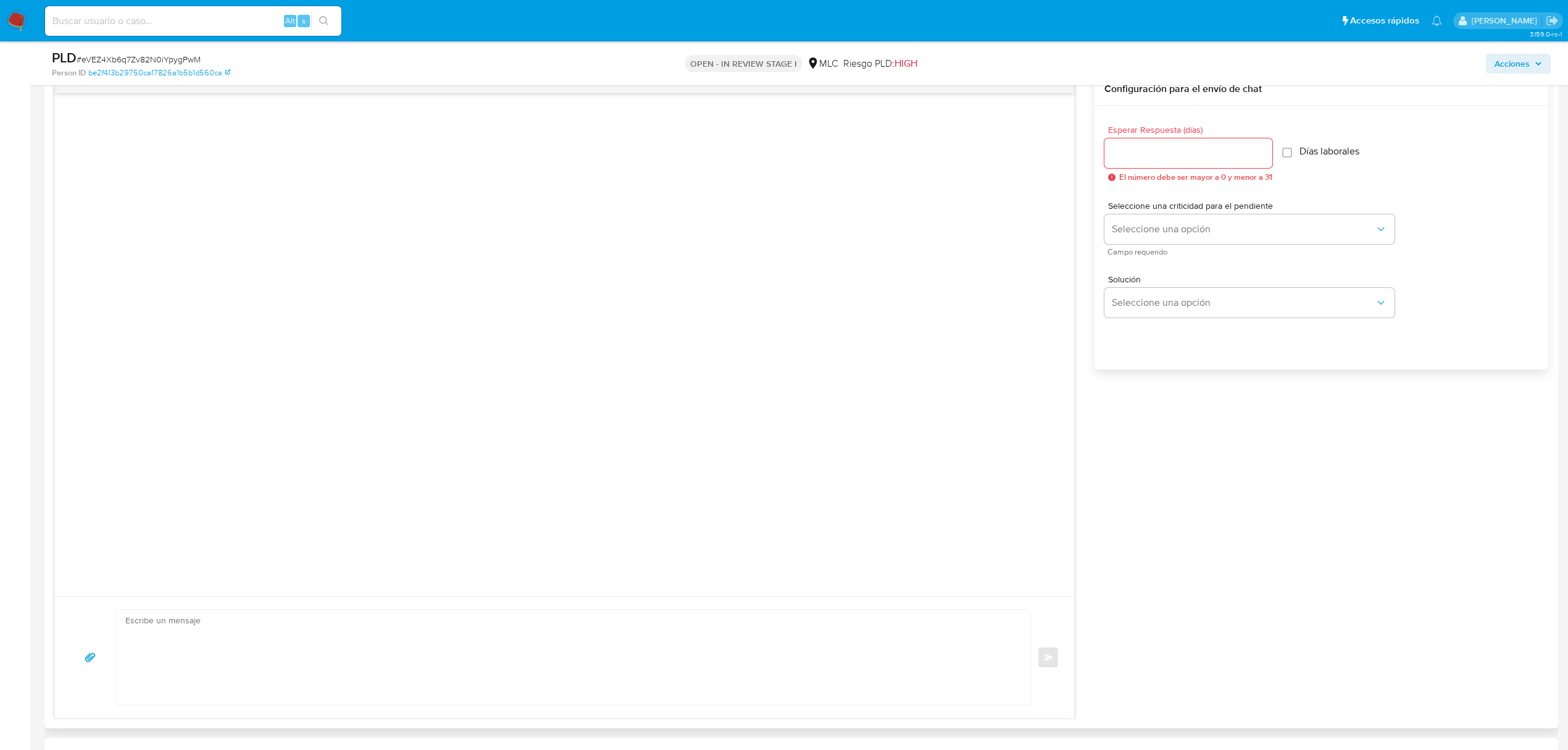
scroll to position [741, 0]
click at [754, 661] on textarea at bounding box center [570, 662] width 890 height 95
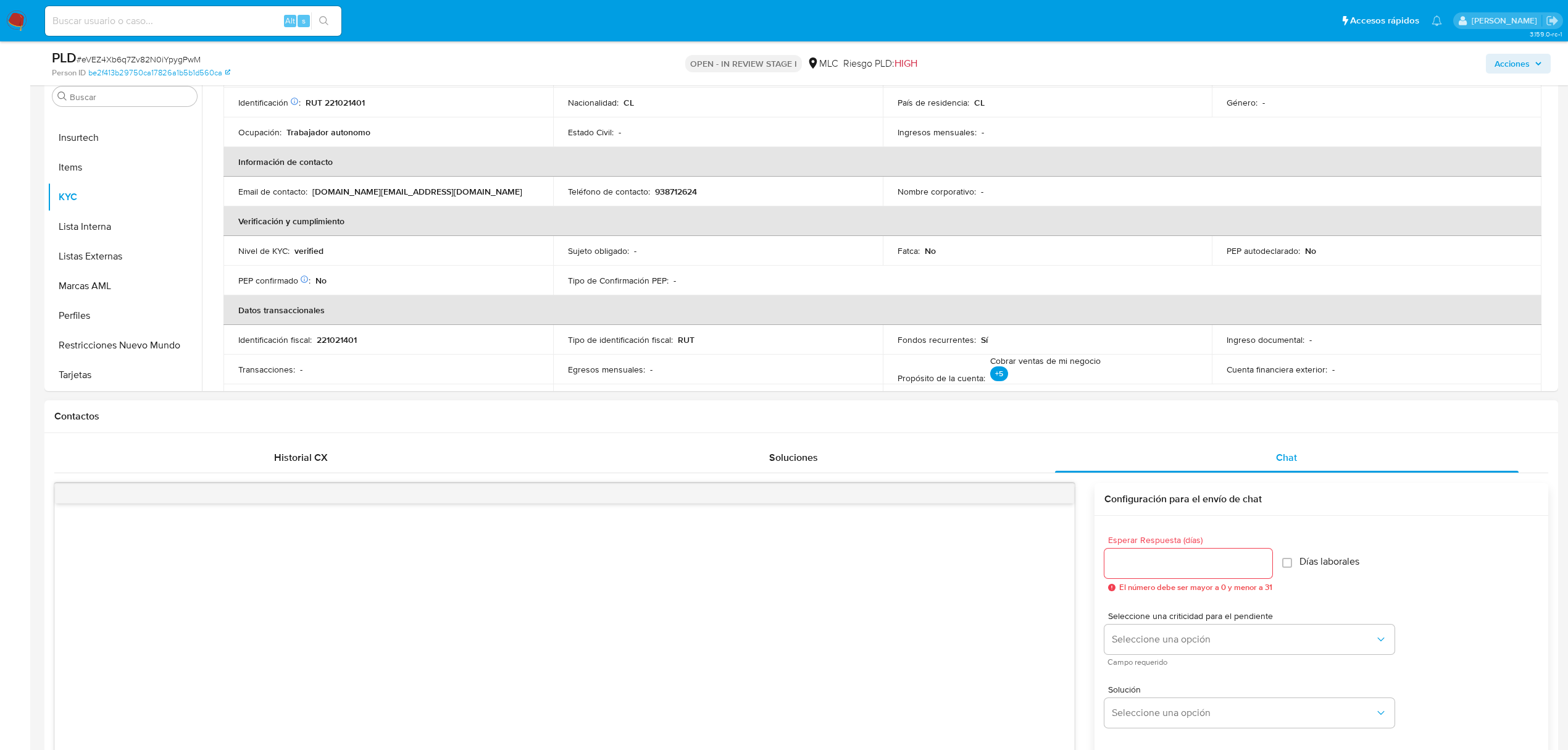
scroll to position [330, 0]
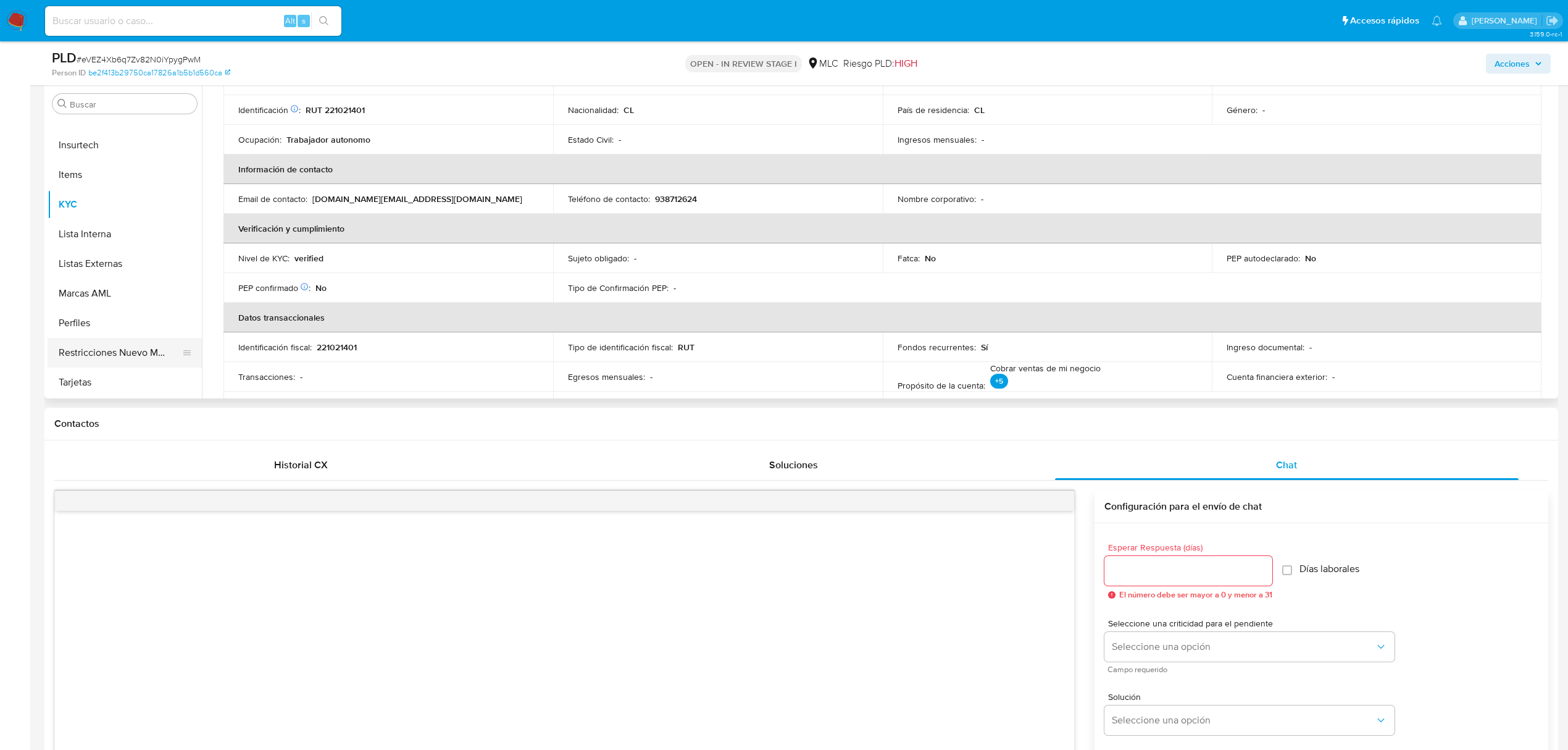
click at [102, 353] on button "Restricciones Nuevo Mundo" at bounding box center [119, 352] width 144 height 30
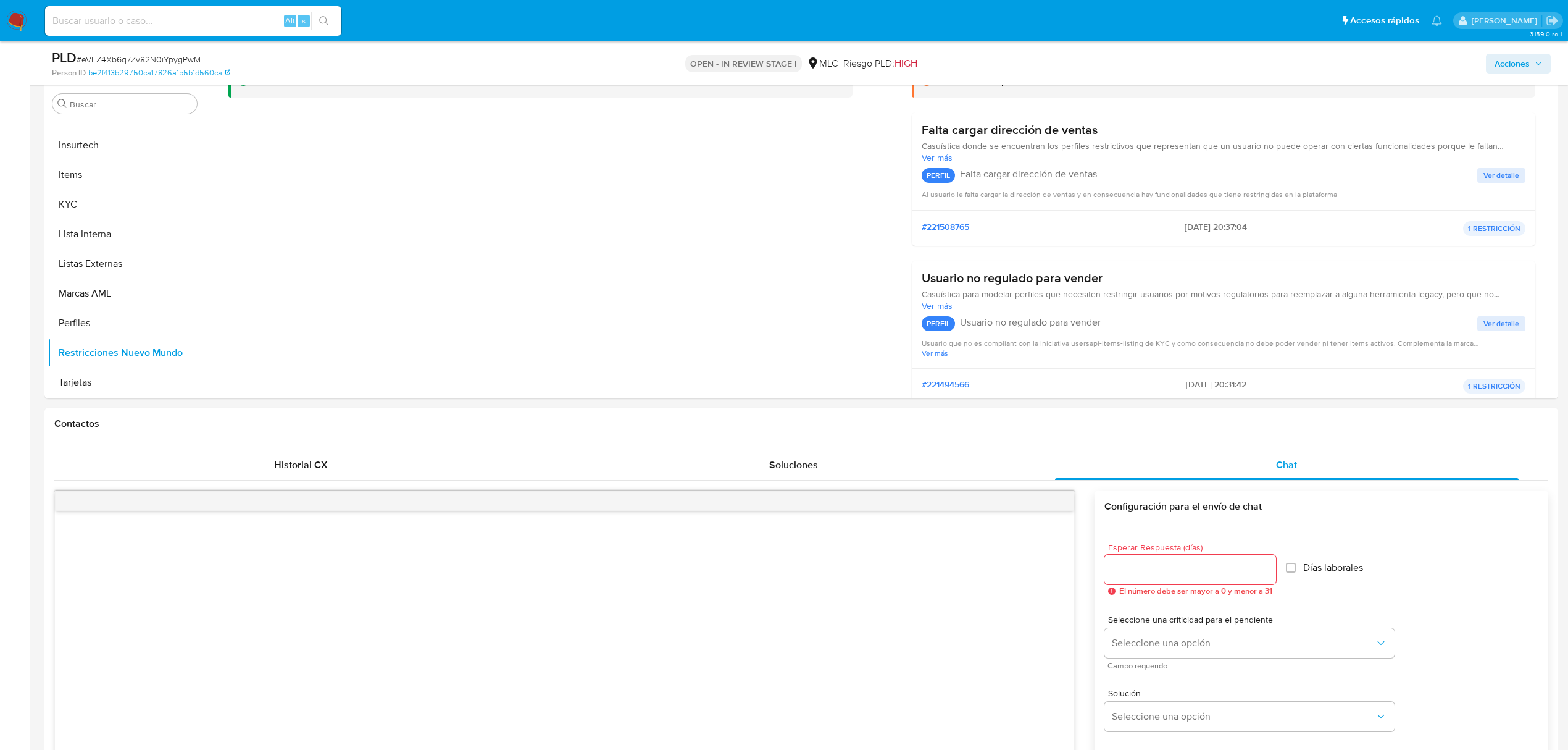
scroll to position [79, 0]
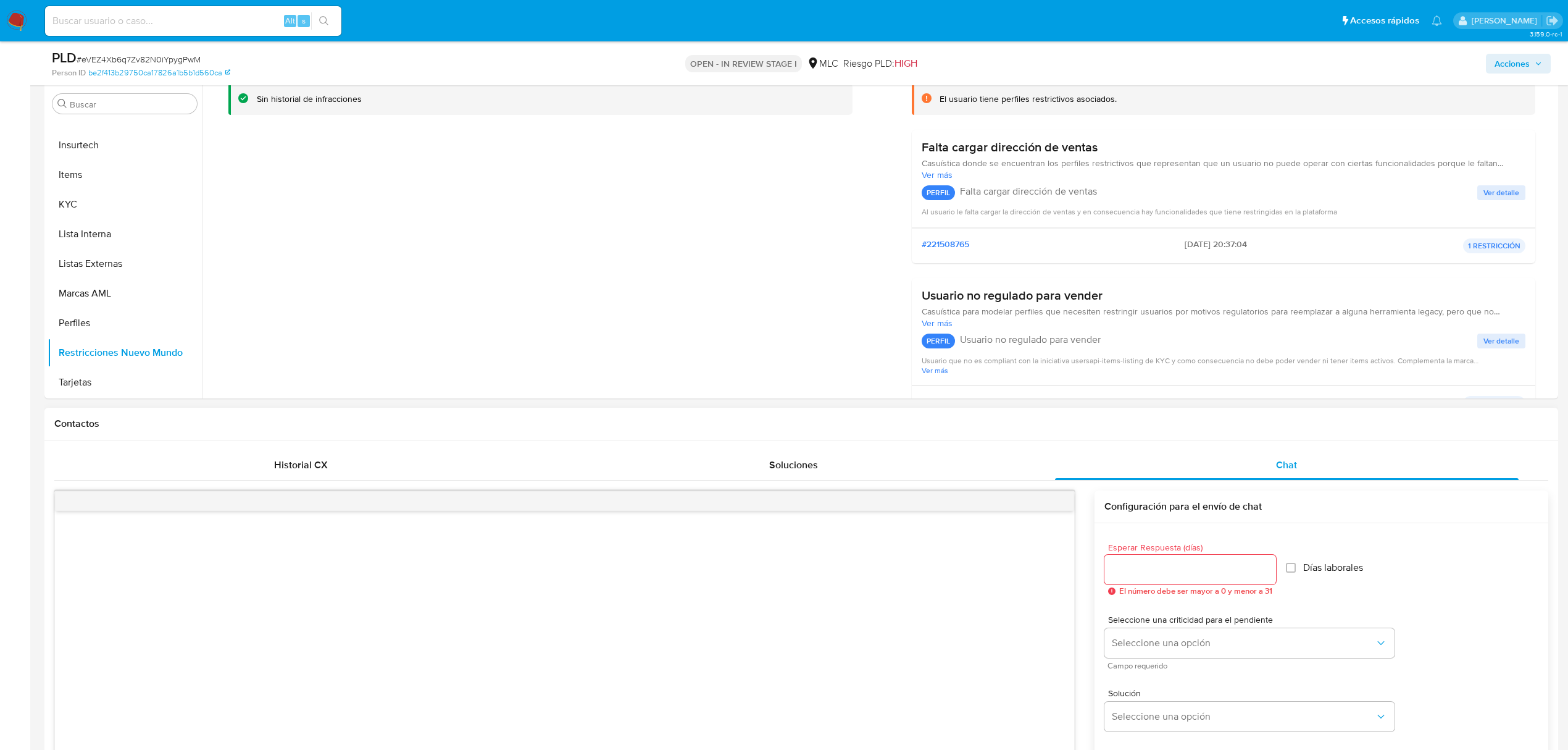
click at [586, 581] on div at bounding box center [564, 761] width 1019 height 502
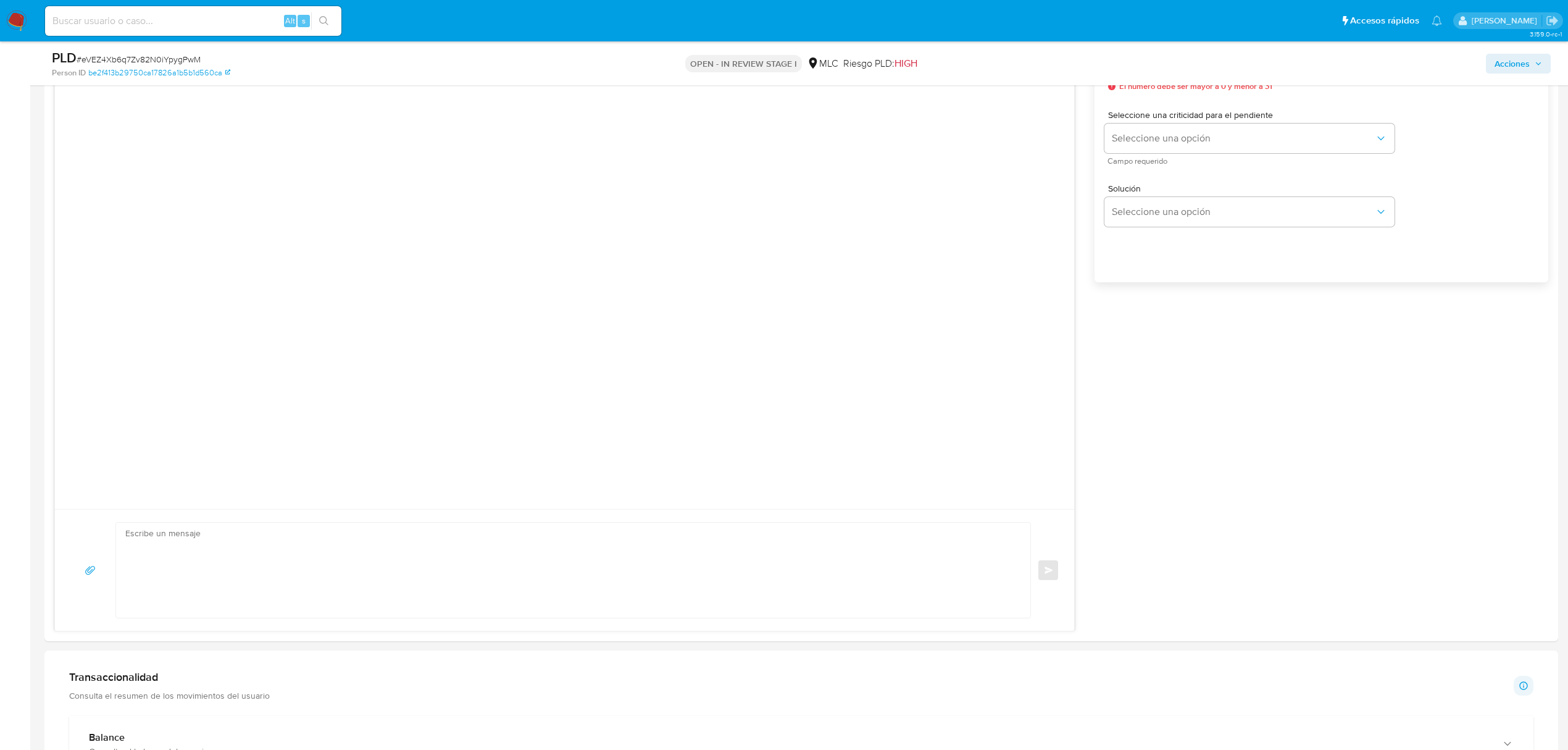
scroll to position [905, 0]
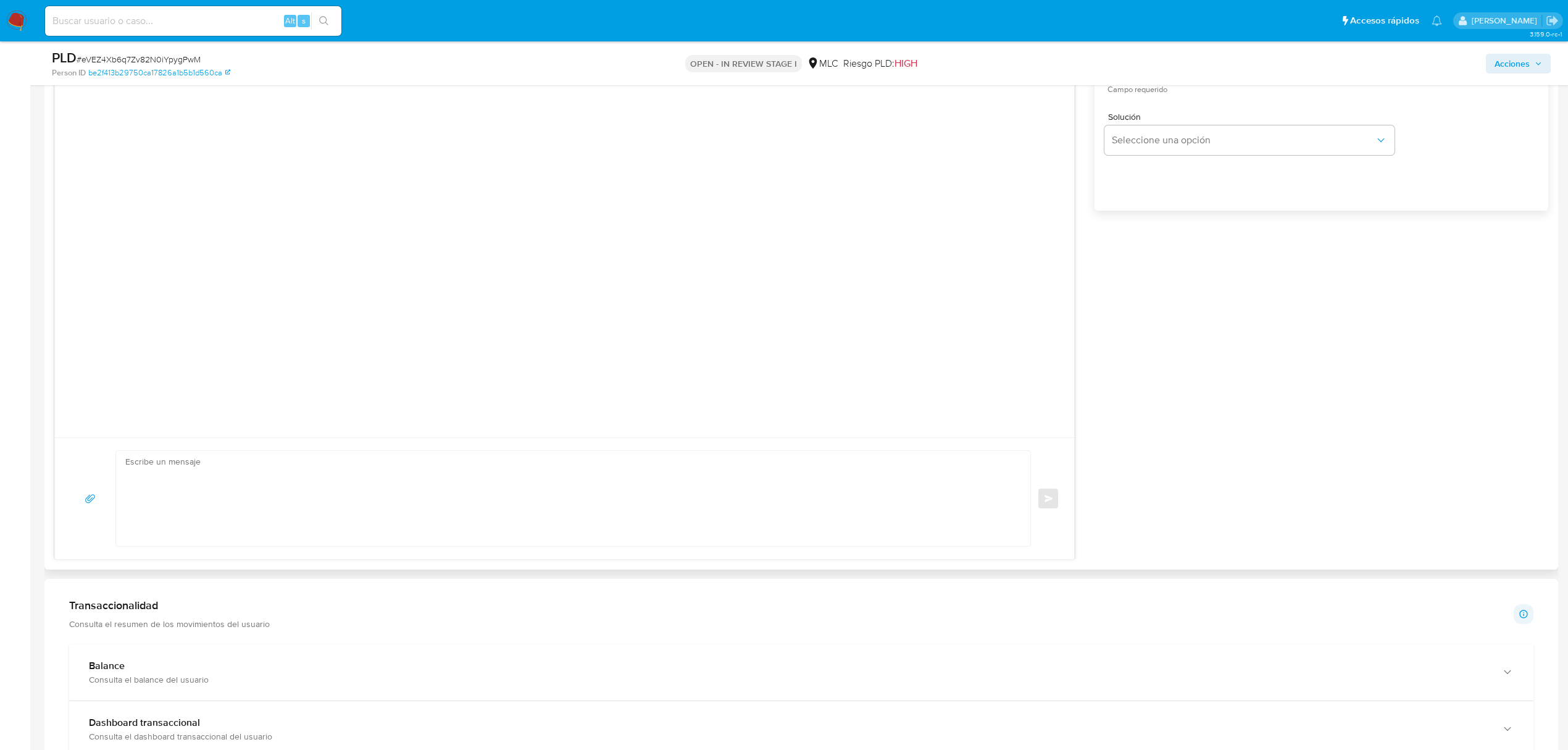
click at [598, 499] on textarea at bounding box center [570, 498] width 890 height 95
paste textarea "Hola XXX, Te contactamos desde el Equipo de Mercado Pago para verificar tus dat…"
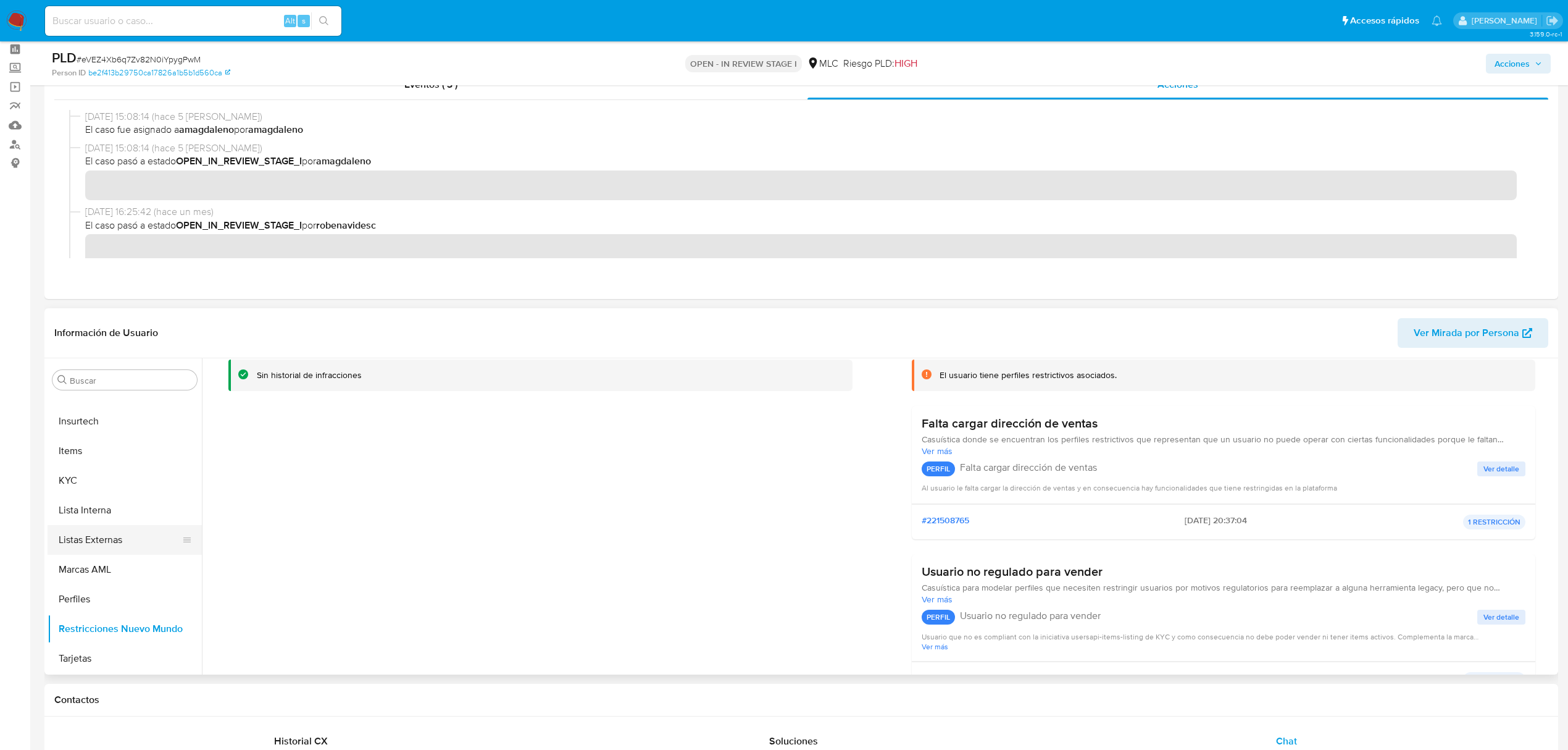
scroll to position [82, 0]
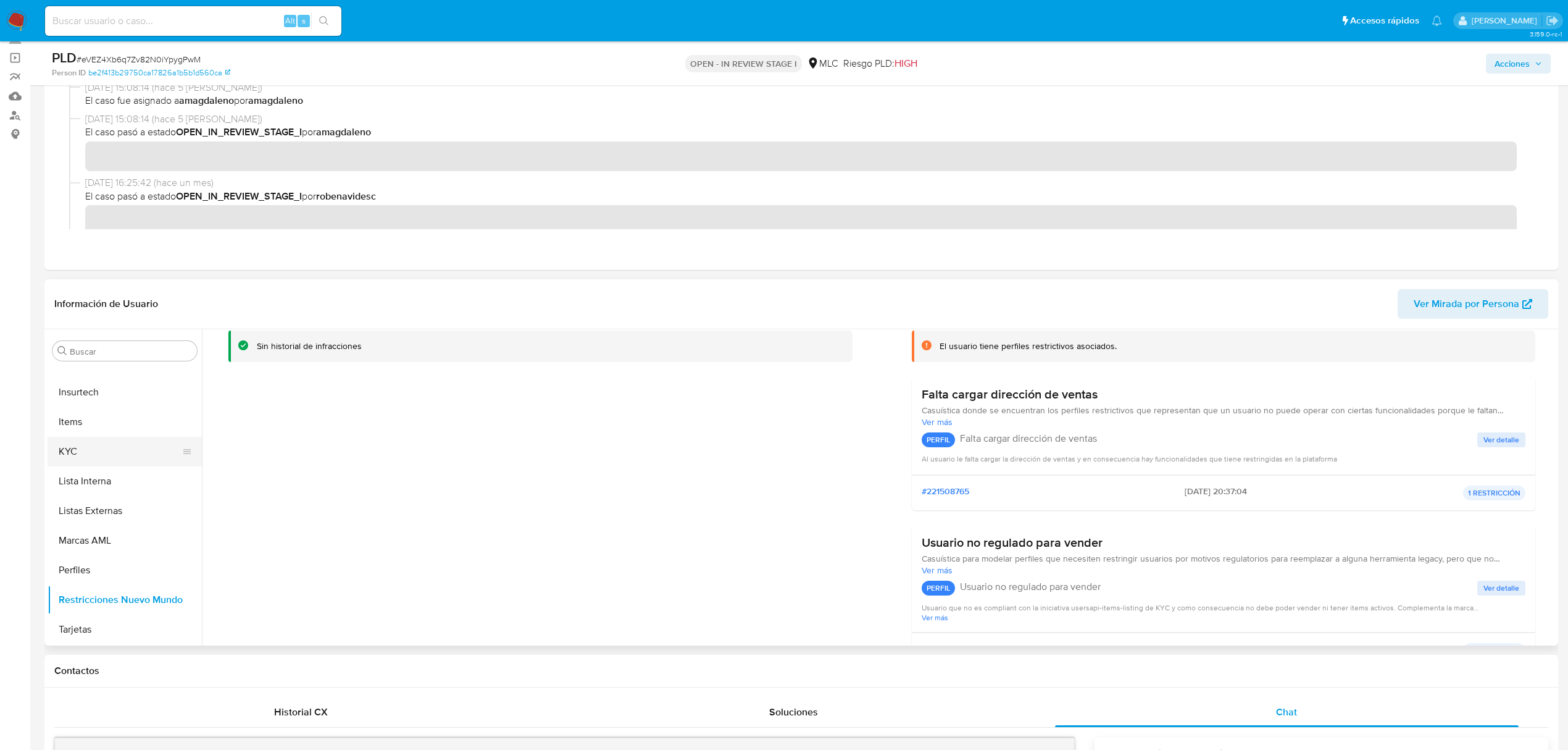
click at [98, 443] on button "KYC" at bounding box center [119, 451] width 144 height 30
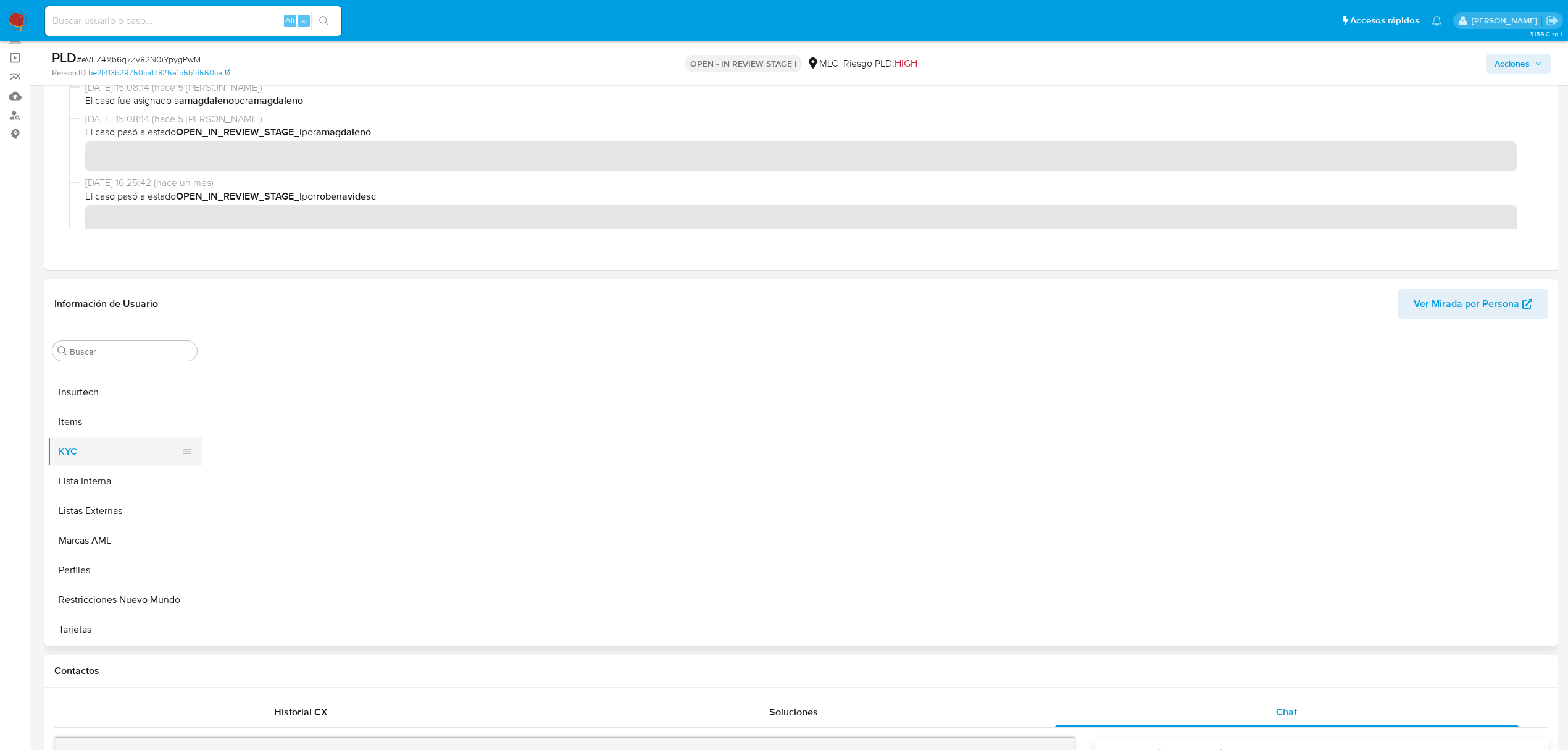
scroll to position [0, 0]
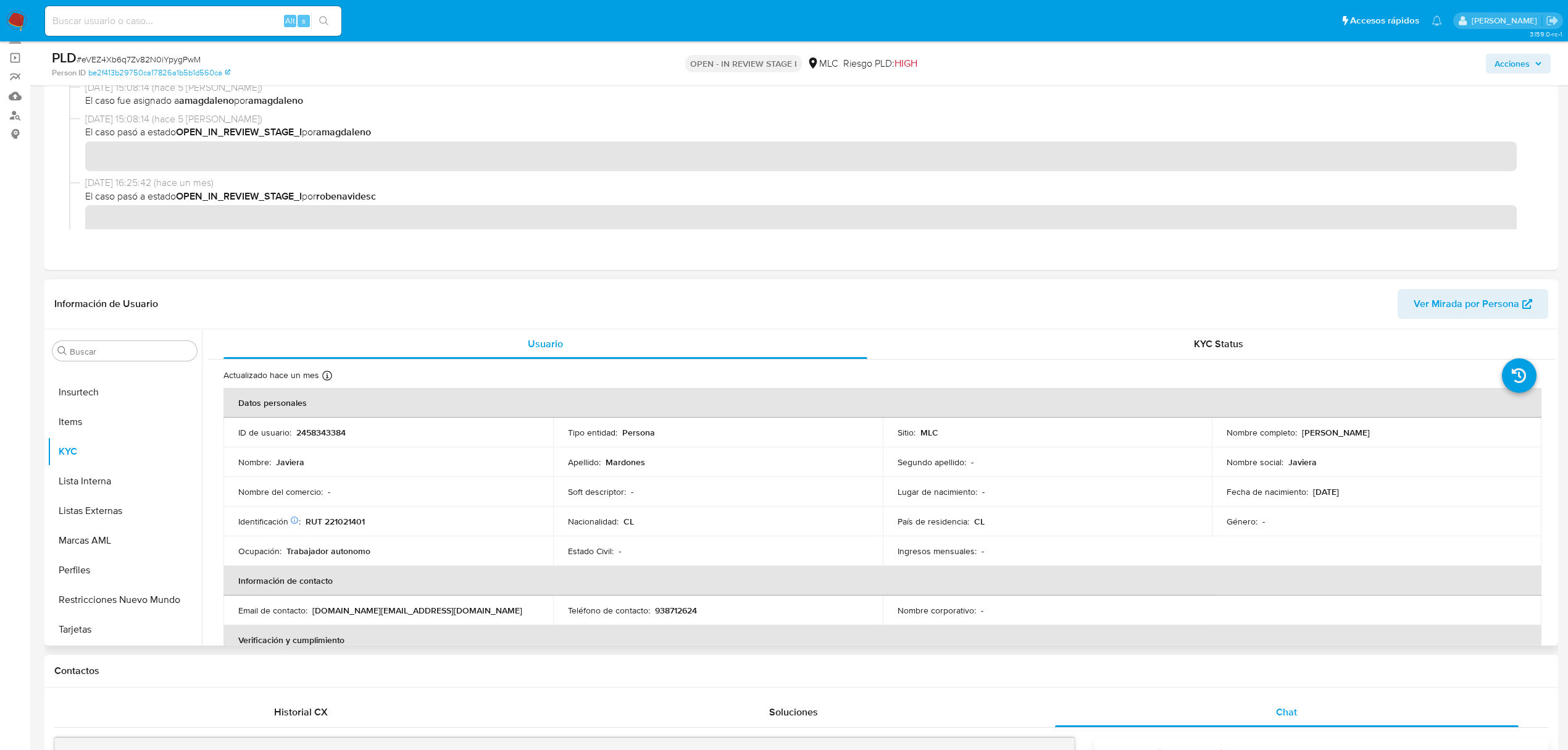
click at [1307, 427] on p "Javiera Mardones" at bounding box center [1336, 431] width 68 height 11
click at [1303, 428] on p "Javiera Mardones" at bounding box center [1336, 431] width 68 height 11
copy p "Javiera"
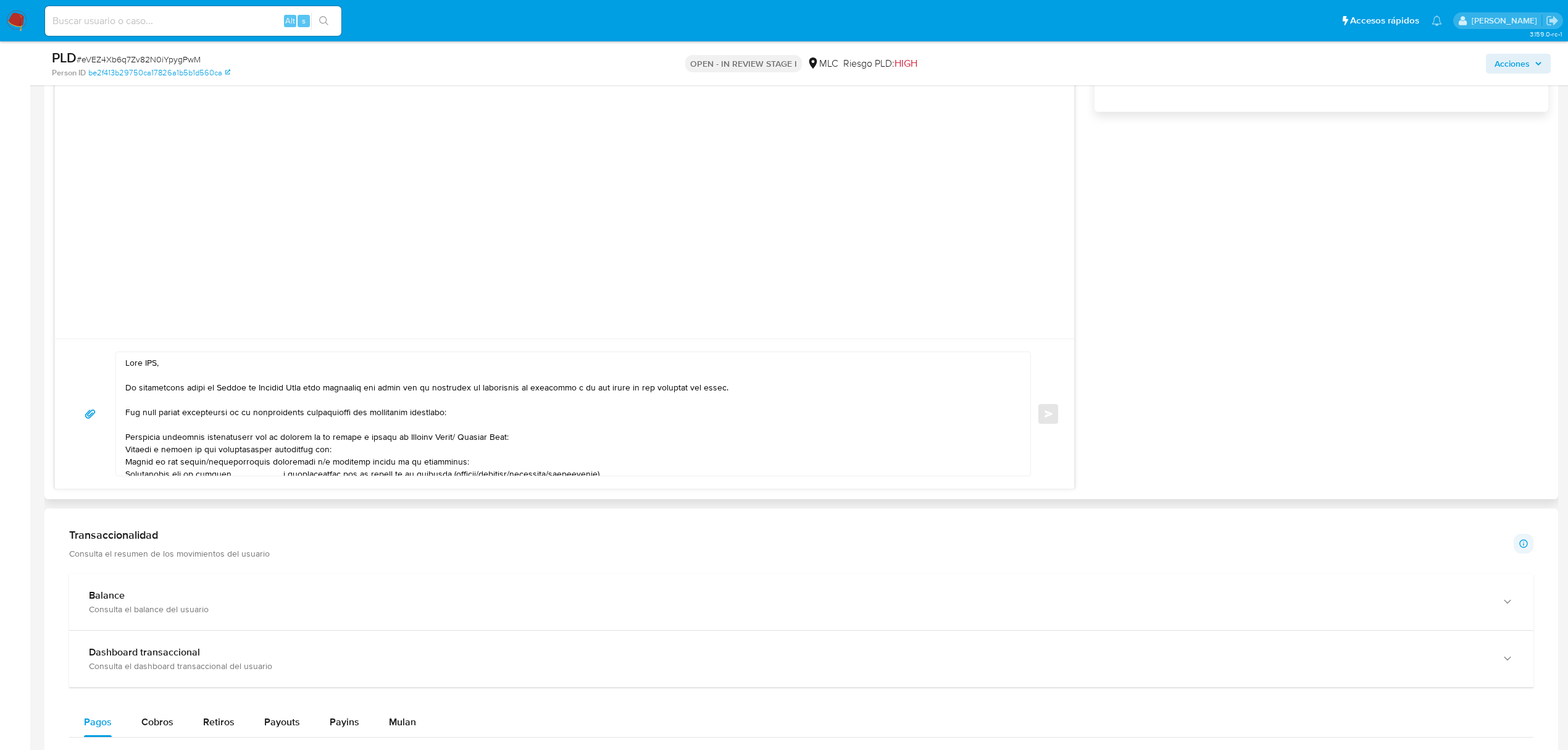
scroll to position [1070, 0]
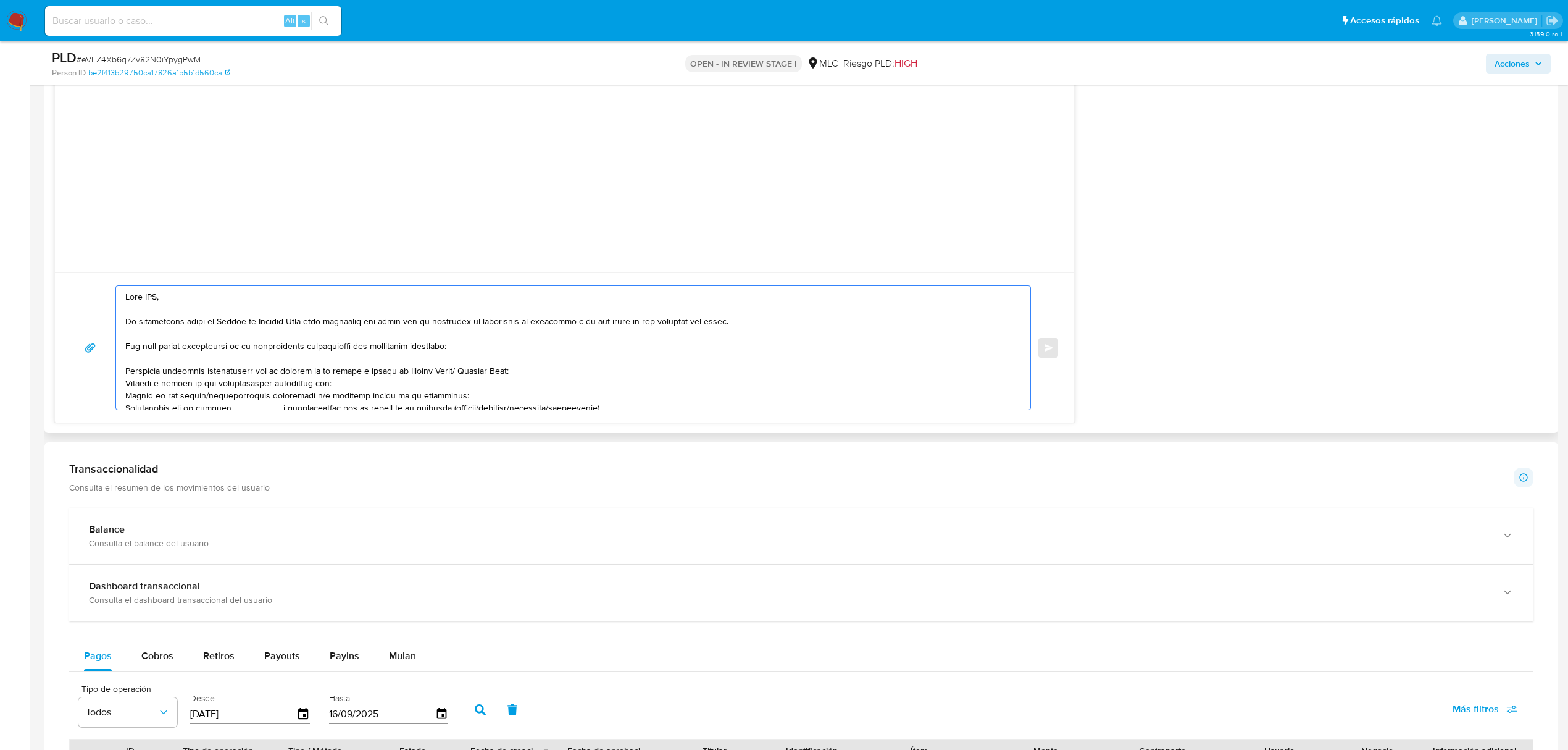
click at [153, 292] on textarea at bounding box center [570, 347] width 890 height 123
paste textarea "Javiera"
click at [225, 364] on textarea at bounding box center [570, 347] width 890 height 123
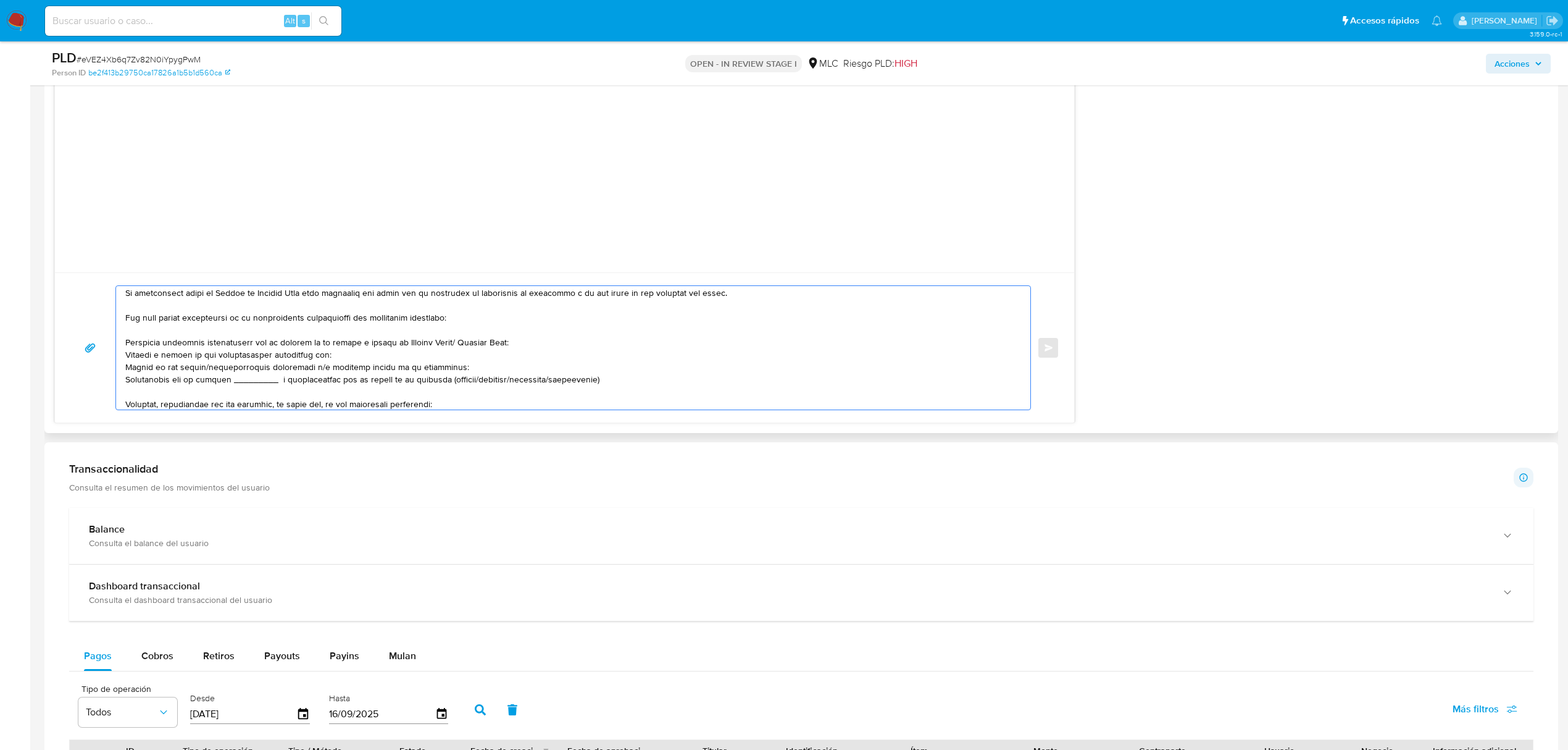
scroll to position [0, 0]
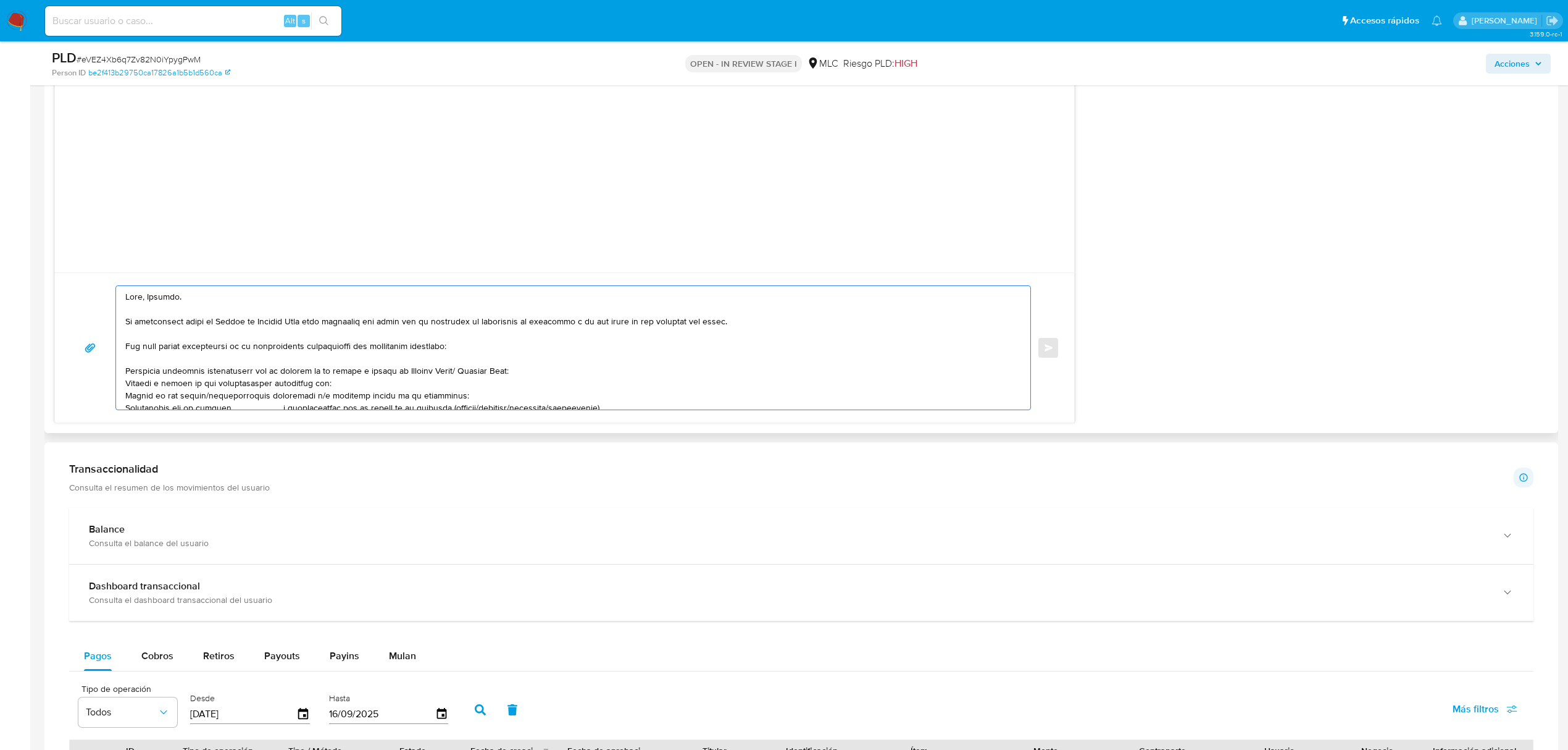
click at [366, 389] on textarea at bounding box center [570, 347] width 890 height 123
click at [550, 335] on textarea at bounding box center [570, 347] width 890 height 123
click at [477, 352] on textarea at bounding box center [570, 347] width 890 height 123
click at [451, 393] on textarea at bounding box center [570, 347] width 890 height 123
click at [363, 387] on textarea at bounding box center [570, 347] width 890 height 123
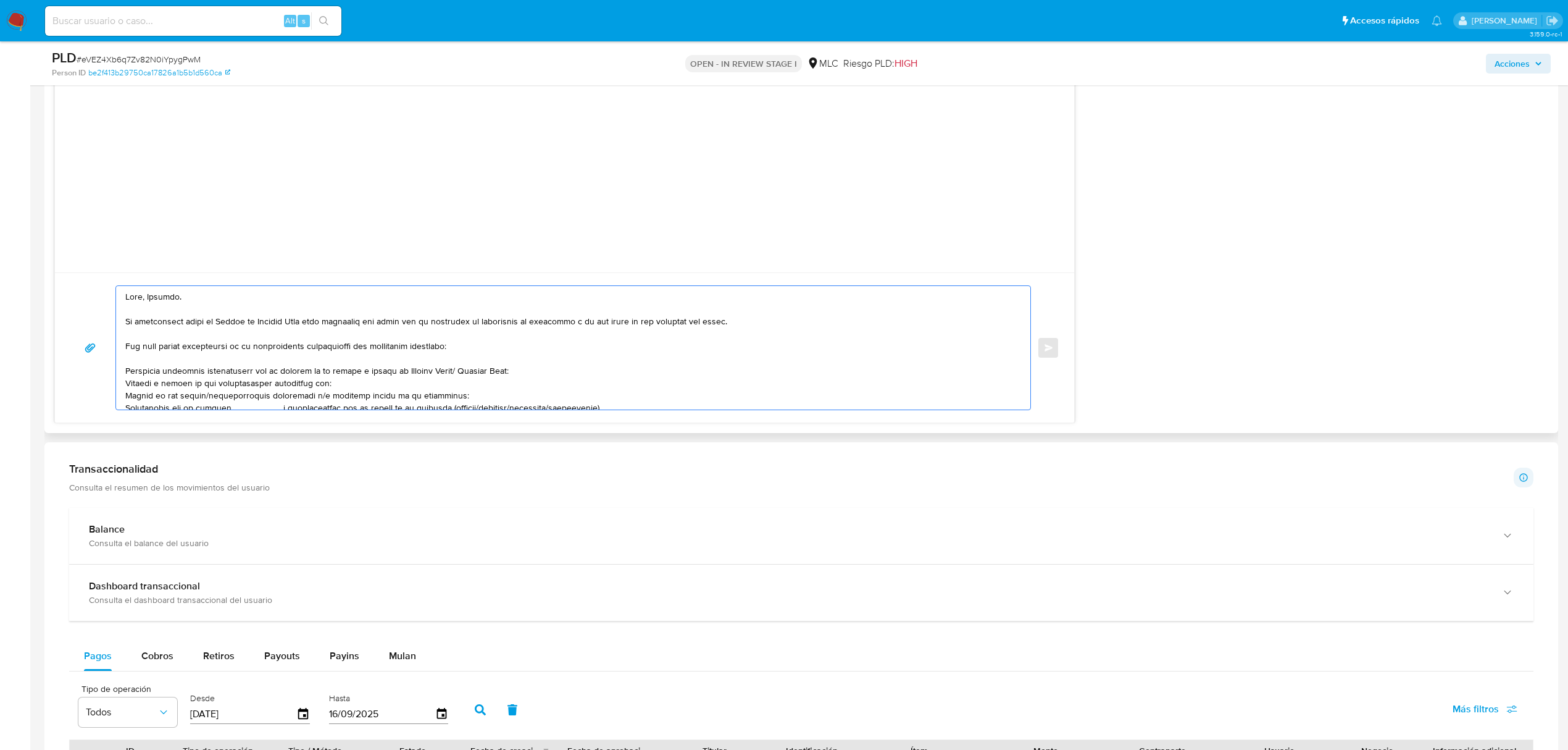
paste textarea "Carolina Ester Osorio Hernández"
click at [358, 399] on textarea at bounding box center [570, 347] width 890 height 123
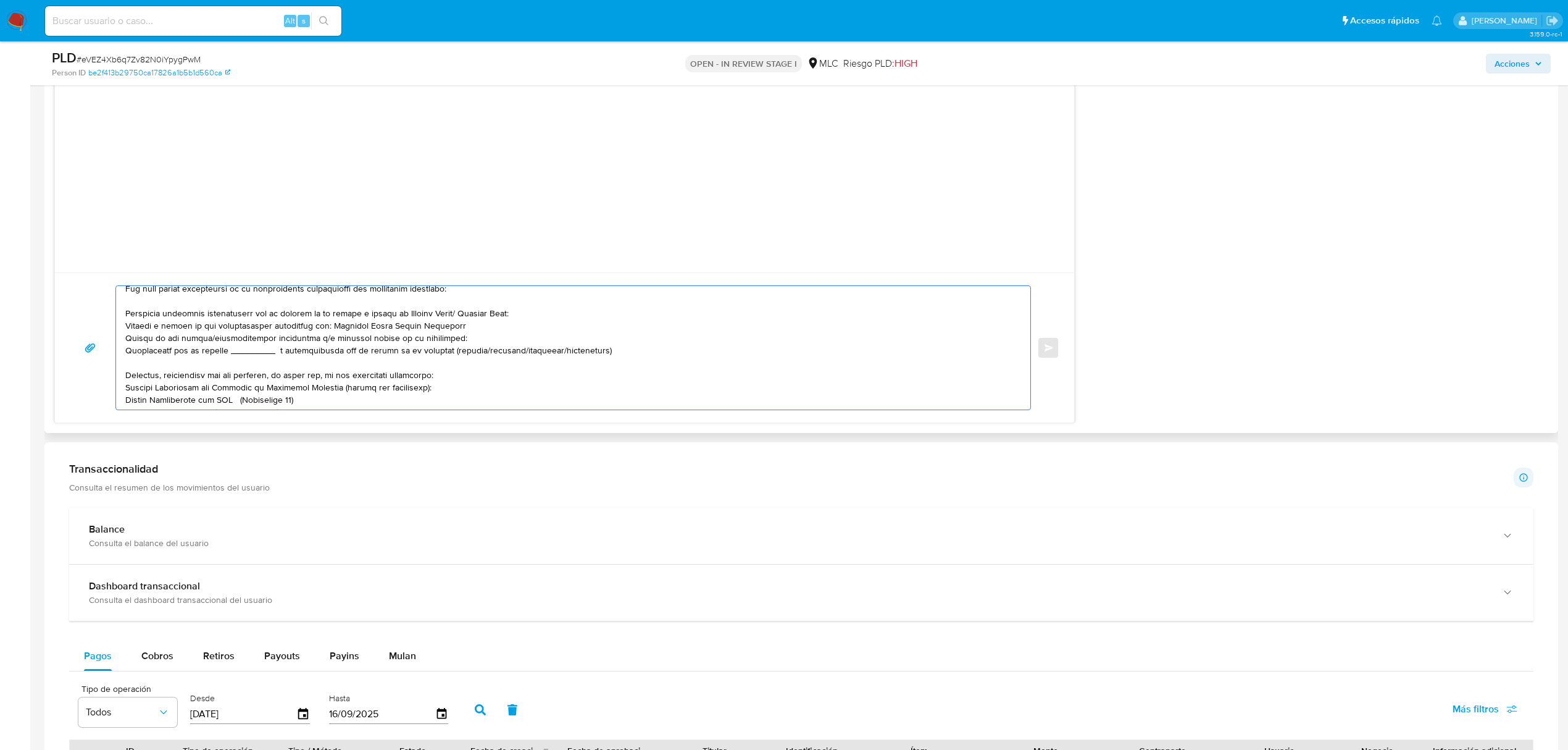
scroll to position [82, 0]
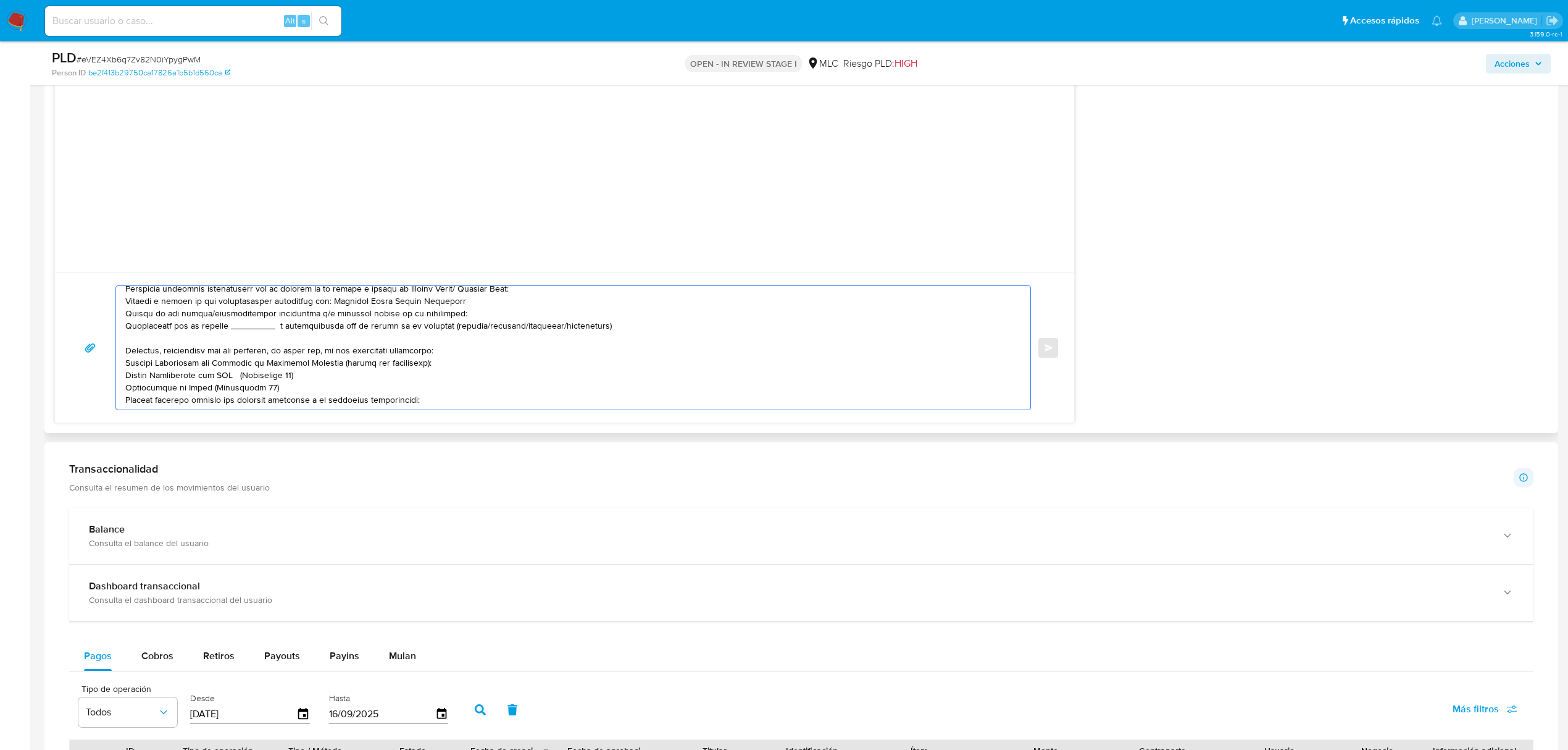
click at [313, 327] on textarea at bounding box center [570, 347] width 890 height 123
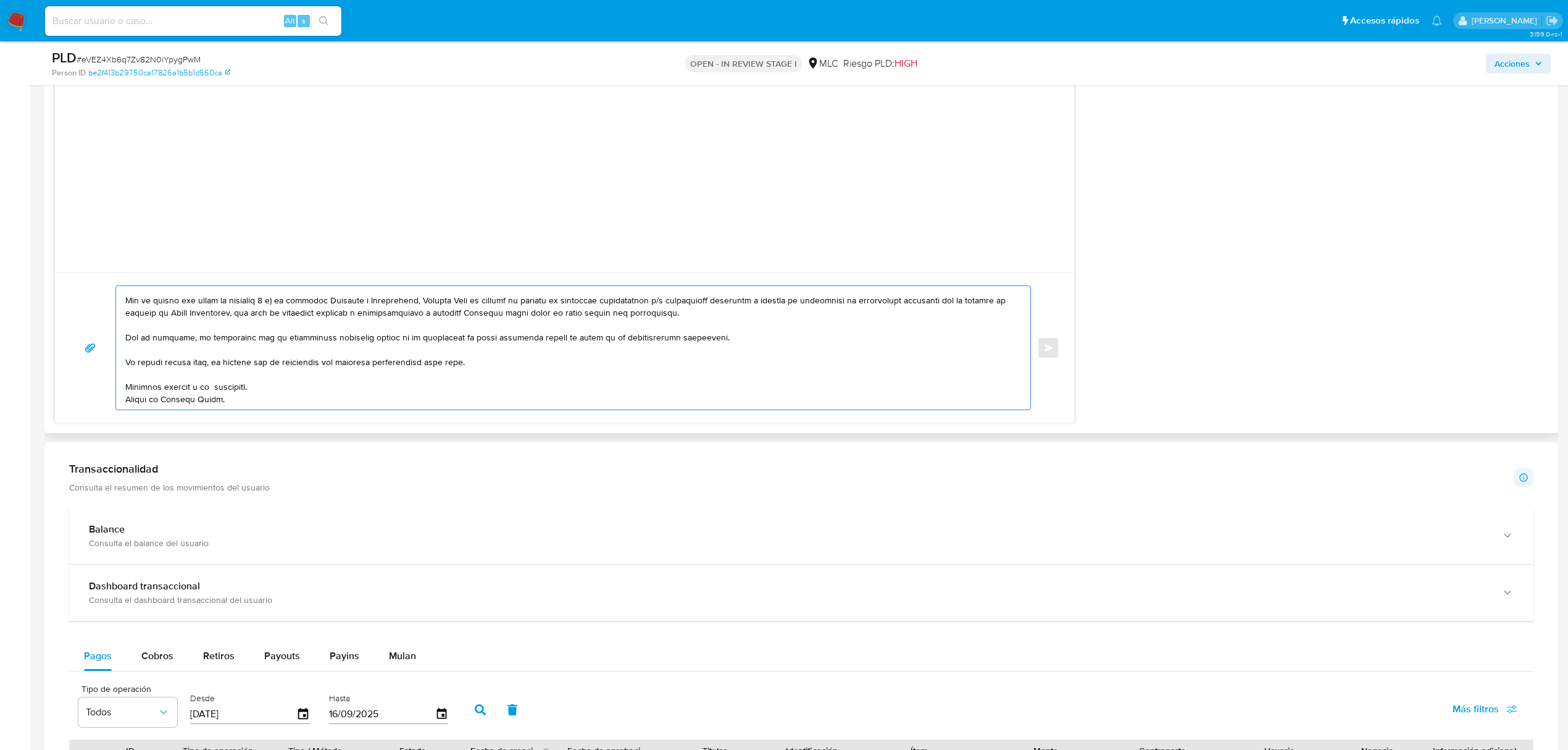
scroll to position [1153, 0]
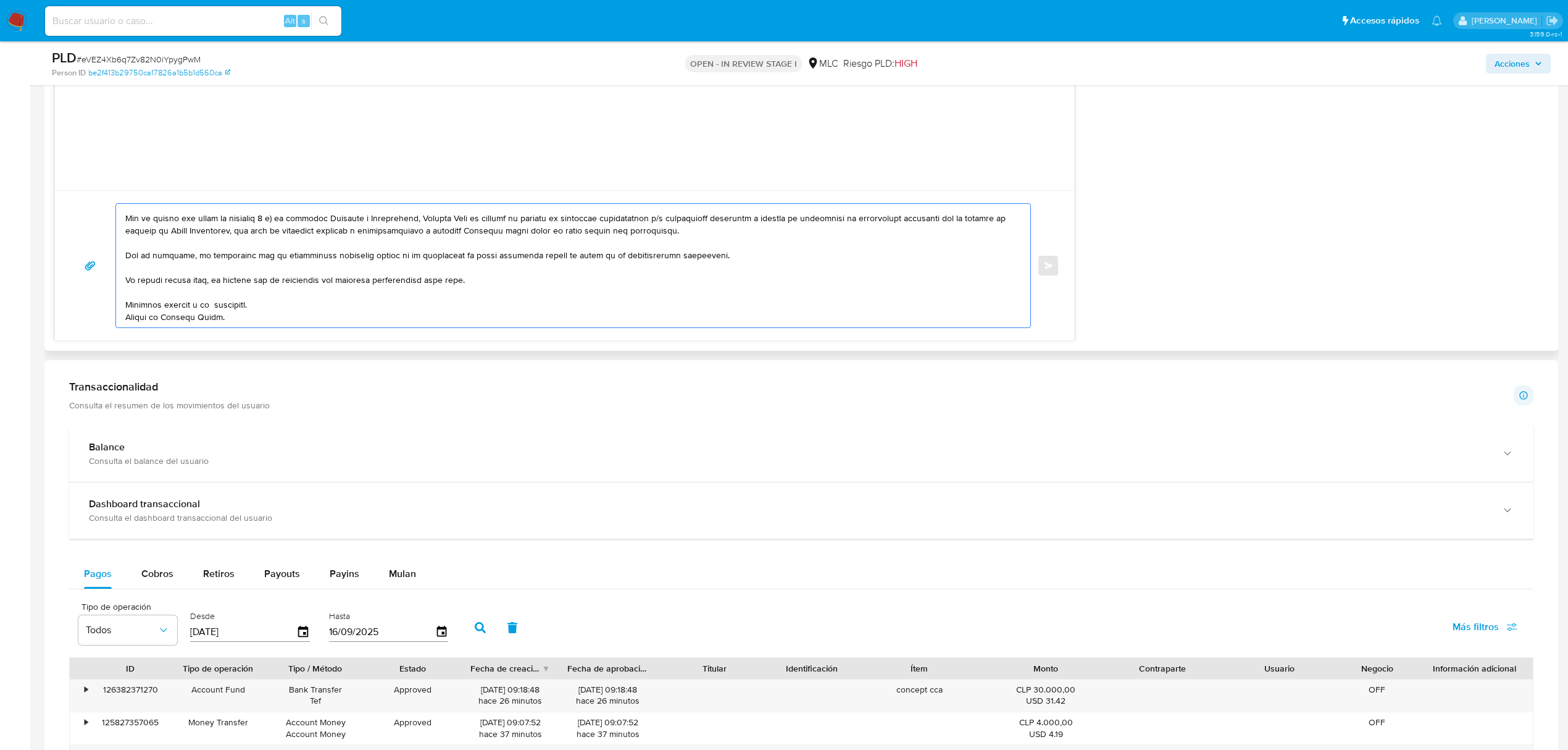
click at [219, 294] on textarea at bounding box center [570, 264] width 890 height 123
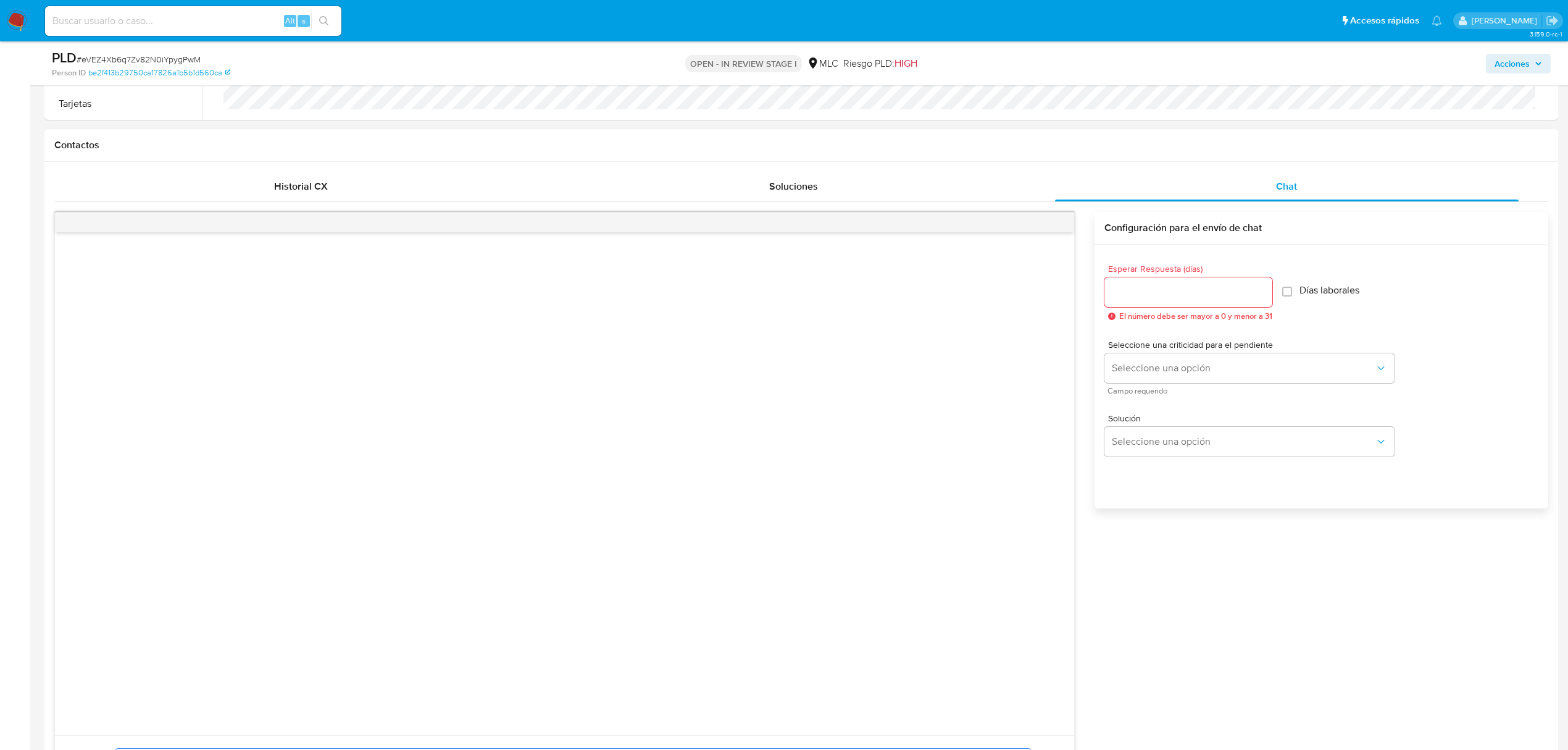
scroll to position [576, 0]
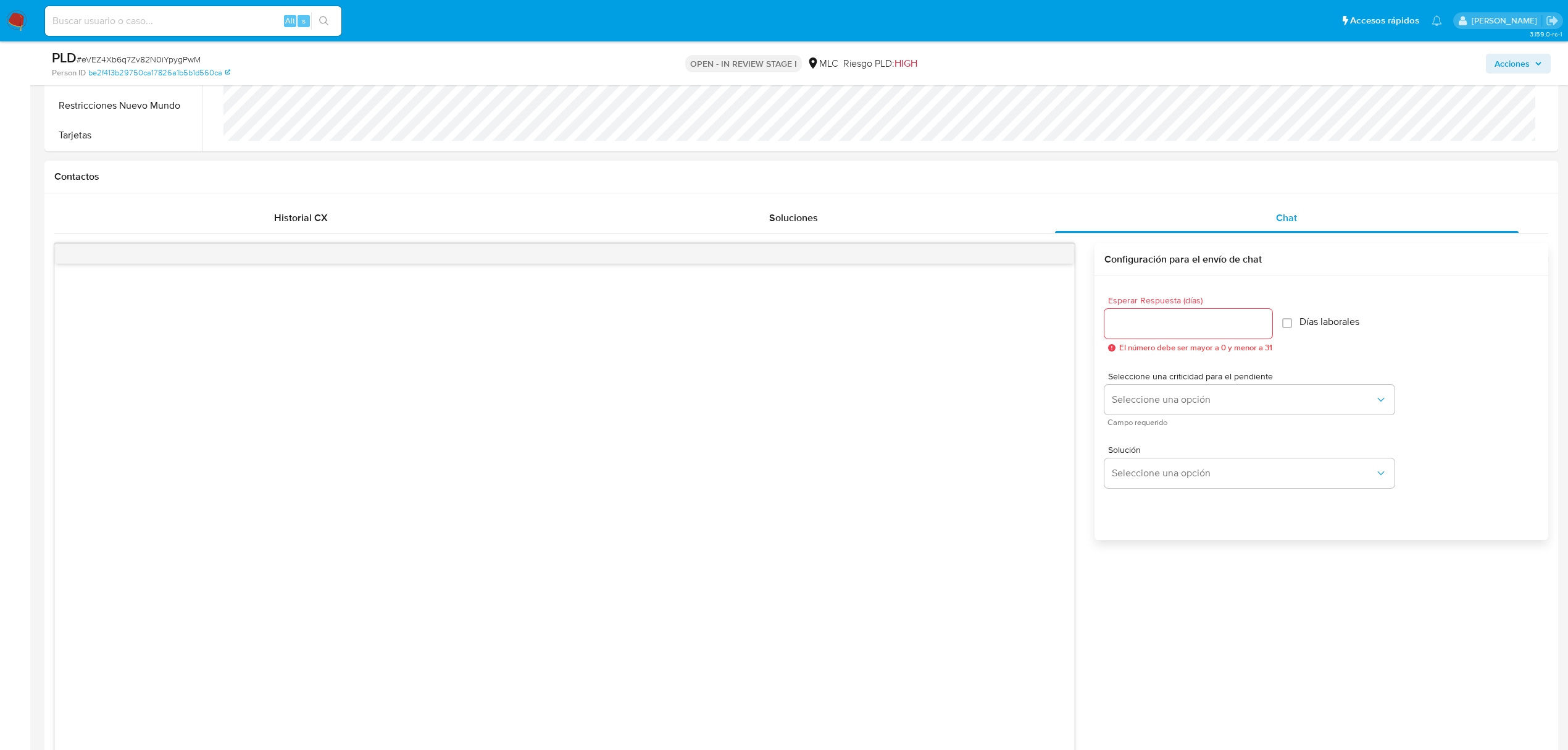
type textarea "Hola, Javiera. Te contactamos desde el Equipo de Mercado Pago para verificar tu…"
click at [1147, 331] on input "Esperar Respuesta (días)" at bounding box center [1188, 324] width 168 height 16
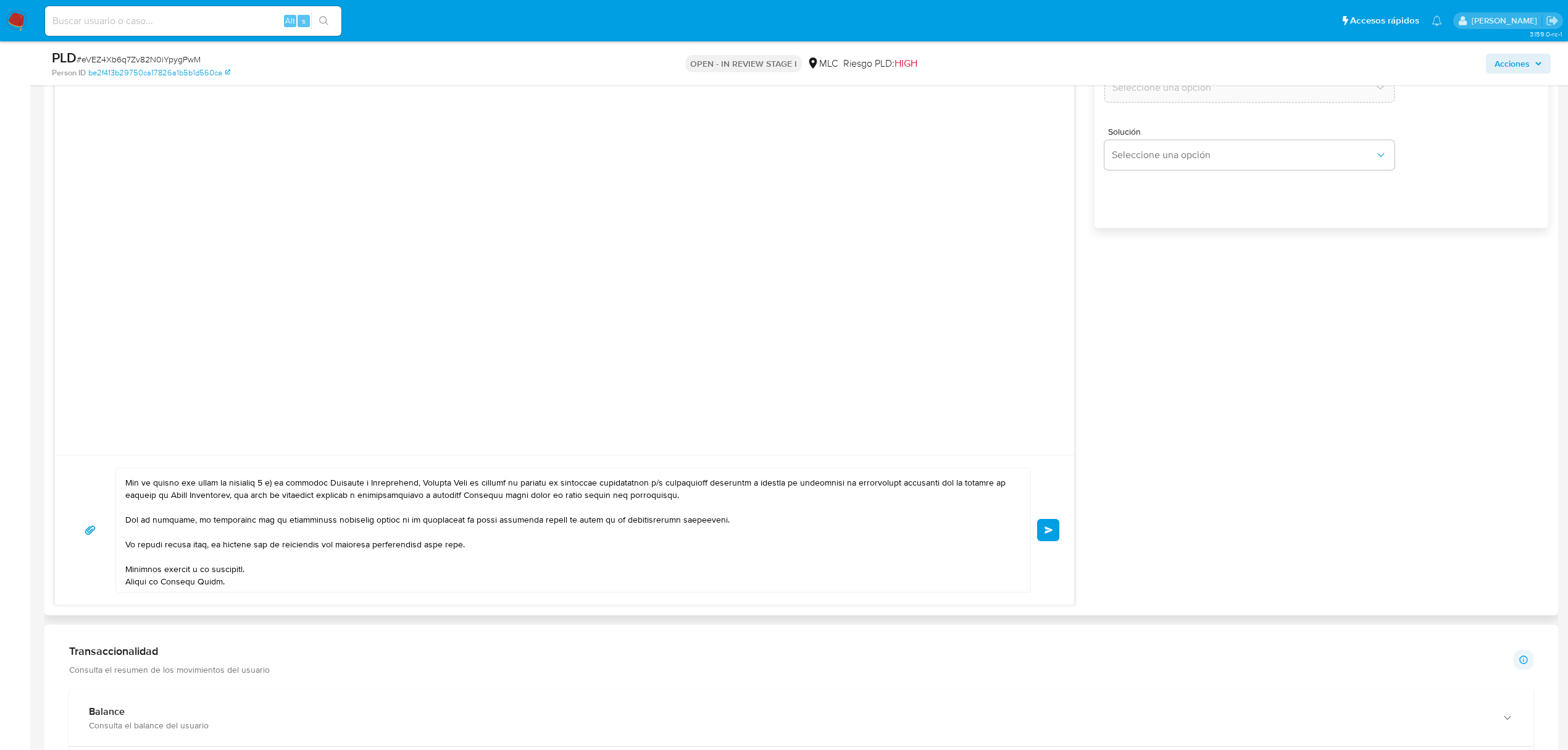
scroll to position [905, 0]
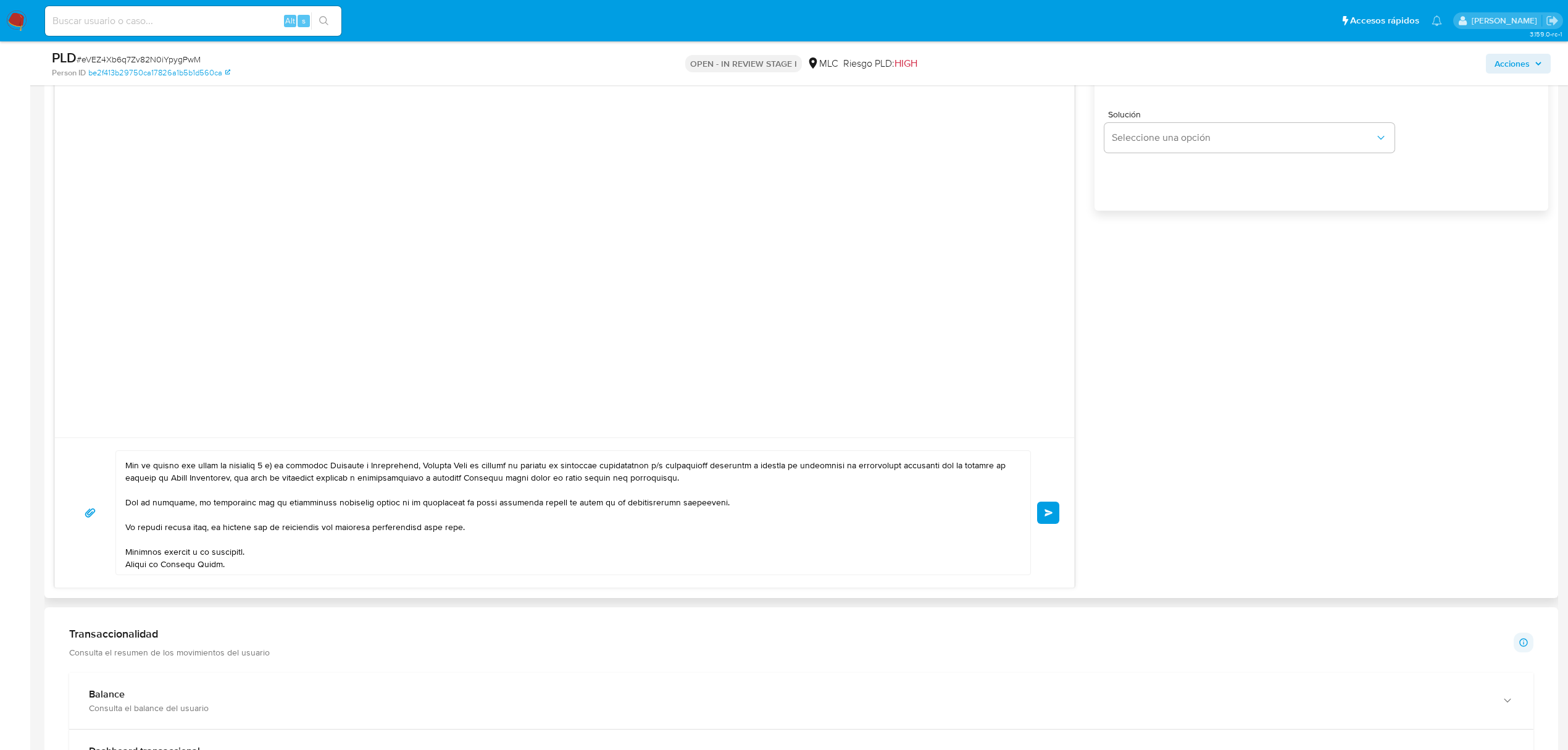
type input "0"
click at [791, 504] on textarea at bounding box center [570, 512] width 890 height 123
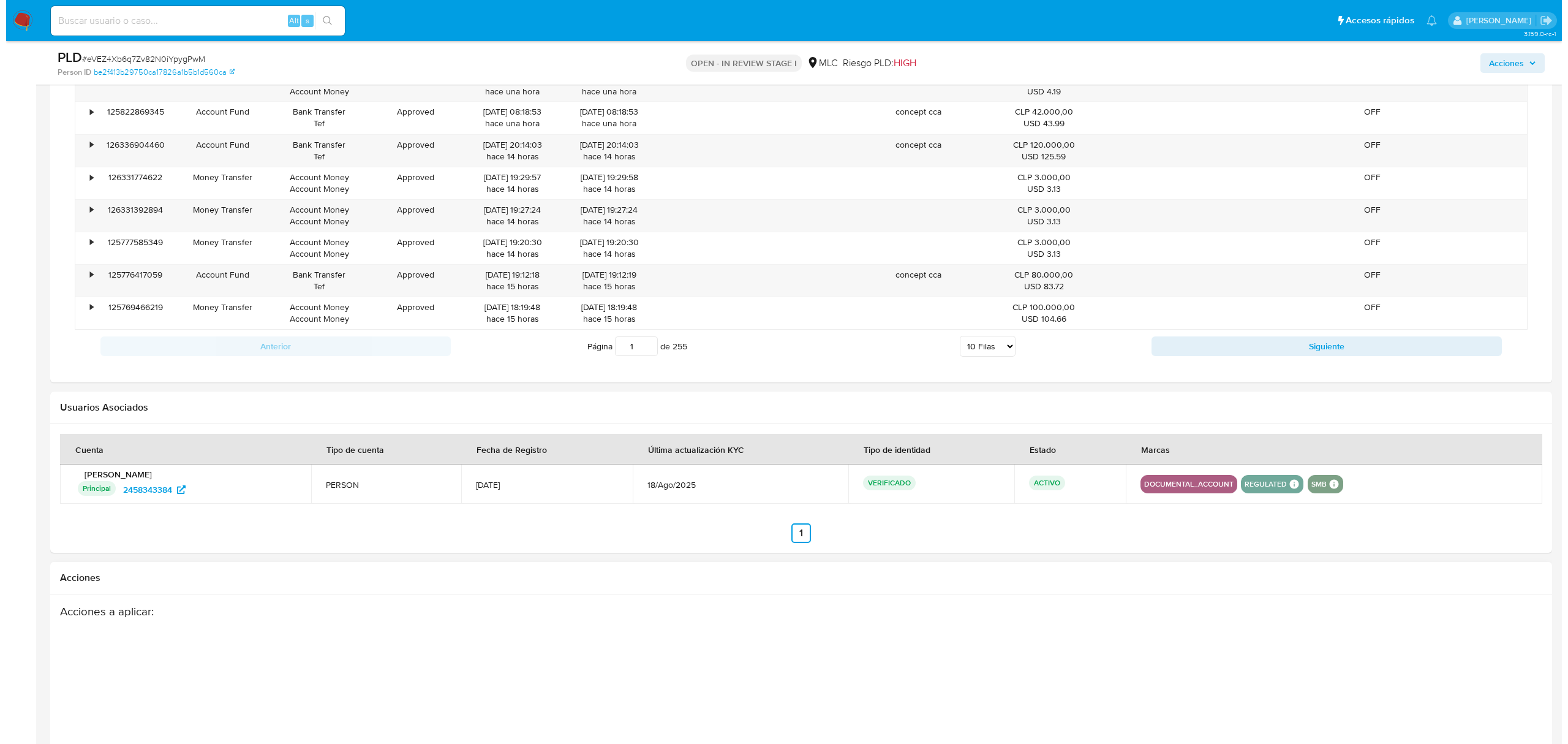
scroll to position [2000, 0]
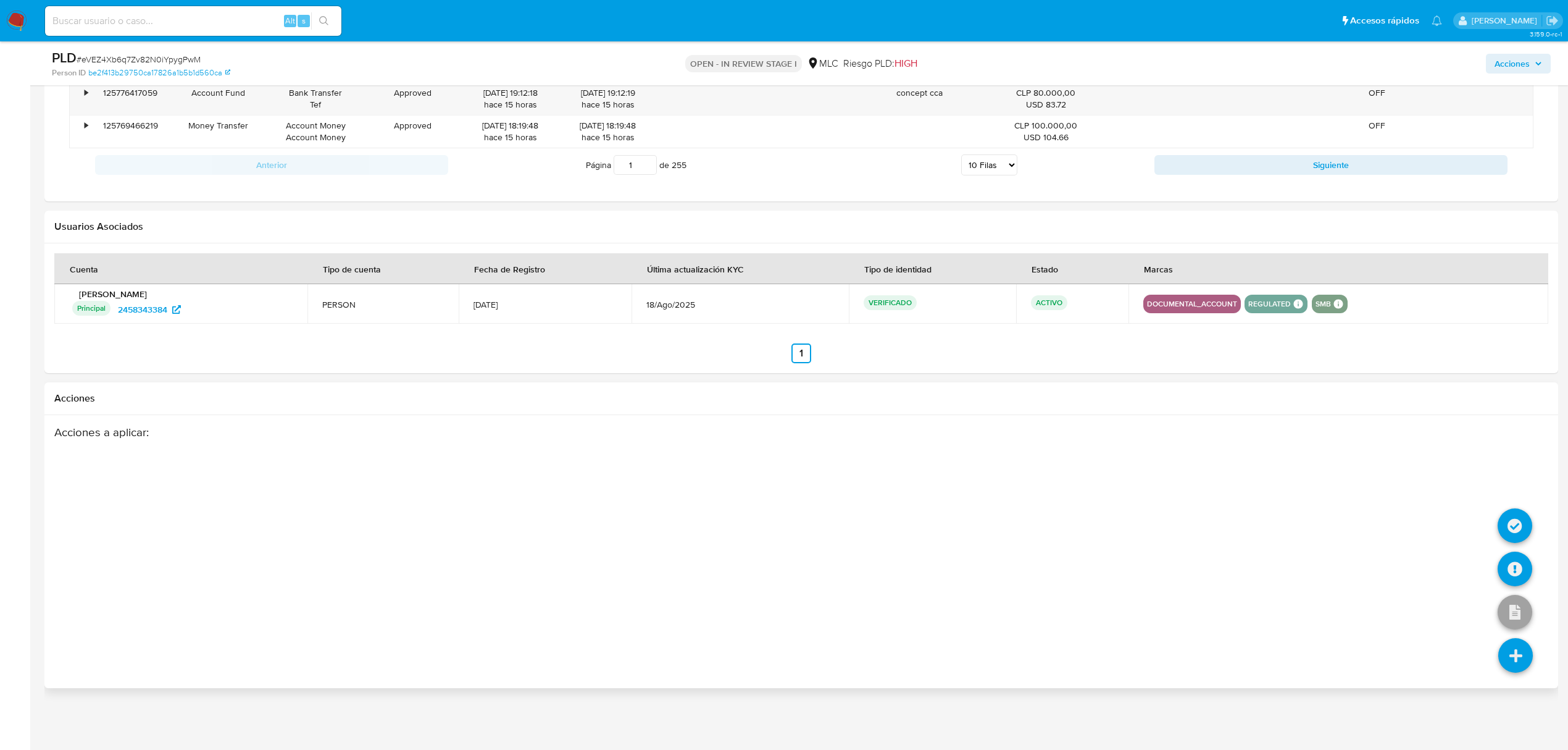
click at [1506, 648] on icon at bounding box center [1516, 654] width 35 height 35
click at [1531, 655] on icon at bounding box center [1516, 654] width 35 height 35
click at [1511, 575] on icon at bounding box center [1515, 568] width 35 height 35
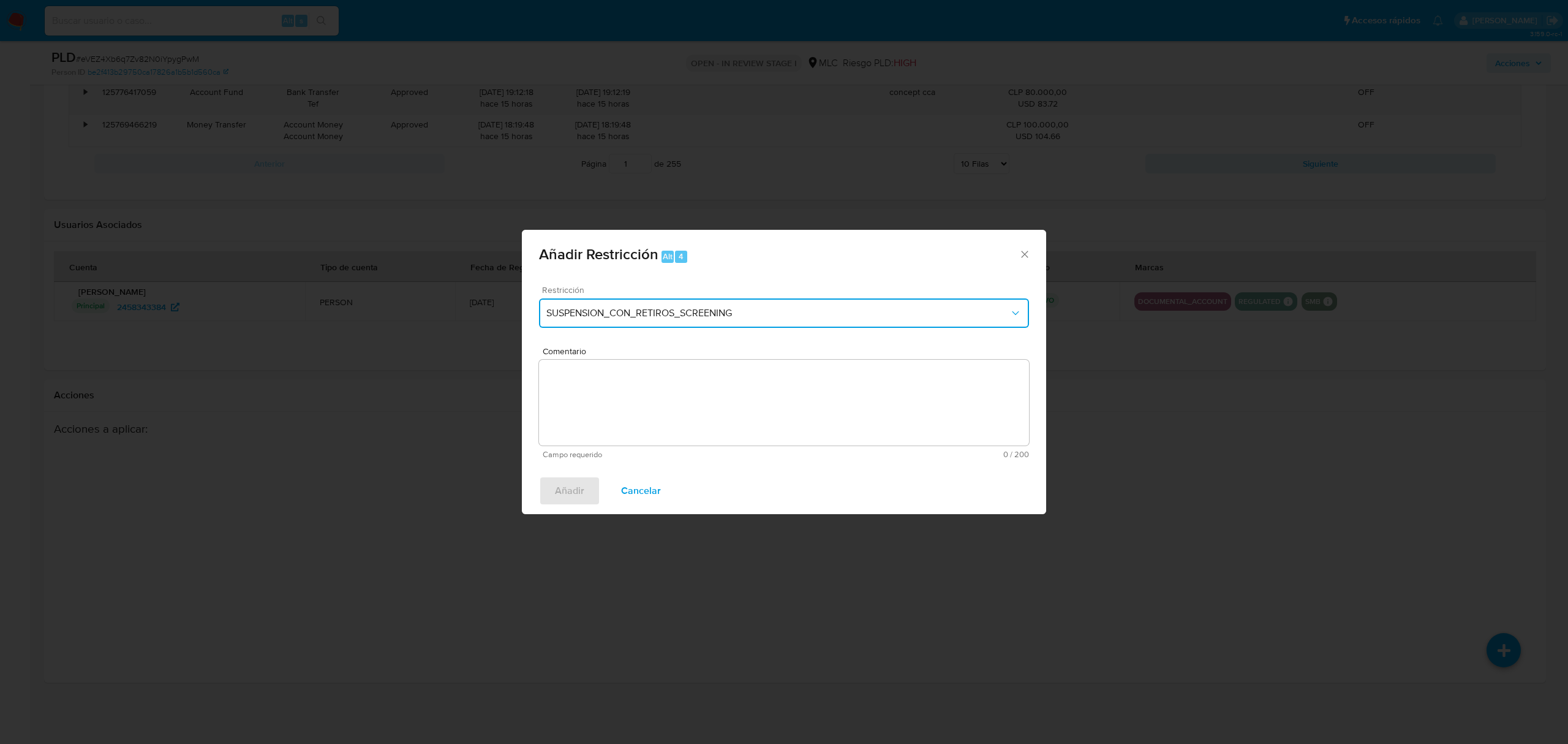
click at [687, 319] on button "SUSPENSION_CON_RETIROS_SCREENING" at bounding box center [784, 313] width 490 height 29
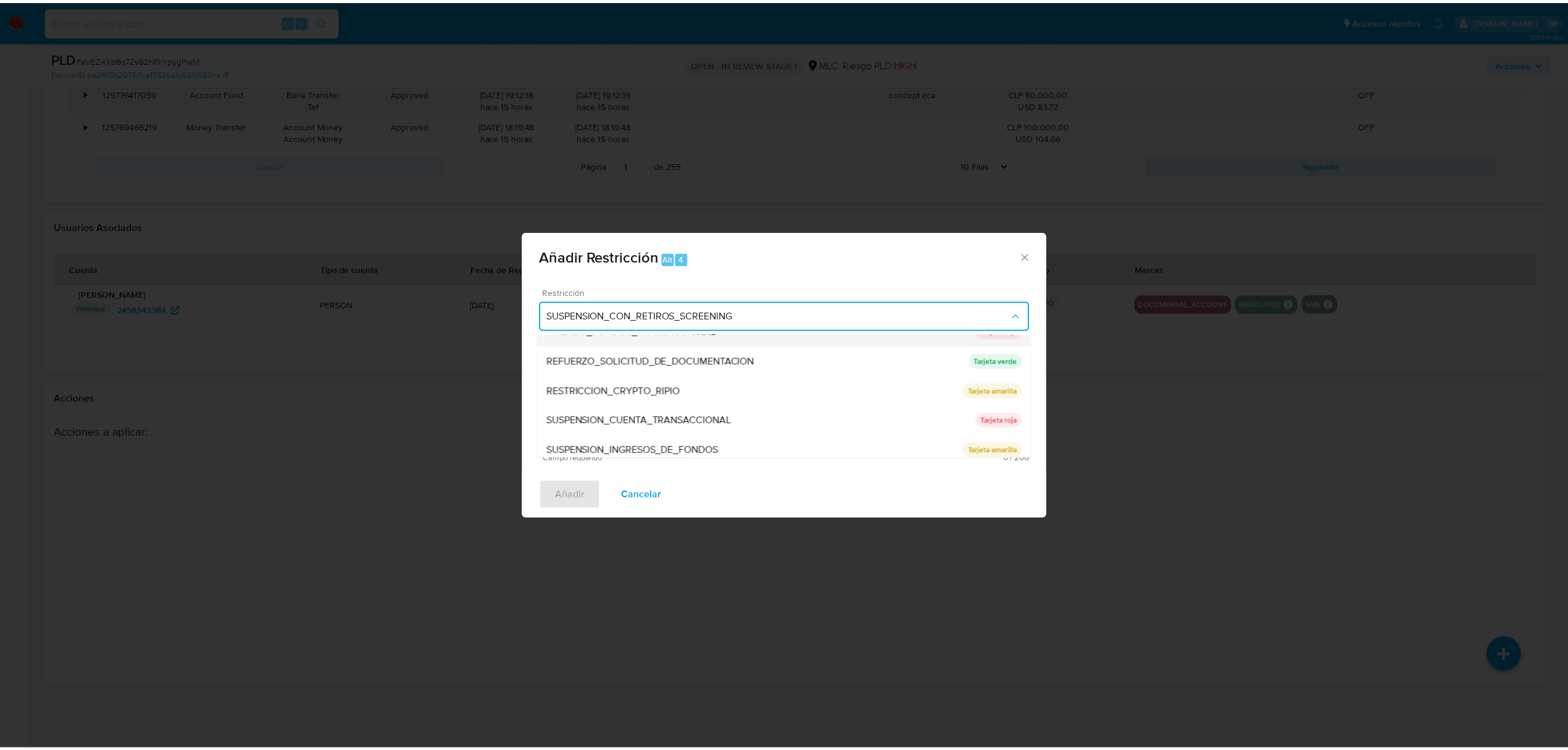
scroll to position [143, 0]
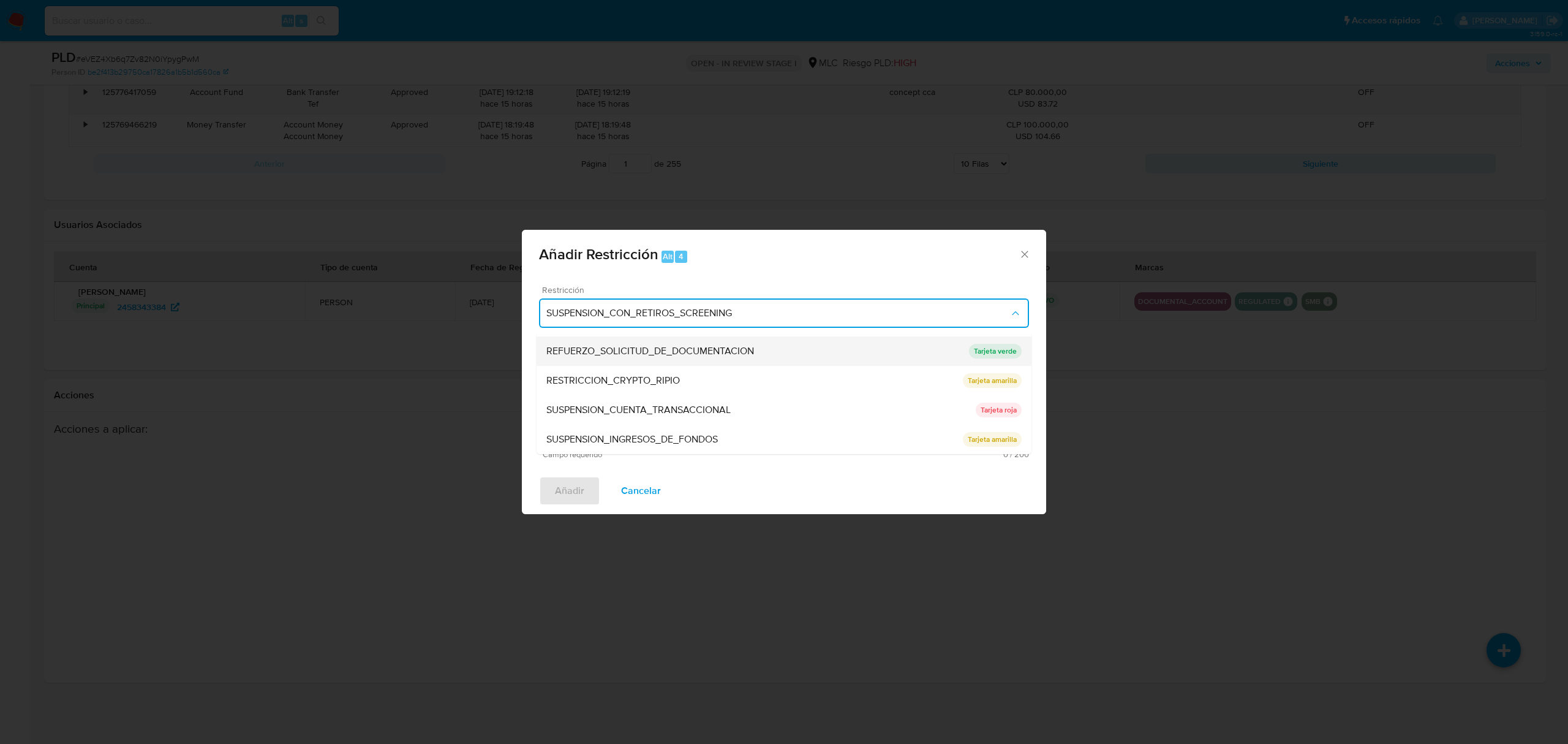
click at [628, 351] on span "REFUERZO_SOLICITUD_DE_DOCUMENTACION" at bounding box center [650, 350] width 208 height 13
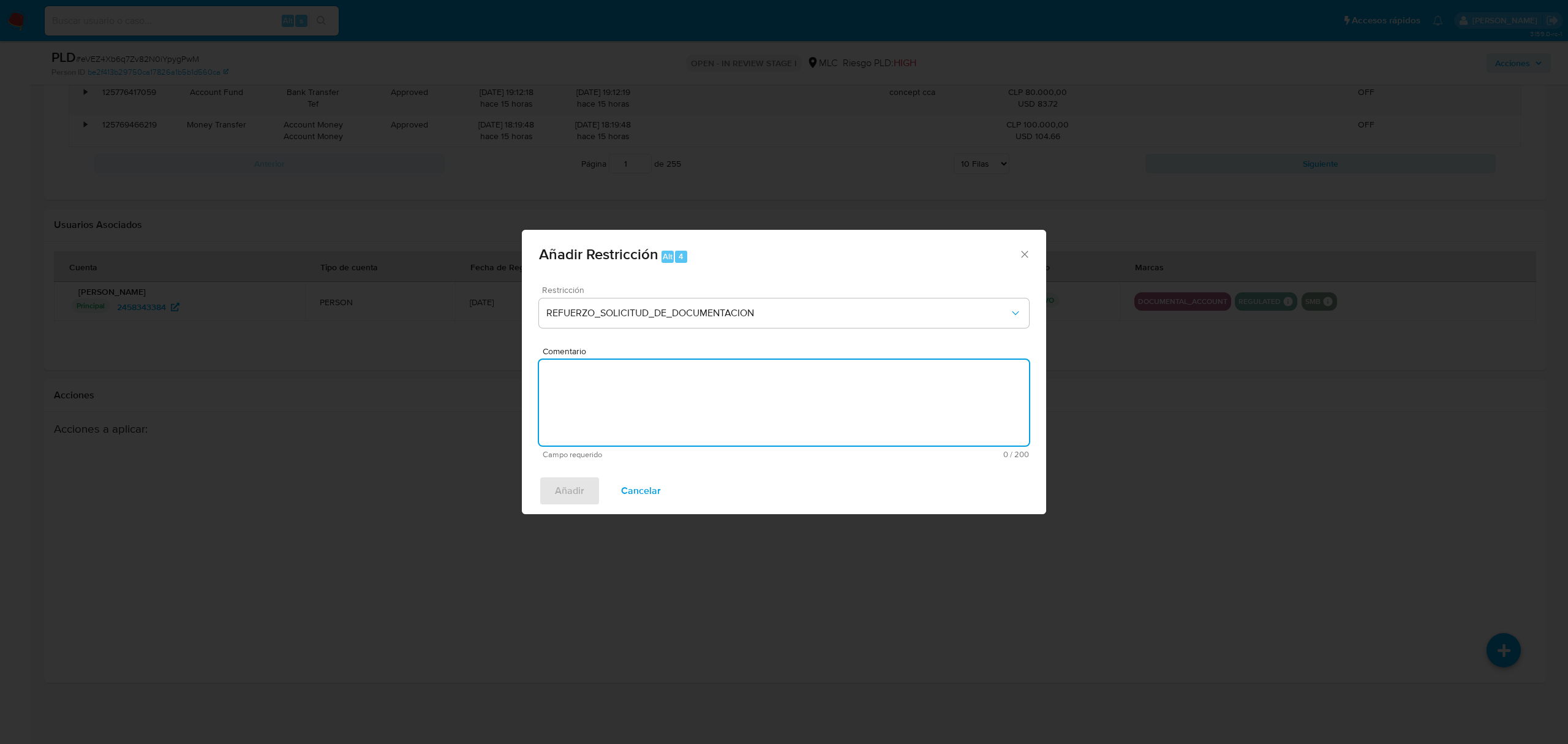
click at [627, 382] on textarea "Comentario" at bounding box center [784, 402] width 490 height 86
click at [647, 391] on textarea "Solicitud de información." at bounding box center [784, 402] width 490 height 86
type textarea "Solicitud de información."
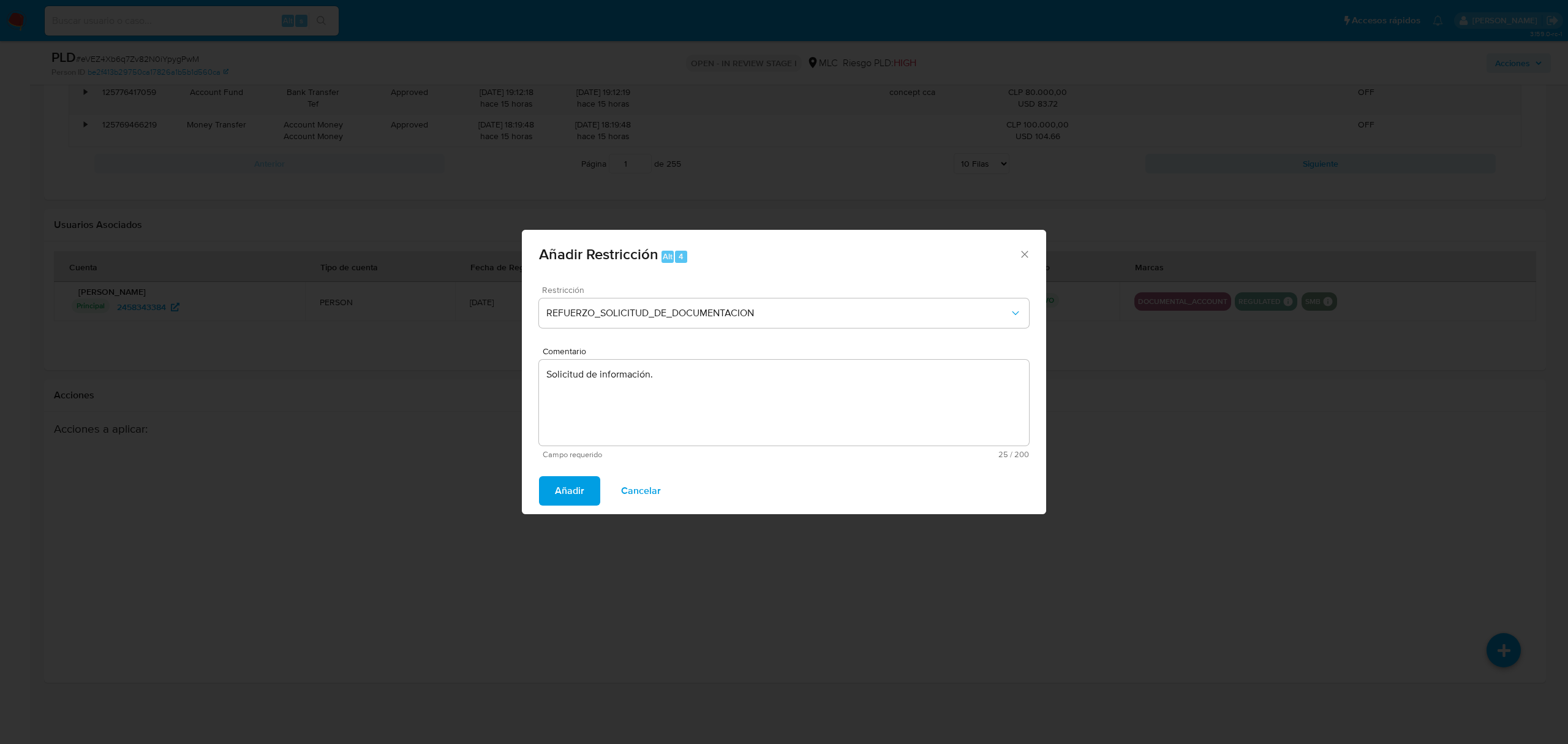
click at [571, 446] on div "Comentario Solicitud de información. Campo requerido 25 / 200 175 caracteres re…" at bounding box center [784, 402] width 490 height 113
click at [567, 493] on span "Añadir" at bounding box center [570, 490] width 29 height 27
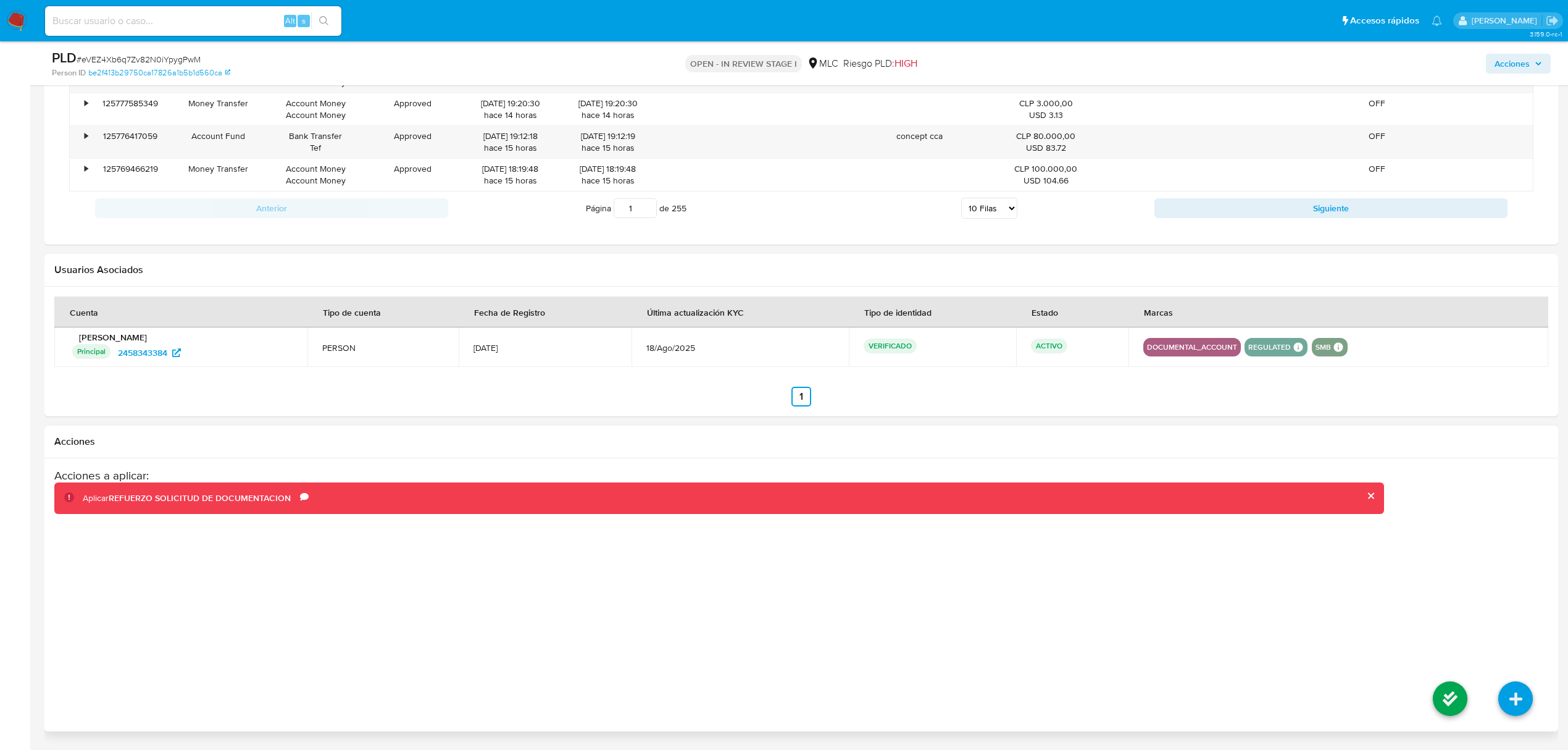
scroll to position [2016, 0]
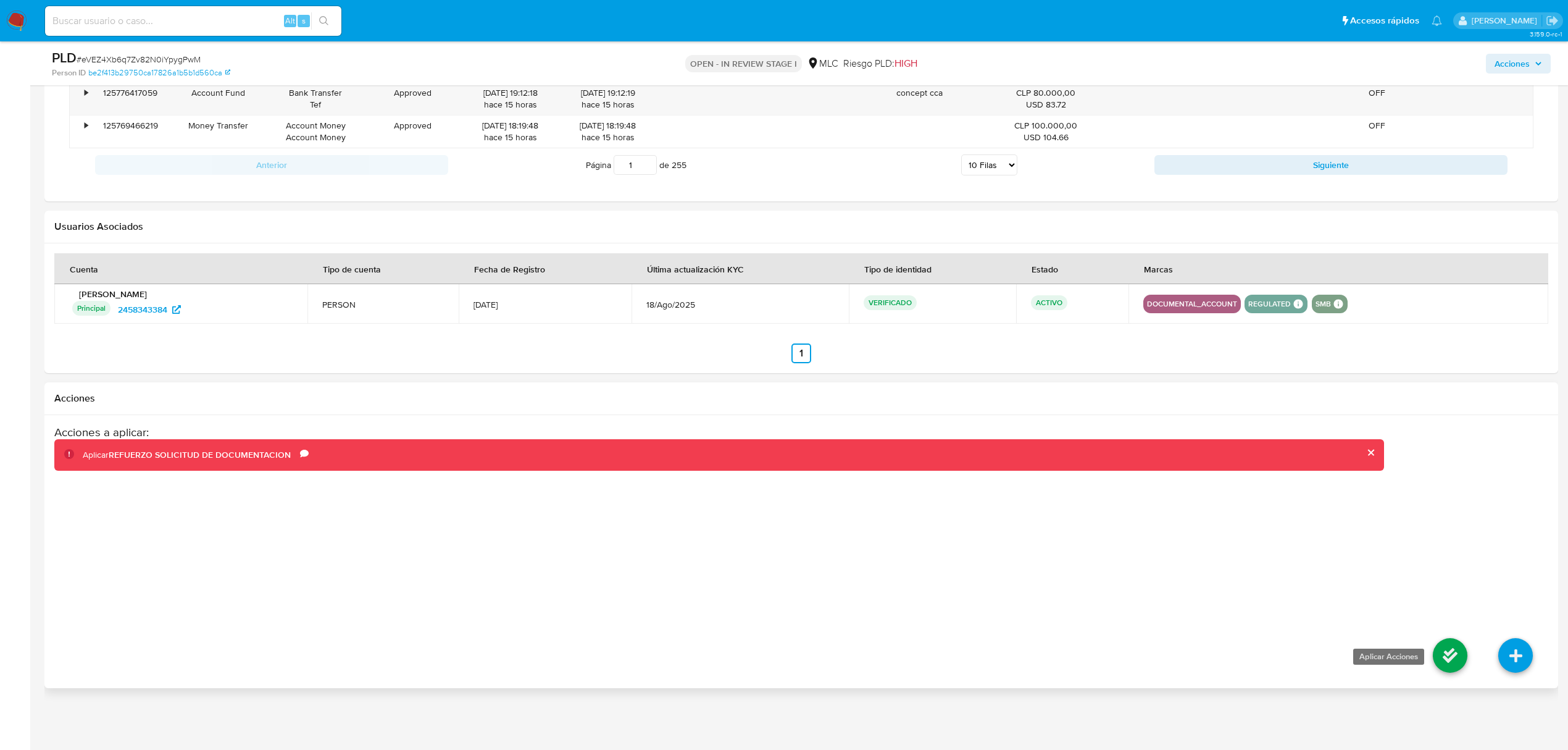
click at [1441, 650] on icon at bounding box center [1450, 654] width 35 height 35
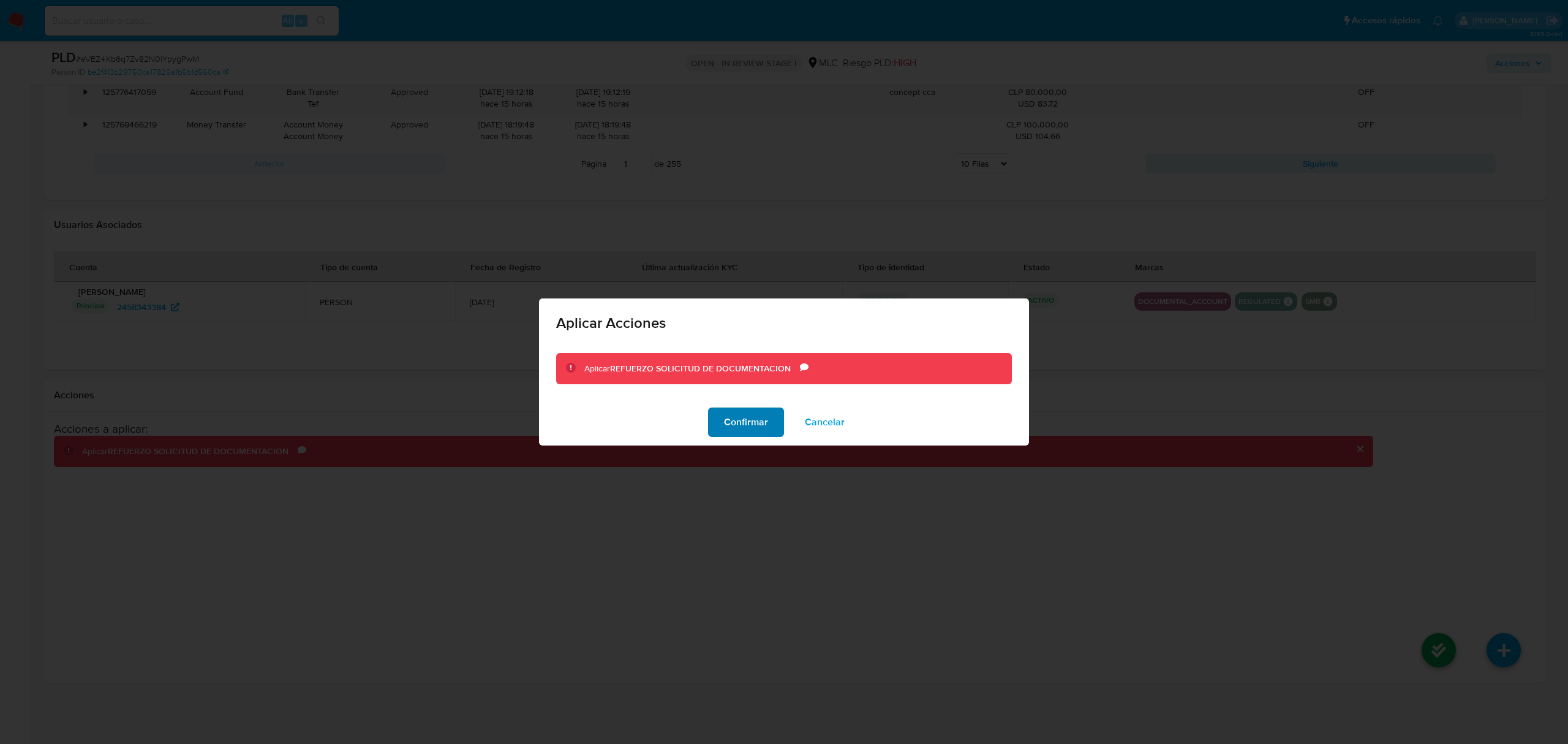
click at [756, 420] on span "Confirmar" at bounding box center [746, 422] width 44 height 27
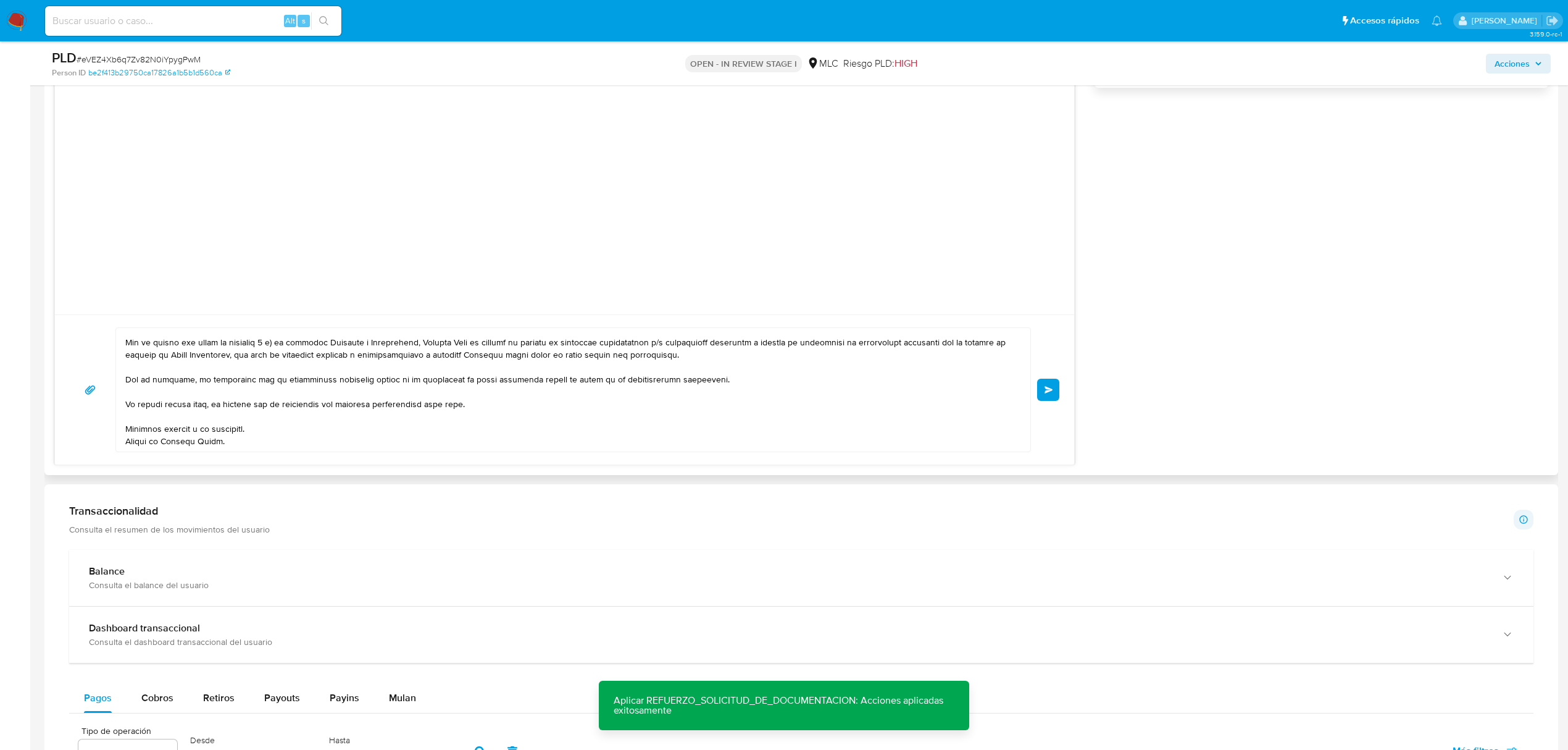
scroll to position [1110, 0]
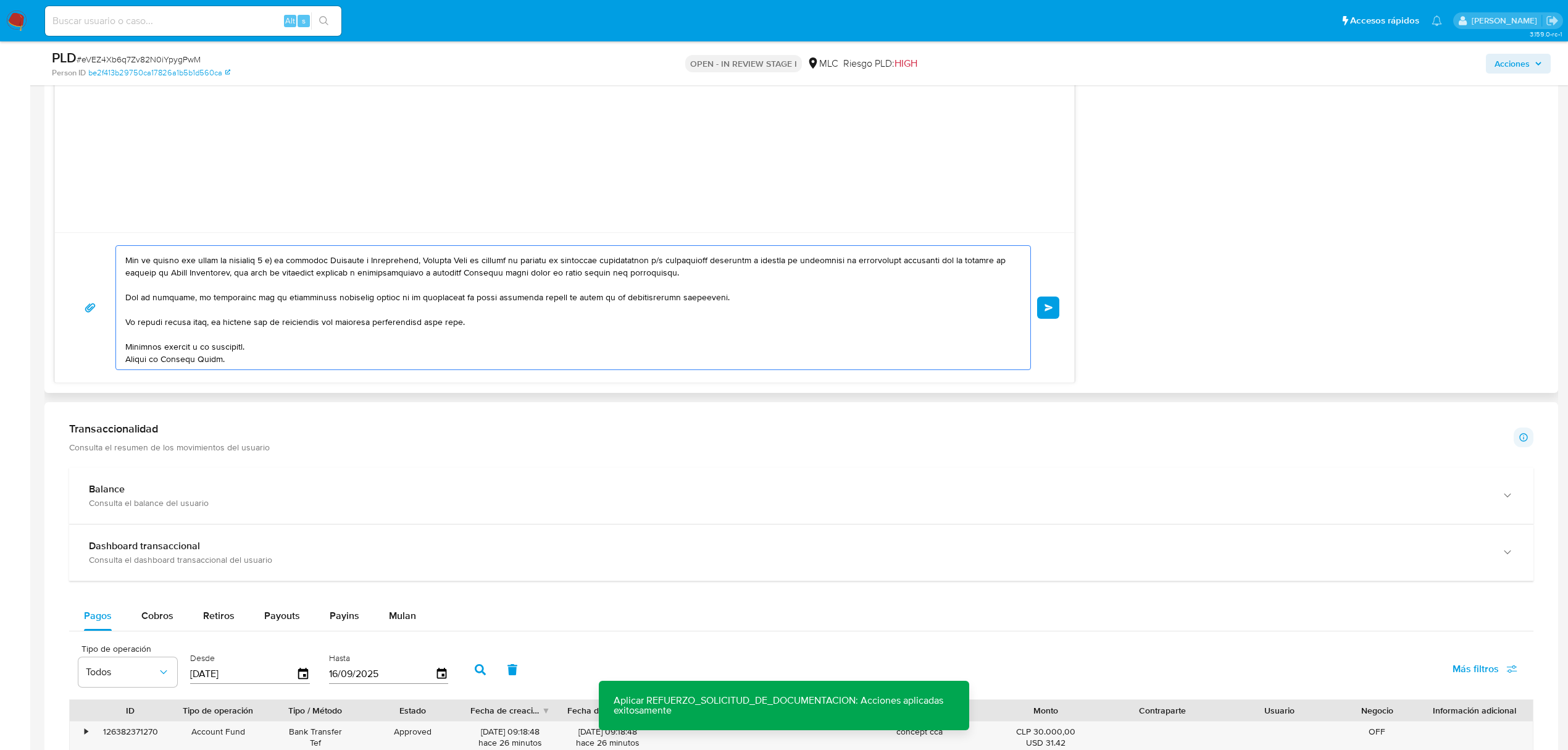
click at [374, 335] on textarea at bounding box center [570, 307] width 890 height 123
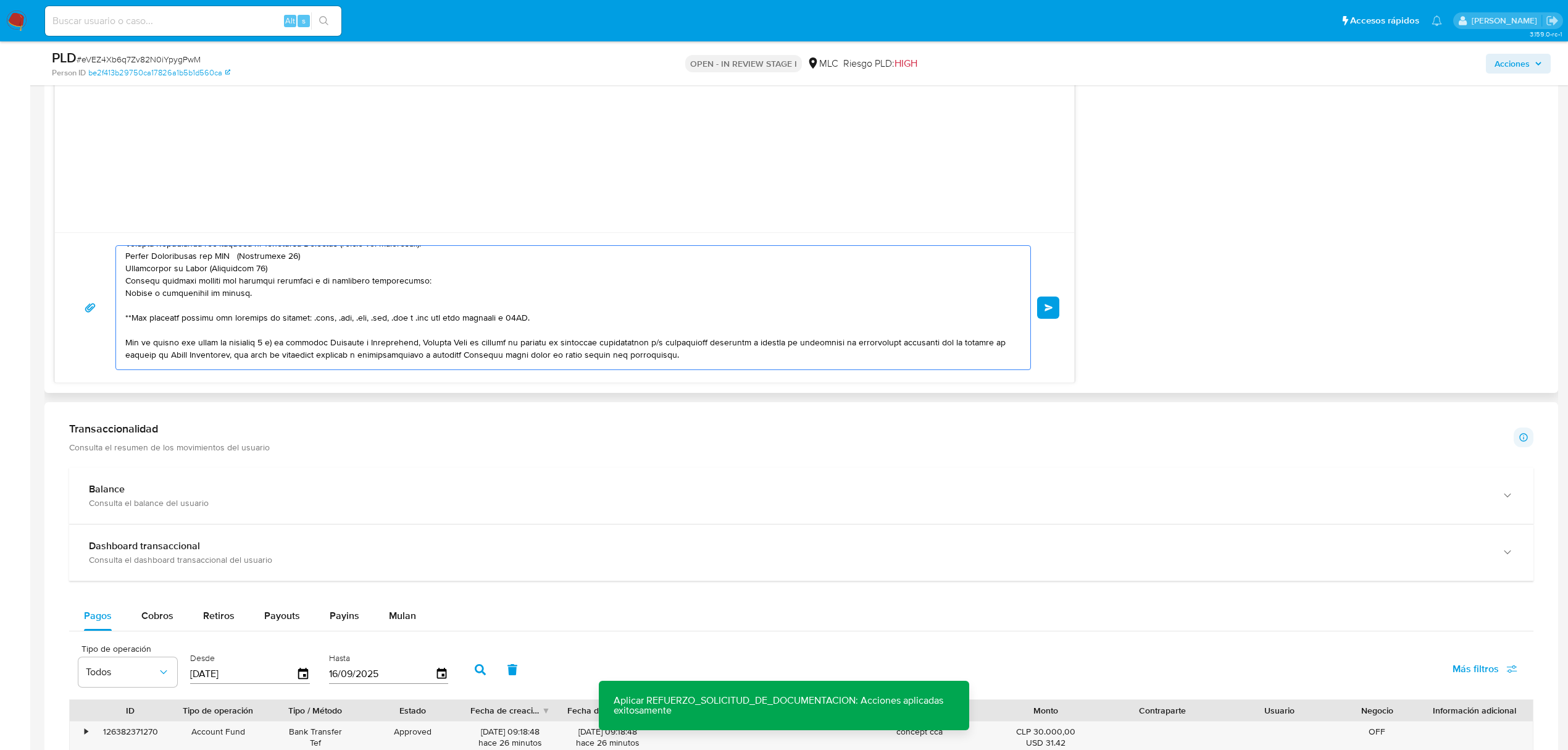
scroll to position [0, 0]
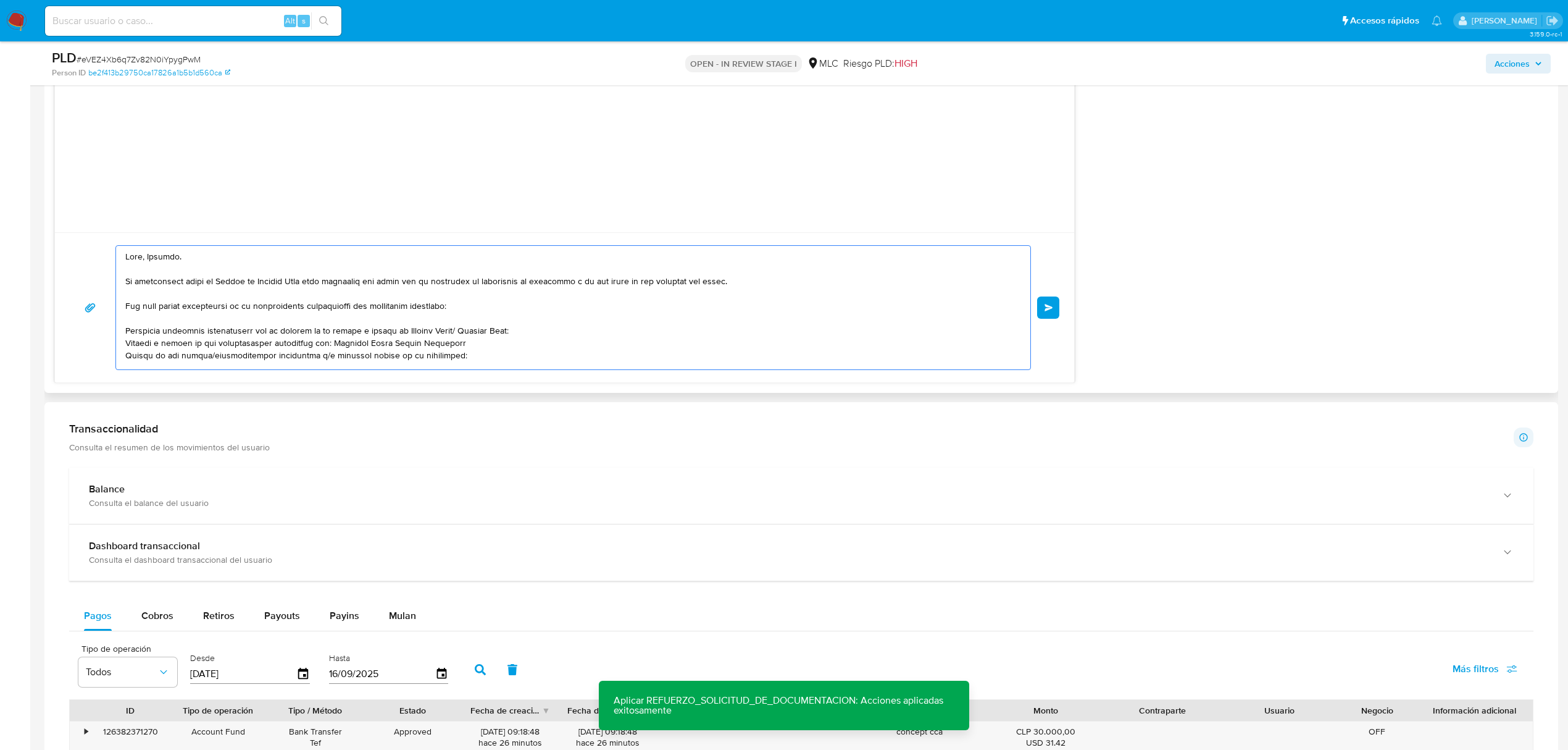
click at [1040, 311] on button "Enviar" at bounding box center [1048, 307] width 23 height 23
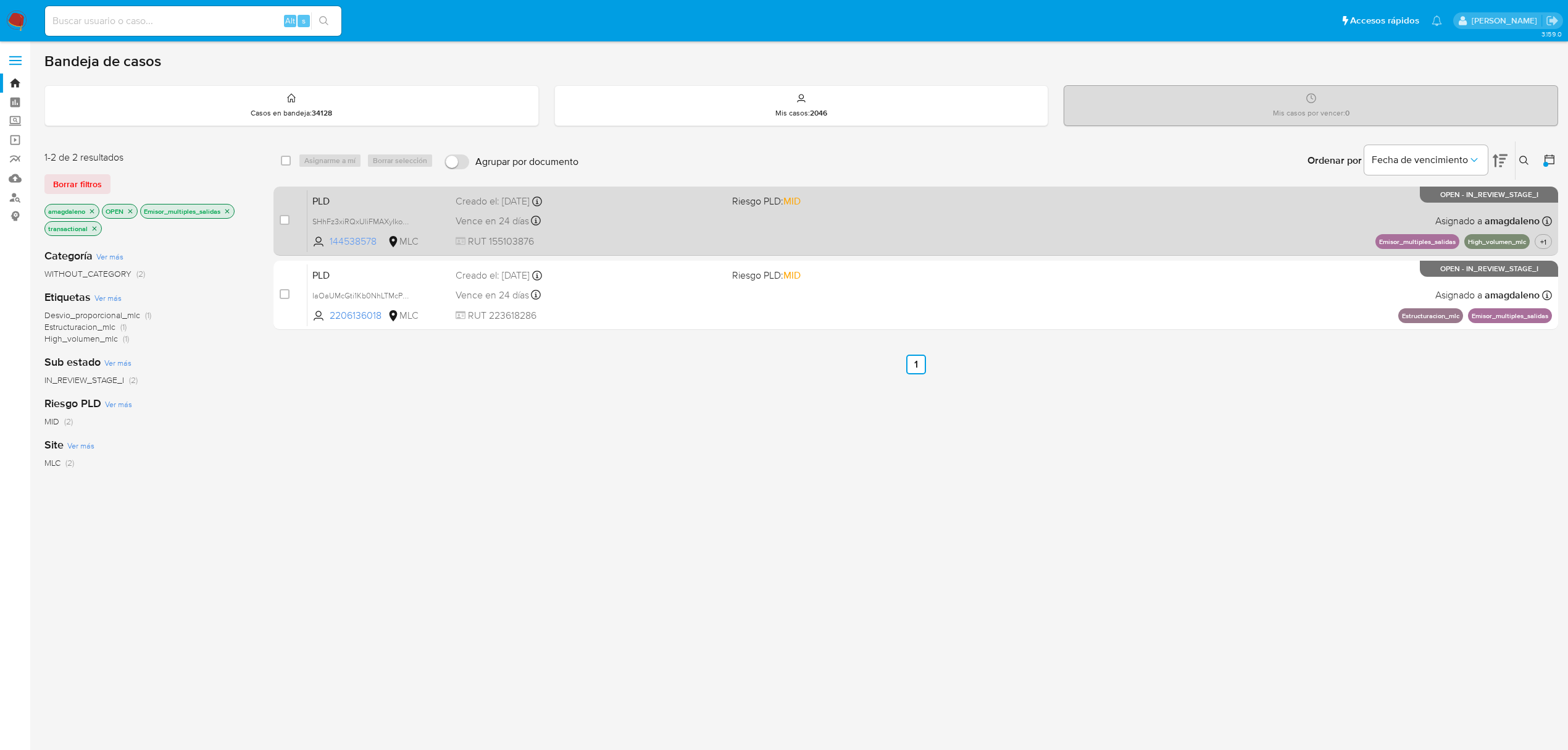
click at [351, 242] on span "144538578" at bounding box center [357, 242] width 55 height 14
click at [593, 230] on div "PLD SHhFz3xiRQxUliFMAXyIkoXp 144538578 MLC Riesgo PLD: MID Creado el: 12/07/202…" at bounding box center [930, 220] width 1244 height 62
click at [605, 215] on div "Vence en 24 días Vence el 10/10/2025 16:07:04" at bounding box center [589, 220] width 266 height 17
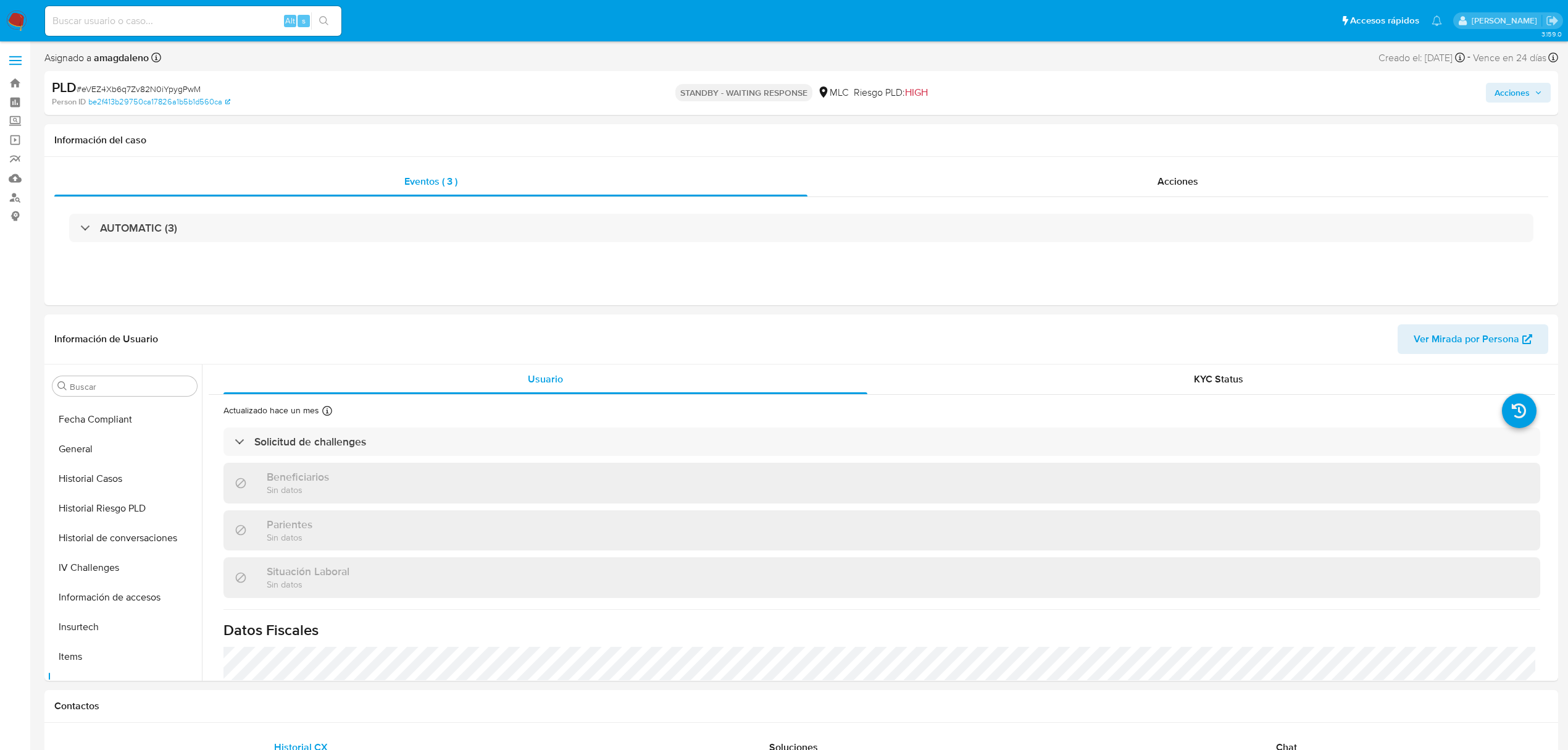
select select "10"
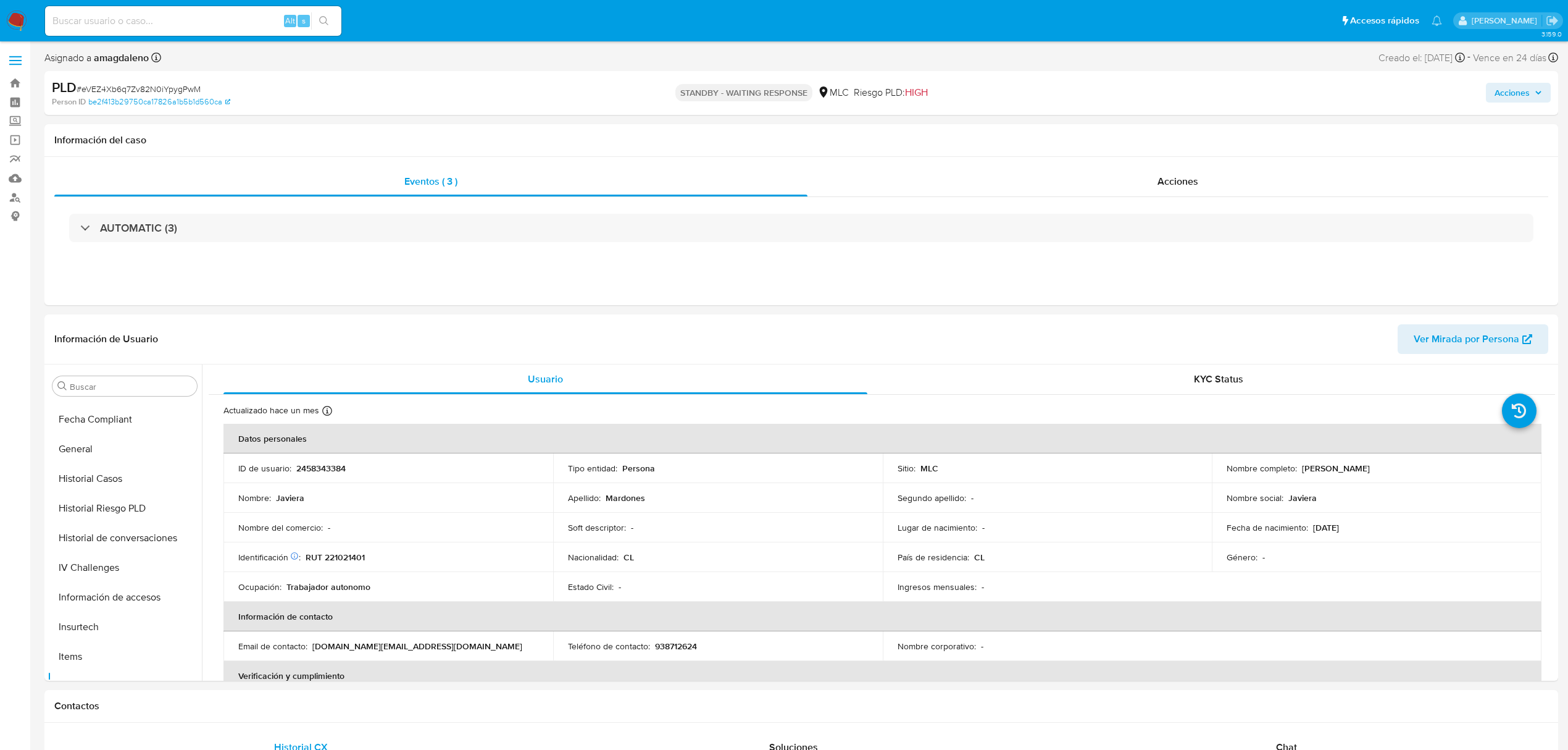
scroll to position [522, 0]
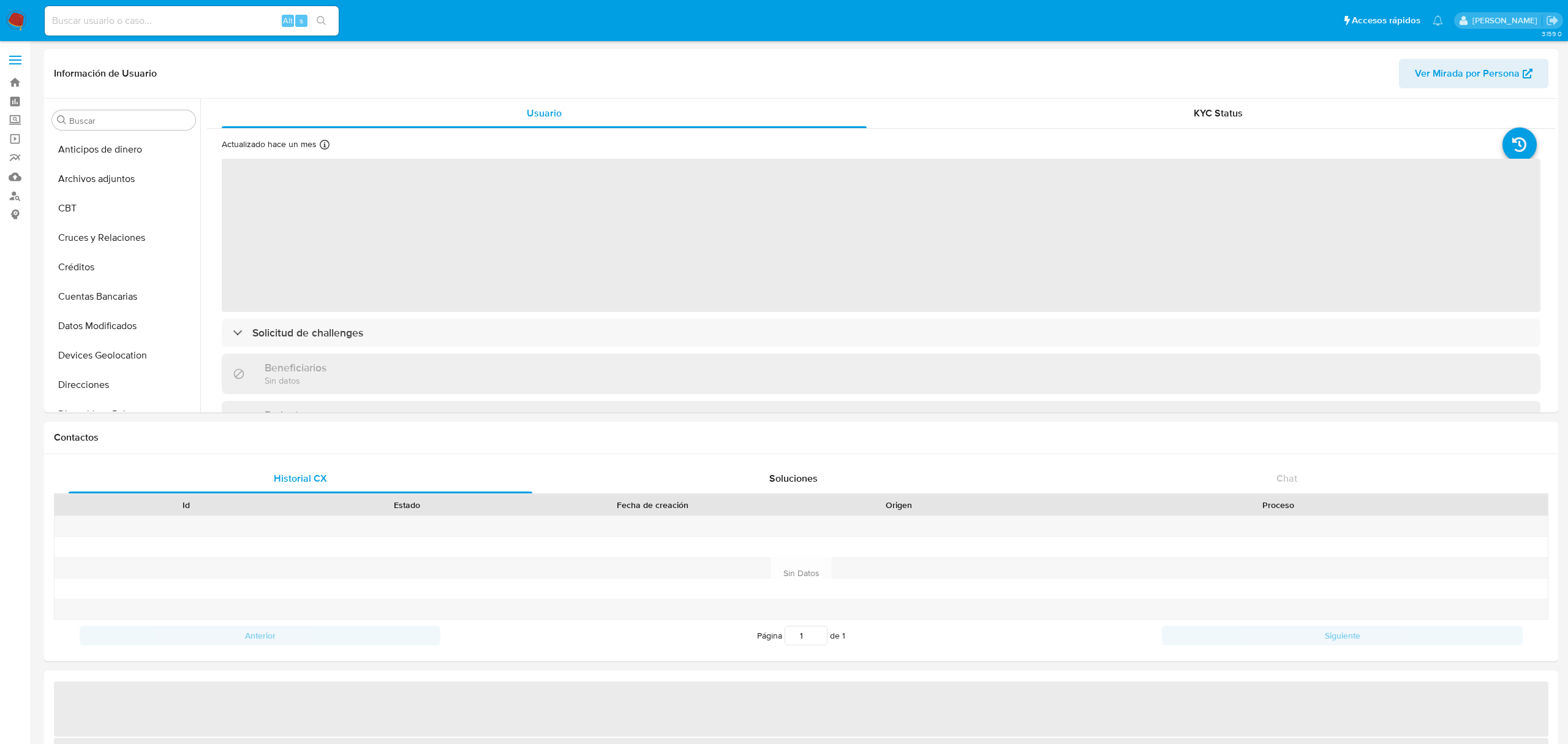
select select "10"
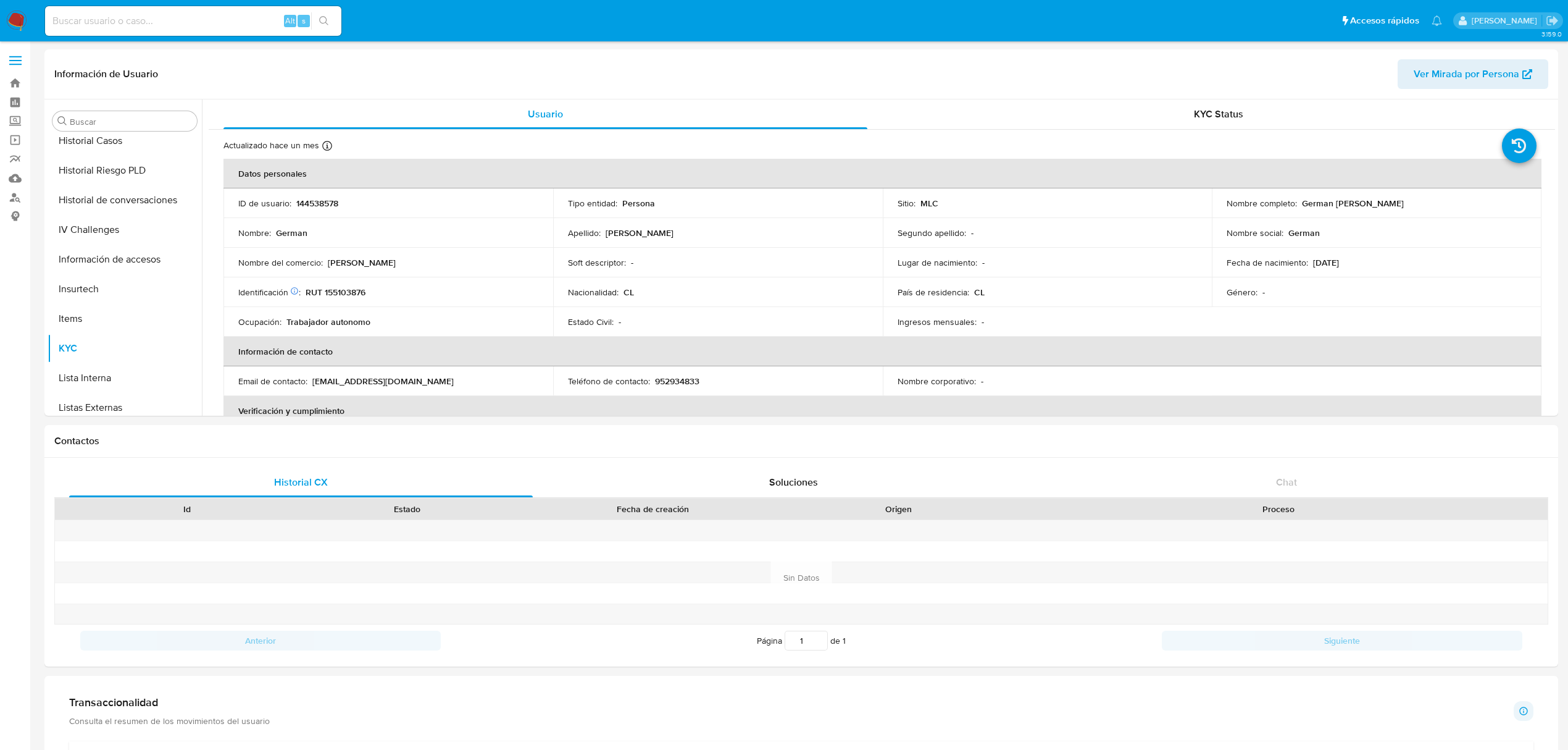
scroll to position [521, 0]
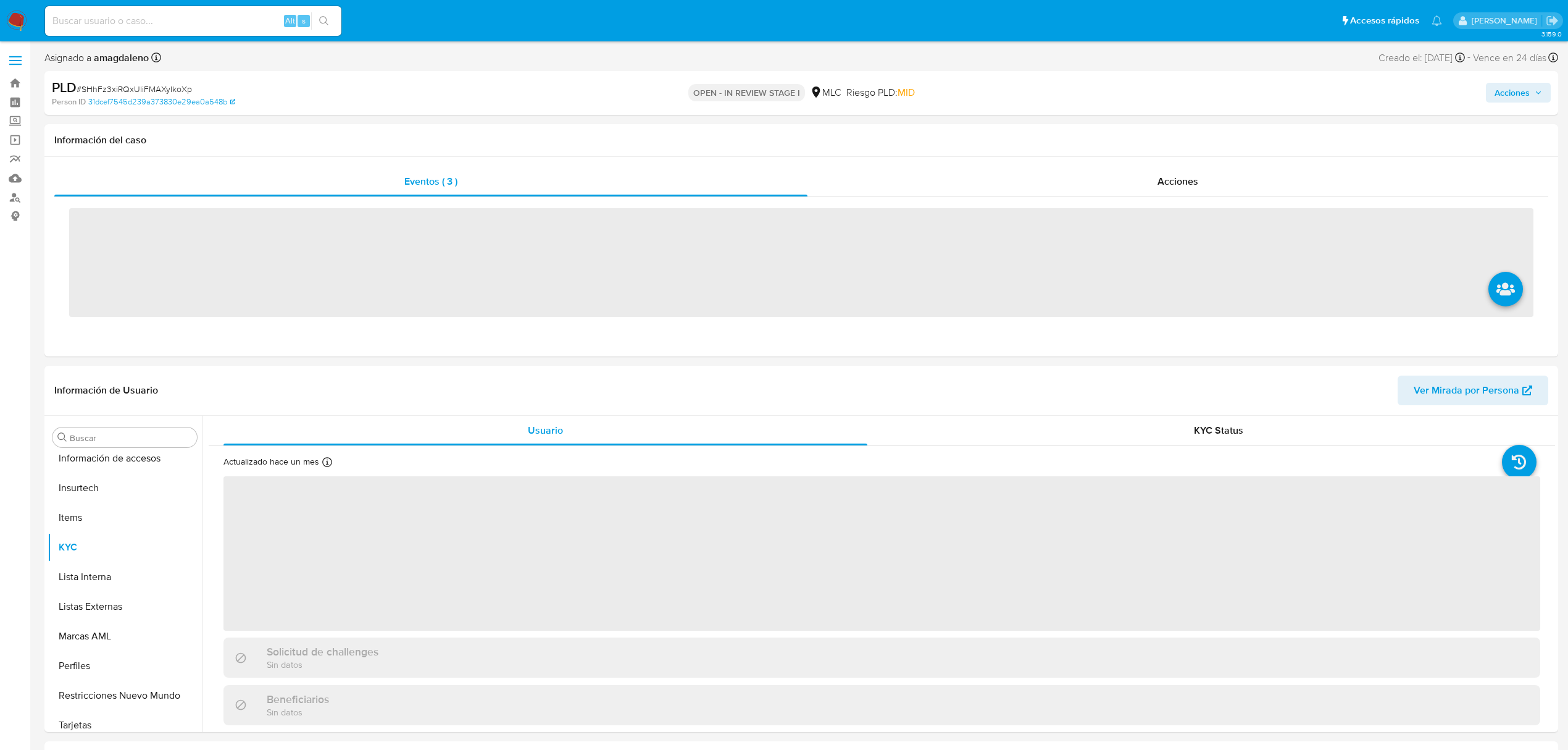
scroll to position [522, 0]
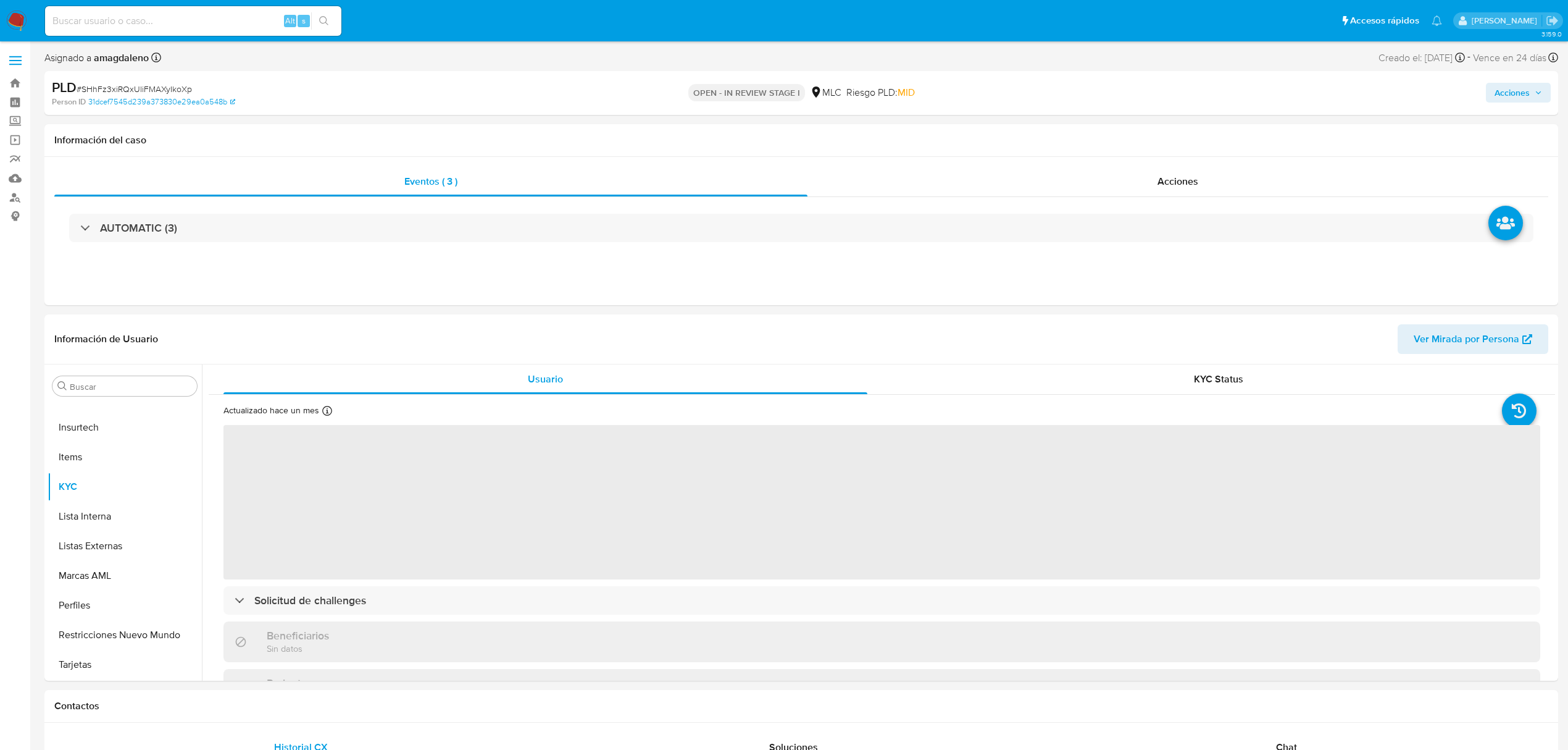
select select "10"
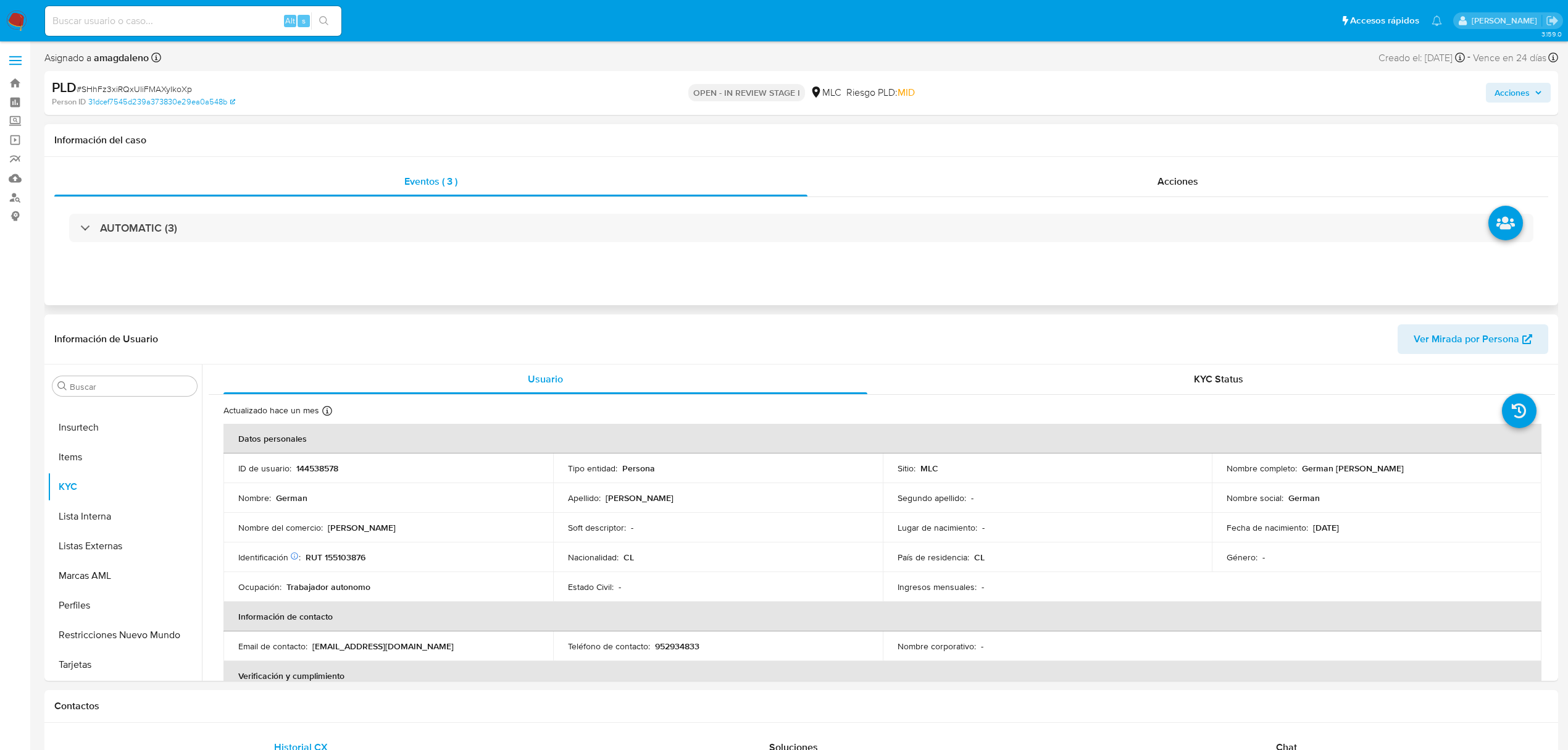
click at [494, 287] on div "Eventos ( 3 ) Acciones AUTOMATIC (3)" at bounding box center [801, 231] width 1514 height 148
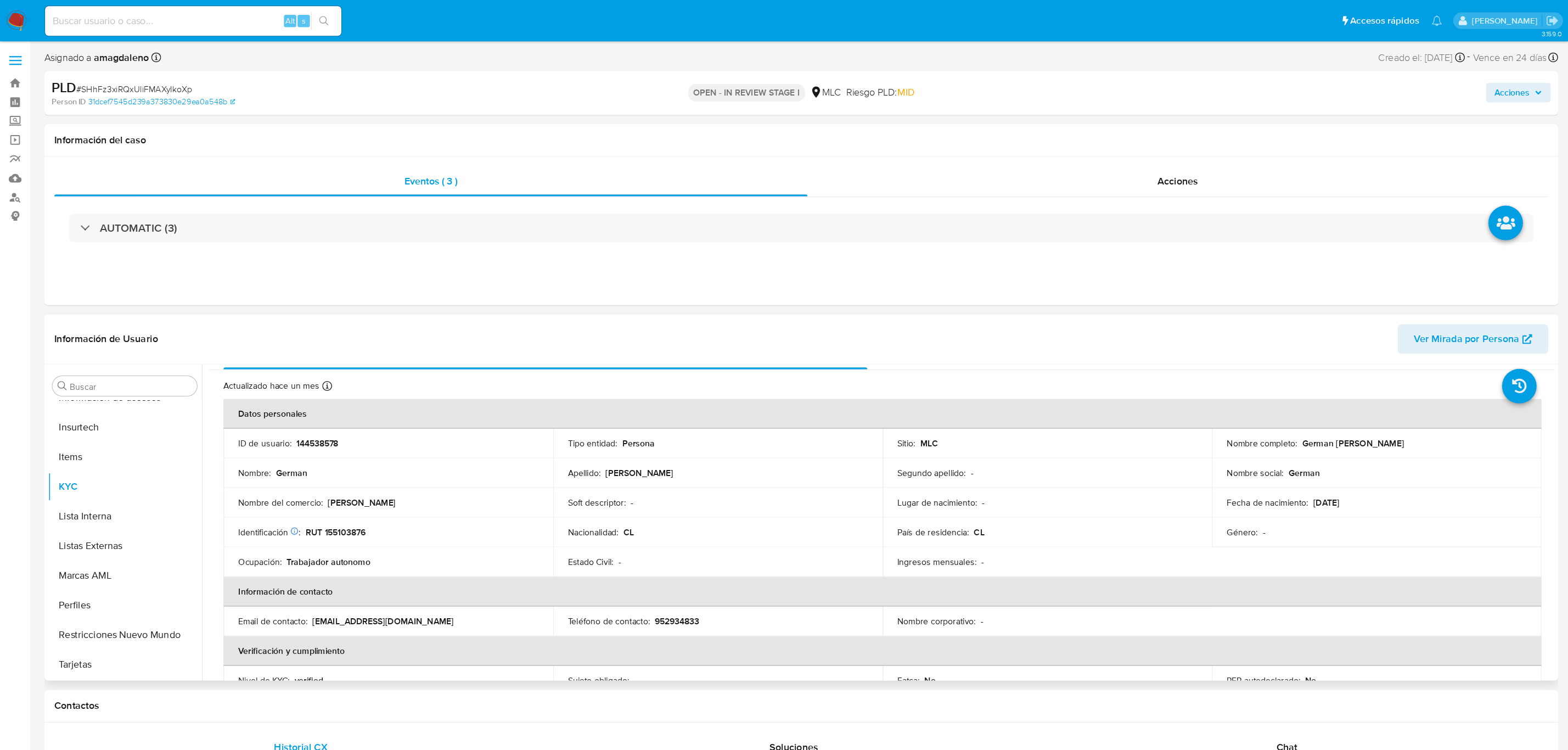
scroll to position [0, 0]
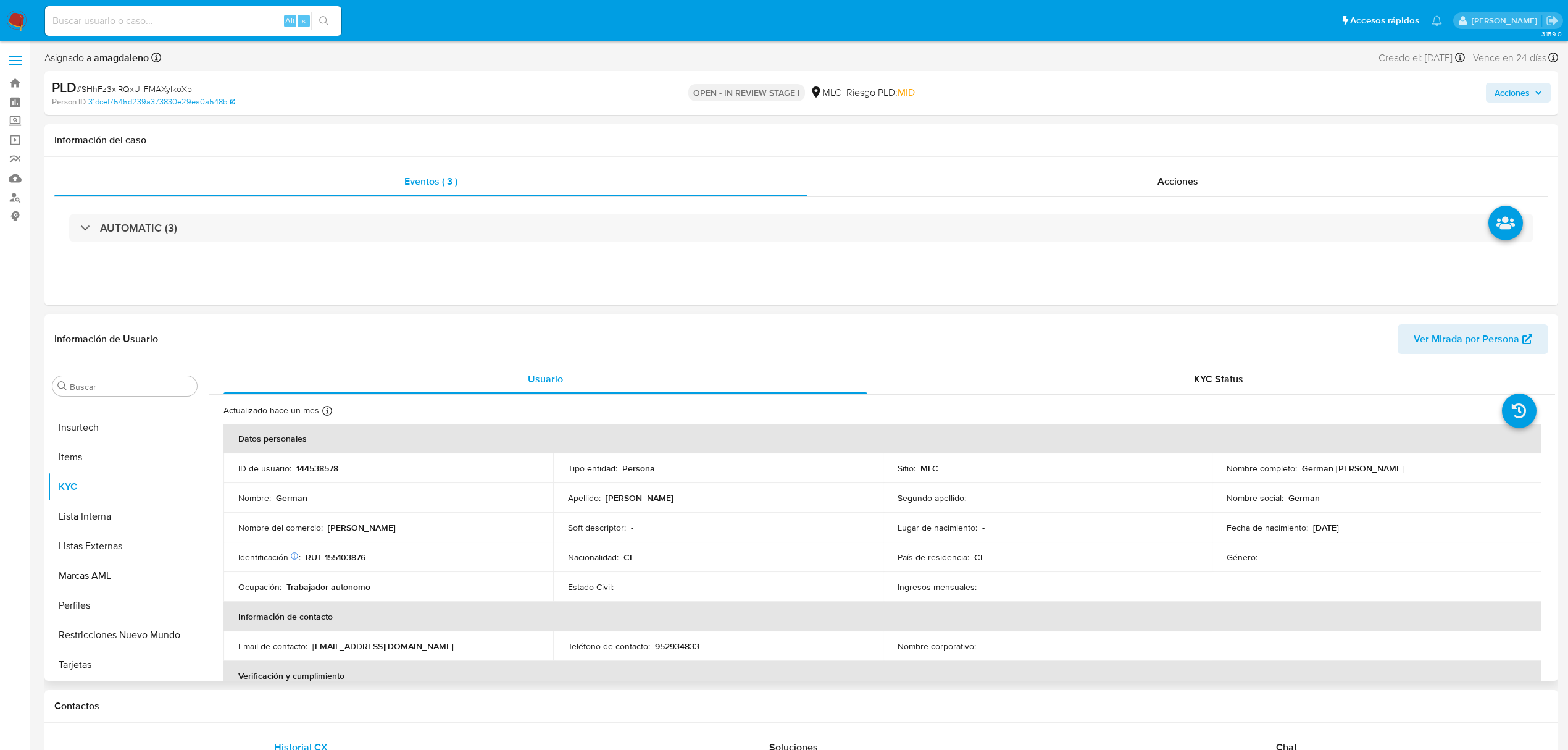
click at [349, 559] on p "RUT 155103876" at bounding box center [336, 557] width 60 height 11
click at [322, 468] on p "144538578" at bounding box center [317, 468] width 42 height 11
copy p "144538578"
click at [134, 637] on button "Restricciones Nuevo Mundo" at bounding box center [119, 635] width 144 height 30
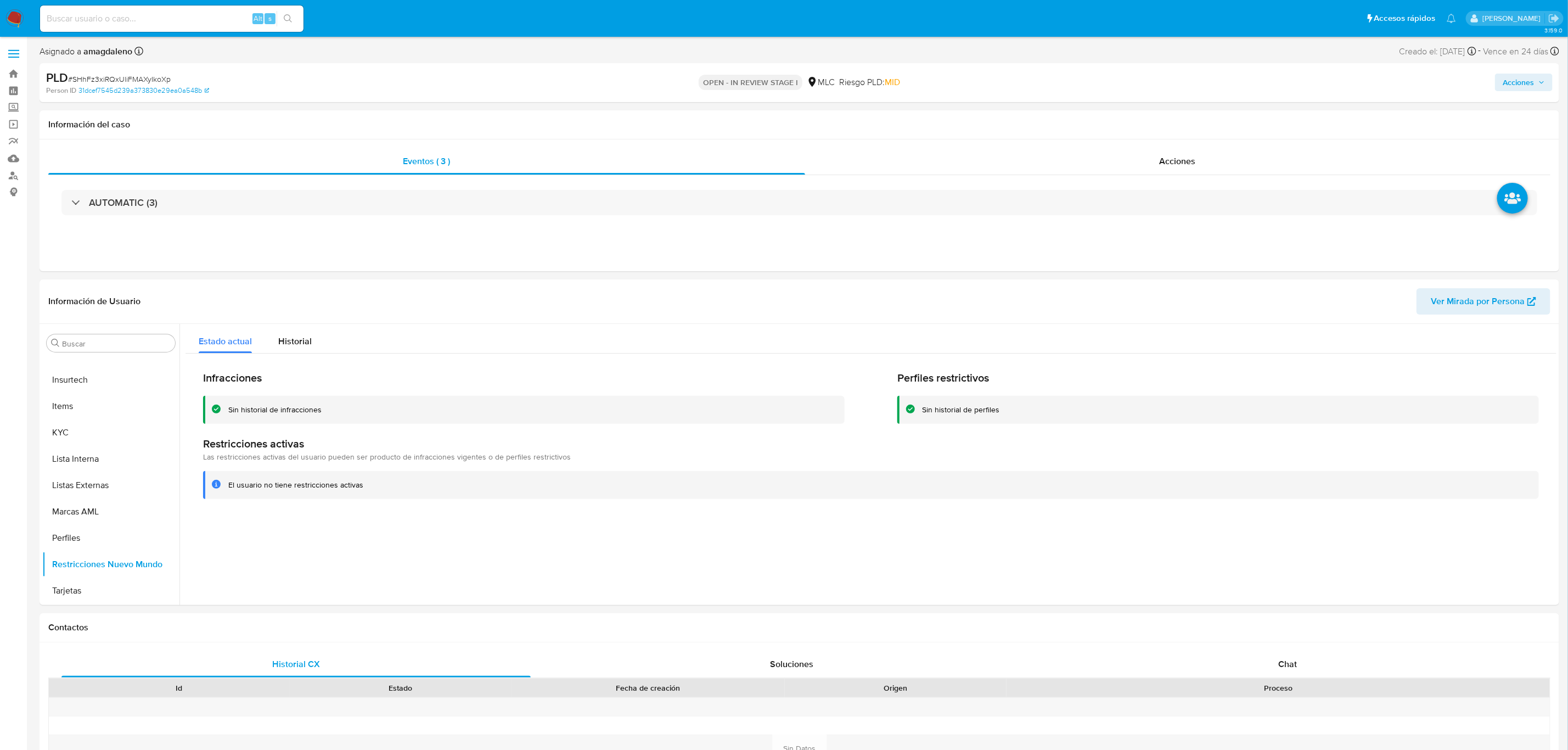
scroll to position [463, 0]
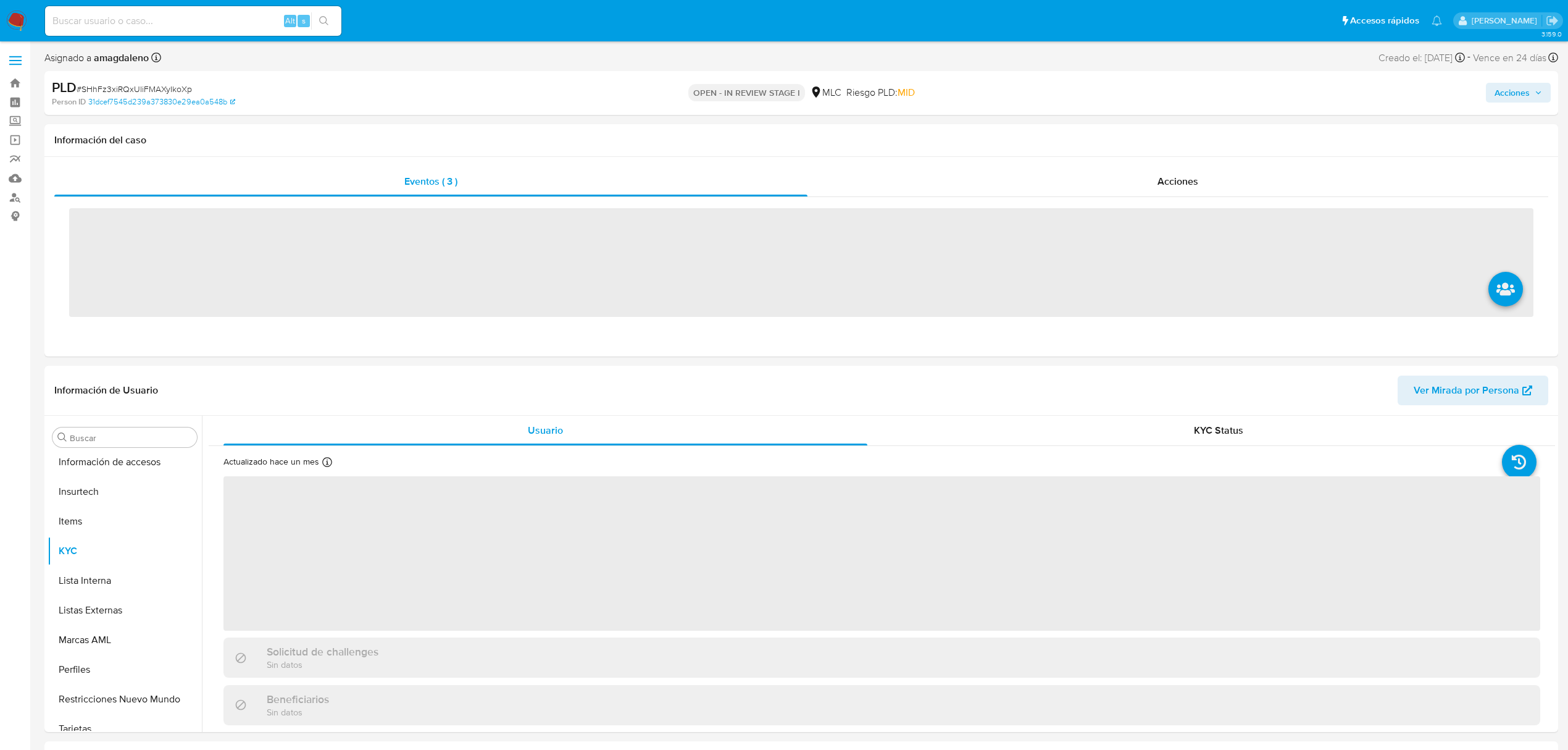
scroll to position [522, 0]
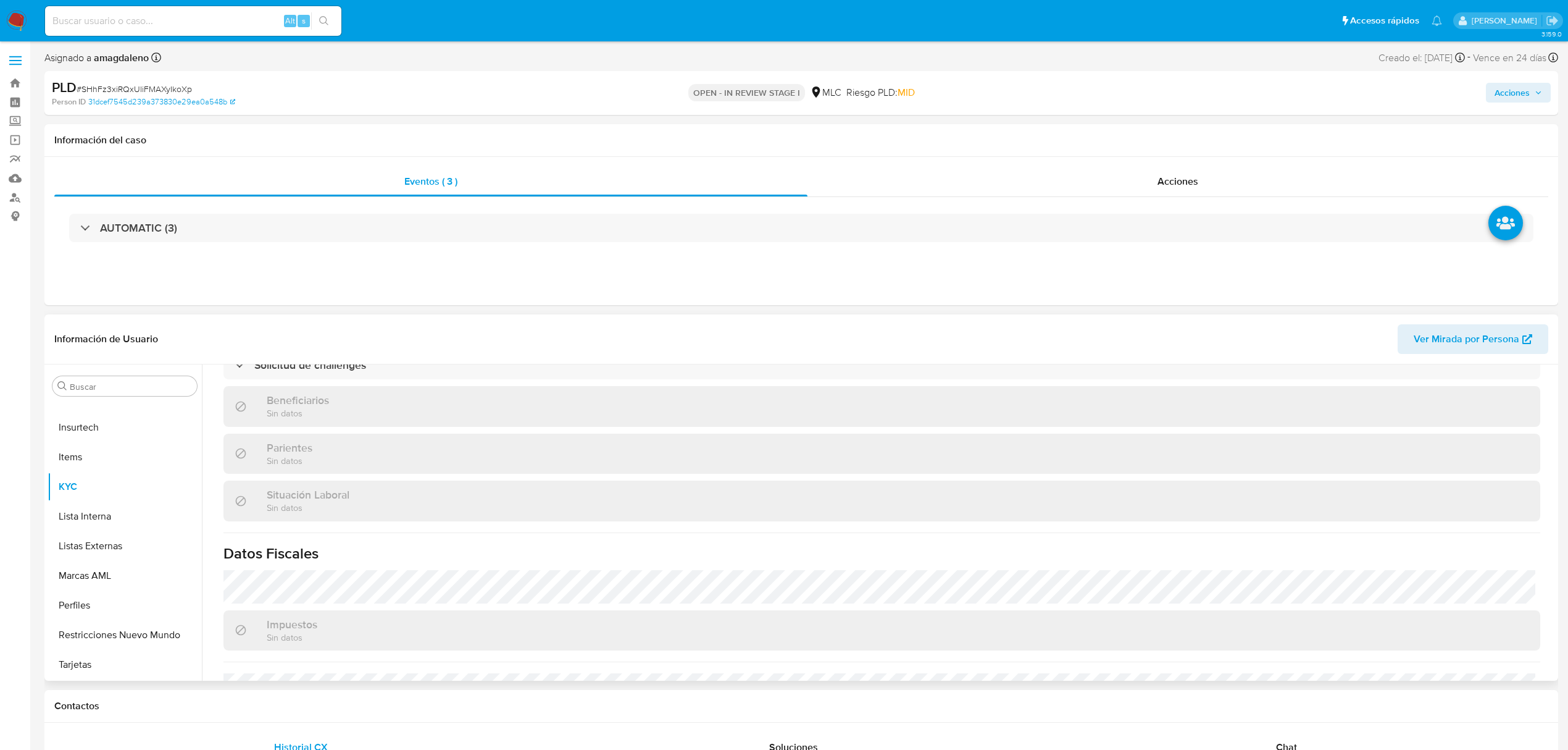
select select "10"
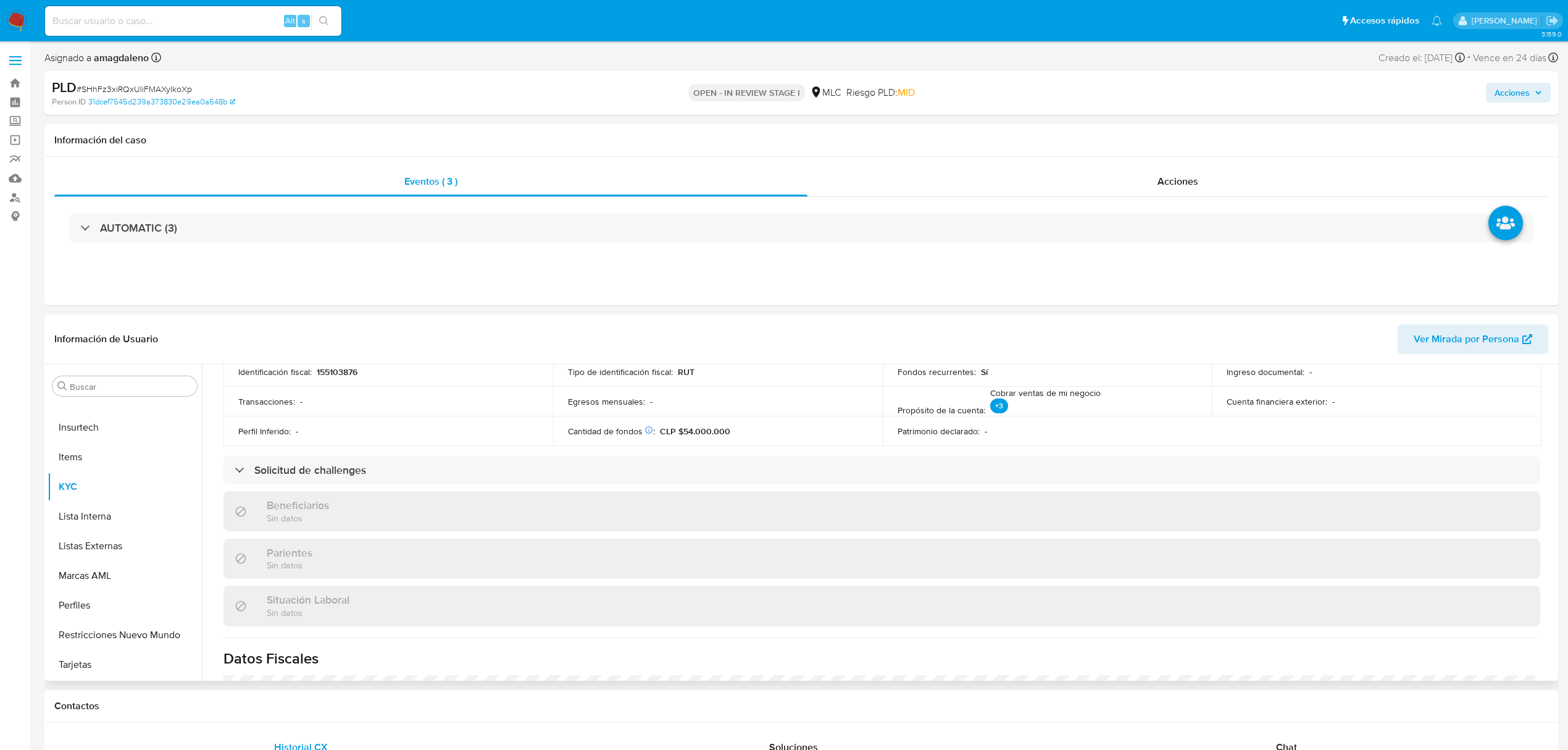
scroll to position [450, 0]
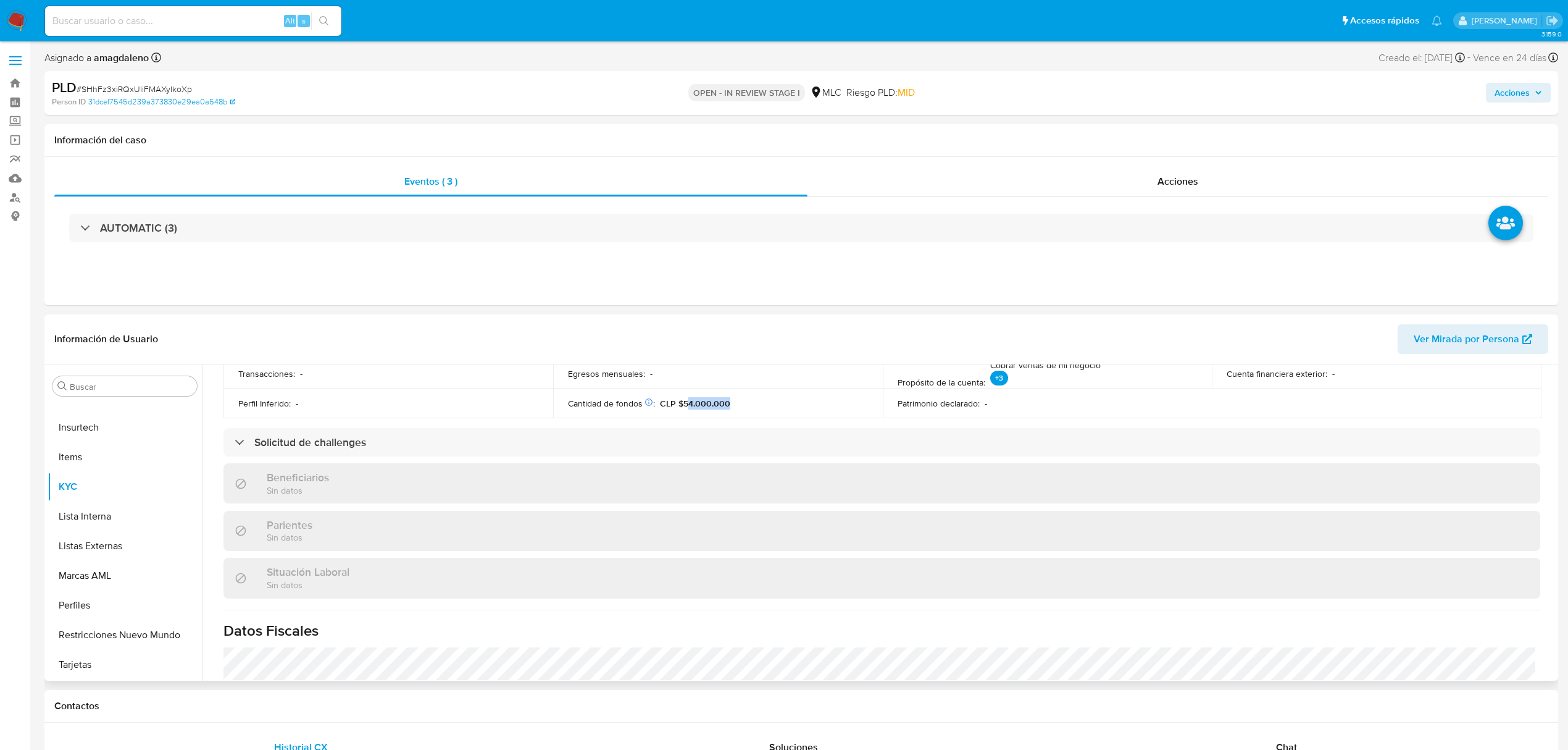
drag, startPoint x: 732, startPoint y: 404, endPoint x: 686, endPoint y: 404, distance: 46.0
click at [686, 404] on div "Cantidad de fondos Solicitado: [DATE] Arriendo inmueble, casa, con oficina y lo…" at bounding box center [718, 403] width 300 height 11
click at [134, 445] on button "Archivos adjuntos" at bounding box center [119, 445] width 144 height 30
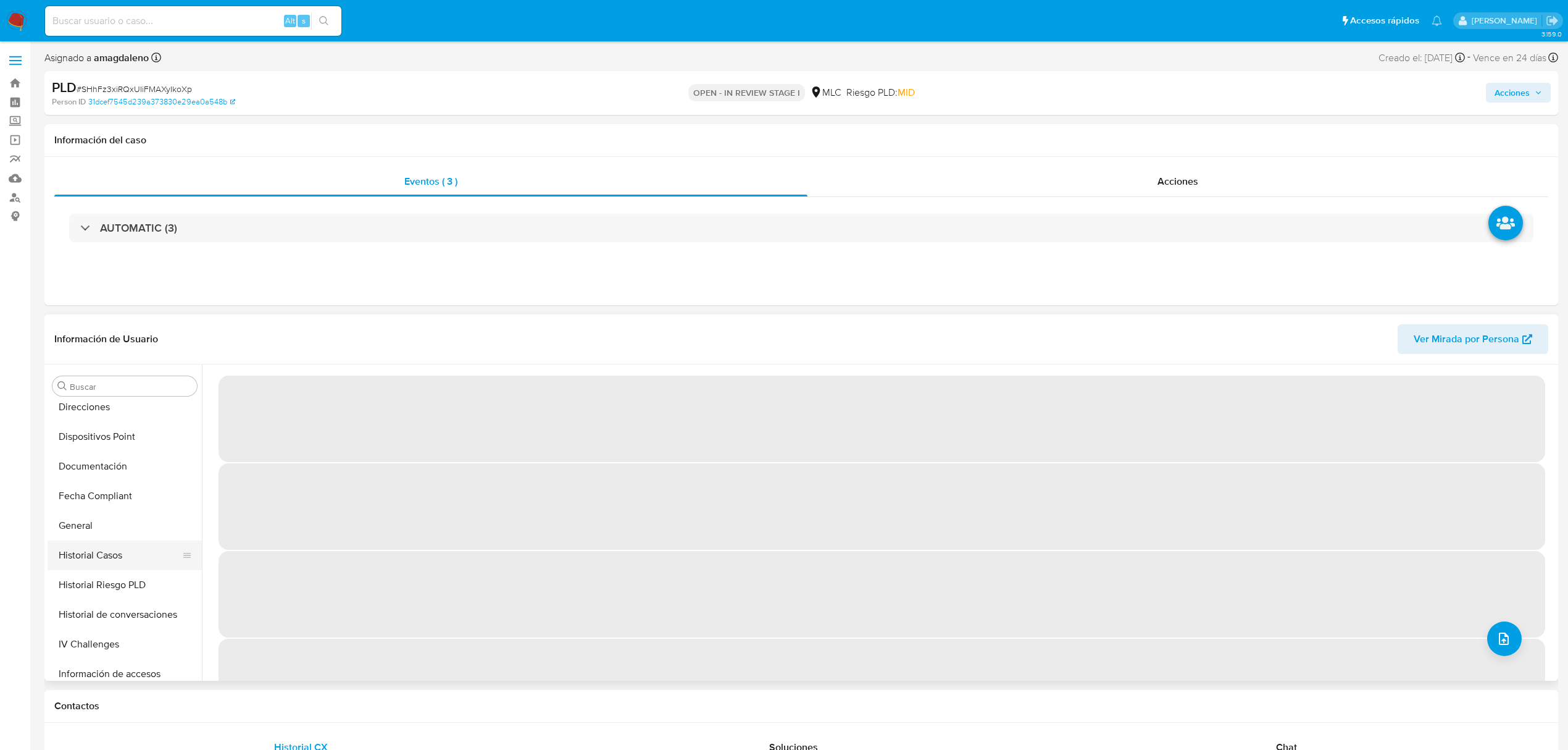
scroll to position [247, 0]
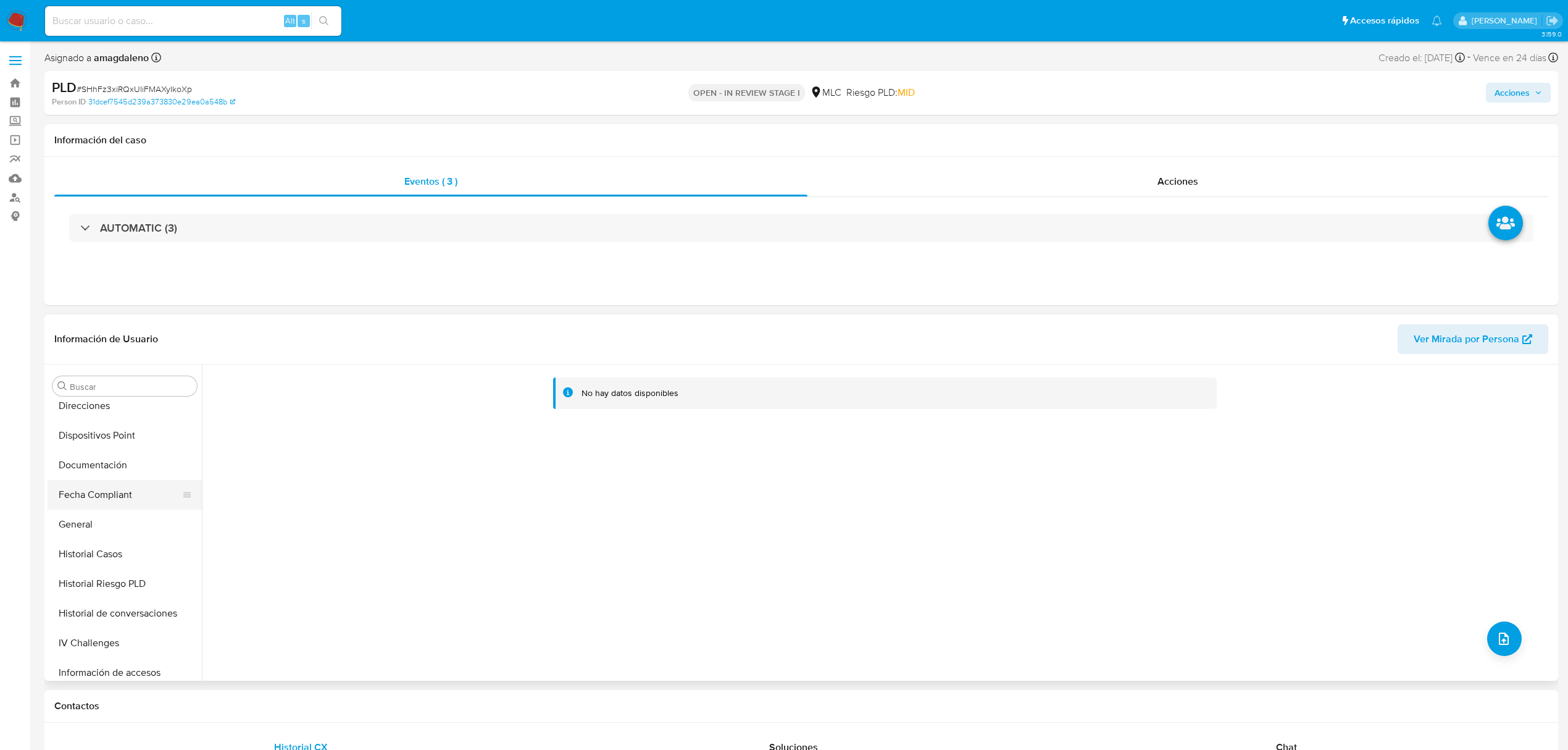
click at [110, 494] on button "Fecha Compliant" at bounding box center [119, 494] width 144 height 30
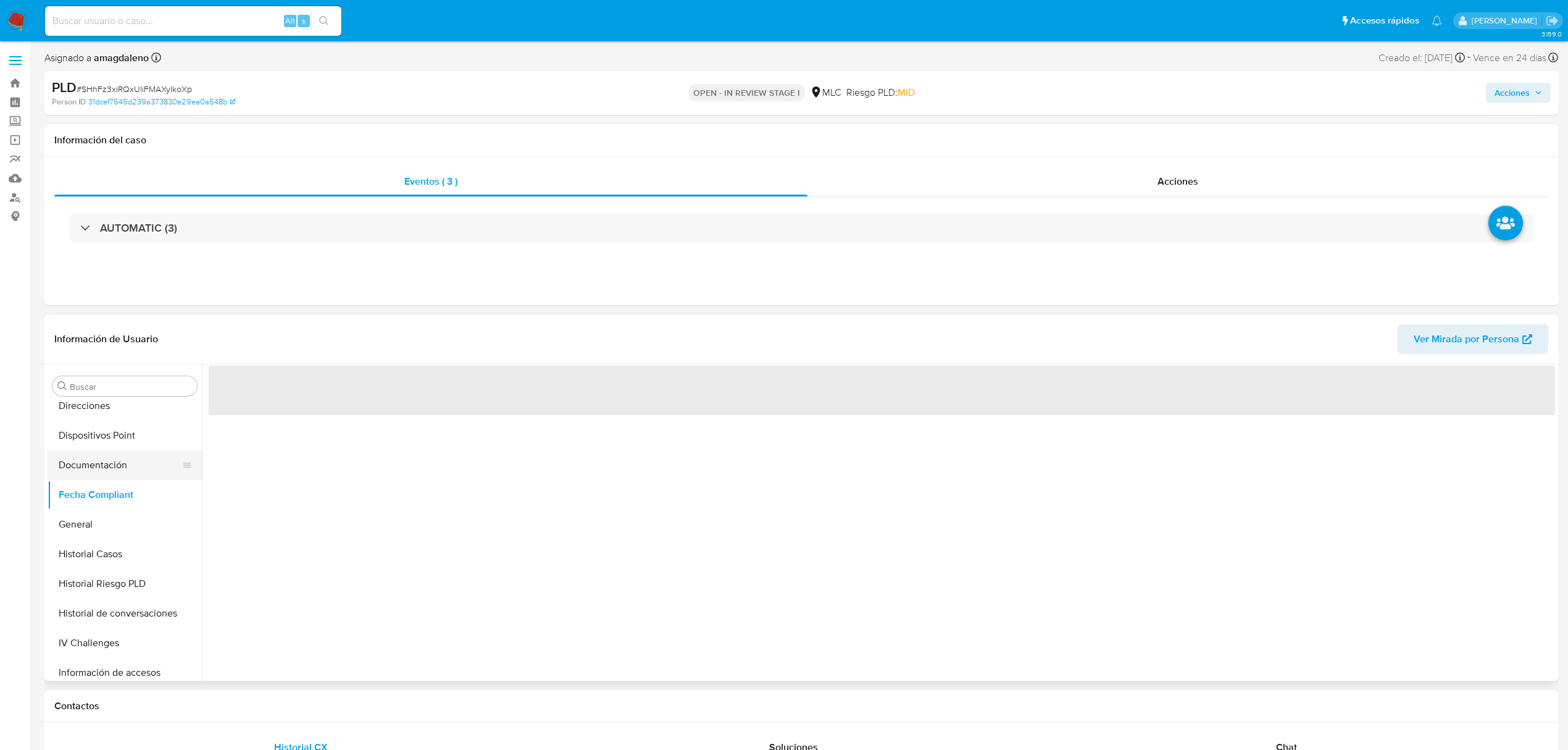
click at [113, 462] on button "Documentación" at bounding box center [119, 465] width 144 height 30
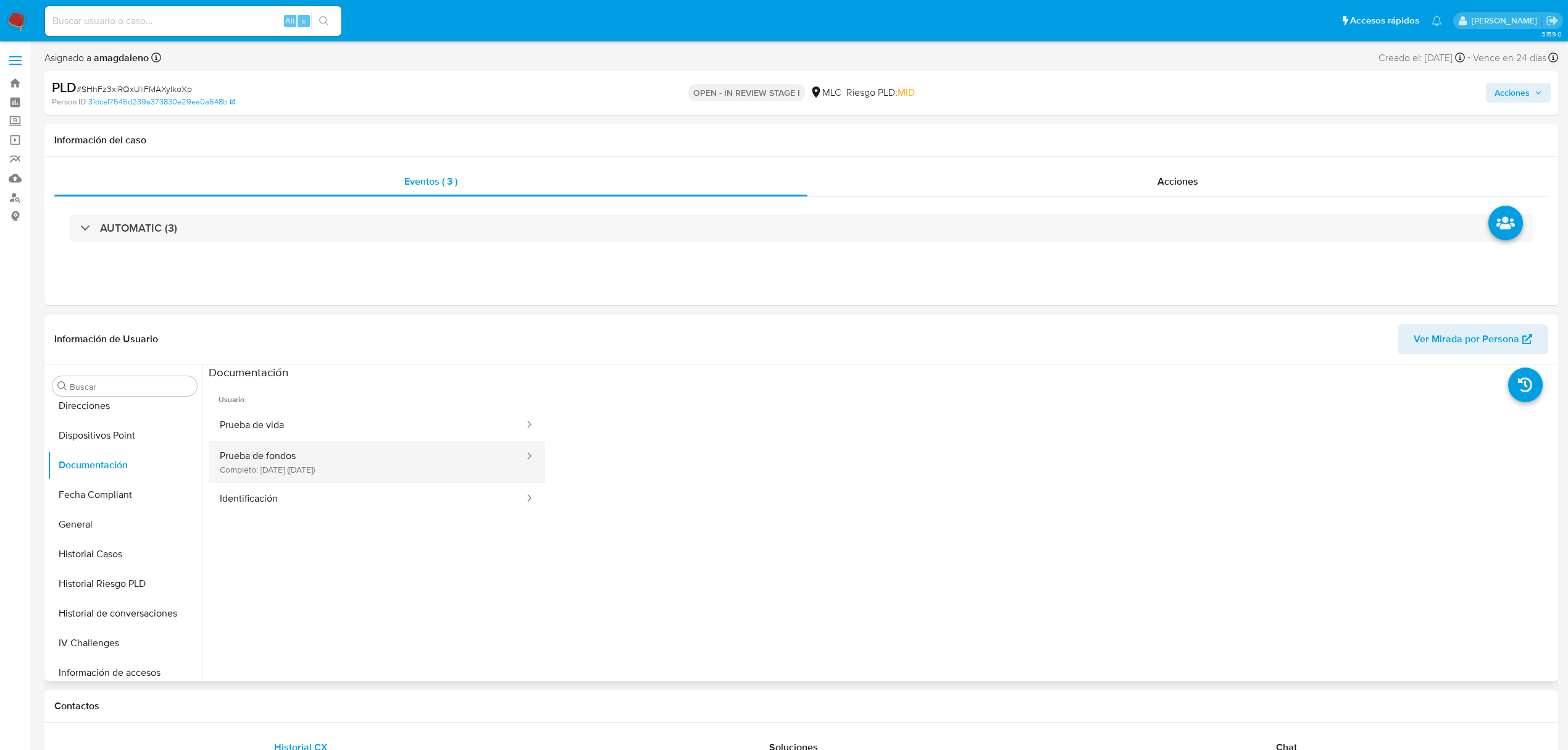
click at [335, 465] on button "Prueba de fondos Completo: 11/07/2025 (hace 2 meses)" at bounding box center [367, 462] width 317 height 42
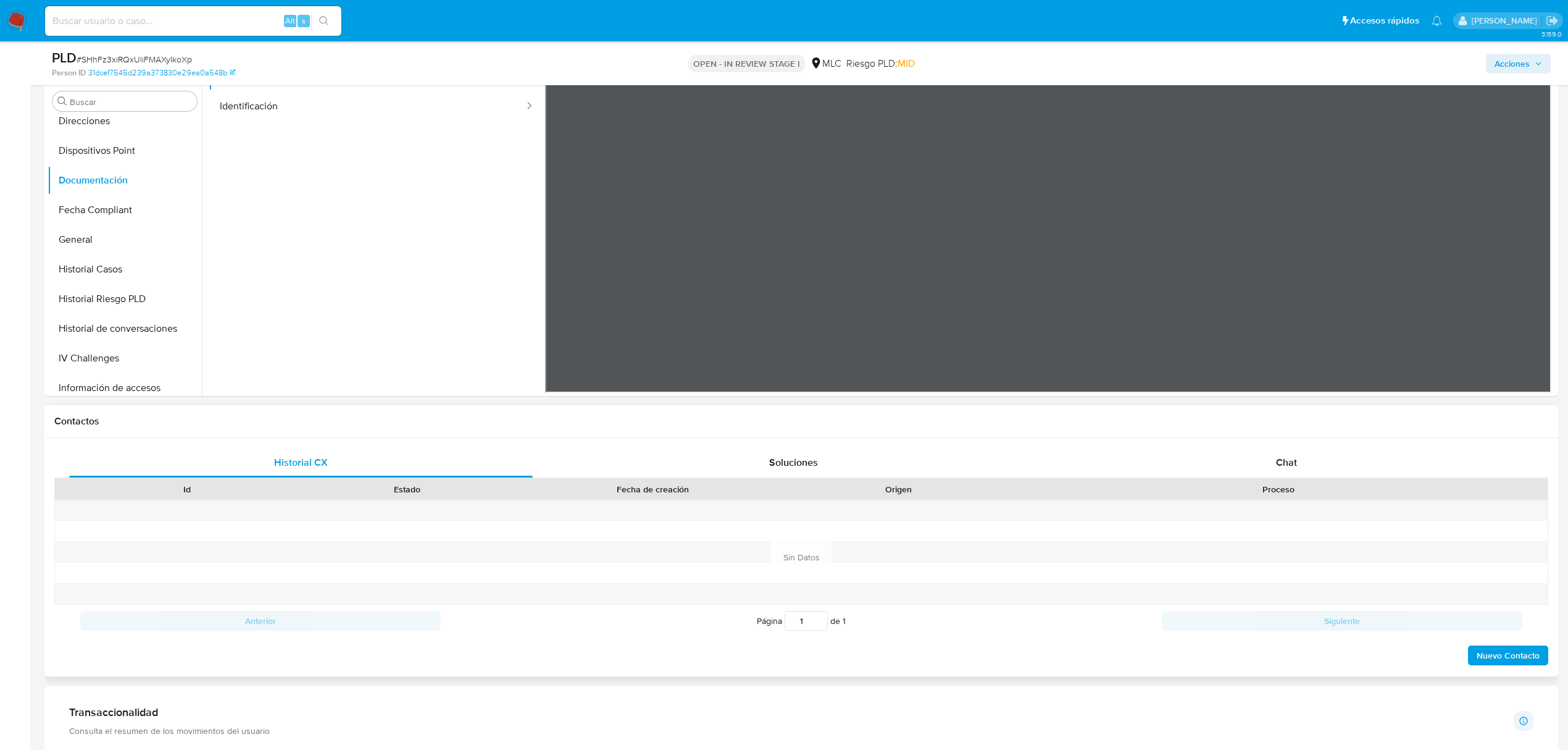
scroll to position [330, 0]
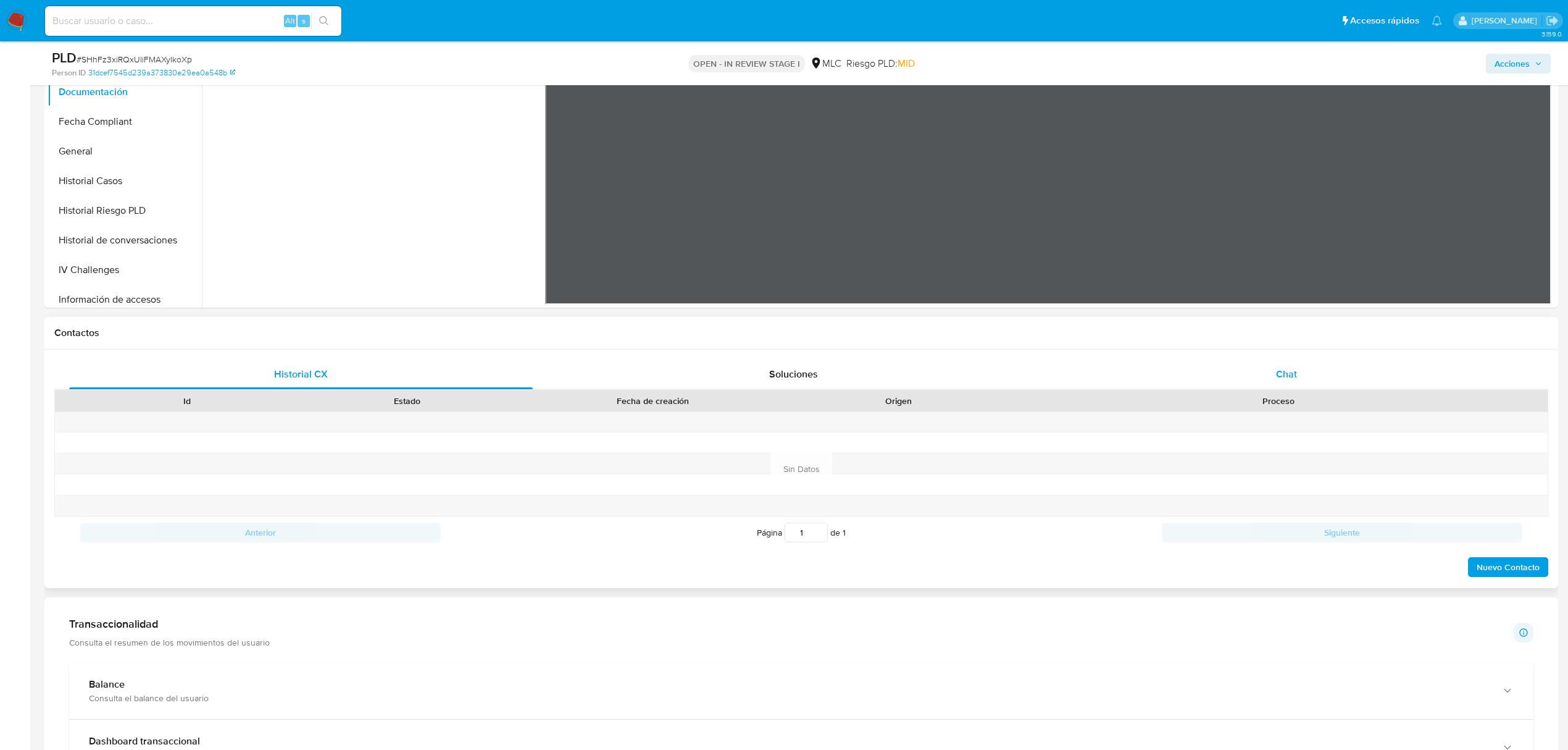
click at [1263, 381] on div "Chat" at bounding box center [1287, 374] width 464 height 30
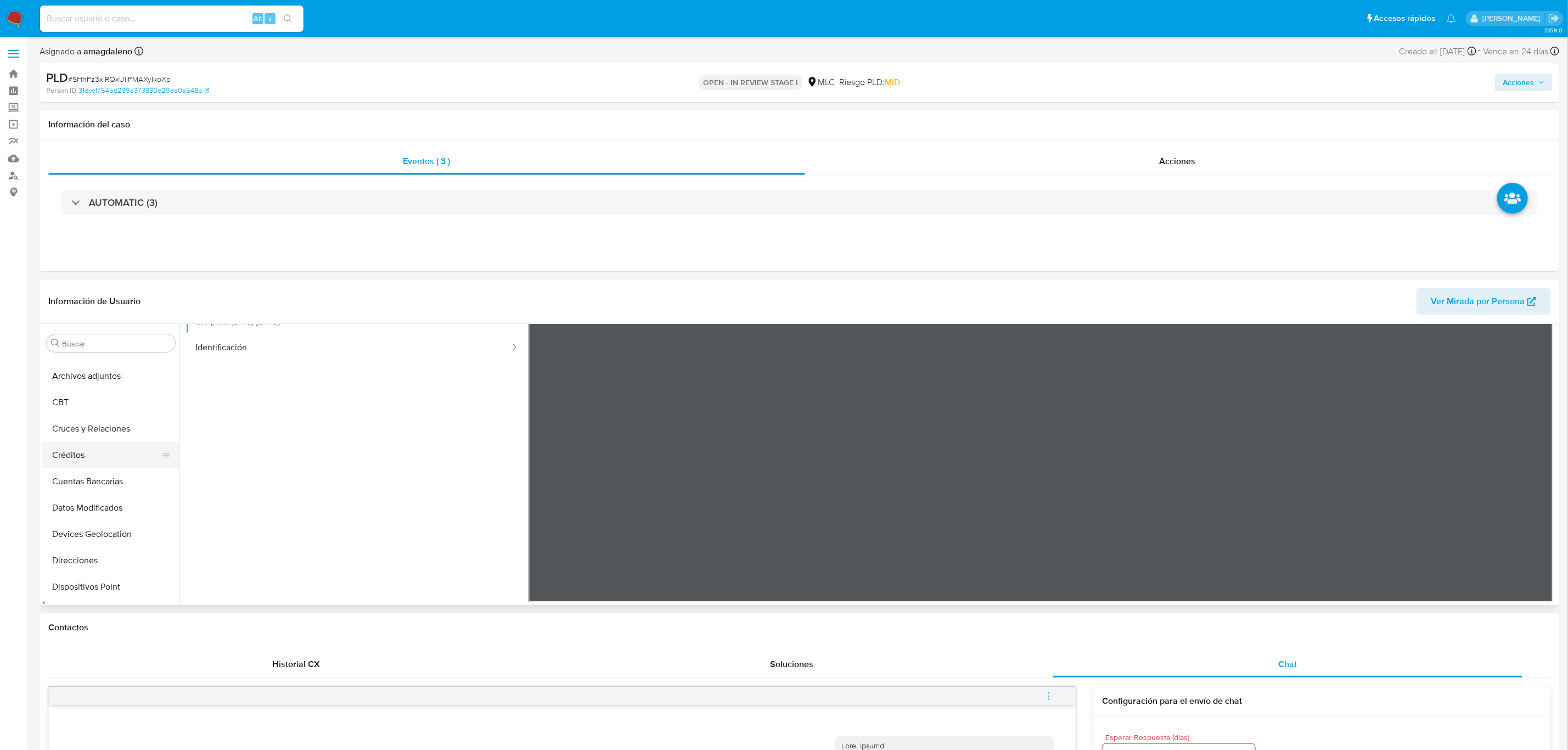
scroll to position [0, 0]
click at [93, 405] on button "Archivos adjuntos" at bounding box center [106, 396] width 128 height 26
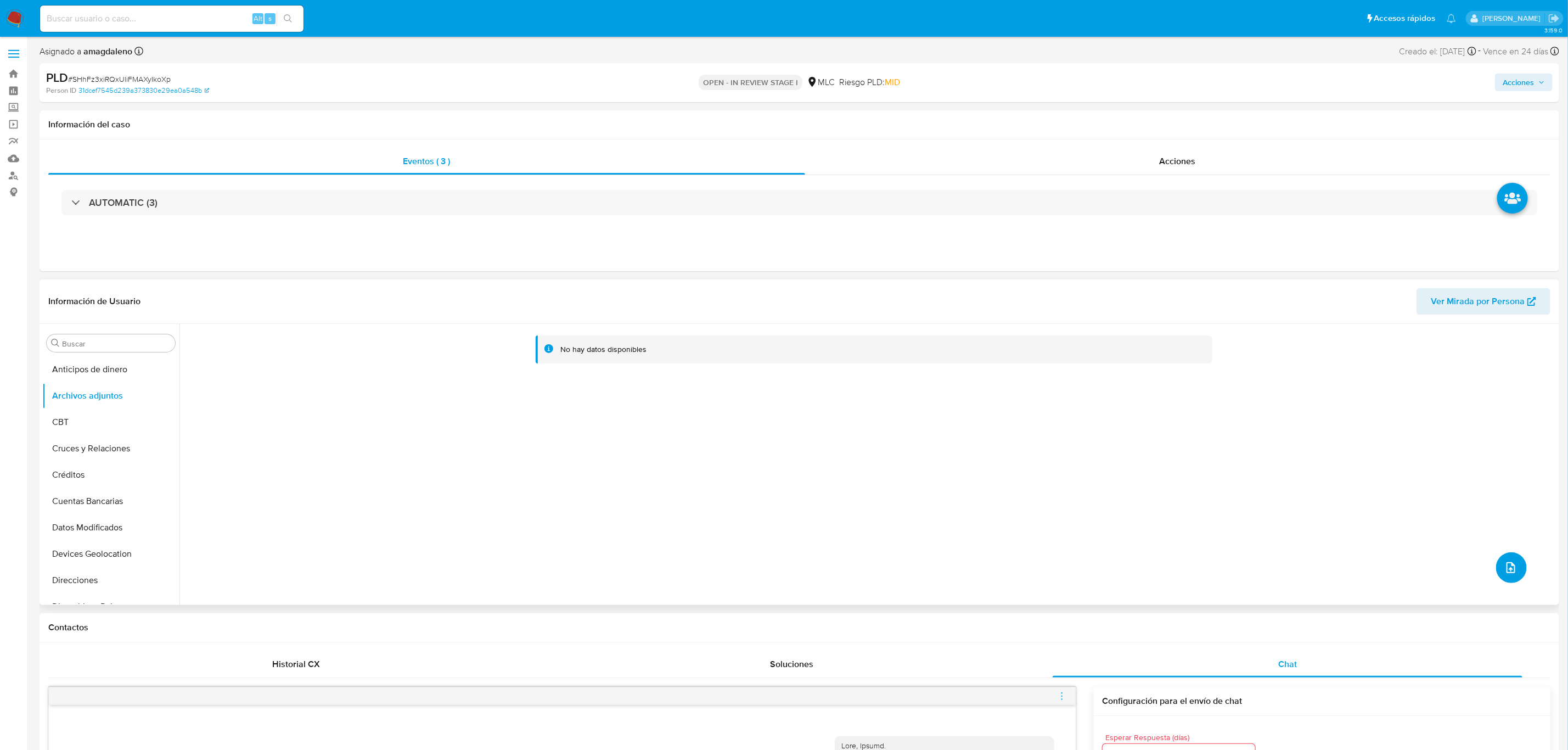
click at [1404, 565] on button "upload-file" at bounding box center [1511, 567] width 31 height 31
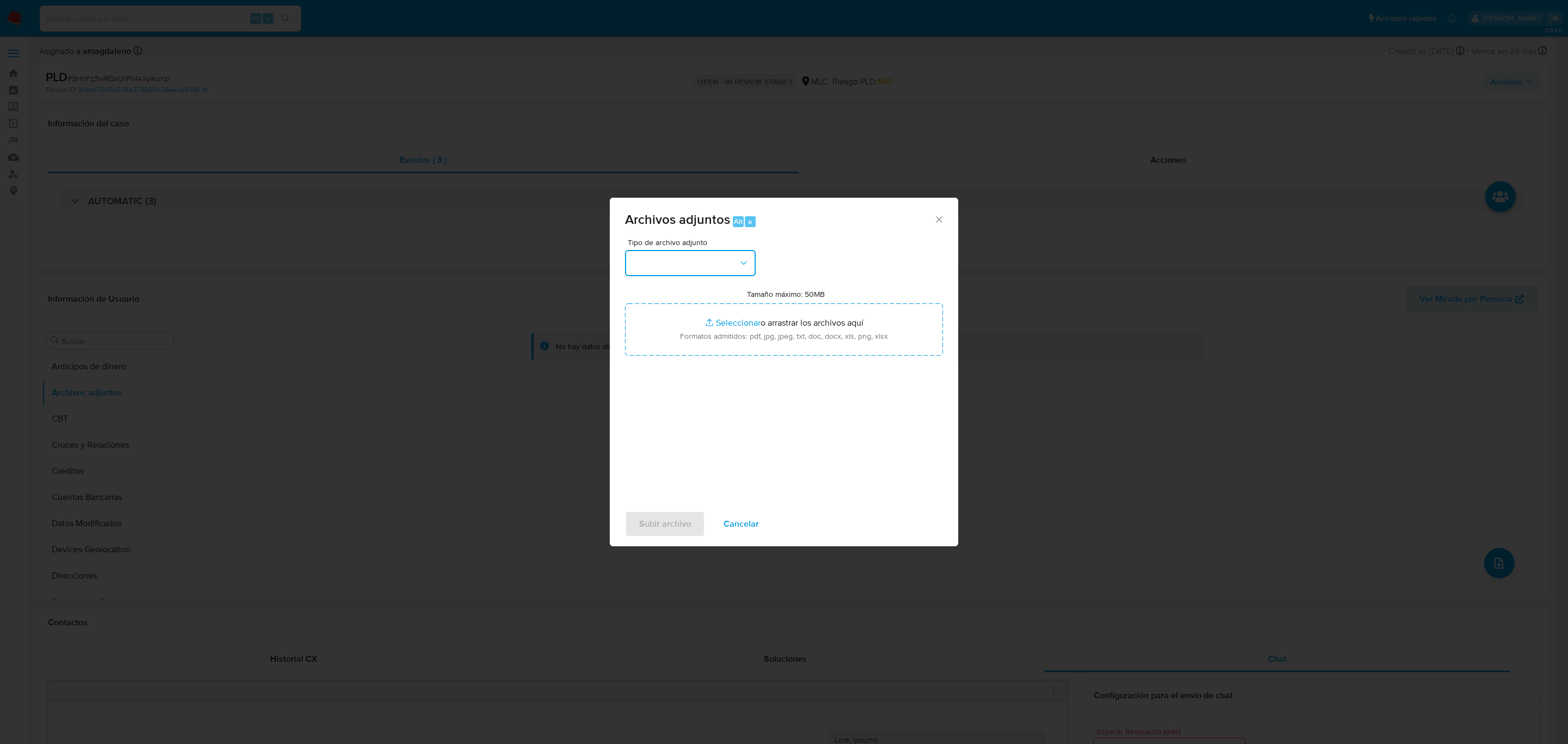
click at [662, 264] on button "button" at bounding box center [690, 263] width 131 height 26
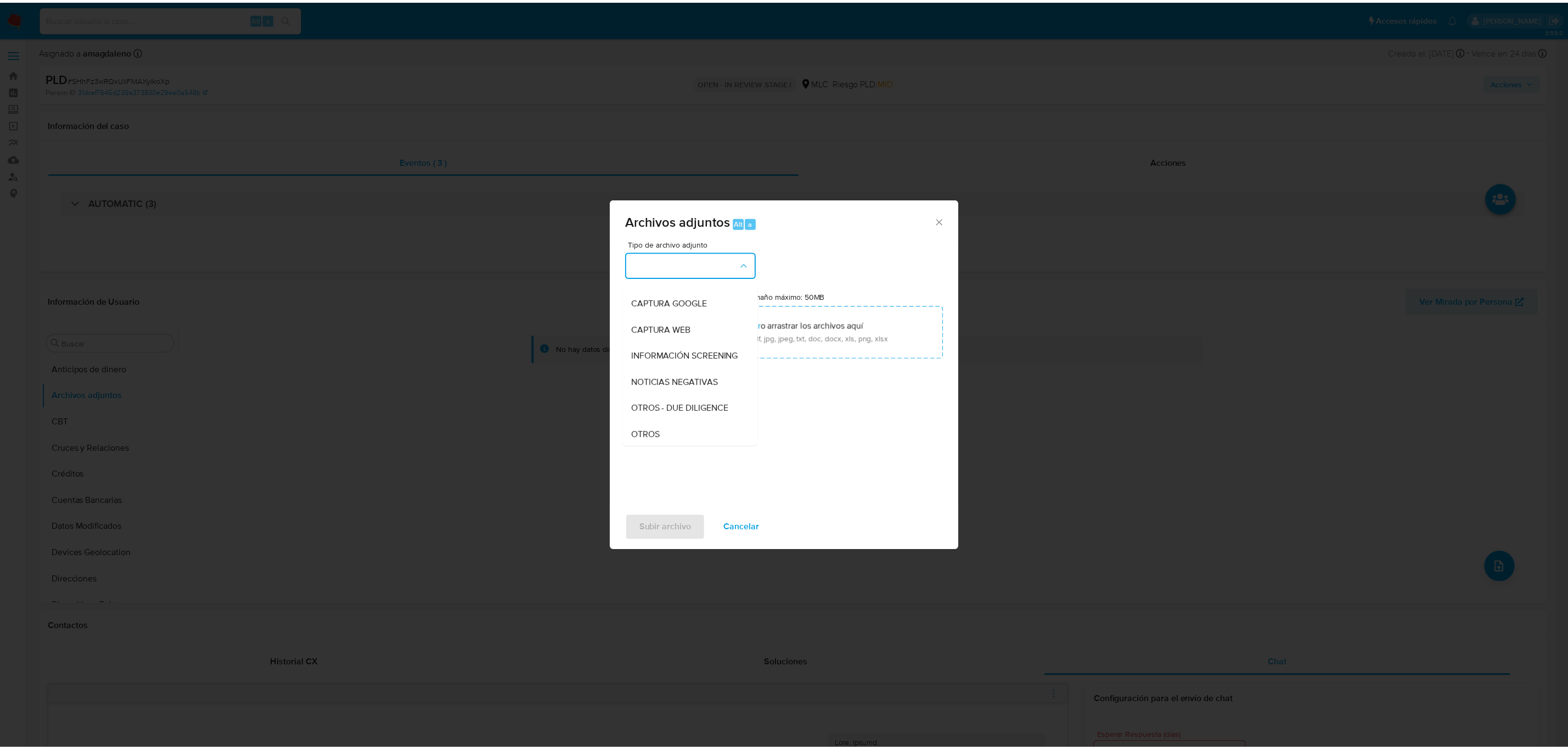
scroll to position [127, 0]
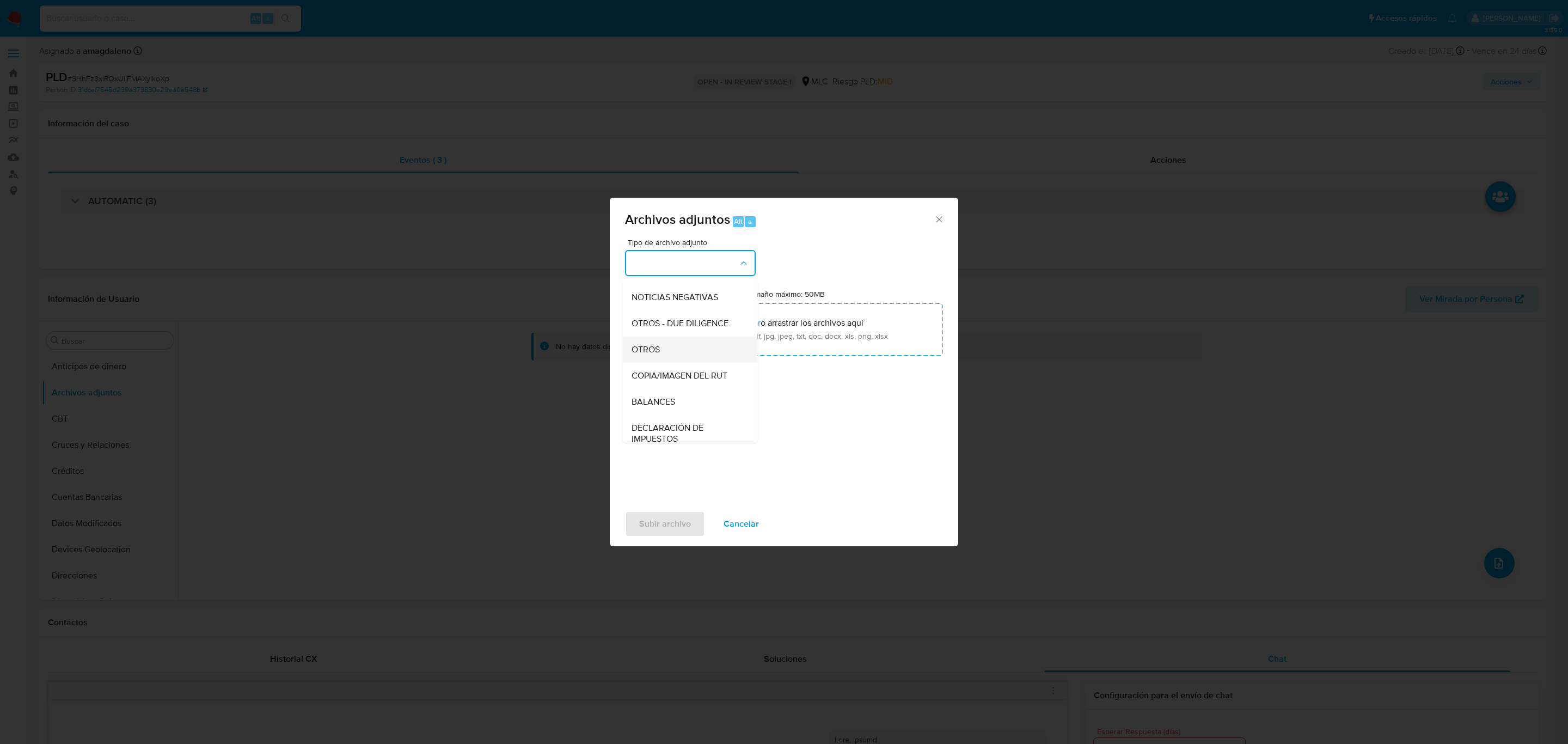
click at [668, 359] on div "OTROS" at bounding box center [687, 350] width 111 height 26
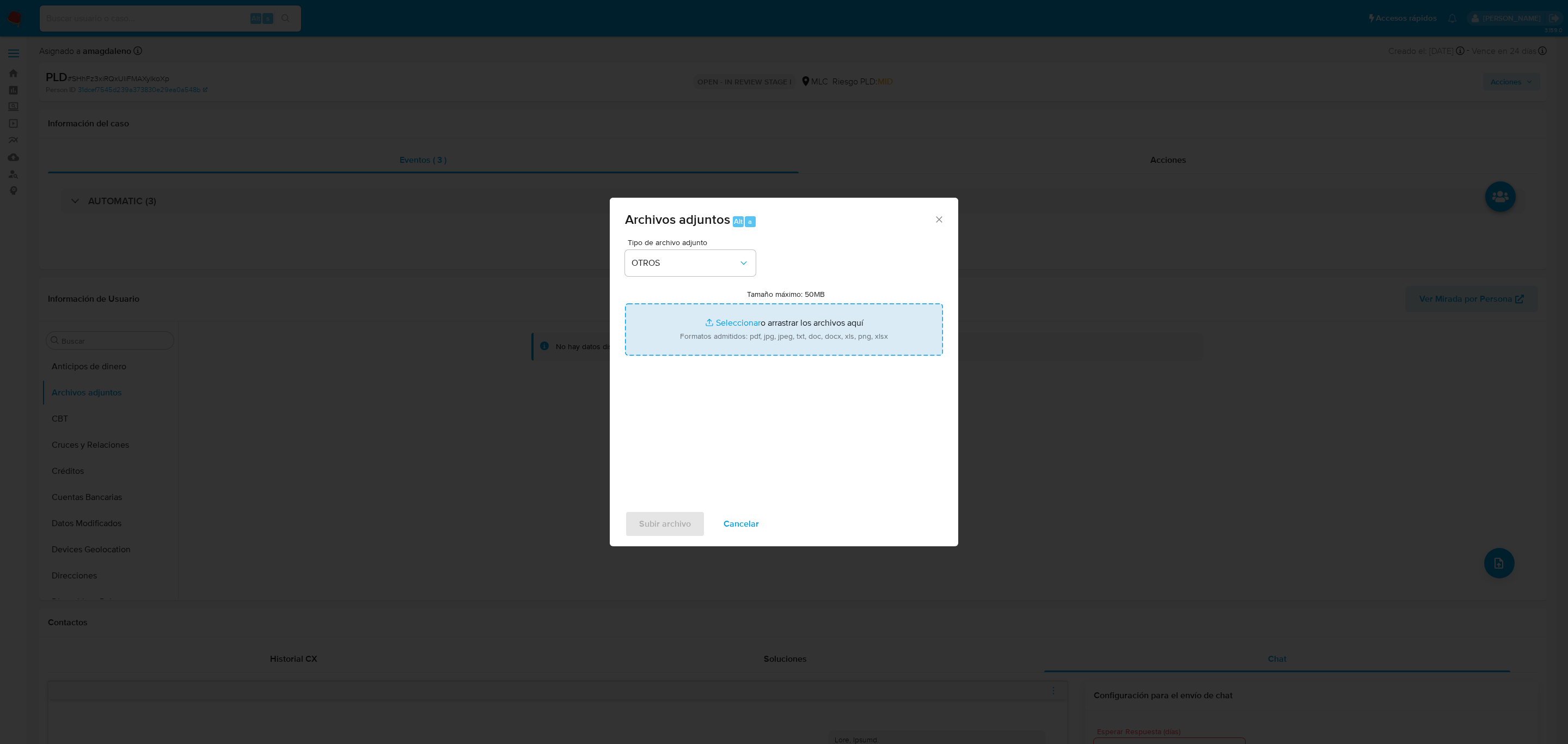
click at [742, 321] on input "Tamaño máximo: 50MB Seleccionar archivos" at bounding box center [783, 330] width 318 height 52
click at [745, 322] on input "Tamaño máximo: 50MB Seleccionar archivos" at bounding box center [783, 330] width 318 height 52
type input "C:\fakepath\144538578 - 12_09_2025.xlsx"
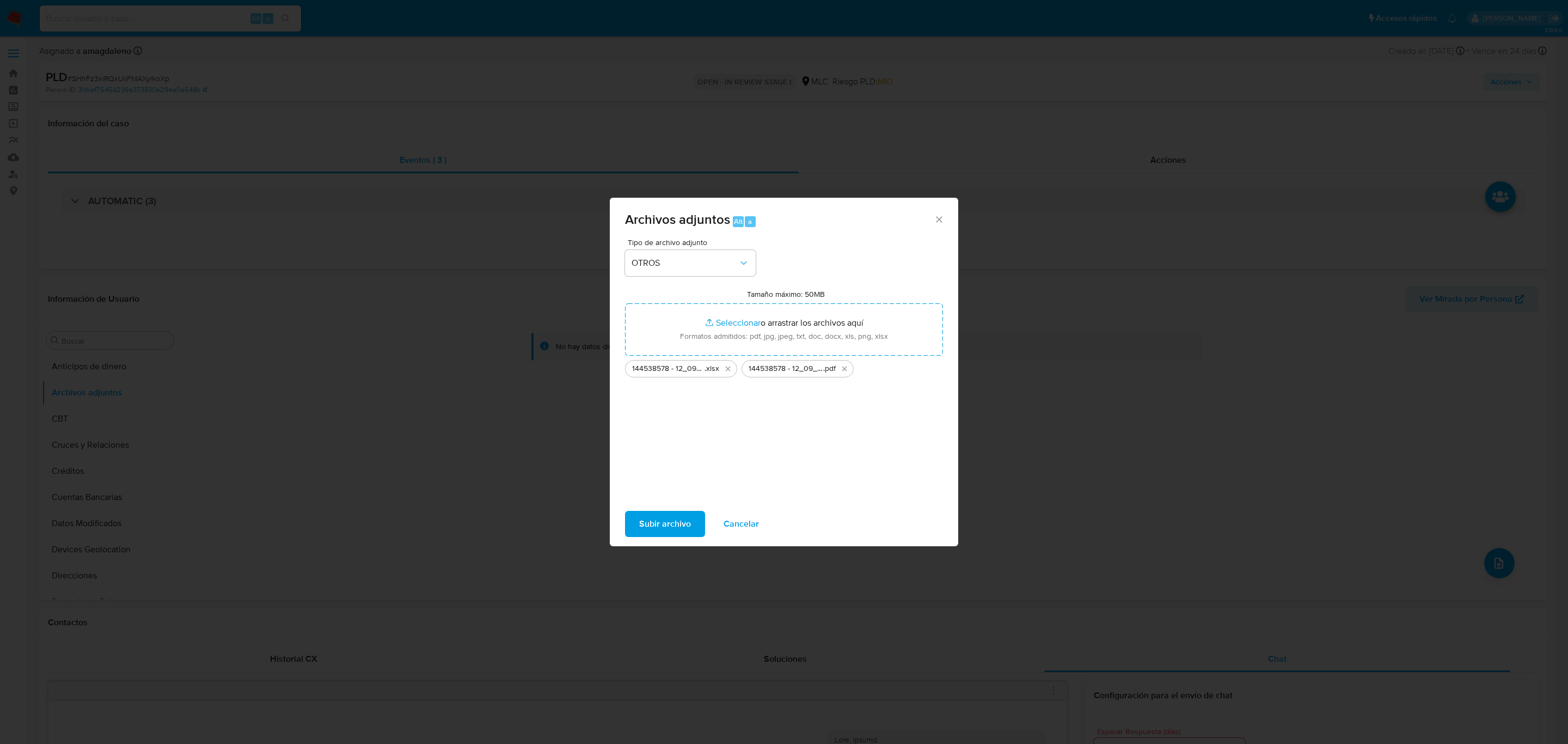
click at [660, 521] on span "Subir archivo" at bounding box center [665, 524] width 51 height 24
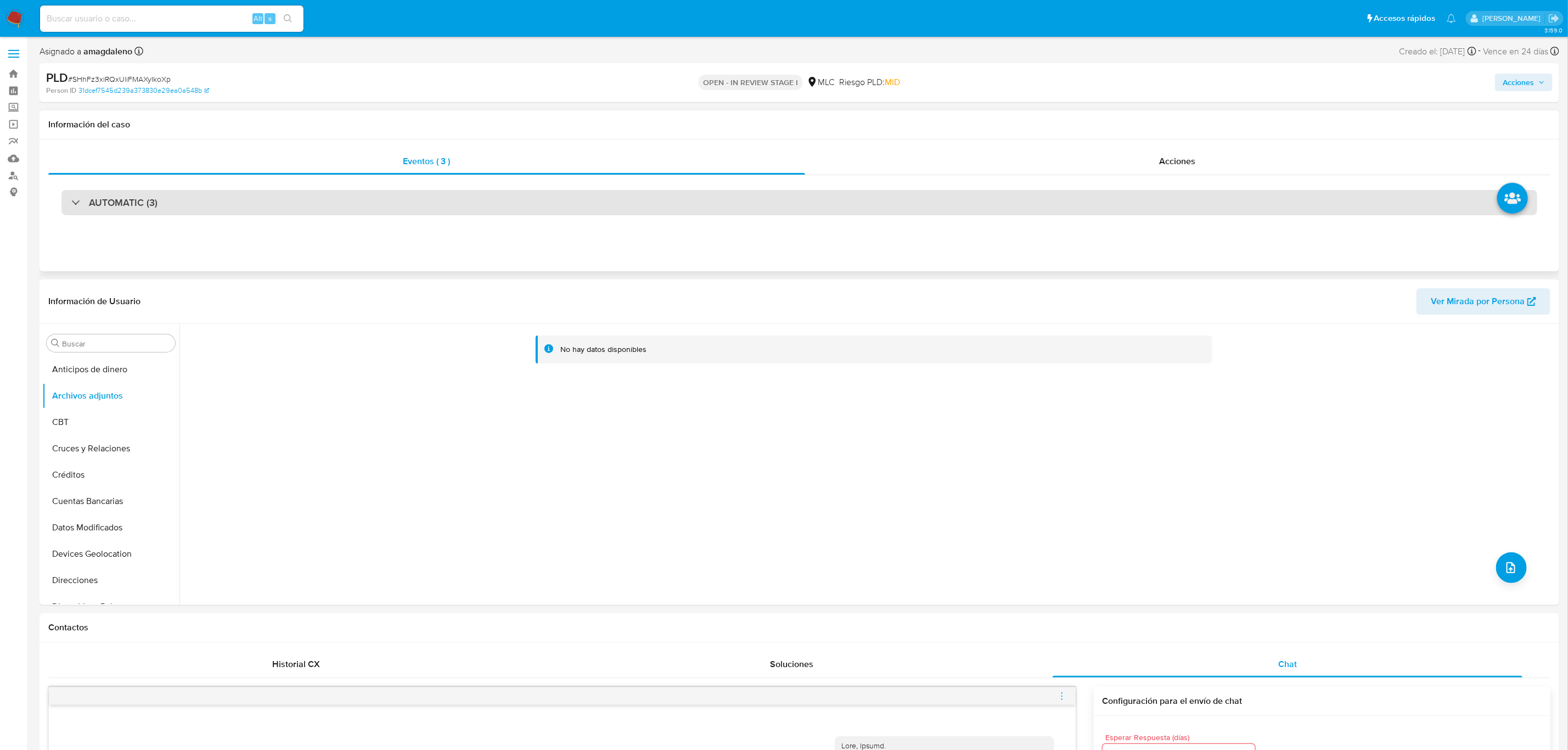
click at [251, 201] on div "AUTOMATIC (3)" at bounding box center [799, 203] width 1476 height 25
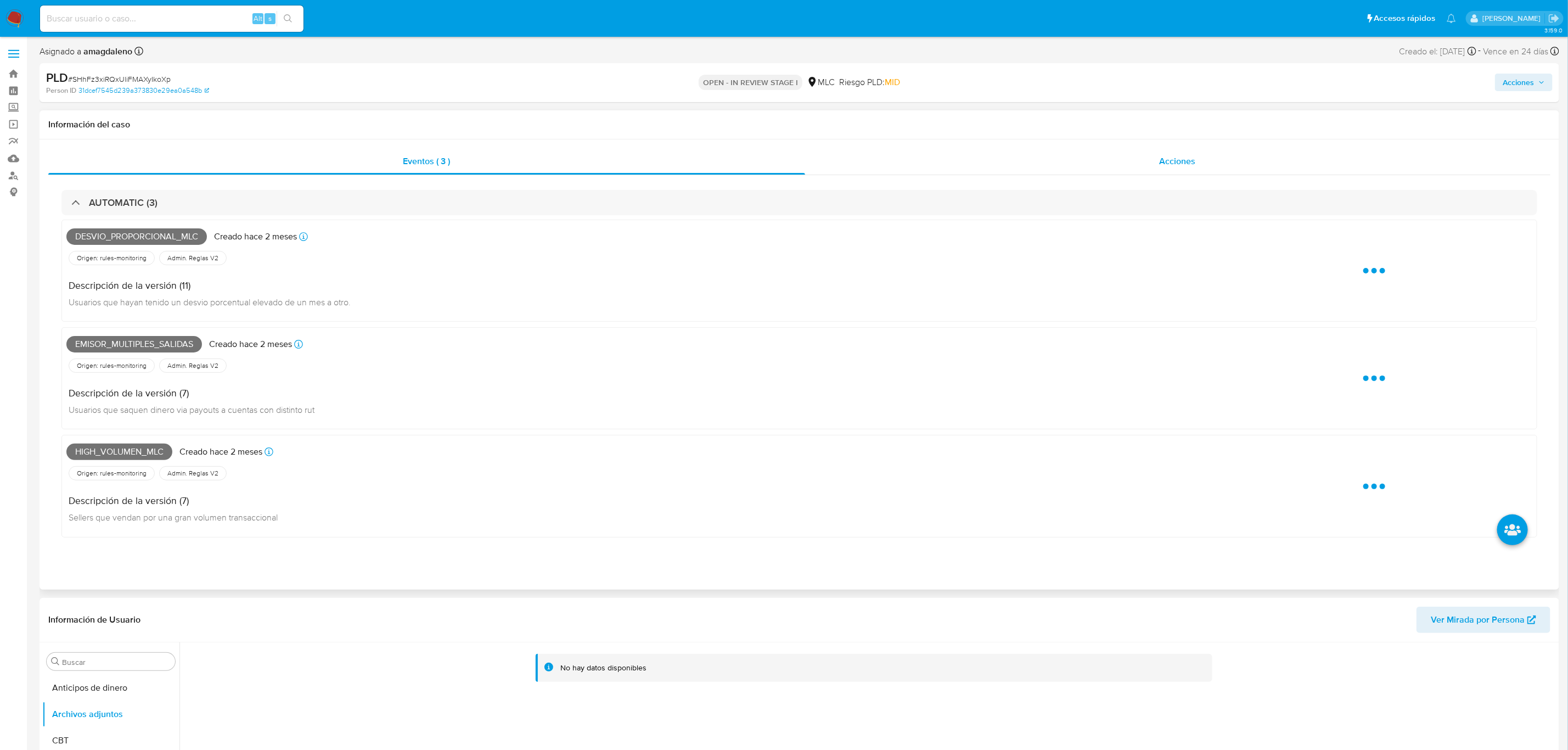
click at [1023, 165] on div "Acciones" at bounding box center [1178, 161] width 745 height 26
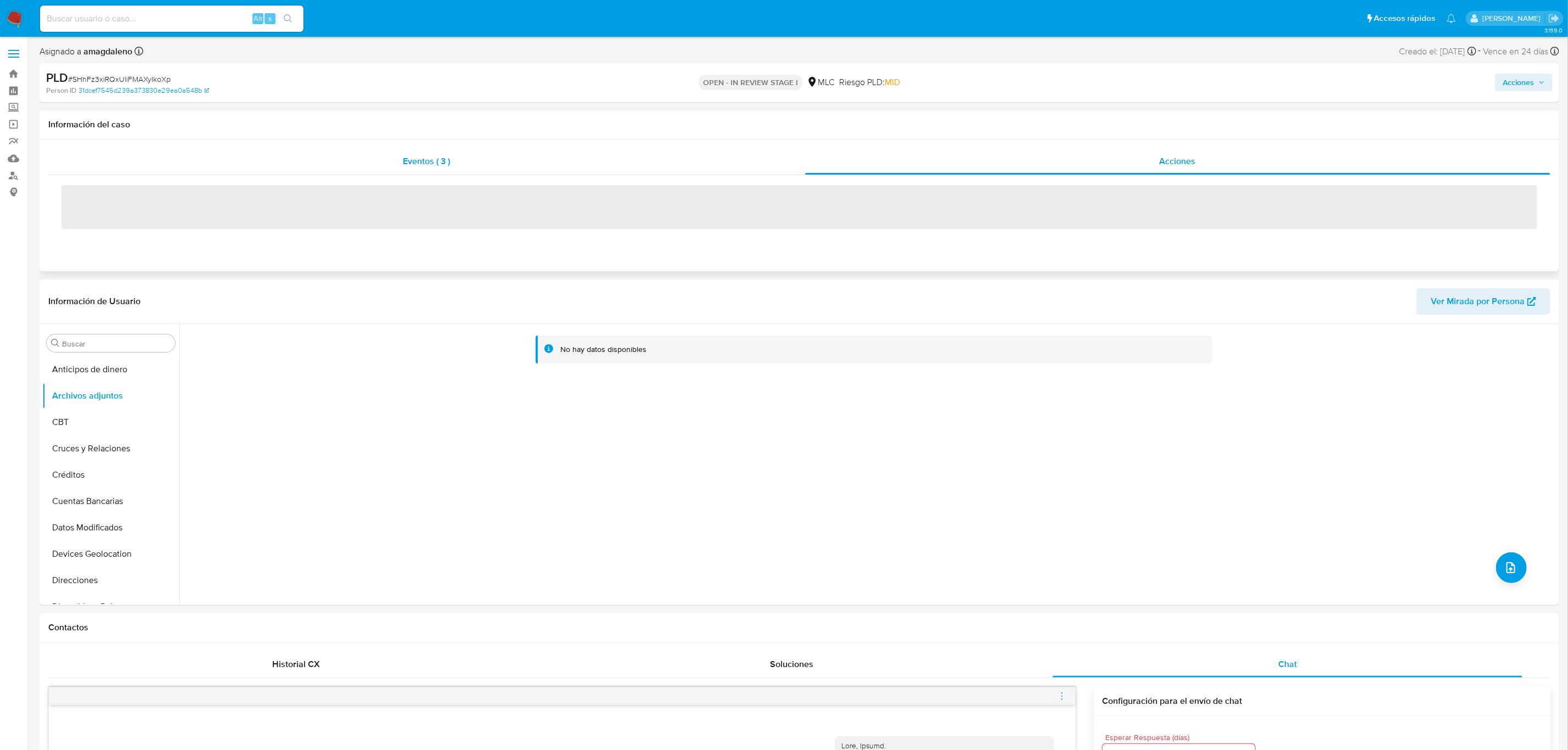
click at [544, 154] on div "Eventos ( 3 )" at bounding box center [426, 161] width 757 height 26
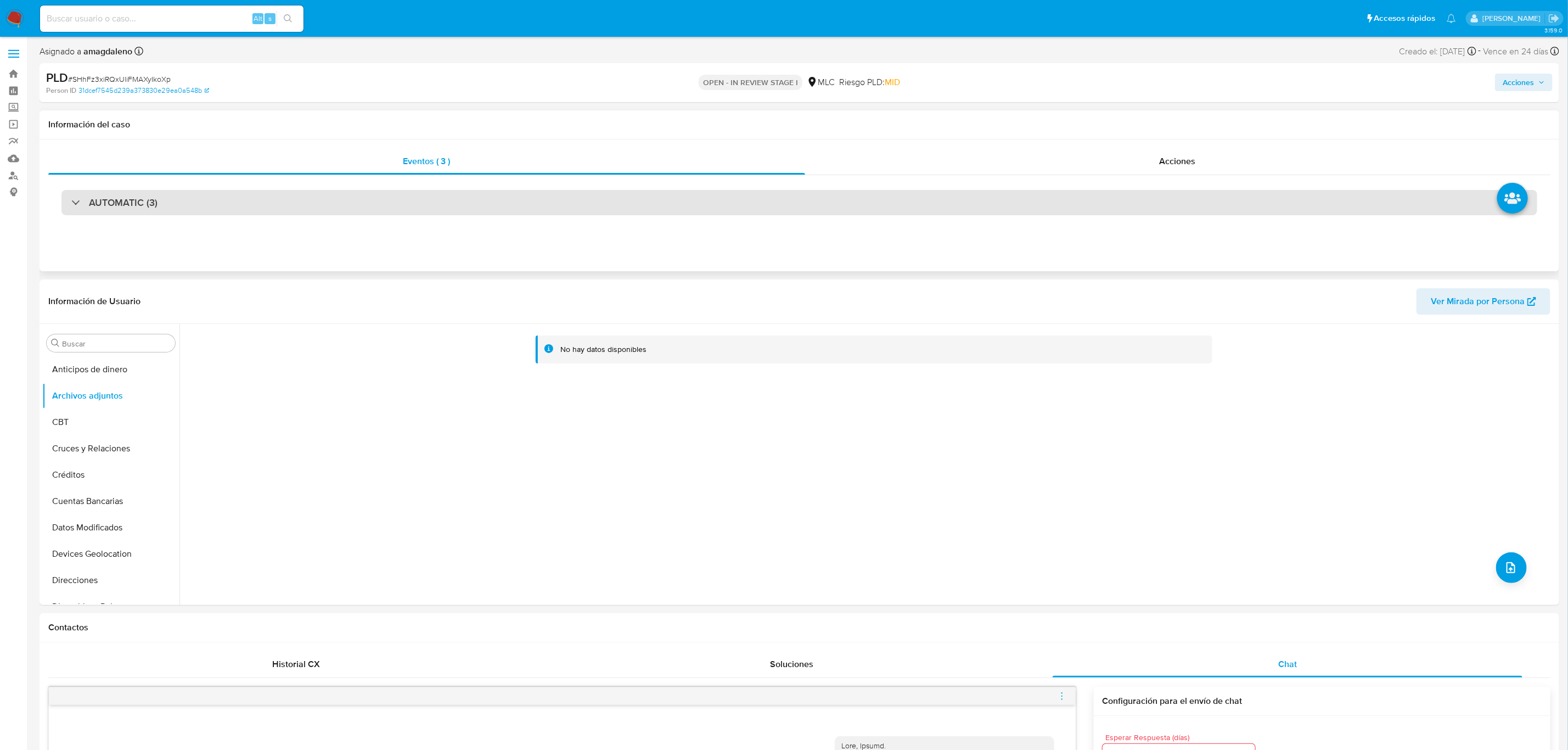
click at [471, 212] on div "AUTOMATIC (3)" at bounding box center [799, 203] width 1476 height 25
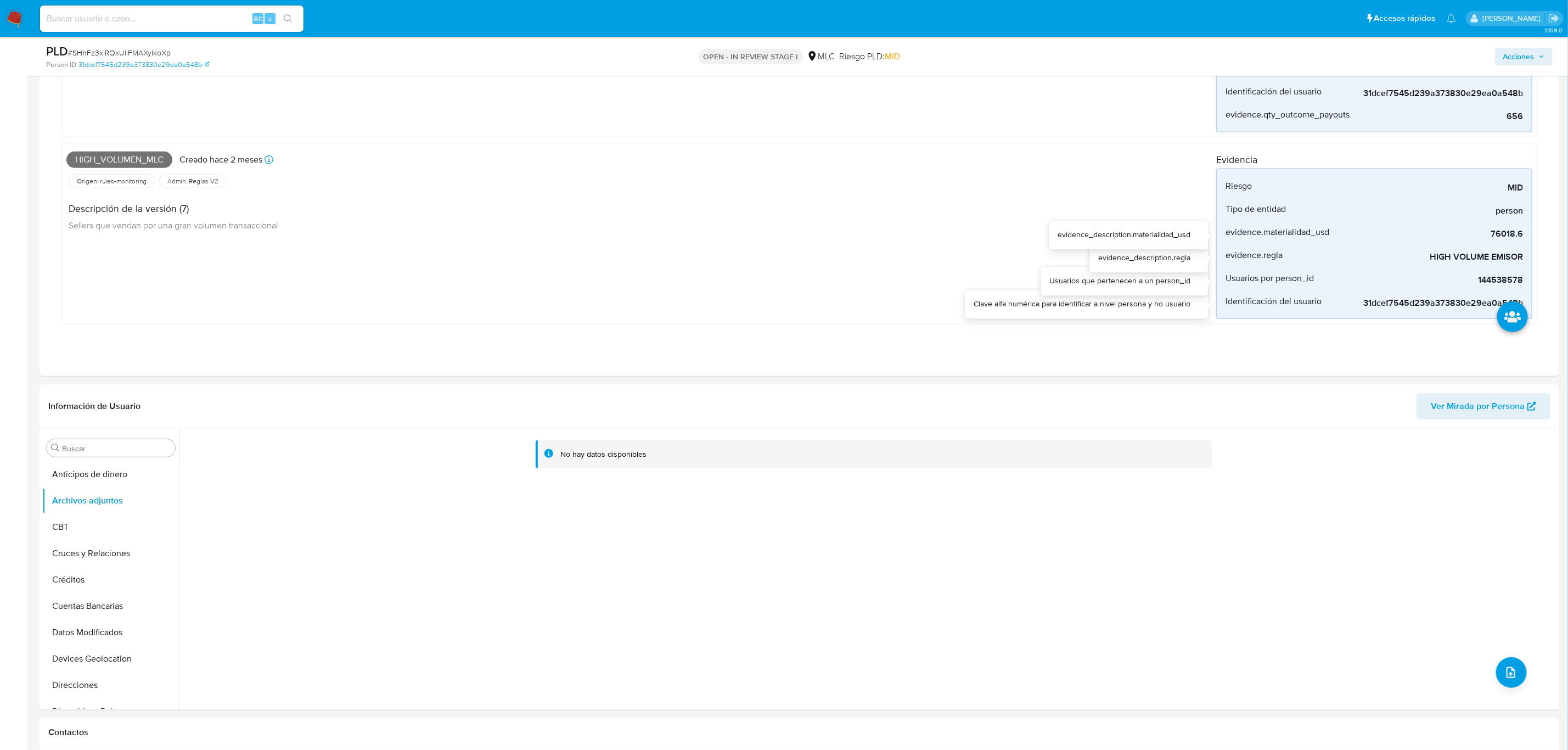
scroll to position [329, 0]
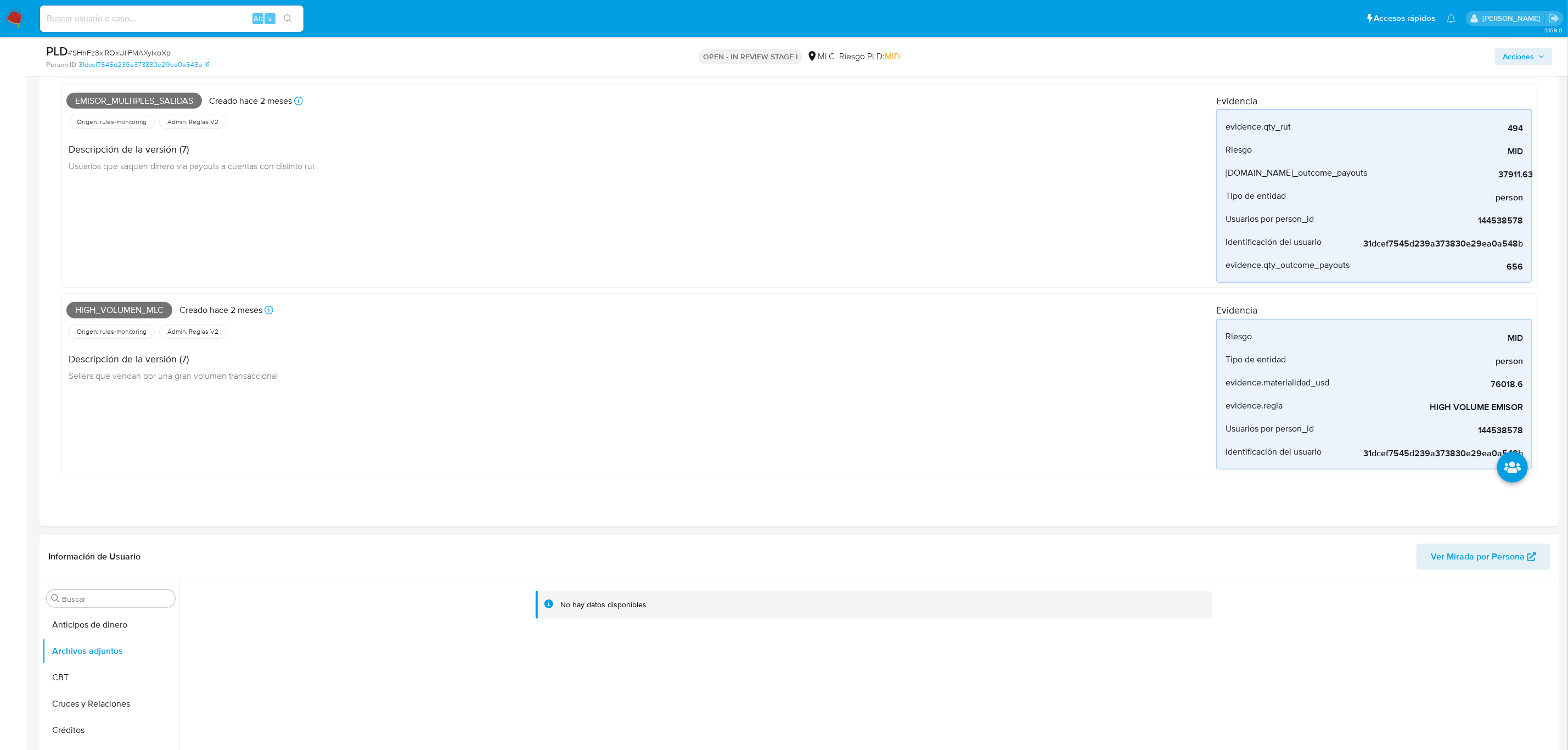
click at [1404, 47] on span "Acciones" at bounding box center [1518, 56] width 32 height 18
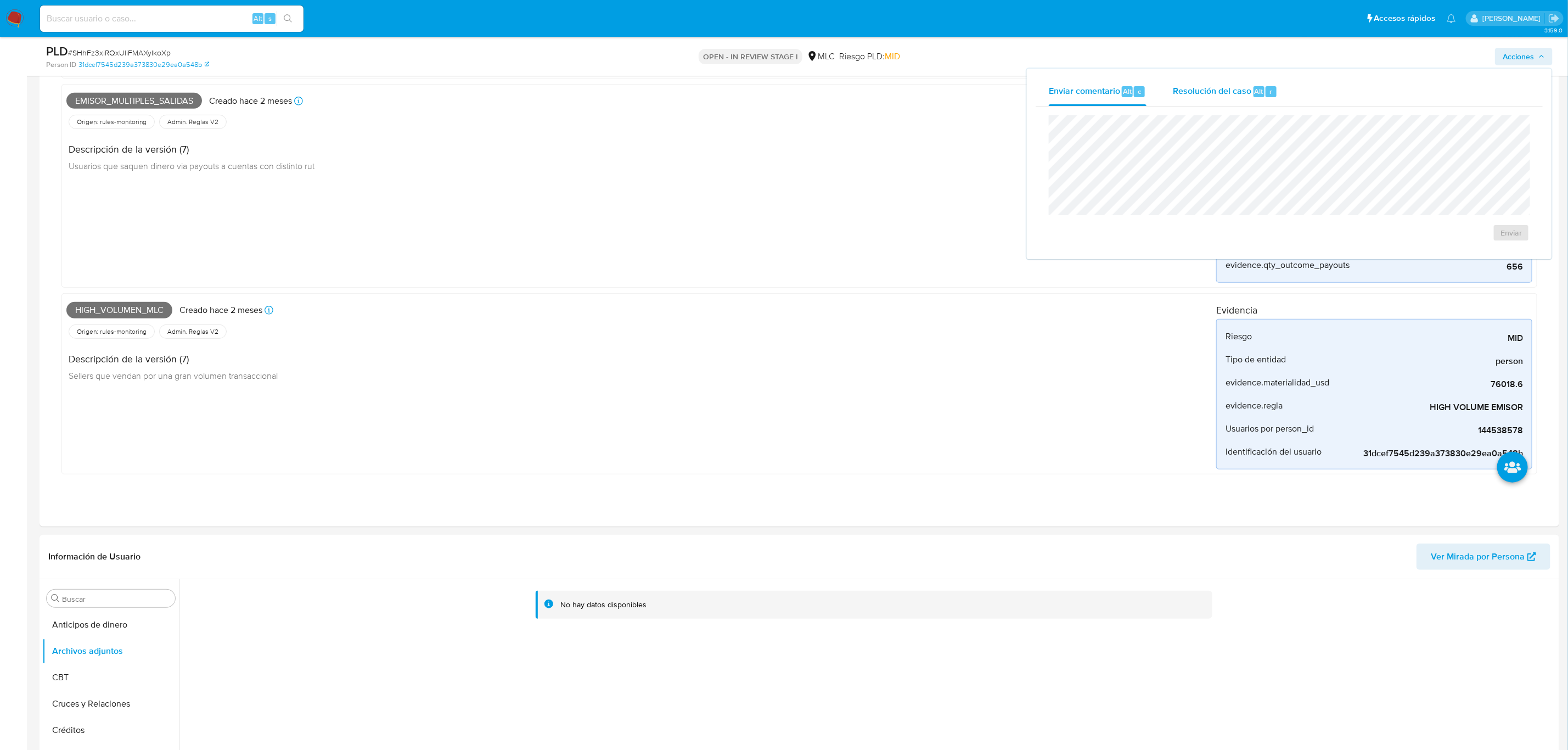
click at [1202, 97] on div "Resolución del caso Alt r" at bounding box center [1225, 91] width 105 height 29
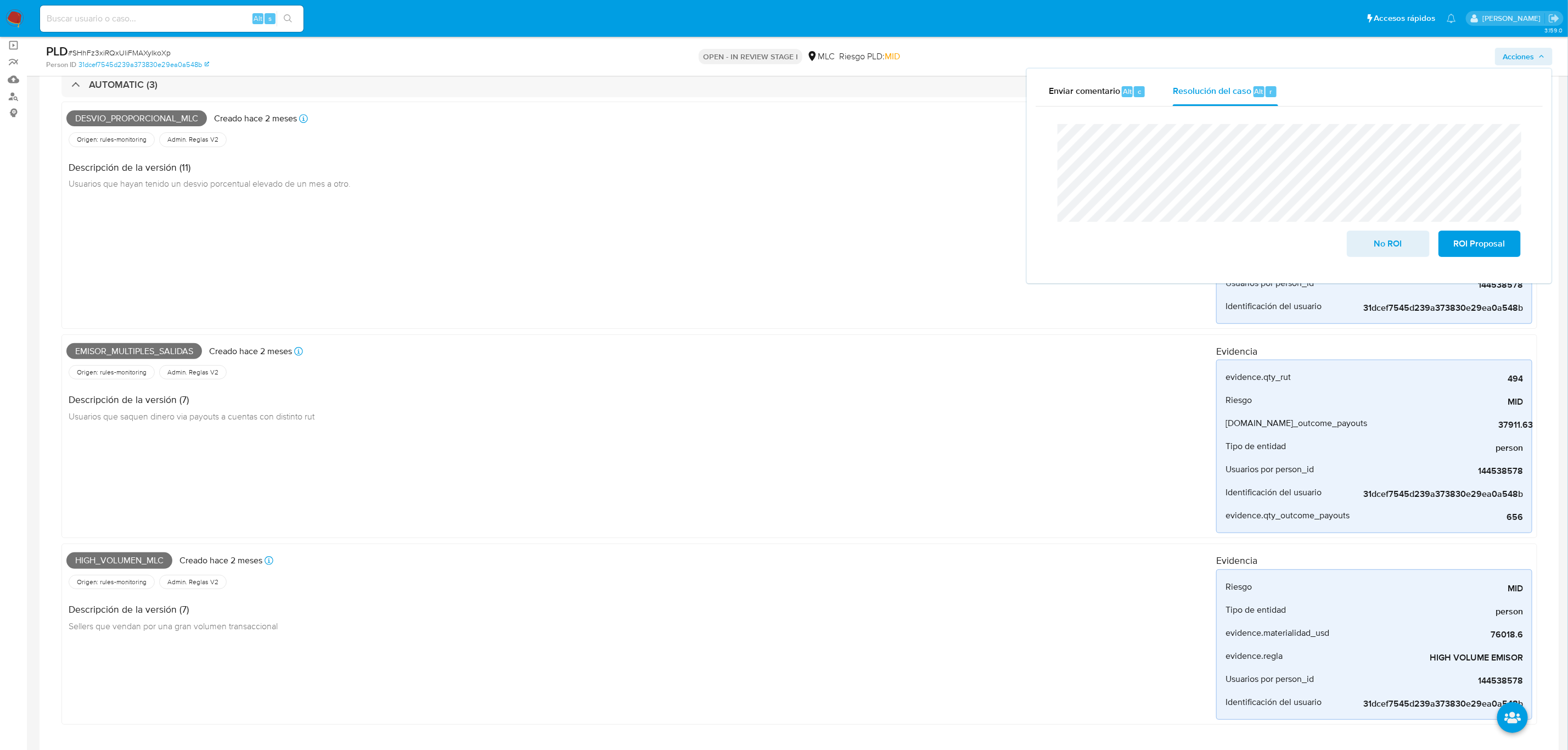
scroll to position [0, 0]
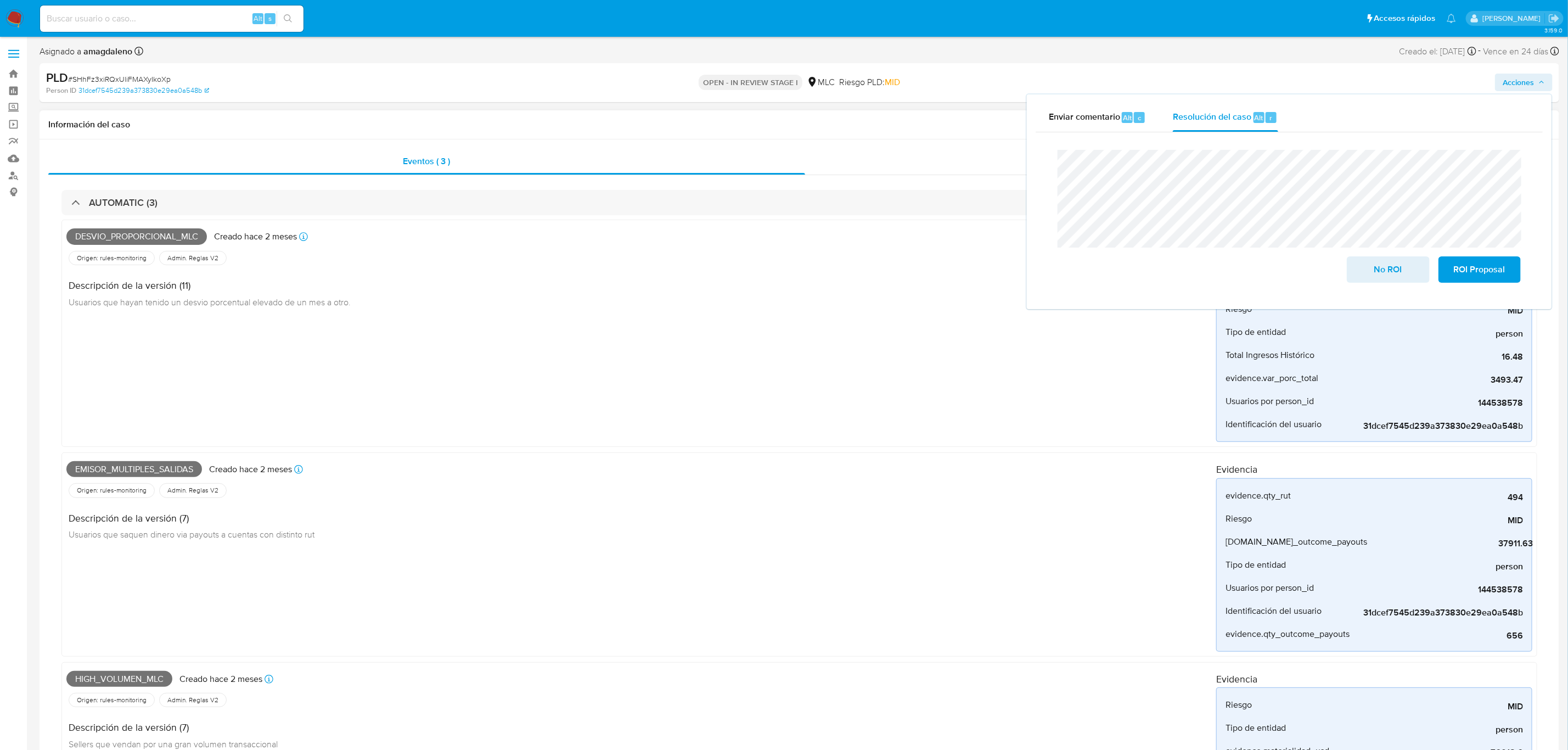
click at [874, 162] on div "Acciones" at bounding box center [1178, 161] width 745 height 26
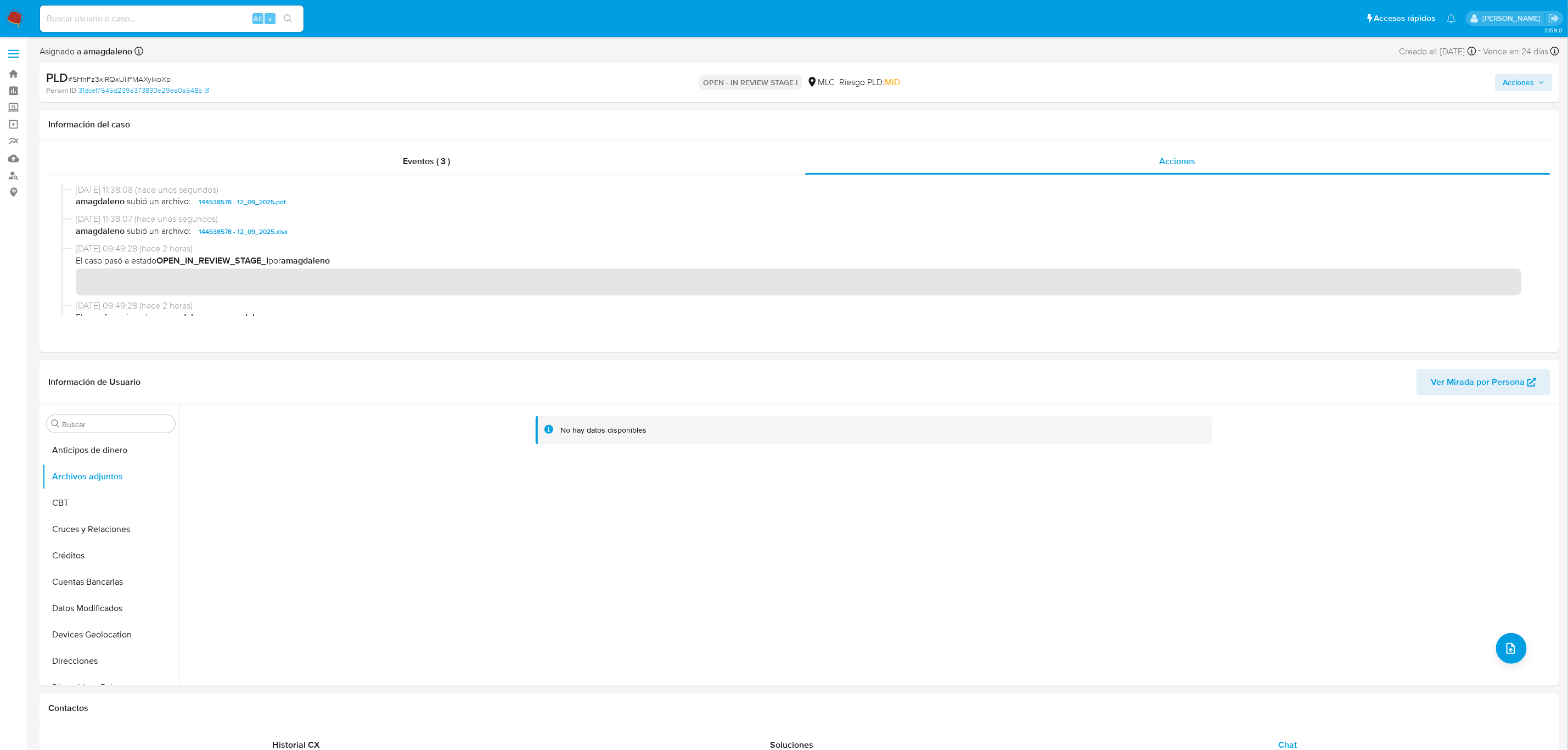
click at [1404, 82] on span "Acciones" at bounding box center [1518, 82] width 32 height 18
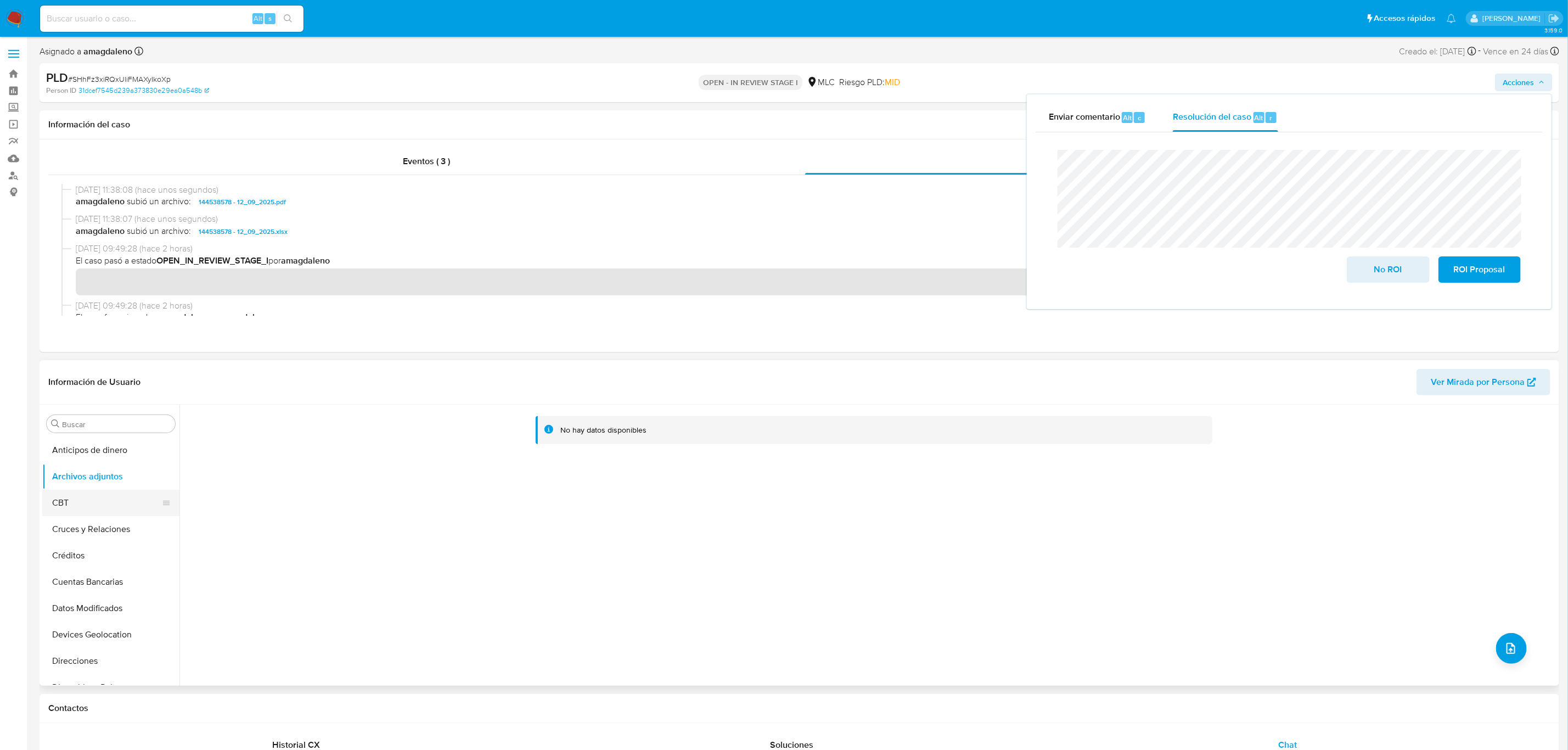
click at [60, 503] on button "CBT" at bounding box center [106, 503] width 128 height 26
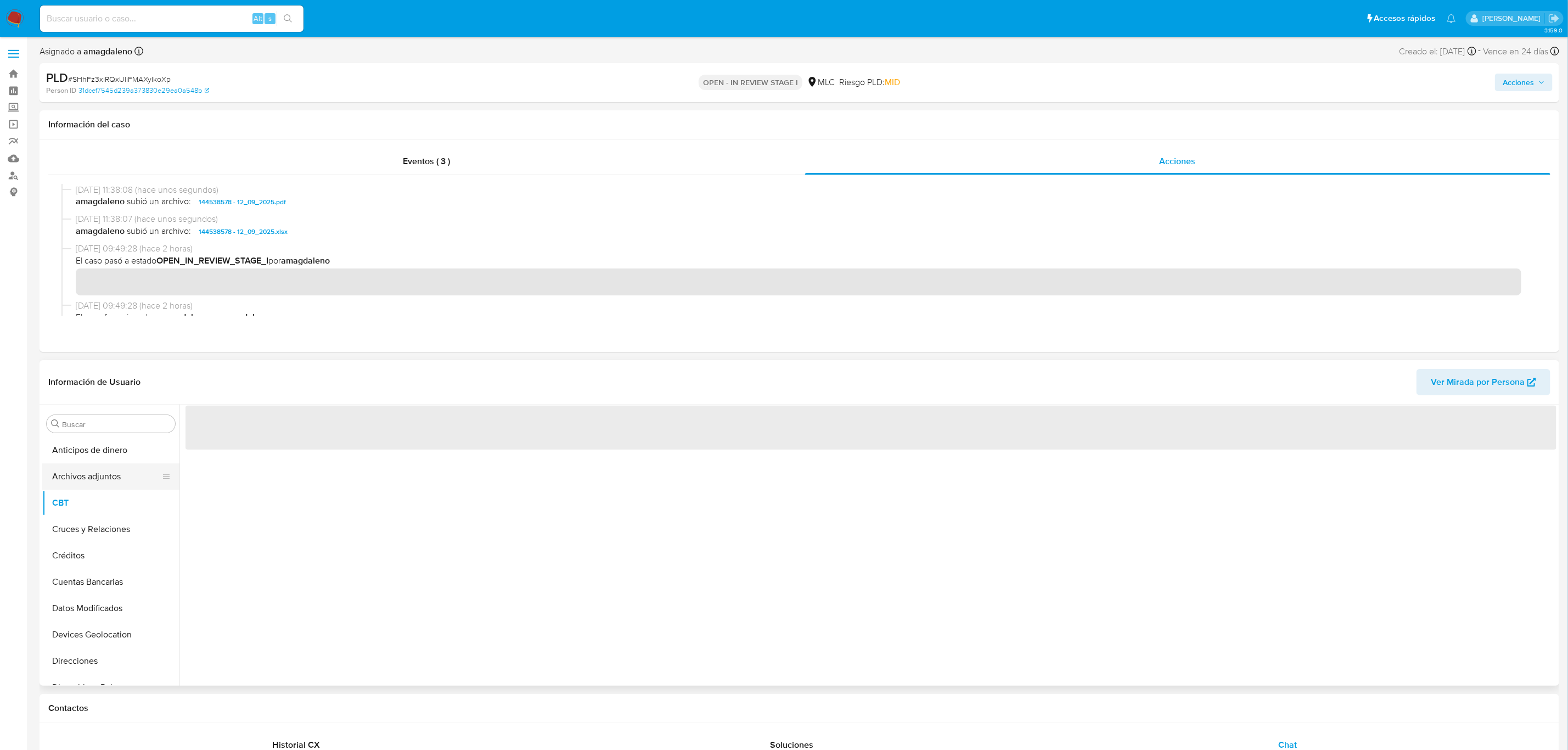
click at [103, 477] on button "Archivos adjuntos" at bounding box center [106, 476] width 128 height 26
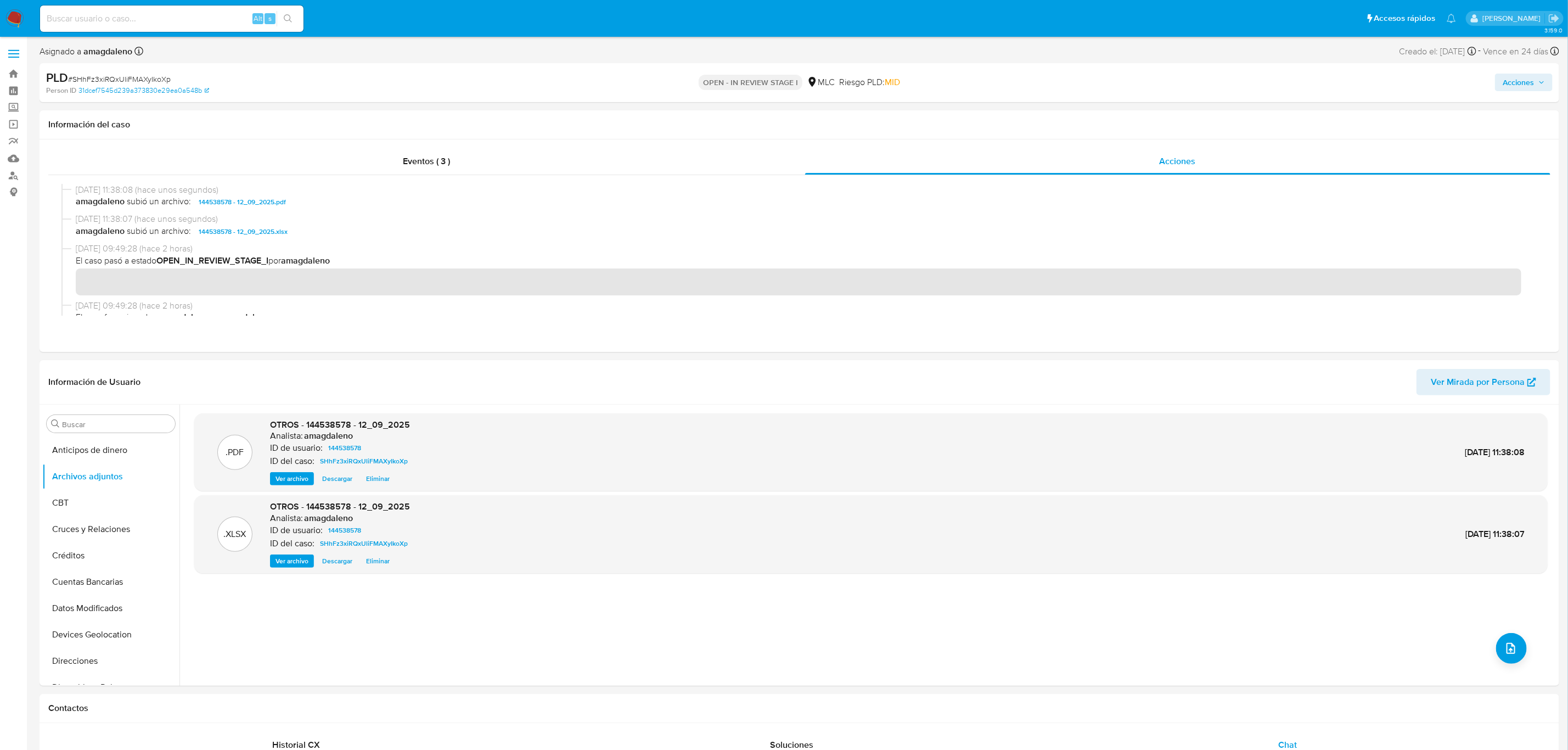
click at [1404, 86] on span "Acciones" at bounding box center [1518, 82] width 32 height 18
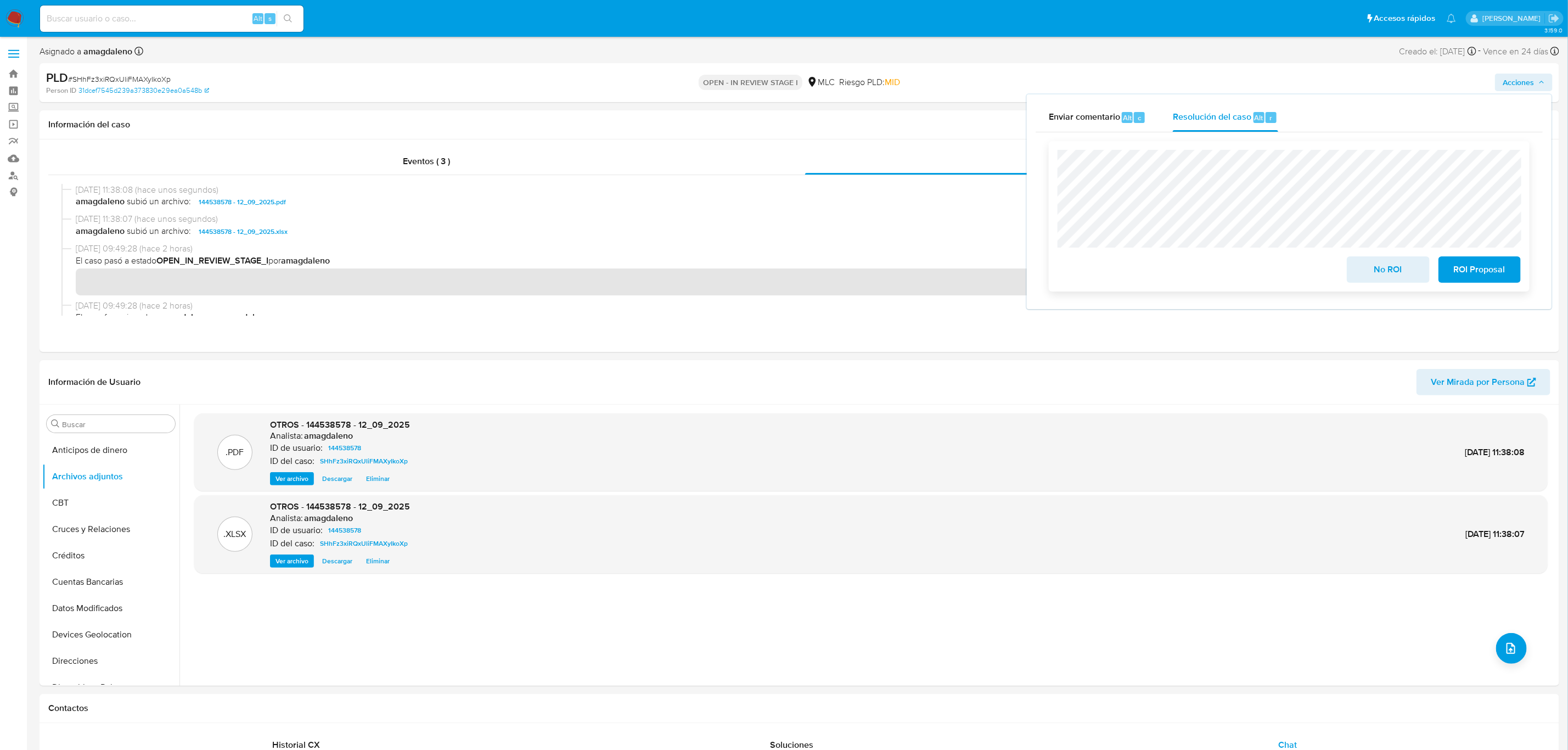
click at [1404, 276] on span "ROI Proposal" at bounding box center [1479, 269] width 53 height 25
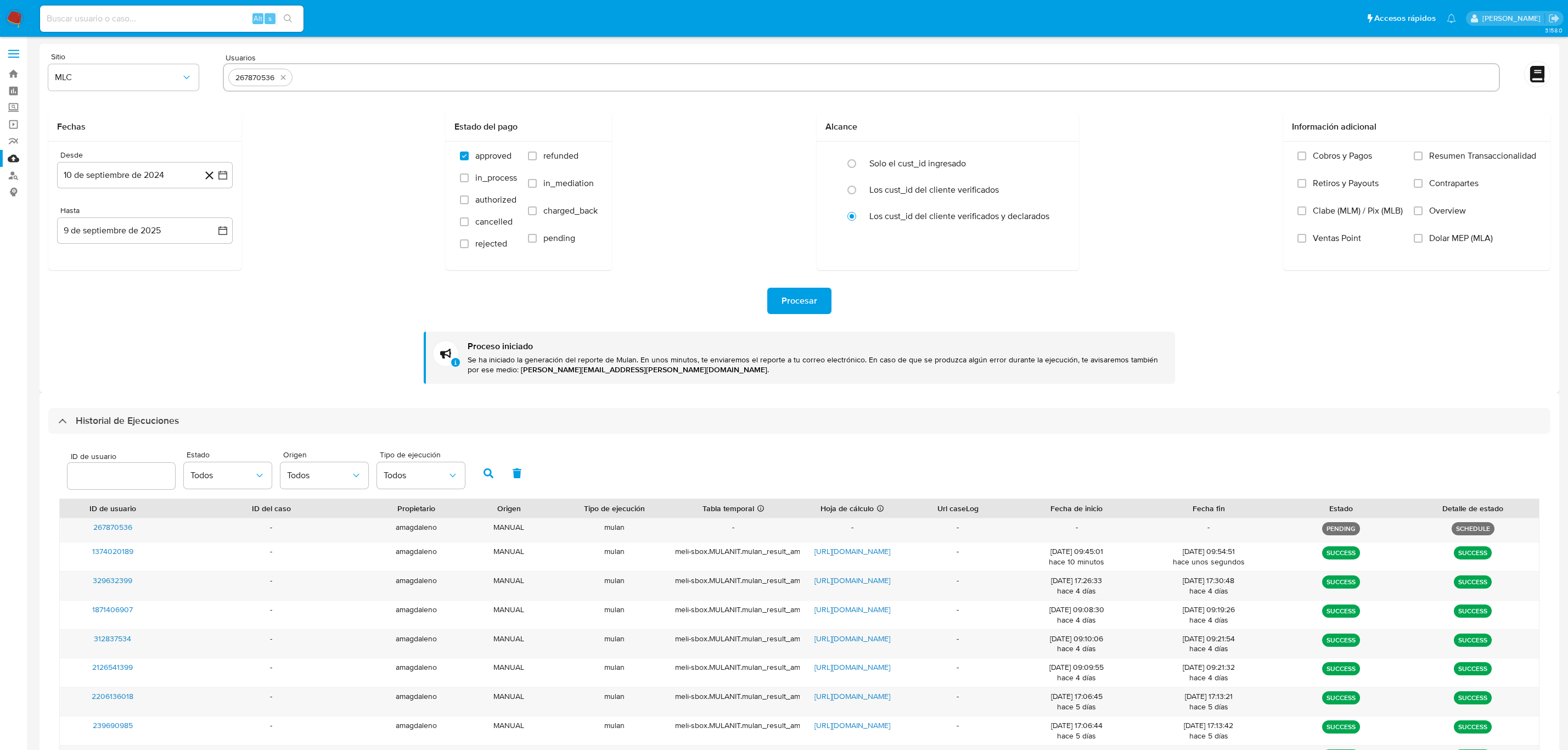
select select "10"
